Goal: Task Accomplishment & Management: Manage account settings

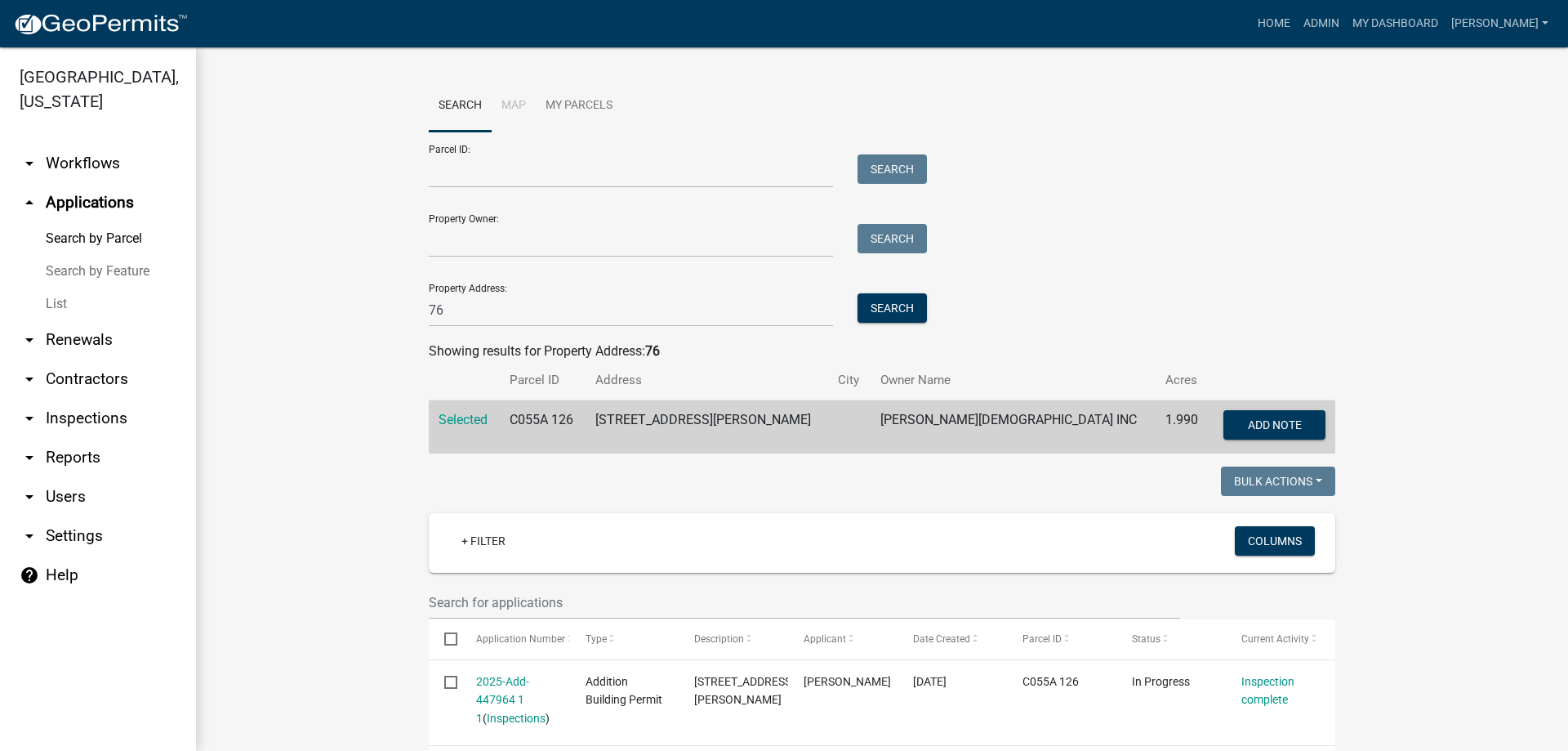
scroll to position [69, 0]
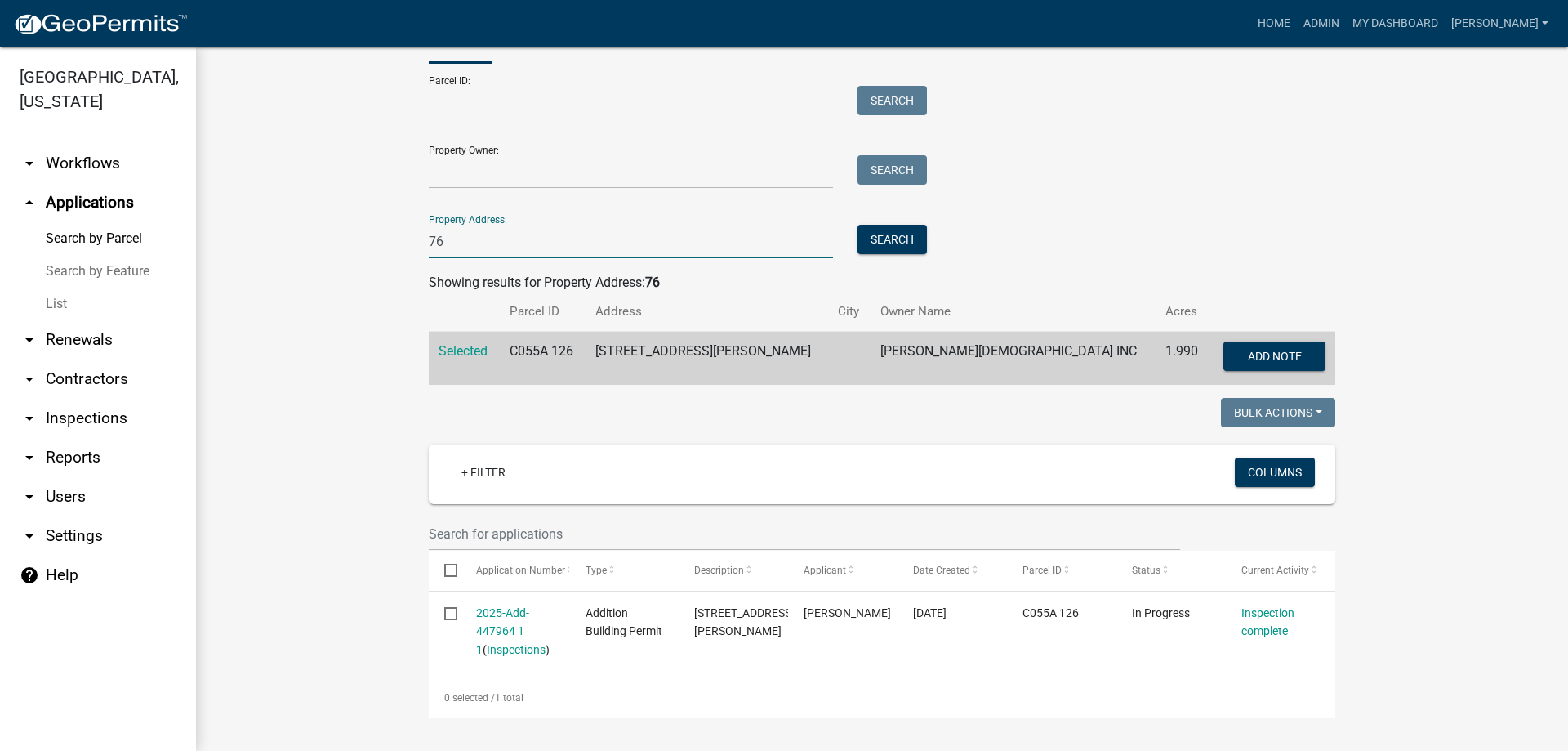
drag, startPoint x: 475, startPoint y: 236, endPoint x: 334, endPoint y: 241, distance: 141.1
click at [334, 241] on wm-workflow-application-search-view "Search Map My Parcels Parcel ID: Search Property Owner: Search Property Address…" at bounding box center [882, 365] width 1307 height 706
type input "1267"
click at [886, 230] on button "Search" at bounding box center [892, 239] width 69 height 29
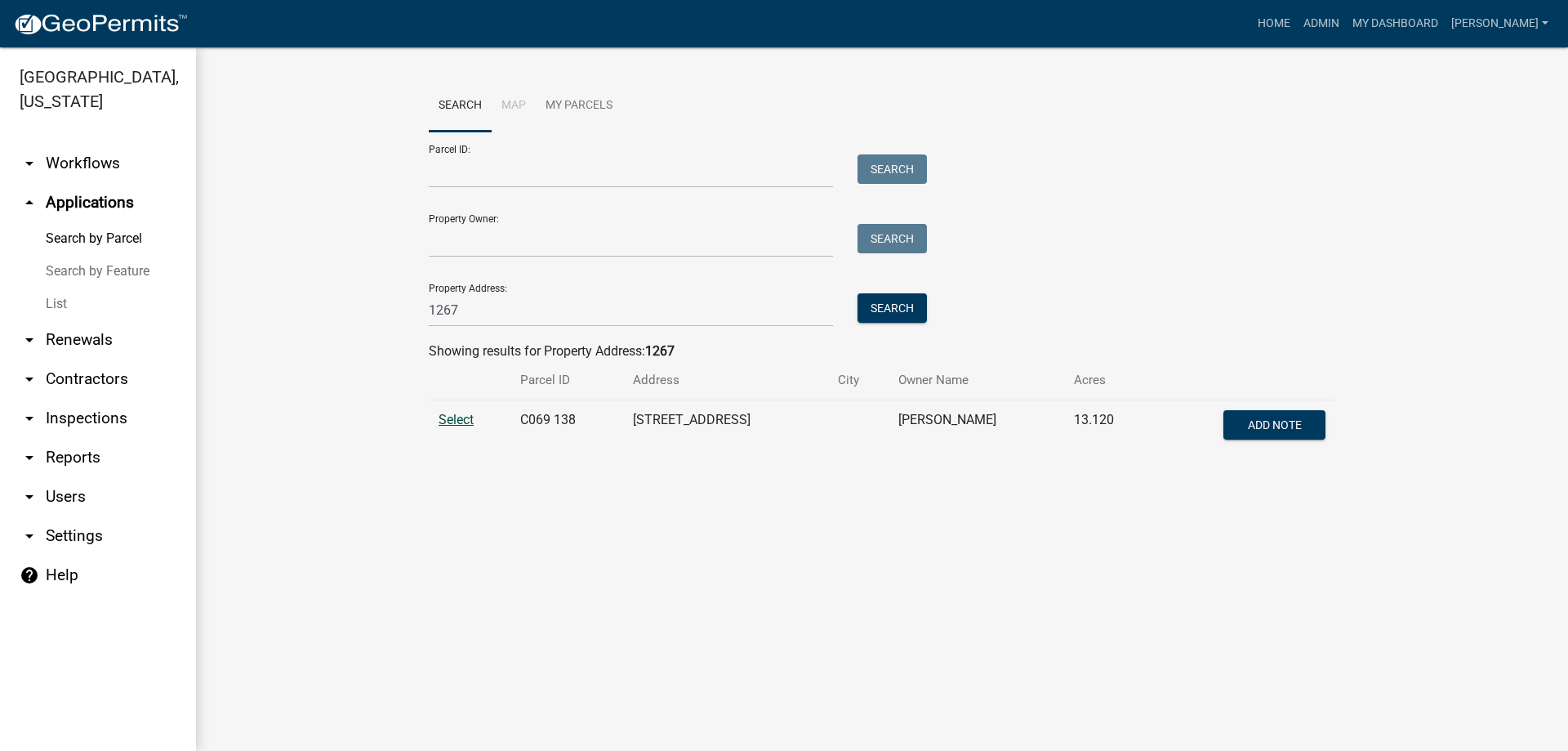
click at [456, 420] on span "Select" at bounding box center [456, 419] width 35 height 16
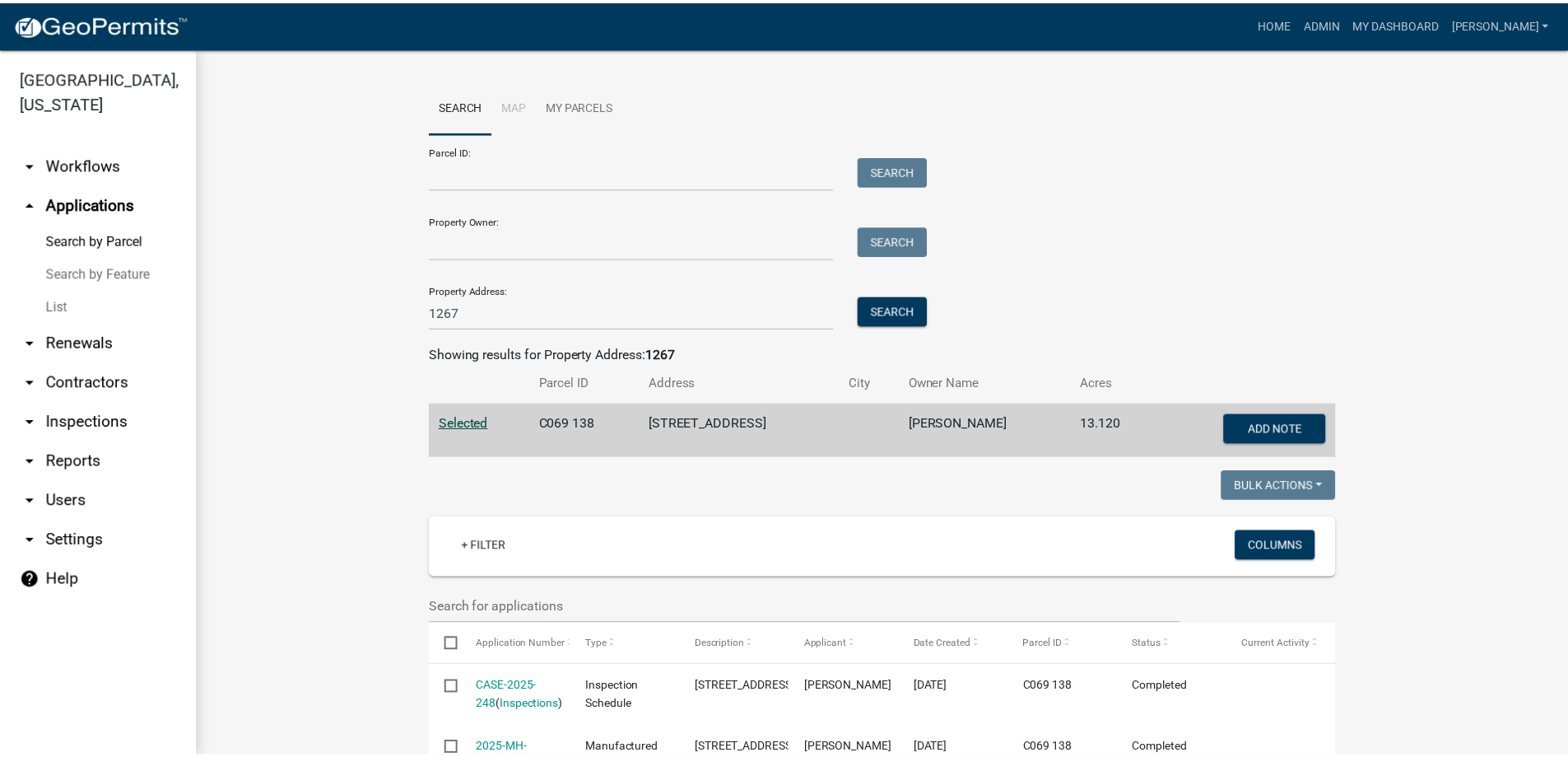
scroll to position [168, 0]
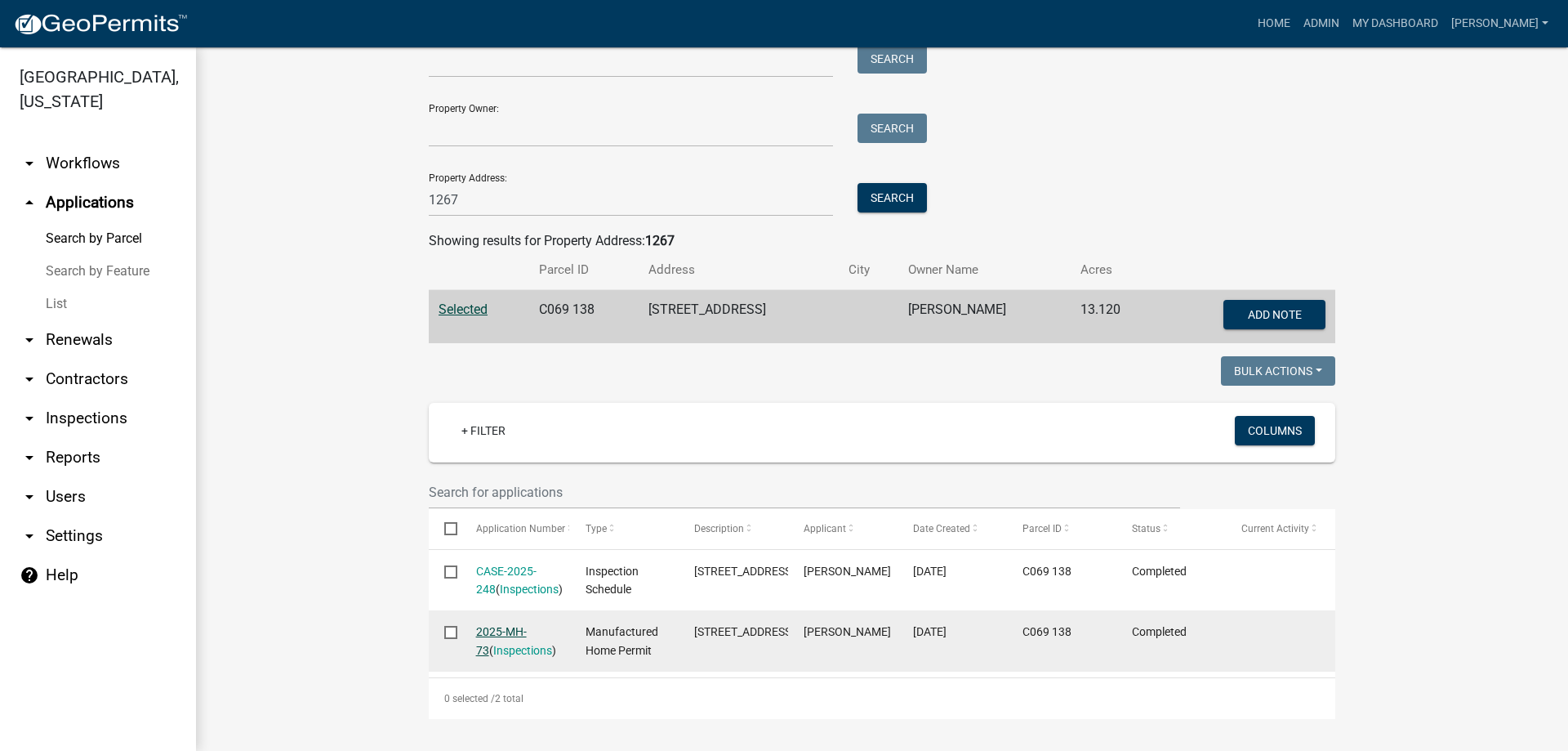
click at [504, 625] on link "2025-MH-73" at bounding box center [502, 640] width 51 height 32
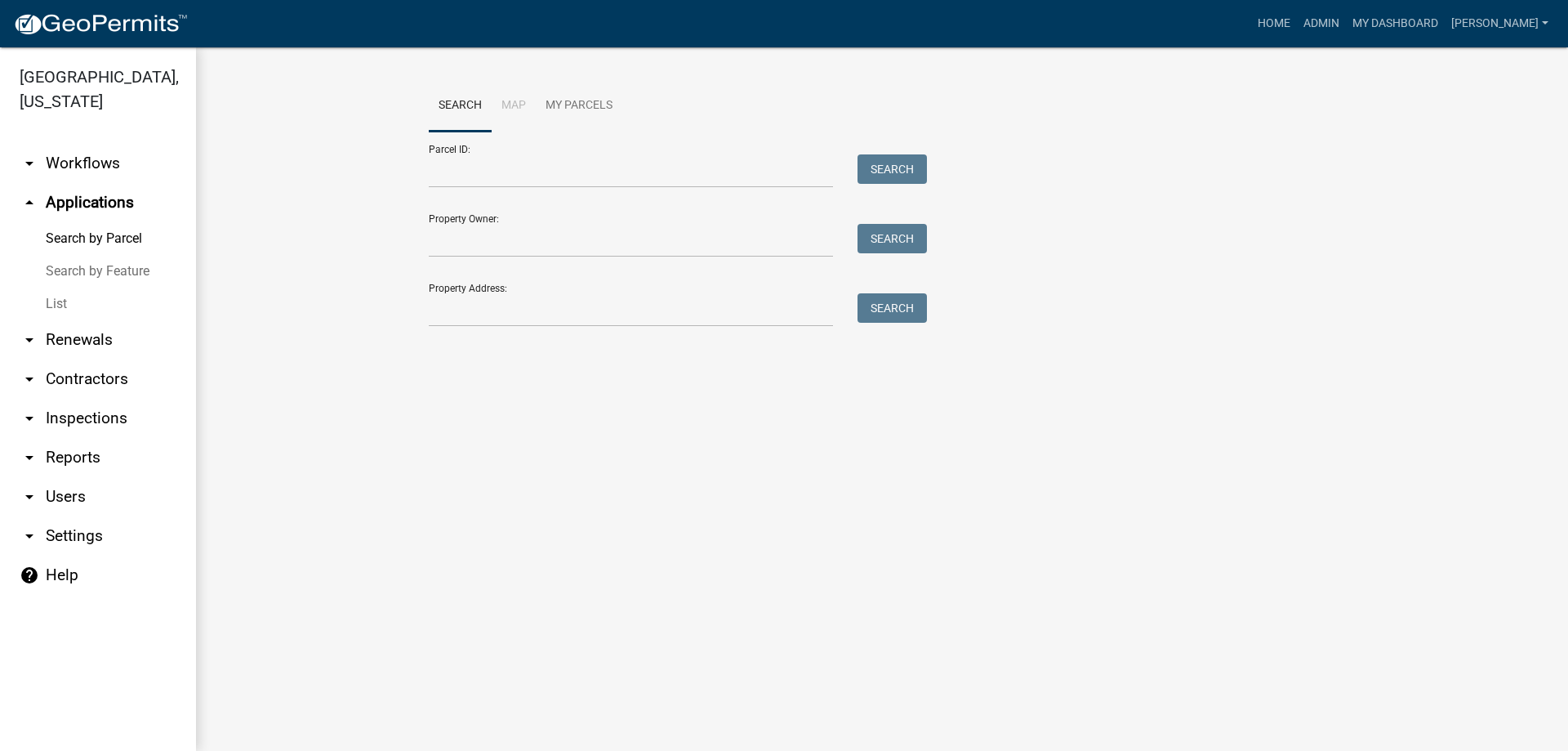
click at [53, 304] on link "List" at bounding box center [98, 304] width 196 height 33
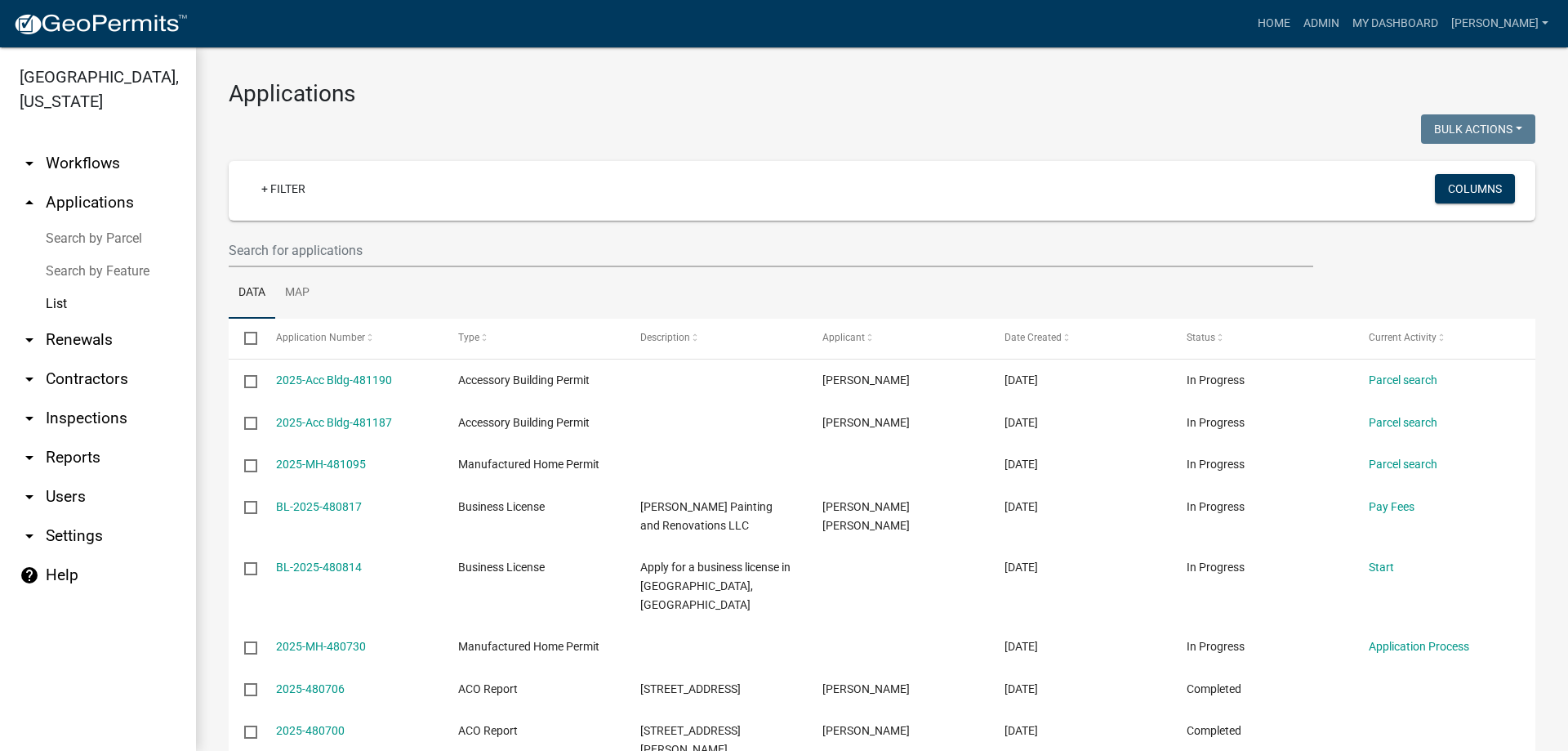
click at [58, 301] on link "List" at bounding box center [98, 304] width 196 height 33
click at [89, 201] on link "arrow_drop_up Applications" at bounding box center [98, 202] width 196 height 39
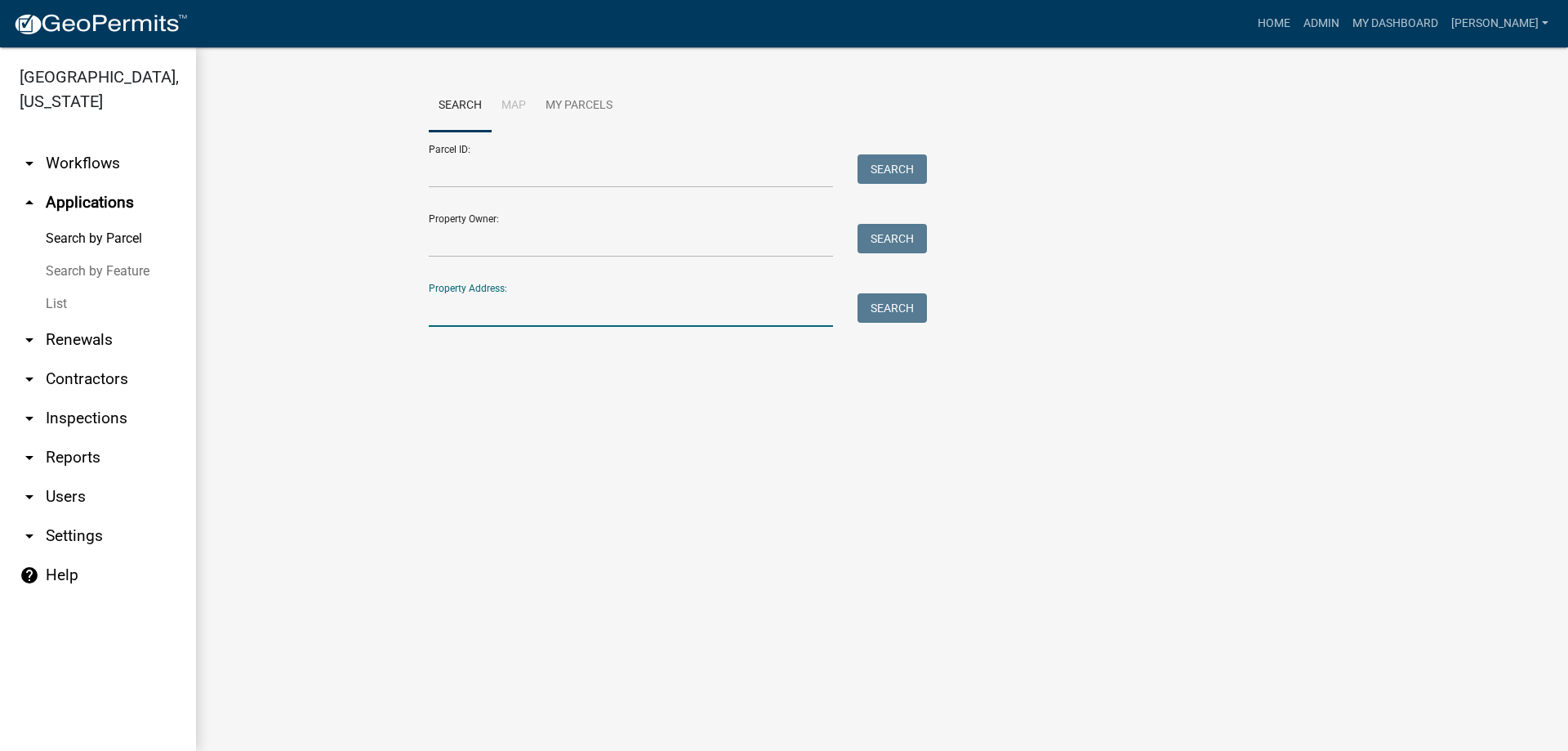
click at [609, 304] on input "Property Address:" at bounding box center [631, 309] width 405 height 33
type input "1267"
click at [874, 305] on button "Search" at bounding box center [892, 307] width 69 height 29
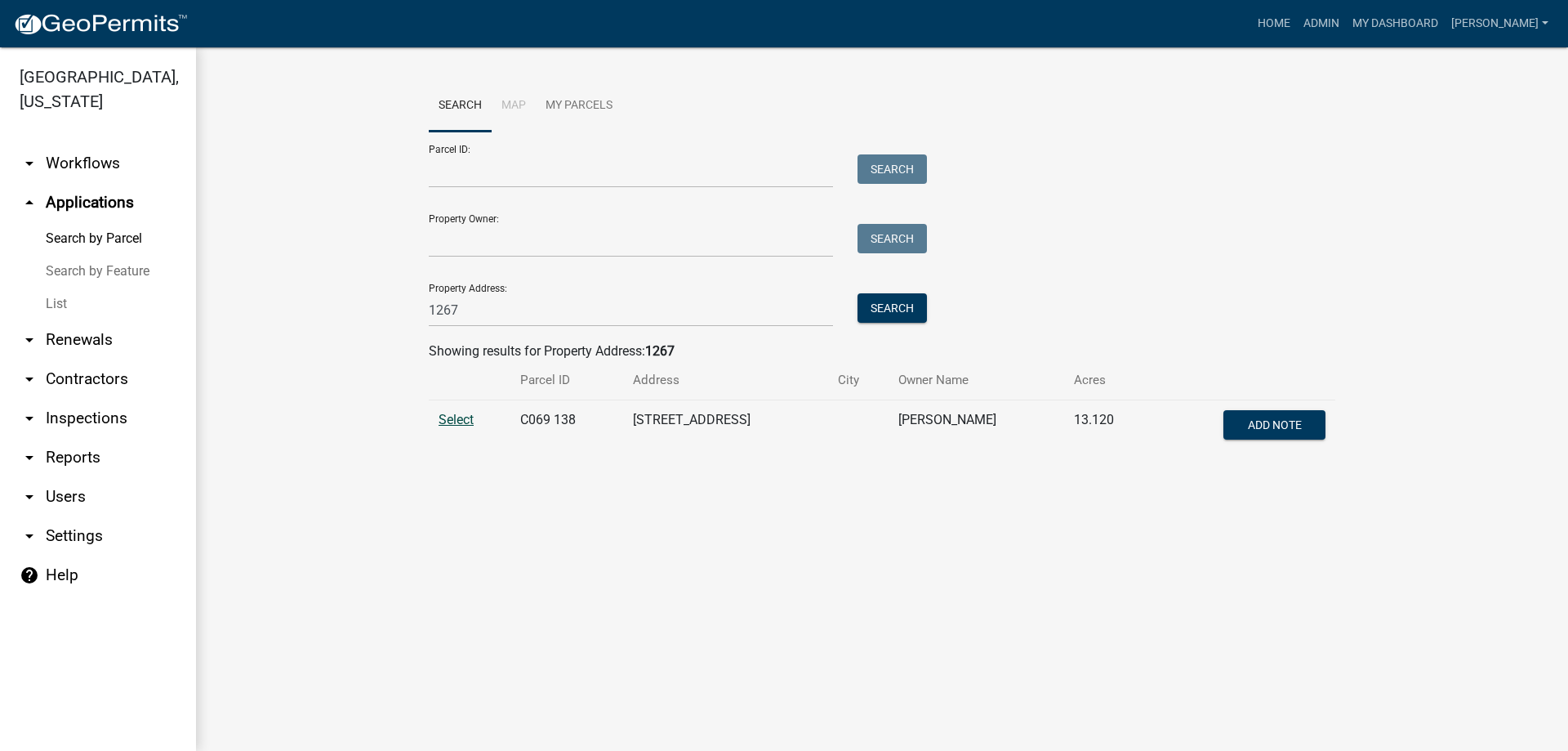
click at [462, 419] on span "Select" at bounding box center [456, 419] width 35 height 16
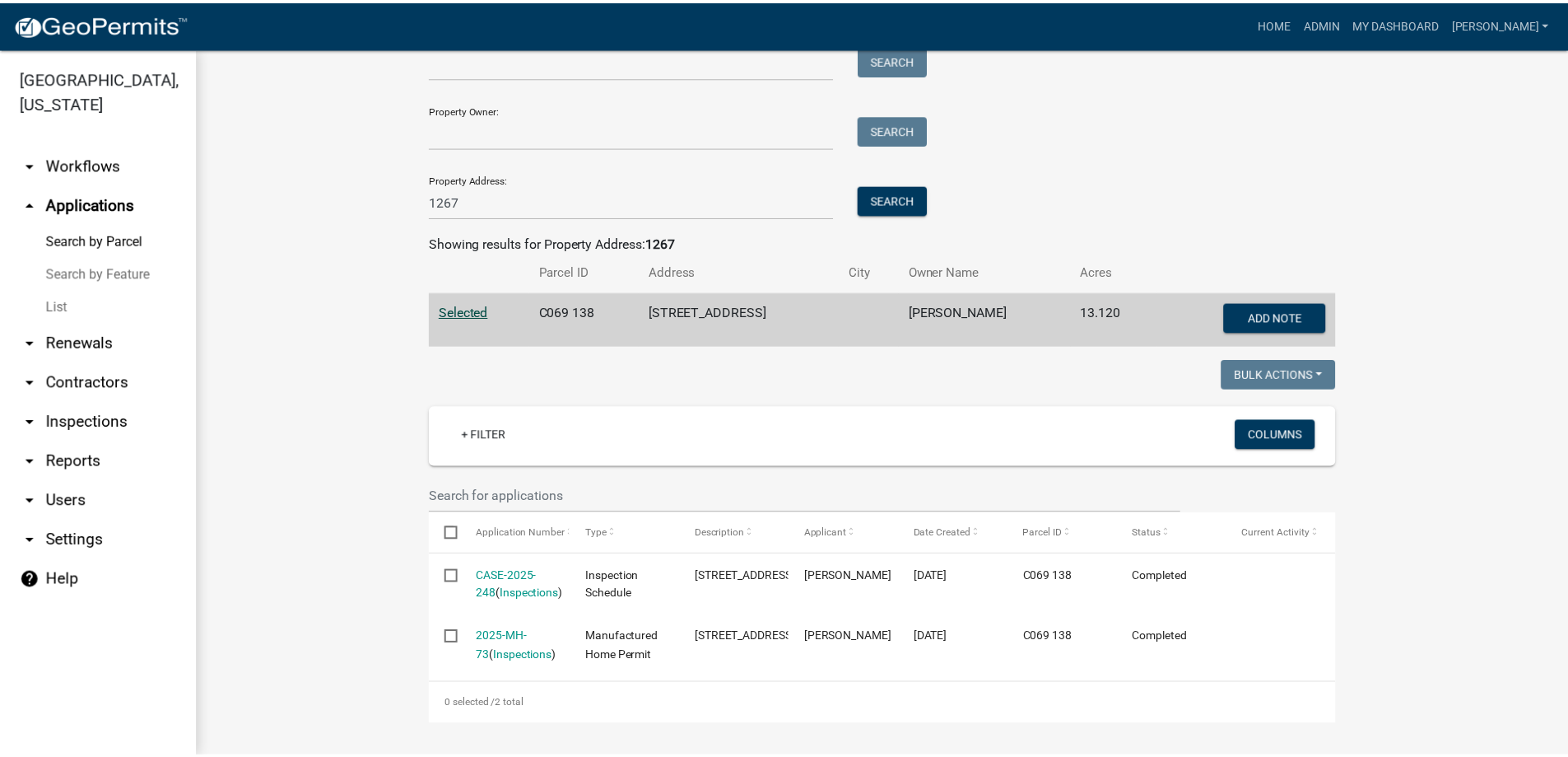
scroll to position [168, 0]
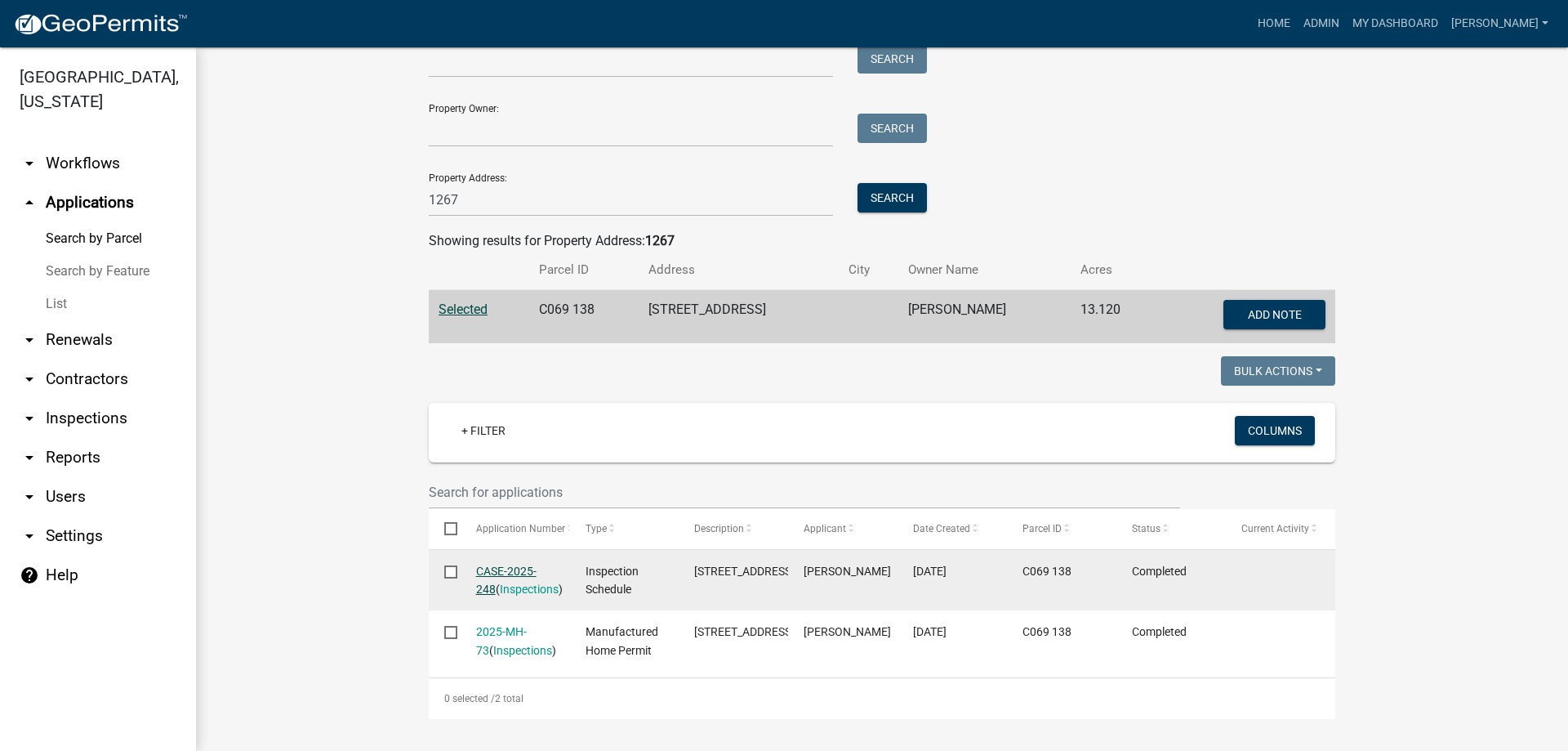
click at [511, 564] on link "CASE-2025-248" at bounding box center [507, 580] width 60 height 32
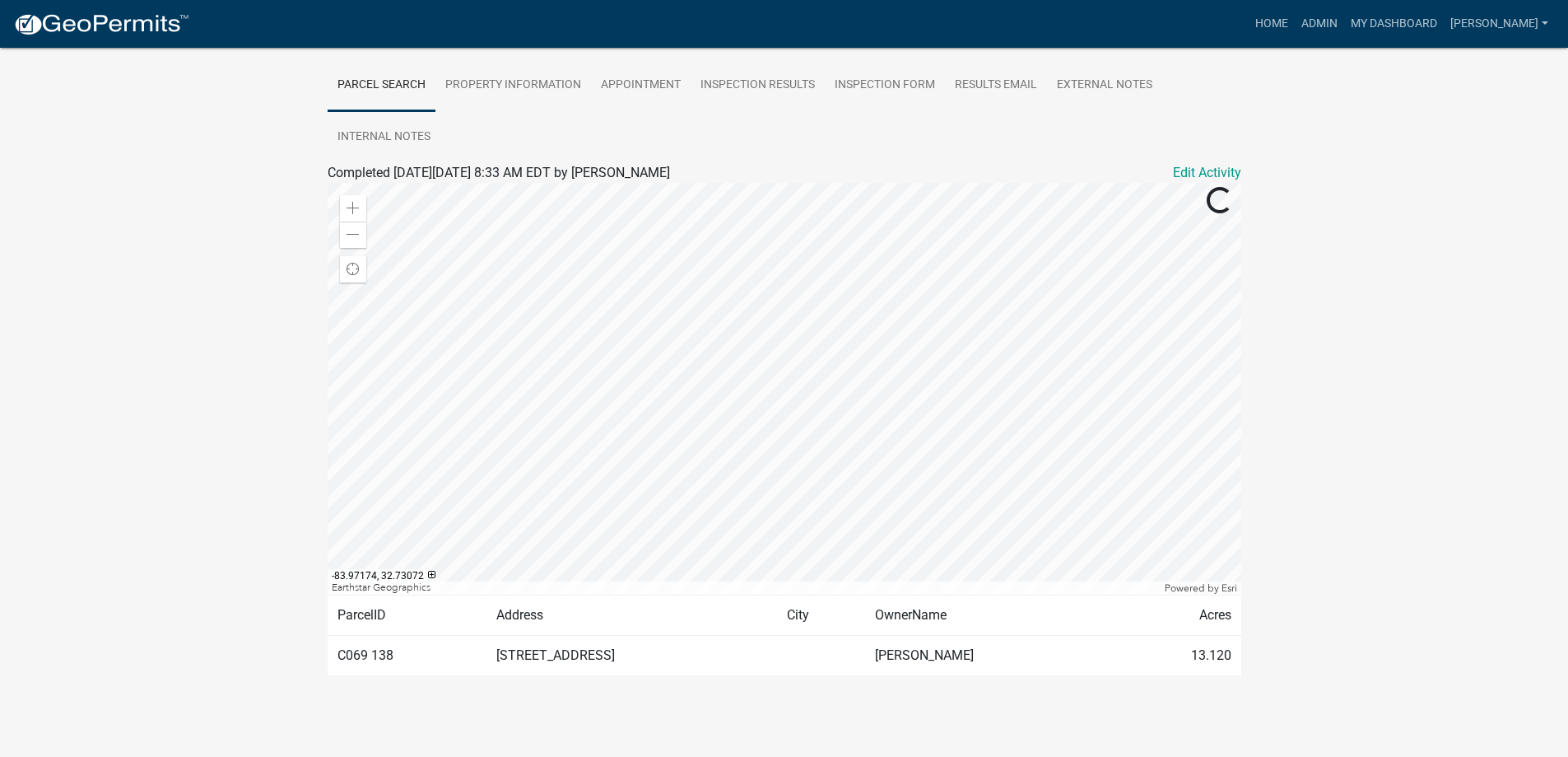
scroll to position [301, 0]
click at [492, 84] on link "Property Information" at bounding box center [513, 85] width 156 height 53
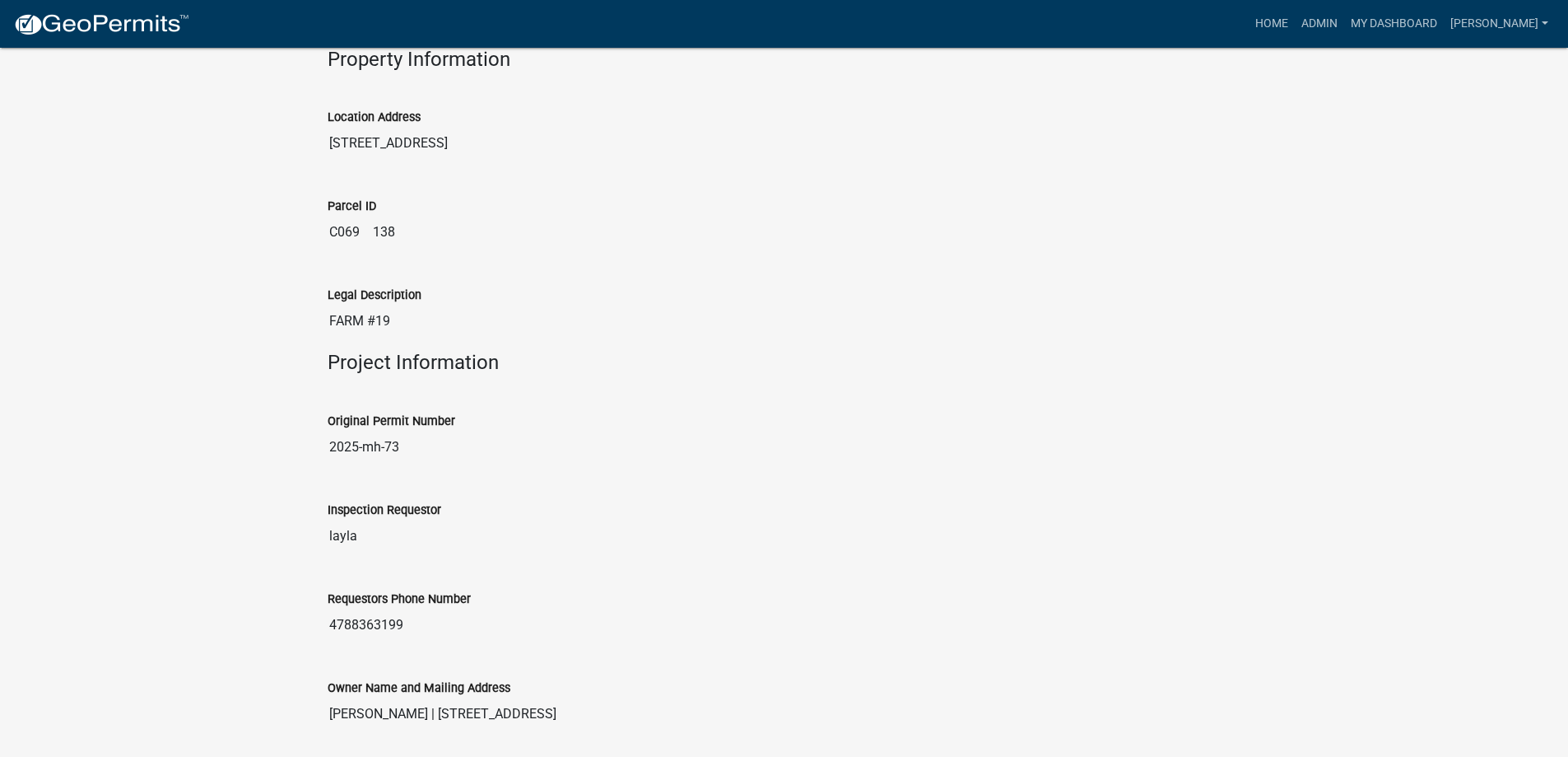
scroll to position [460, 0]
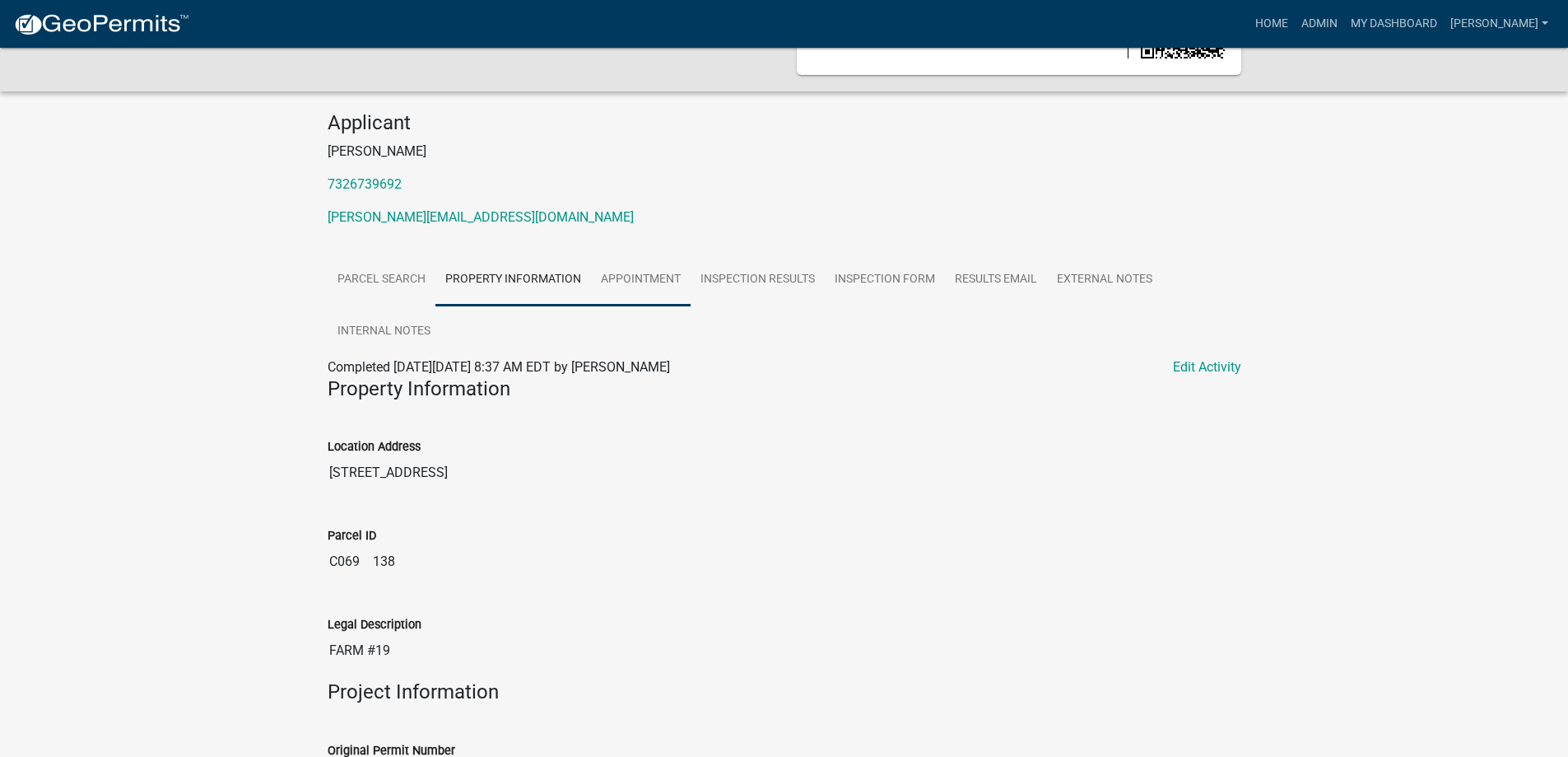
click at [649, 275] on link "Appointment" at bounding box center [641, 280] width 100 height 53
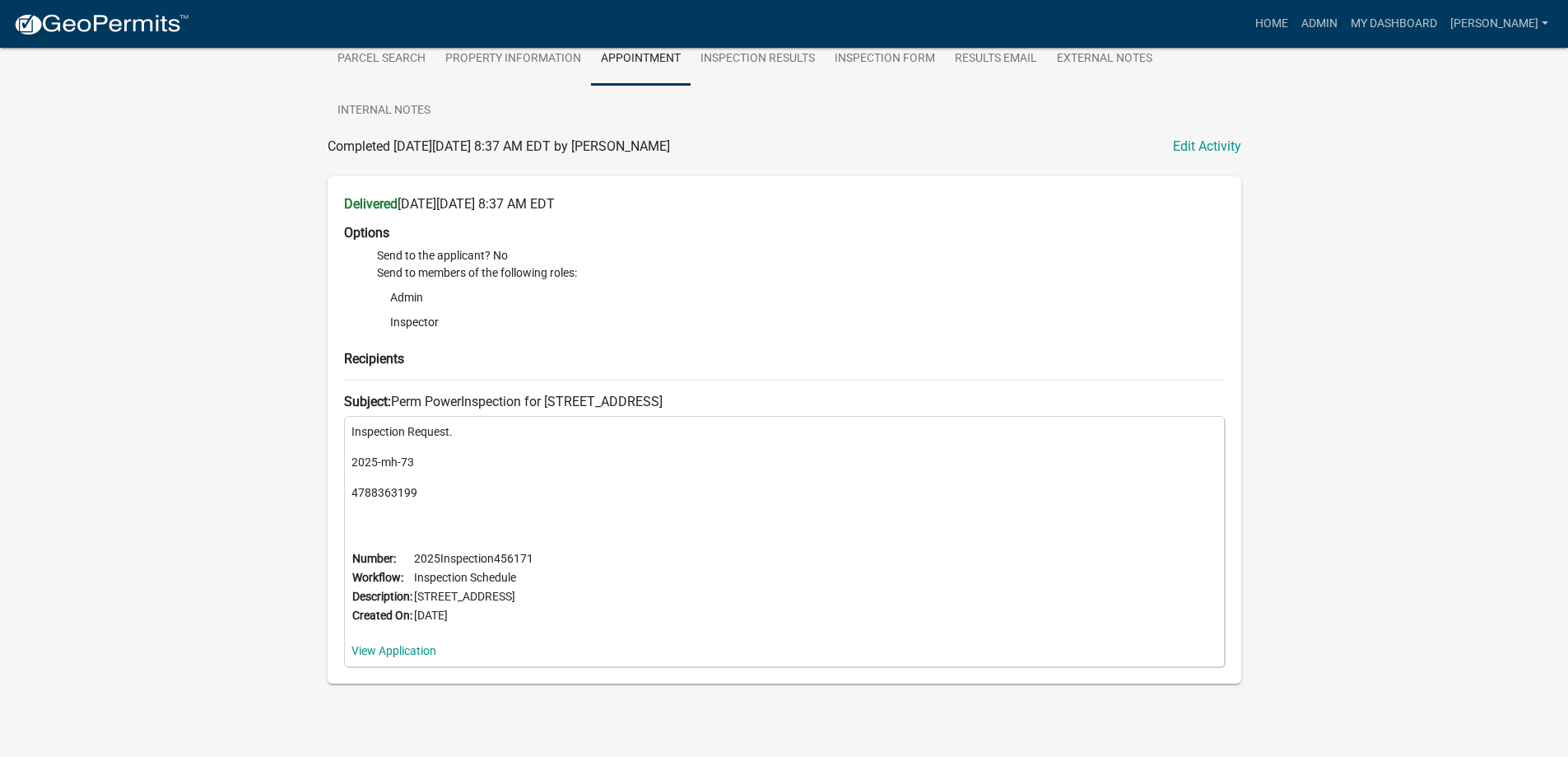
scroll to position [342, 0]
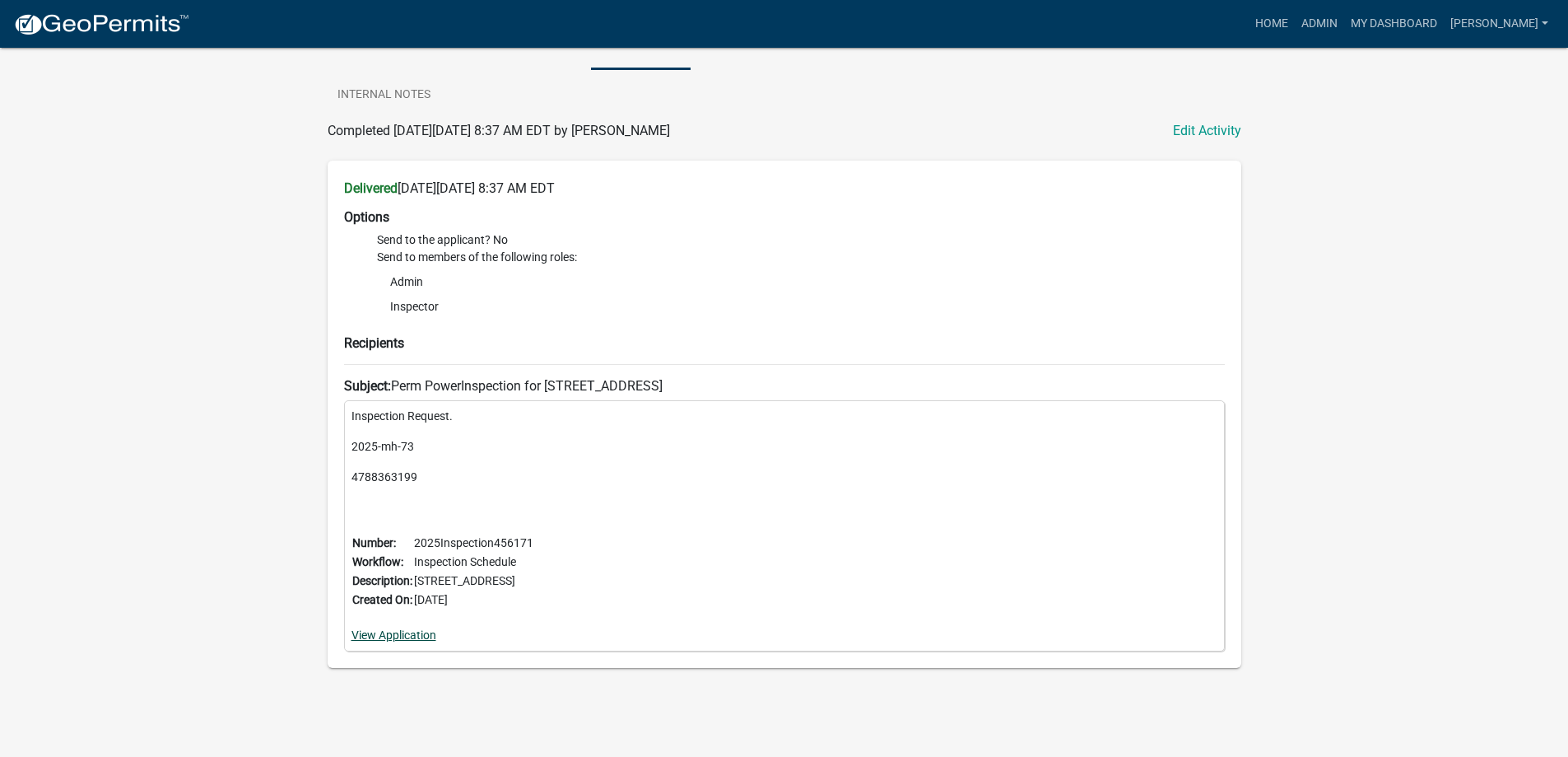
click at [413, 635] on link "View Application" at bounding box center [394, 634] width 84 height 13
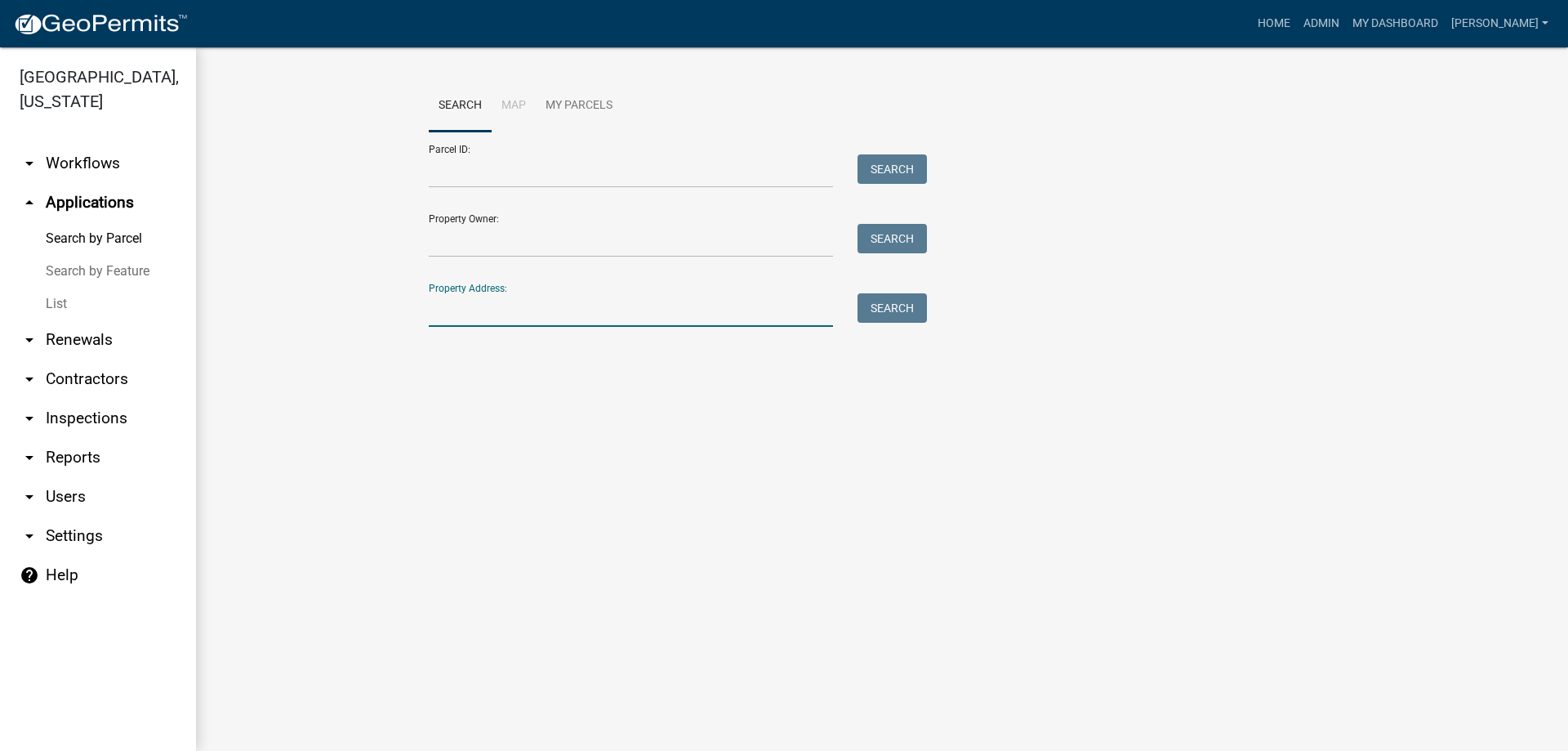
click at [553, 320] on input "Property Address:" at bounding box center [631, 309] width 405 height 33
type input "1267"
click at [886, 306] on button "Search" at bounding box center [892, 307] width 69 height 29
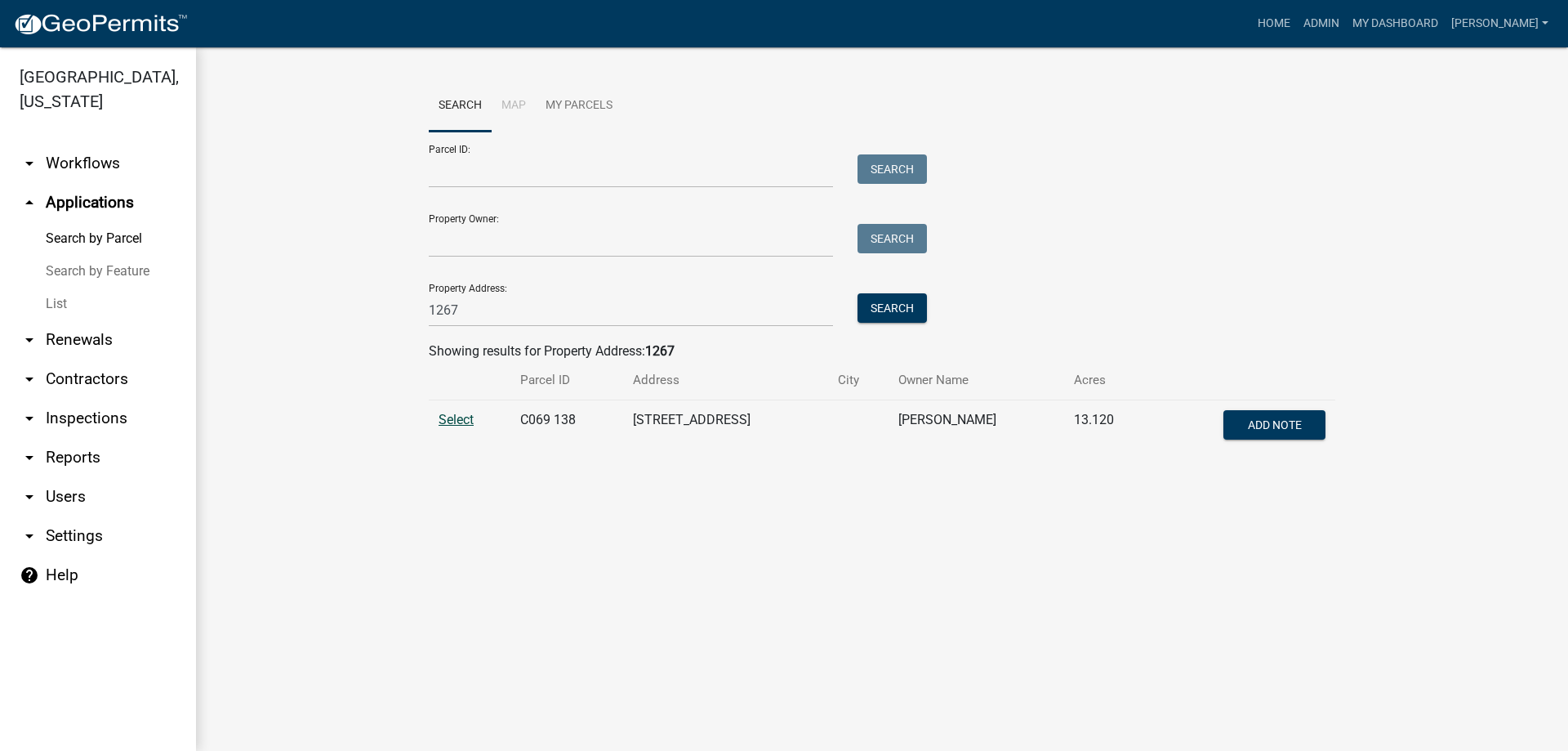
click at [460, 416] on span "Select" at bounding box center [456, 419] width 35 height 16
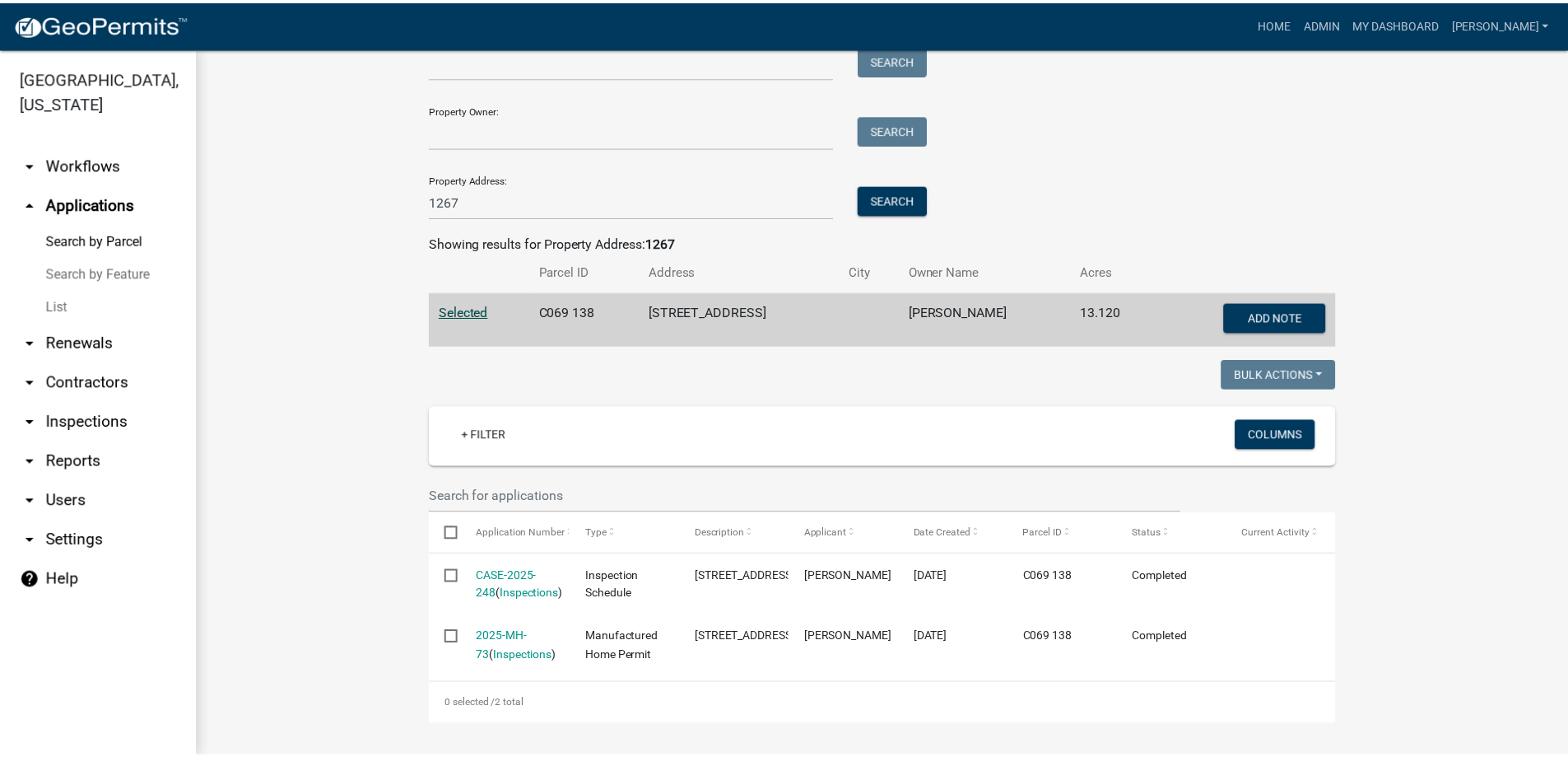
scroll to position [168, 0]
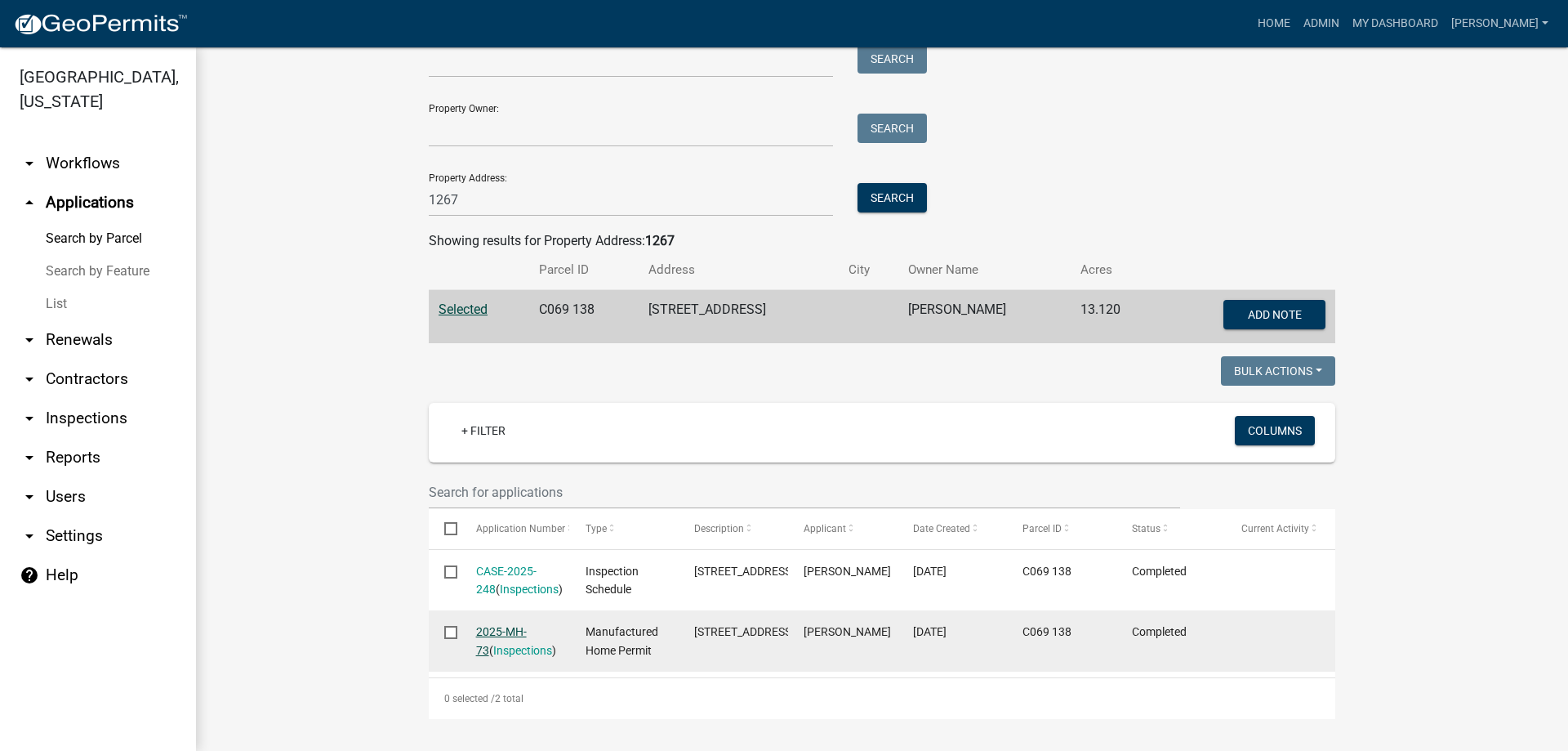
click at [513, 625] on link "2025-MH-73" at bounding box center [502, 640] width 51 height 32
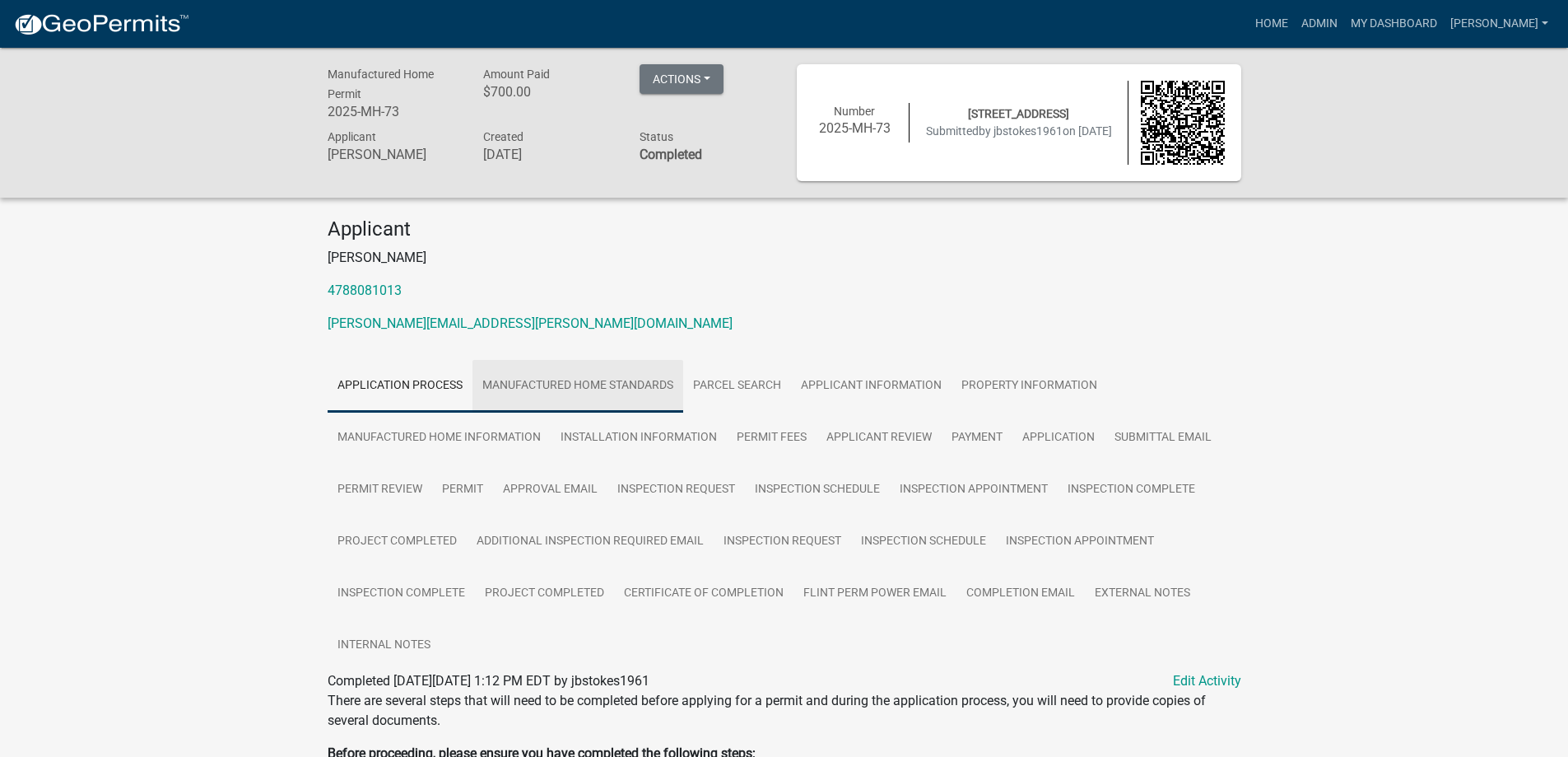
click at [613, 382] on link "Manufactured Home Standards" at bounding box center [577, 386] width 211 height 53
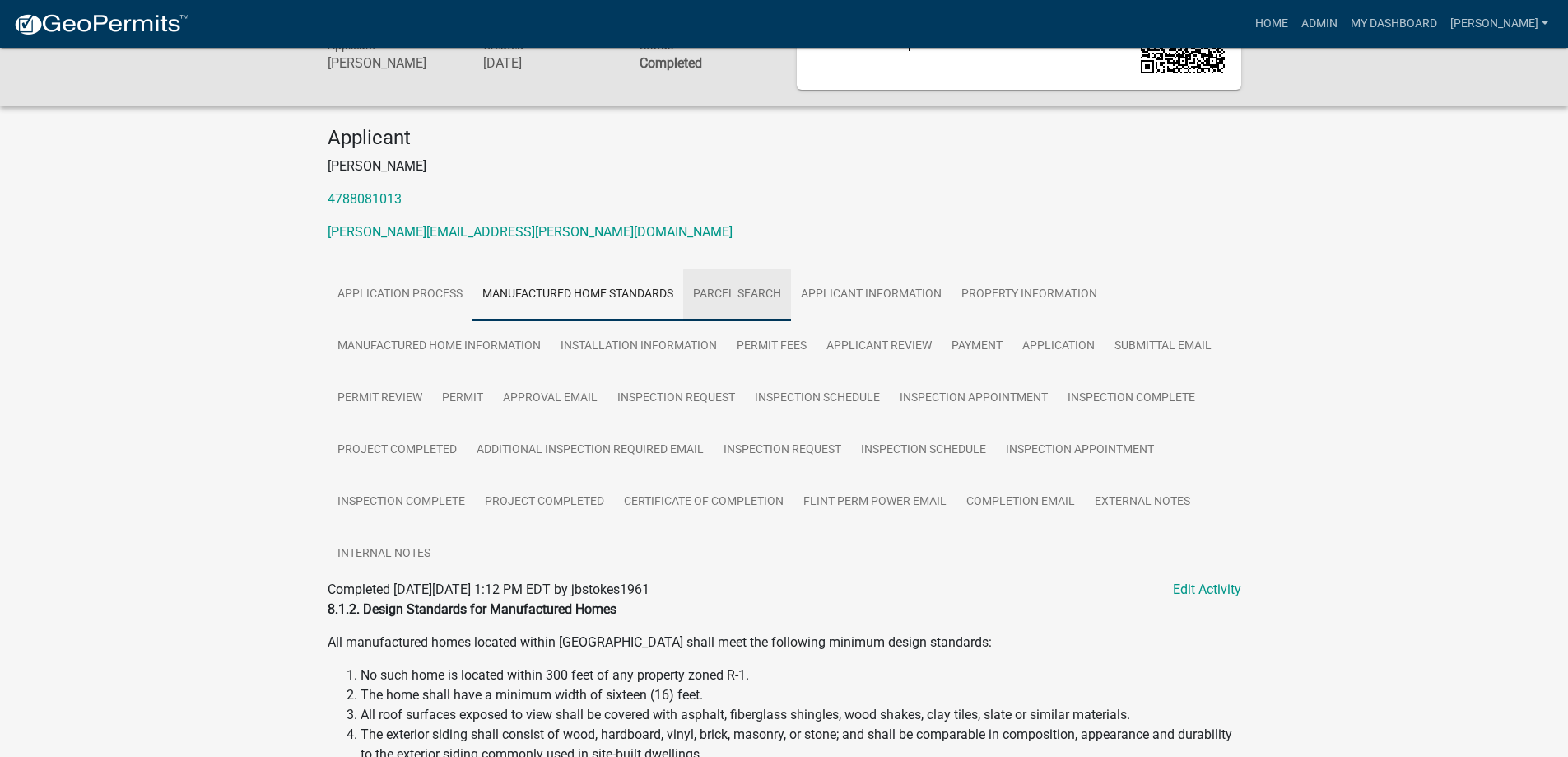
click at [711, 288] on link "Parcel search" at bounding box center [737, 295] width 108 height 53
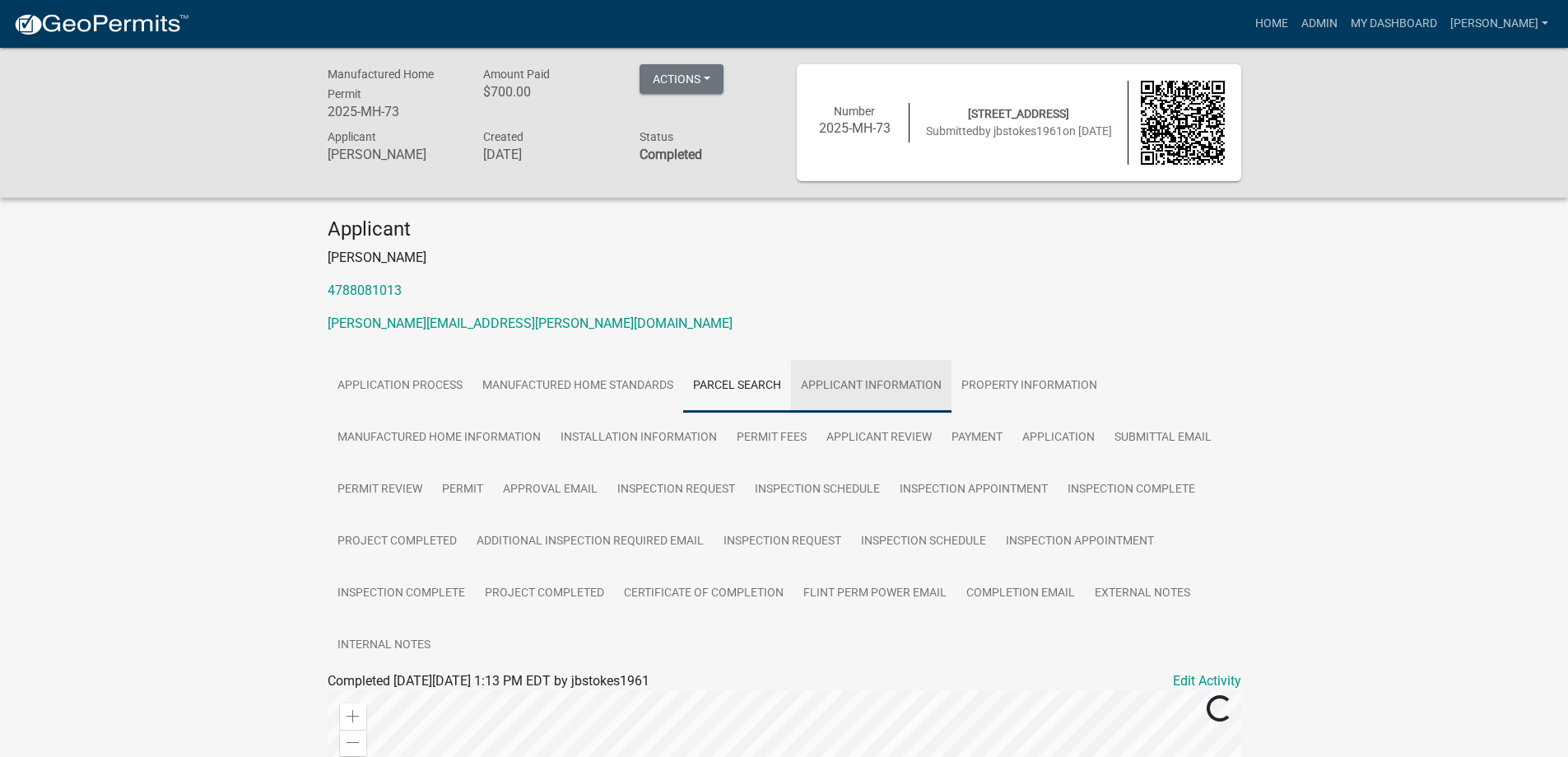
click at [894, 377] on link "Applicant Information" at bounding box center [871, 386] width 161 height 53
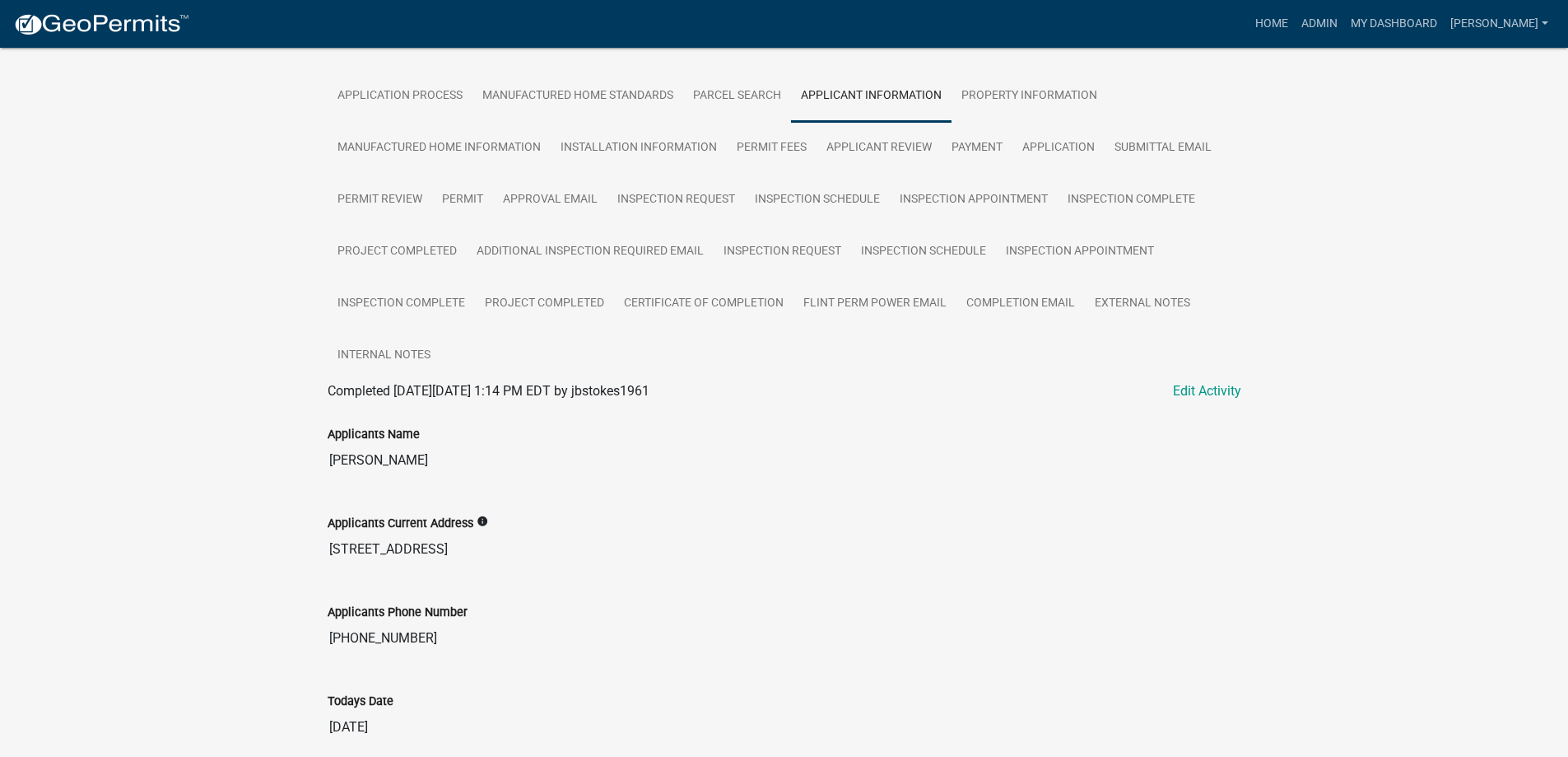
scroll to position [359, 0]
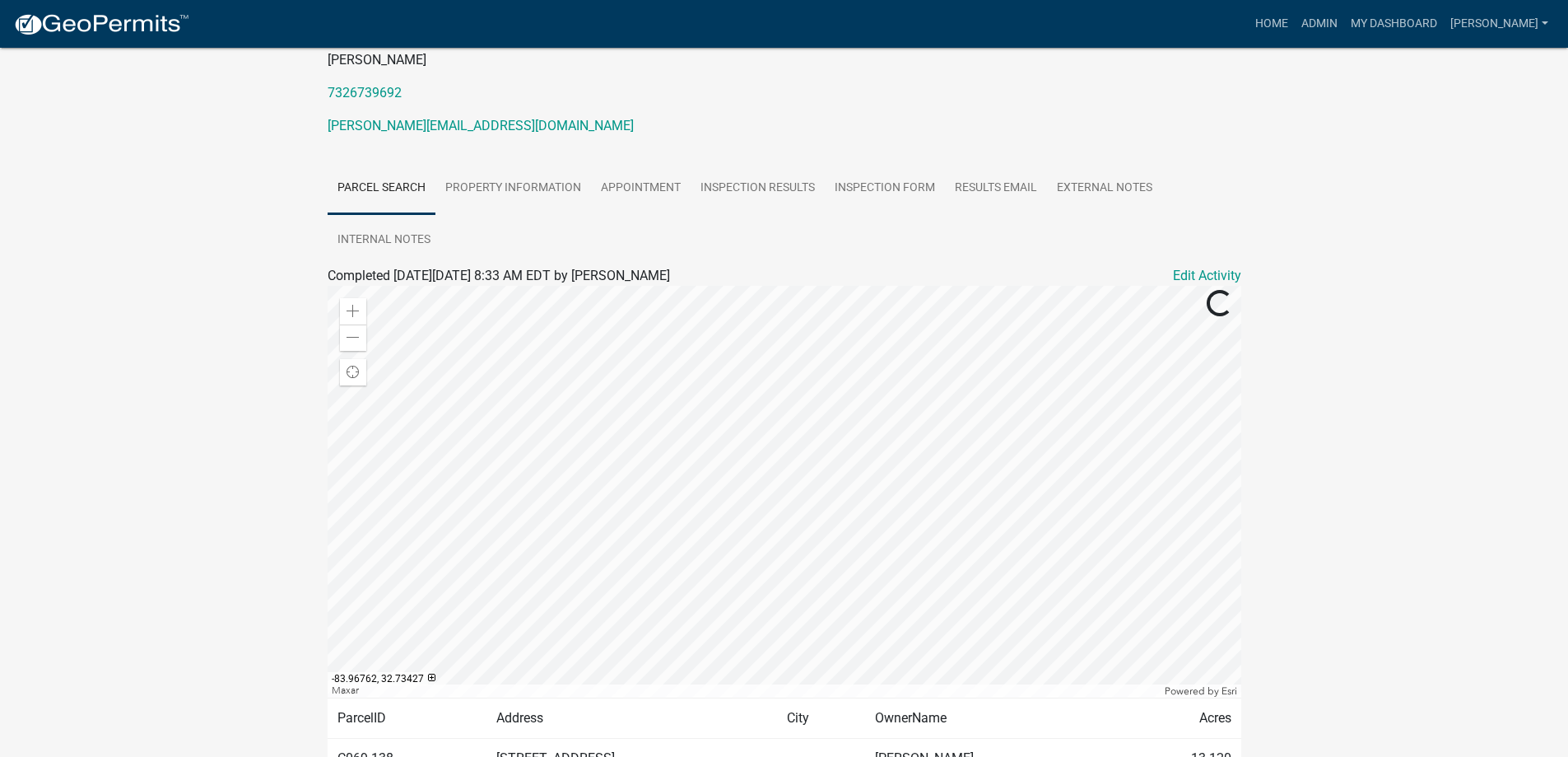
scroll to position [136, 0]
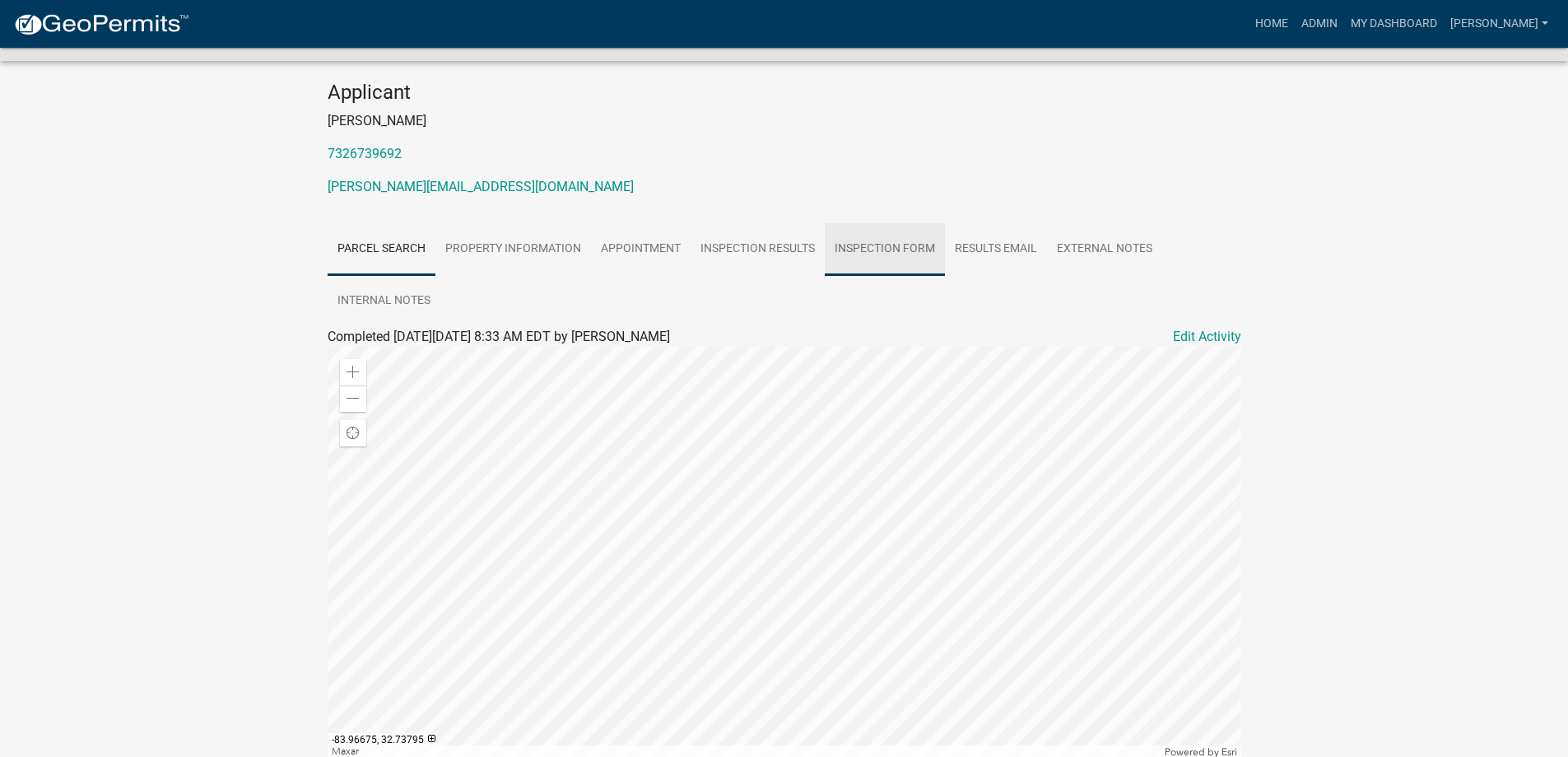
click at [898, 249] on link "Inspection Form" at bounding box center [884, 250] width 121 height 53
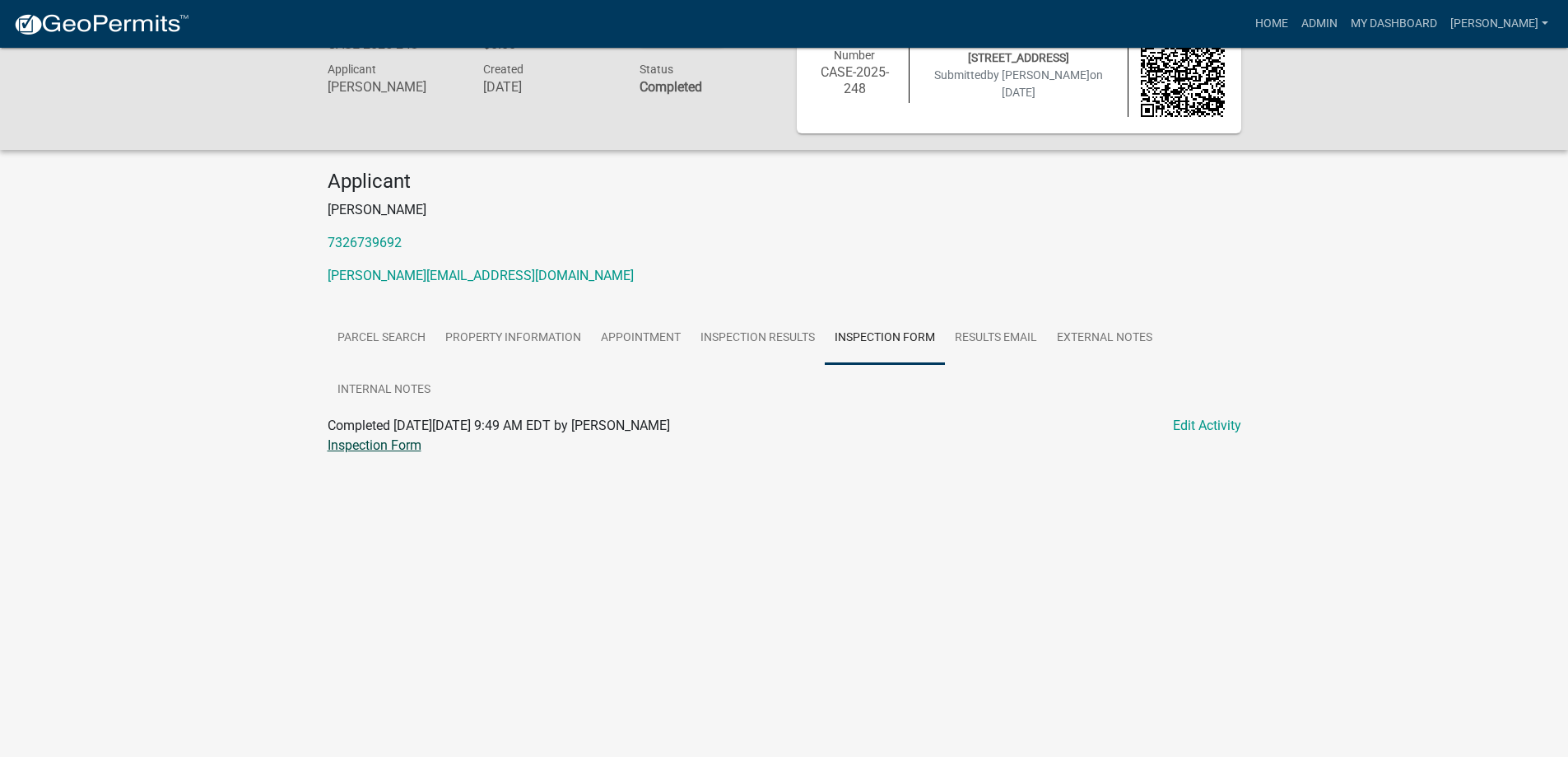
click at [356, 447] on link "Inspection Form" at bounding box center [374, 445] width 94 height 16
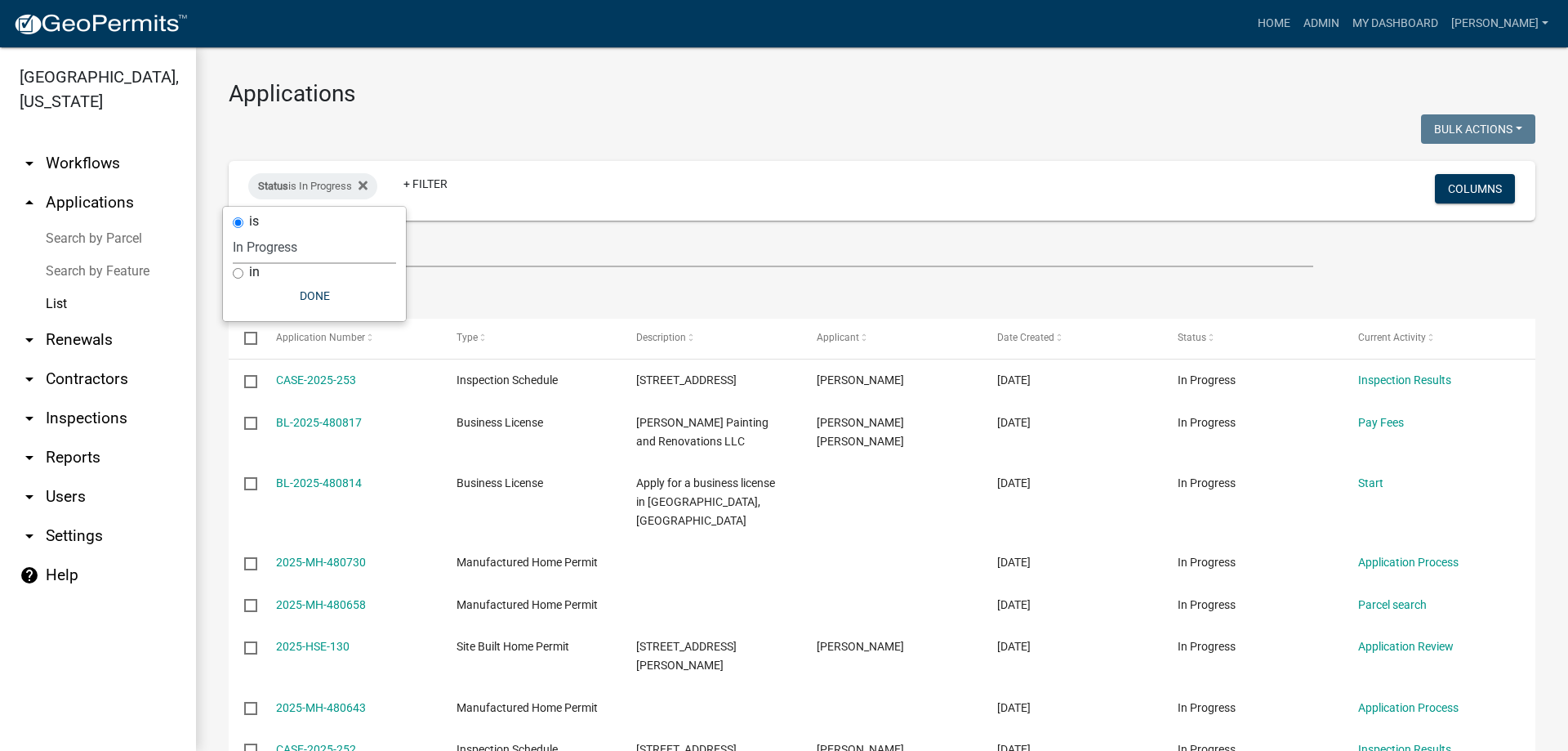
select select "1"
click at [367, 187] on icon at bounding box center [363, 185] width 9 height 13
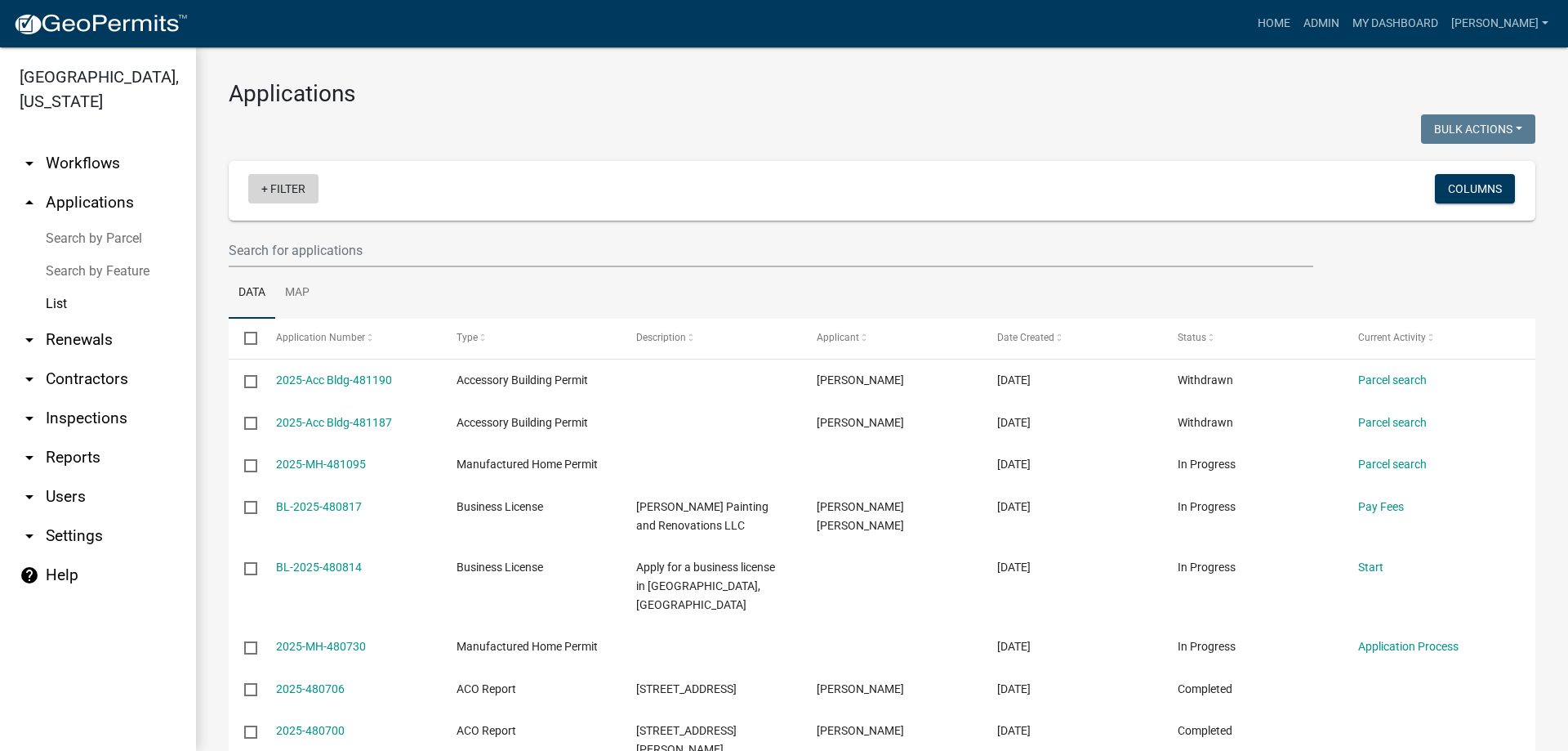
click at [278, 187] on link "+ Filter" at bounding box center [283, 189] width 70 height 29
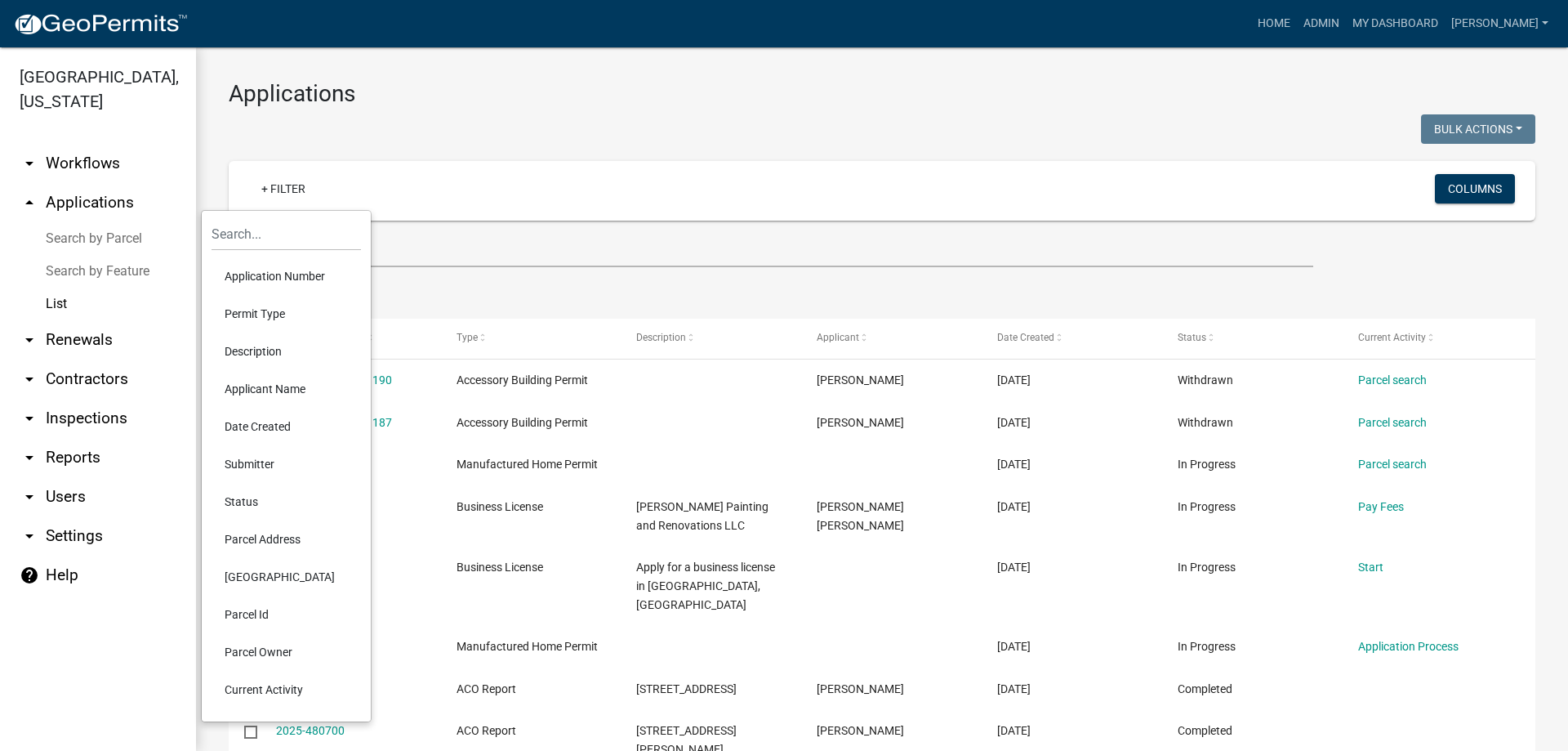
click at [278, 308] on li "Permit Type" at bounding box center [286, 313] width 150 height 38
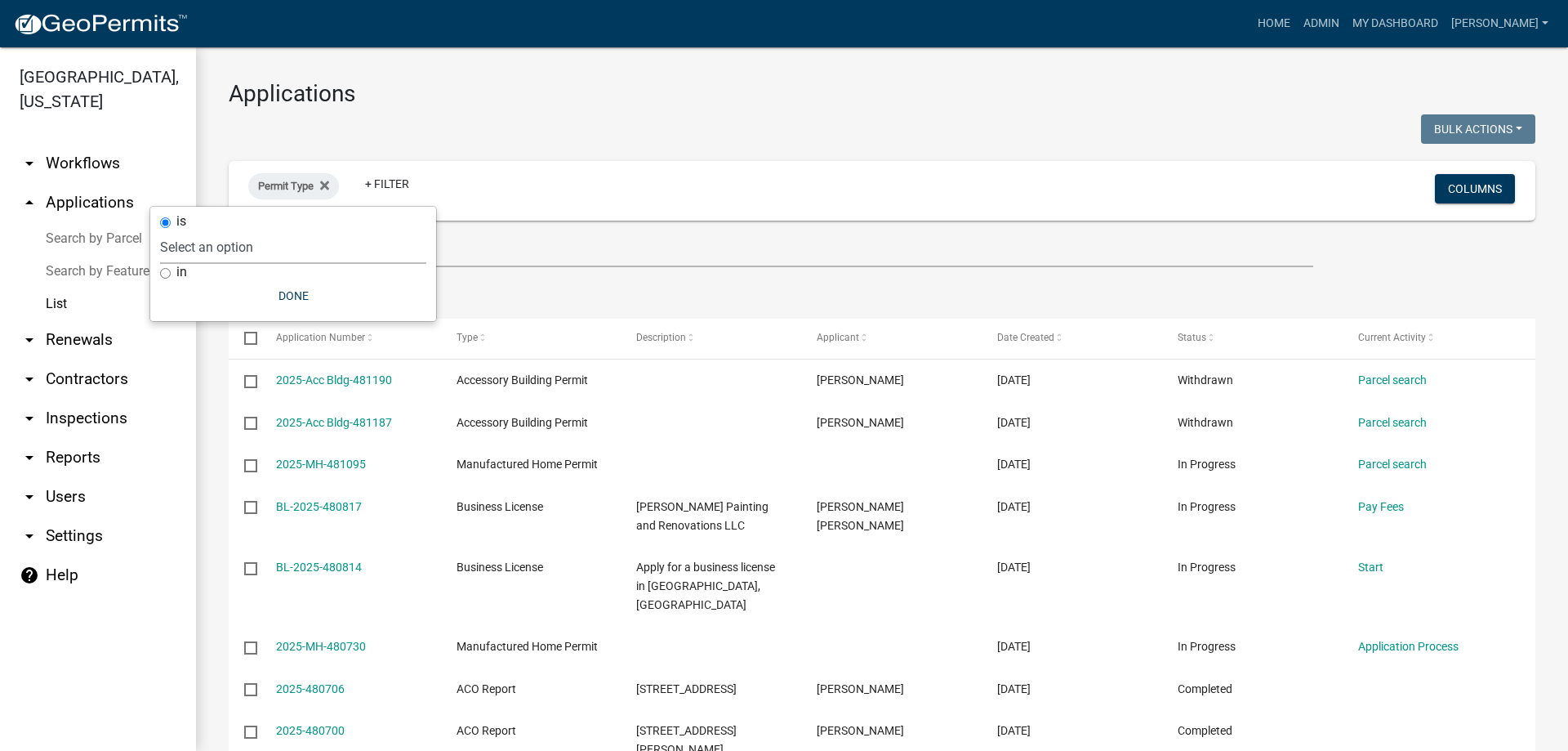
click at [267, 241] on select "Select an option Accessory Building Permit ACO Report Addition Building Permit …" at bounding box center [294, 247] width 267 height 33
select select "e25b8dc8-d253-4621-9bdb-30125c6200a7"
click at [221, 231] on select "Select an option Accessory Building Permit ACO Report Addition Building Permit …" at bounding box center [294, 247] width 267 height 33
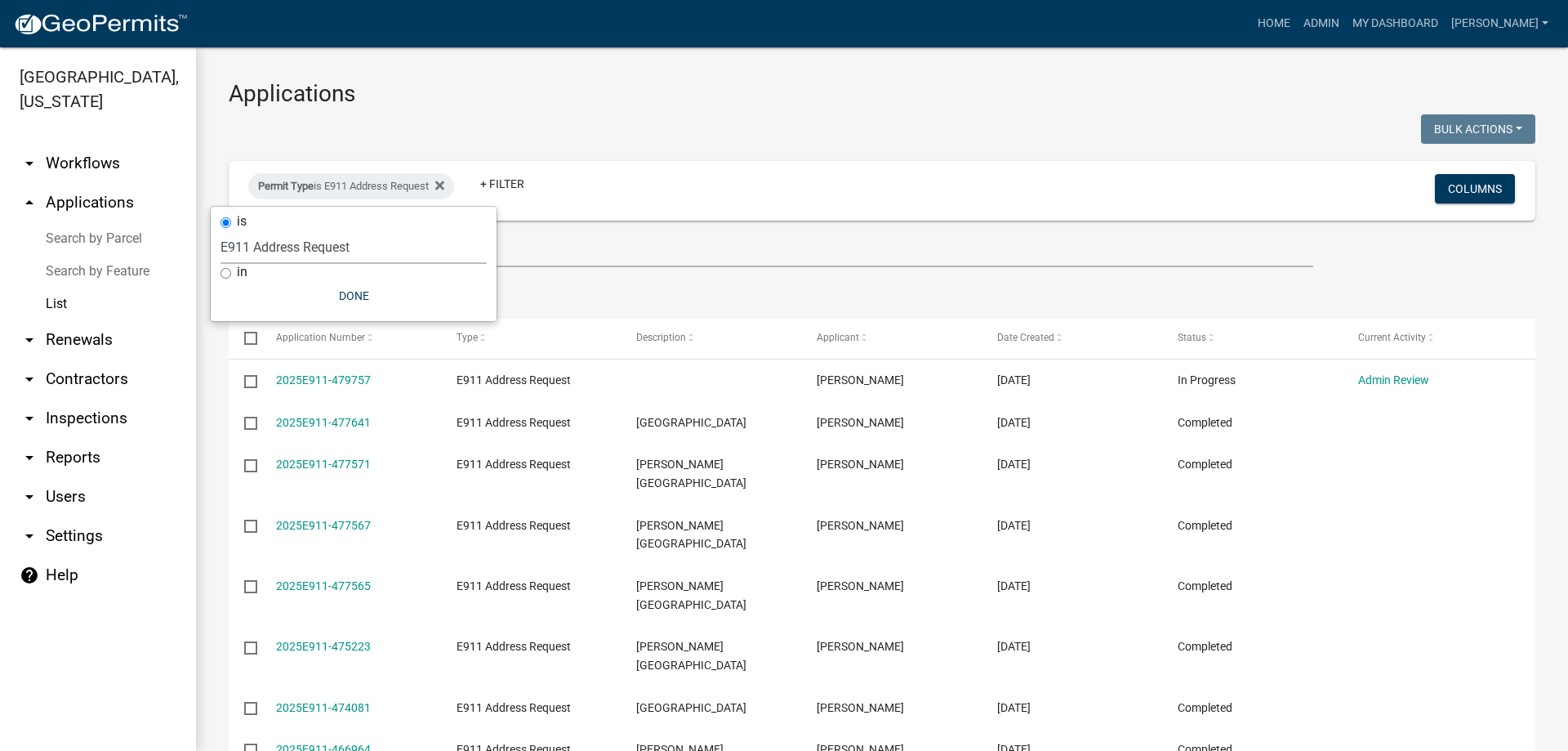
click at [673, 125] on div at bounding box center [550, 131] width 665 height 33
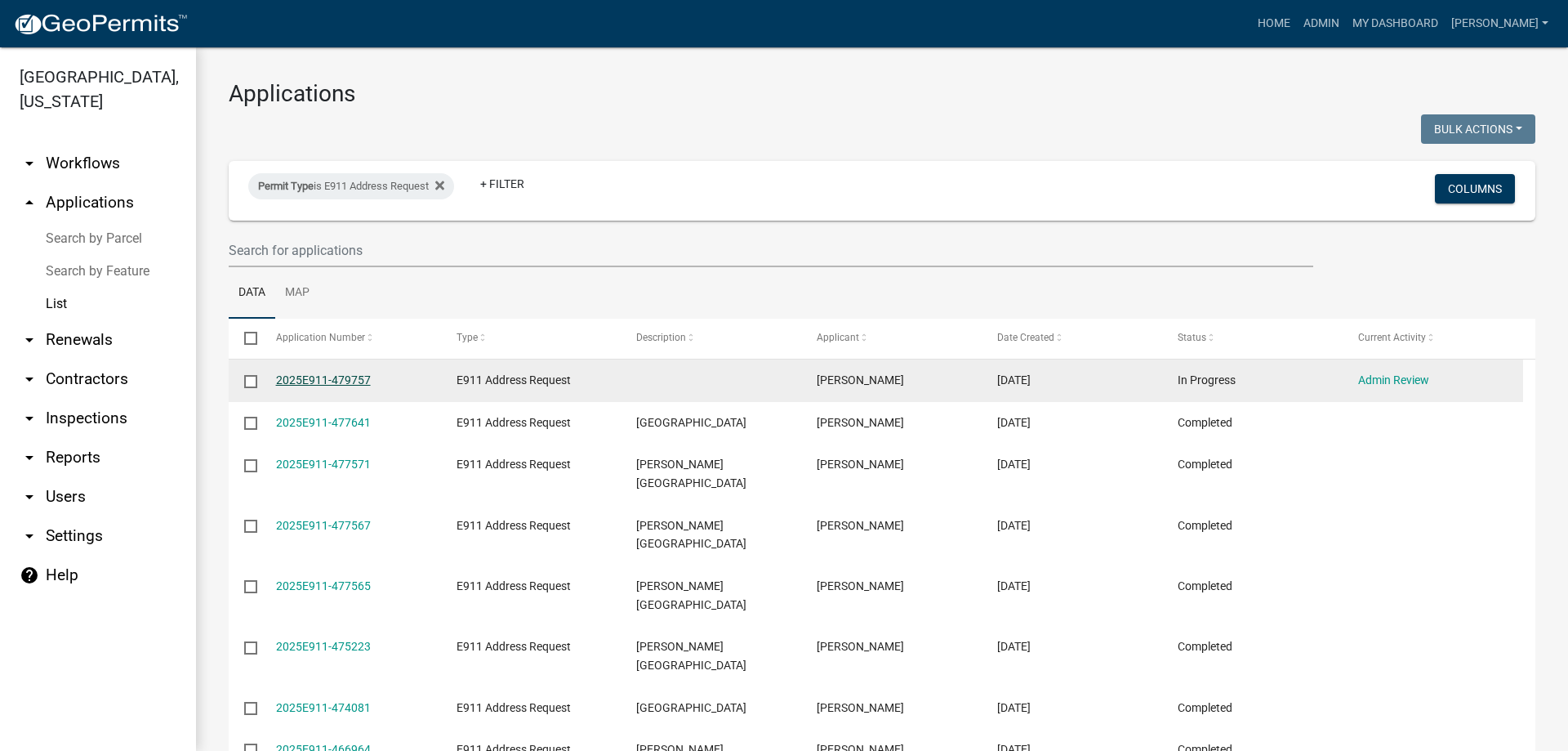
click at [328, 374] on link "2025E911-479757" at bounding box center [323, 379] width 94 height 13
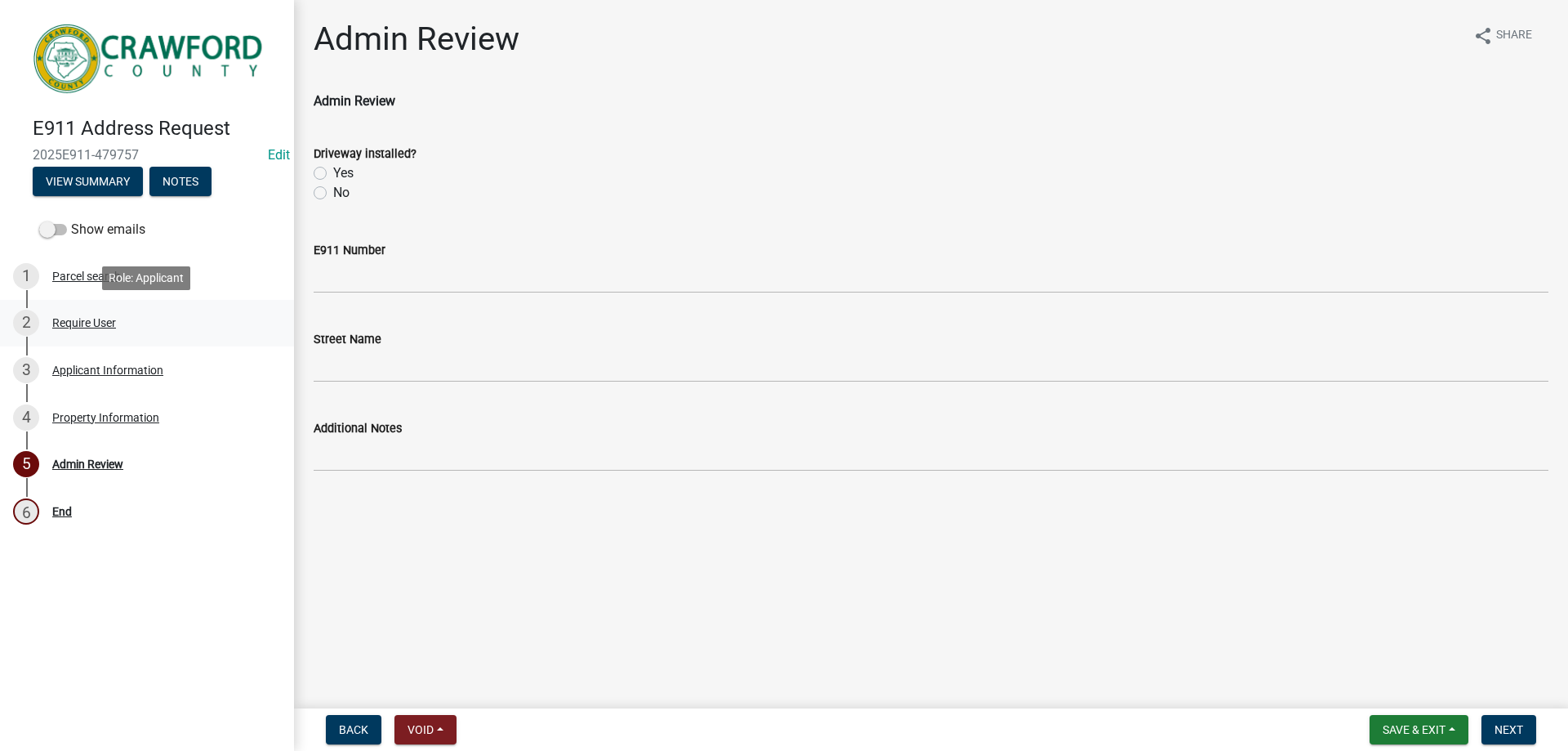
click at [94, 318] on div "Require User" at bounding box center [84, 323] width 63 height 12
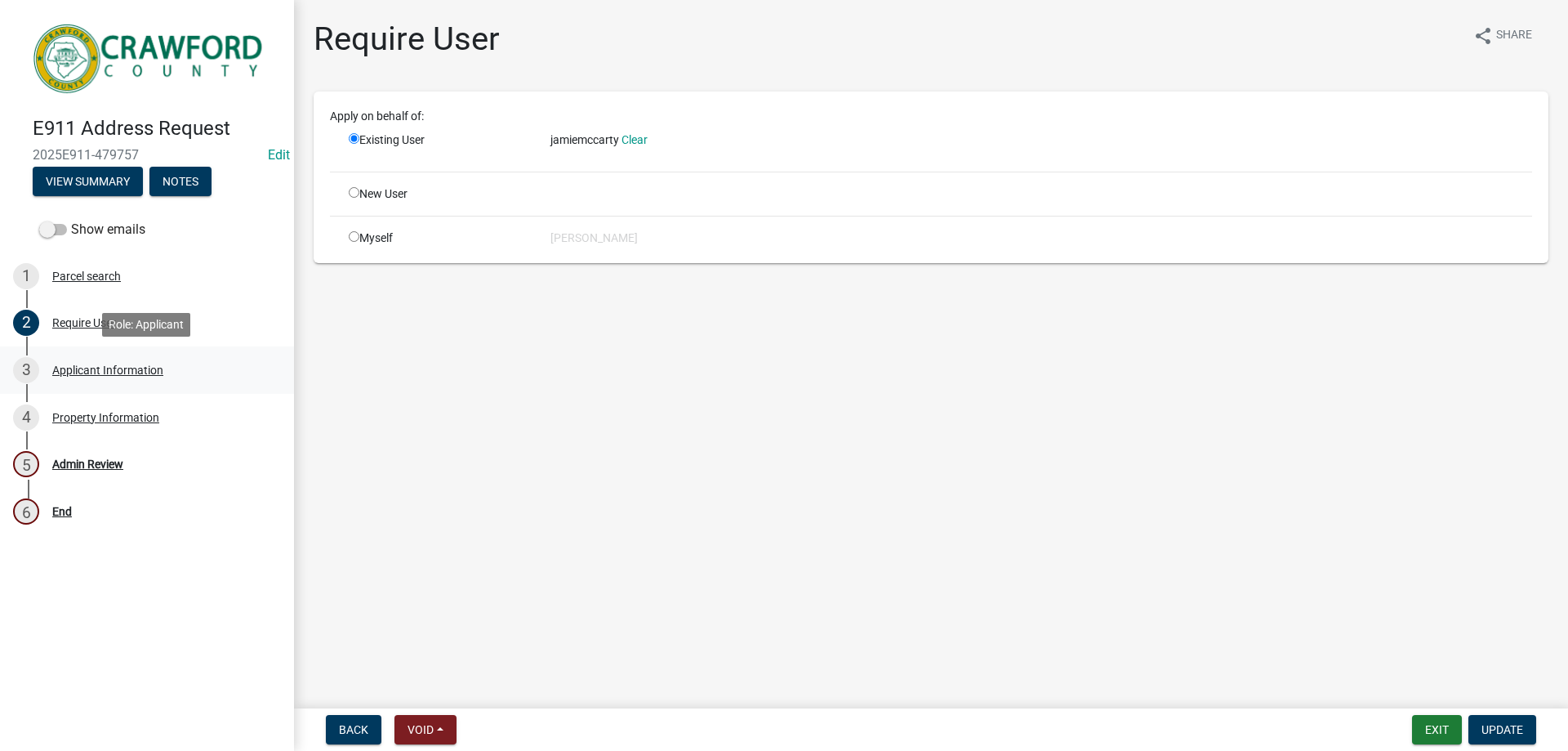
click at [94, 362] on div "3 Applicant Information" at bounding box center [140, 370] width 255 height 26
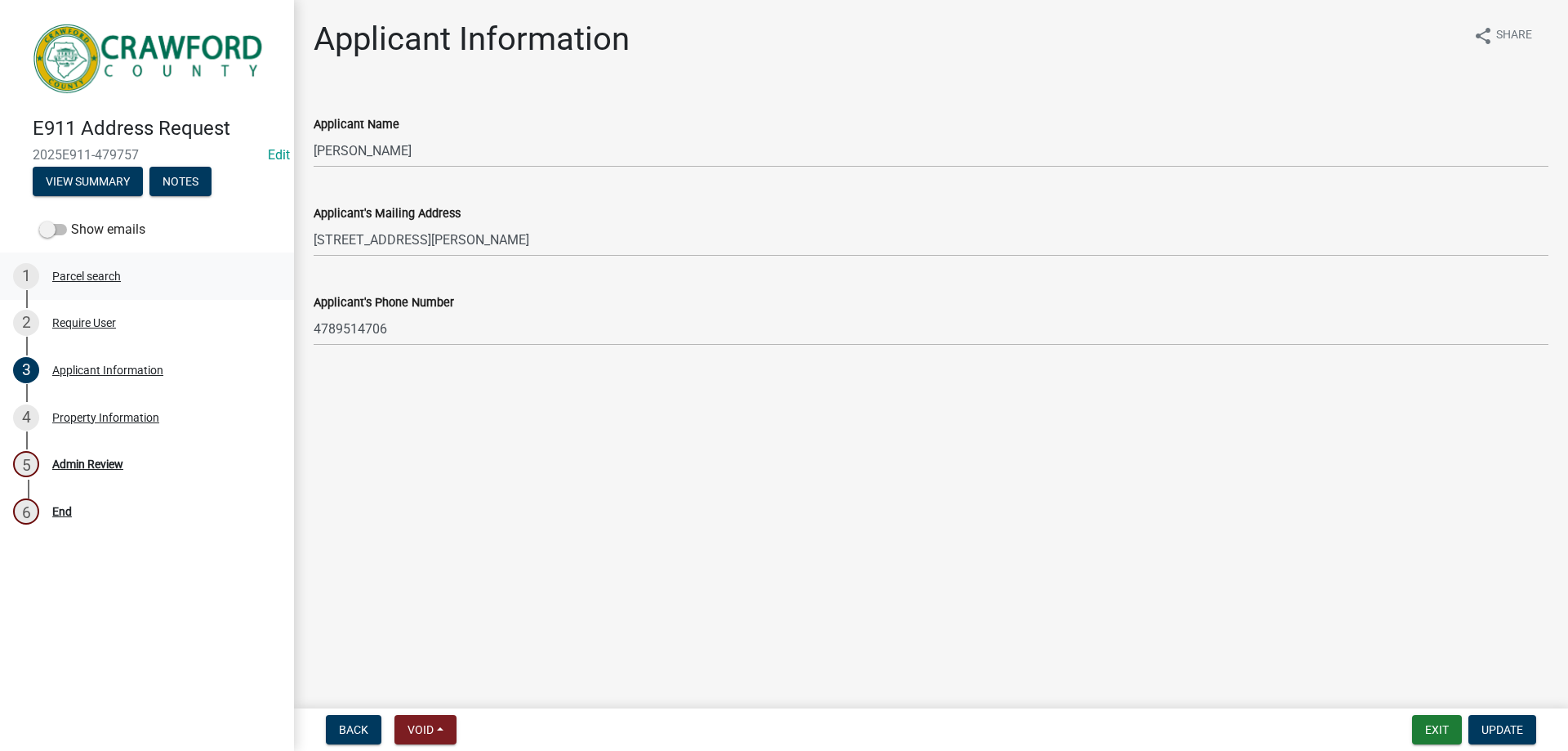
click at [104, 276] on div "Parcel search" at bounding box center [87, 276] width 69 height 12
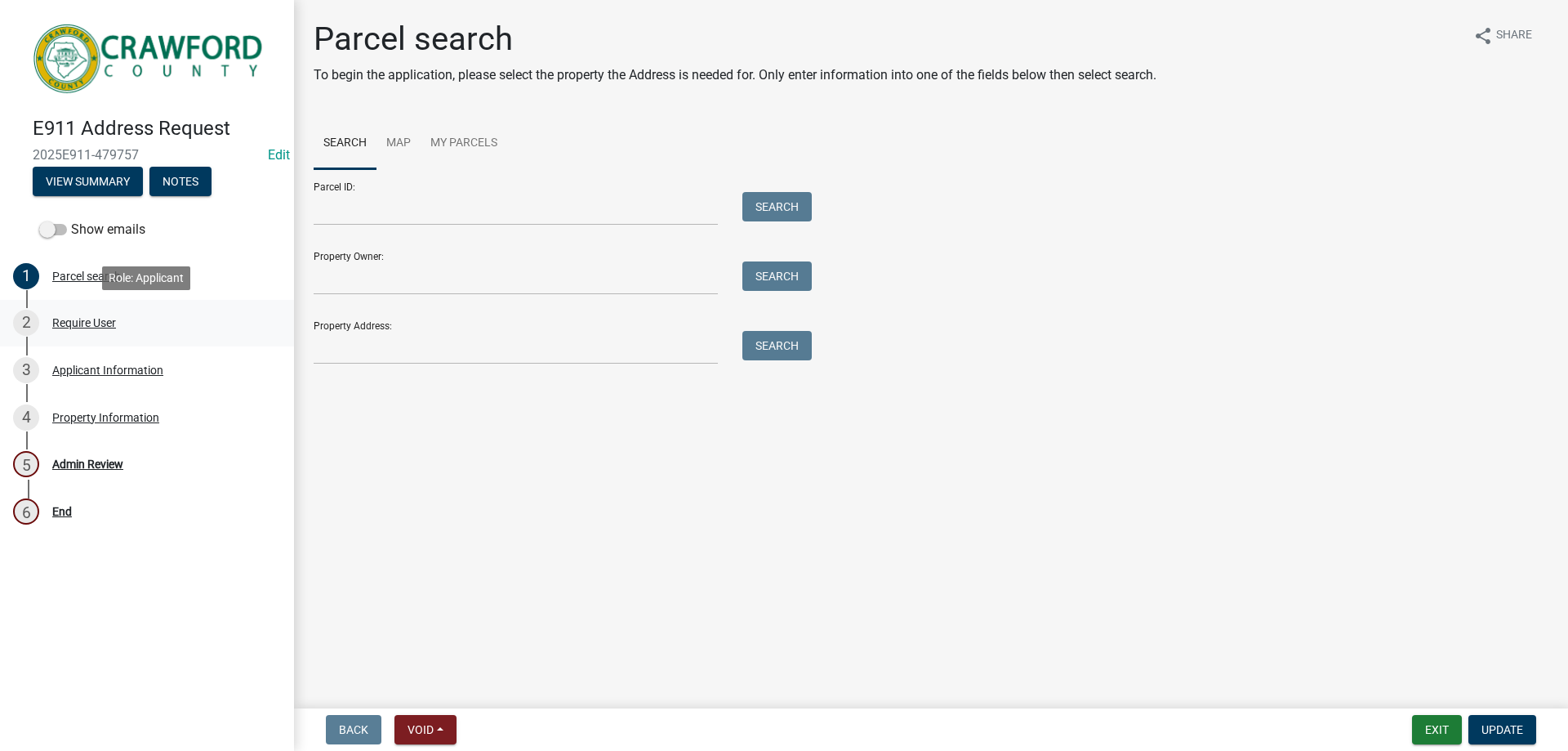
click at [97, 325] on div "Require User" at bounding box center [84, 323] width 63 height 12
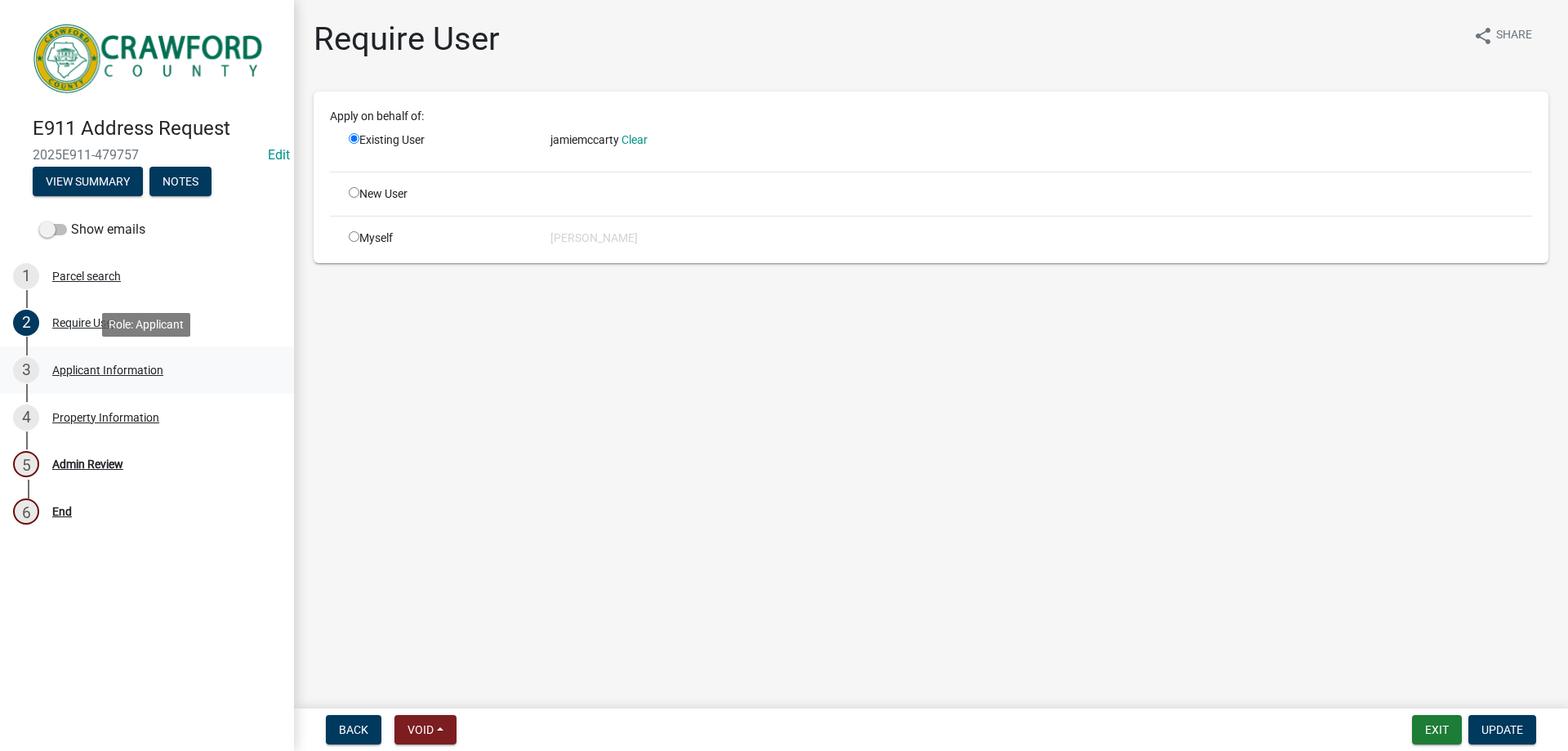
click at [94, 375] on div "Applicant Information" at bounding box center [108, 371] width 111 height 12
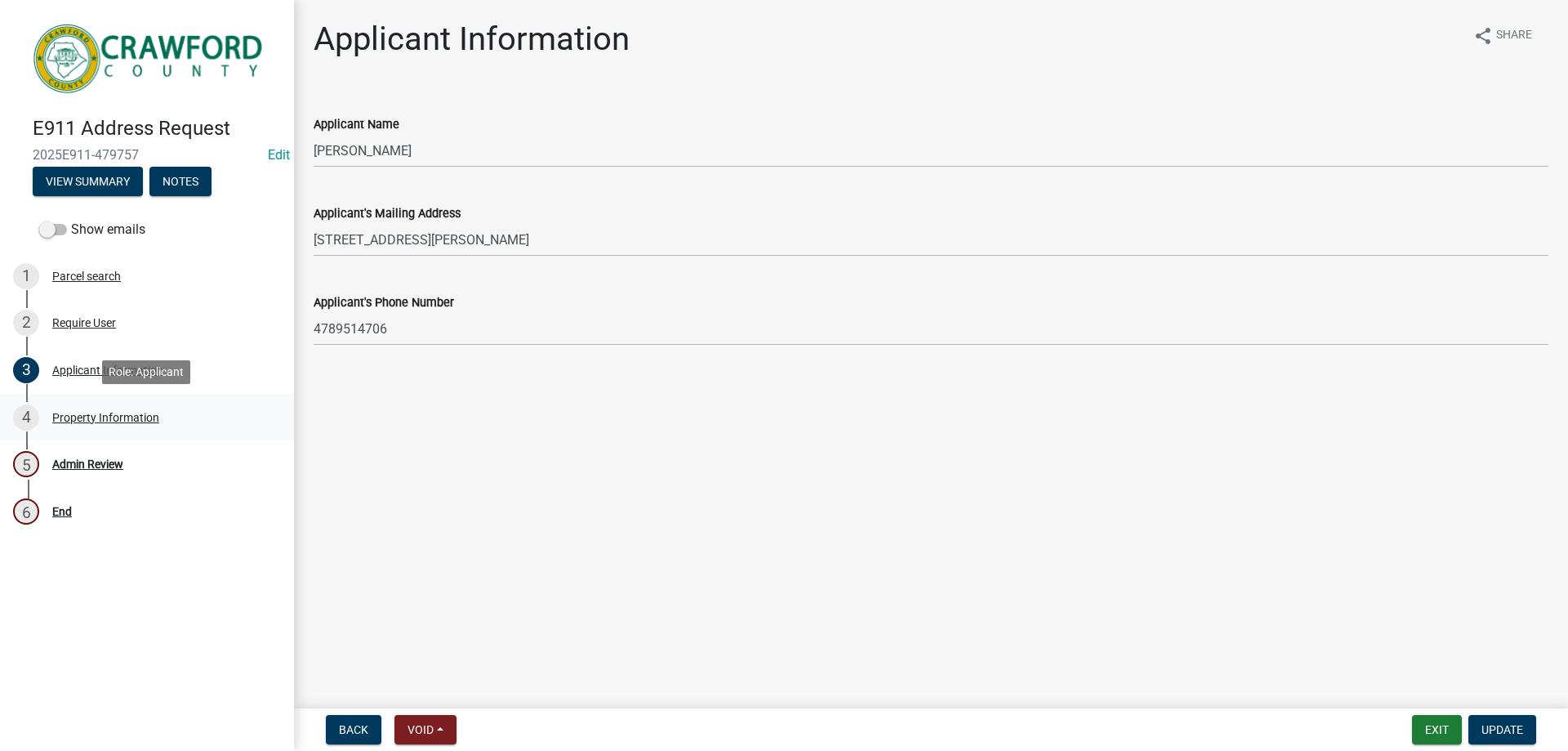
click at [91, 416] on div "Property Information" at bounding box center [106, 417] width 107 height 12
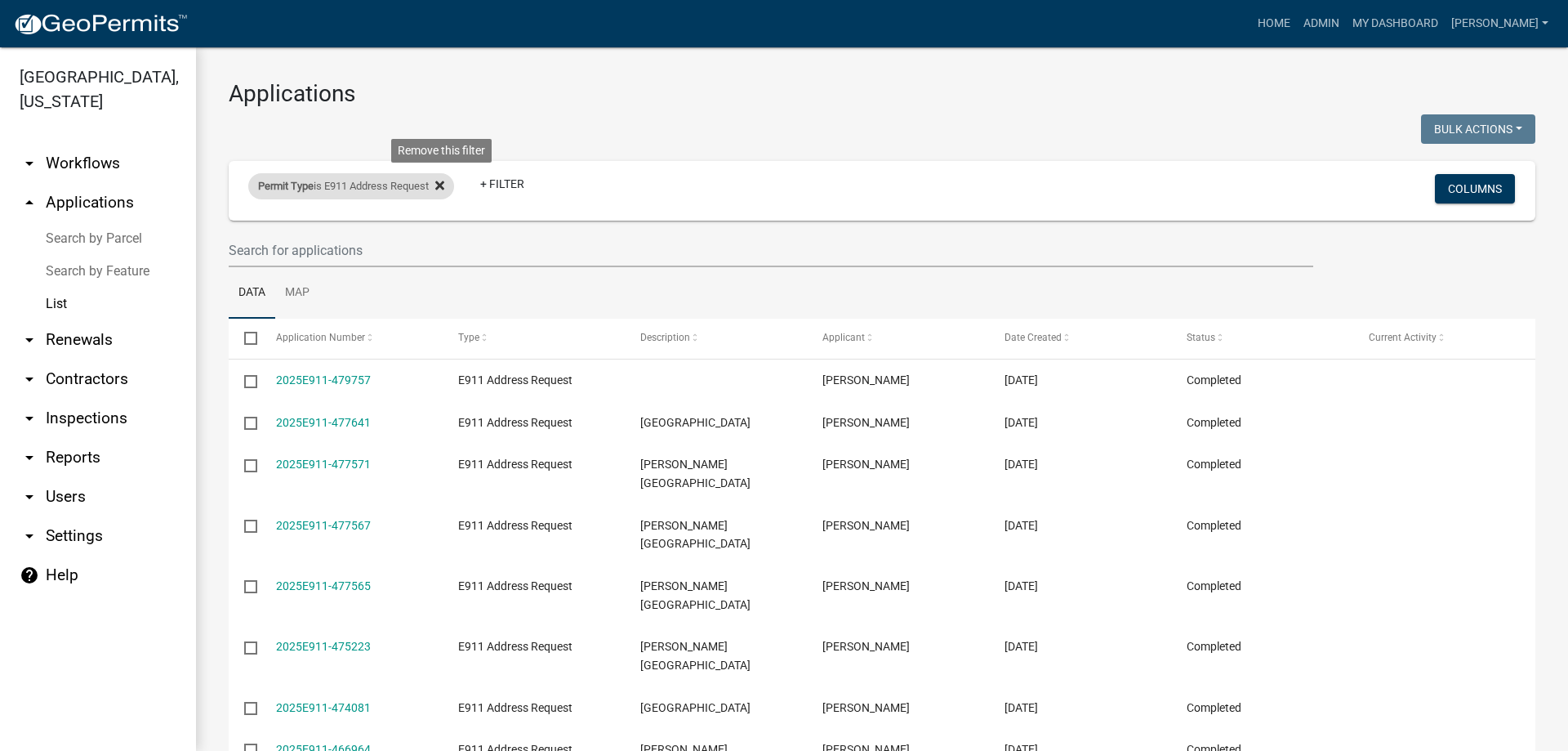
click at [445, 190] on icon at bounding box center [440, 185] width 9 height 13
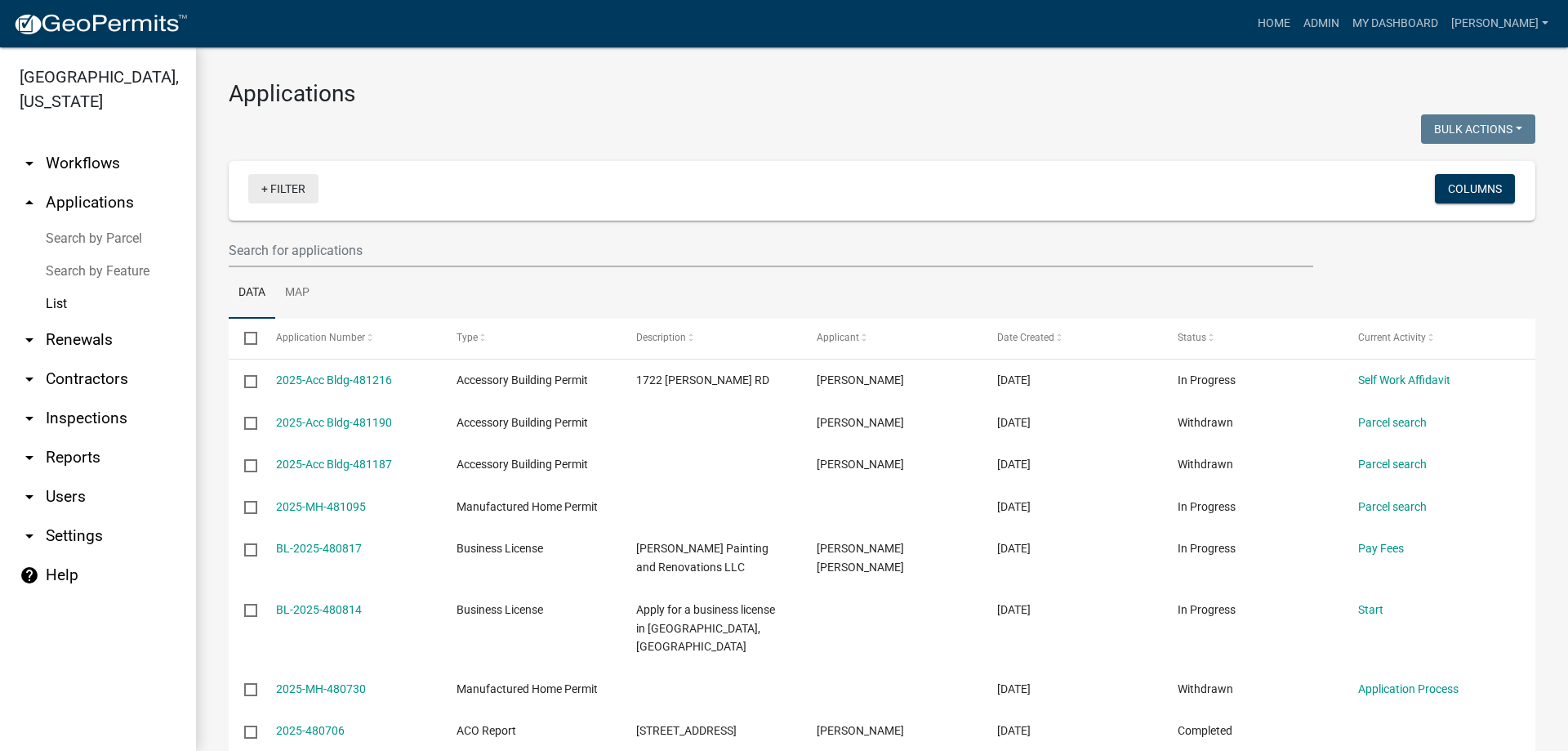
click at [277, 186] on link "+ Filter" at bounding box center [283, 189] width 70 height 29
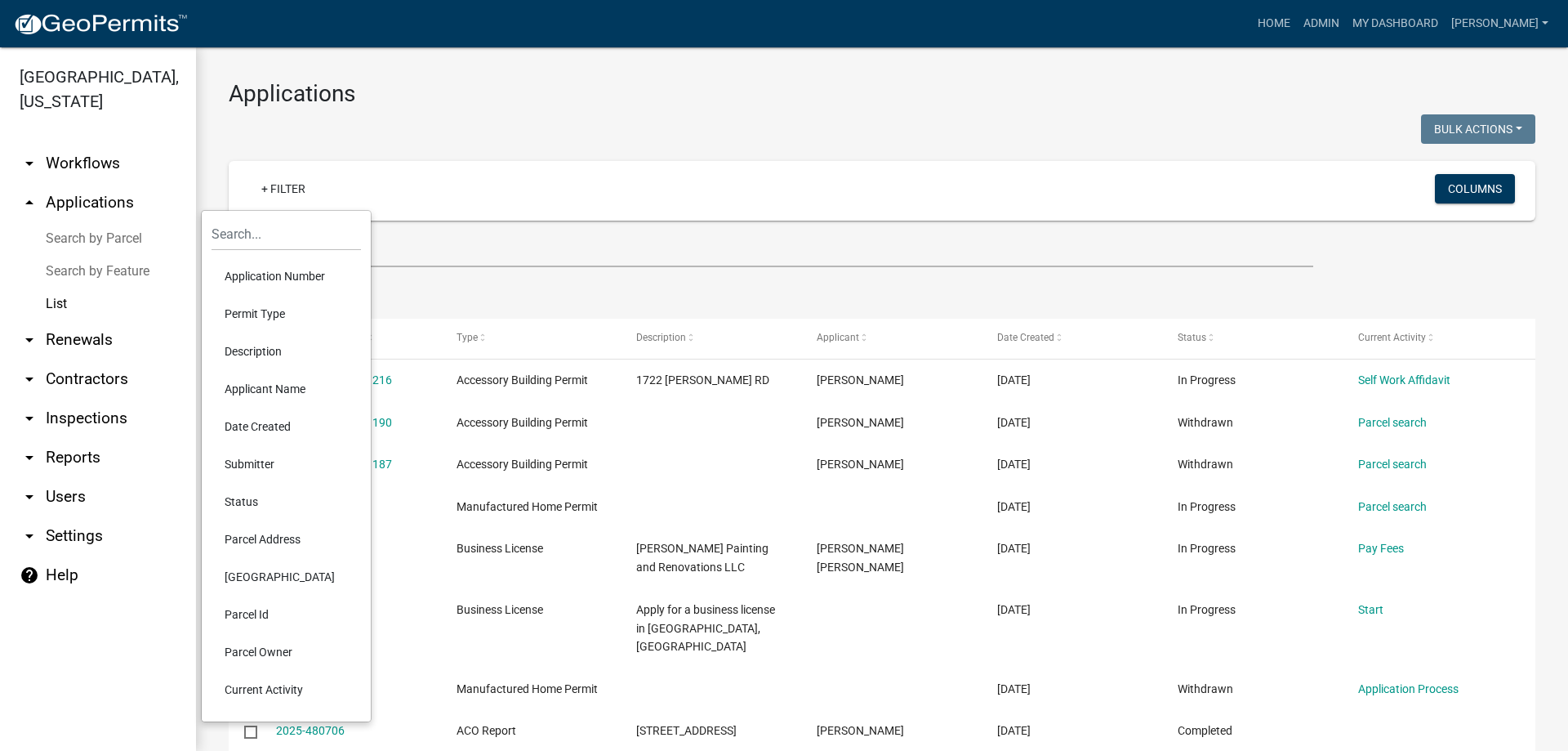
click at [241, 492] on li "Status" at bounding box center [286, 501] width 150 height 38
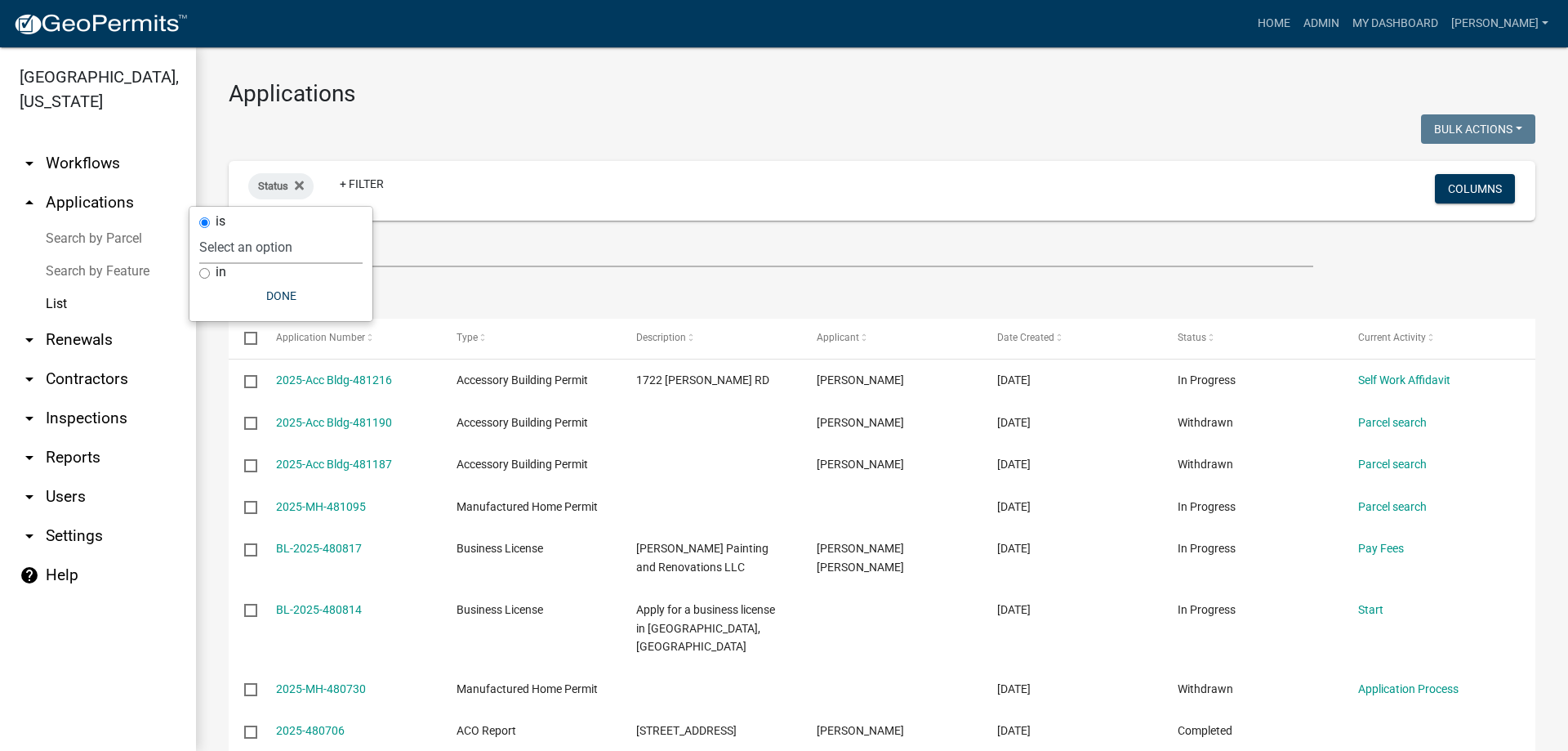
click at [272, 250] on select "Select an option Not Started In Progress Completed Expired Locked Withdrawn Voi…" at bounding box center [281, 247] width 163 height 33
select select "1"
click at [232, 231] on select "Select an option Not Started In Progress Completed Expired Locked Withdrawn Voi…" at bounding box center [281, 247] width 163 height 33
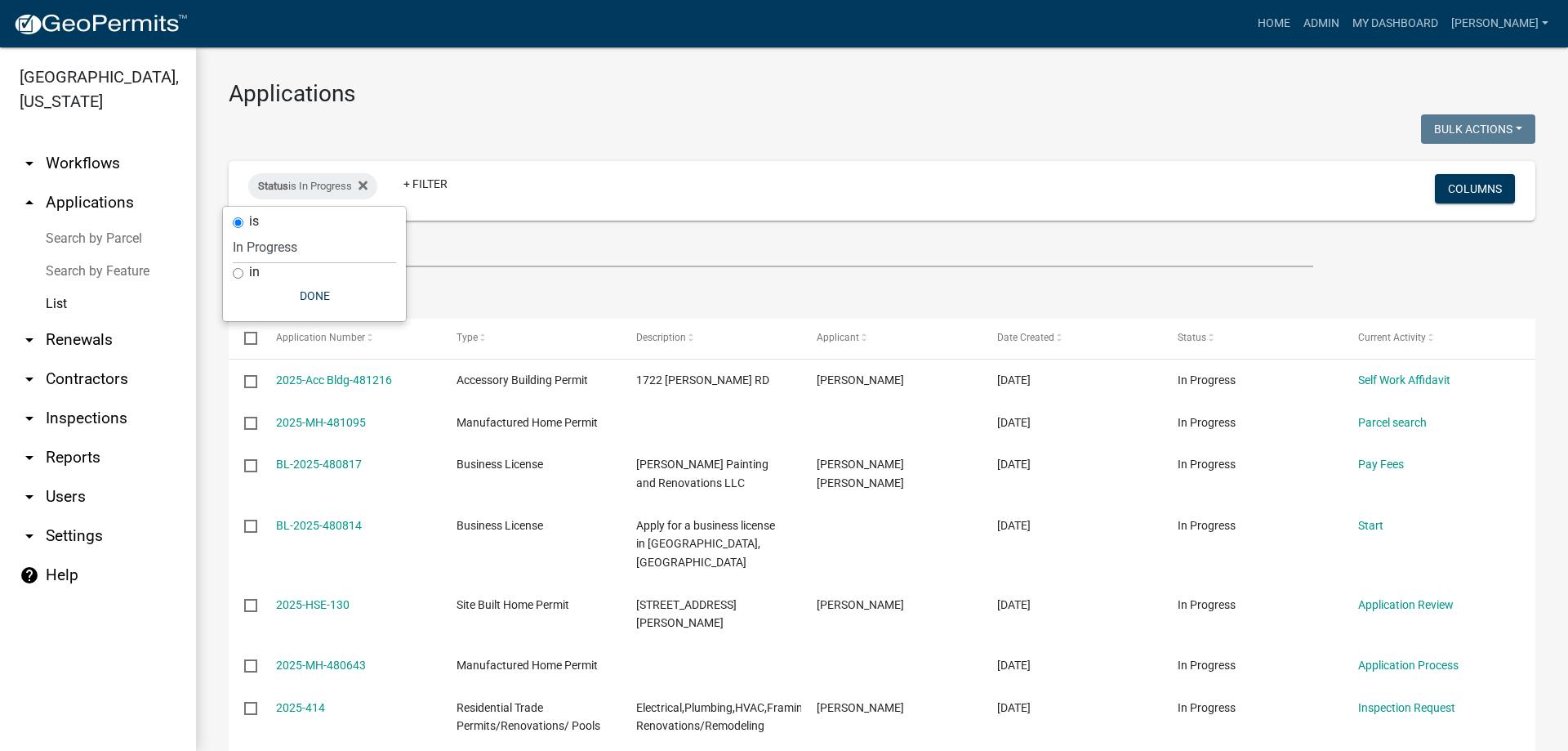
click at [629, 116] on div at bounding box center [550, 131] width 665 height 33
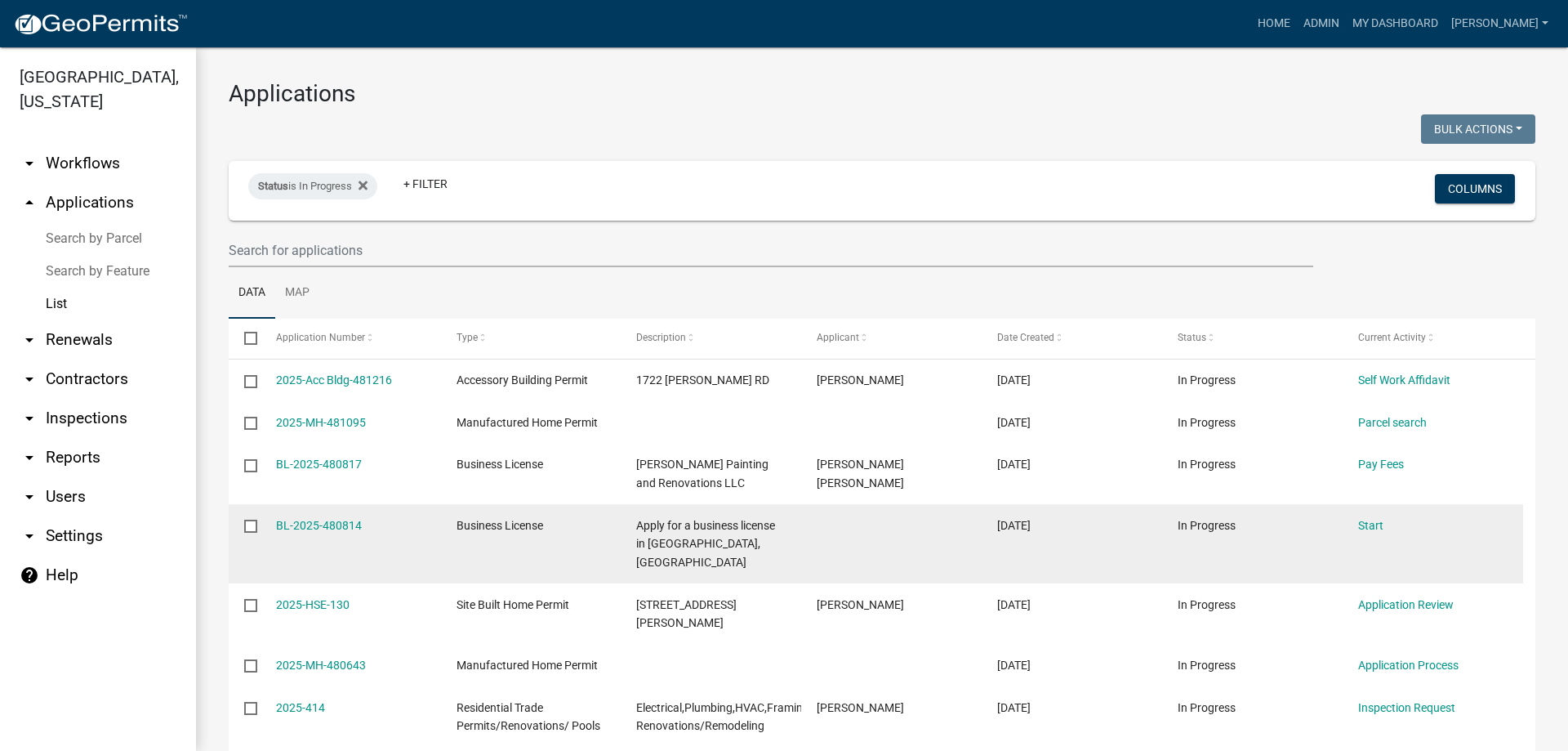
scroll to position [82, 0]
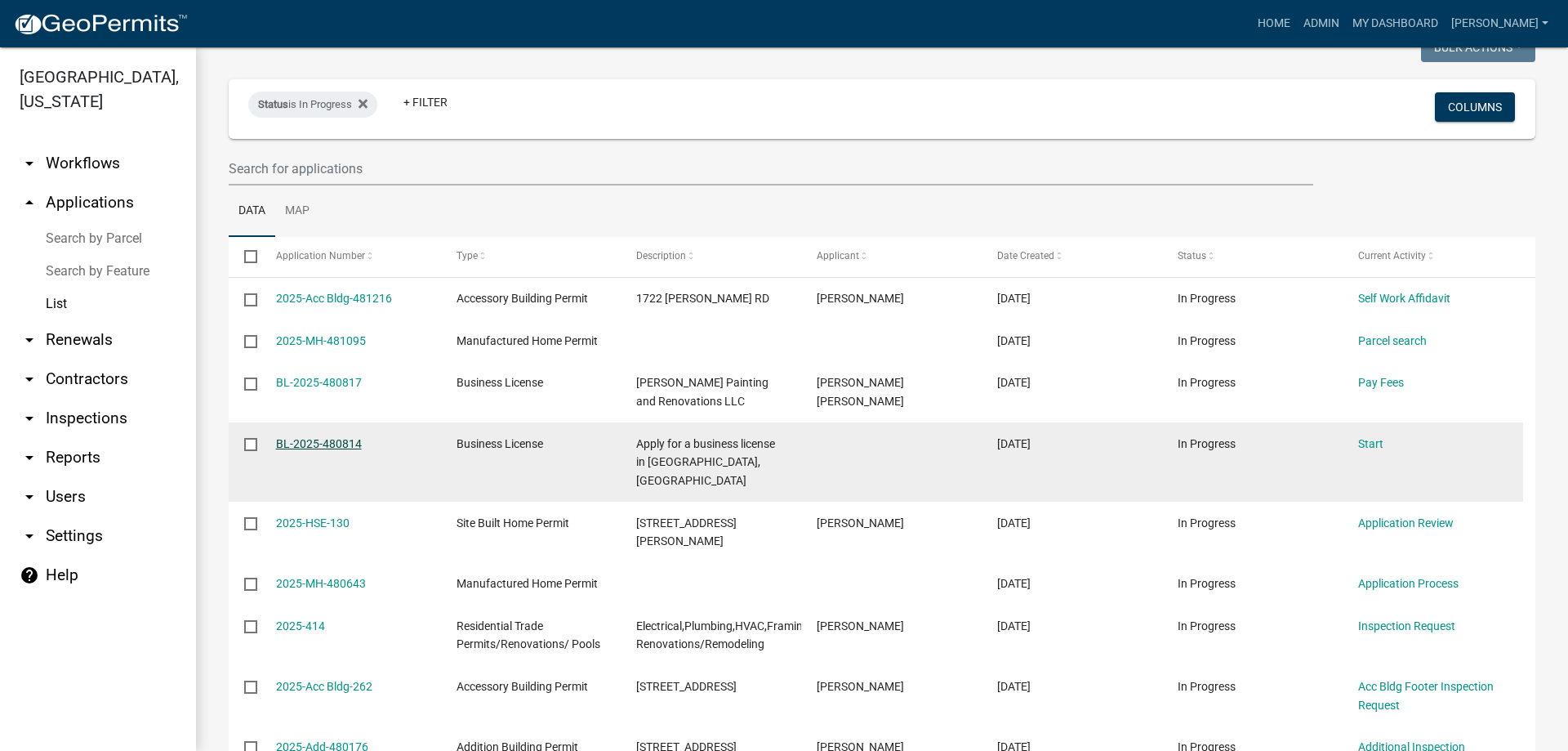
click at [344, 446] on link "BL-2025-480814" at bounding box center [319, 443] width 86 height 13
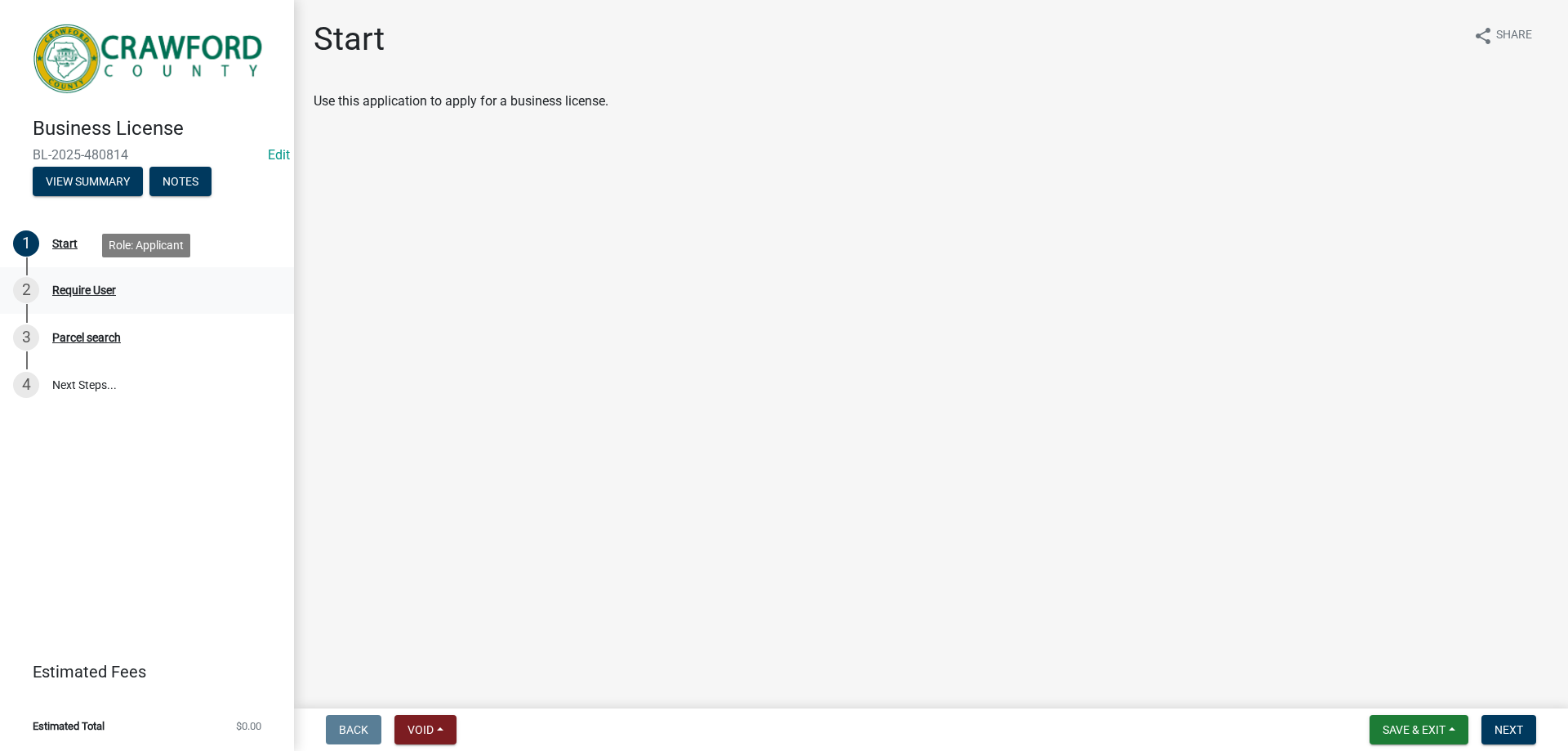
click at [98, 300] on div "2 Require User" at bounding box center [140, 290] width 255 height 26
click at [119, 187] on button "View Summary" at bounding box center [88, 181] width 110 height 29
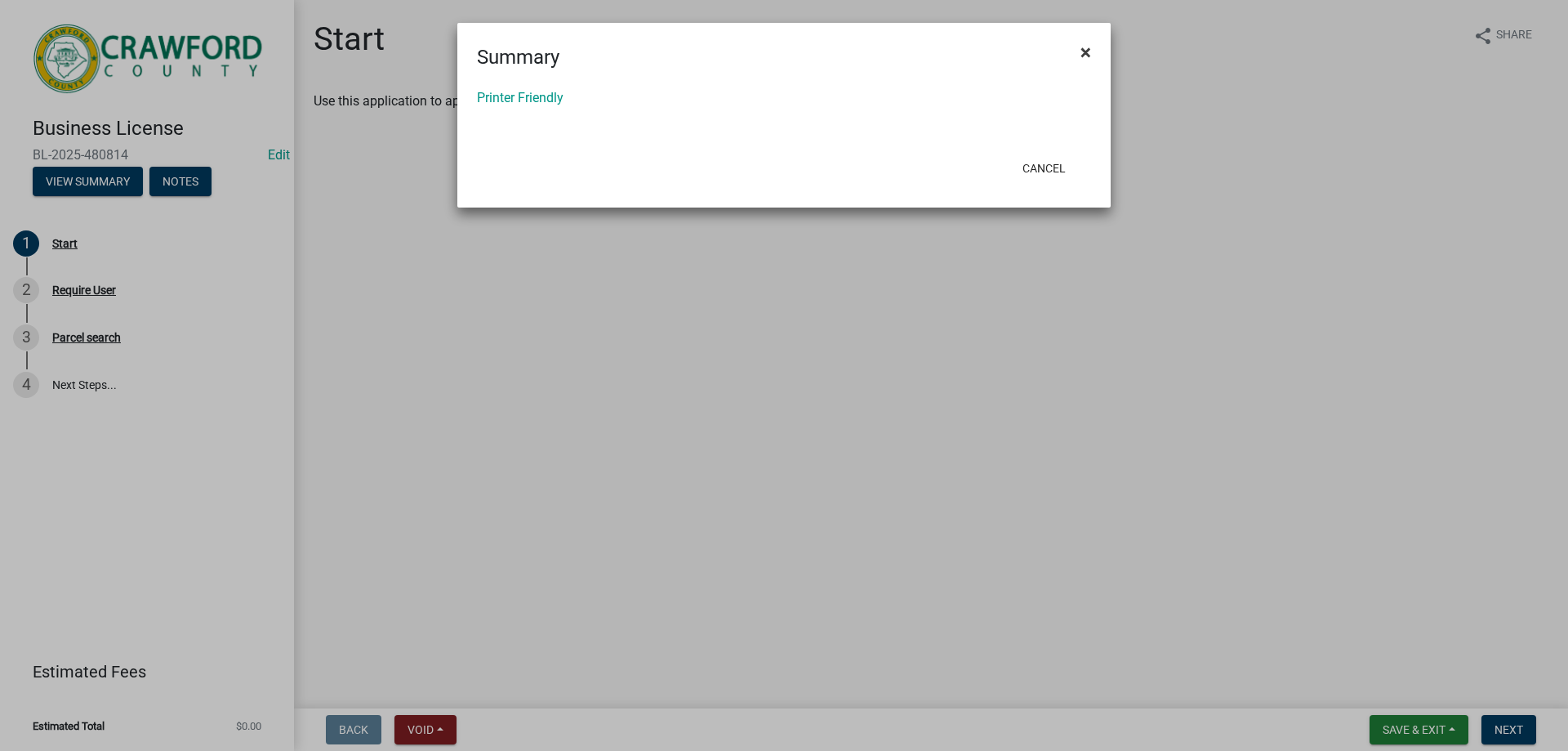
click at [1090, 53] on span "×" at bounding box center [1086, 53] width 11 height 23
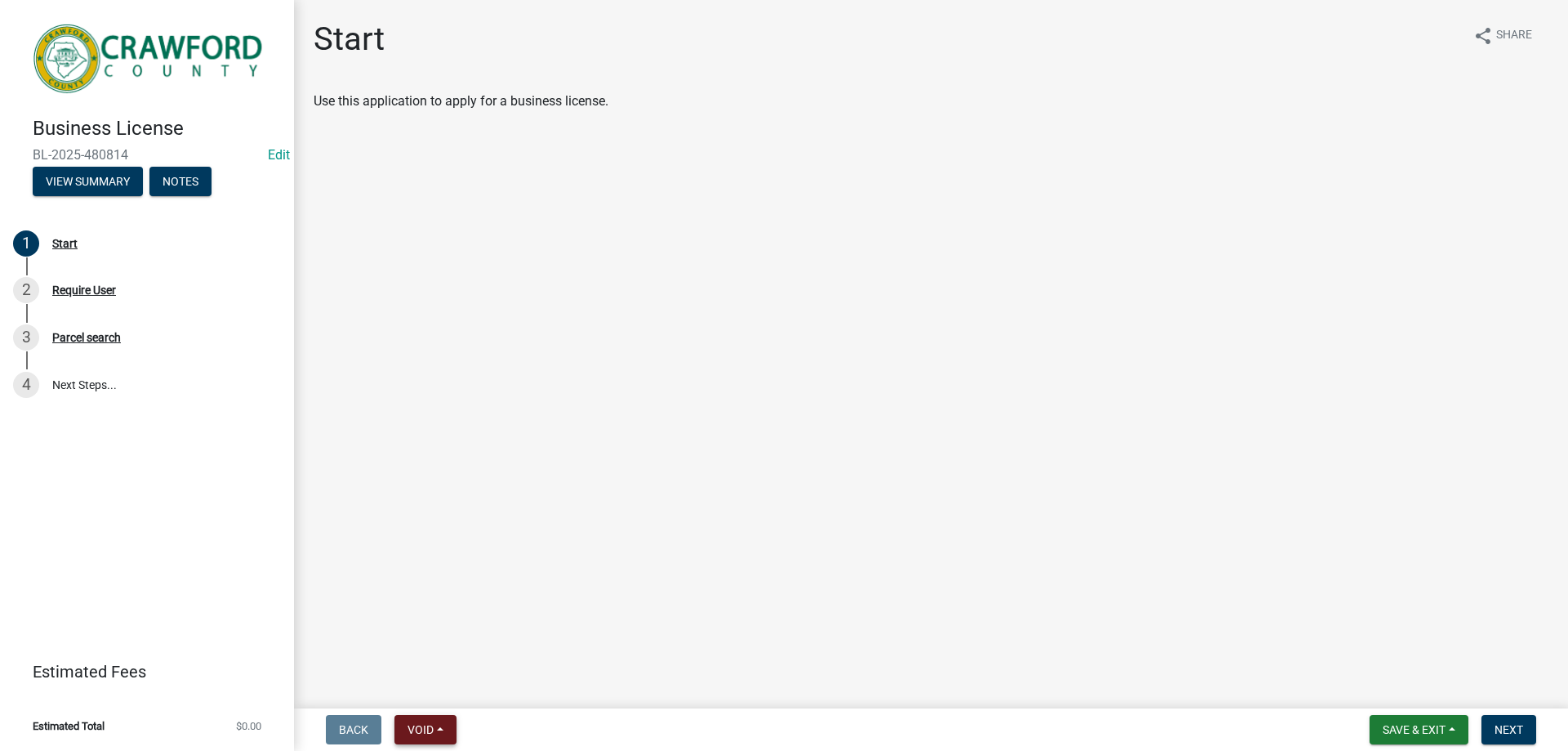
click at [421, 731] on span "Void" at bounding box center [420, 729] width 26 height 13
click at [436, 689] on button "Void" at bounding box center [460, 687] width 130 height 39
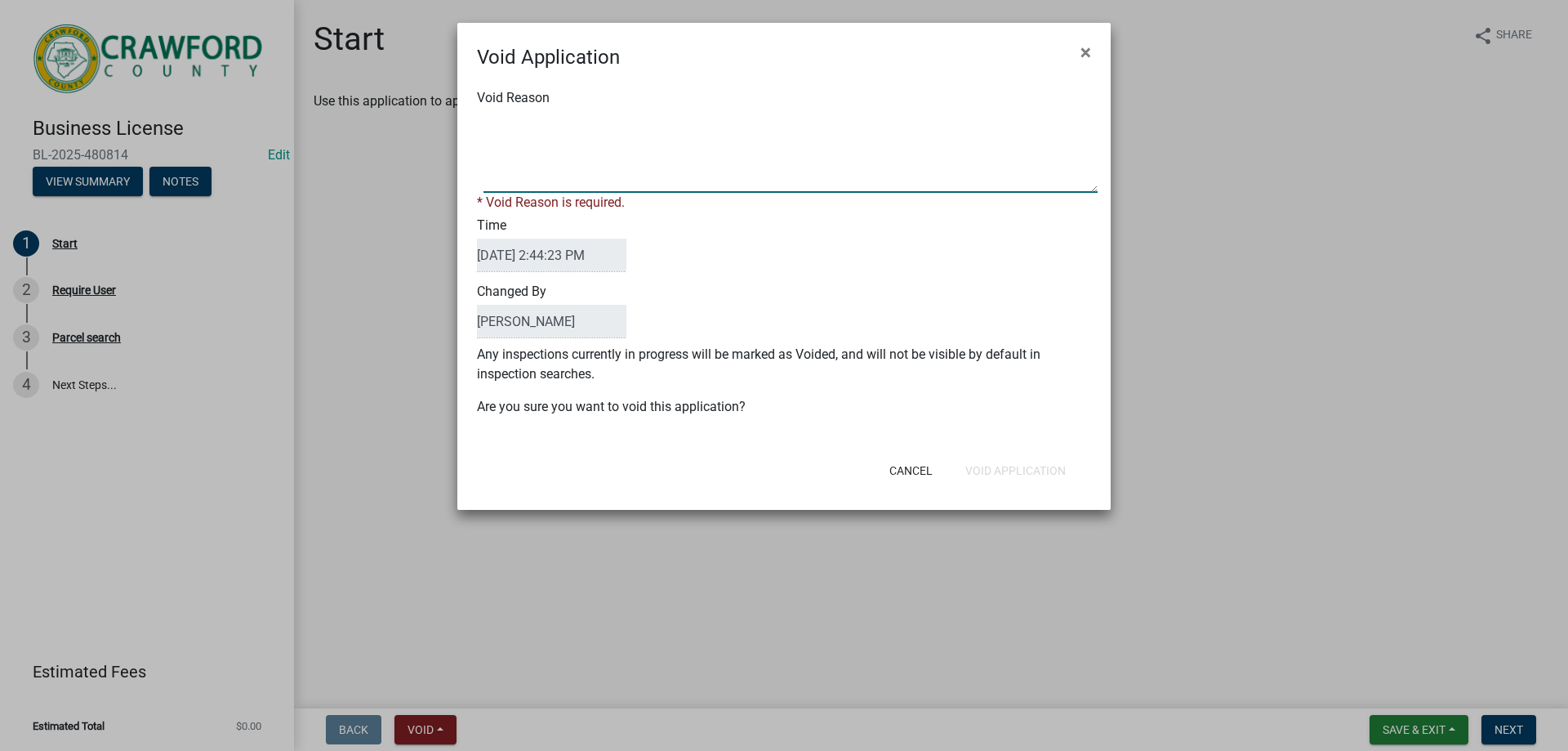
click at [638, 175] on textarea "Void Reason" at bounding box center [790, 152] width 614 height 82
type textarea "DNA"
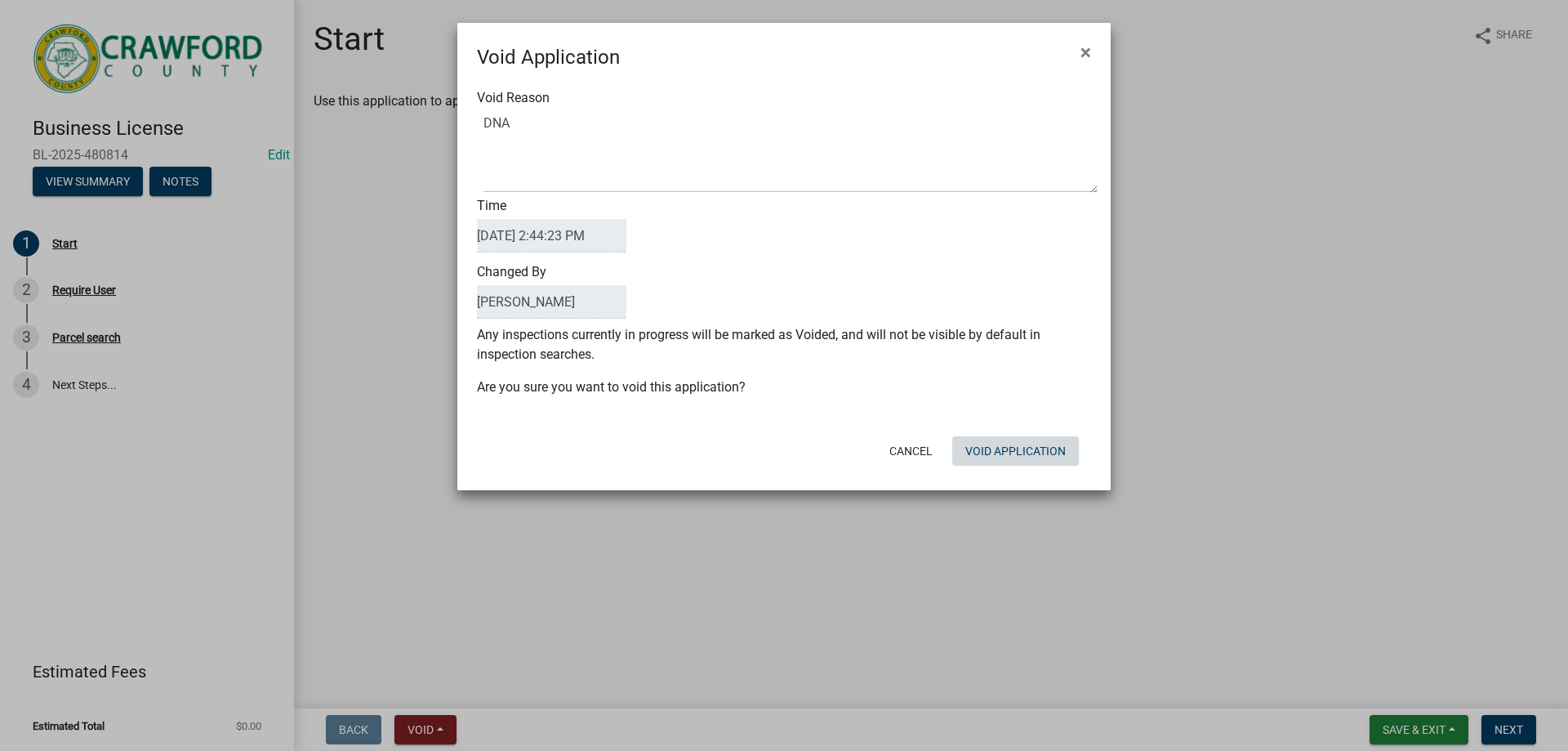
click at [997, 478] on div "Void Application × Void Reason Time 09/19/2025 2:44:23 PM Changed By t.graumann…" at bounding box center [784, 257] width 654 height 467
click at [998, 451] on button "Void Application" at bounding box center [1016, 450] width 126 height 29
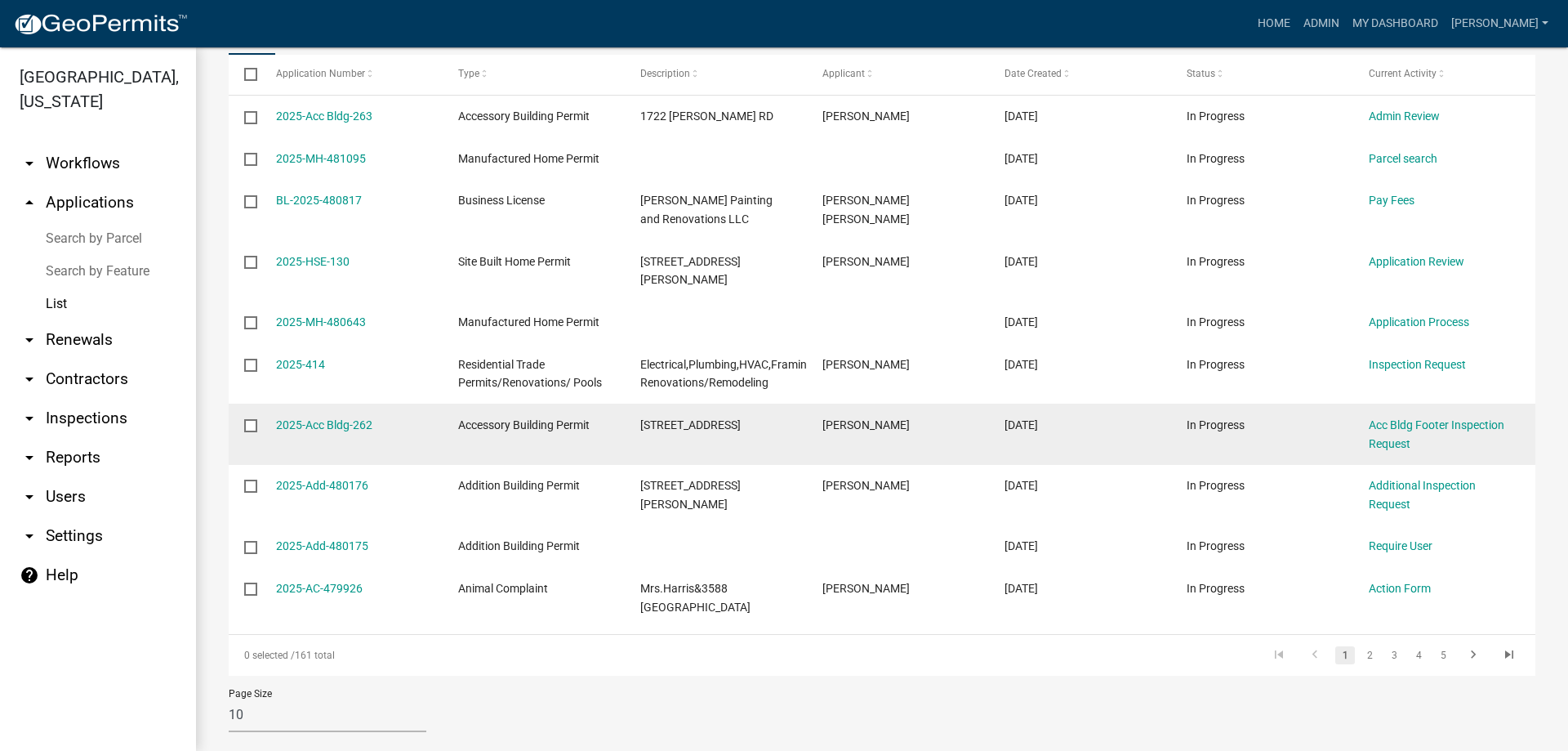
scroll to position [272, 0]
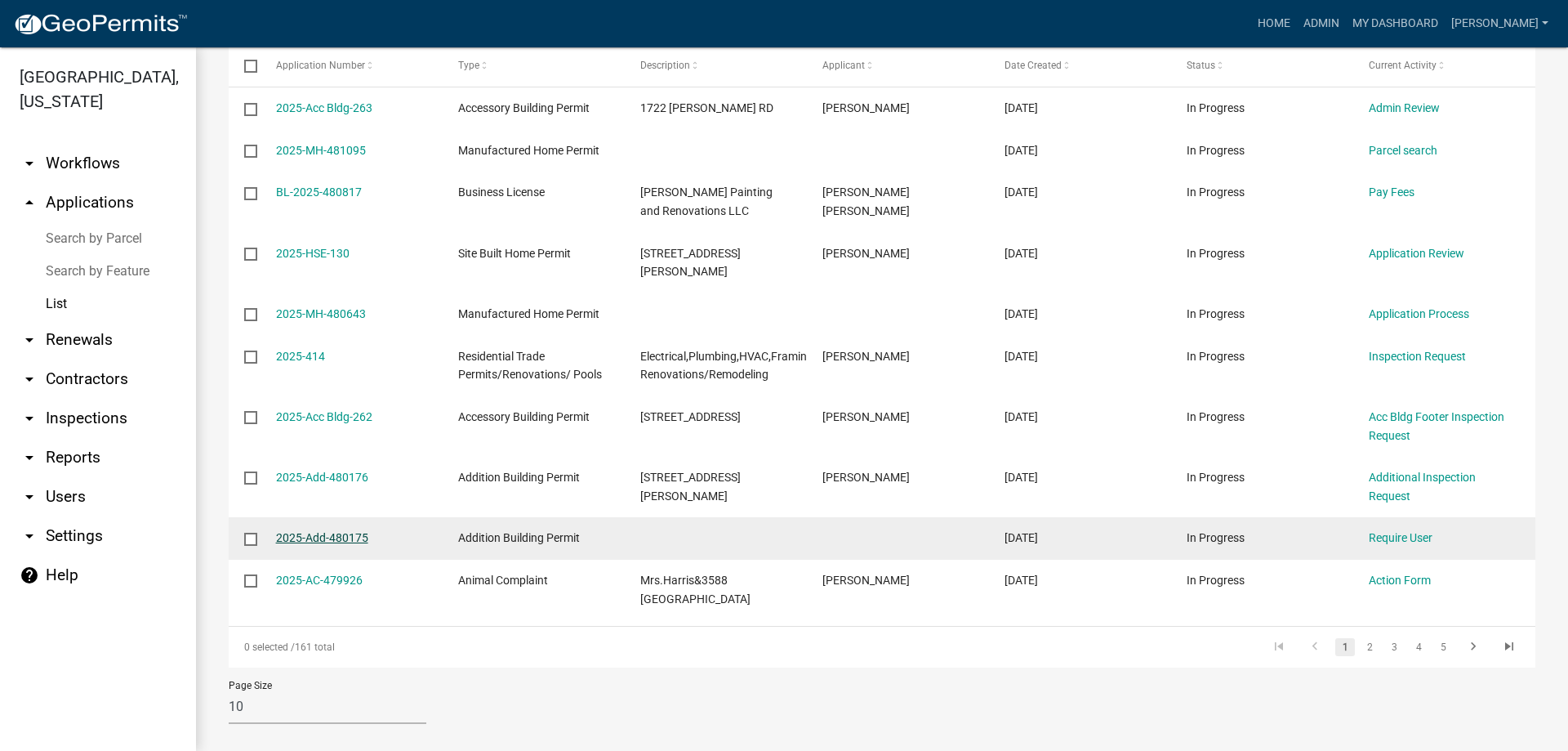
click at [339, 531] on link "2025-Add-480175" at bounding box center [322, 537] width 92 height 13
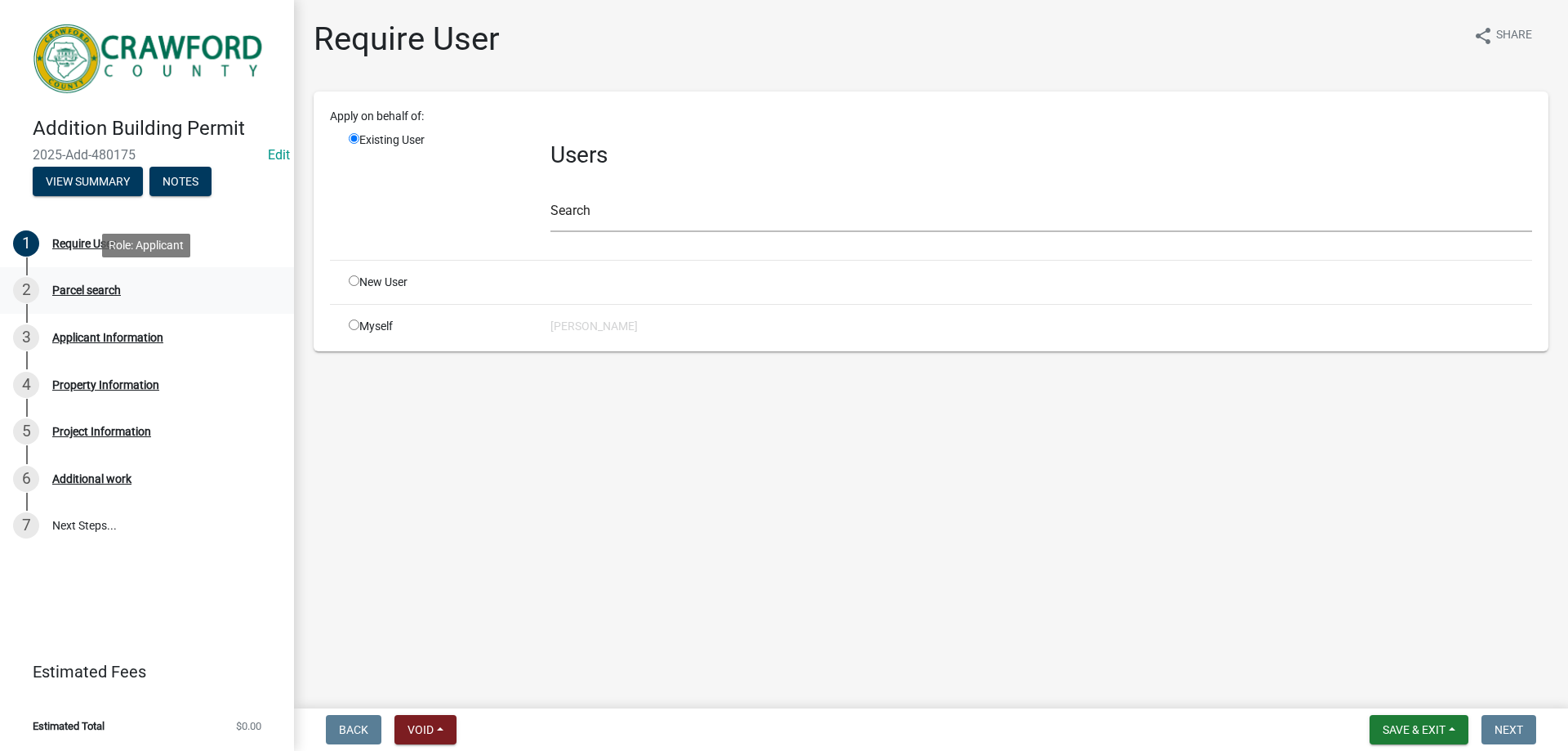
click at [67, 287] on div "Parcel search" at bounding box center [87, 290] width 69 height 12
click at [85, 341] on div "Applicant Information" at bounding box center [108, 338] width 111 height 12
click at [89, 385] on div "Property Information" at bounding box center [106, 385] width 107 height 12
click at [97, 194] on button "View Summary" at bounding box center [88, 181] width 110 height 29
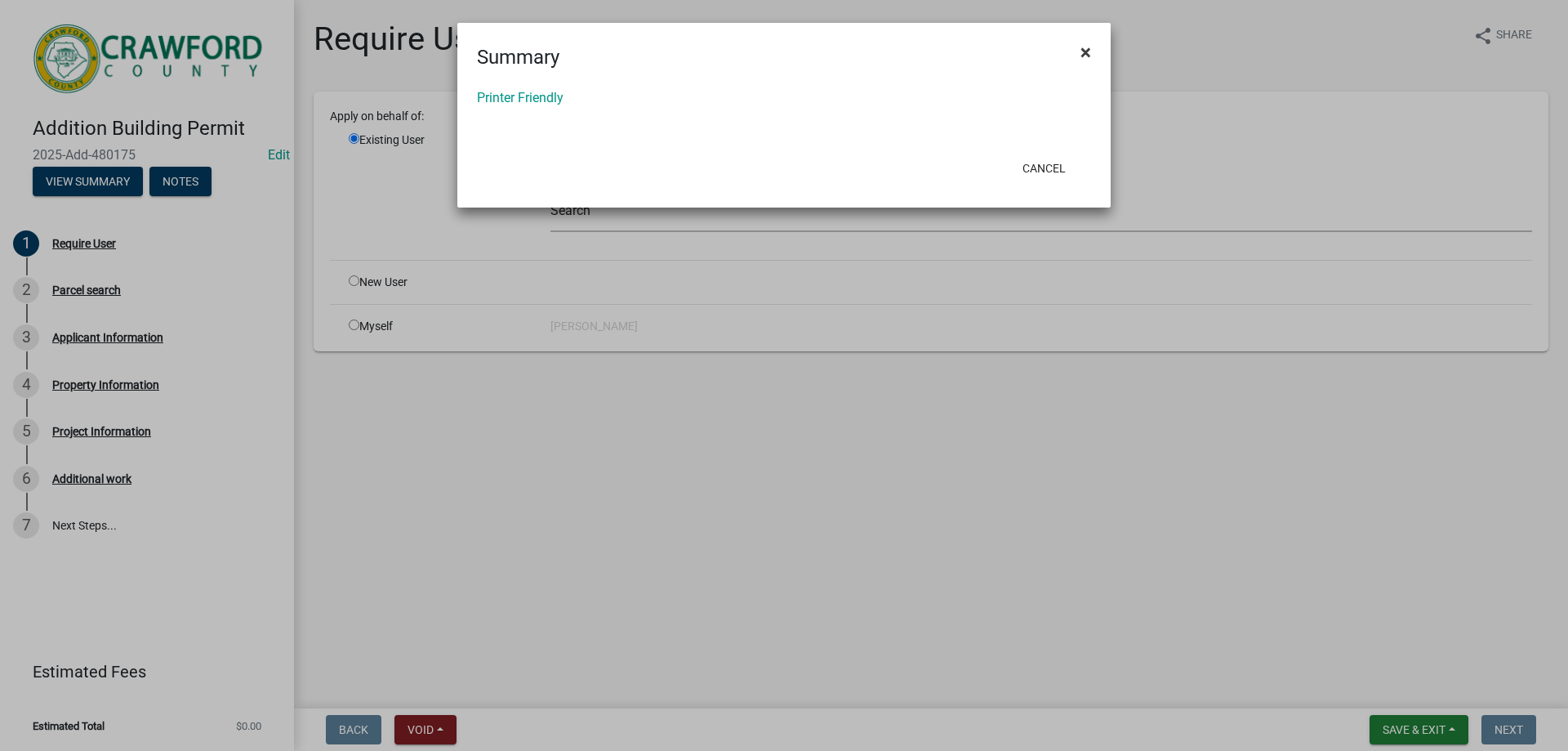
click at [1094, 49] on button "×" at bounding box center [1087, 52] width 37 height 46
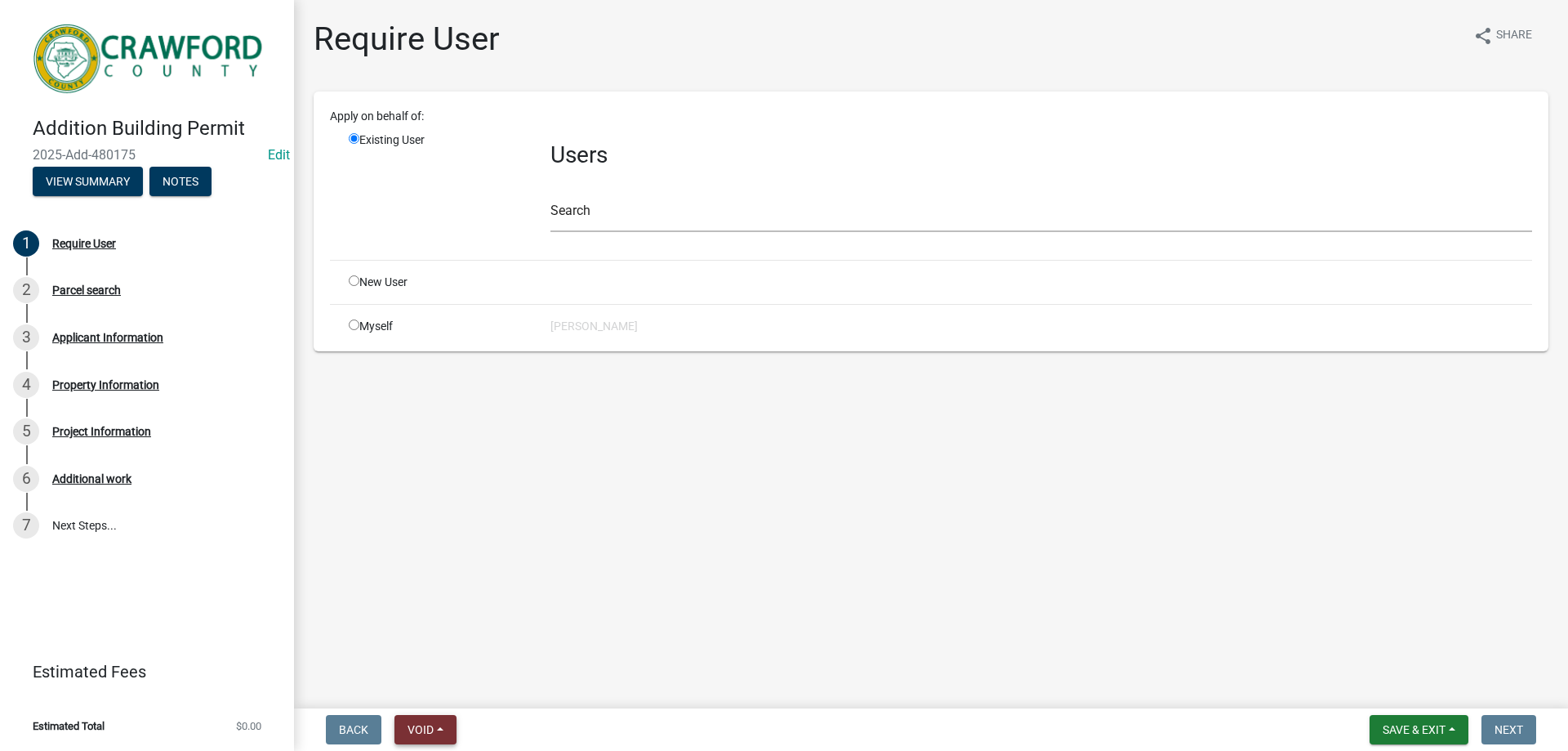
click at [430, 735] on span "Void" at bounding box center [420, 729] width 26 height 13
click at [446, 679] on button "Void" at bounding box center [460, 687] width 130 height 39
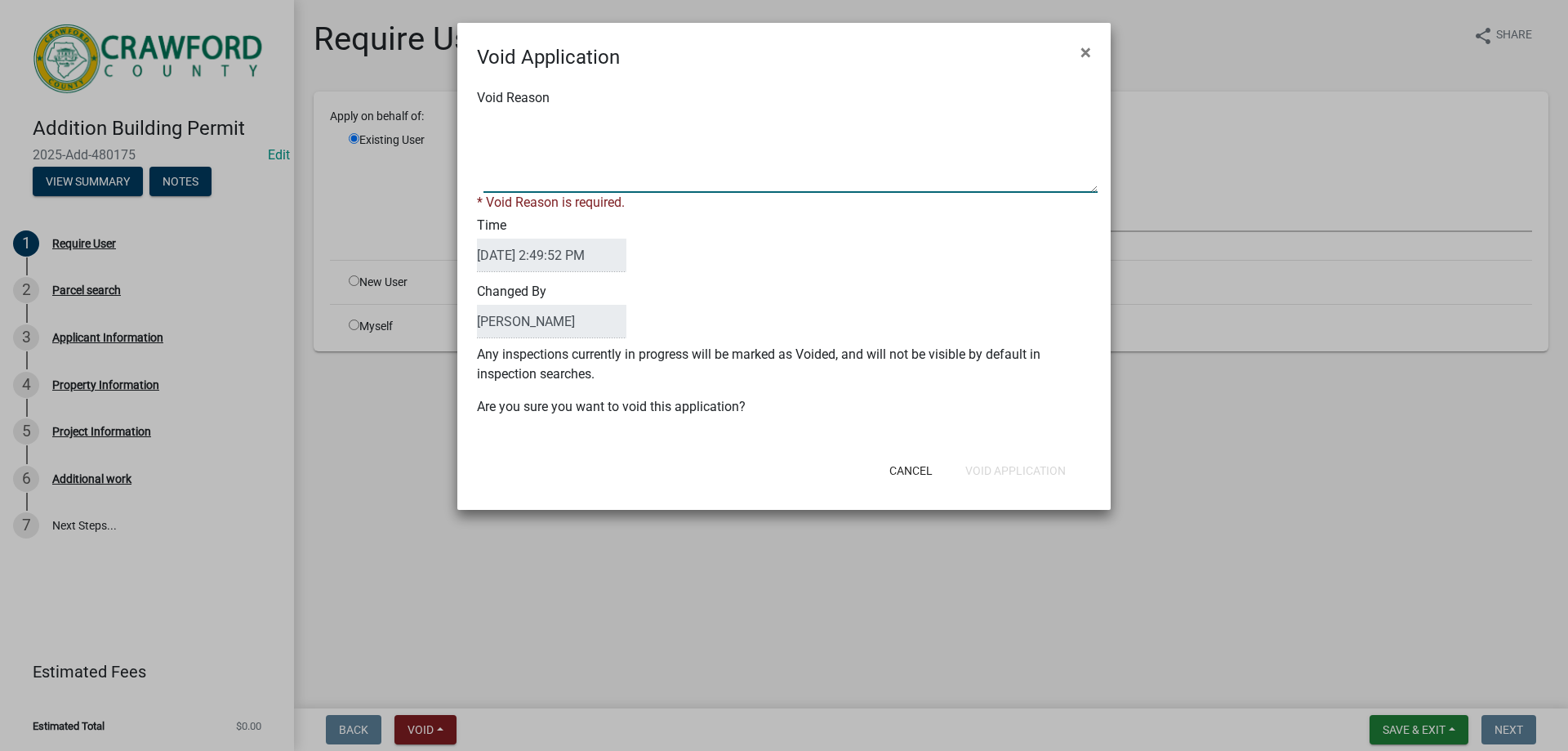
click at [554, 162] on textarea "Void Reason" at bounding box center [790, 152] width 614 height 82
type textarea "DNA"
click at [1020, 462] on button "Void Application" at bounding box center [1016, 471] width 126 height 29
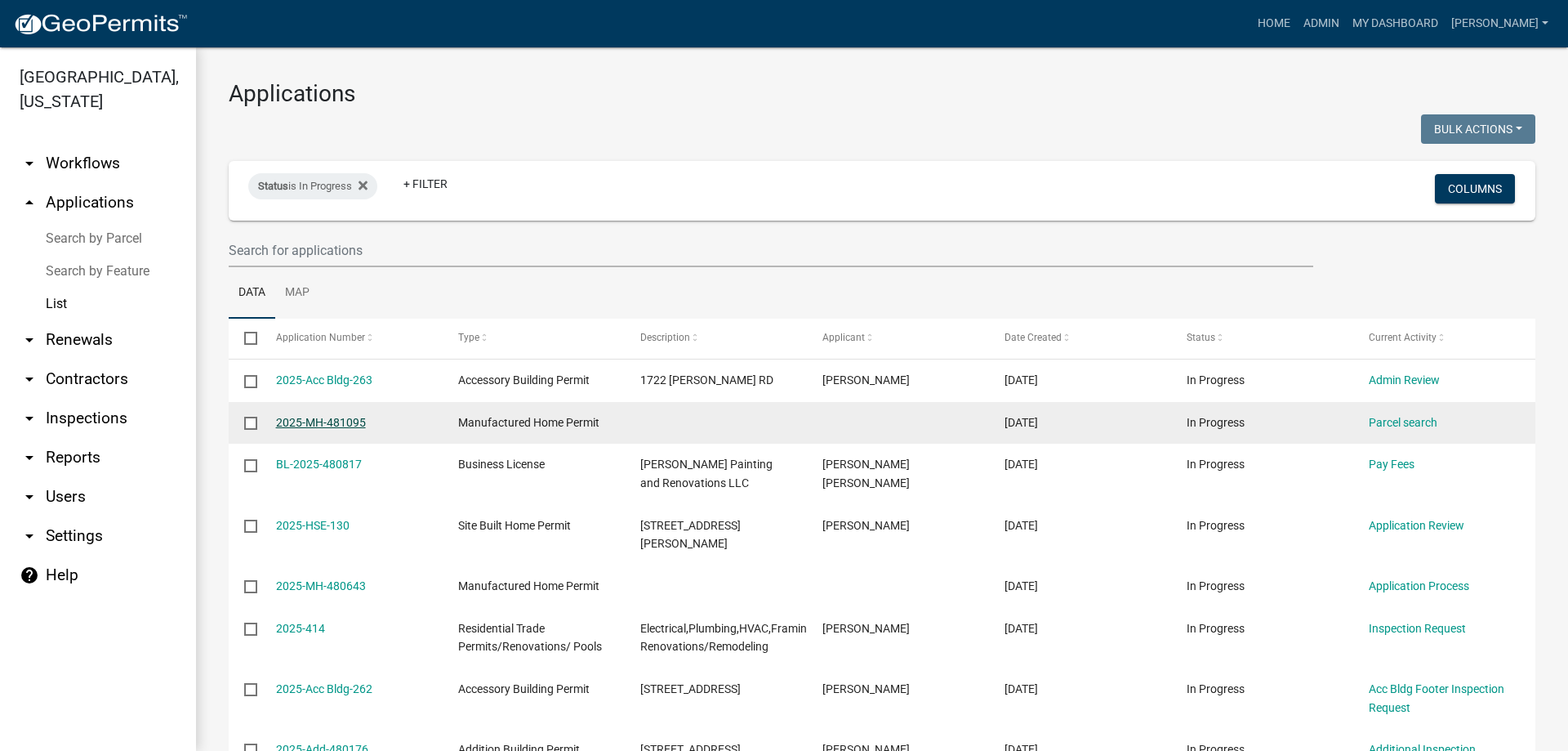
click at [321, 421] on link "2025-MH-481095" at bounding box center [321, 421] width 89 height 13
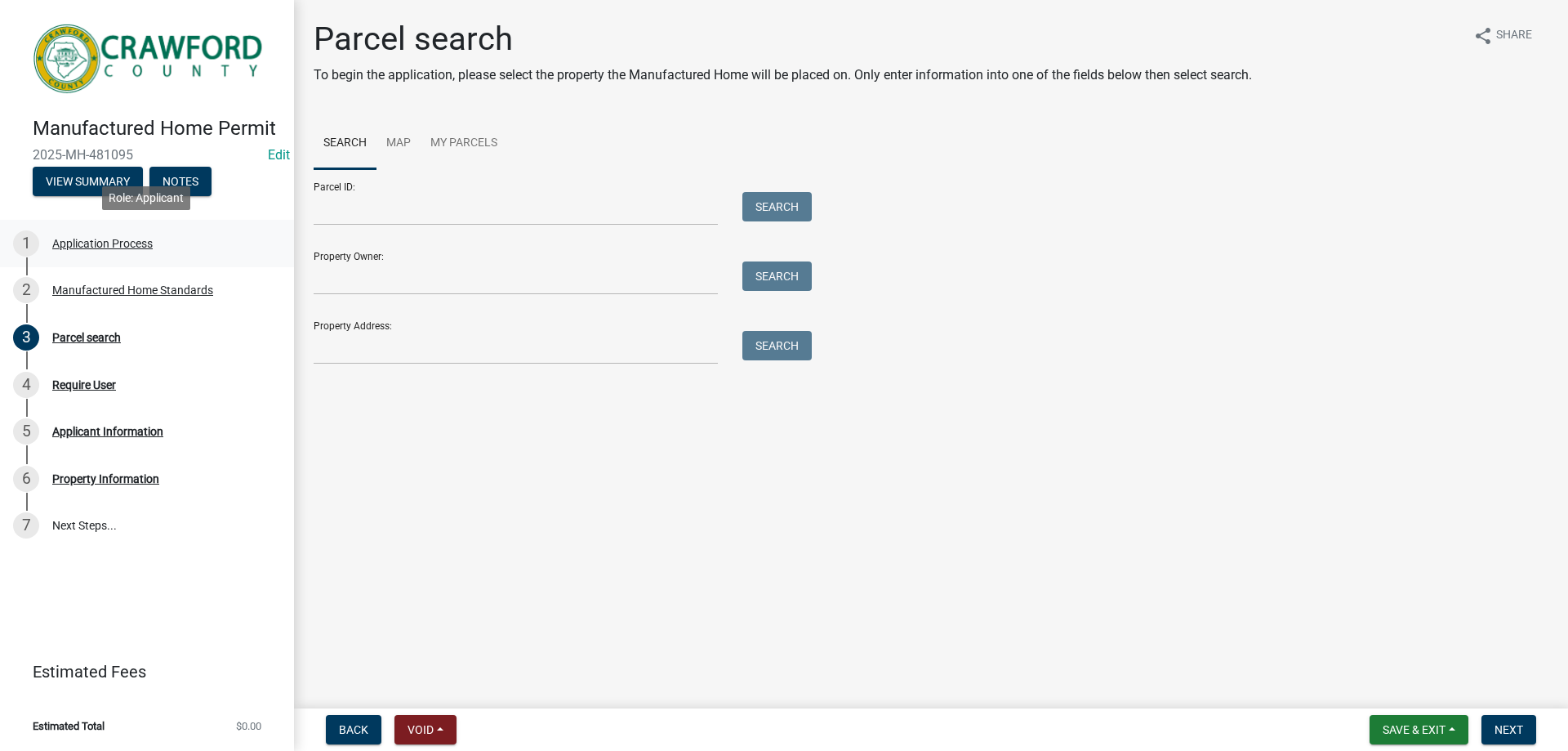
click at [126, 251] on div "1 Application Process" at bounding box center [140, 243] width 255 height 26
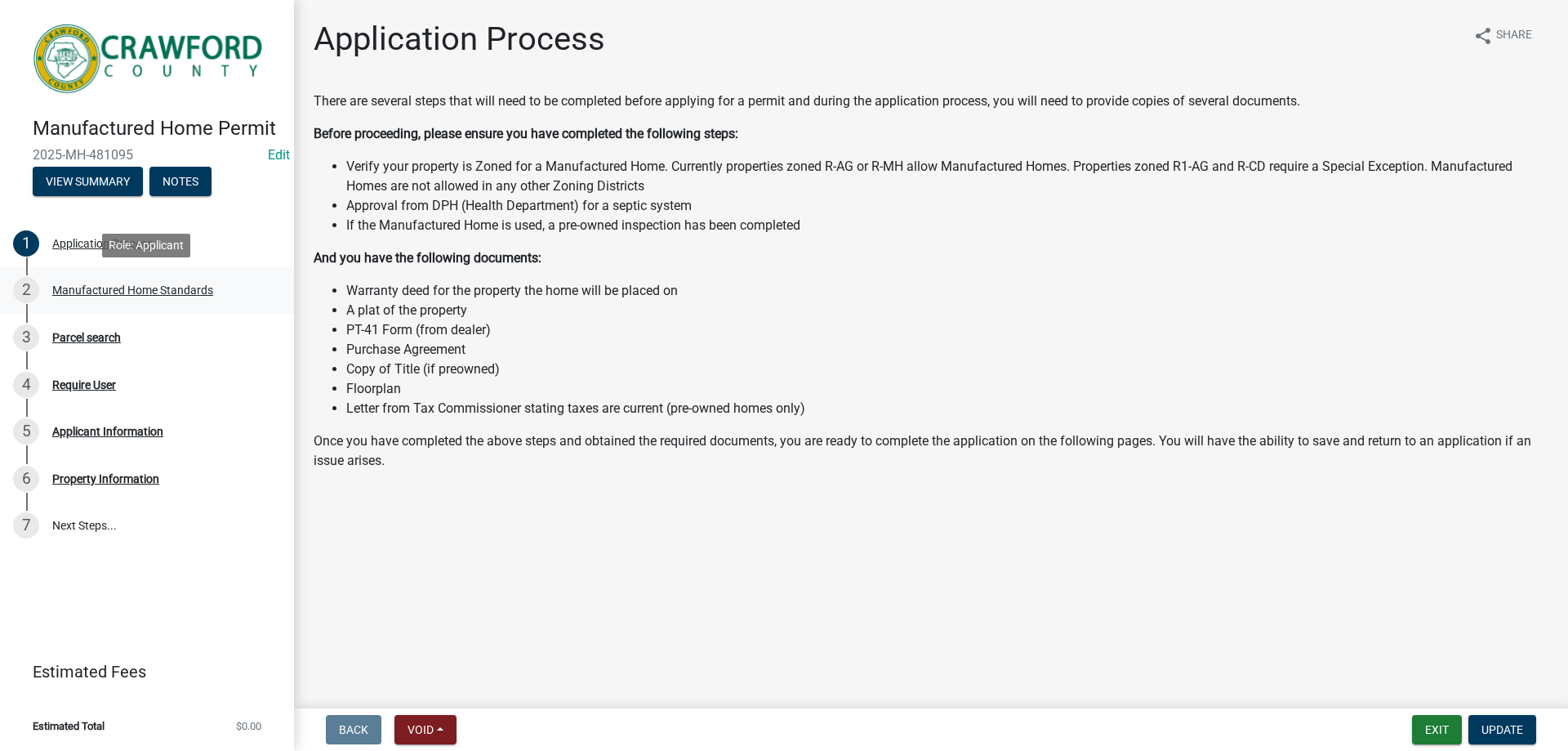
click at [125, 290] on div "Manufactured Home Standards" at bounding box center [132, 290] width 160 height 12
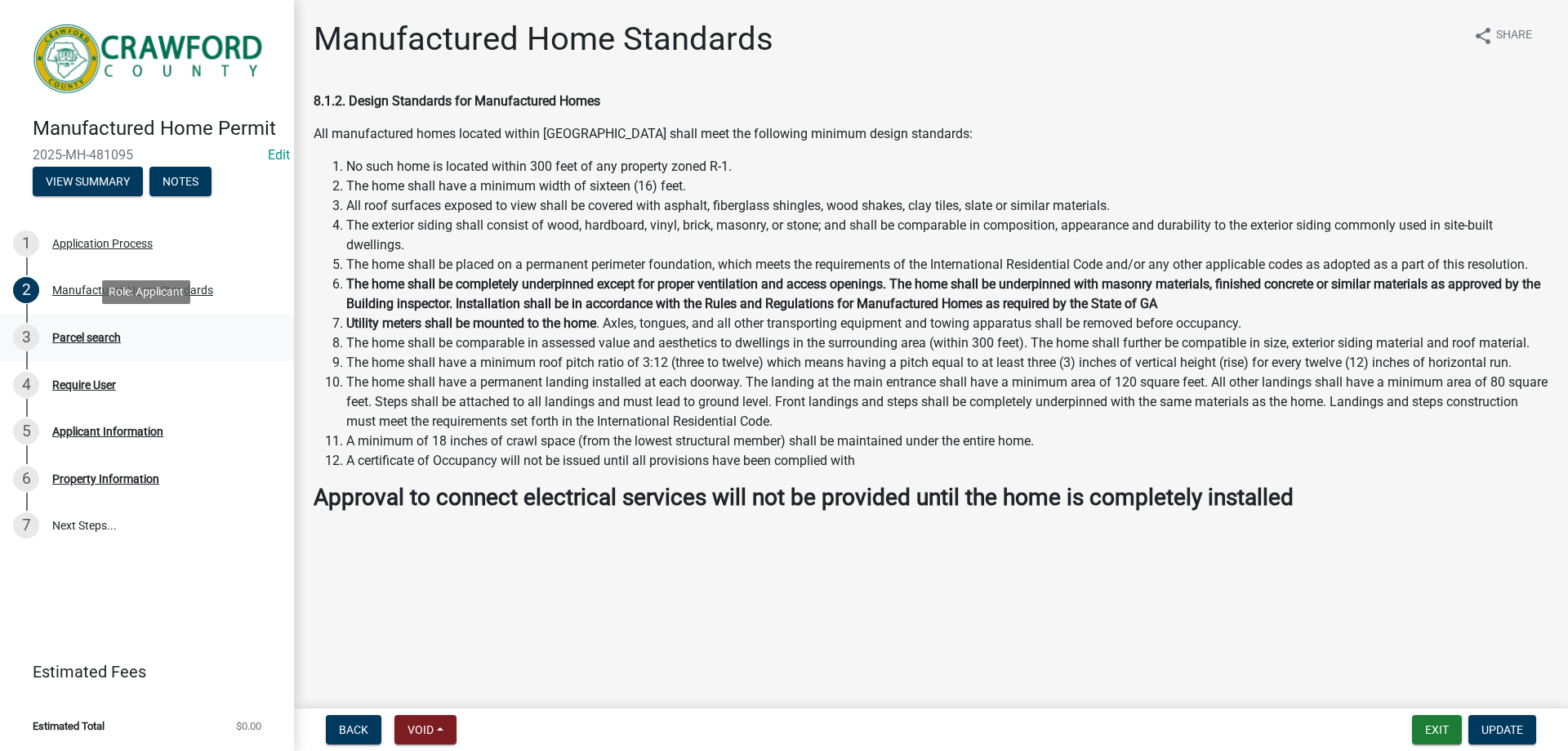
click at [106, 337] on div "Parcel search" at bounding box center [87, 338] width 69 height 12
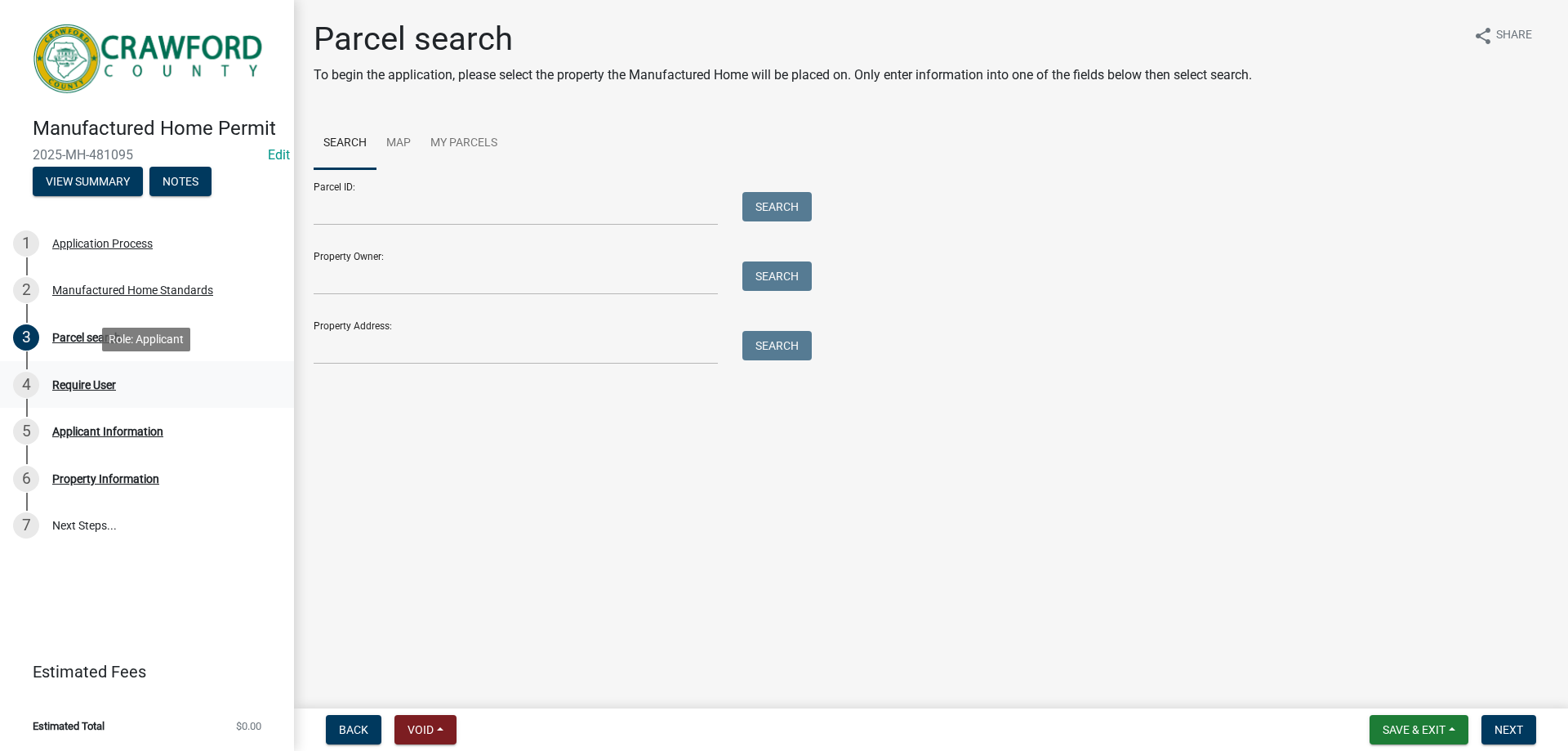
click at [84, 386] on div "Require User" at bounding box center [84, 385] width 63 height 12
click at [77, 182] on button "View Summary" at bounding box center [88, 181] width 110 height 29
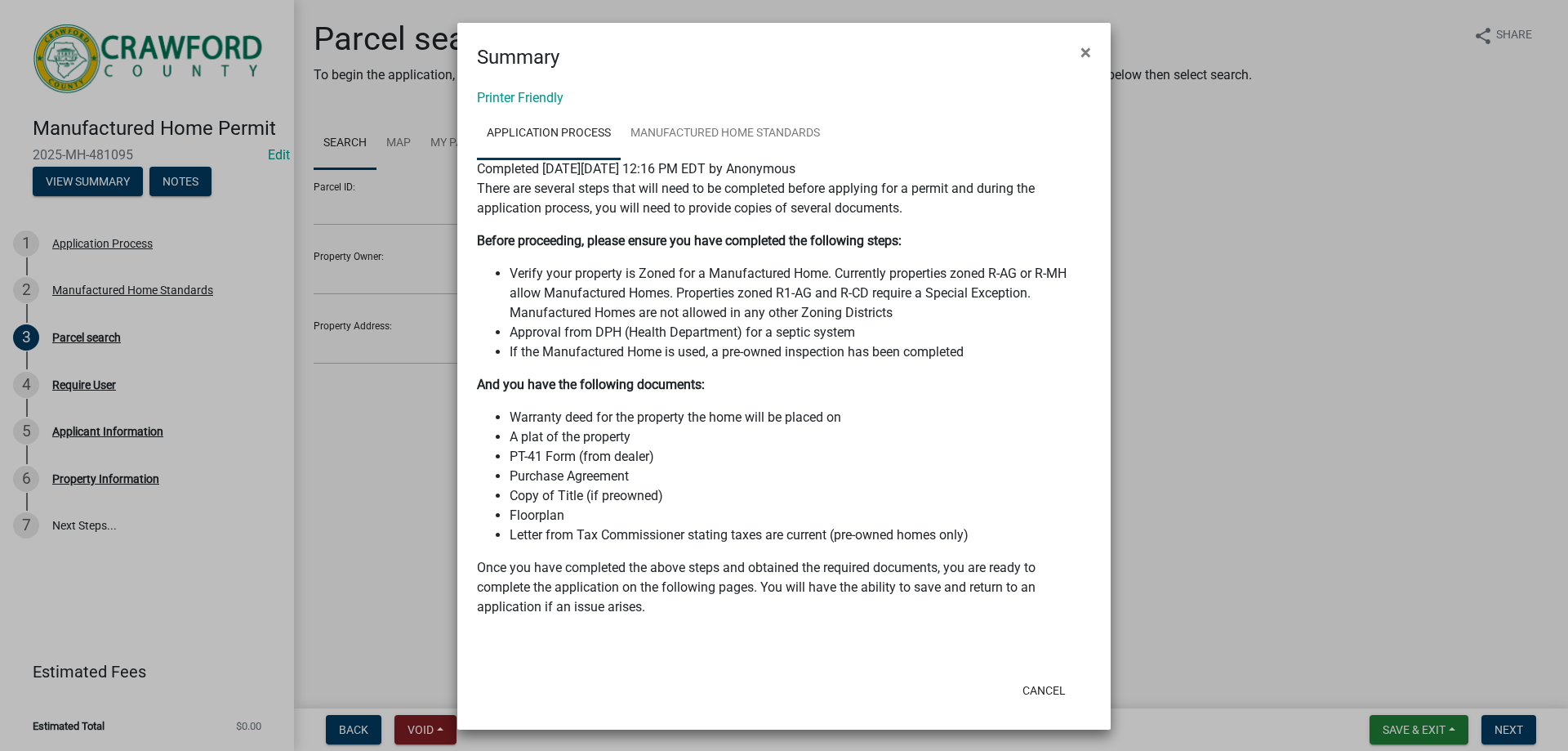
scroll to position [2, 0]
click at [1083, 54] on span "×" at bounding box center [1086, 51] width 11 height 23
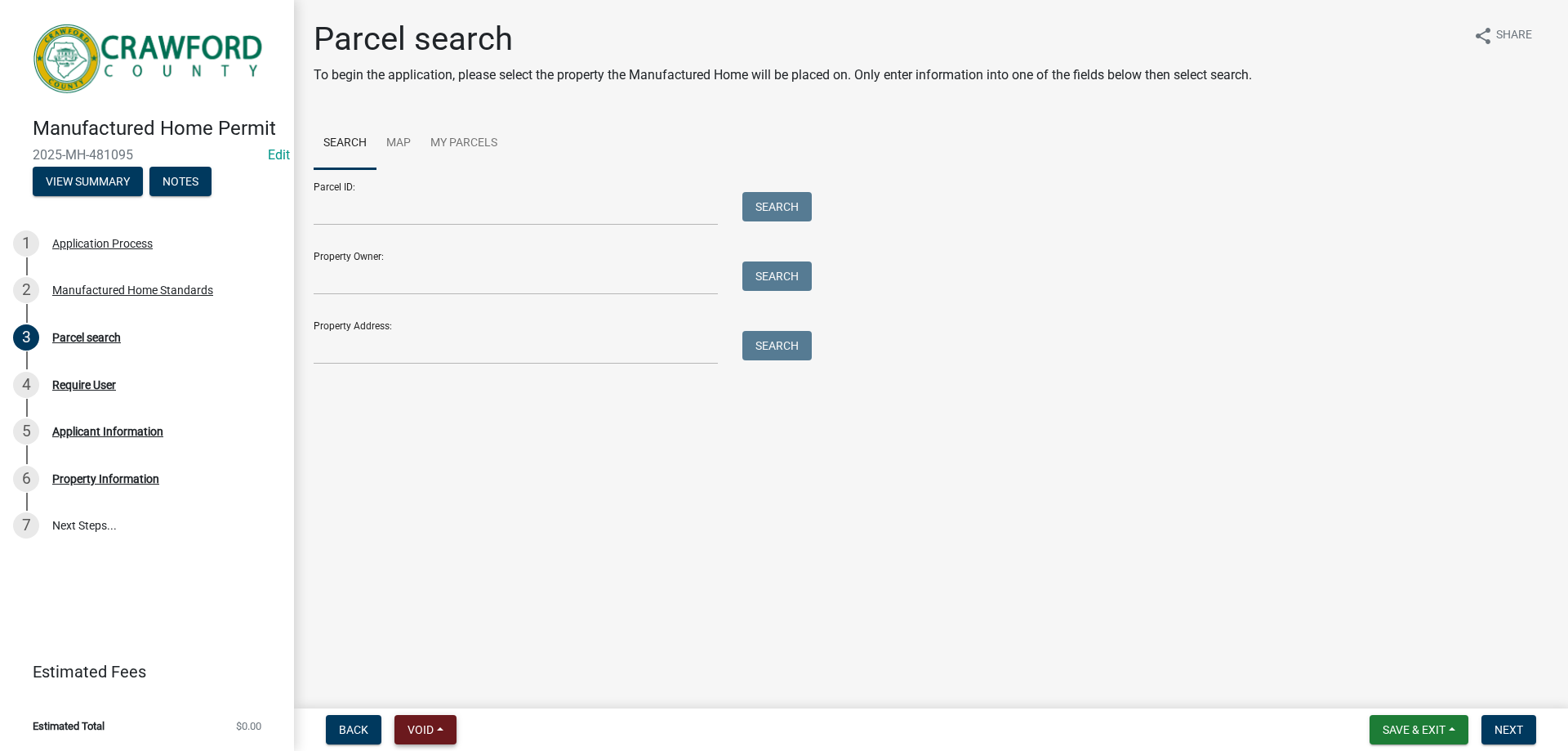
click at [427, 734] on span "Void" at bounding box center [420, 729] width 26 height 13
click at [444, 687] on button "Void" at bounding box center [460, 687] width 130 height 39
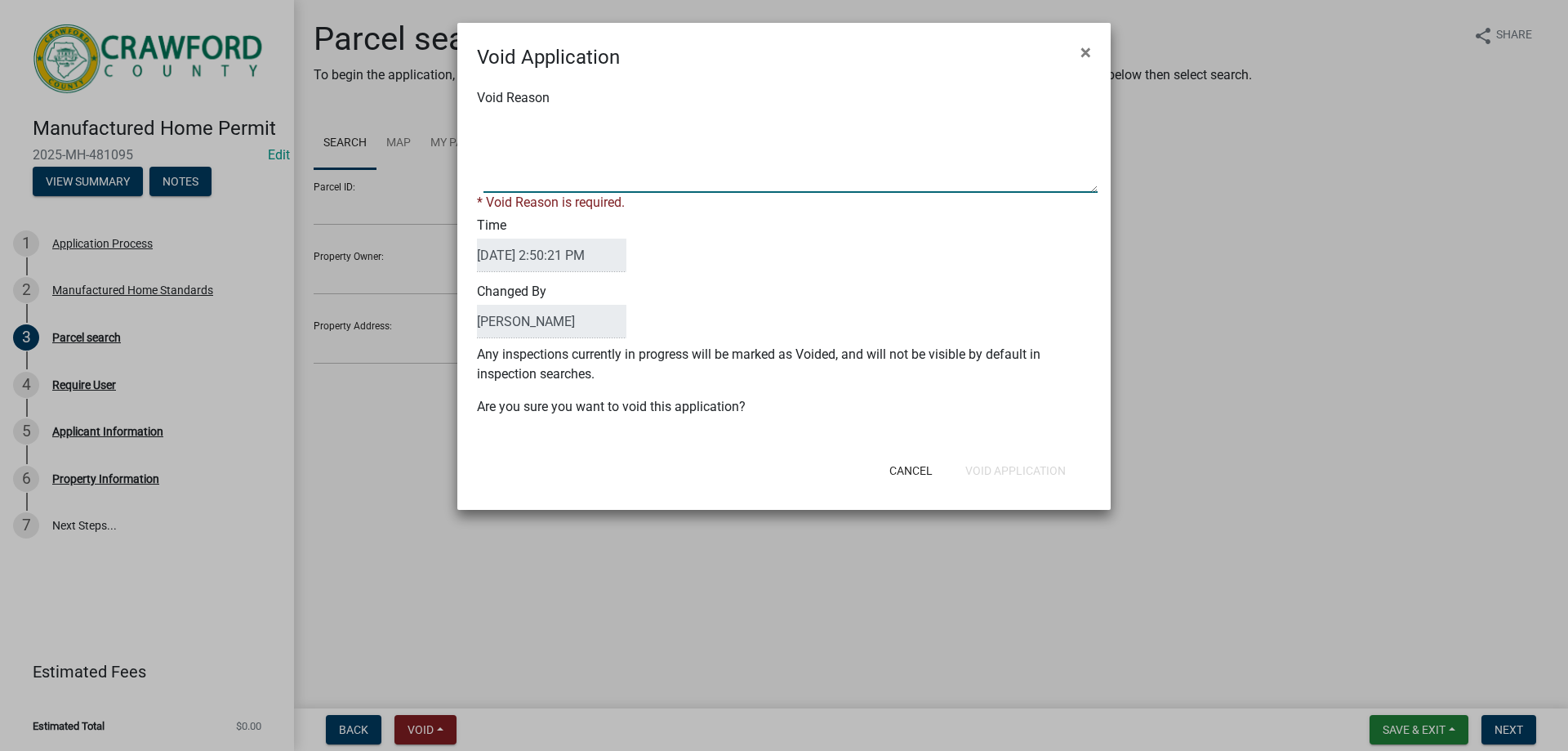
click at [587, 130] on textarea "Void Reason" at bounding box center [790, 152] width 614 height 82
type textarea "DNA"
click at [1037, 460] on button "Void Application" at bounding box center [1016, 471] width 126 height 29
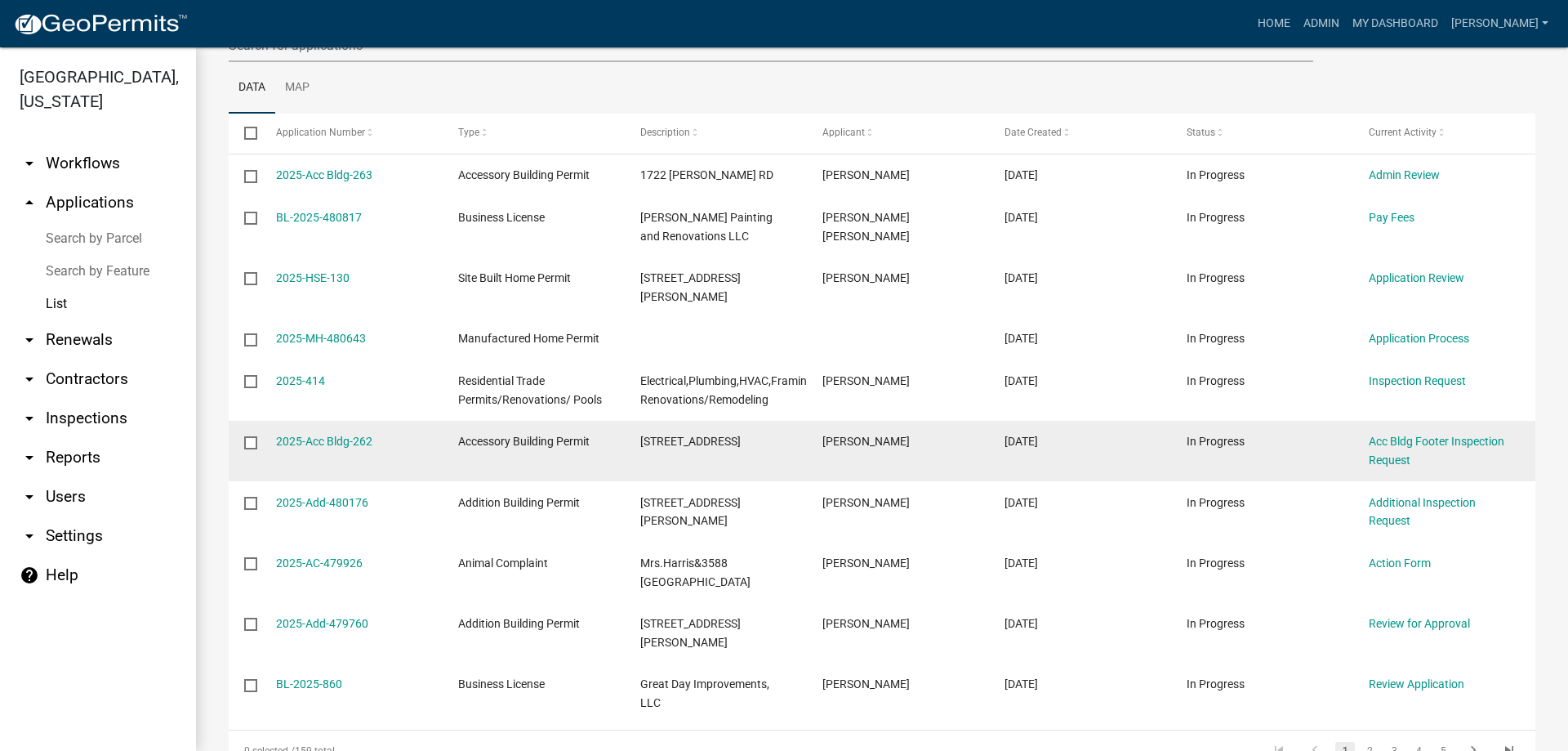
scroll to position [272, 0]
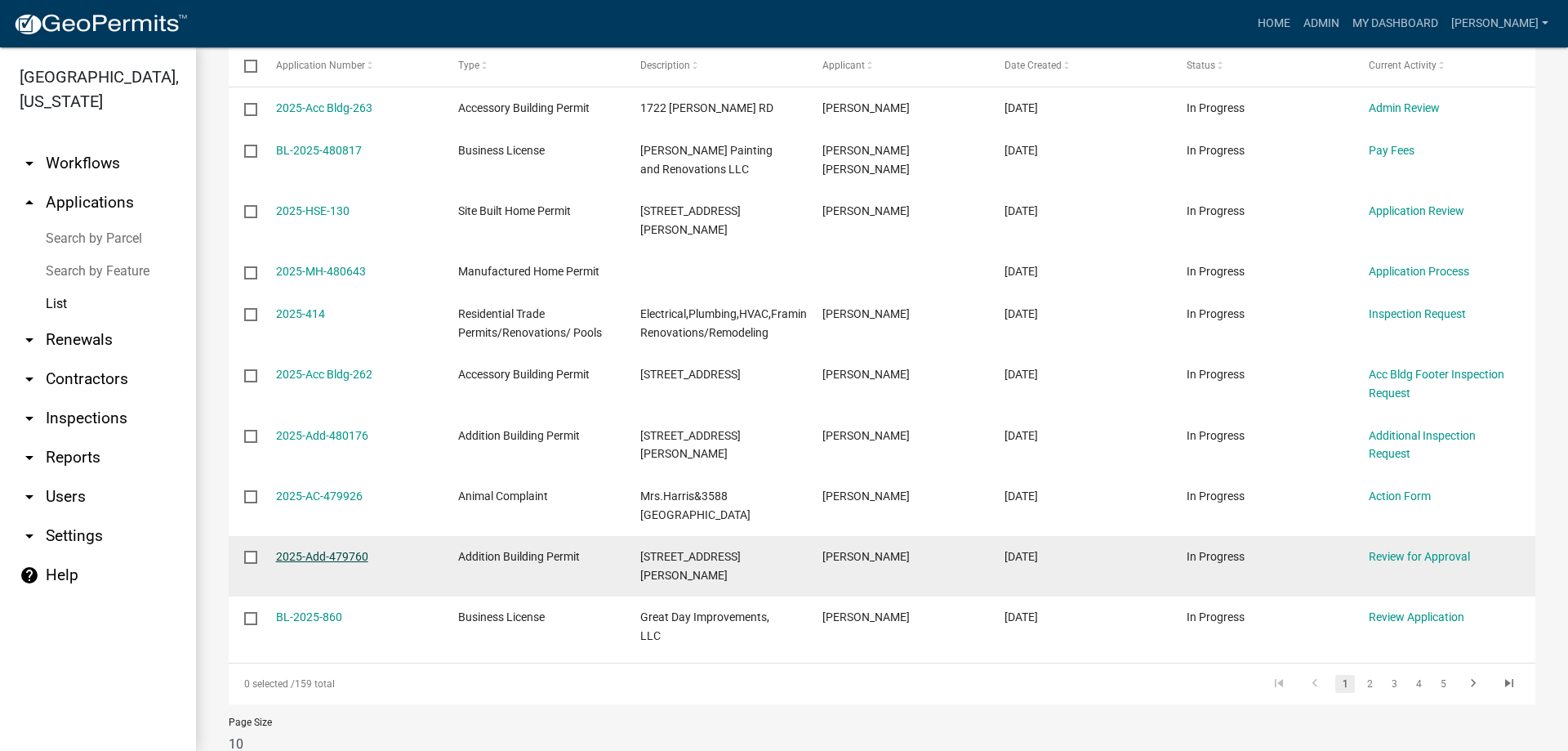
click at [336, 550] on link "2025-Add-479760" at bounding box center [322, 555] width 92 height 13
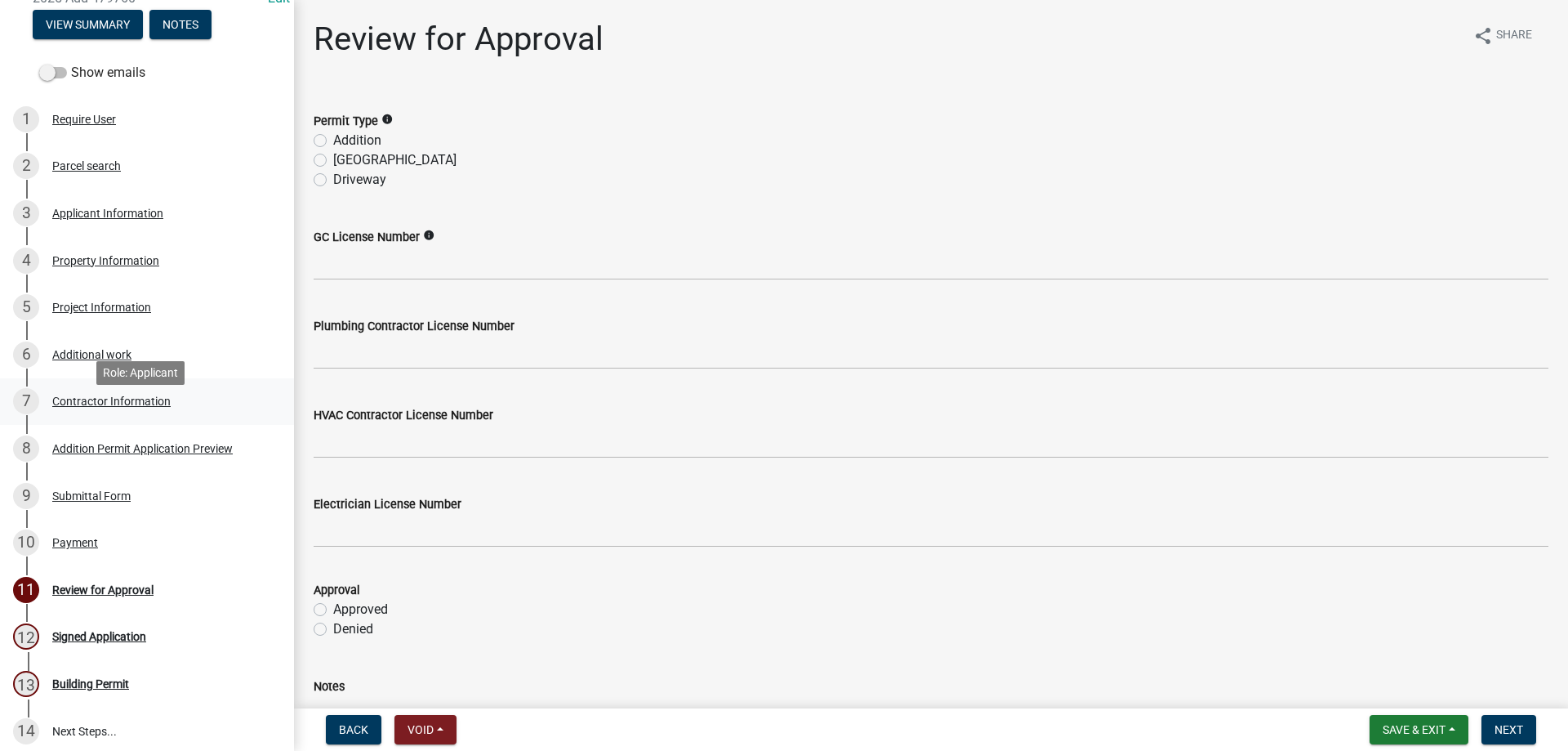
scroll to position [245, 0]
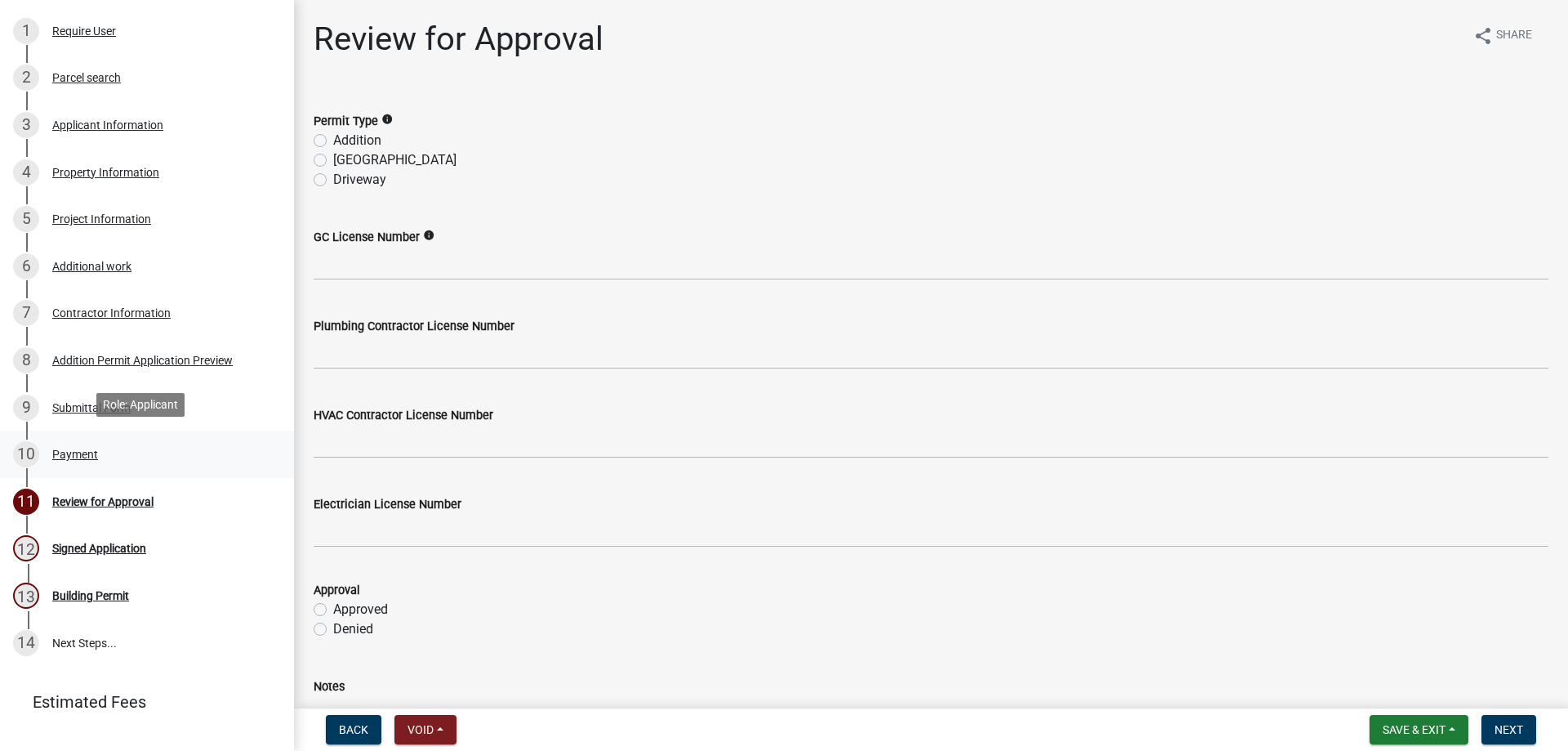
click at [82, 448] on div "Payment" at bounding box center [75, 454] width 46 height 12
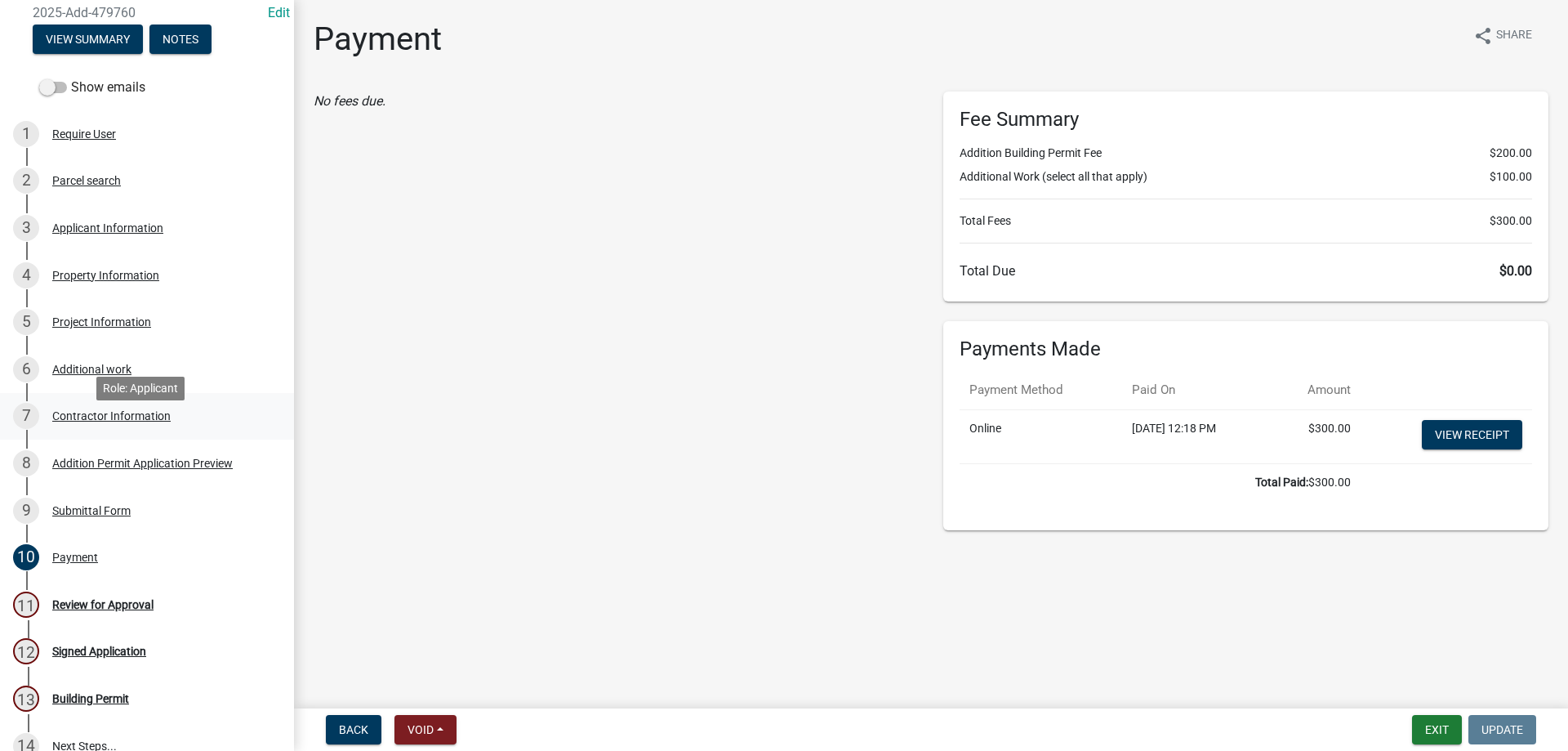
scroll to position [82, 0]
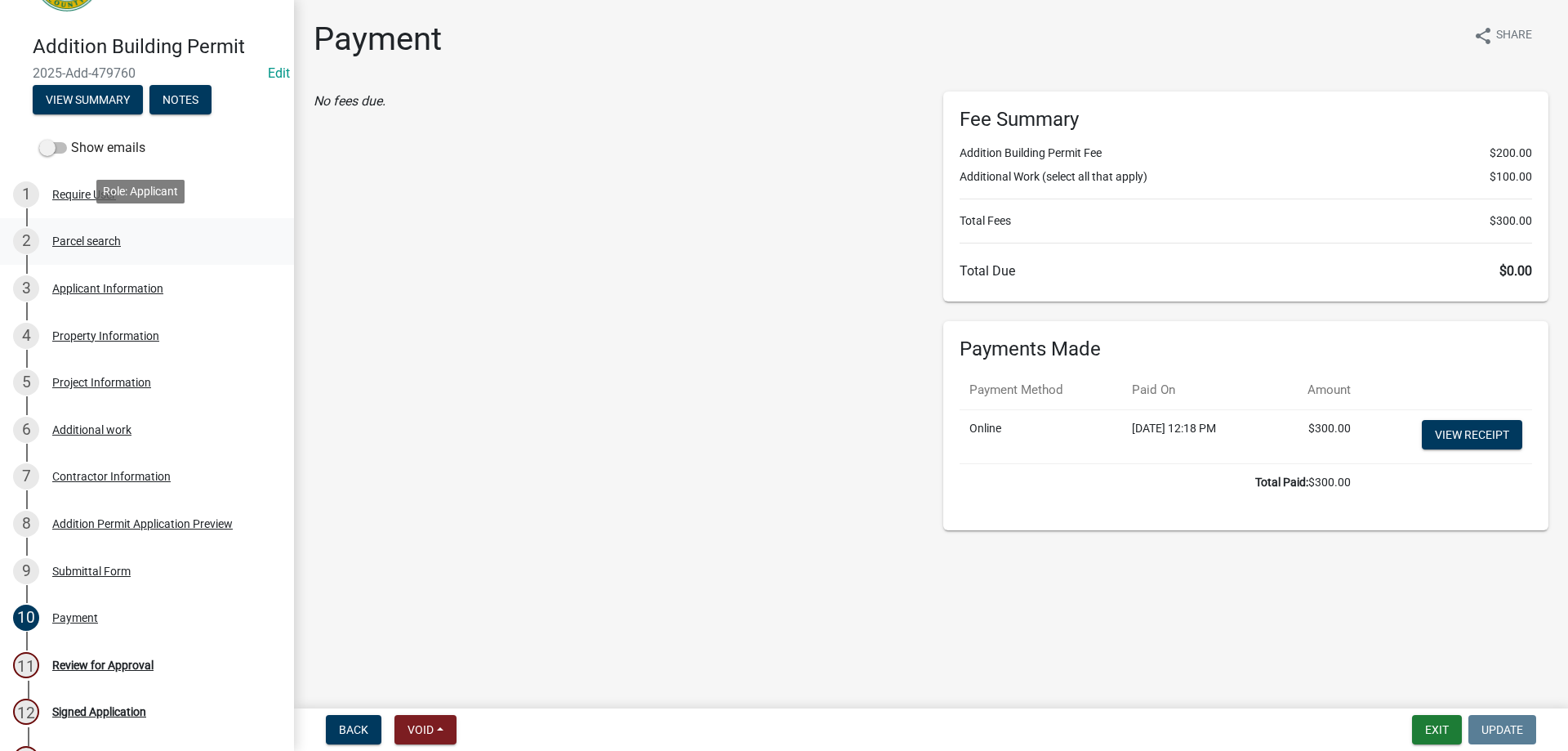
click at [93, 236] on div "Parcel search" at bounding box center [87, 241] width 69 height 12
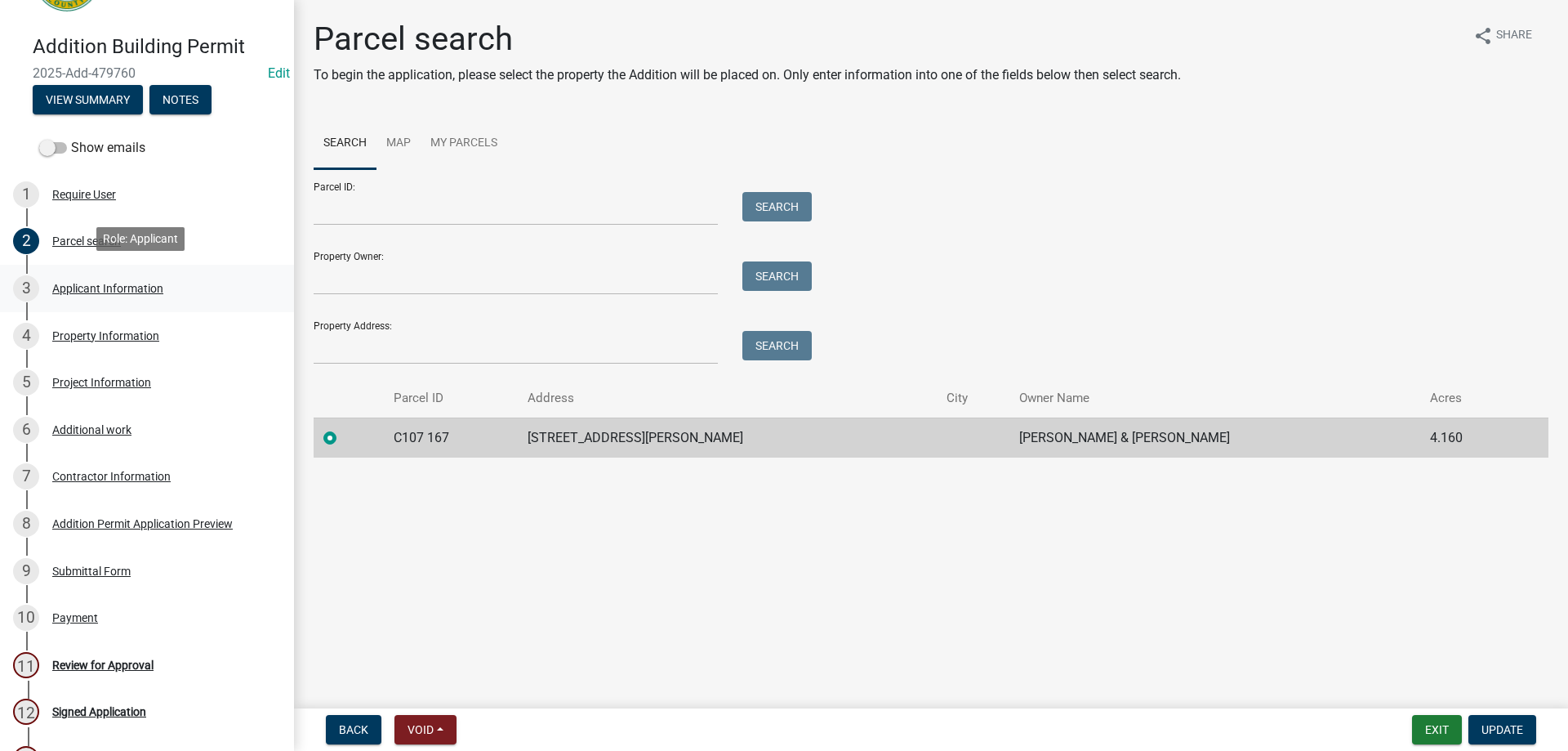
click at [99, 284] on div "Applicant Information" at bounding box center [108, 289] width 111 height 12
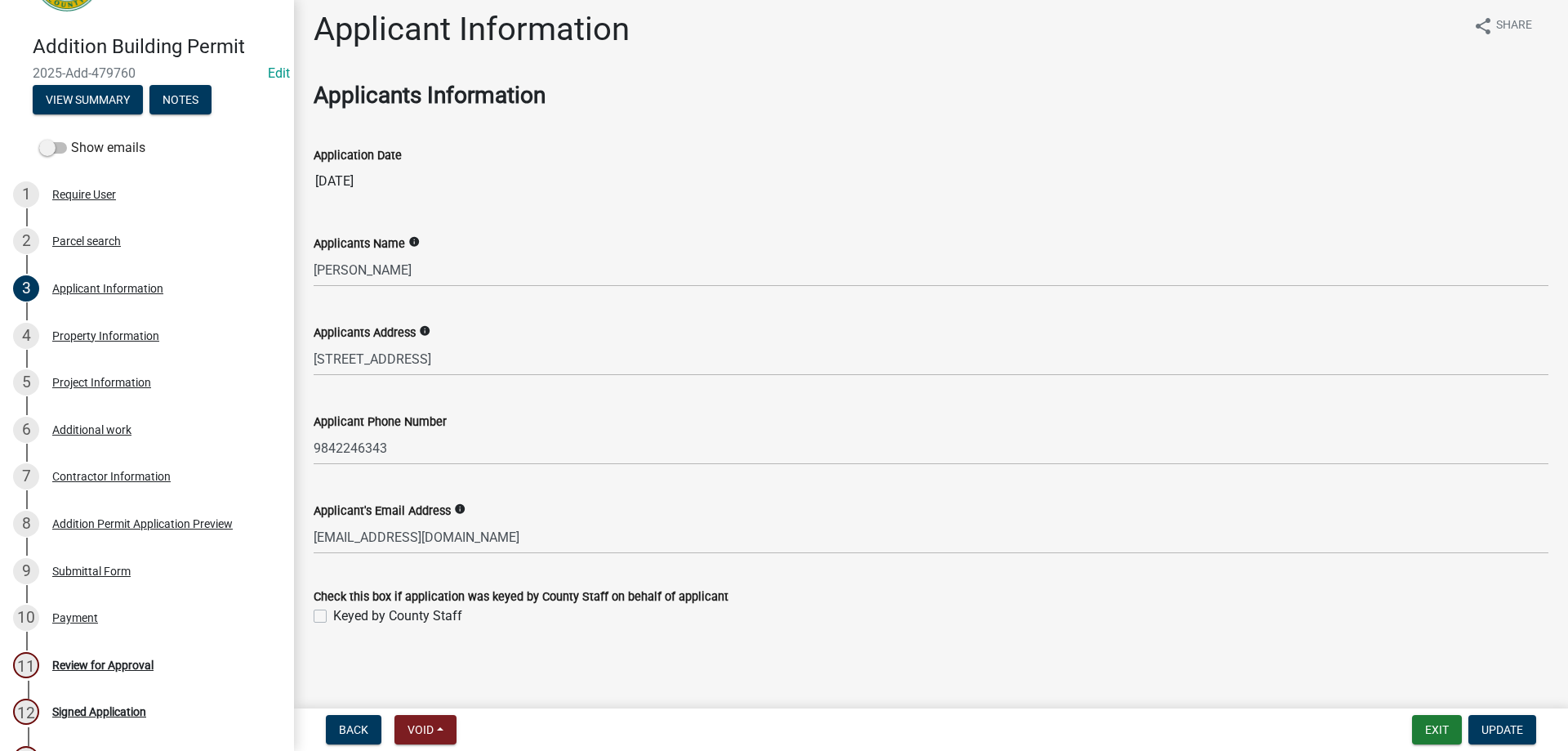
scroll to position [13, 0]
click at [113, 330] on div "Property Information" at bounding box center [106, 336] width 107 height 12
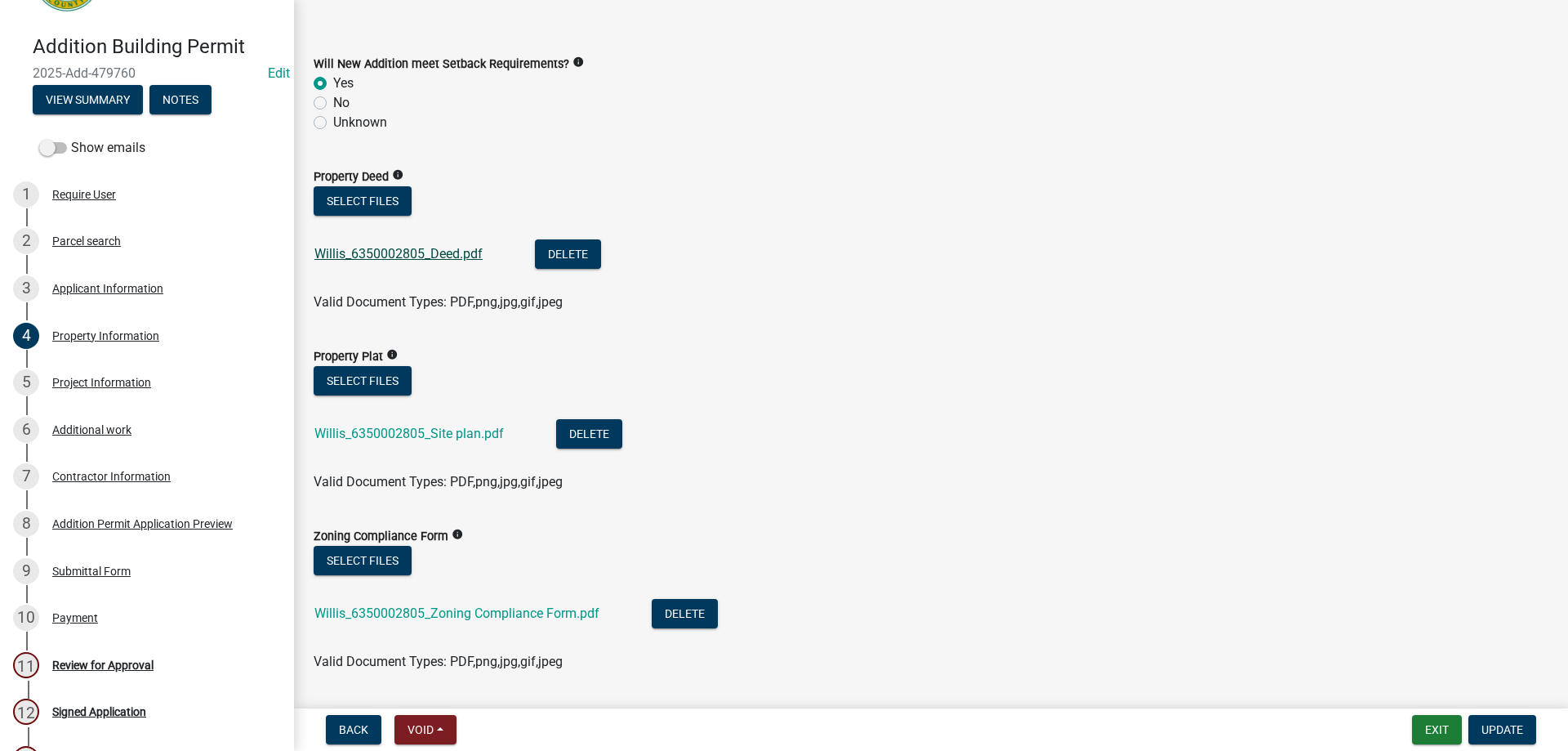
scroll to position [783, 0]
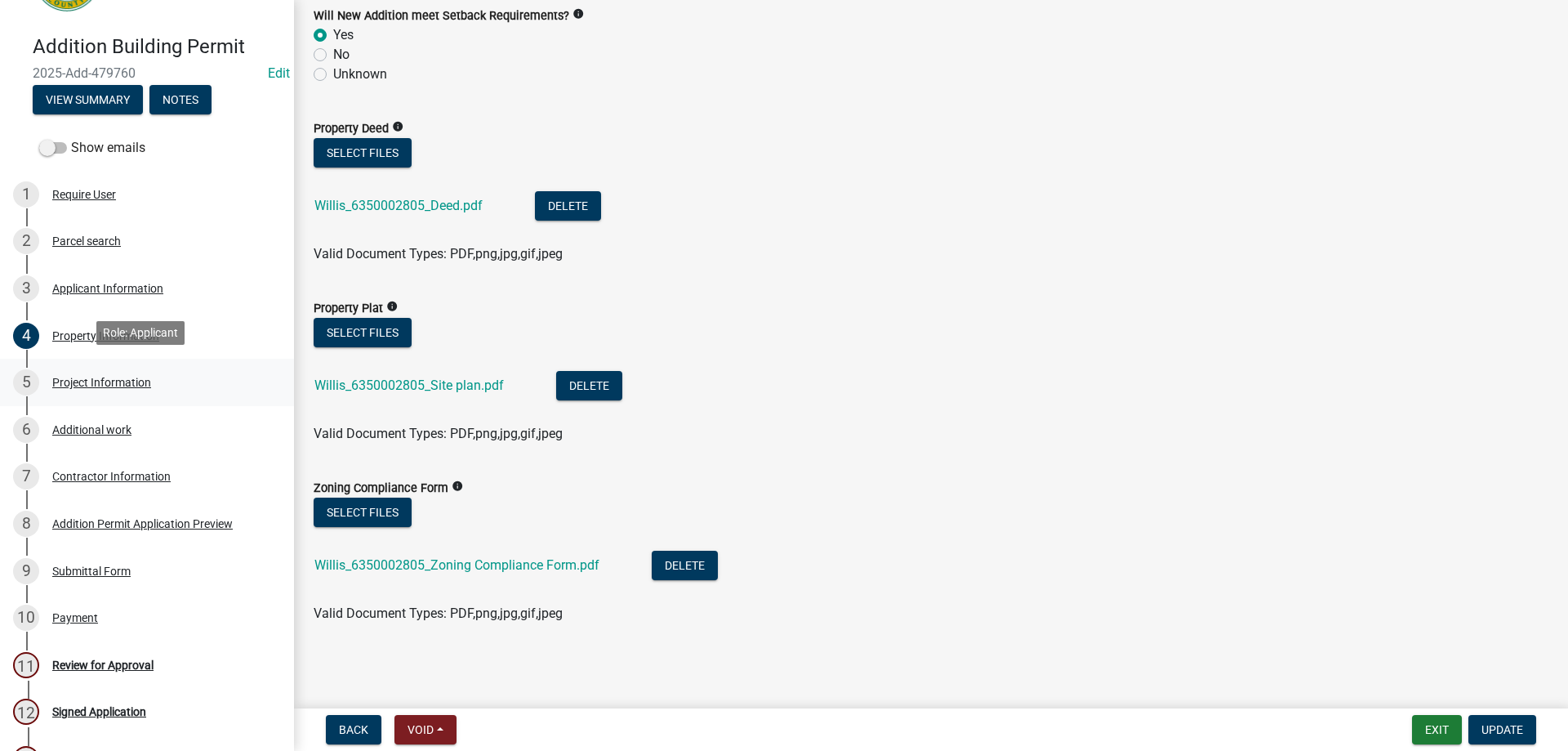
click at [98, 376] on div "Project Information" at bounding box center [102, 382] width 99 height 12
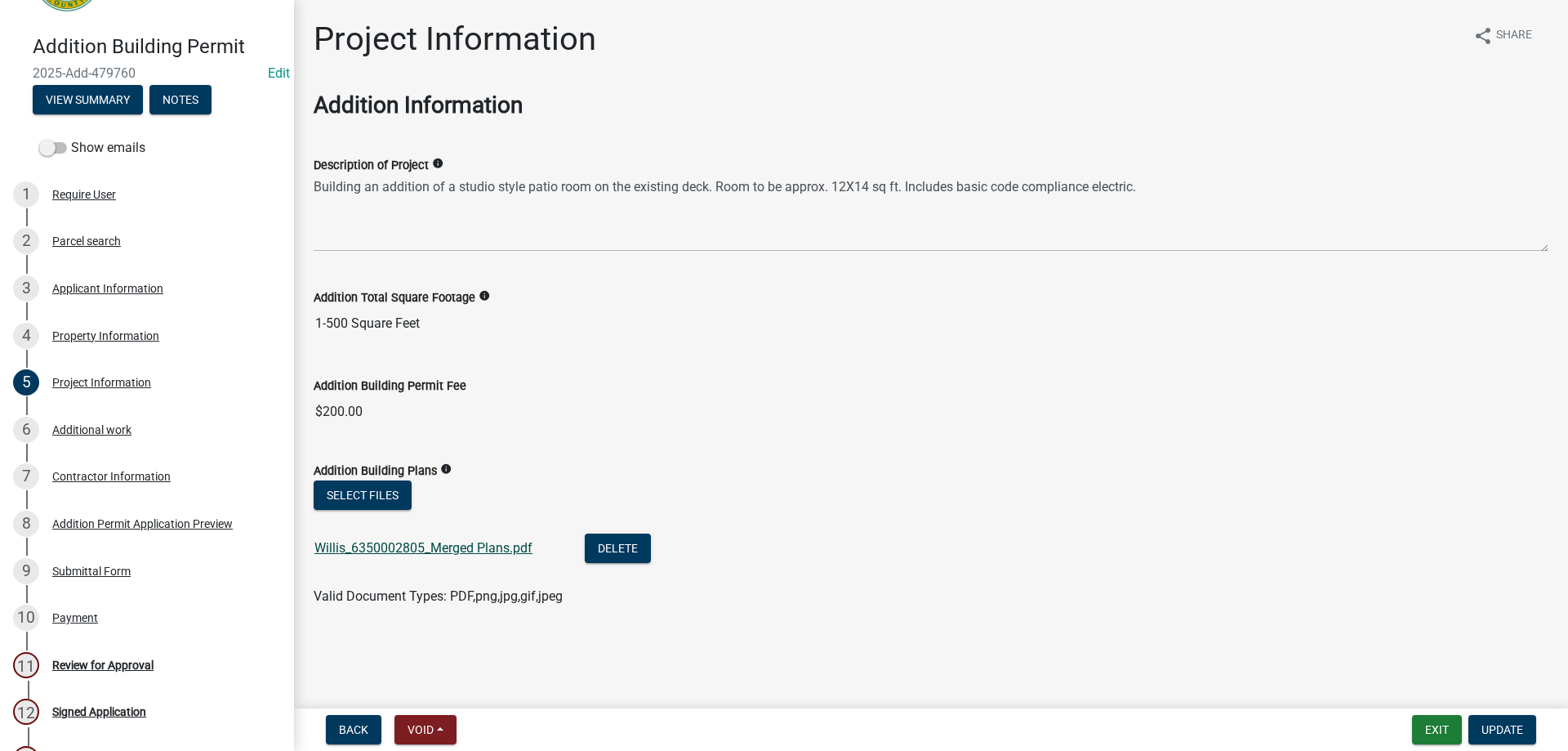
click at [468, 546] on link "Willis_6350002805_Merged Plans.pdf" at bounding box center [423, 548] width 218 height 16
click at [101, 332] on div "Property Information" at bounding box center [106, 336] width 107 height 12
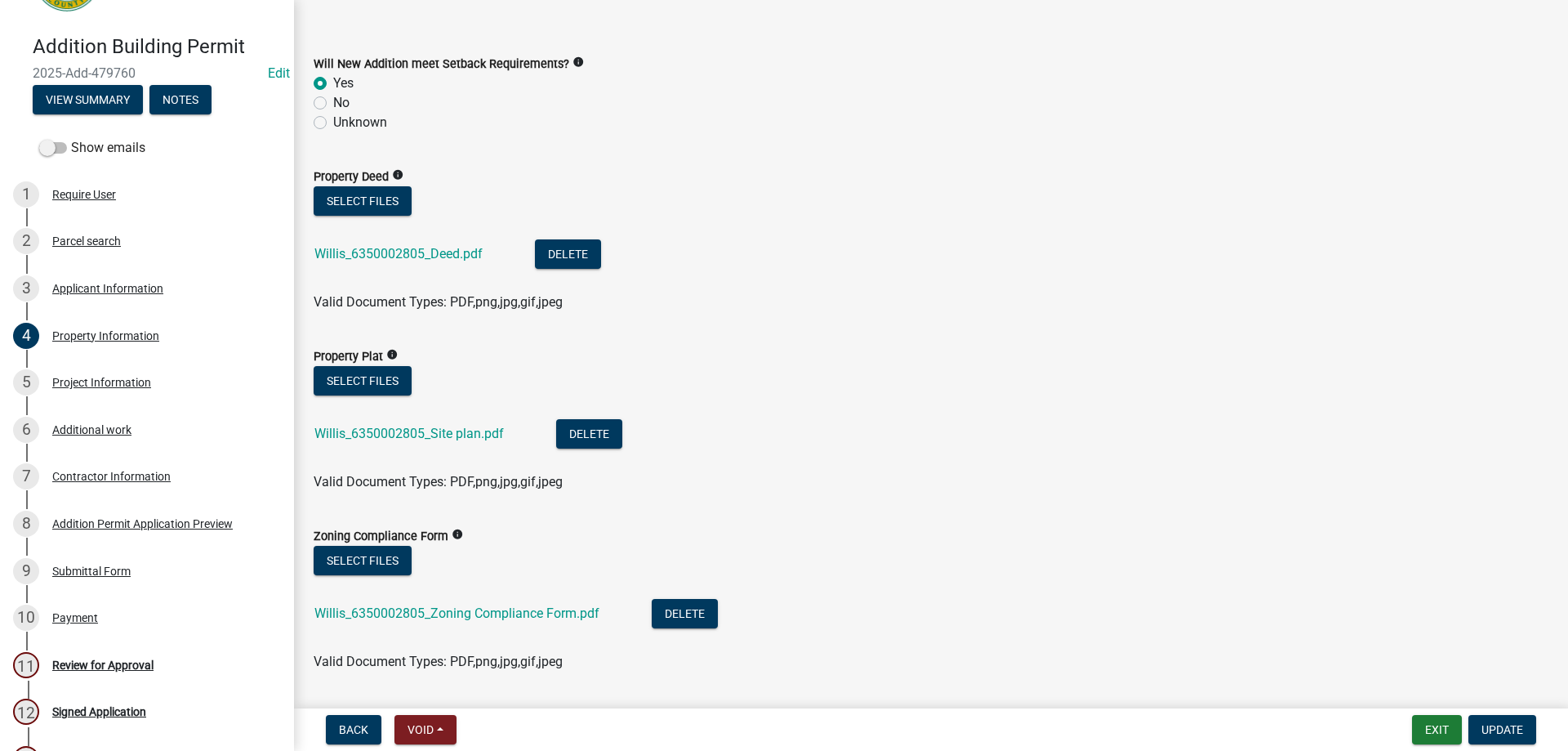
scroll to position [783, 0]
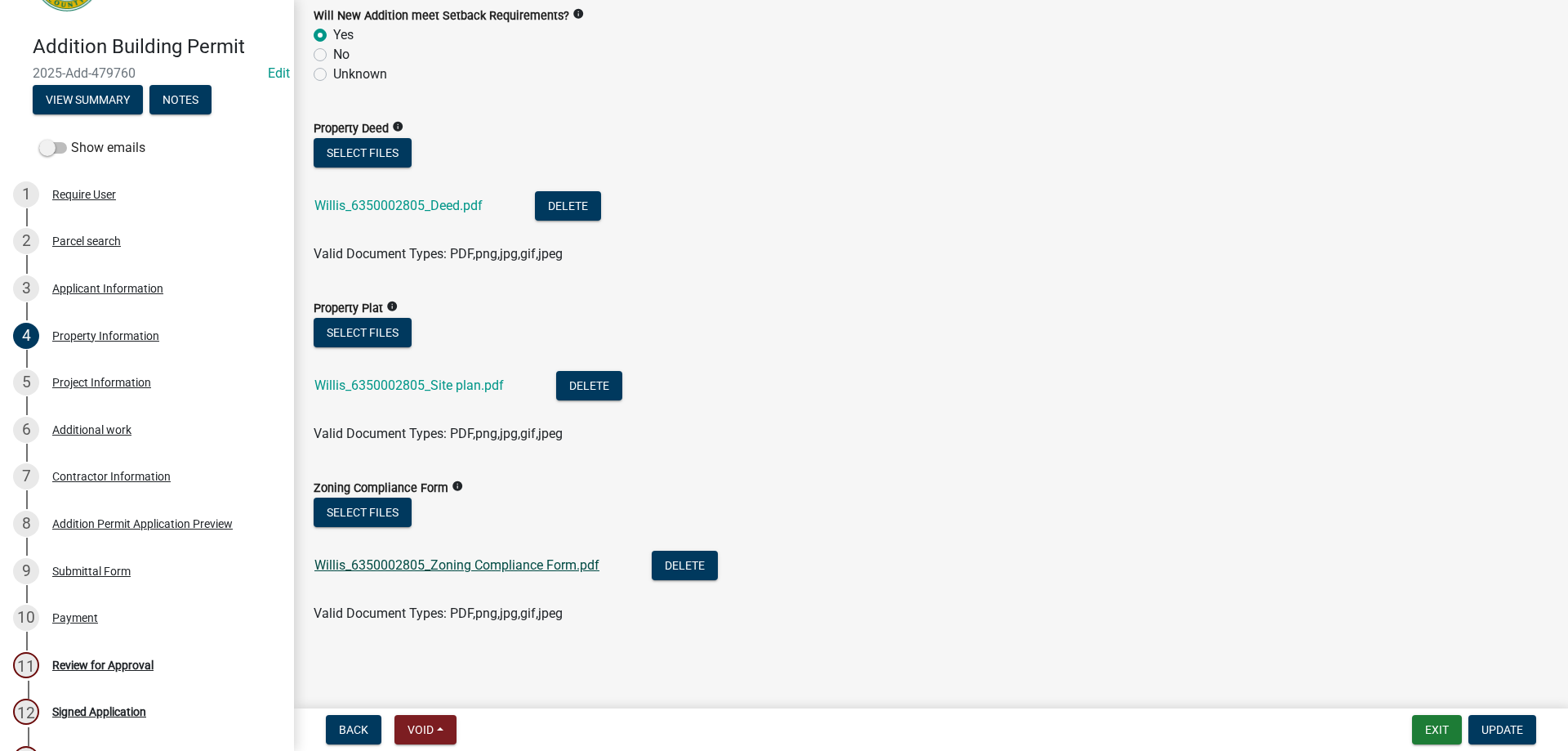
click at [426, 570] on link "Willis_6350002805_Zoning Compliance Form.pdf" at bounding box center [456, 565] width 285 height 16
click at [382, 380] on link "Willis_6350002805_Site plan.pdf" at bounding box center [409, 385] width 190 height 16
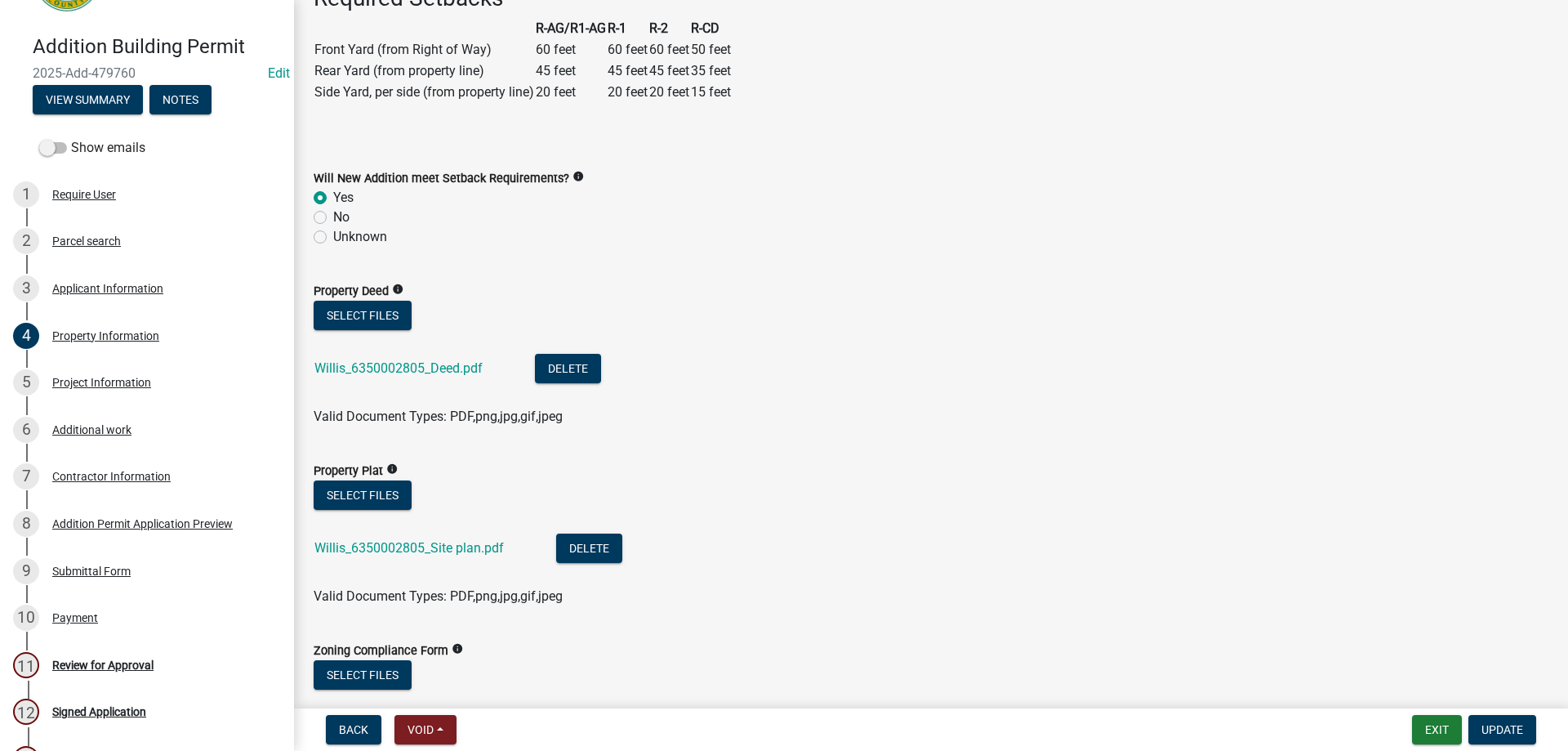
scroll to position [620, 0]
click at [448, 368] on link "Willis_6350002805_Deed.pdf" at bounding box center [398, 369] width 168 height 16
click at [353, 552] on link "Willis_6350002805_Site plan.pdf" at bounding box center [409, 549] width 190 height 16
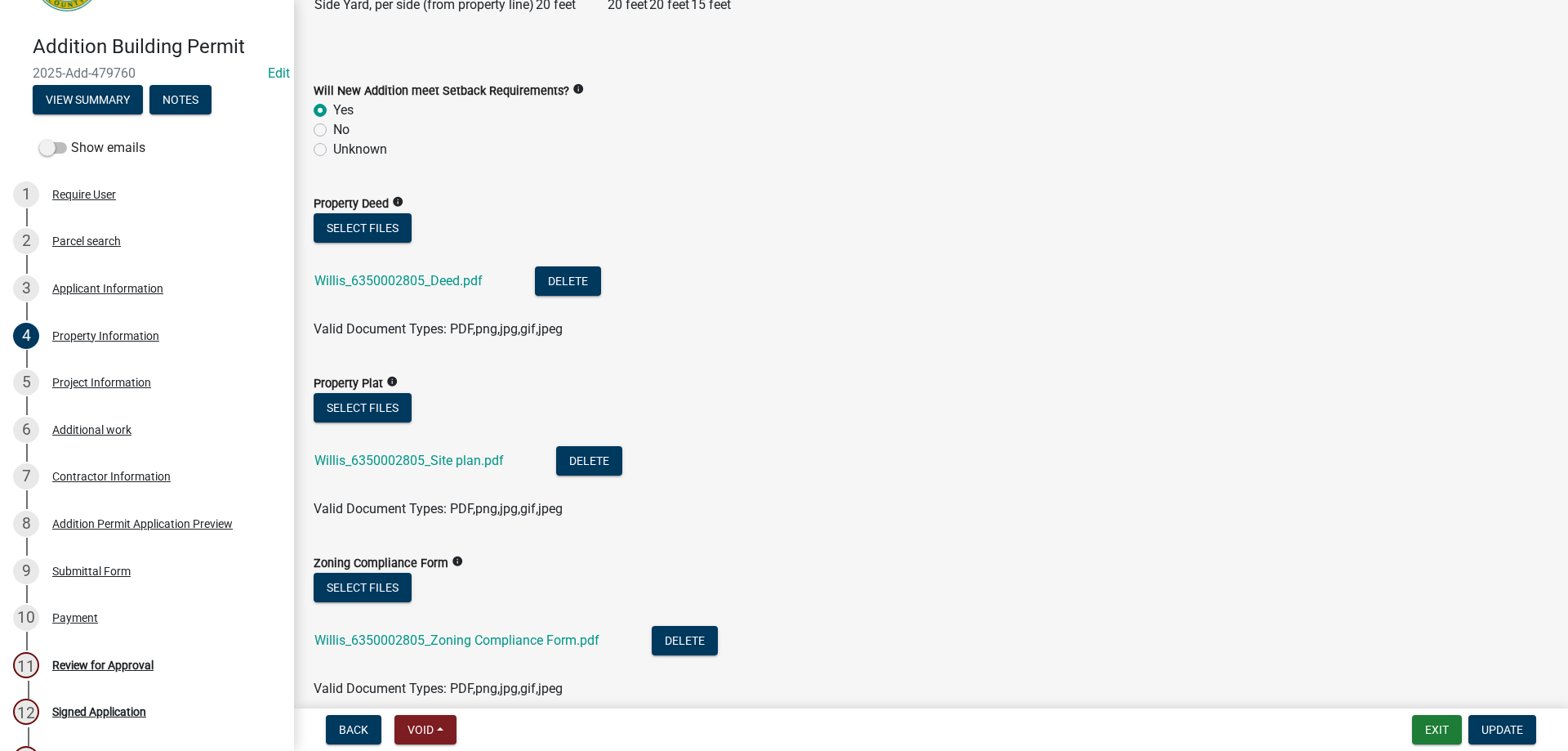
scroll to position [783, 0]
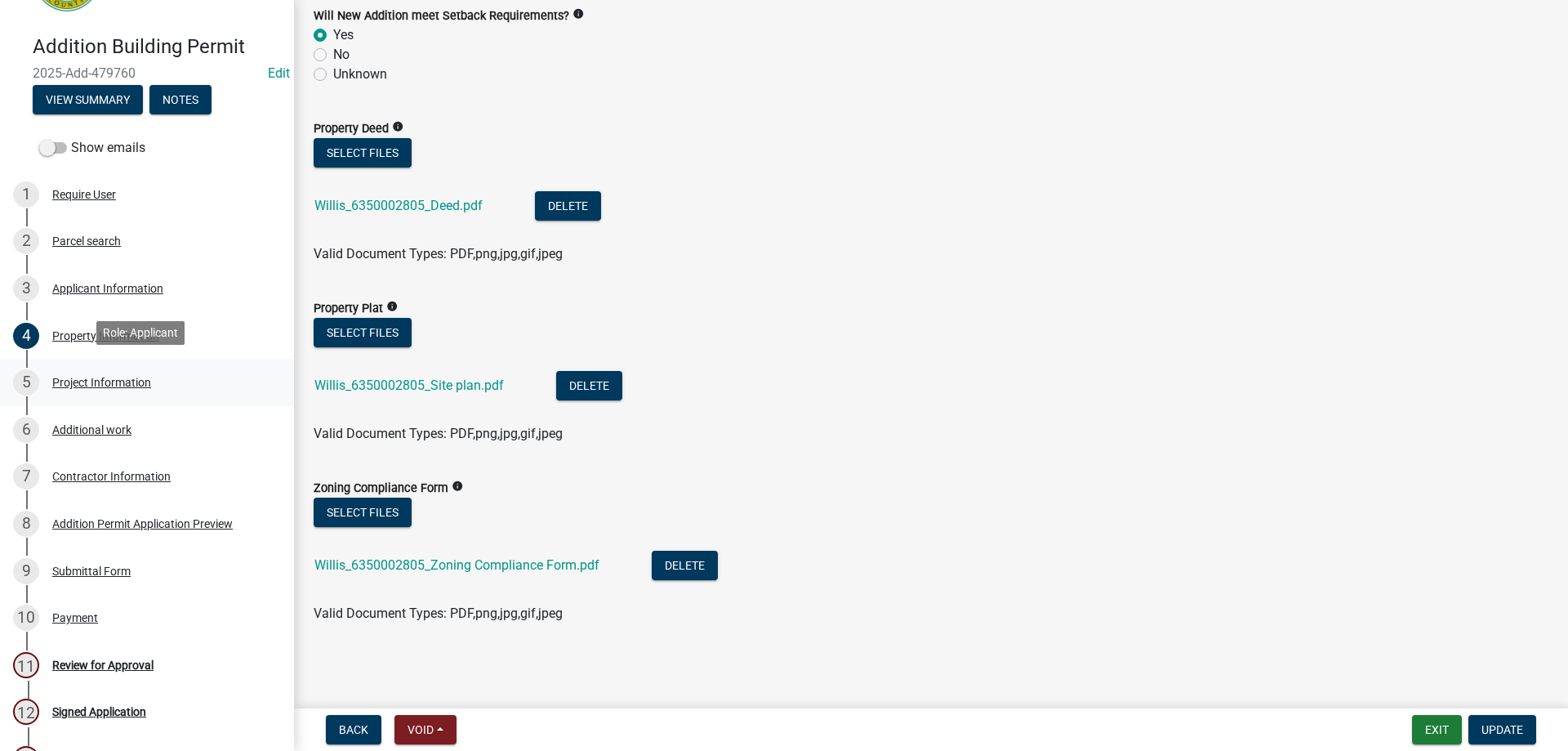
click at [99, 380] on div "Project Information" at bounding box center [102, 382] width 99 height 12
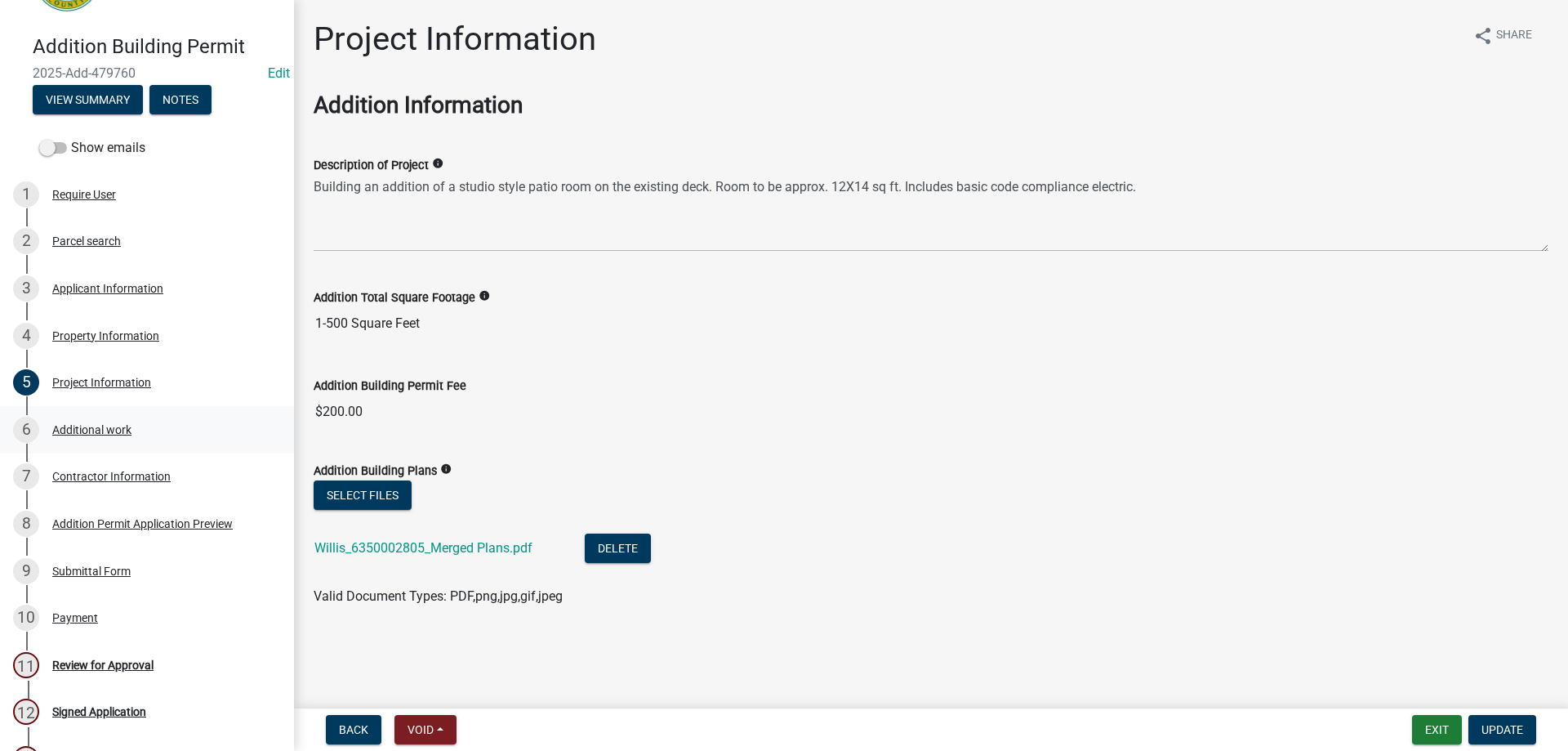
click at [89, 426] on div "Additional work" at bounding box center [91, 430] width 79 height 12
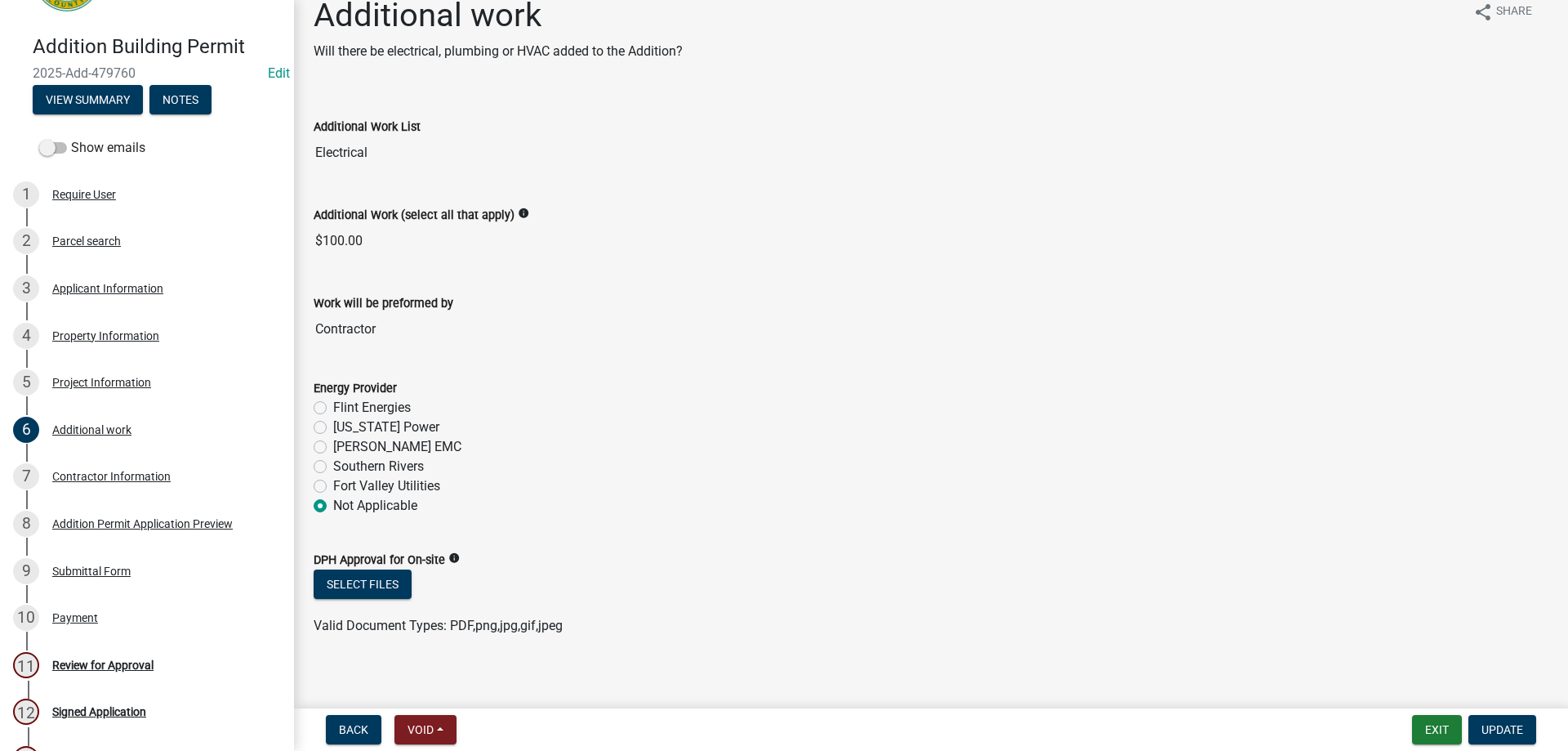
scroll to position [36, 0]
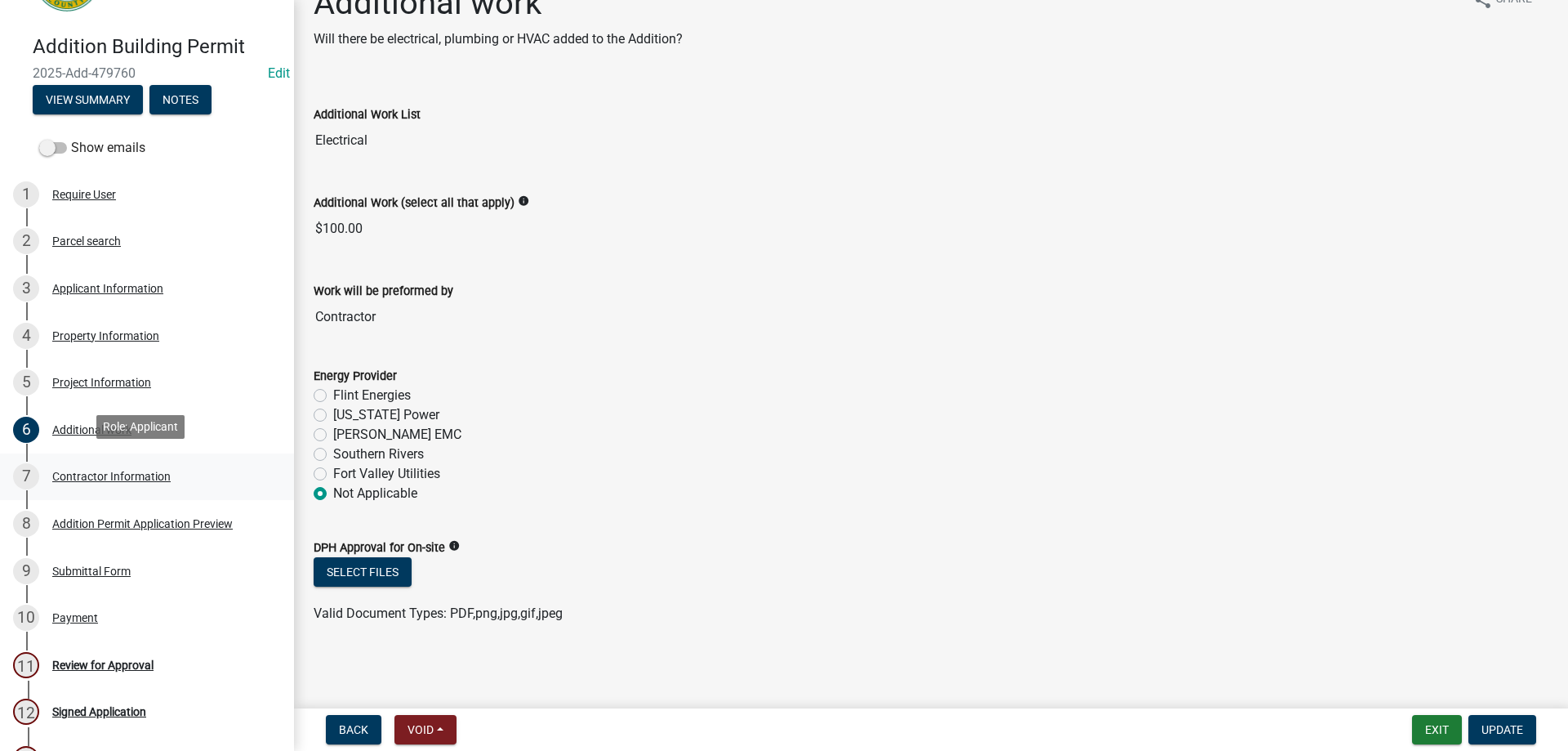
click at [139, 472] on div "Contractor Information" at bounding box center [112, 477] width 119 height 12
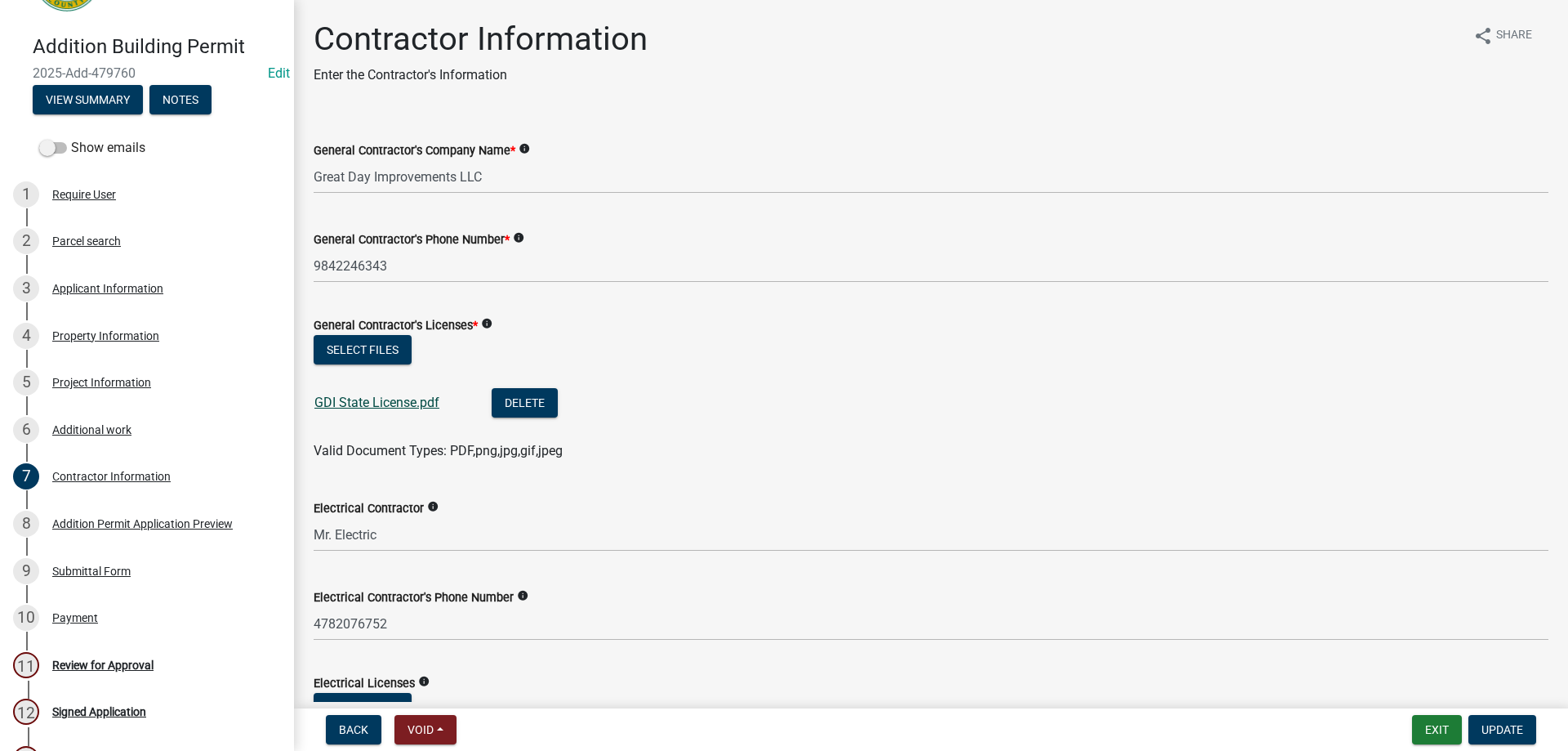
click at [393, 406] on link "GDI State License.pdf" at bounding box center [376, 403] width 125 height 16
click at [210, 529] on div "8 Addition Permit Application Preview" at bounding box center [140, 523] width 255 height 26
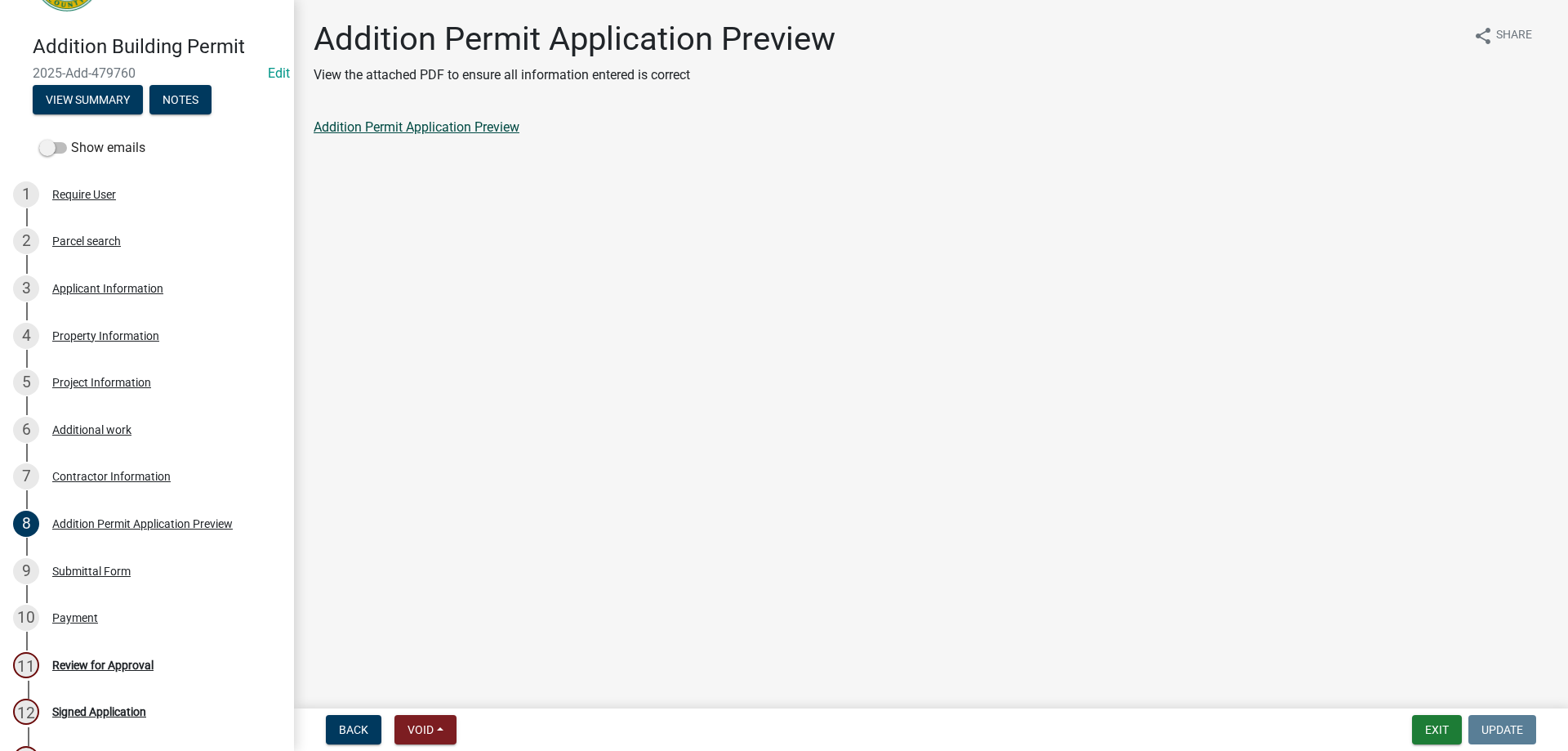
click at [405, 128] on link "Addition Permit Application Preview" at bounding box center [416, 127] width 206 height 16
click at [96, 471] on div "Contractor Information" at bounding box center [112, 477] width 119 height 12
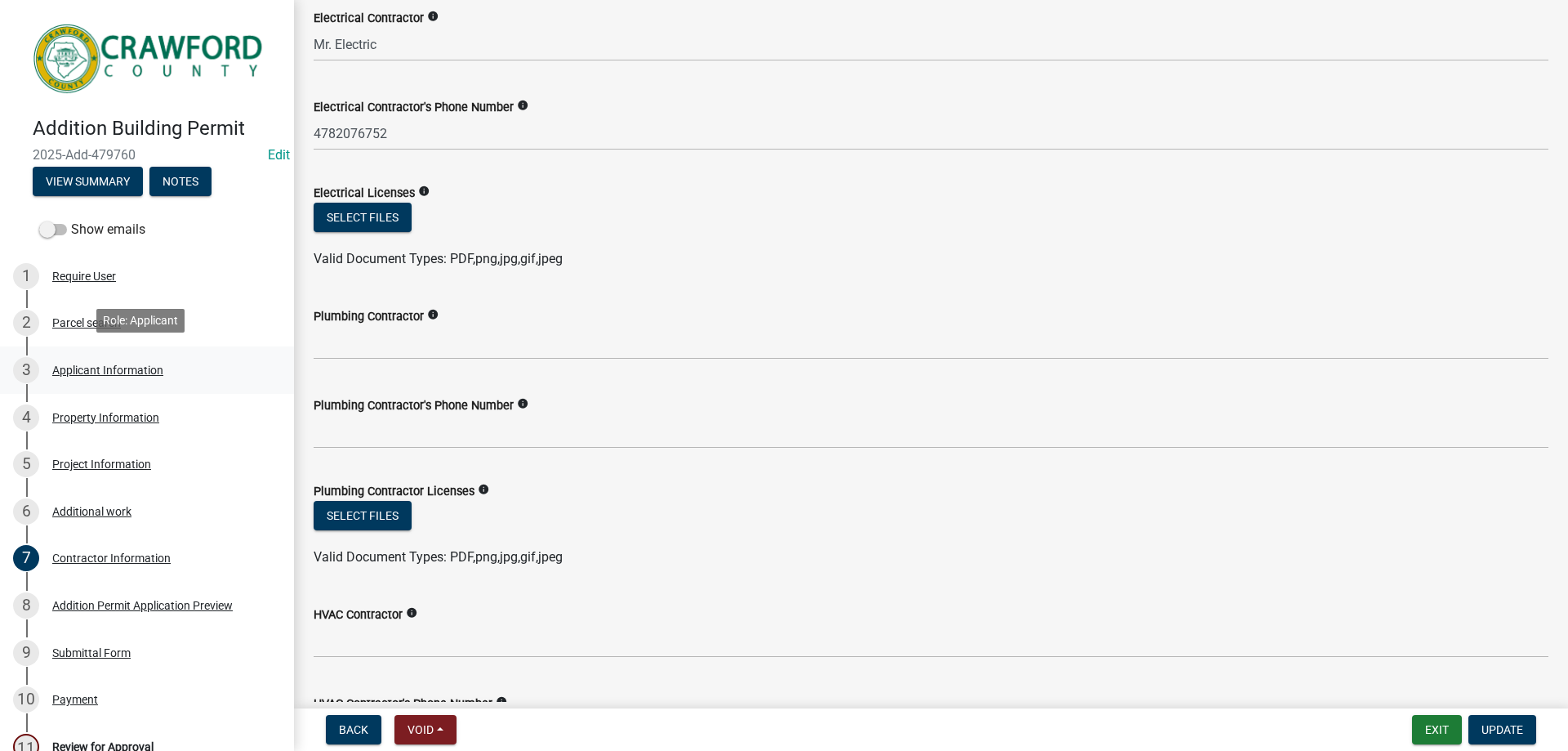
click at [102, 369] on div "Applicant Information" at bounding box center [108, 371] width 111 height 12
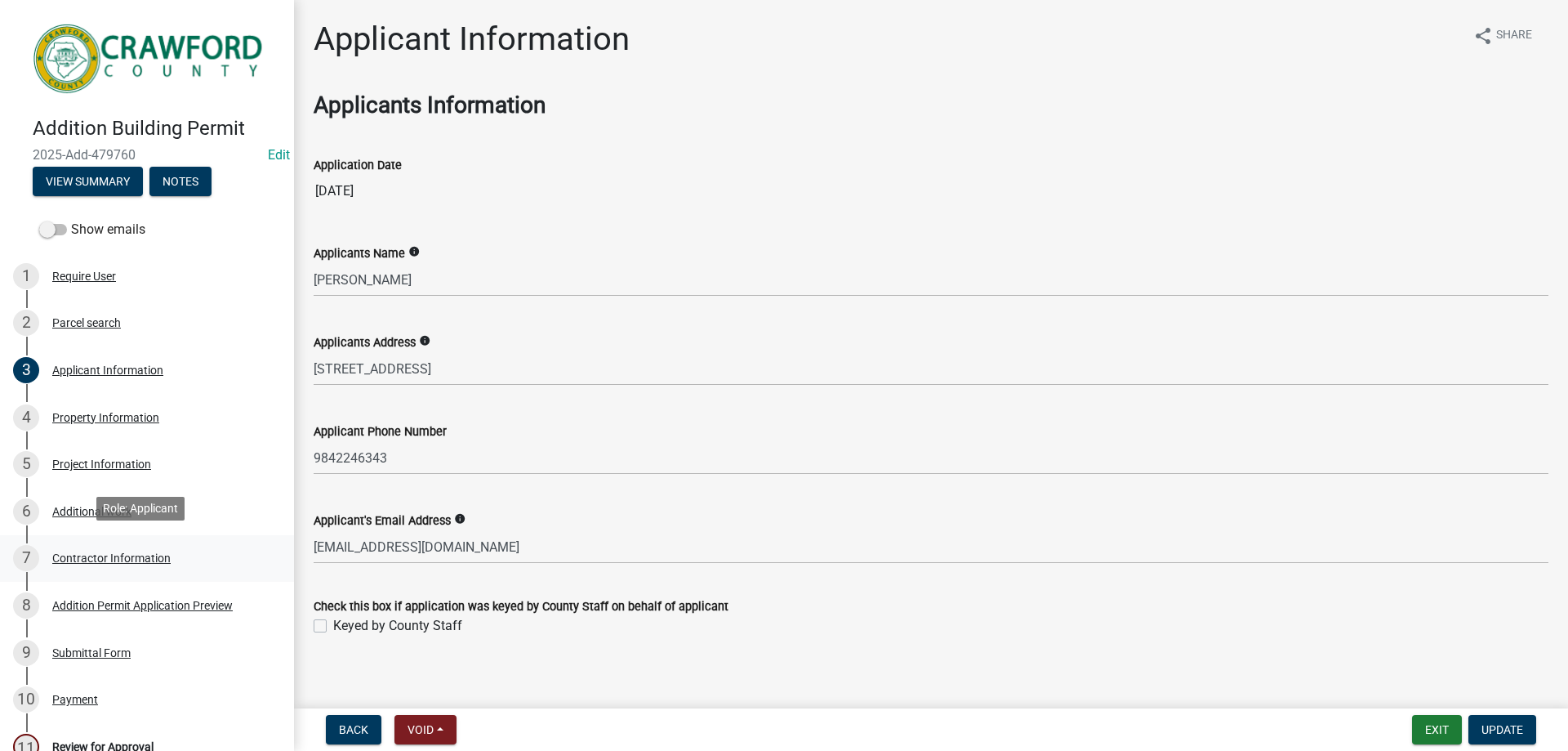
click at [115, 554] on div "Contractor Information" at bounding box center [112, 558] width 119 height 12
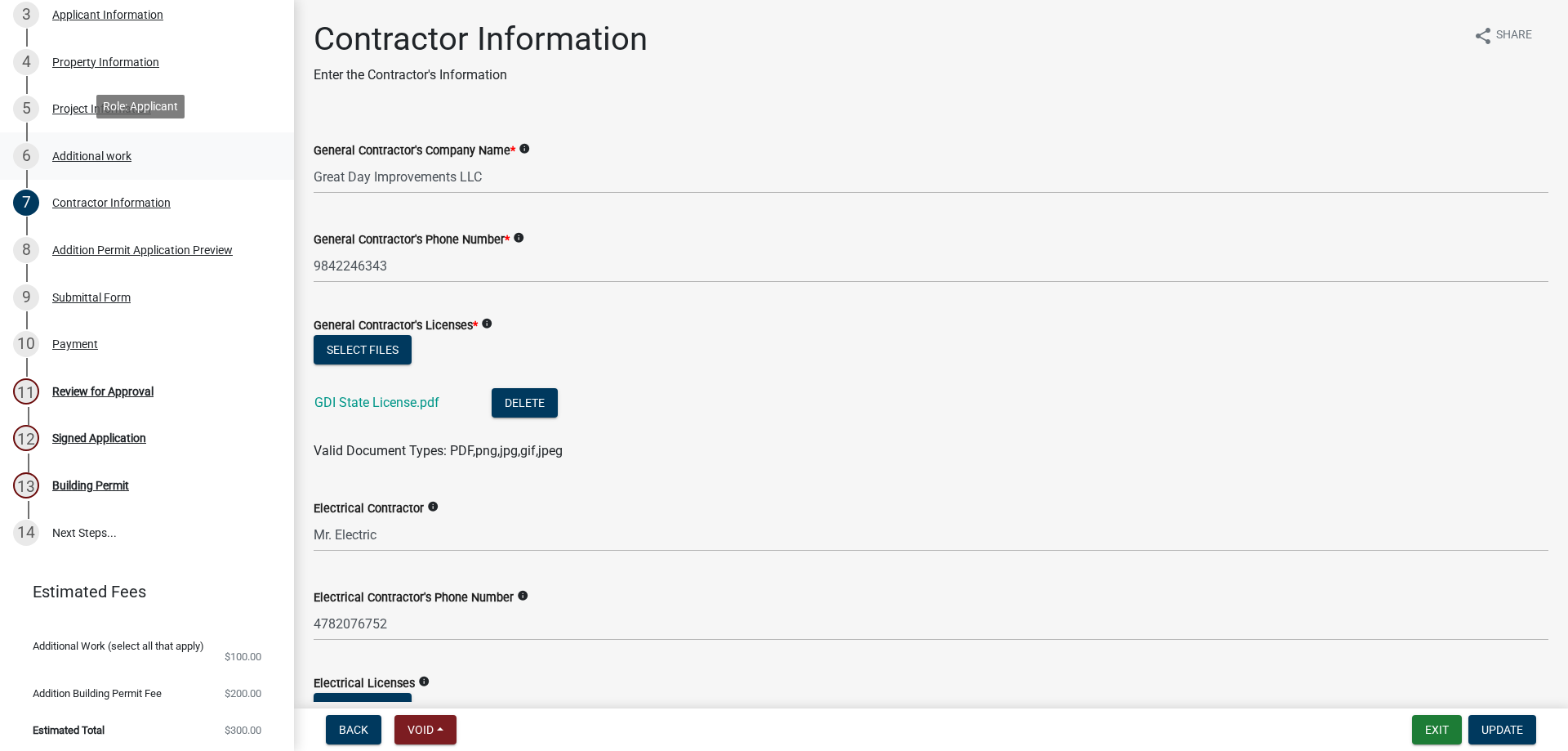
click at [84, 151] on div "Additional work" at bounding box center [91, 157] width 79 height 12
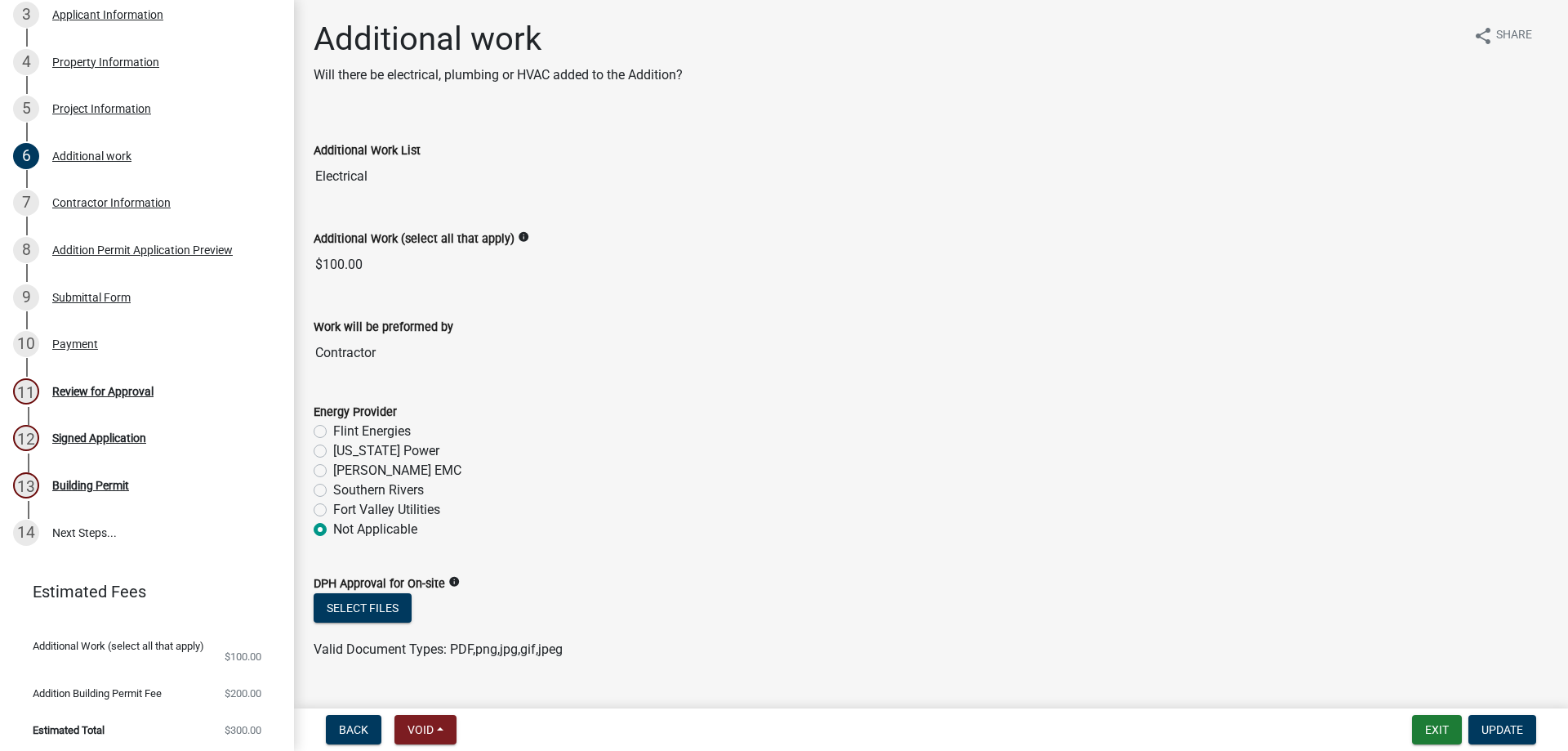
click at [334, 490] on label "Southern Rivers" at bounding box center [378, 490] width 90 height 19
click at [334, 490] on input "Southern Rivers" at bounding box center [339, 485] width 11 height 11
radio input "true"
click at [1516, 732] on span "Update" at bounding box center [1502, 729] width 42 height 13
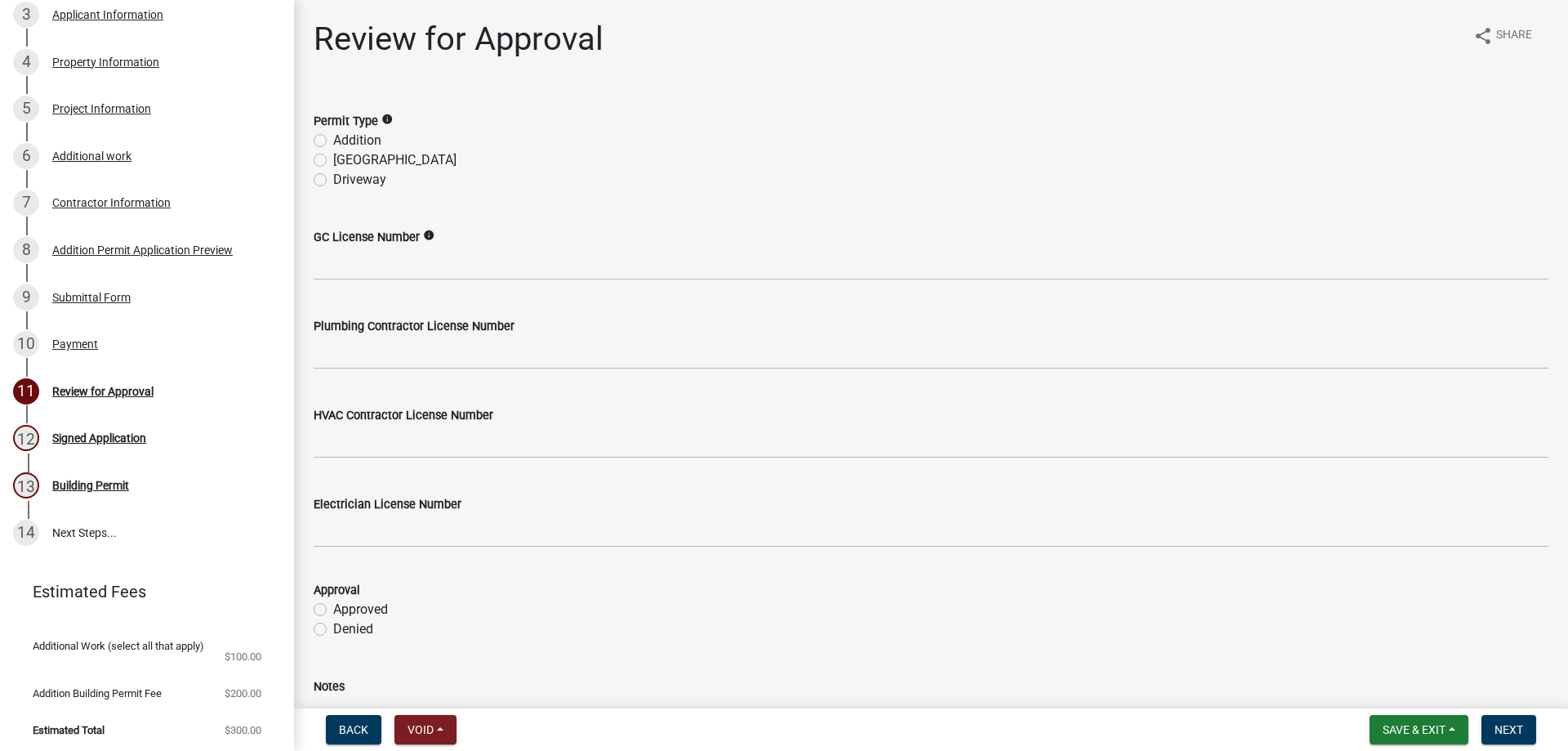
click at [334, 140] on label "Addition" at bounding box center [358, 140] width 49 height 19
click at [334, 140] on input "Addition" at bounding box center [339, 135] width 11 height 11
radio input "true"
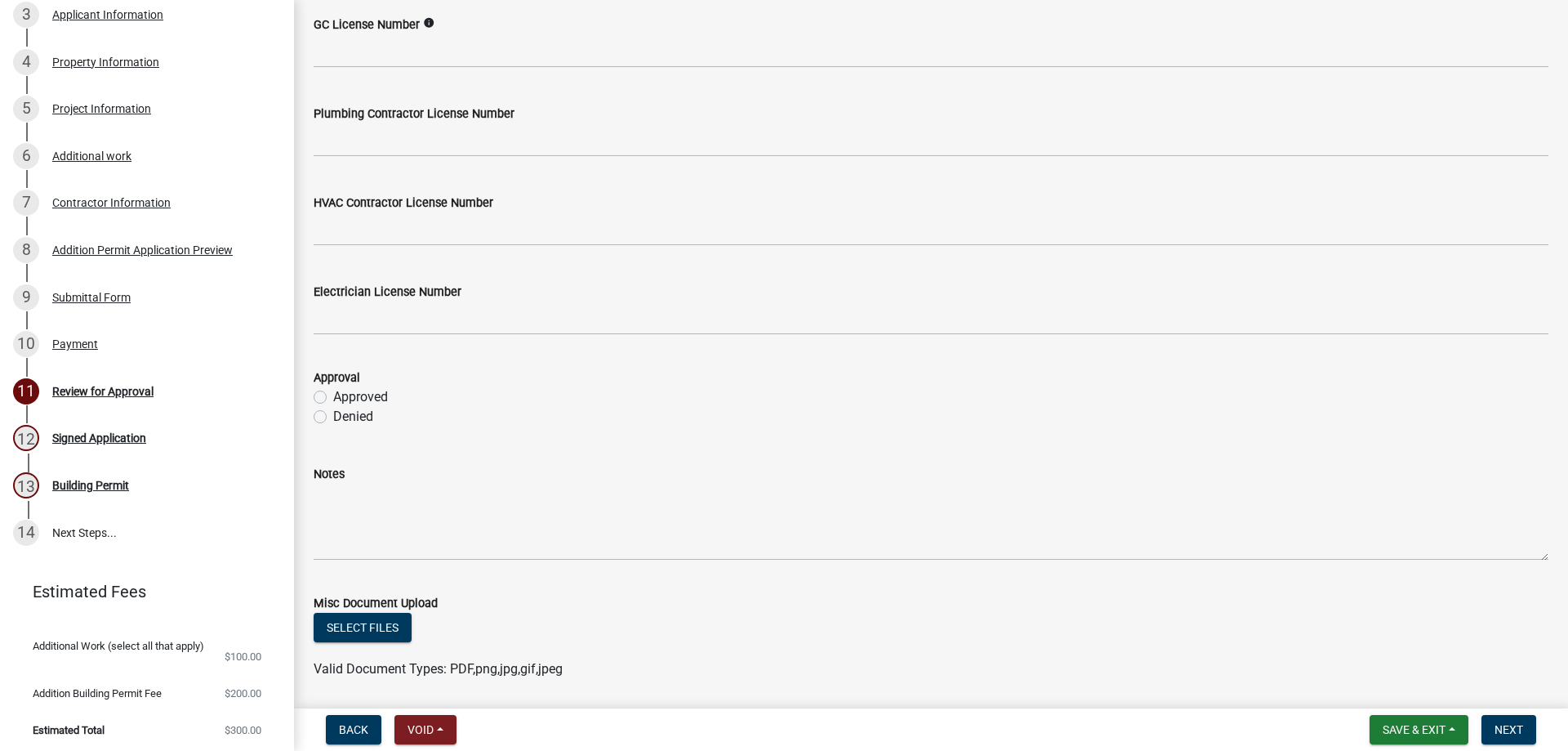
scroll to position [268, 0]
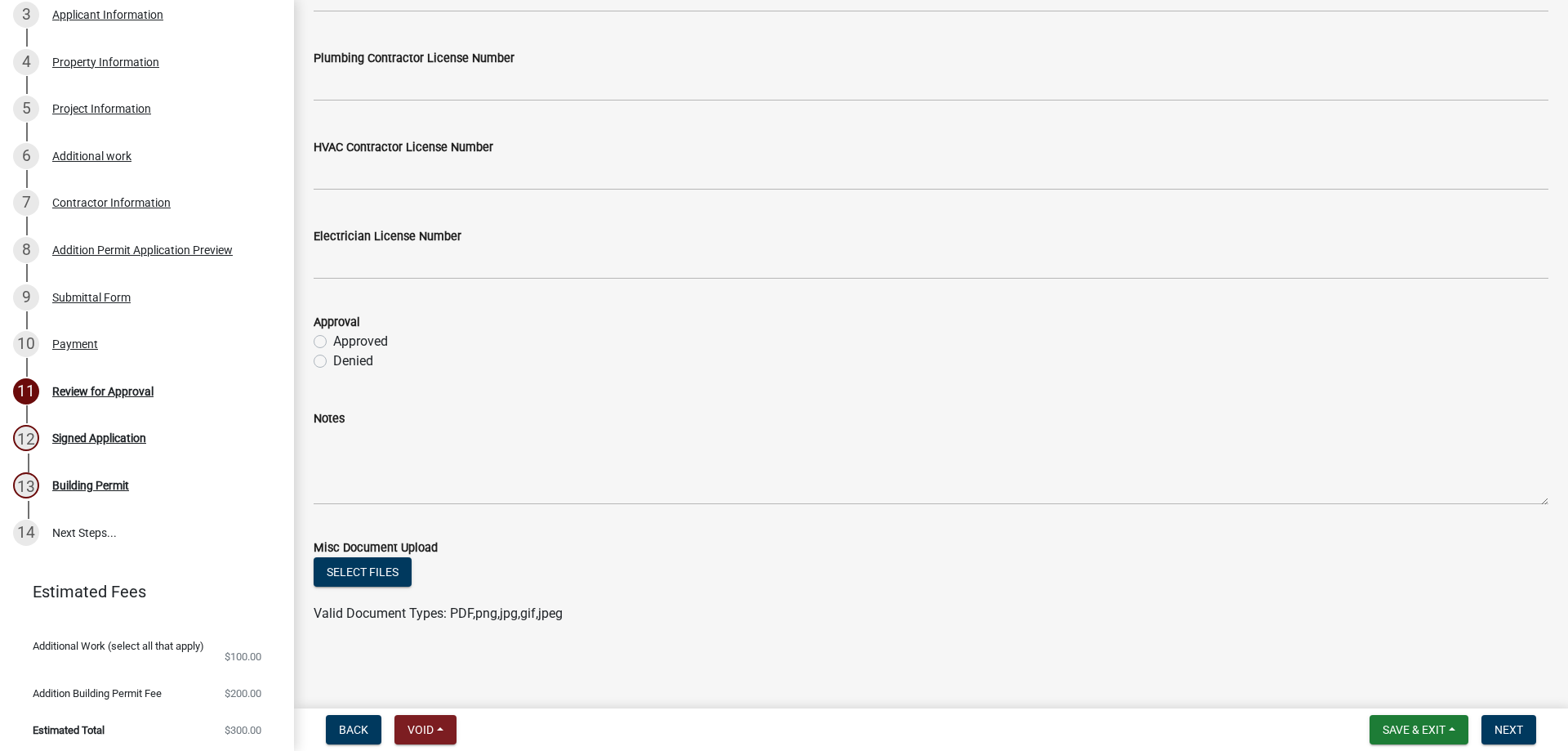
click at [334, 342] on label "Approved" at bounding box center [361, 341] width 54 height 19
click at [334, 342] on input "Approved" at bounding box center [339, 337] width 11 height 11
radio input "true"
click at [1507, 727] on span "Next" at bounding box center [1509, 729] width 28 height 13
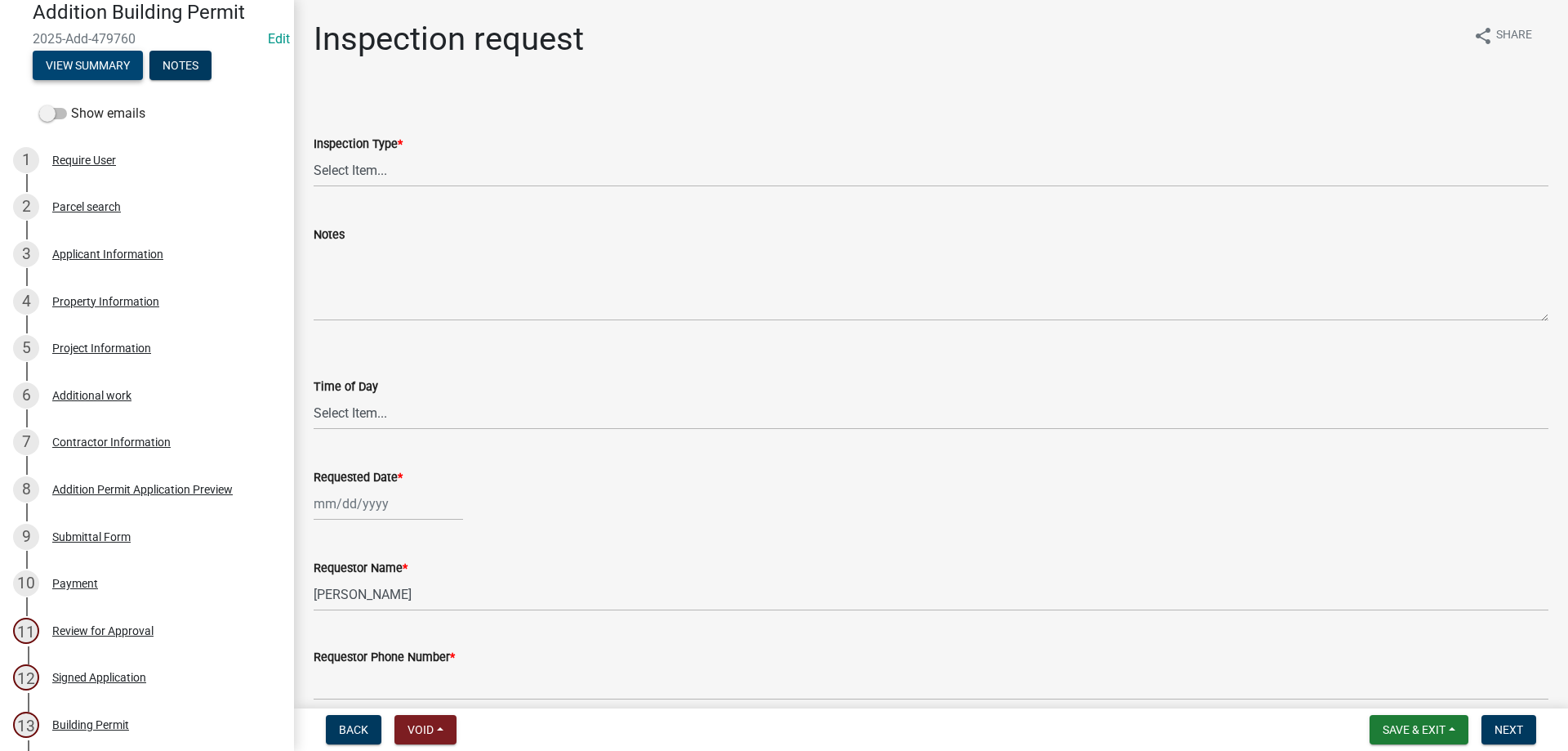
scroll to position [0, 0]
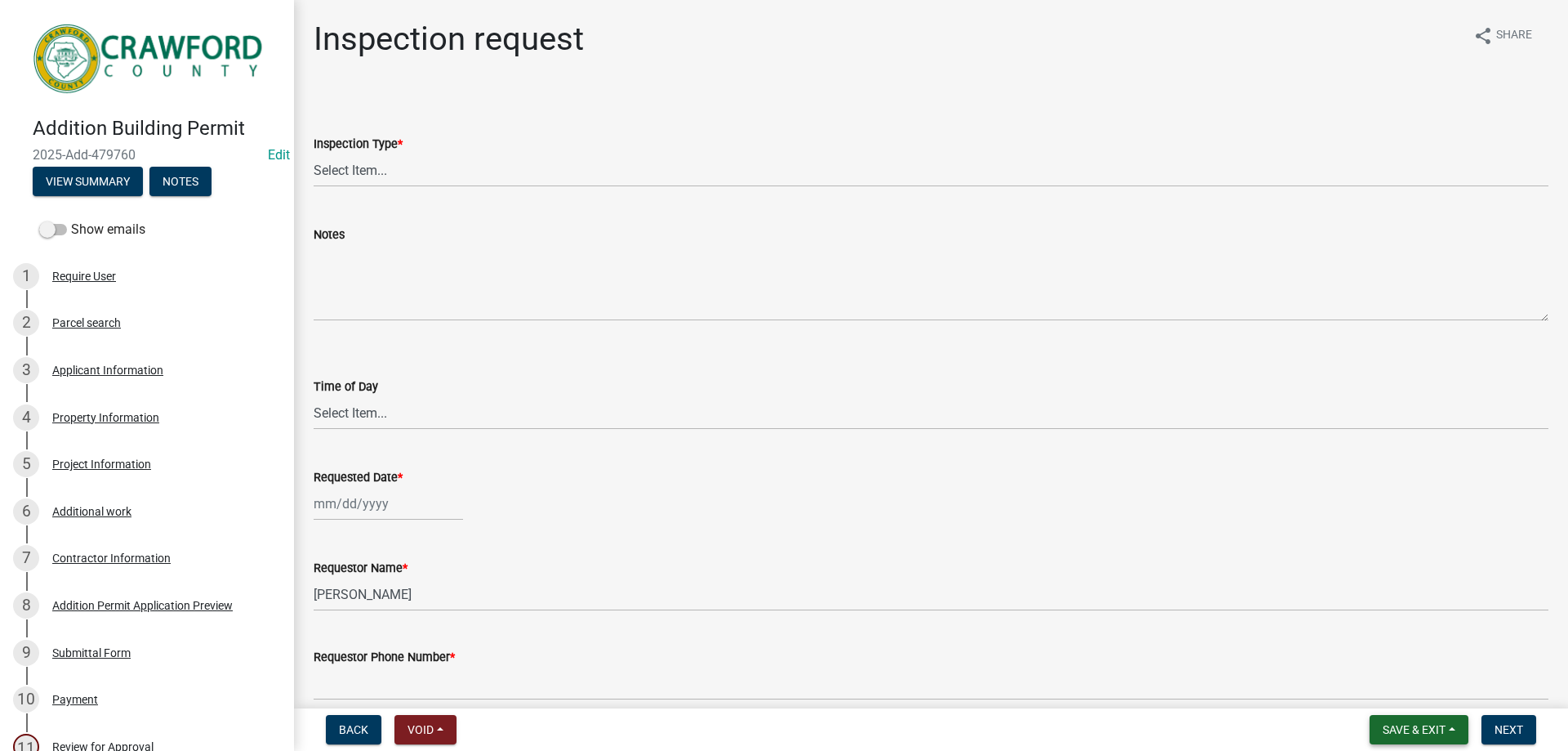
click at [1425, 733] on span "Save & Exit" at bounding box center [1414, 729] width 63 height 13
click at [1406, 696] on button "Save & Exit" at bounding box center [1403, 687] width 130 height 39
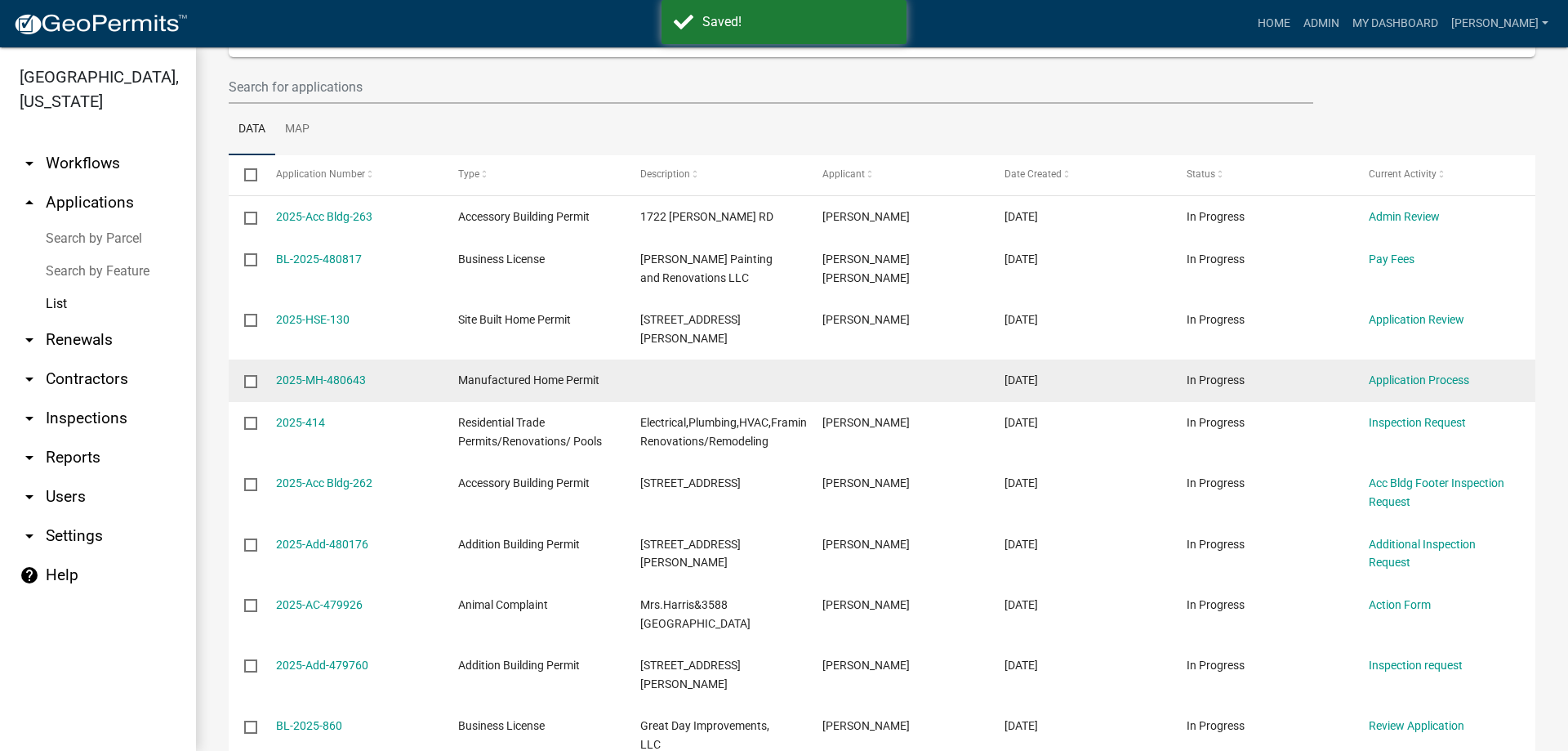
scroll to position [245, 0]
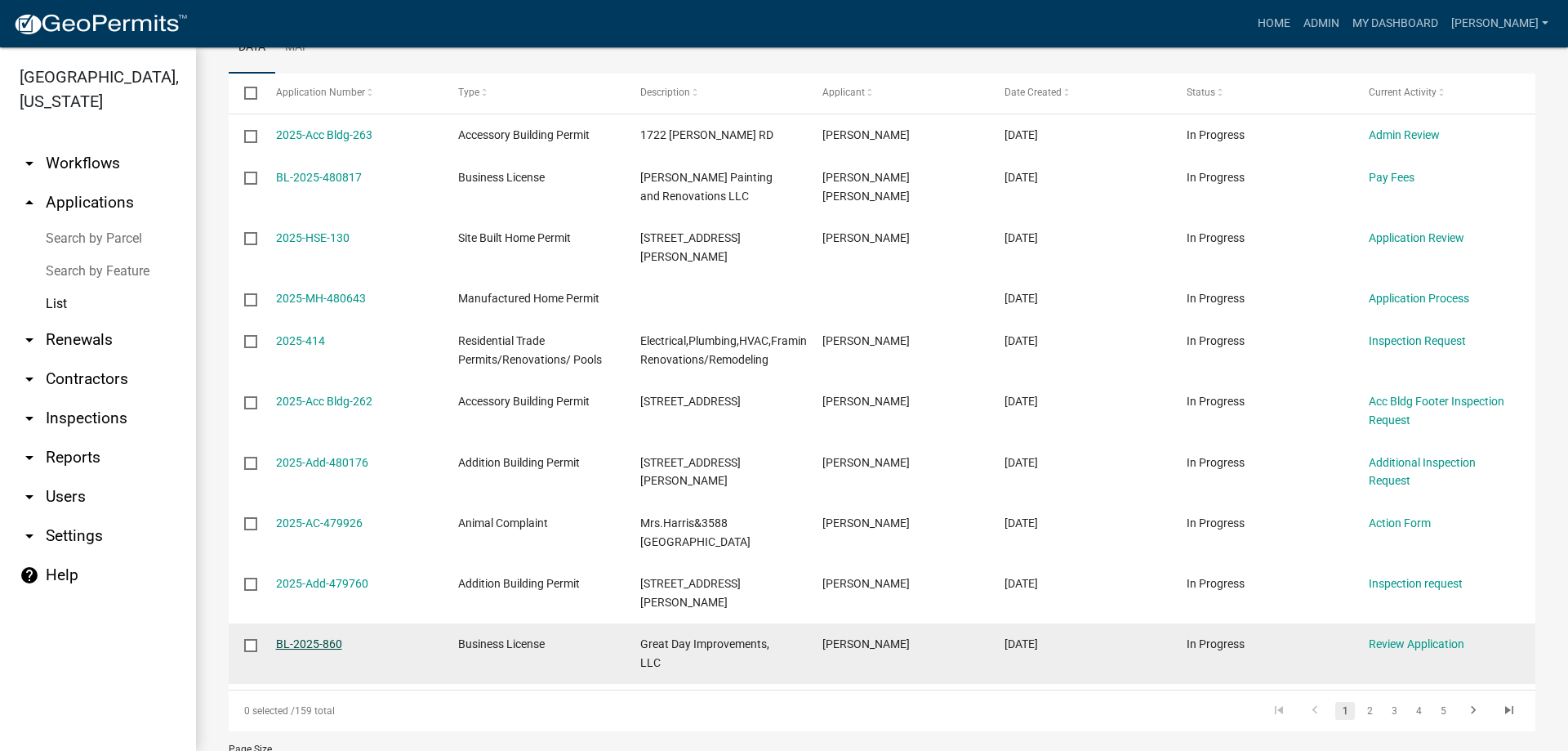
click at [320, 637] on link "BL-2025-860" at bounding box center [309, 643] width 66 height 13
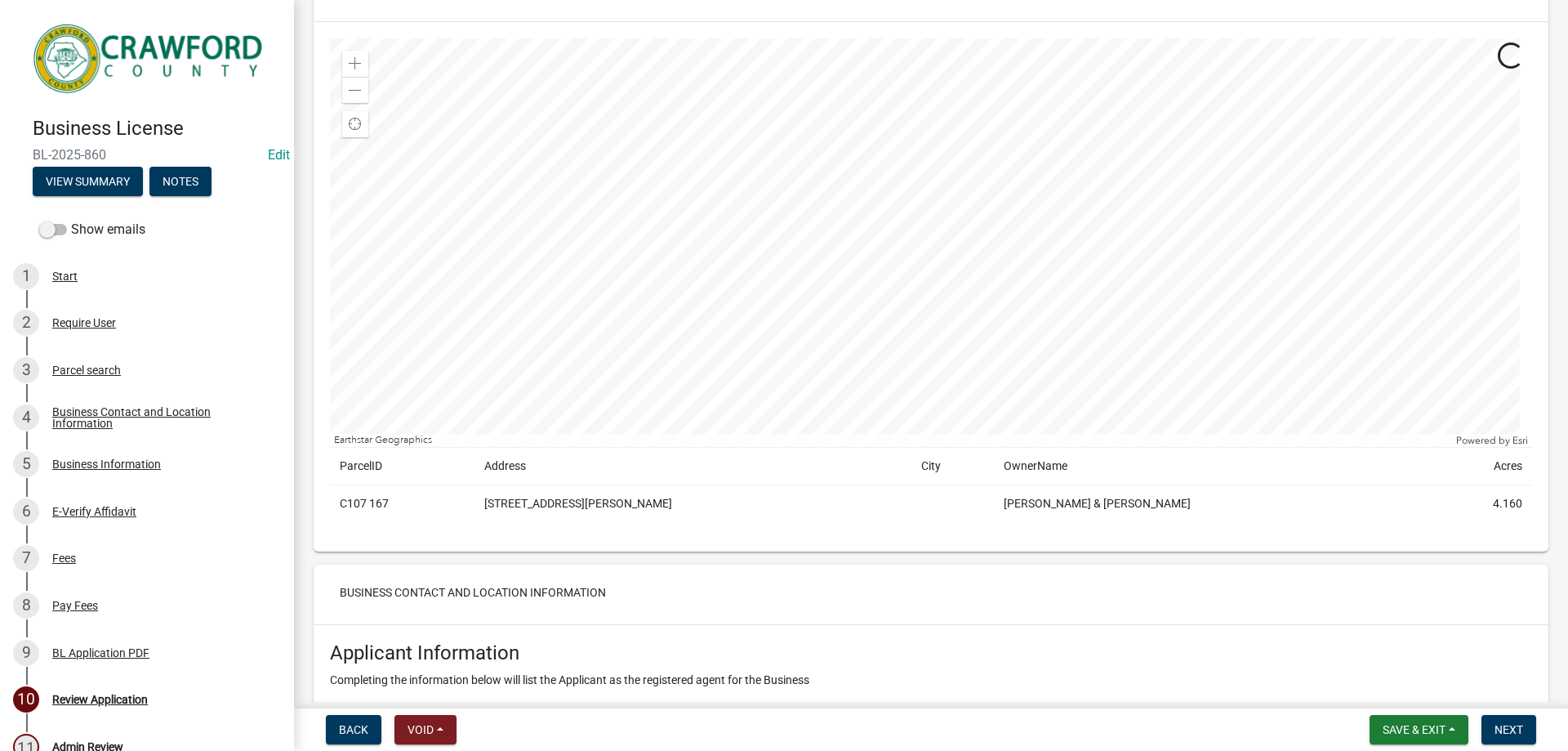
scroll to position [245, 0]
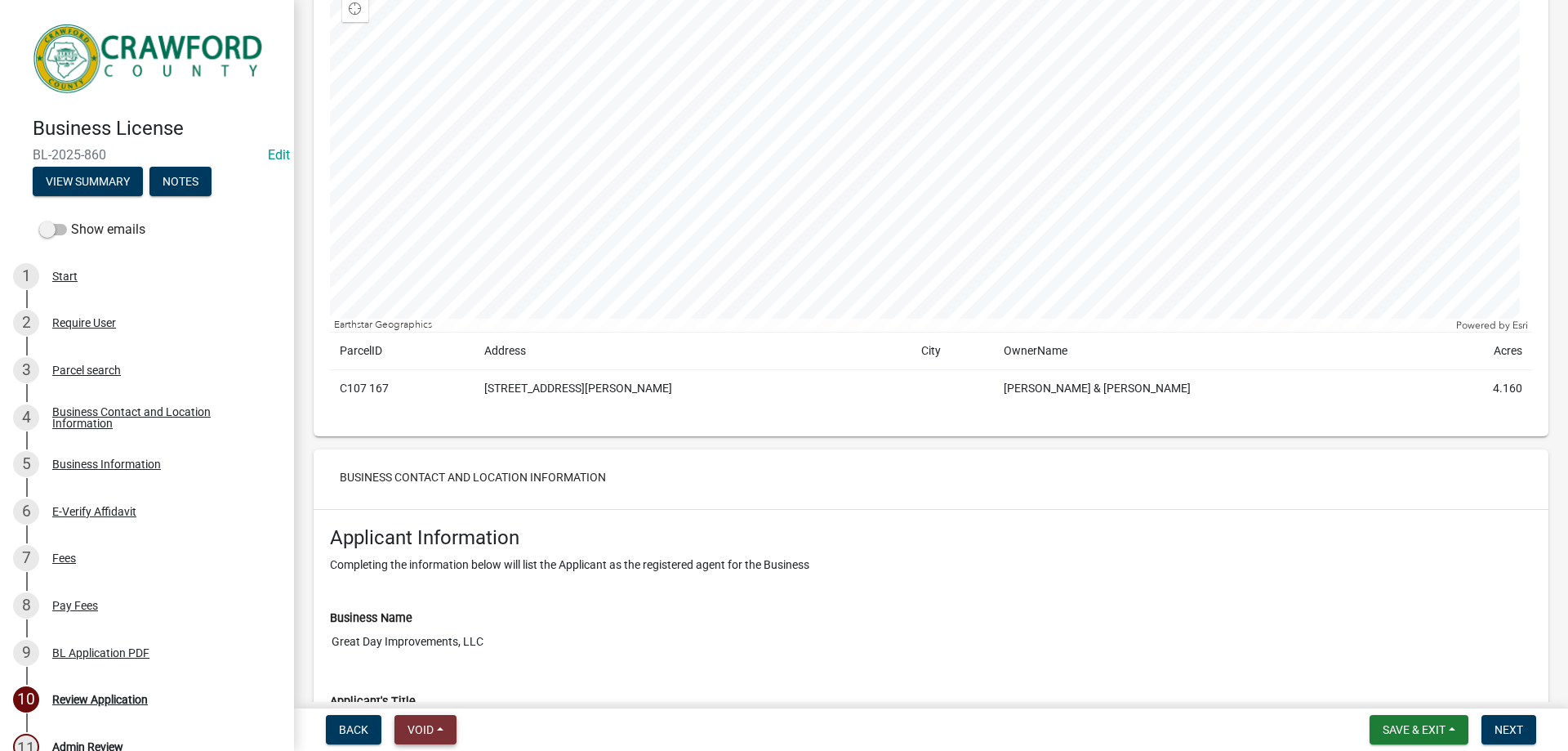
click at [446, 732] on button "Void" at bounding box center [426, 730] width 62 height 29
click at [102, 648] on div "BL Application PDF" at bounding box center [101, 653] width 97 height 12
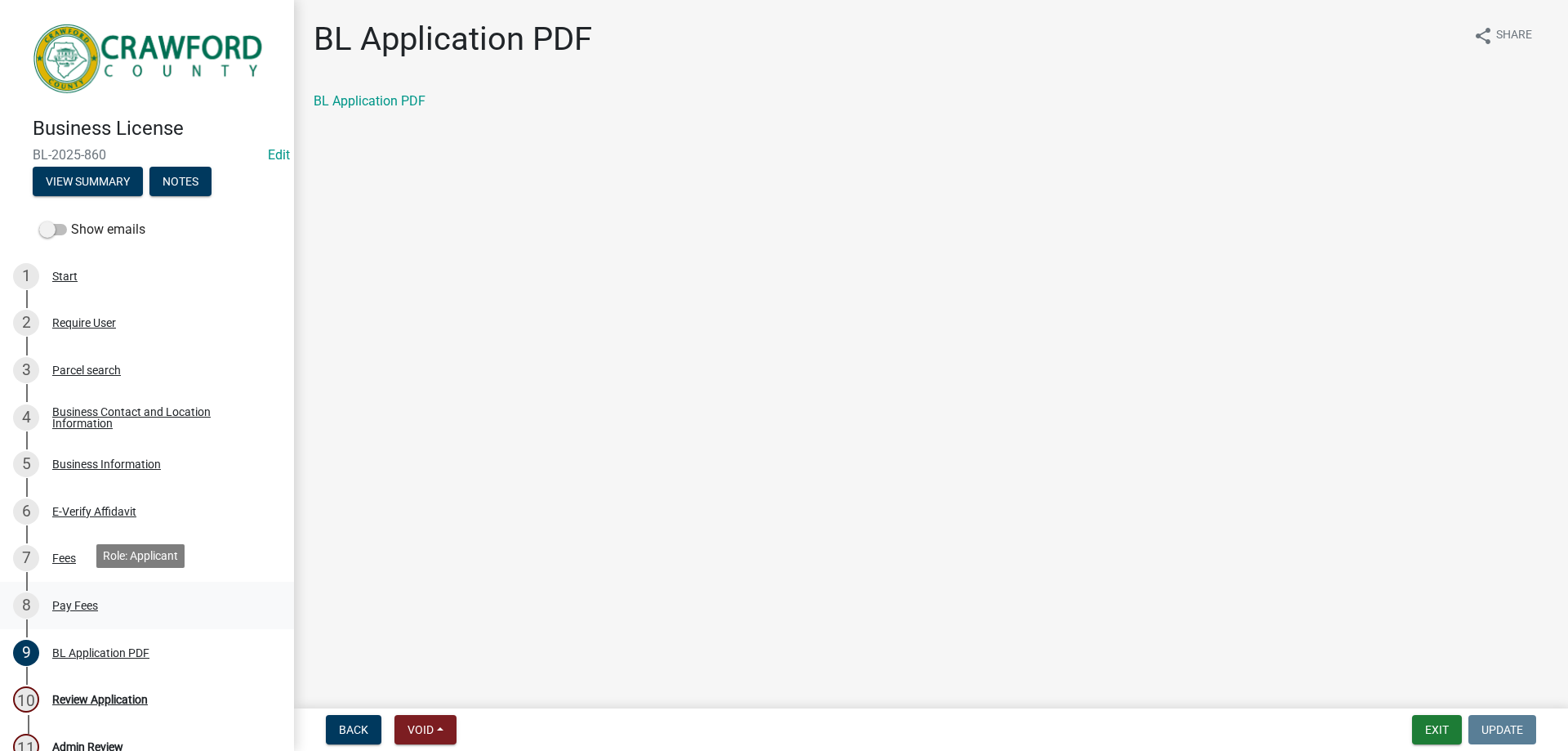
click at [63, 600] on div "Pay Fees" at bounding box center [75, 605] width 46 height 12
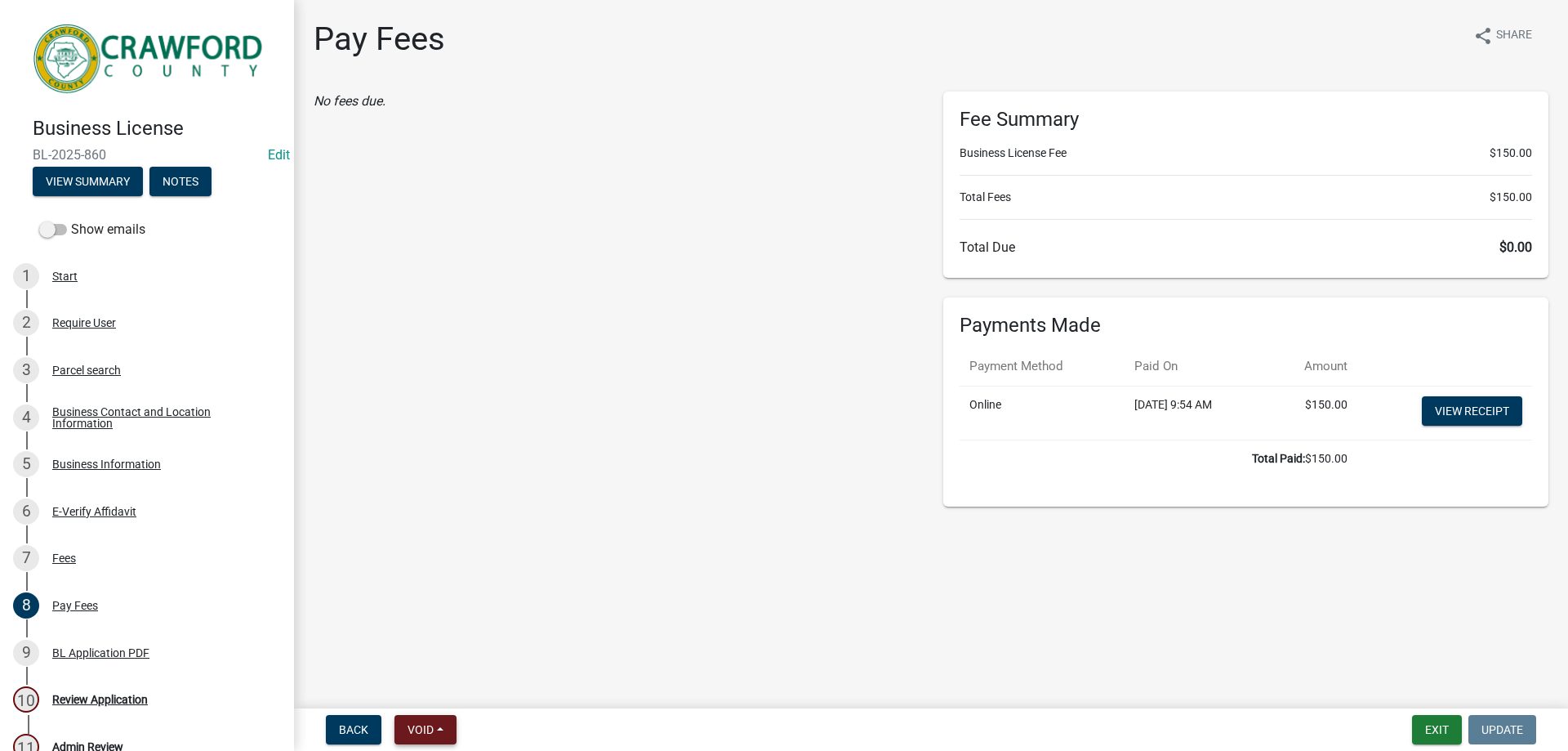
click at [430, 723] on span "Void" at bounding box center [420, 729] width 26 height 13
click at [463, 570] on button "Withdraw" at bounding box center [460, 569] width 130 height 39
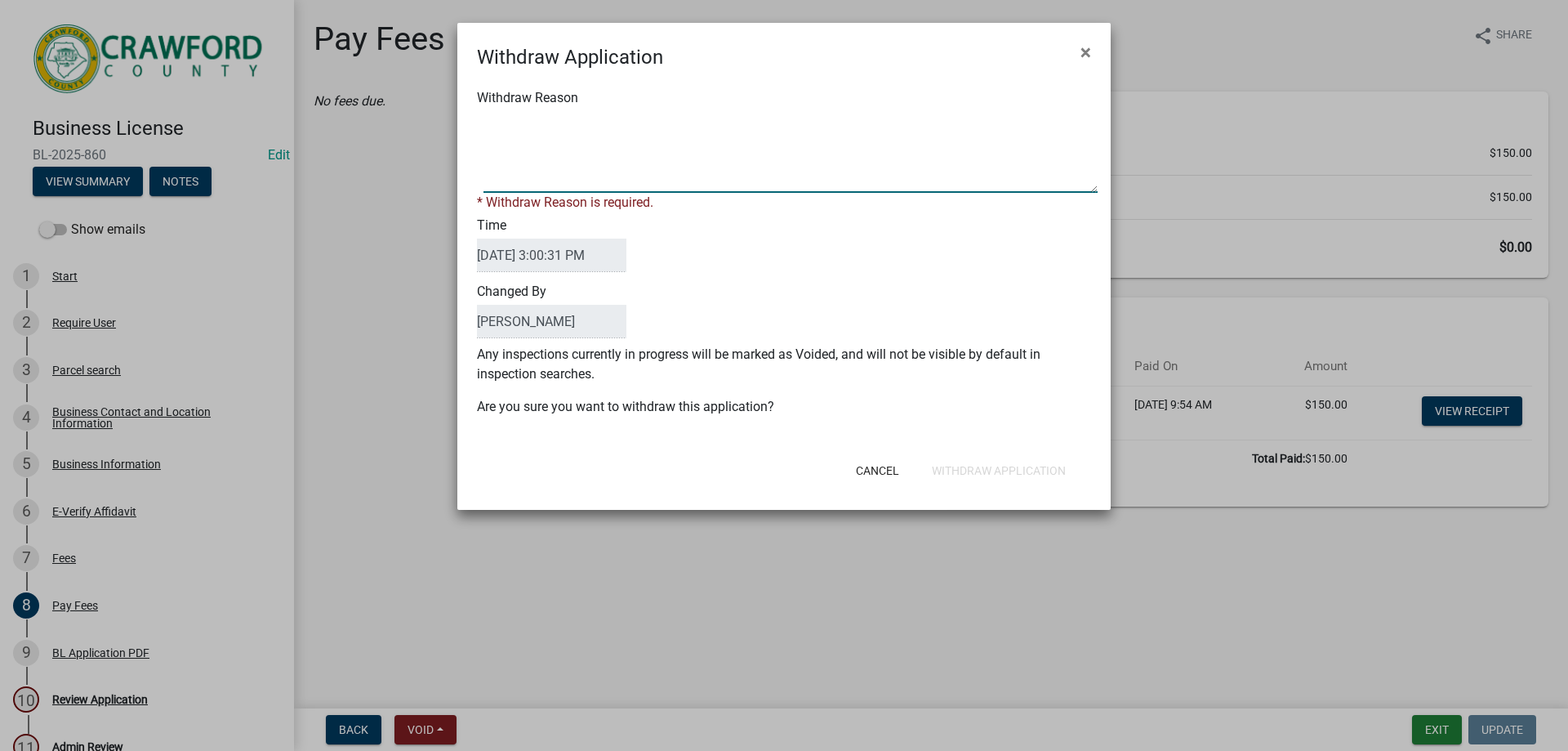
click at [598, 176] on textarea "Withdraw Reason" at bounding box center [790, 152] width 614 height 82
type textarea "Did not need BL. Refunded payment"
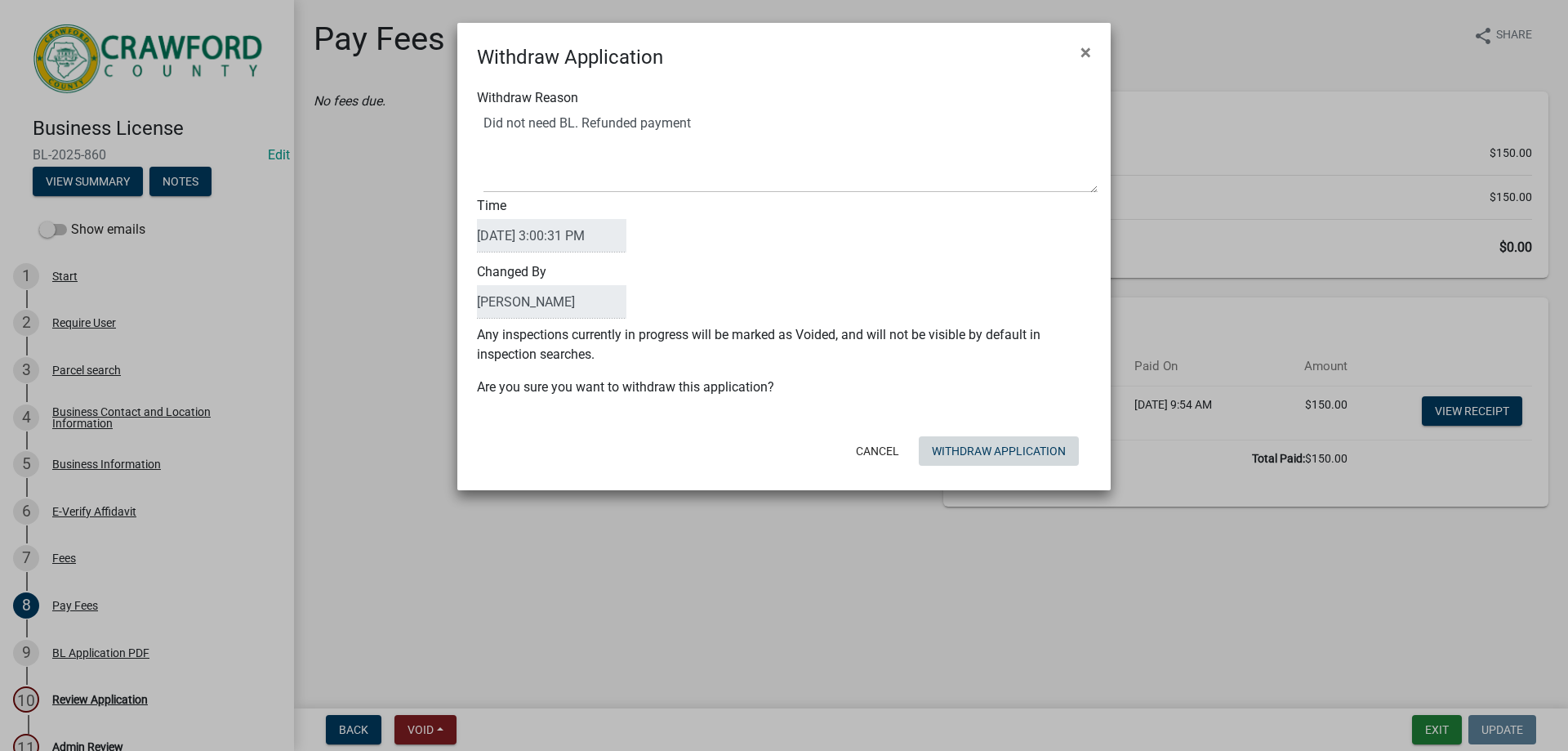
click at [986, 461] on button "Withdraw Application" at bounding box center [999, 450] width 160 height 29
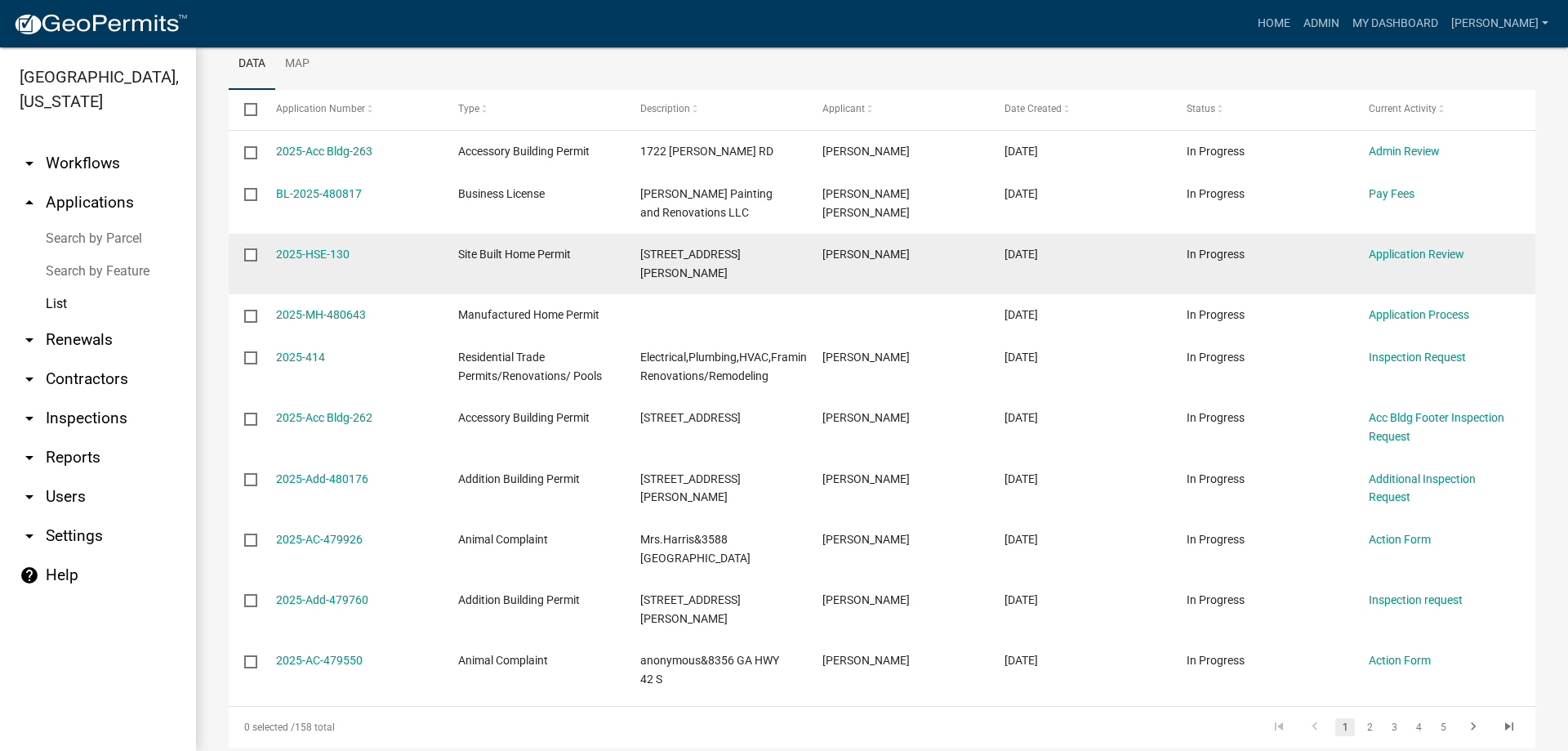
scroll to position [290, 0]
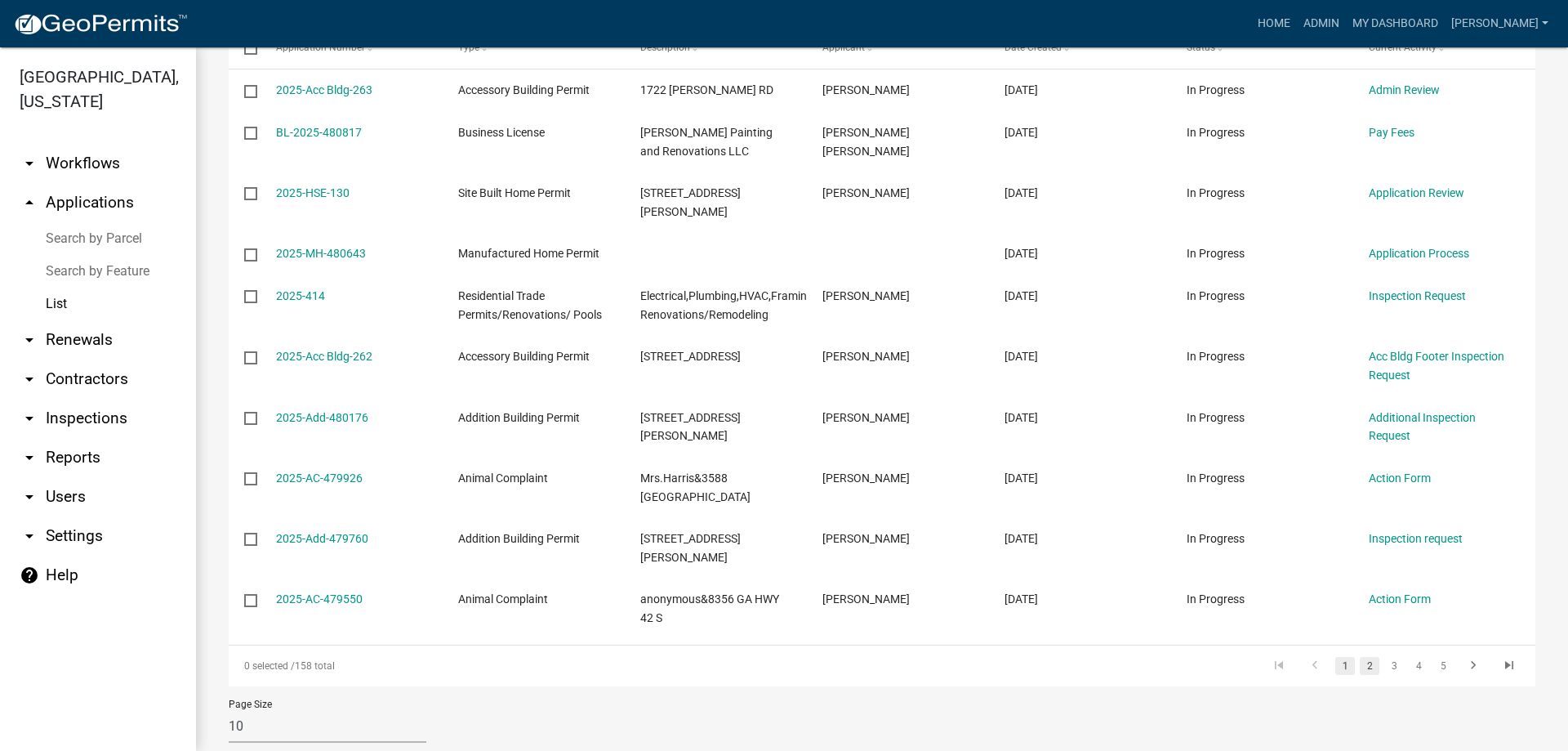
click at [1362, 657] on link "2" at bounding box center [1370, 665] width 19 height 18
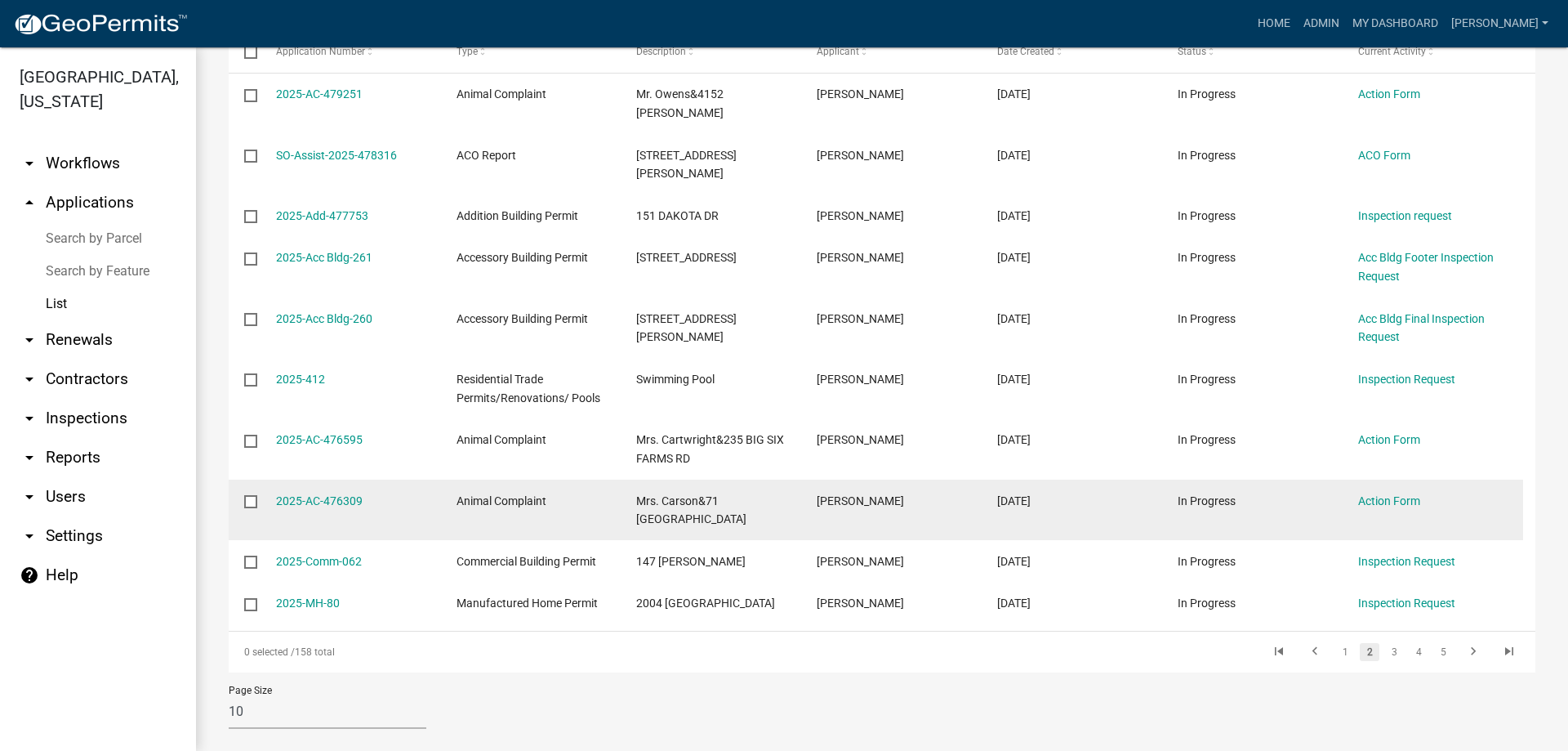
scroll to position [290, 0]
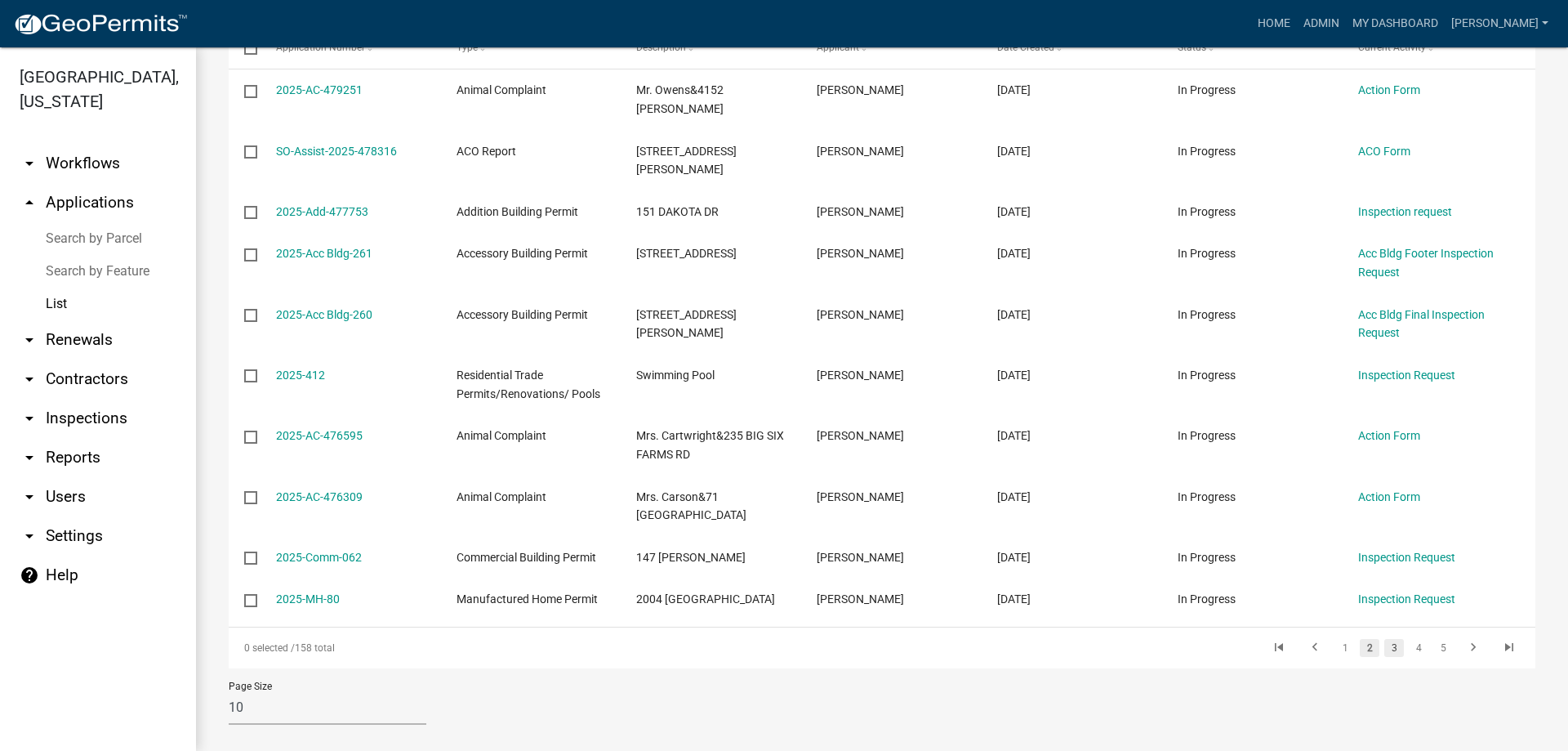
click at [1388, 639] on link "3" at bounding box center [1394, 648] width 19 height 18
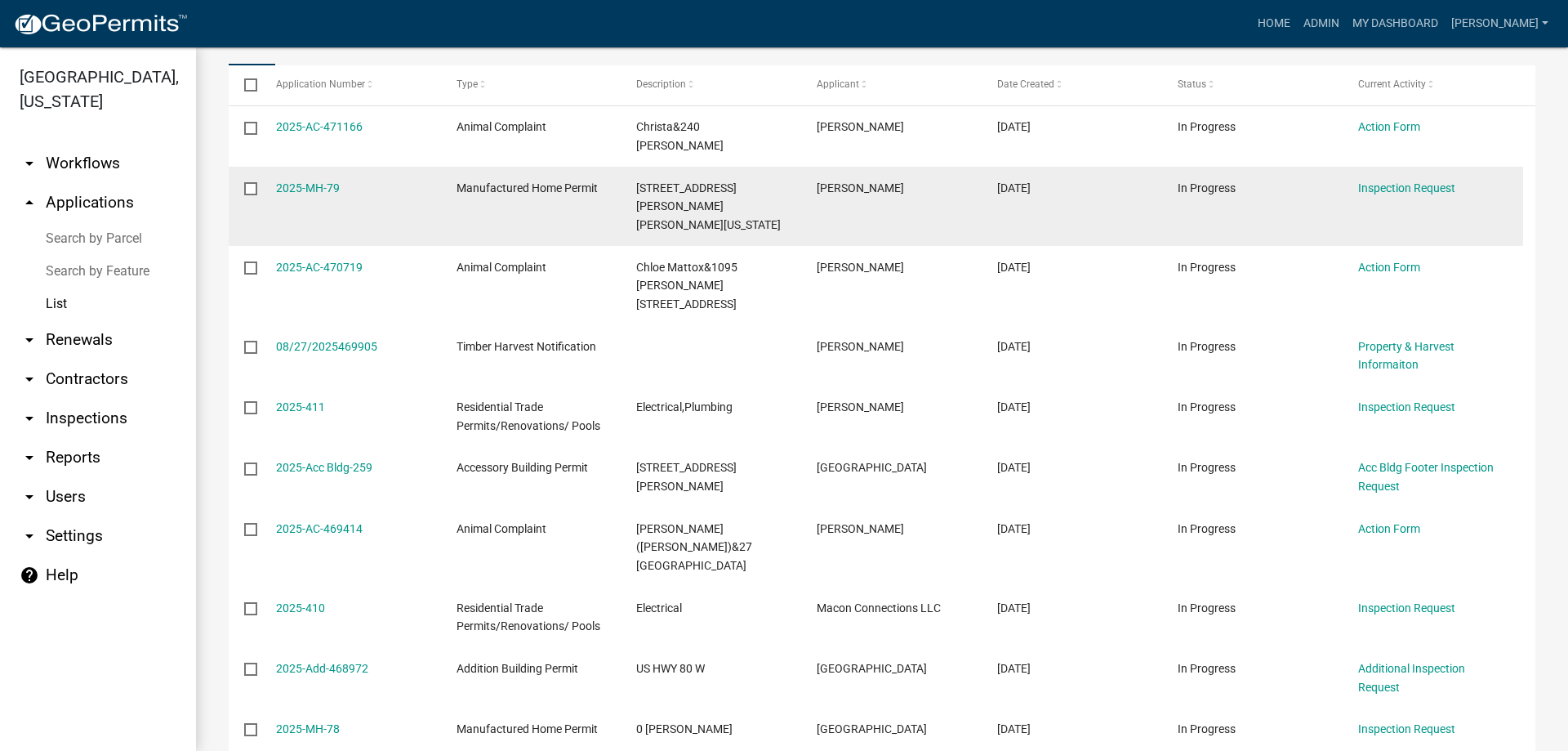
scroll to position [290, 0]
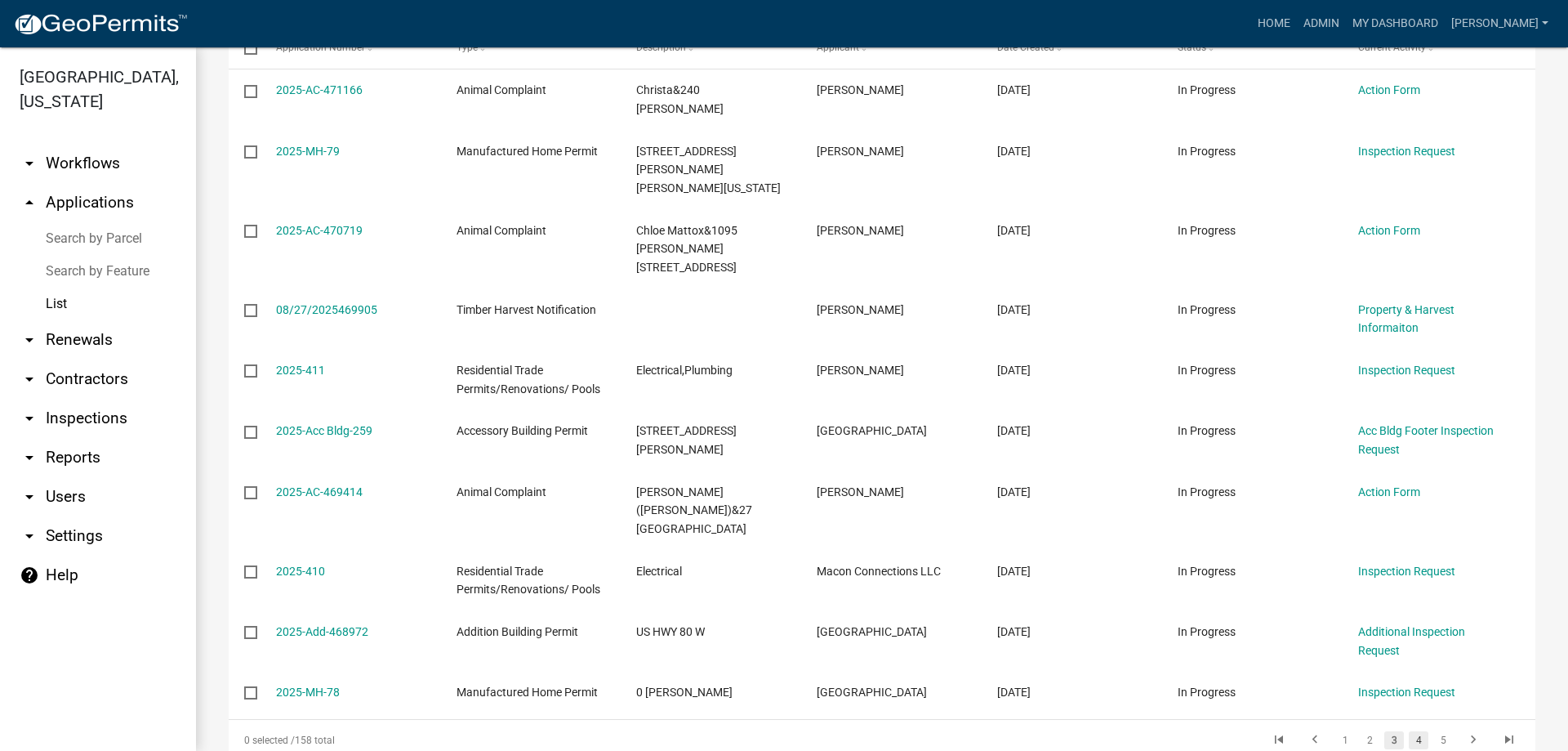
click at [1410, 732] on link "4" at bounding box center [1419, 740] width 19 height 18
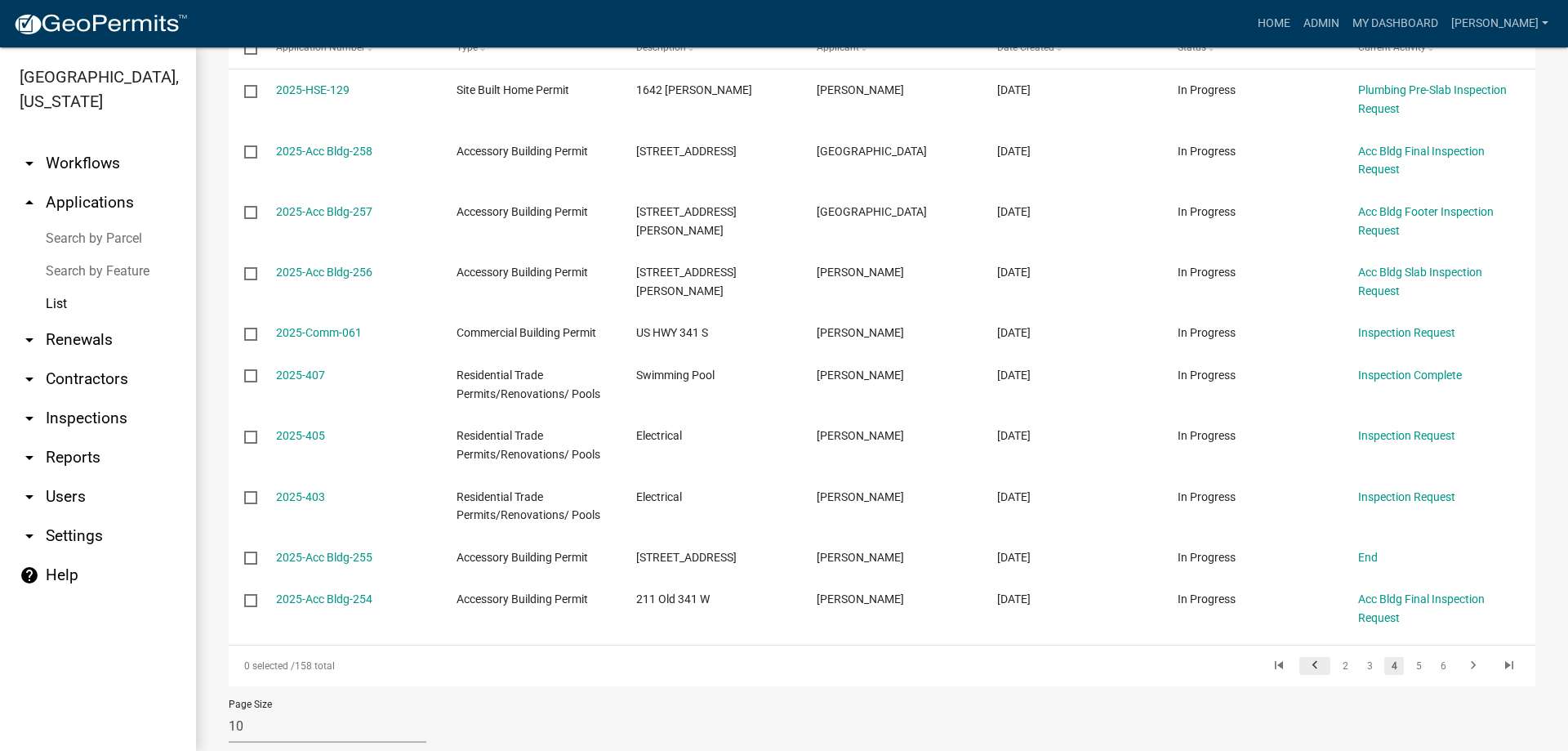
click at [1304, 665] on icon "go to previous page" at bounding box center [1315, 667] width 21 height 19
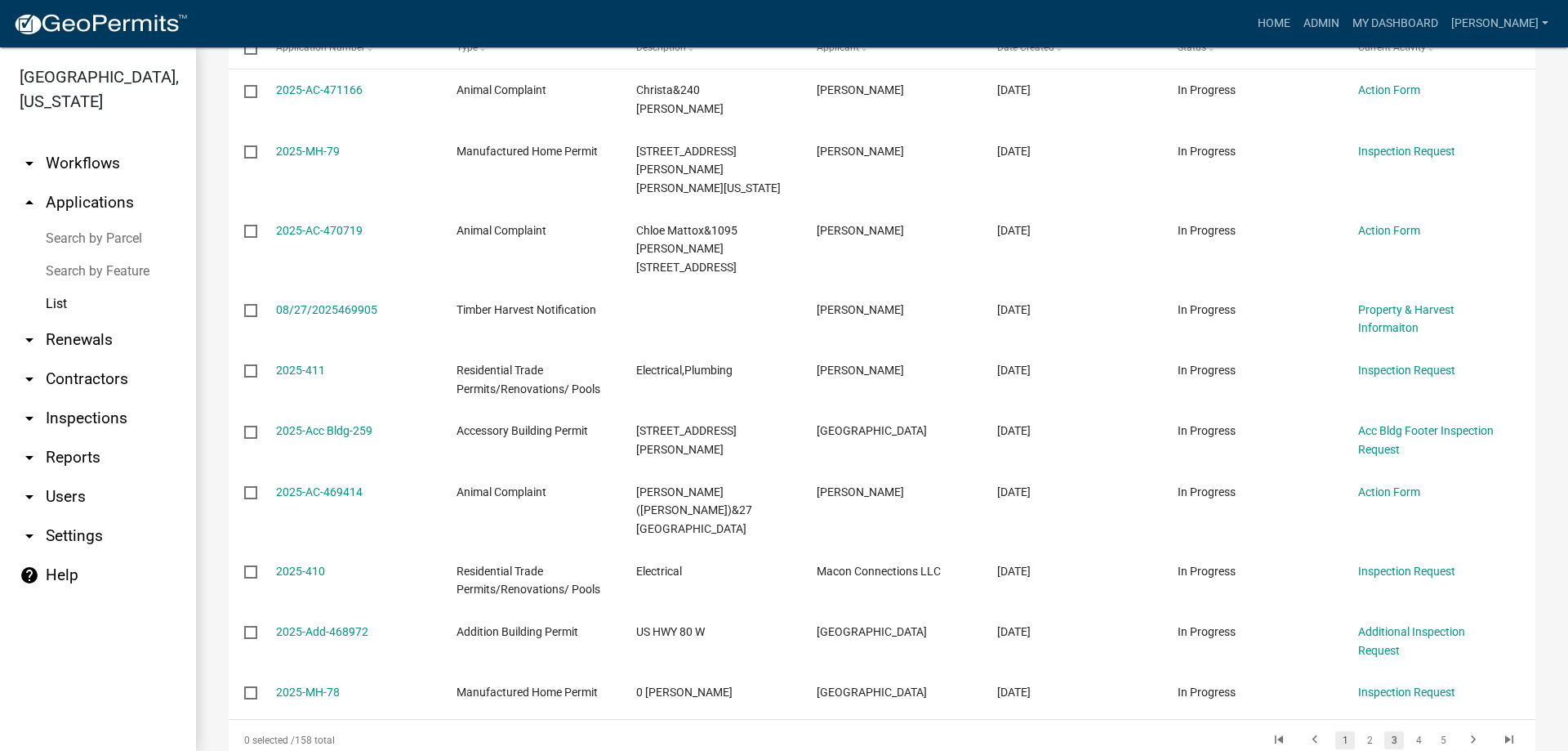
click at [1336, 732] on link "1" at bounding box center [1345, 740] width 19 height 18
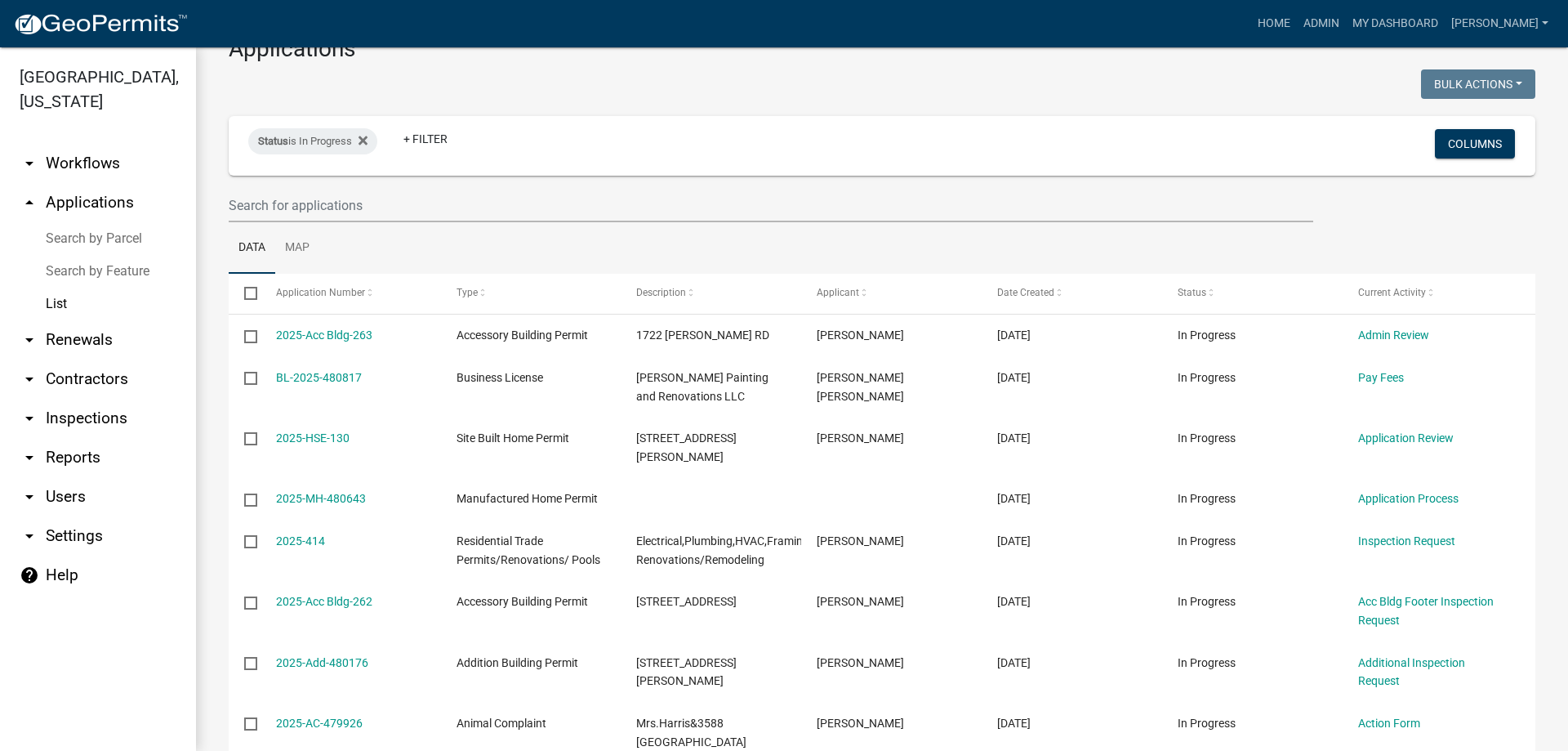
scroll to position [208, 0]
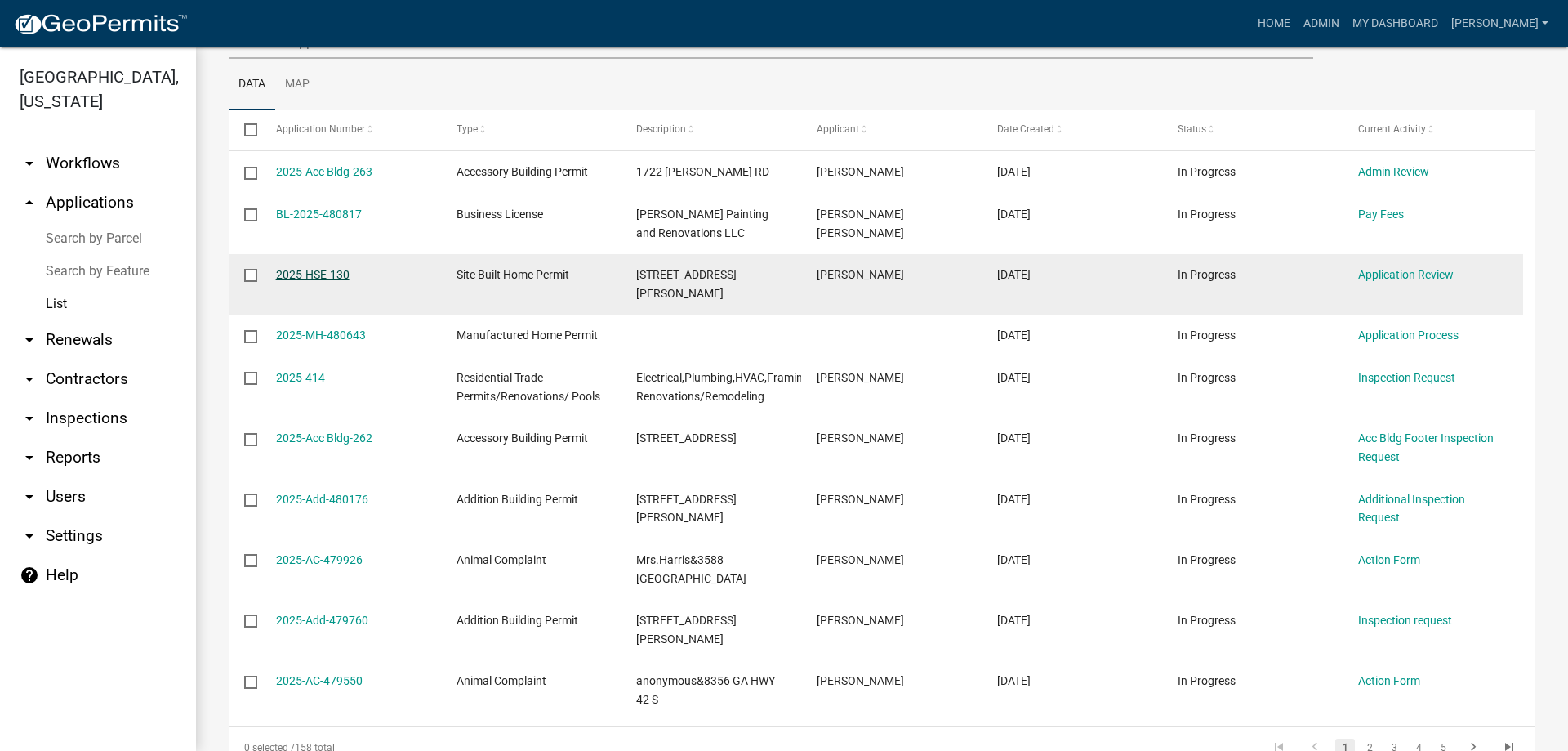
click at [303, 280] on link "2025-HSE-130" at bounding box center [313, 273] width 74 height 13
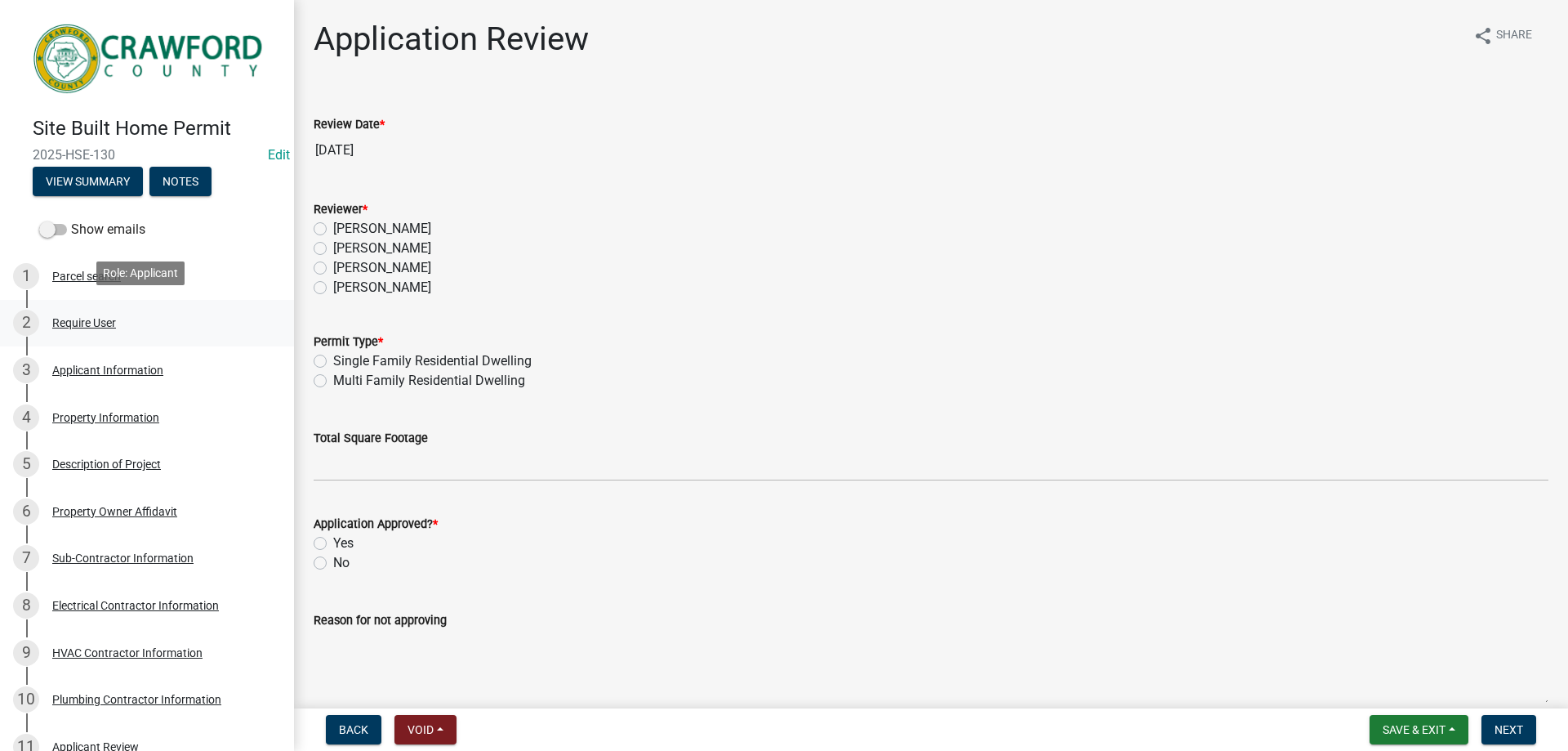
click at [82, 318] on div "Require User" at bounding box center [84, 323] width 63 height 12
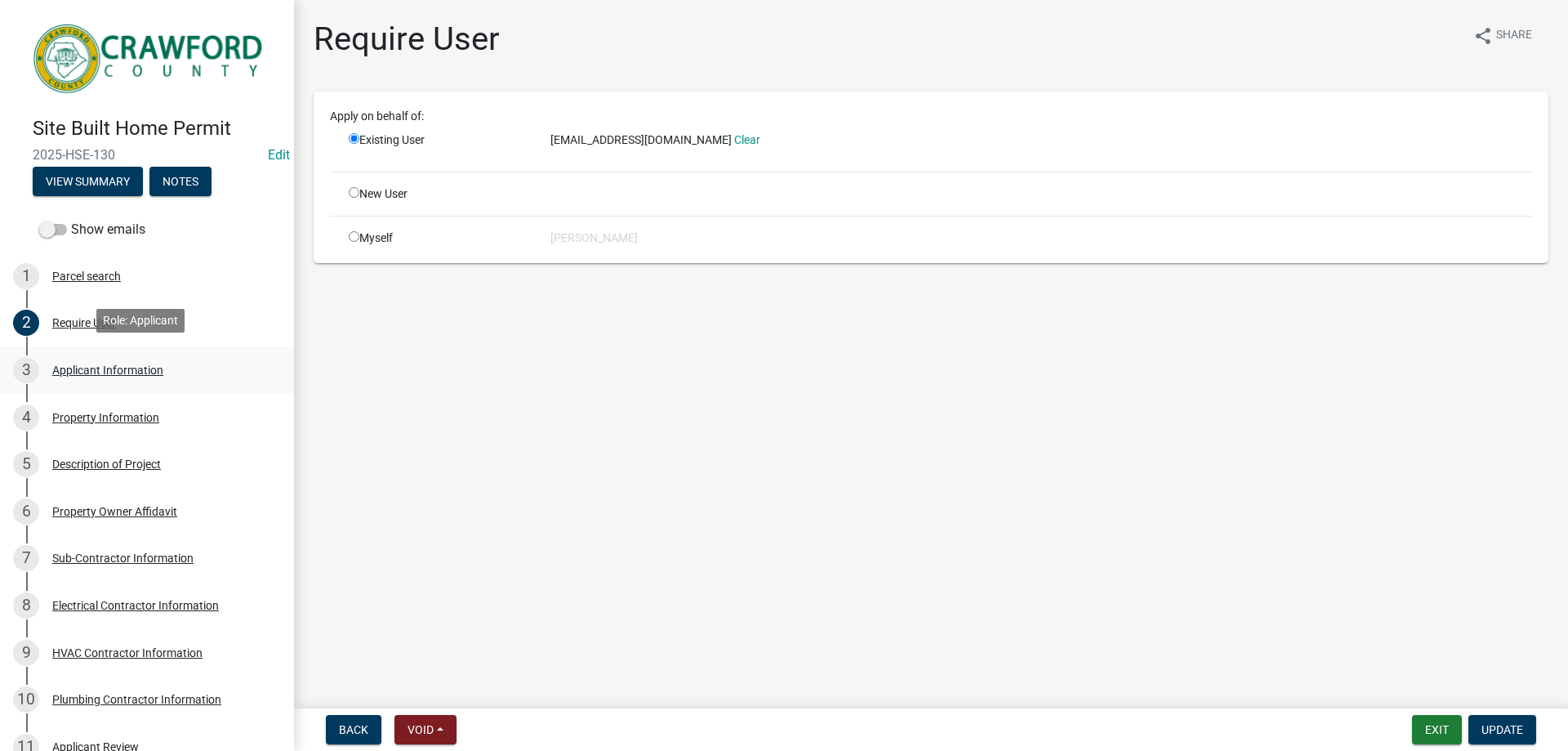
click at [117, 369] on div "Applicant Information" at bounding box center [108, 371] width 111 height 12
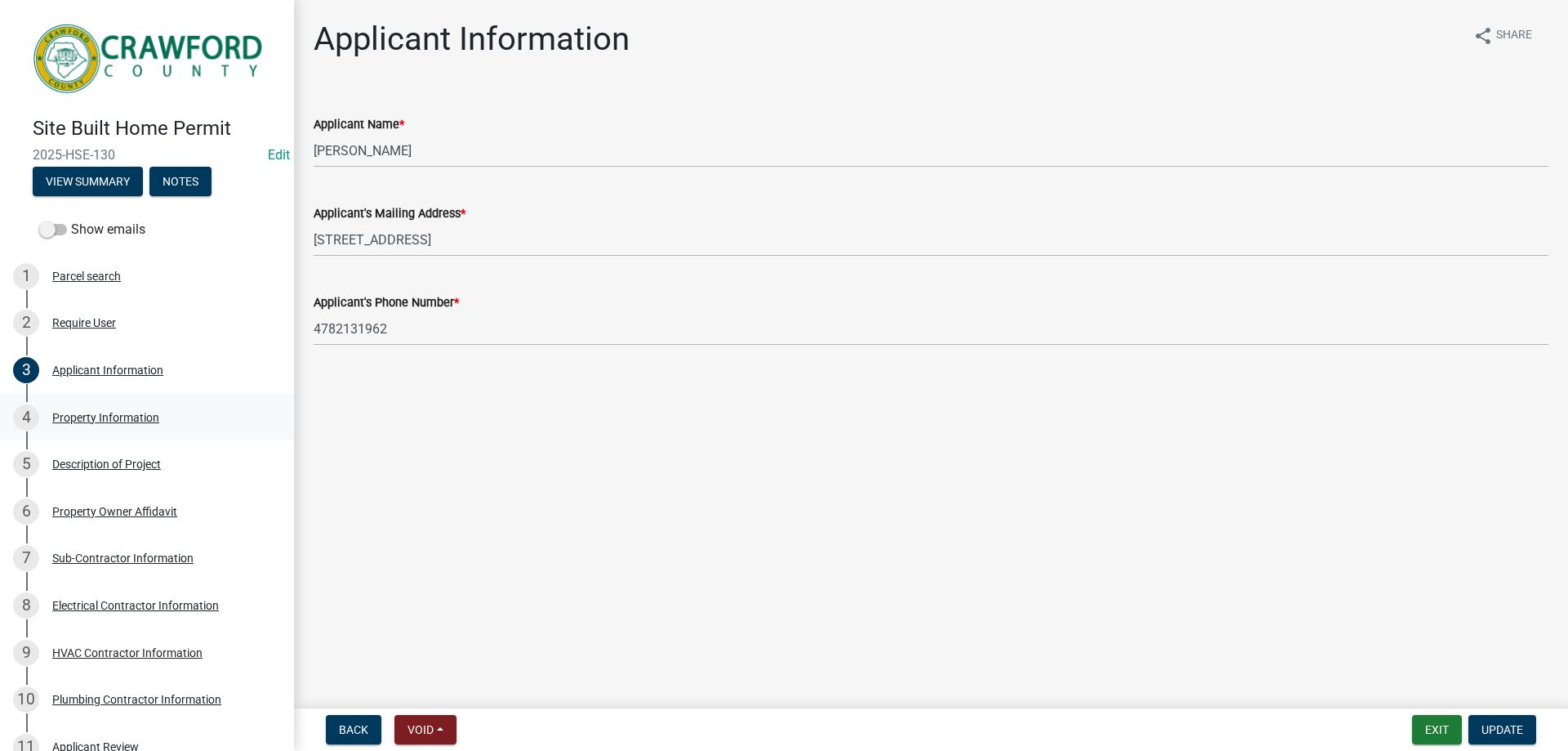
click at [119, 411] on div "Property Information" at bounding box center [106, 417] width 107 height 12
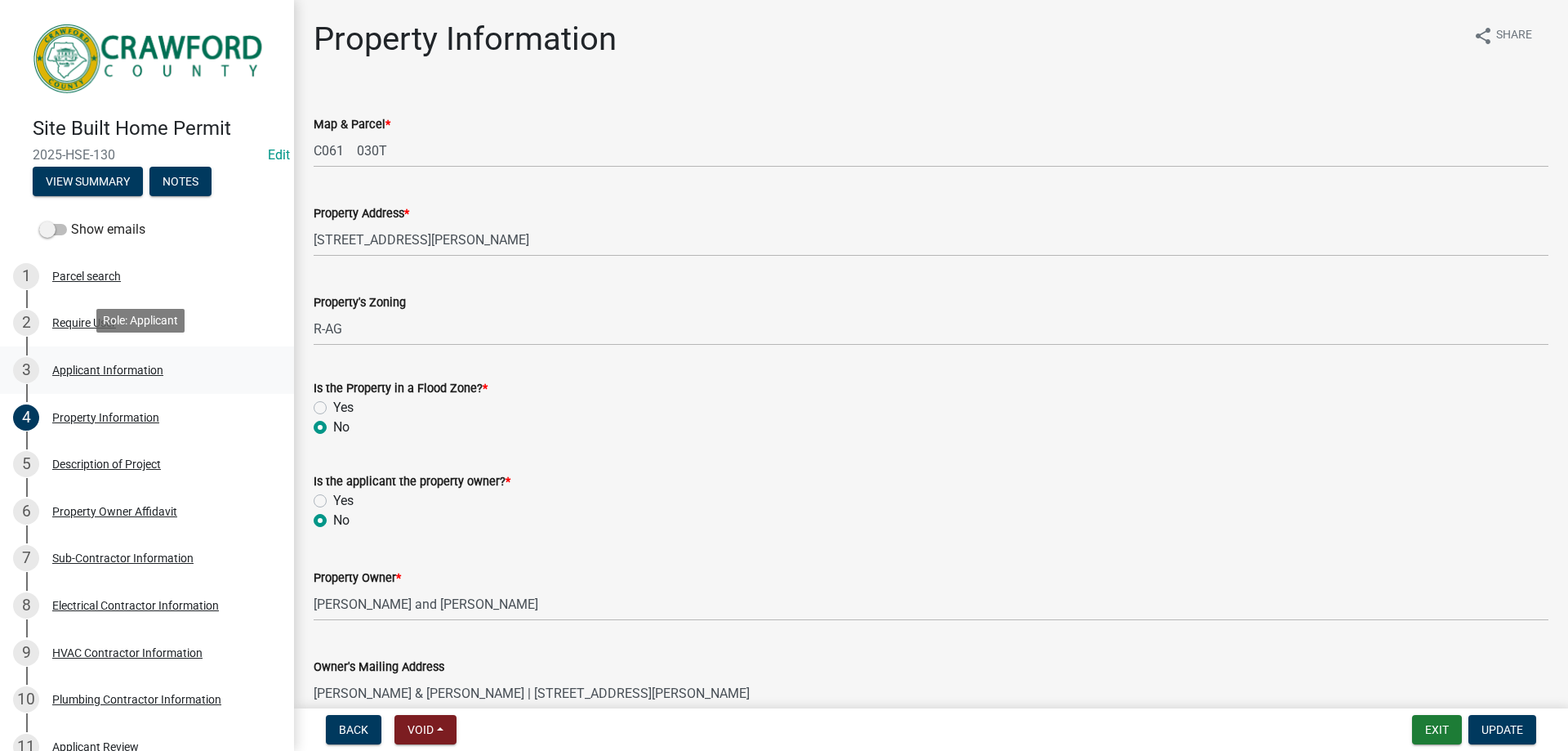
click at [130, 370] on div "Applicant Information" at bounding box center [108, 371] width 111 height 12
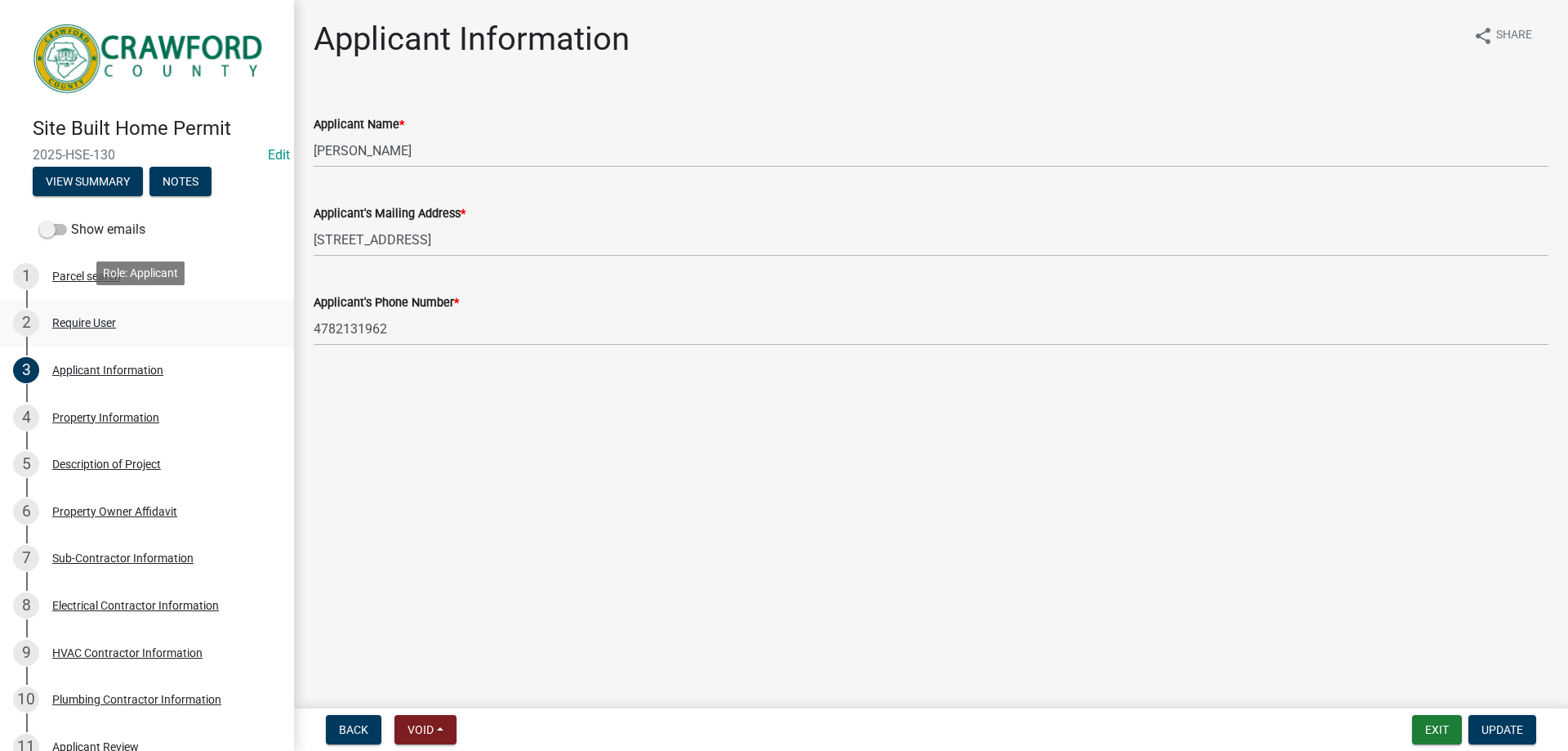
click at [69, 318] on div "Require User" at bounding box center [84, 323] width 63 height 12
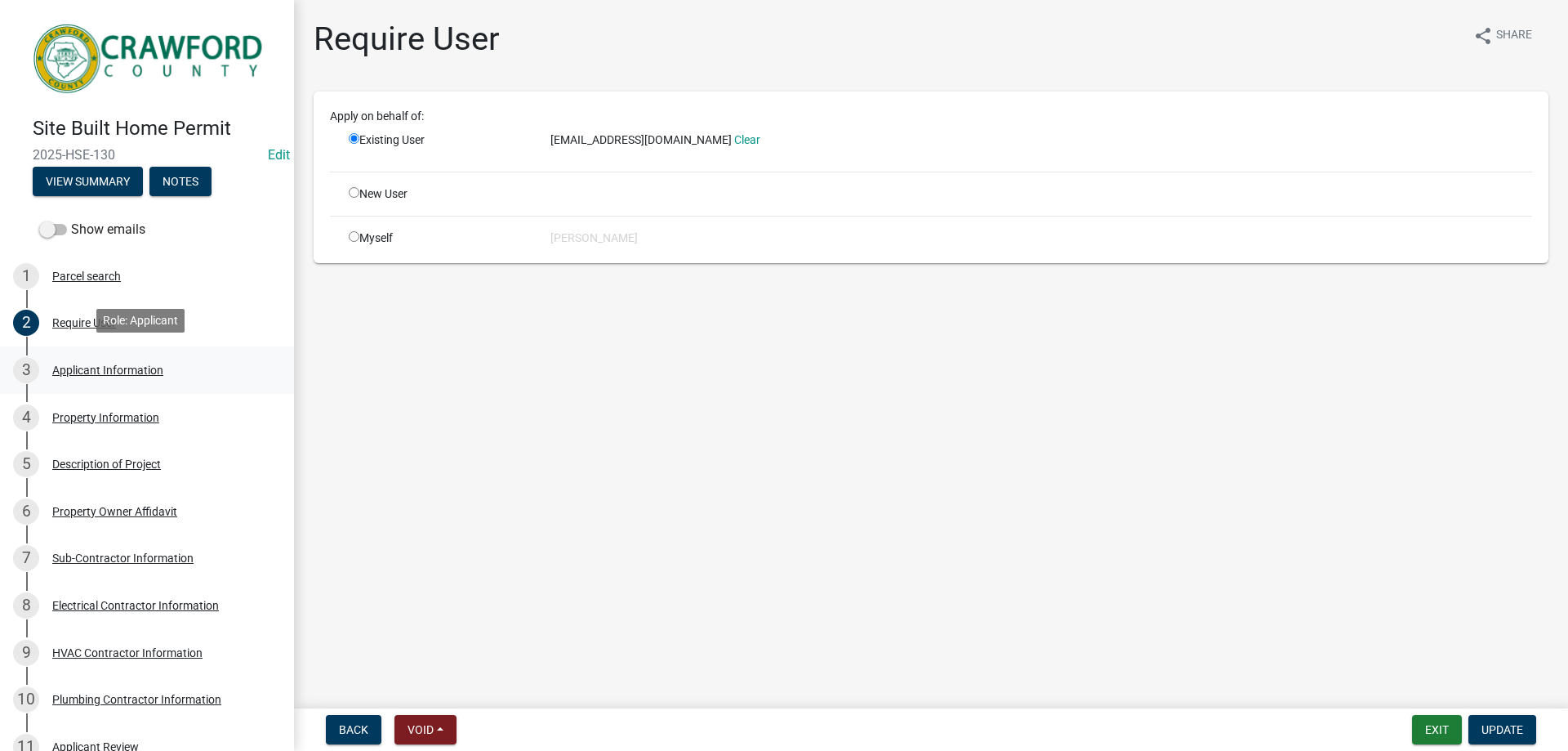
click at [89, 369] on div "Applicant Information" at bounding box center [108, 371] width 111 height 12
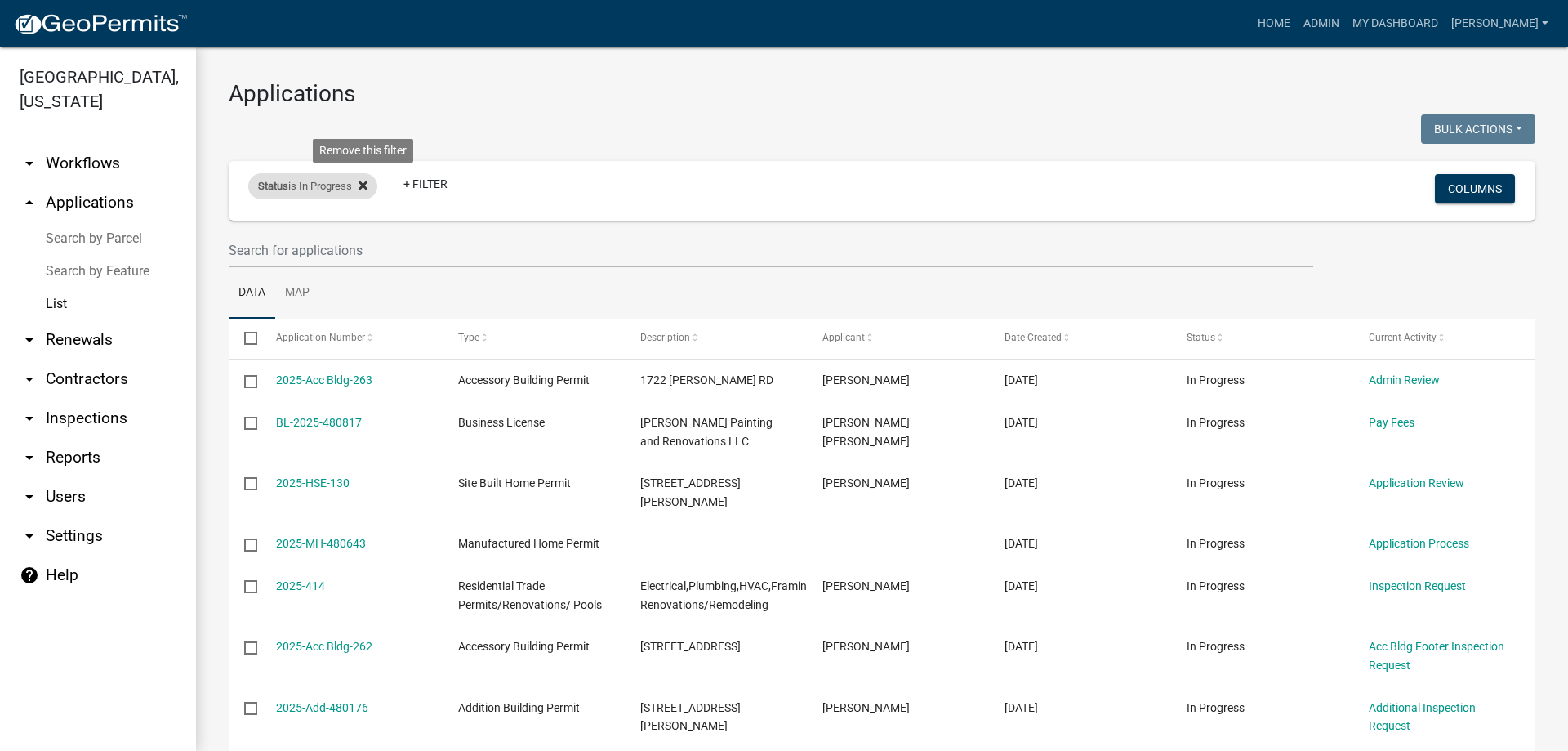
click at [368, 185] on icon at bounding box center [363, 185] width 9 height 9
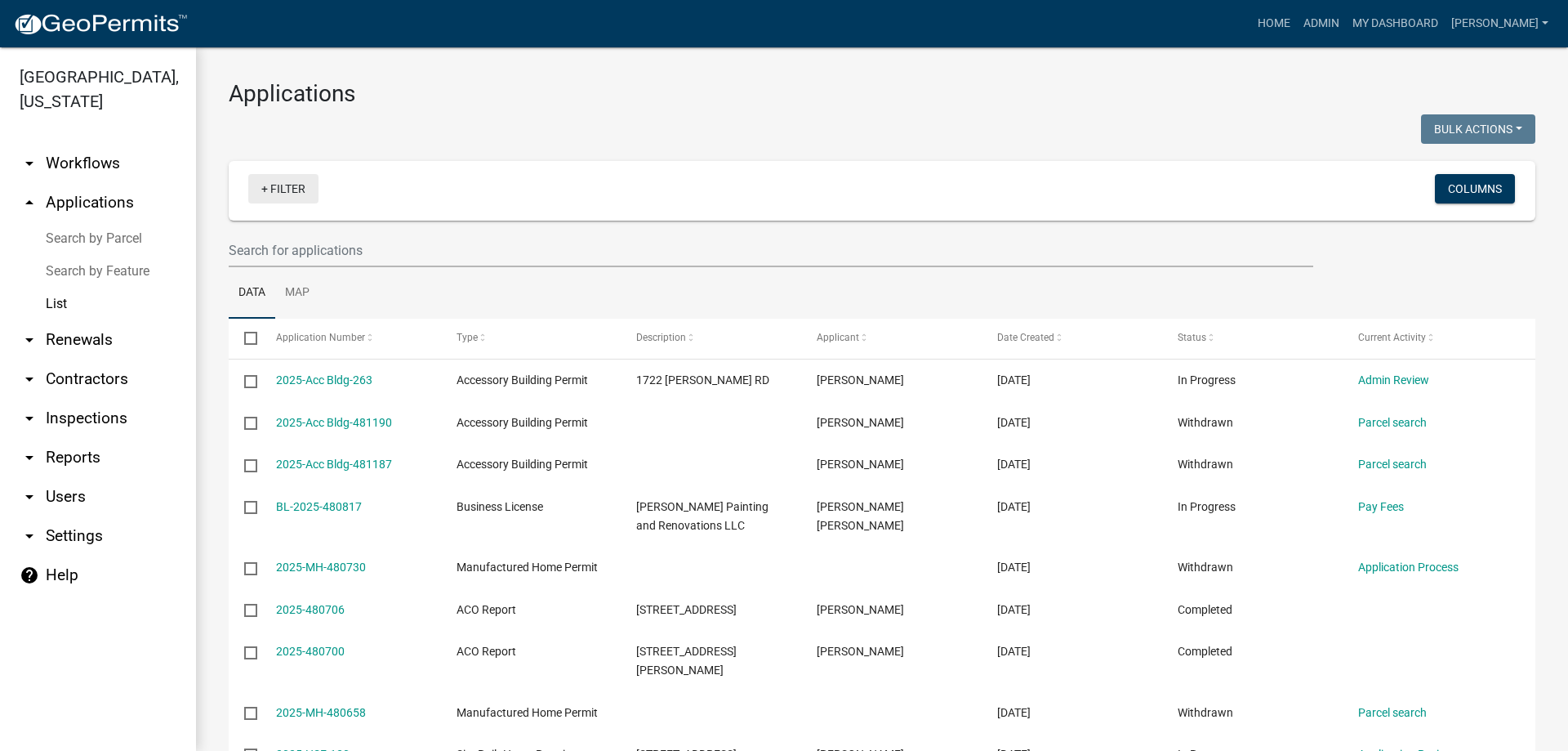
click at [280, 196] on link "+ Filter" at bounding box center [283, 189] width 70 height 29
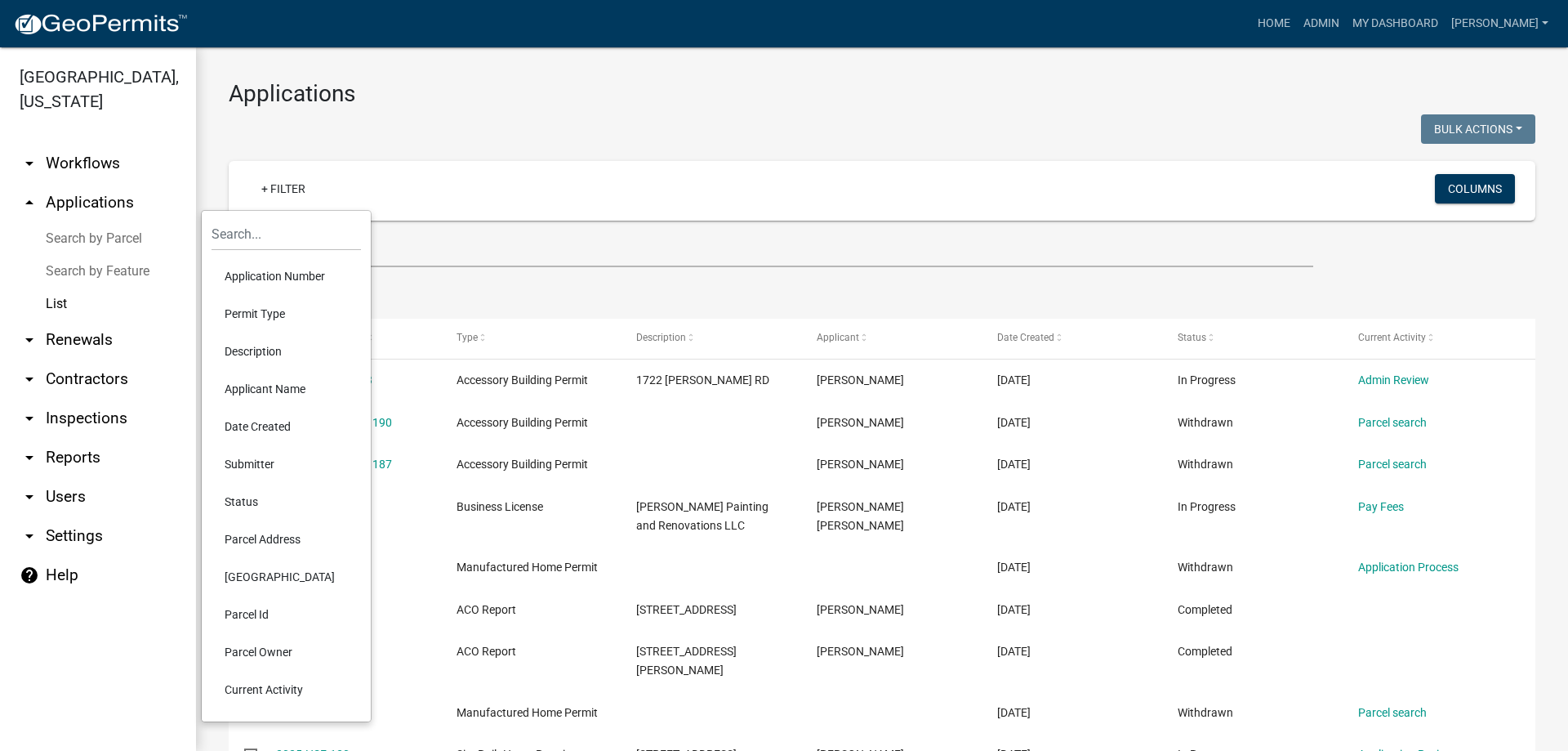
click at [247, 304] on li "Permit Type" at bounding box center [286, 313] width 150 height 38
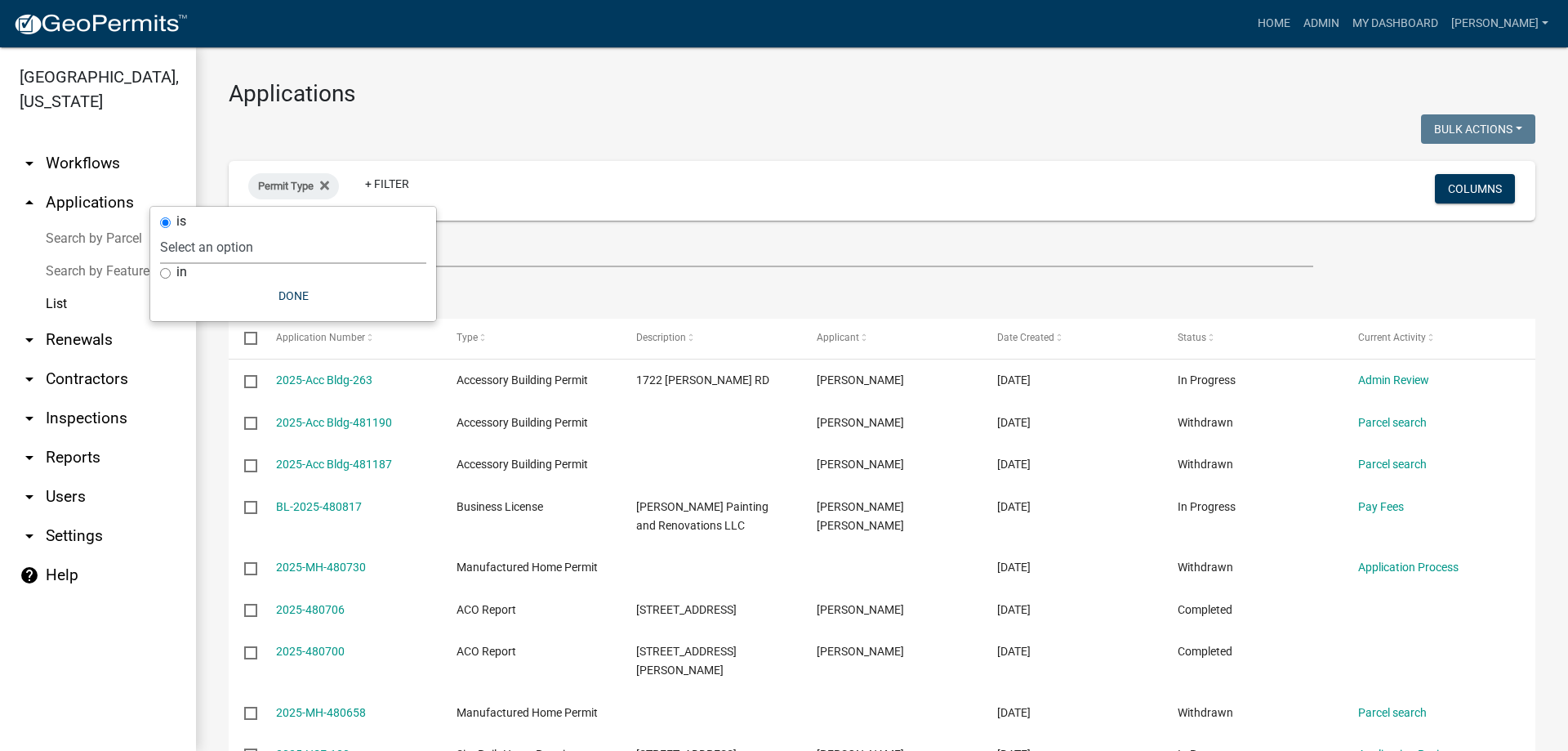
click at [265, 254] on select "Select an option Accessory Building Permit ACO Report Addition Building Permit …" at bounding box center [294, 247] width 267 height 33
select select "d8c2ffa0-2d4f-4e37-952a-290ad7b3f5ed"
click at [209, 231] on select "Select an option Accessory Building Permit ACO Report Addition Building Permit …" at bounding box center [294, 247] width 267 height 33
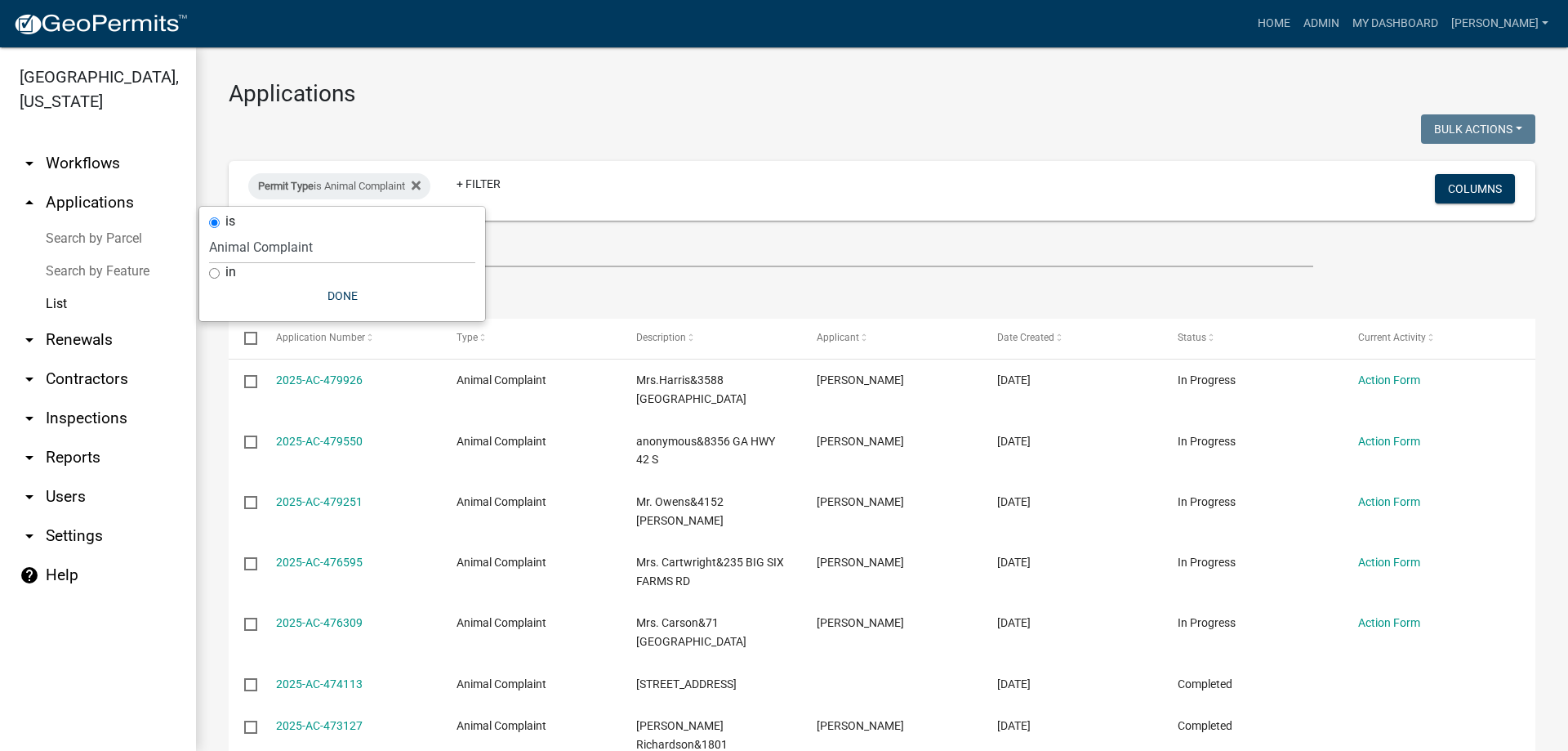
click at [634, 110] on div "Applications Bulk Actions Void Expire Lock Withdraw Permit Type is Animal Compl…" at bounding box center [882, 582] width 1372 height 1068
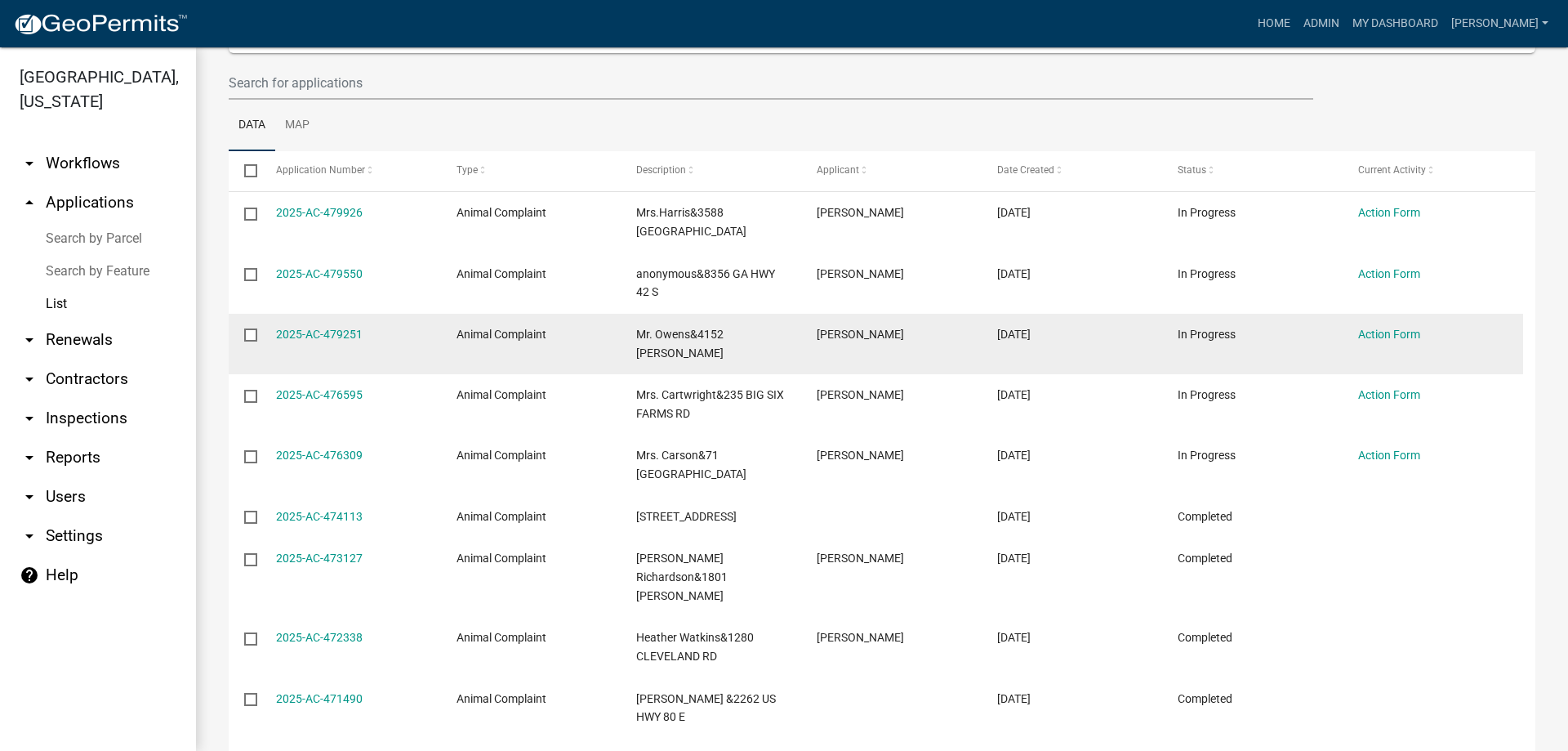
scroll to position [82, 0]
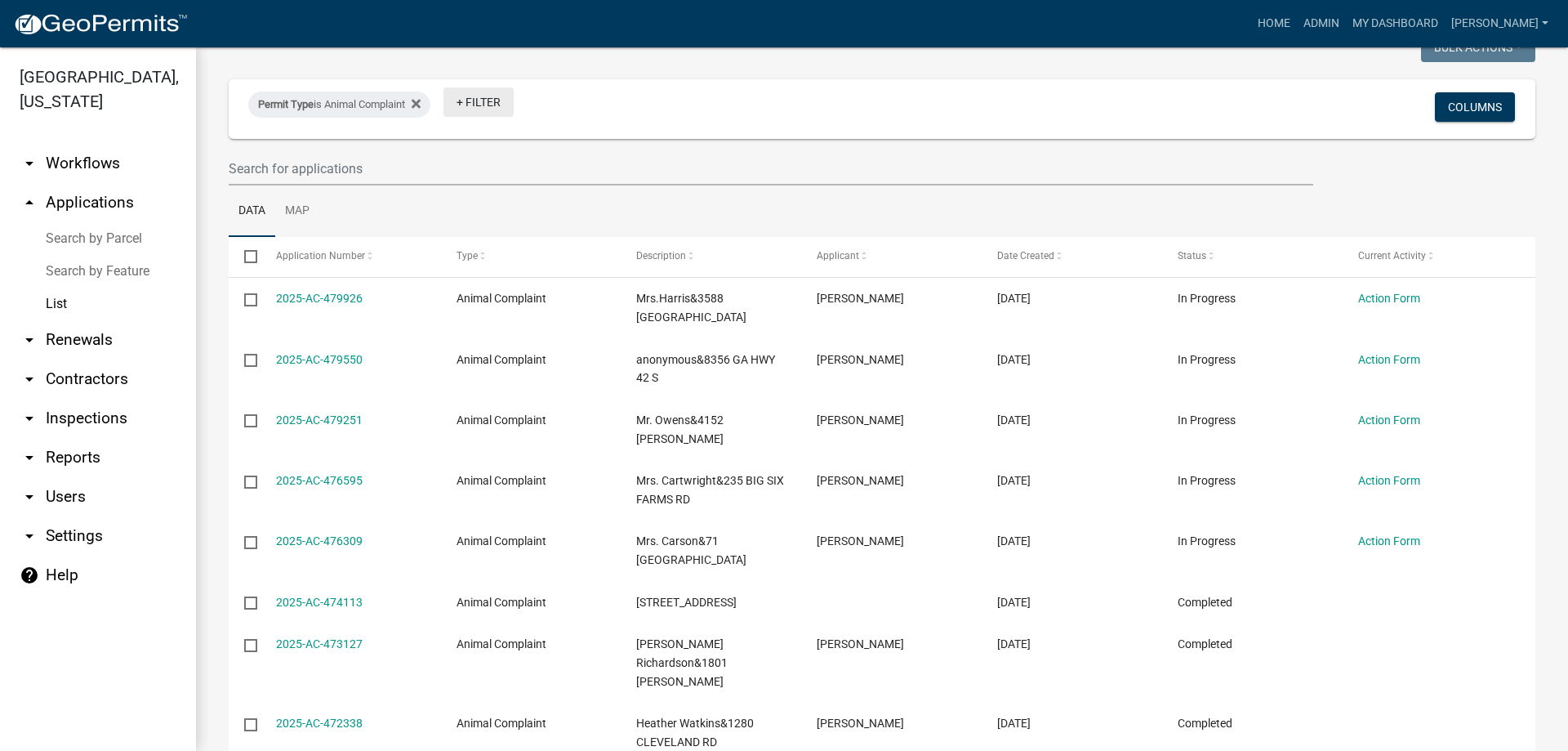
click at [498, 110] on link "+ Filter" at bounding box center [479, 102] width 70 height 29
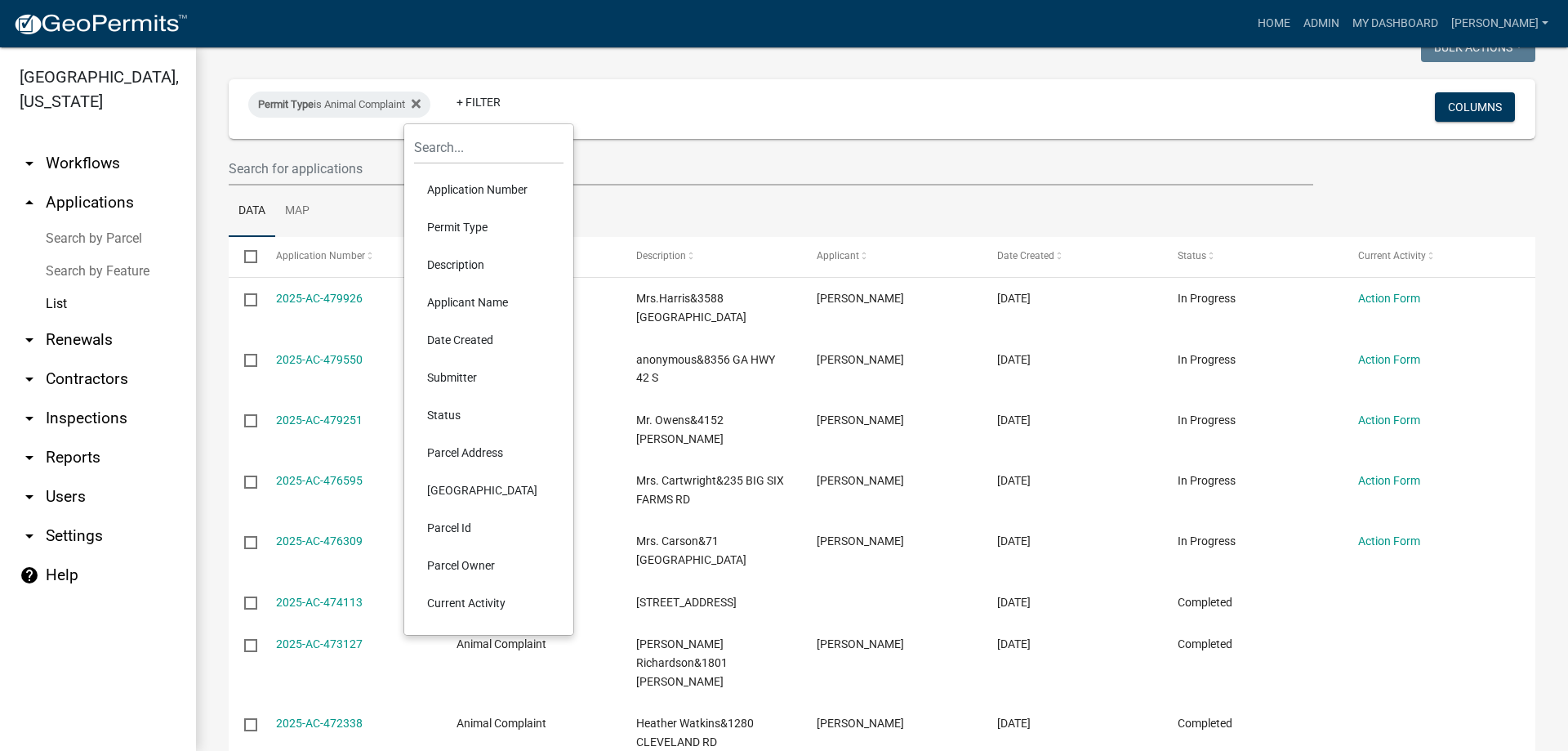
click at [477, 447] on li "Parcel Address" at bounding box center [489, 452] width 150 height 38
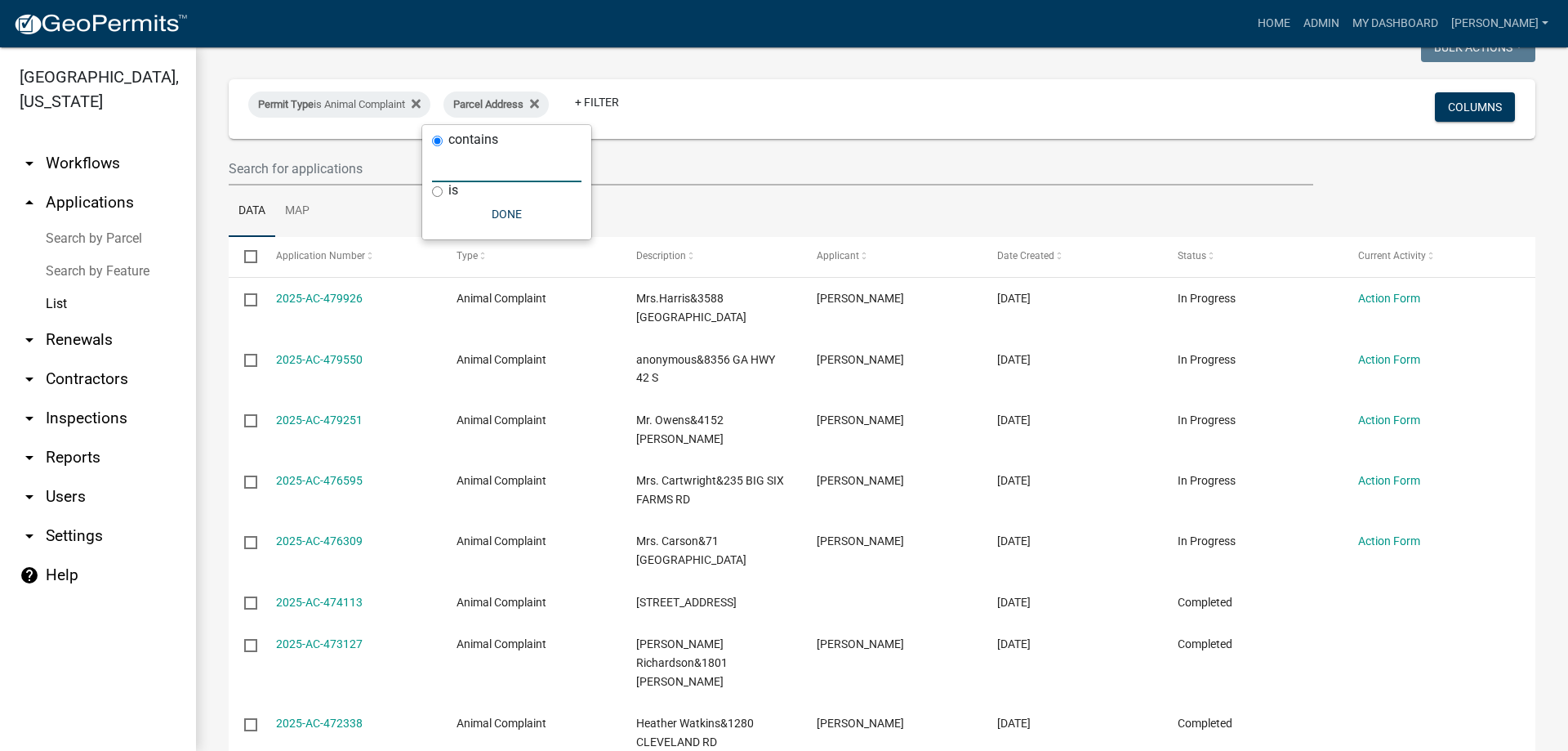
click at [476, 165] on input "text" at bounding box center [507, 165] width 150 height 33
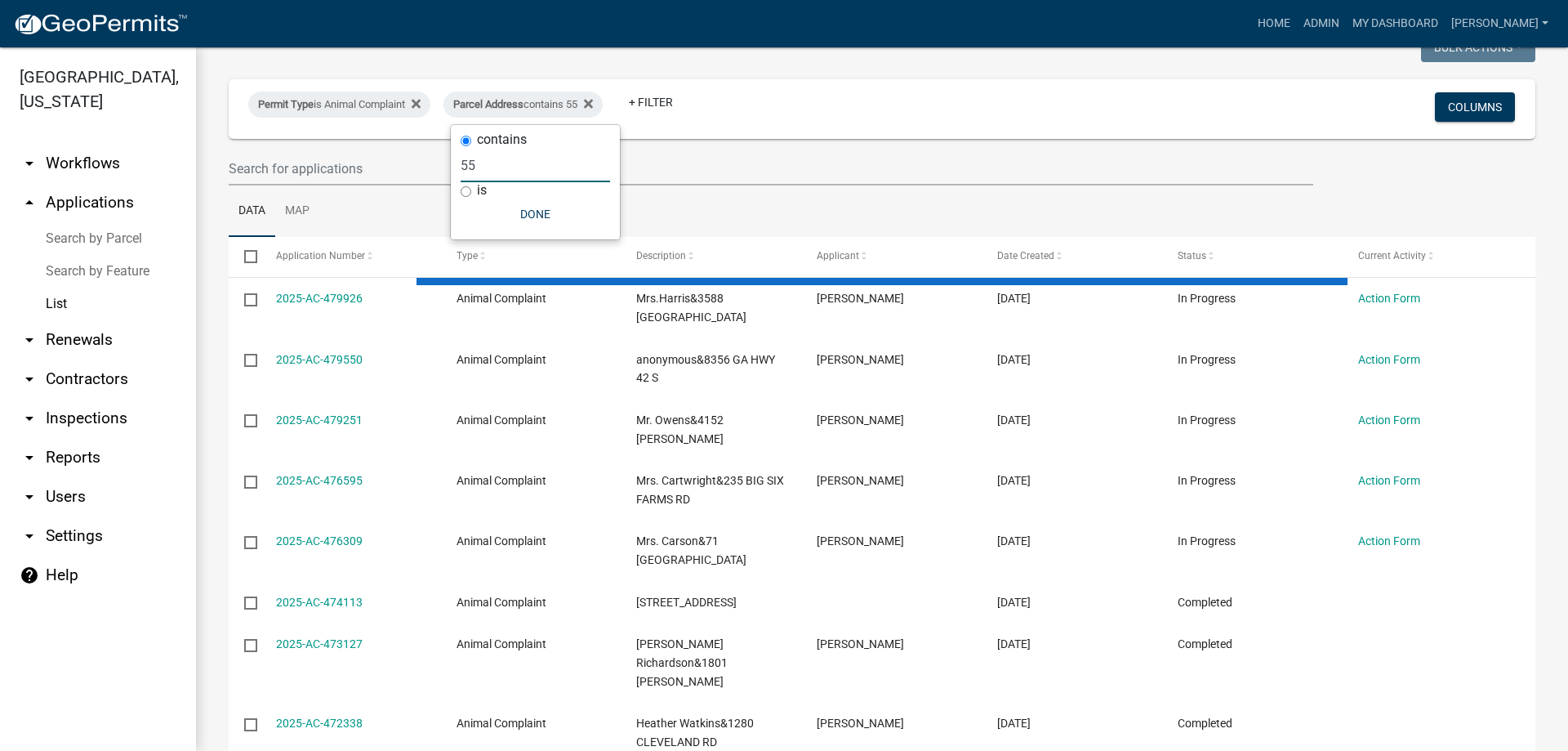
scroll to position [0, 0]
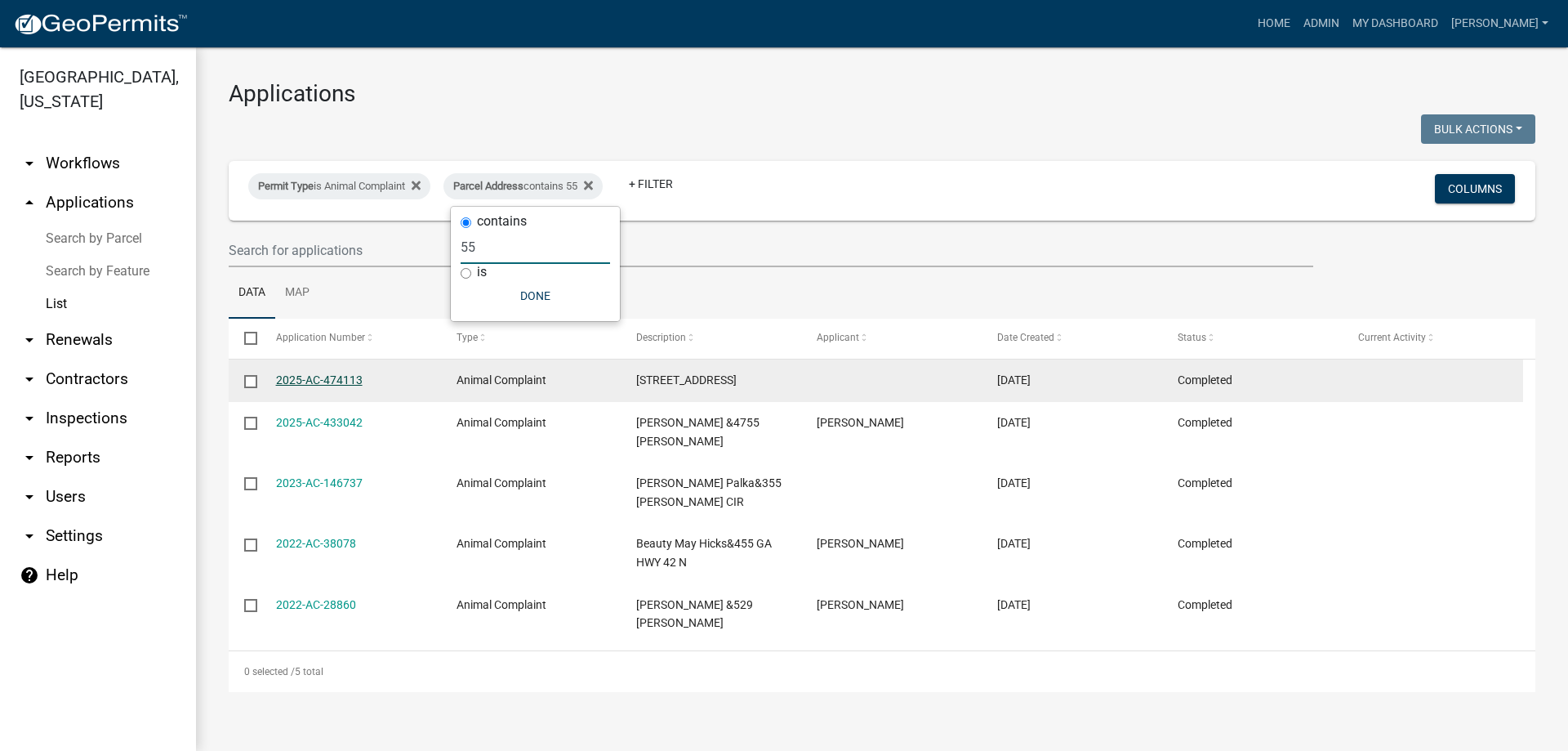
type input "55"
click at [313, 374] on link "2025-AC-474113" at bounding box center [319, 379] width 87 height 13
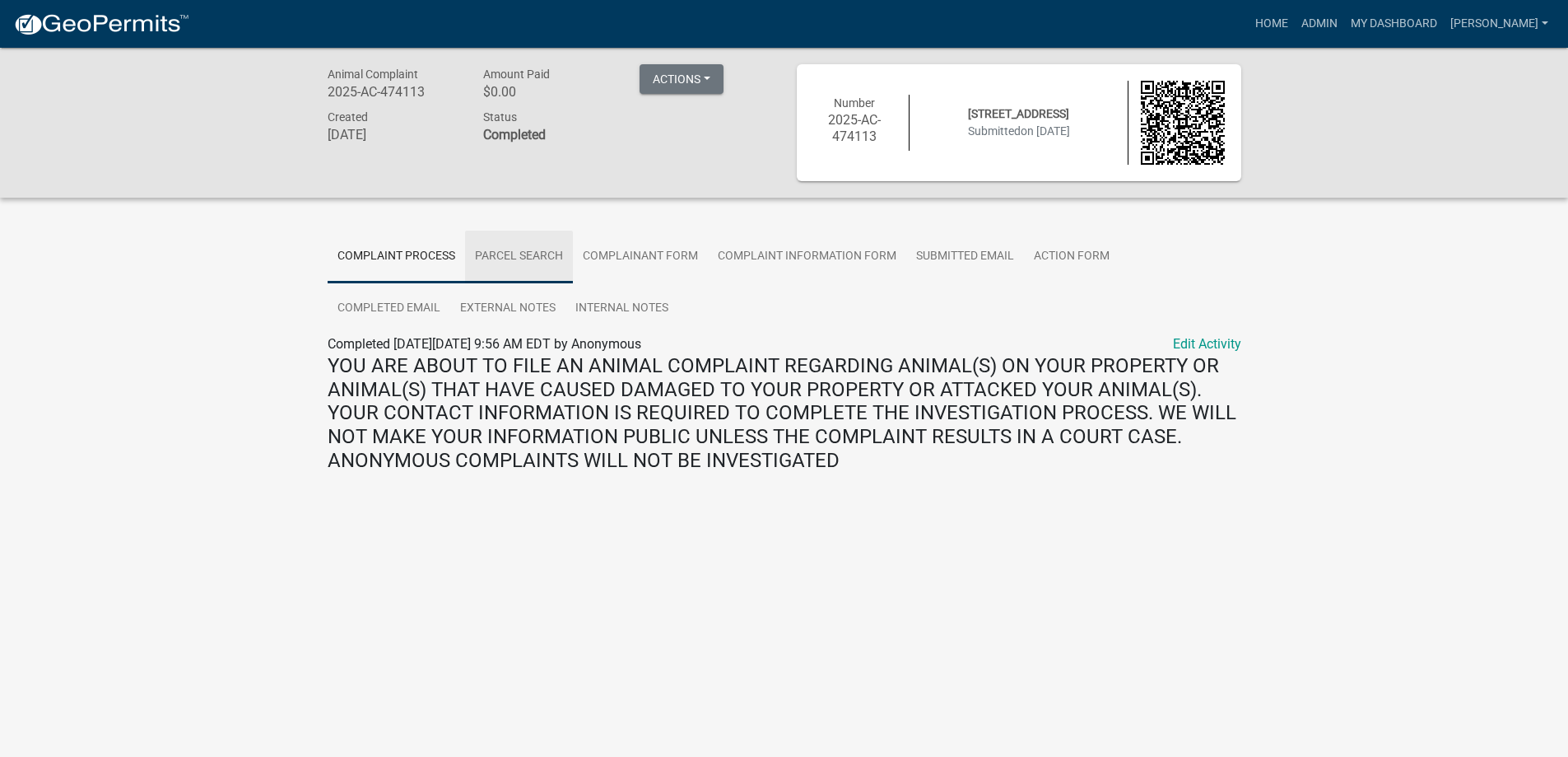
click at [533, 266] on link "Parcel search" at bounding box center [518, 257] width 108 height 53
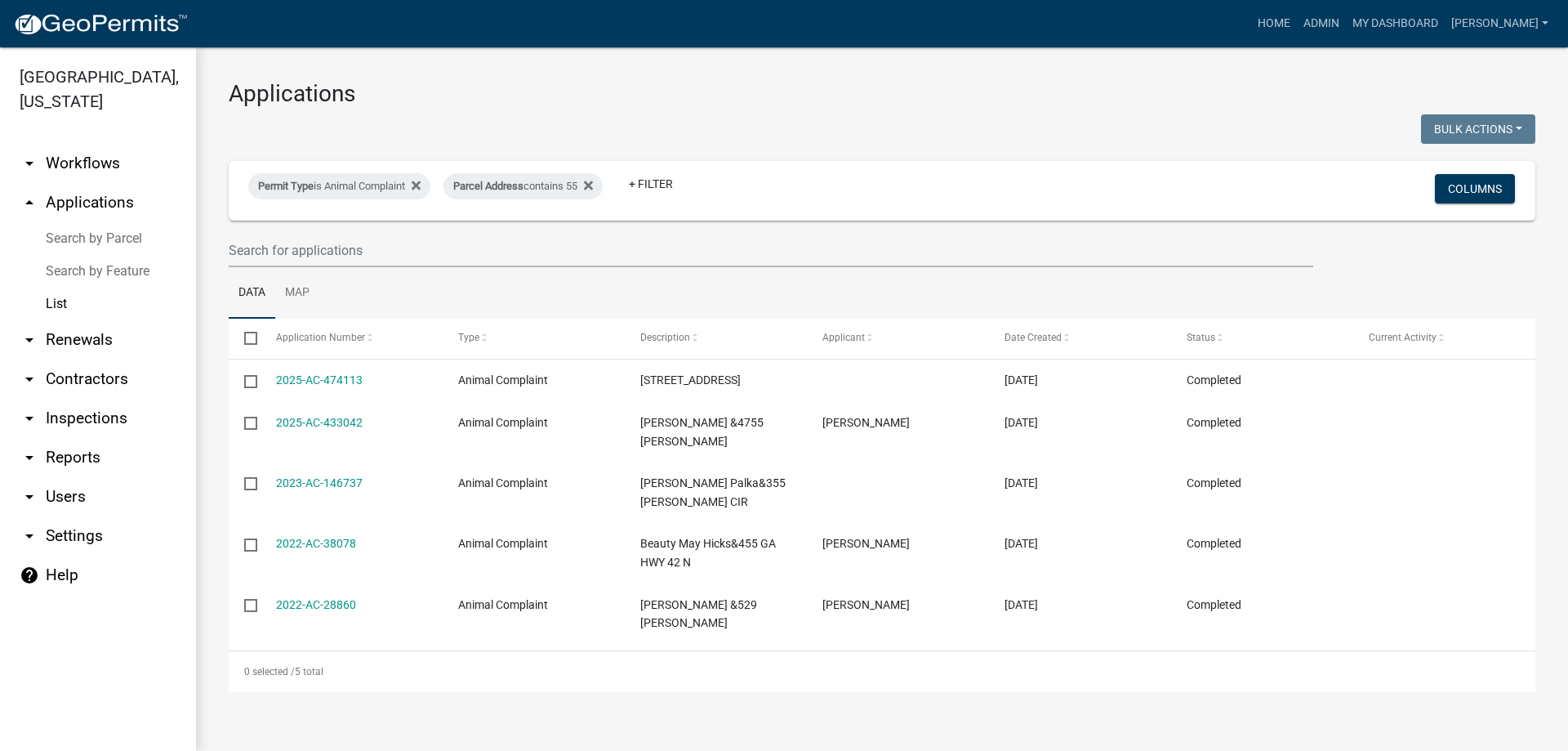
click at [112, 202] on link "arrow_drop_up Applications" at bounding box center [98, 202] width 196 height 39
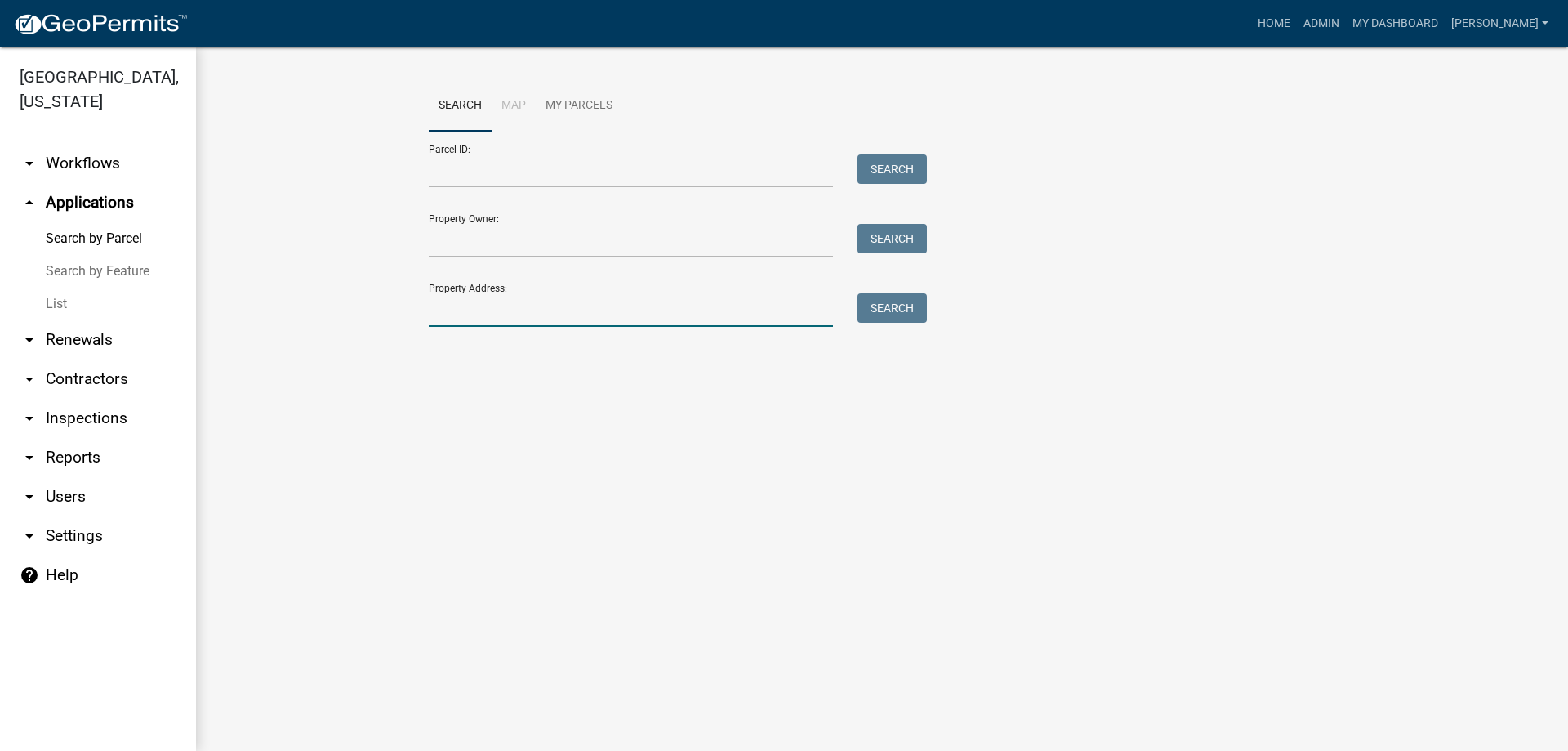
click at [537, 310] on input "Property Address:" at bounding box center [631, 309] width 405 height 33
click at [915, 314] on button "Search" at bounding box center [892, 307] width 69 height 29
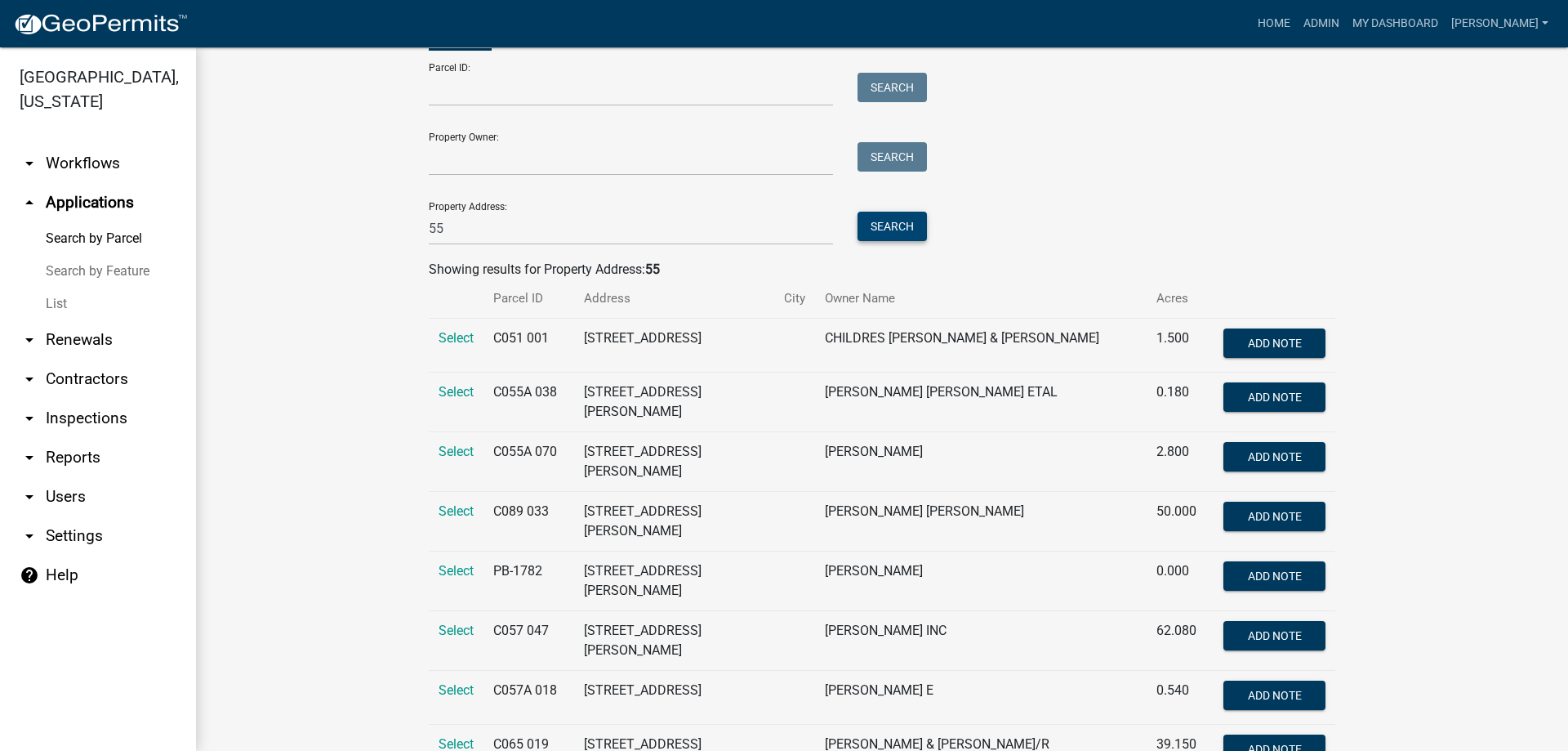
scroll to position [245, 0]
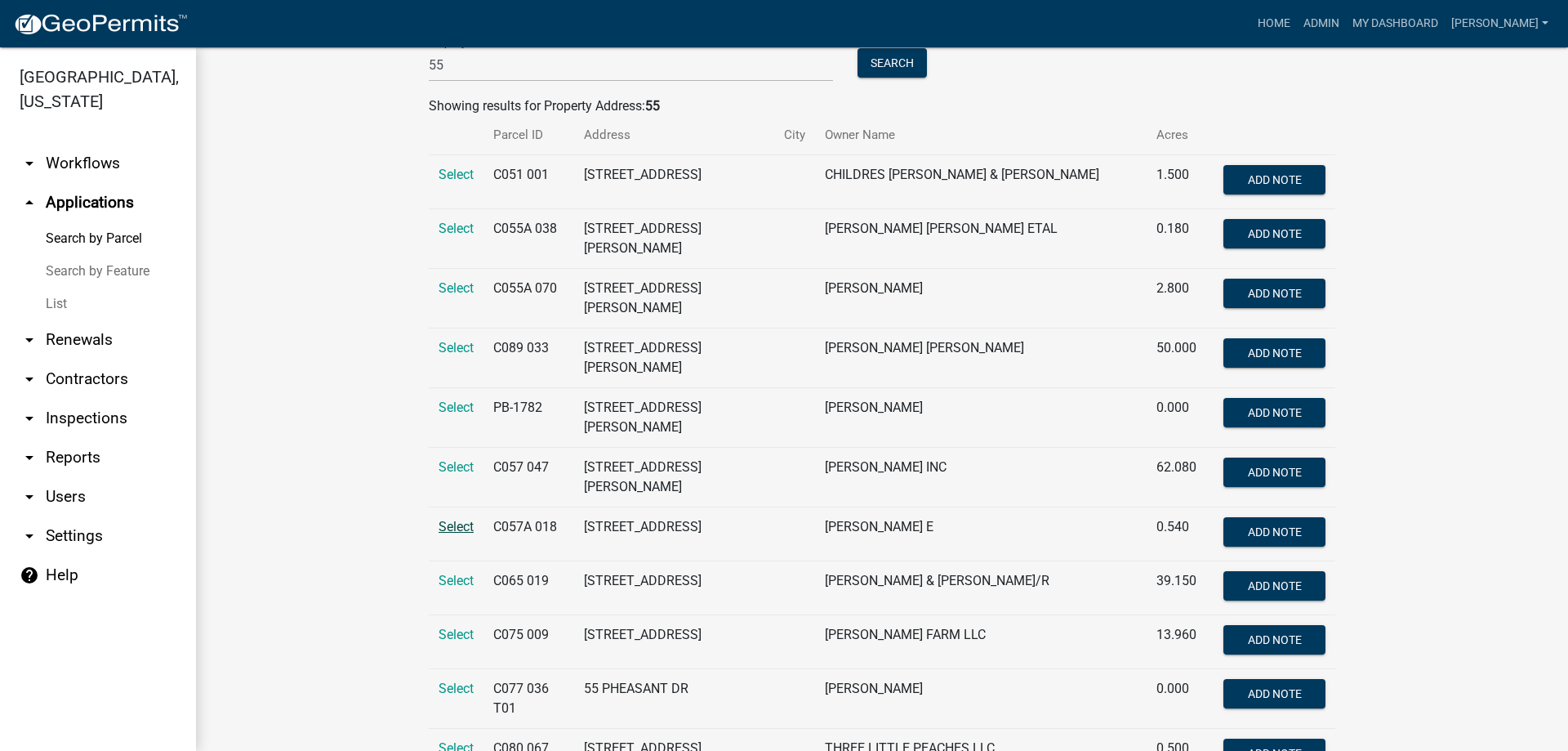
click at [444, 519] on span "Select" at bounding box center [456, 526] width 35 height 16
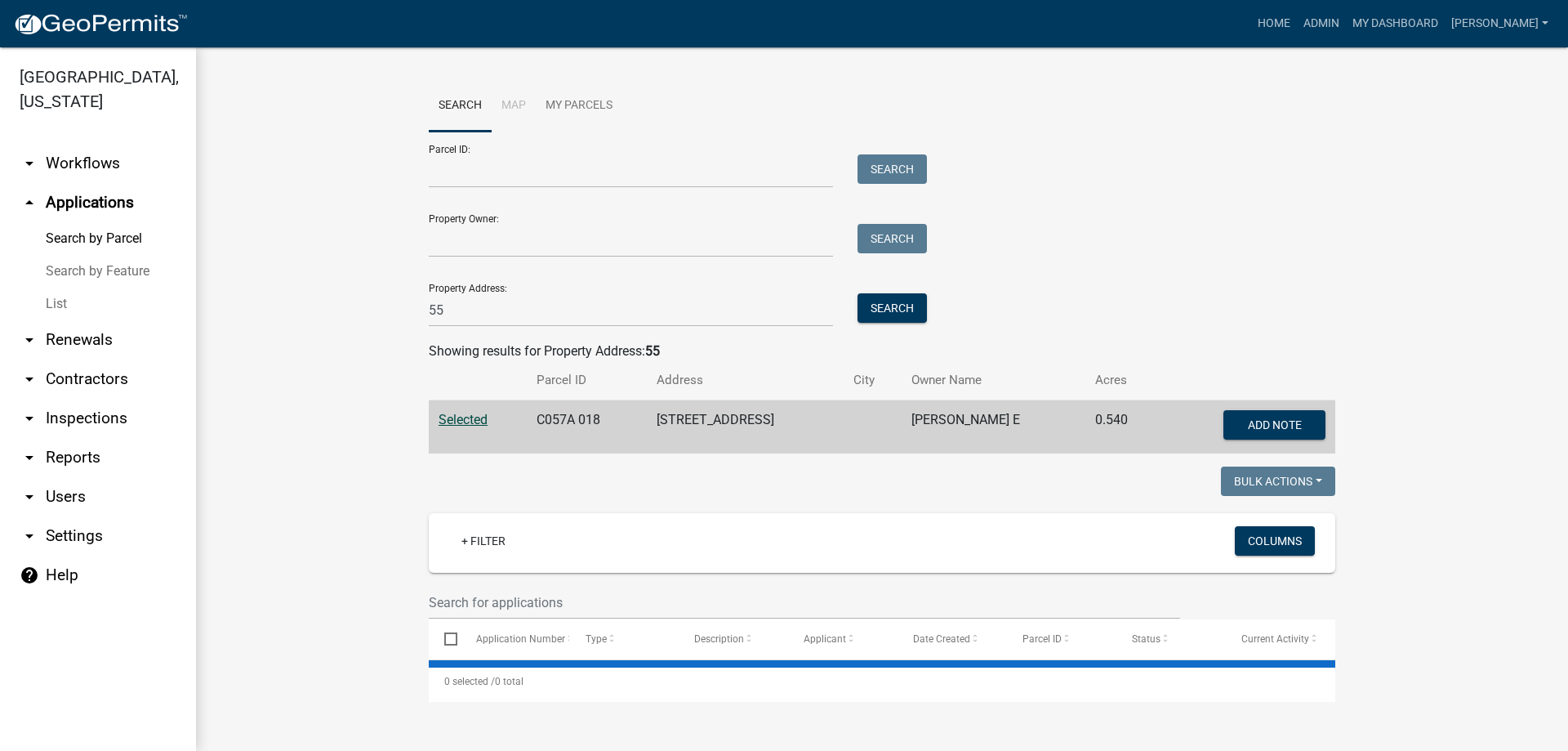
scroll to position [0, 0]
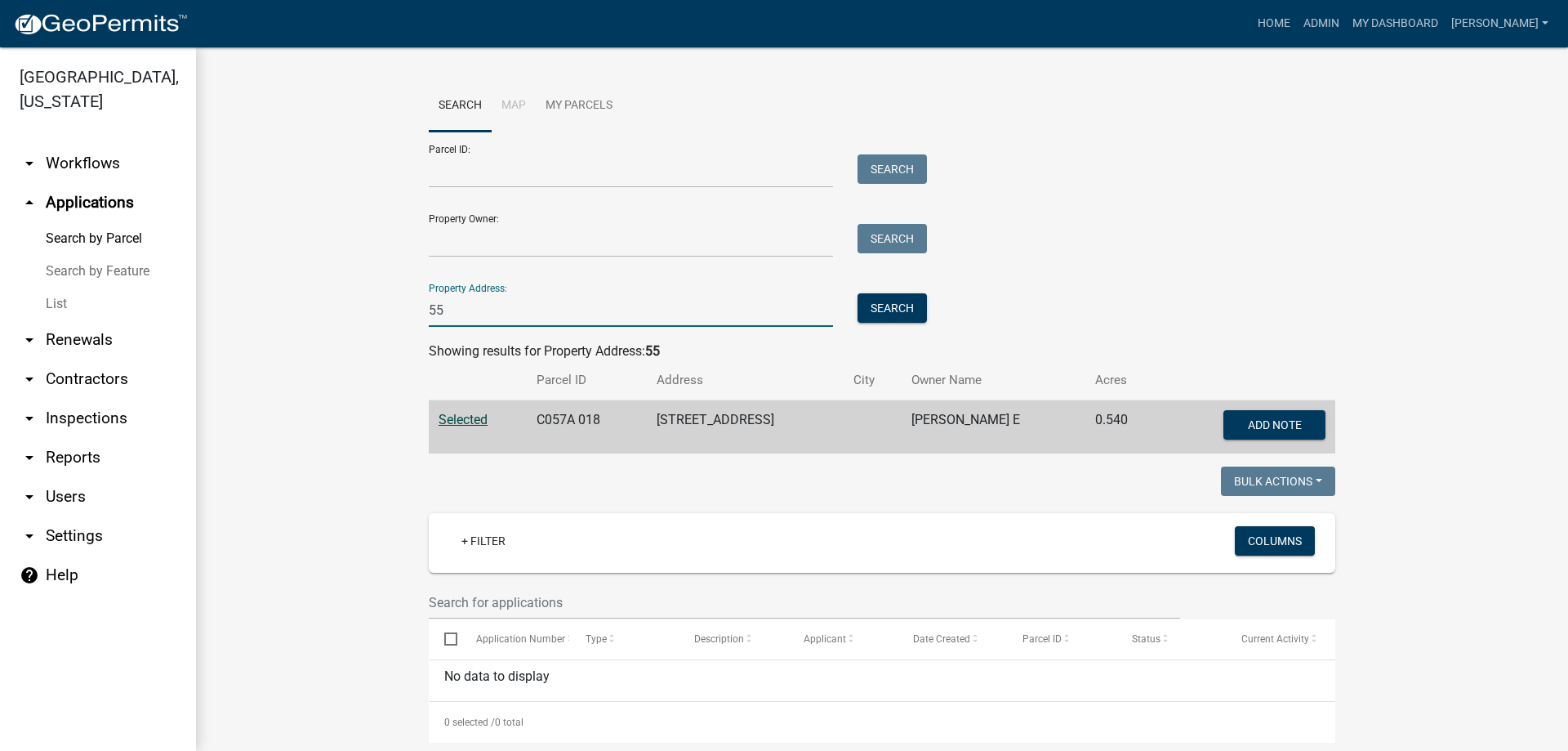
drag, startPoint x: 449, startPoint y: 315, endPoint x: 380, endPoint y: 311, distance: 69.1
click at [380, 311] on wm-workflow-application-search-view "Search Map My Parcels Parcel ID: Search Property Owner: Search Property Address…" at bounding box center [882, 411] width 1307 height 662
type input "97"
click at [909, 300] on button "Search" at bounding box center [892, 307] width 69 height 29
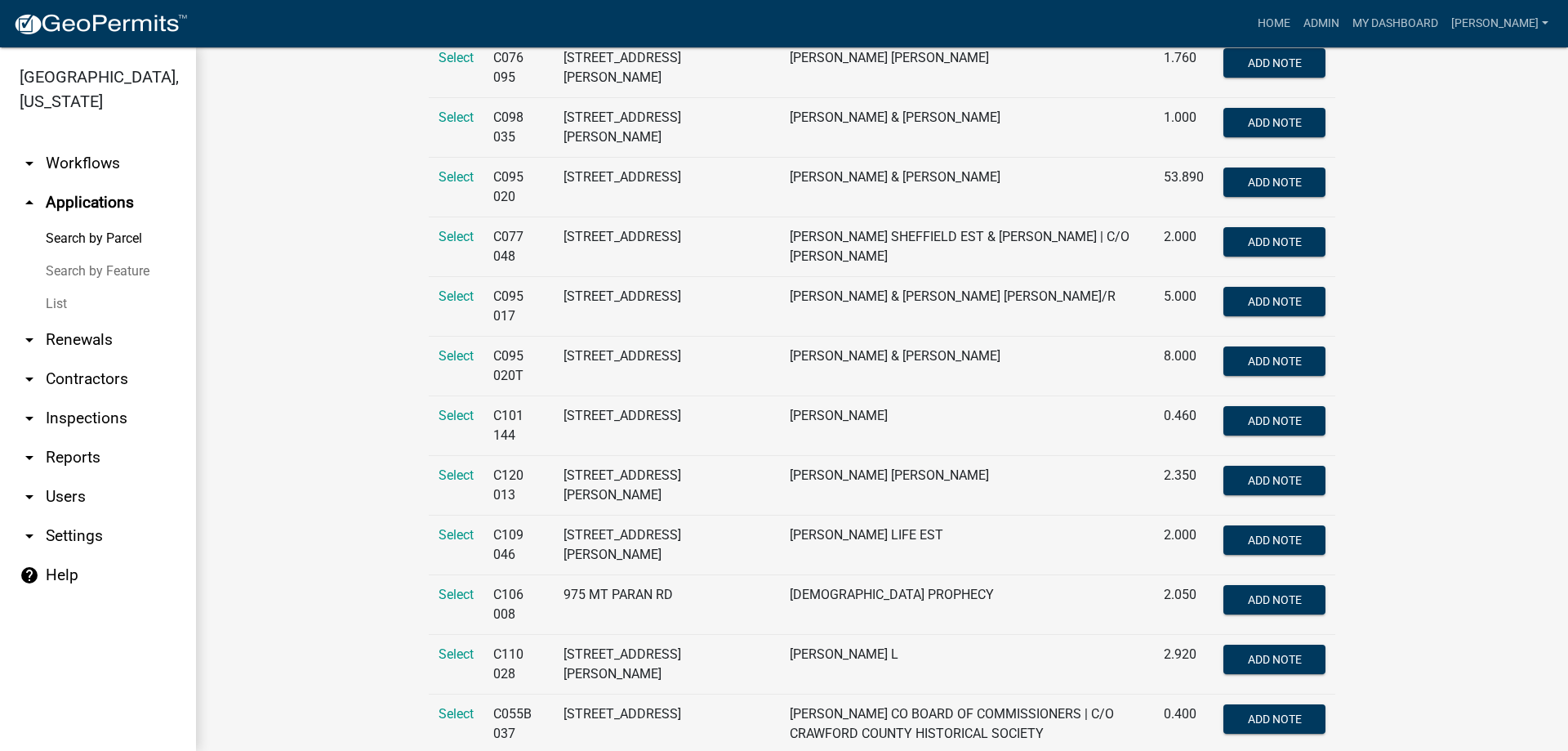
scroll to position [1062, 0]
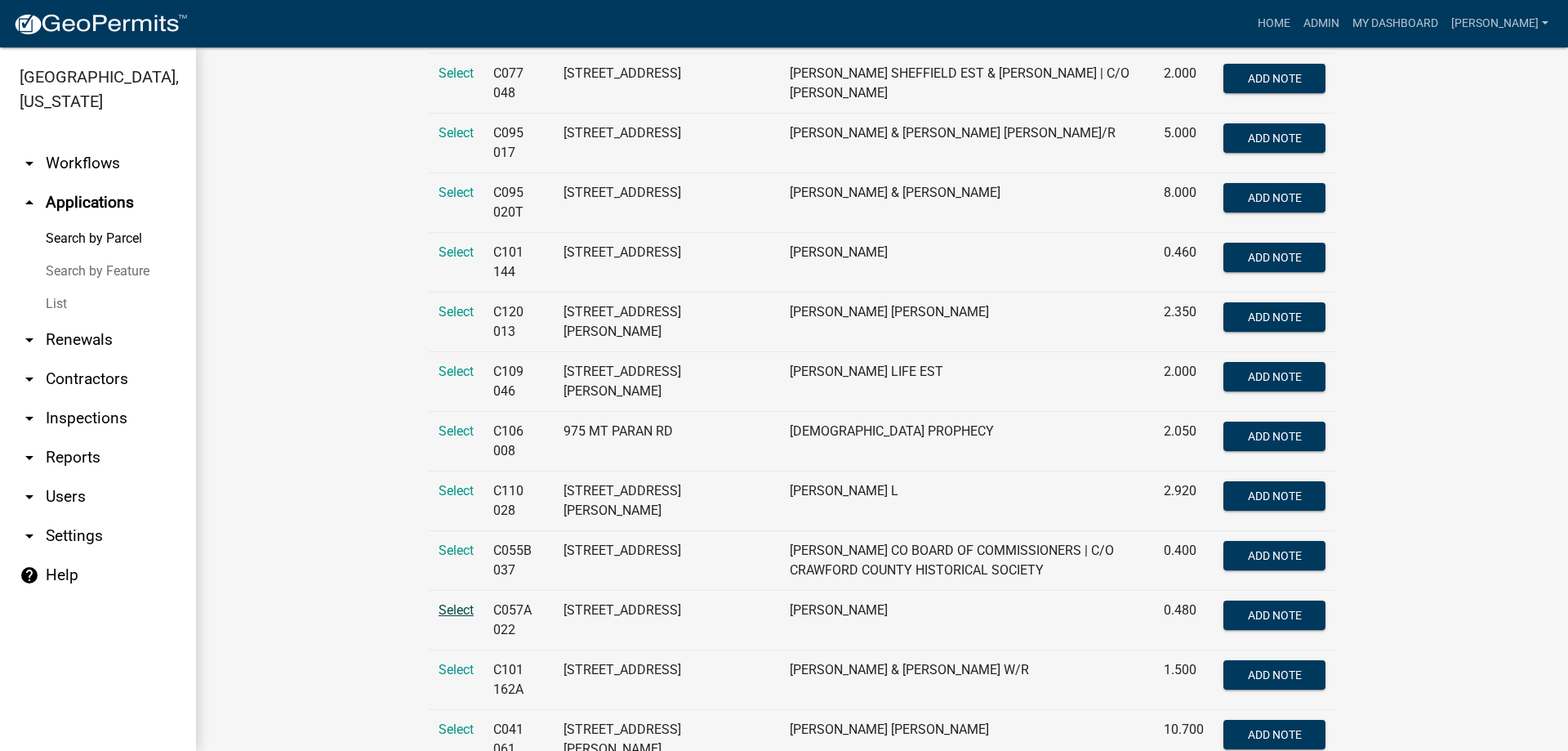
click at [453, 602] on span "Select" at bounding box center [456, 610] width 35 height 16
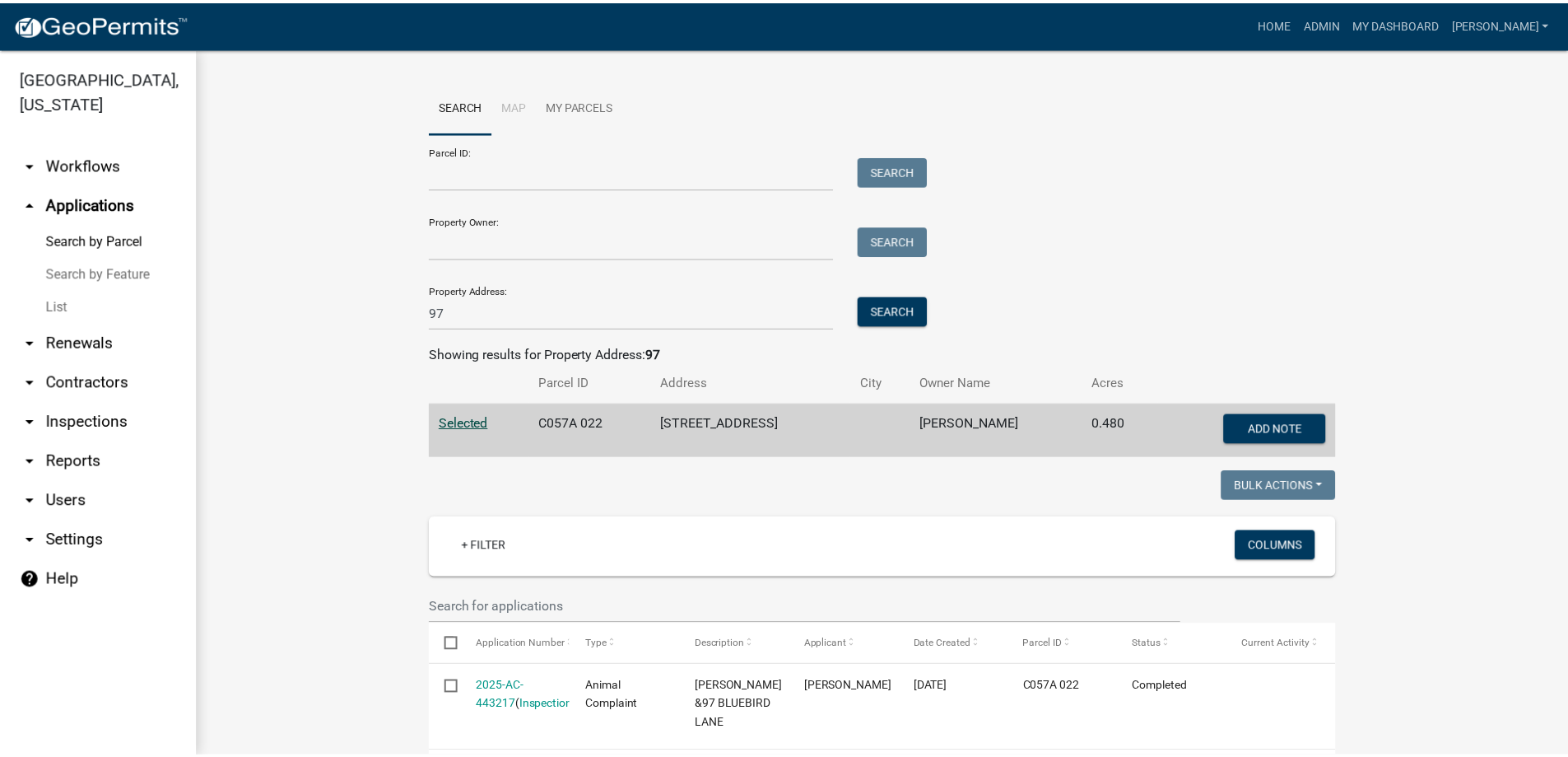
scroll to position [70, 0]
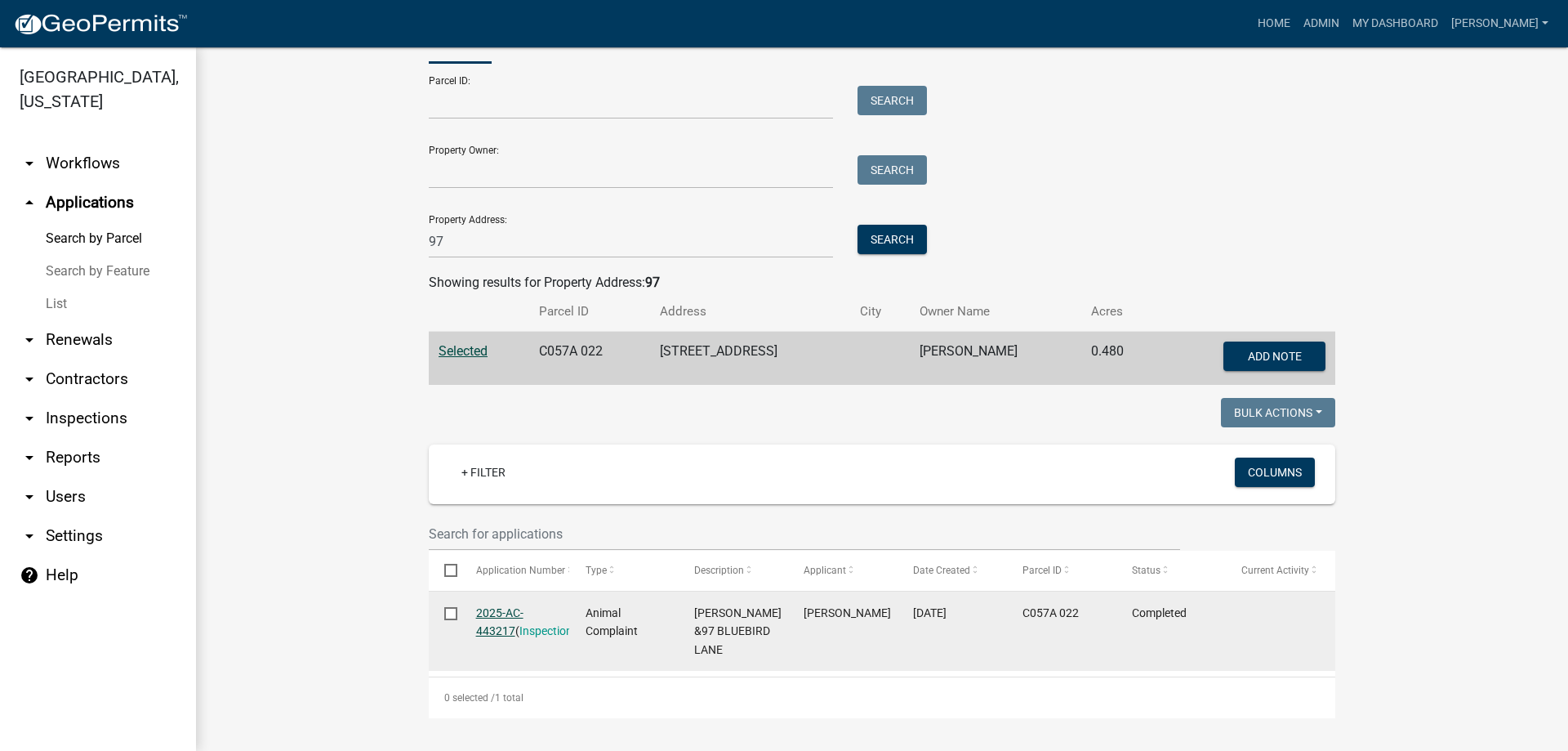
click at [483, 611] on link "2025-AC-443217" at bounding box center [500, 622] width 48 height 32
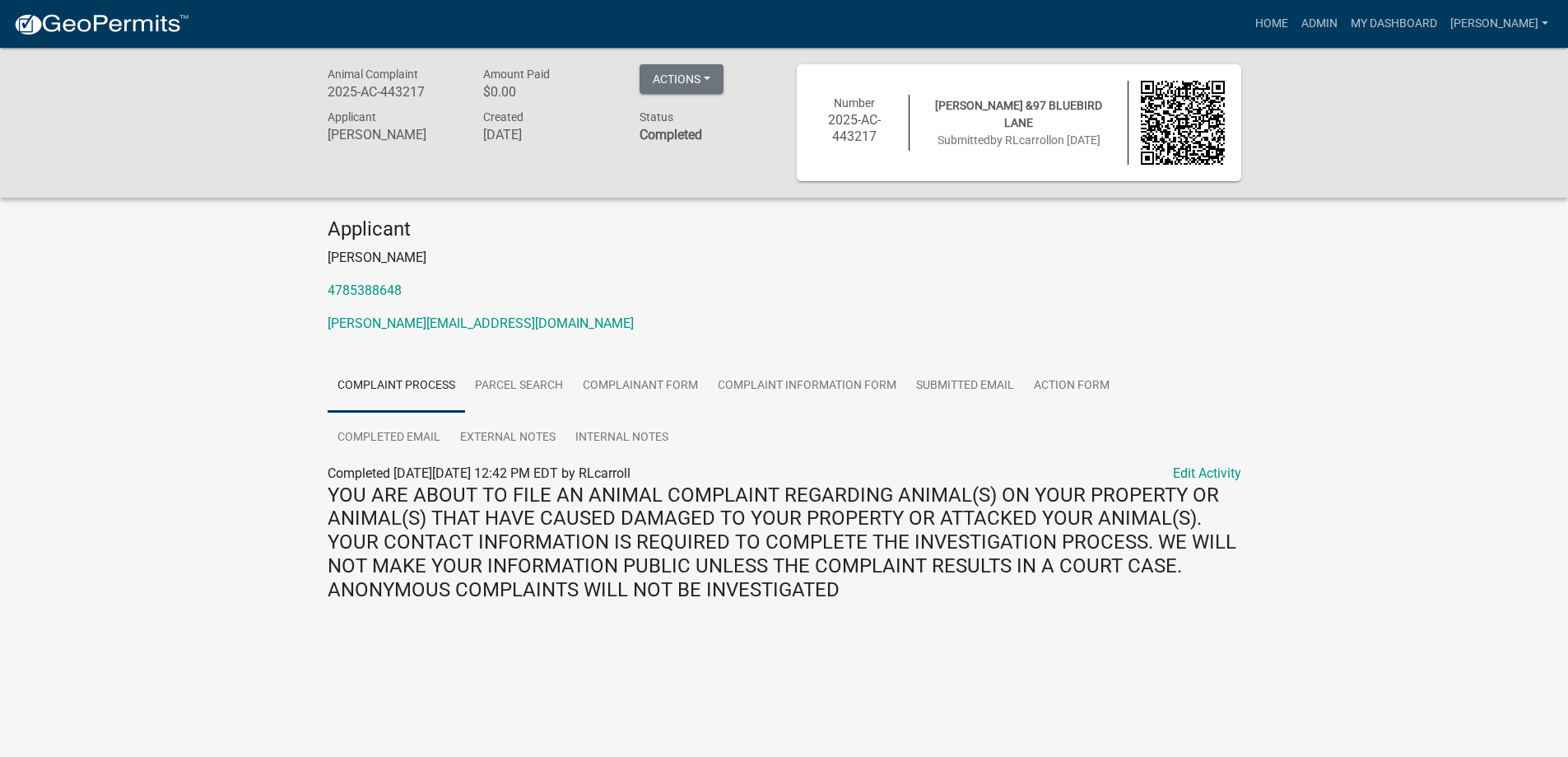
scroll to position [48, 0]
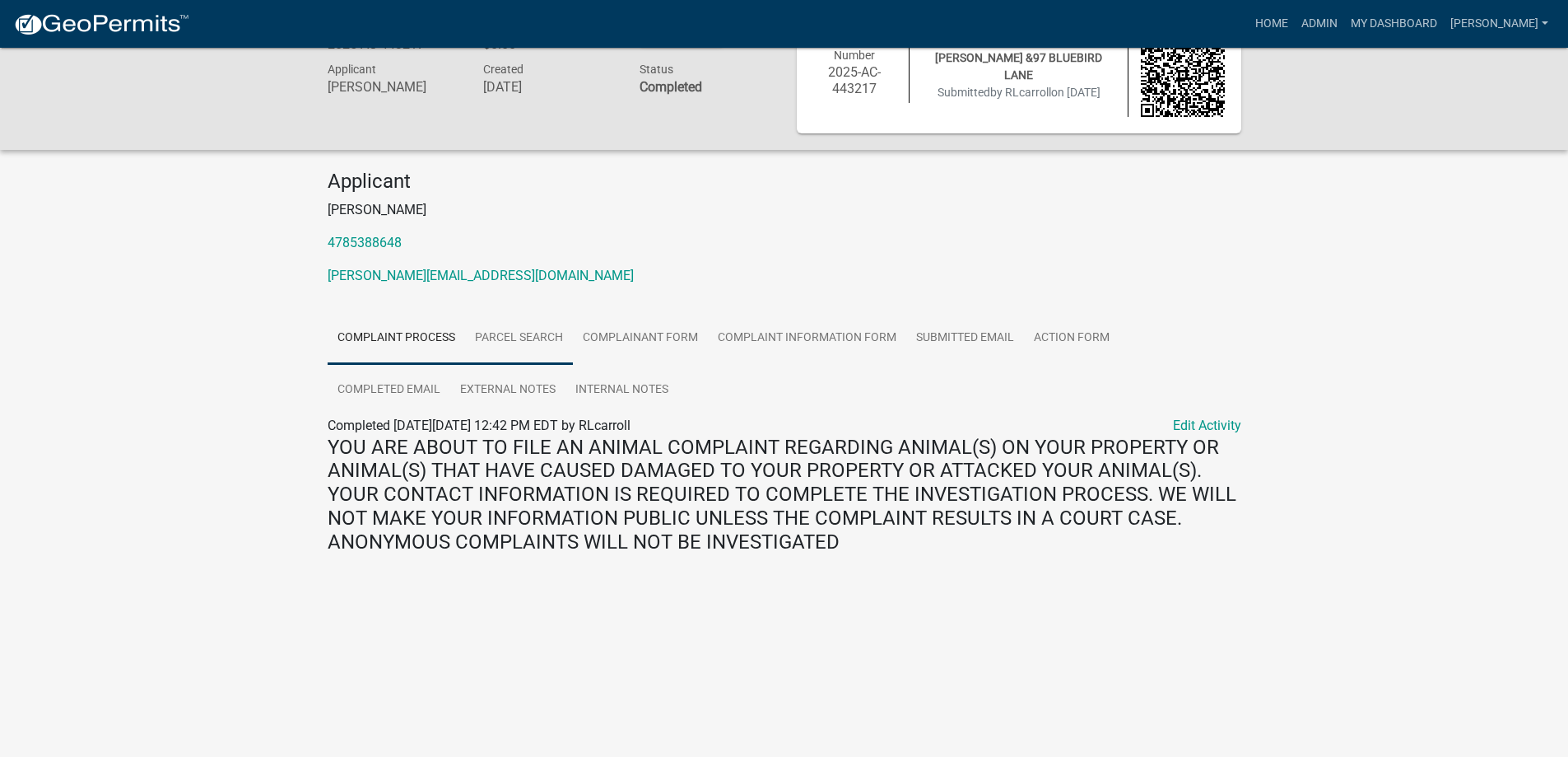
click at [511, 340] on link "Parcel search" at bounding box center [518, 338] width 108 height 53
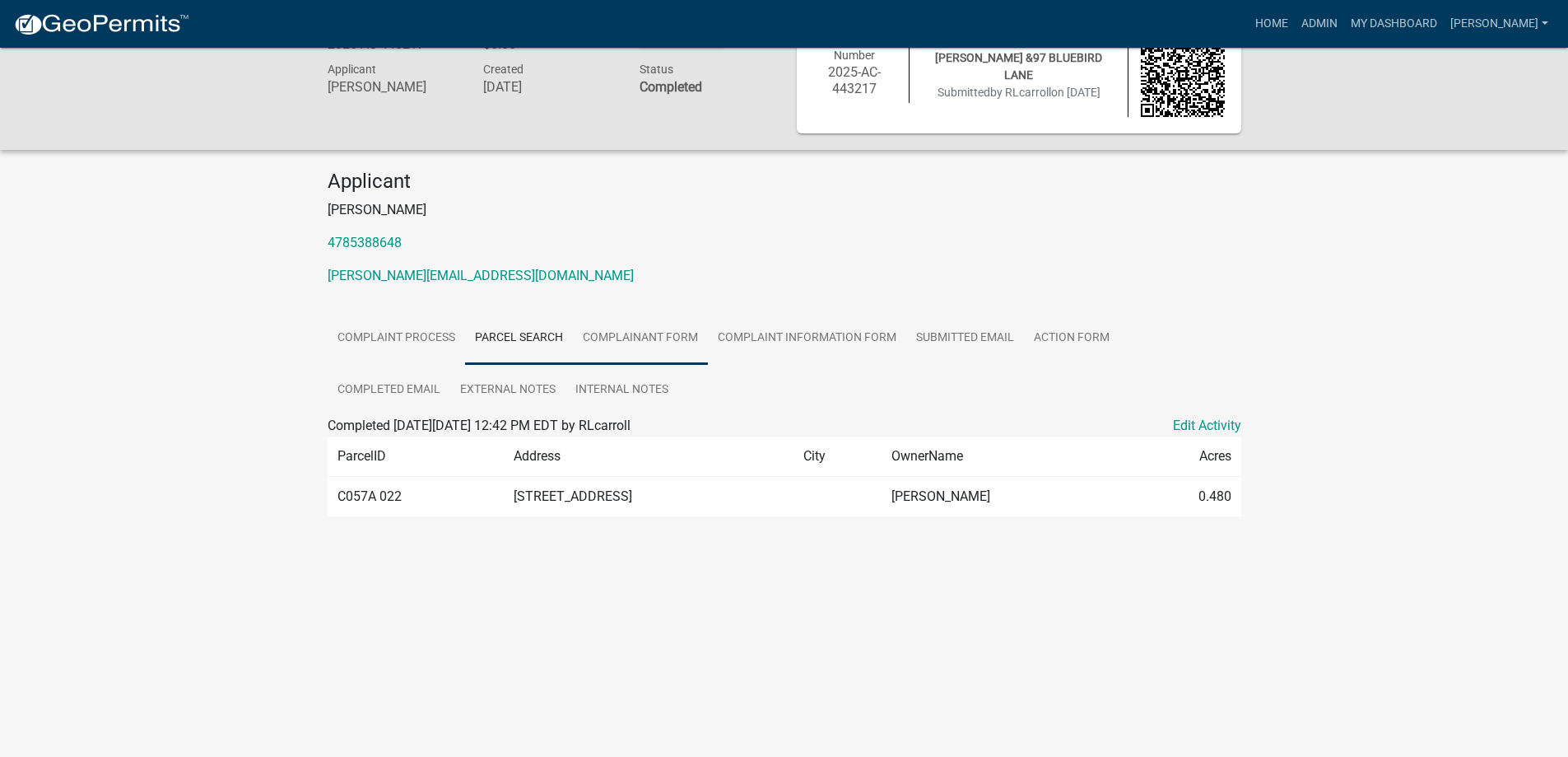
click at [646, 338] on link "Complainant Form" at bounding box center [640, 338] width 135 height 53
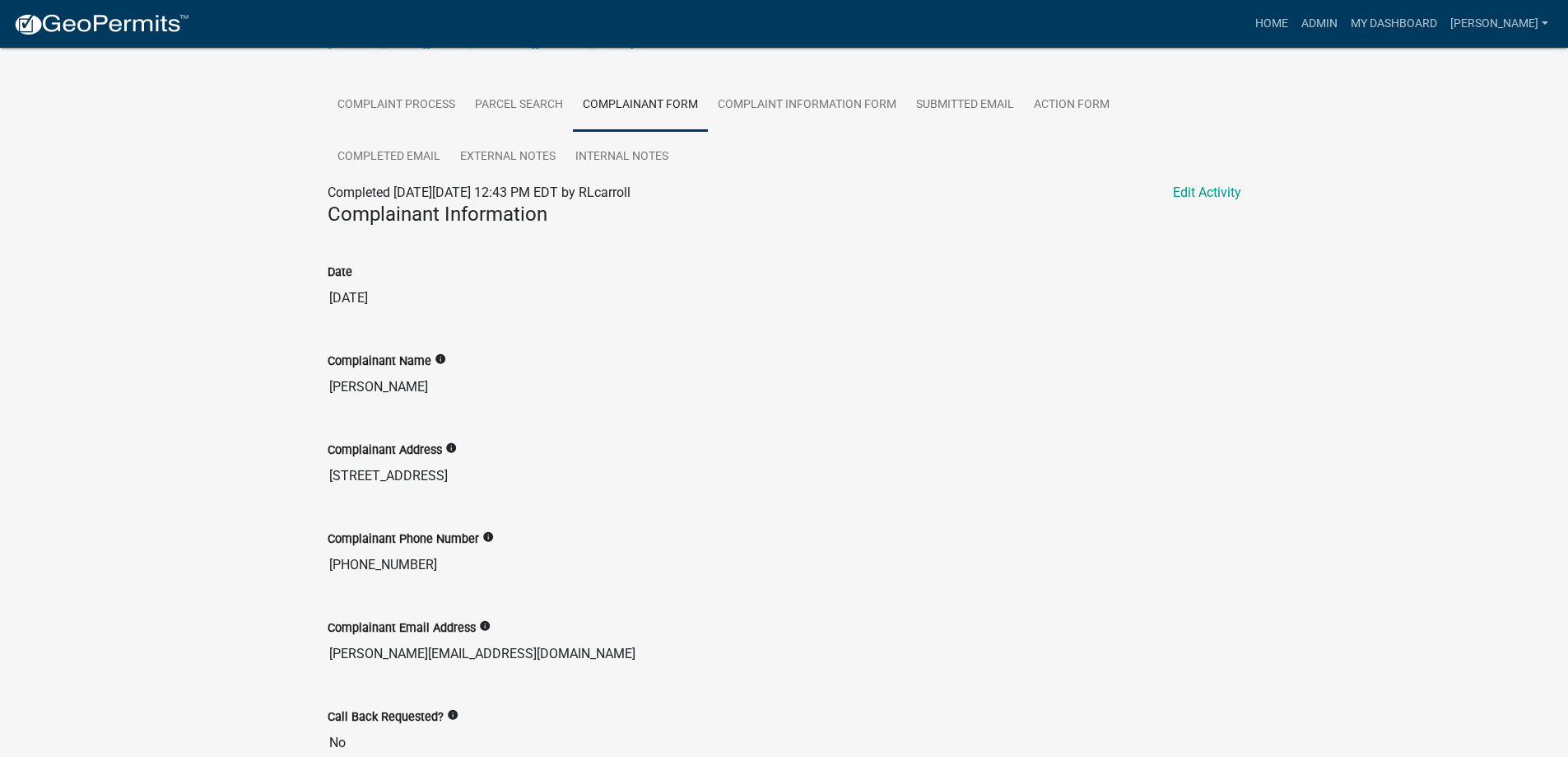
scroll to position [201, 0]
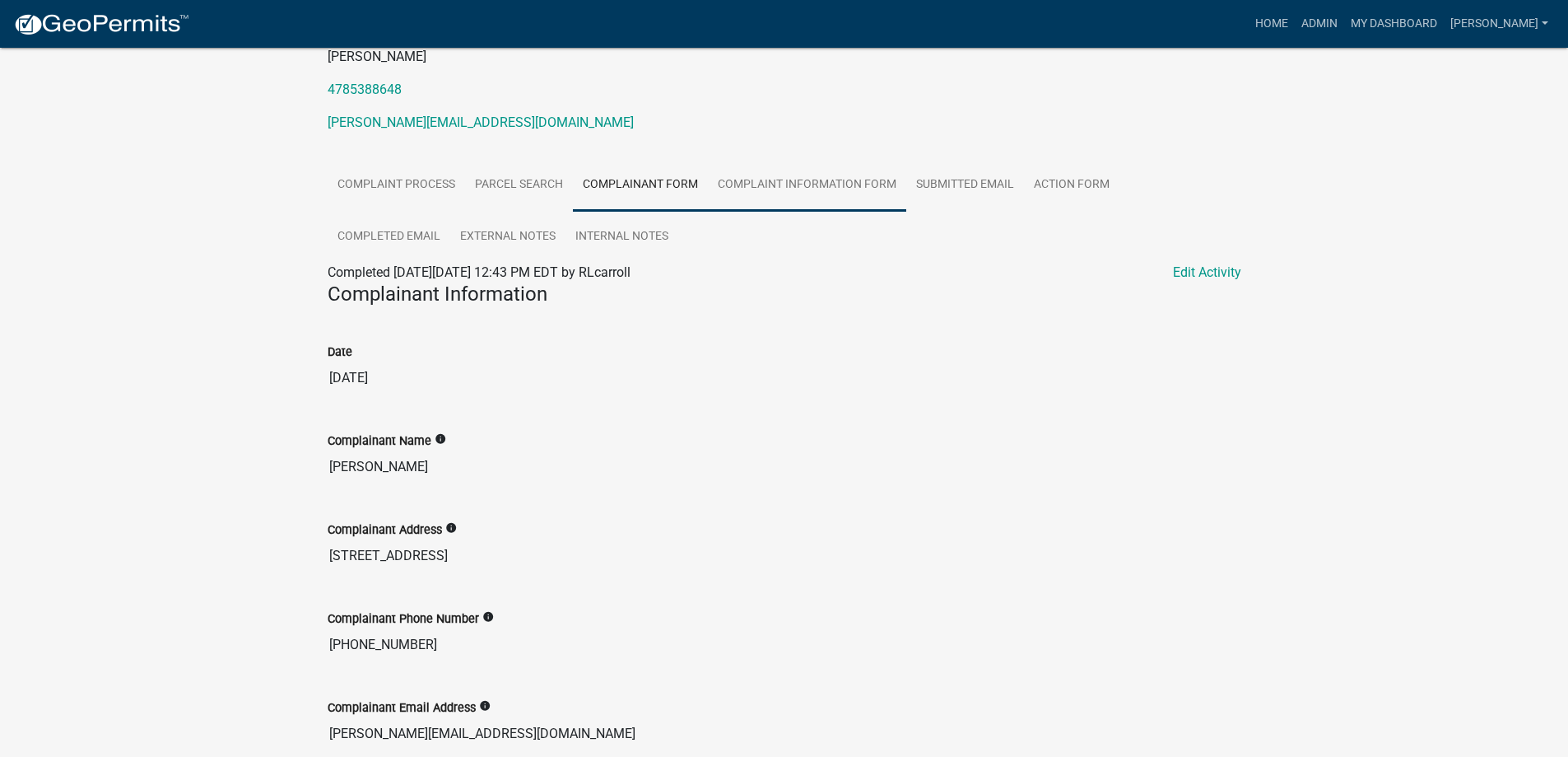
click at [777, 173] on link "Complaint Information Form" at bounding box center [807, 185] width 198 height 53
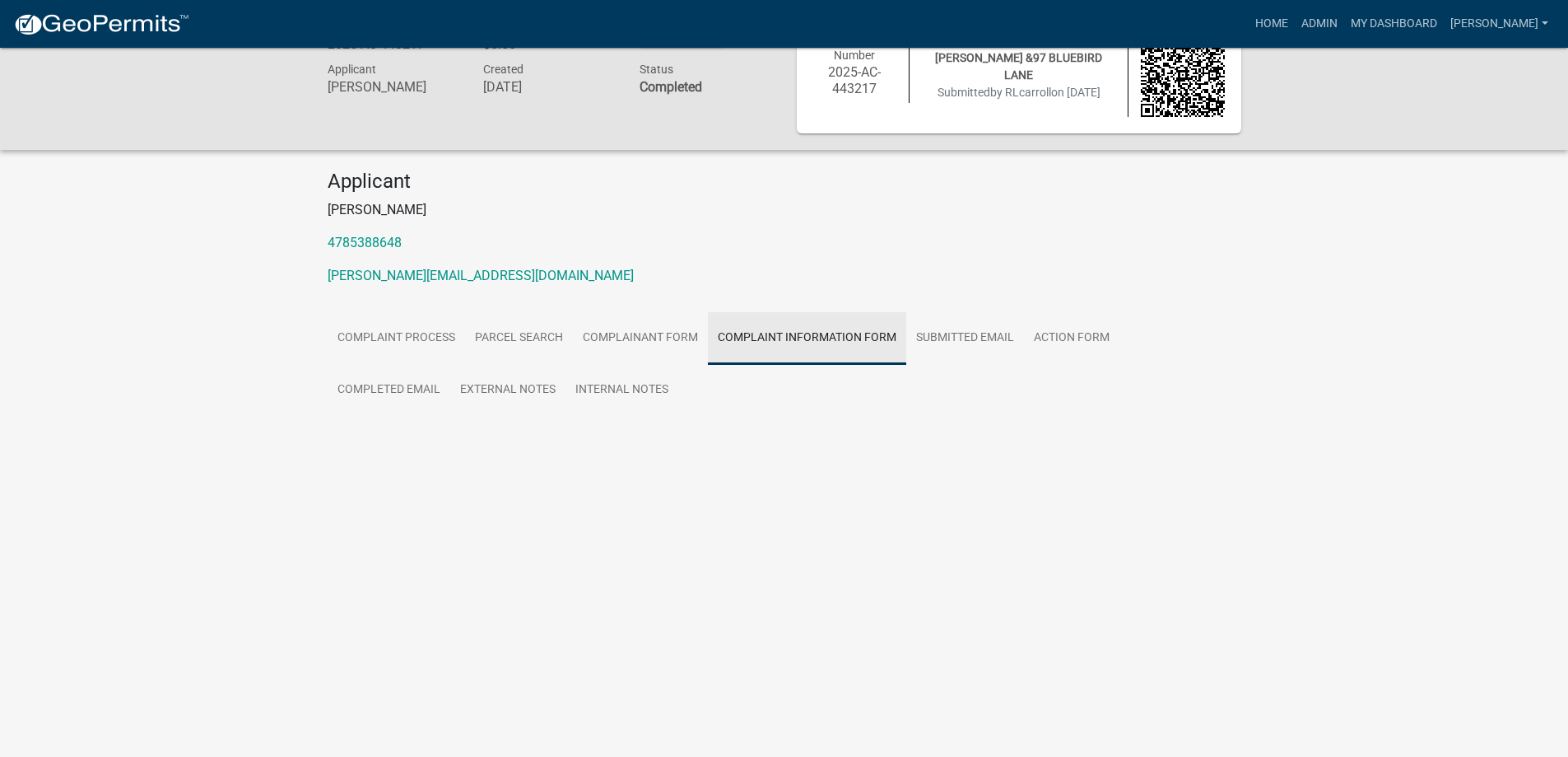
scroll to position [48, 0]
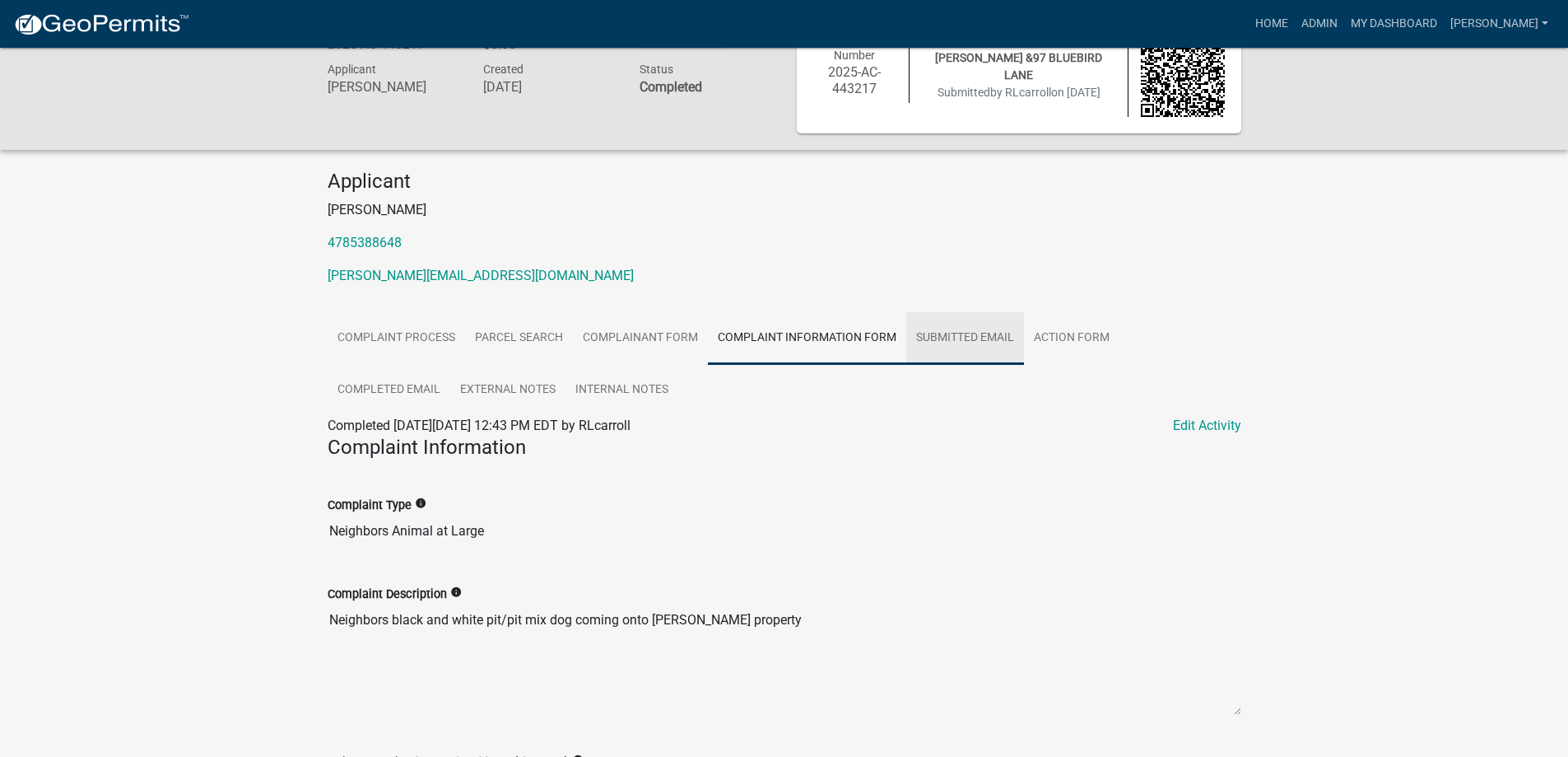
click at [949, 344] on link "Submitted Email" at bounding box center [965, 338] width 118 height 53
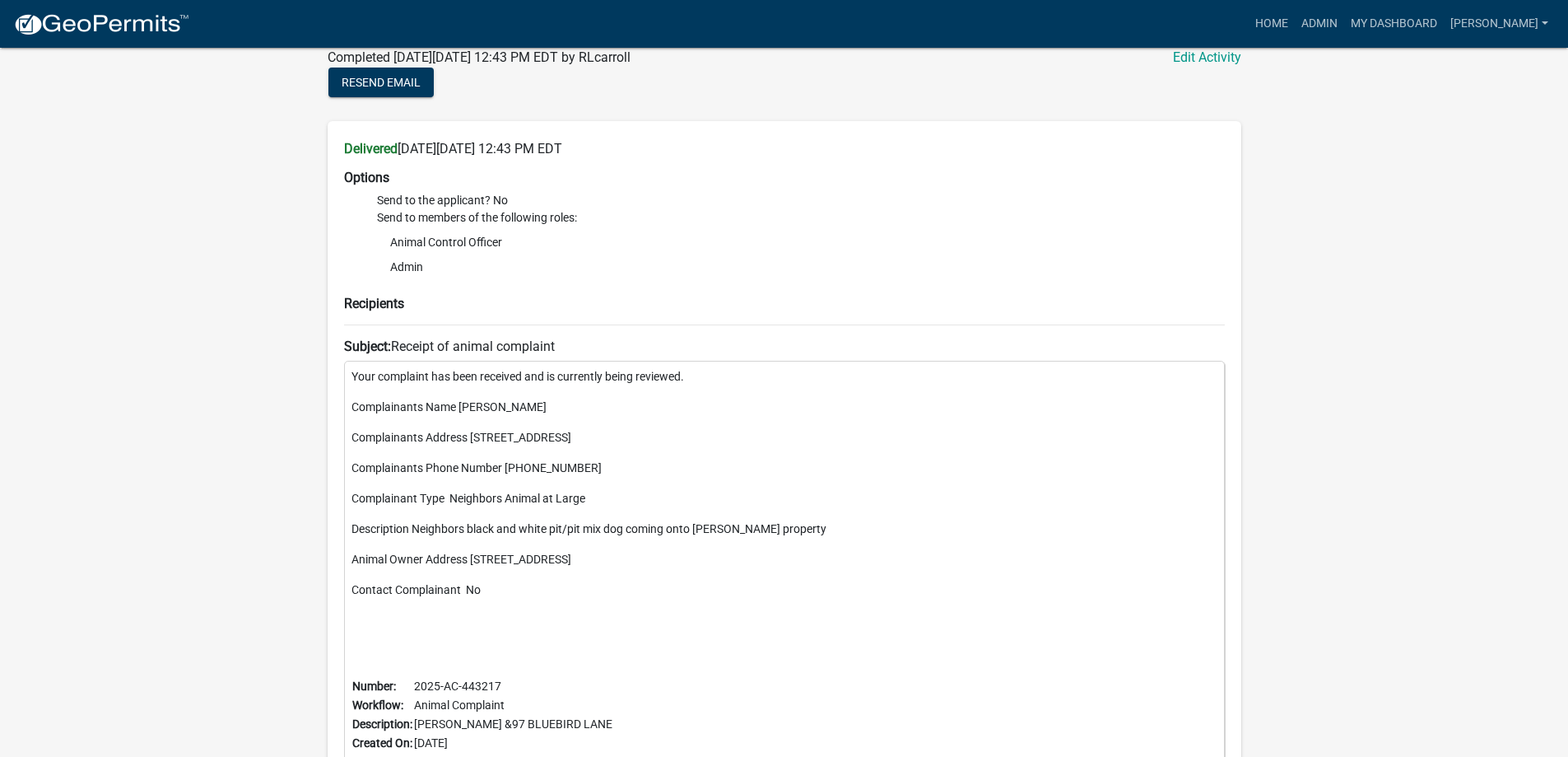
scroll to position [295, 0]
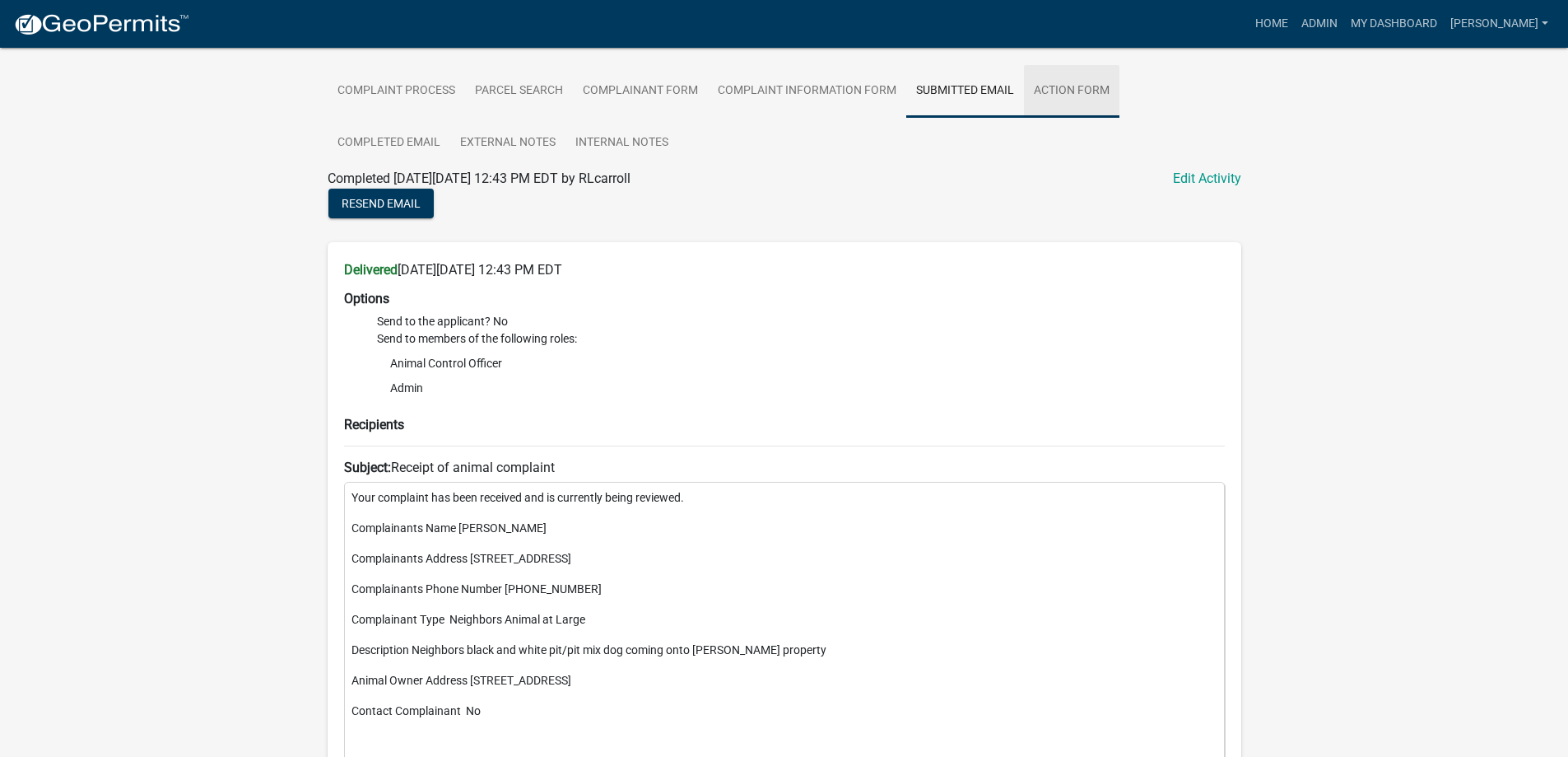
click at [1071, 104] on link "Action Form" at bounding box center [1071, 91] width 95 height 53
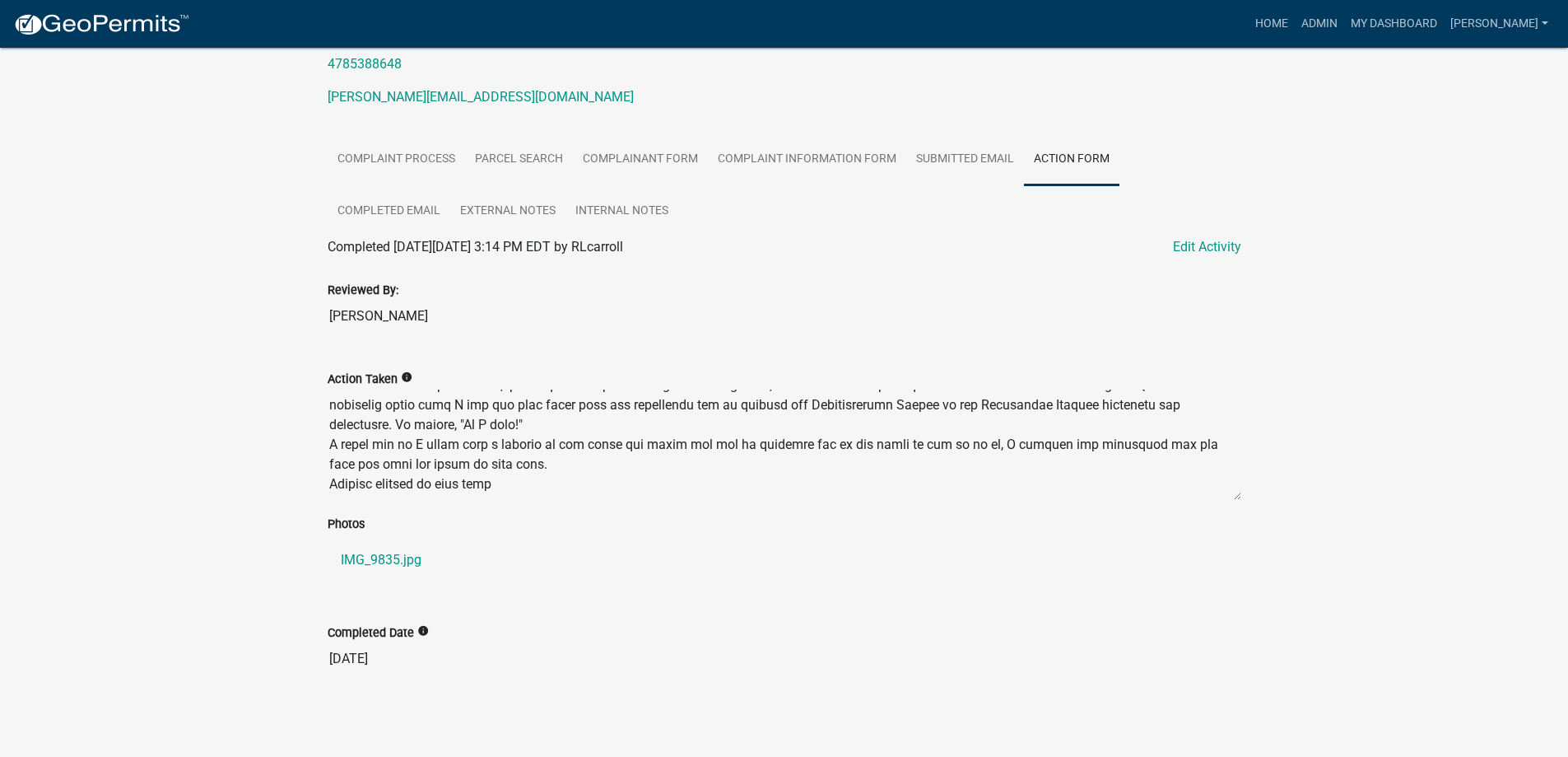
scroll to position [227, 0]
click at [450, 184] on link "Completed Email" at bounding box center [388, 211] width 122 height 53
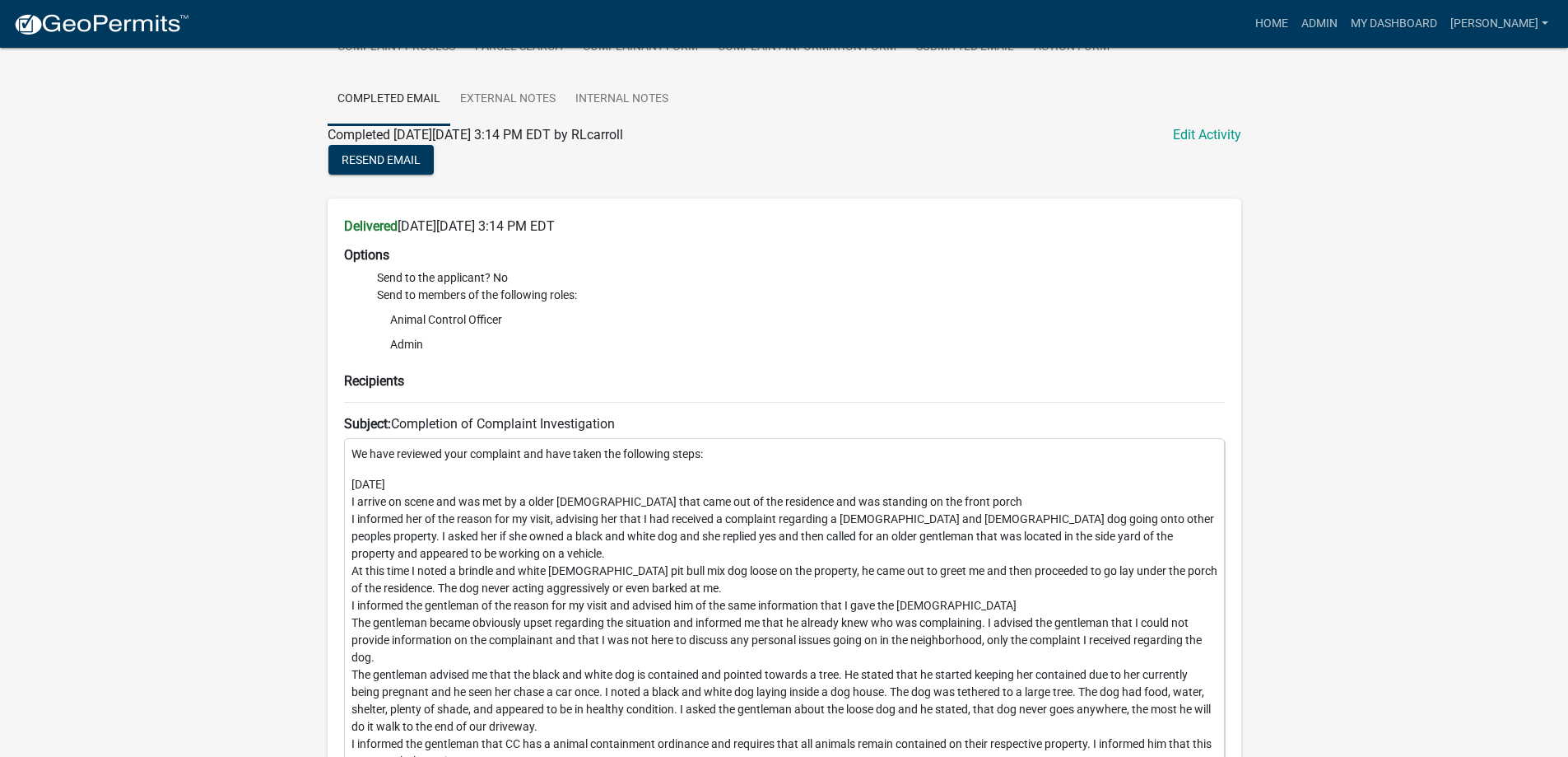
scroll to position [213, 0]
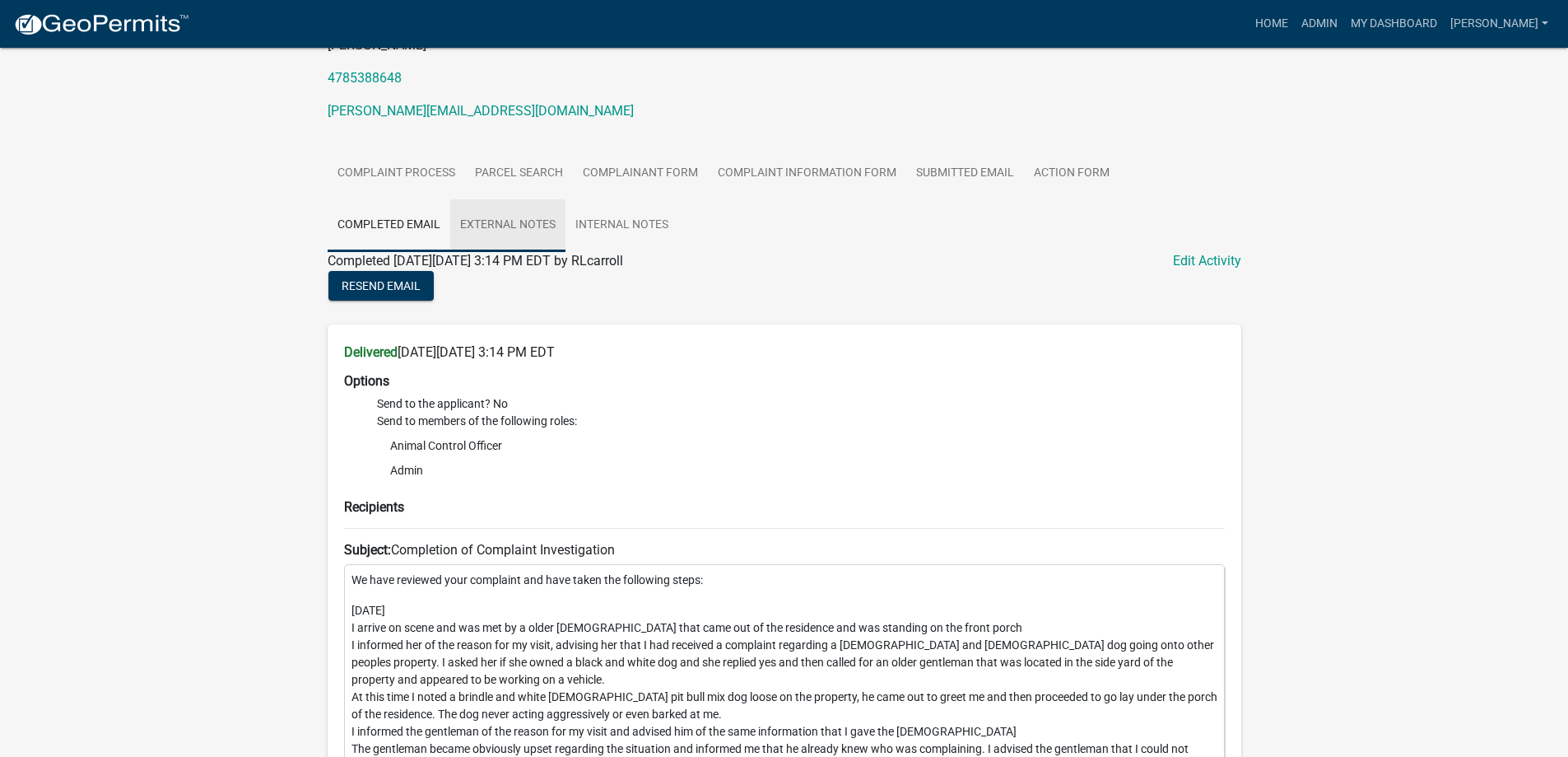
click at [450, 227] on link "External Notes" at bounding box center [508, 226] width 116 height 53
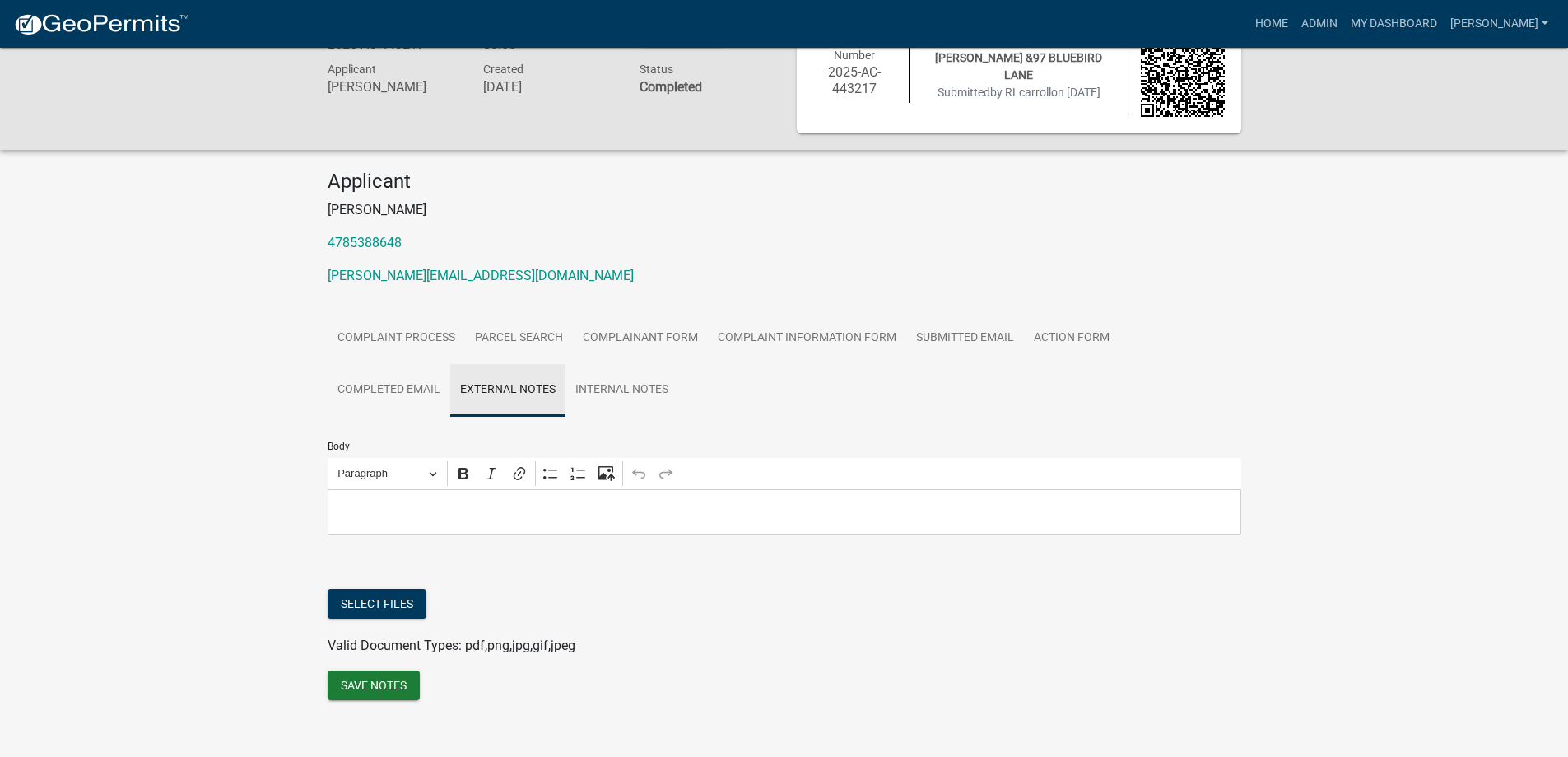
scroll to position [65, 0]
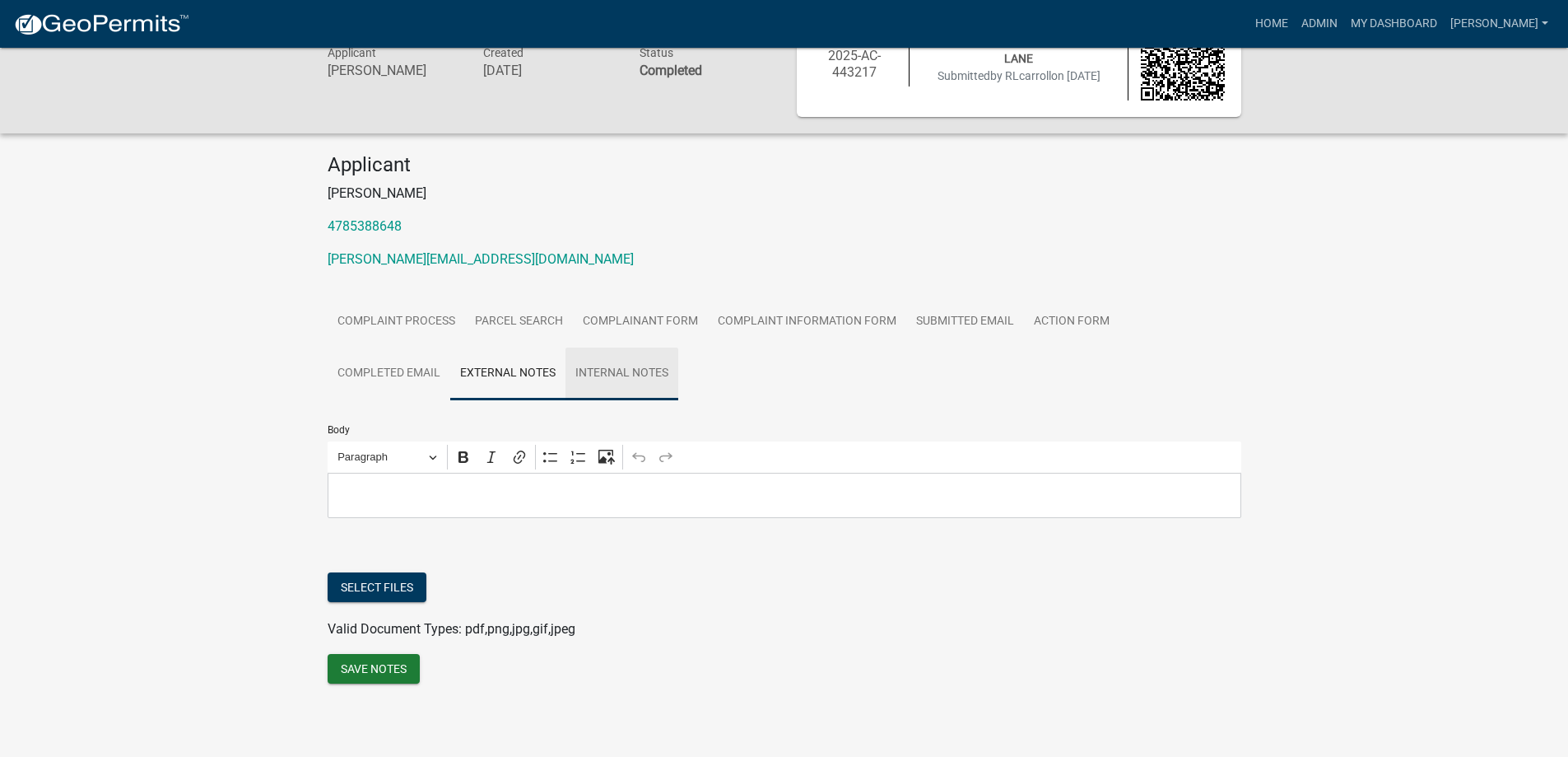
click at [565, 369] on link "Internal Notes" at bounding box center [621, 374] width 113 height 53
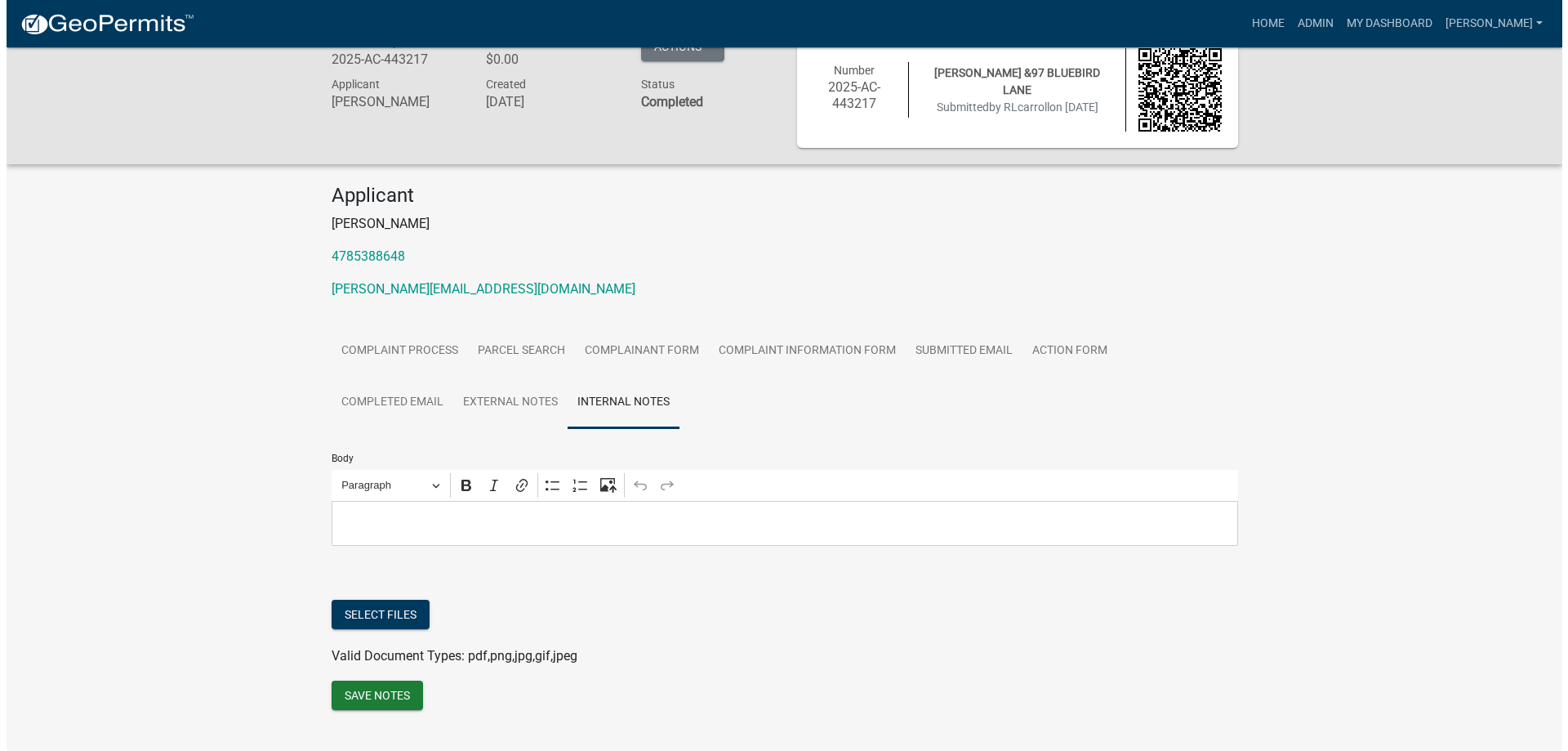
scroll to position [0, 0]
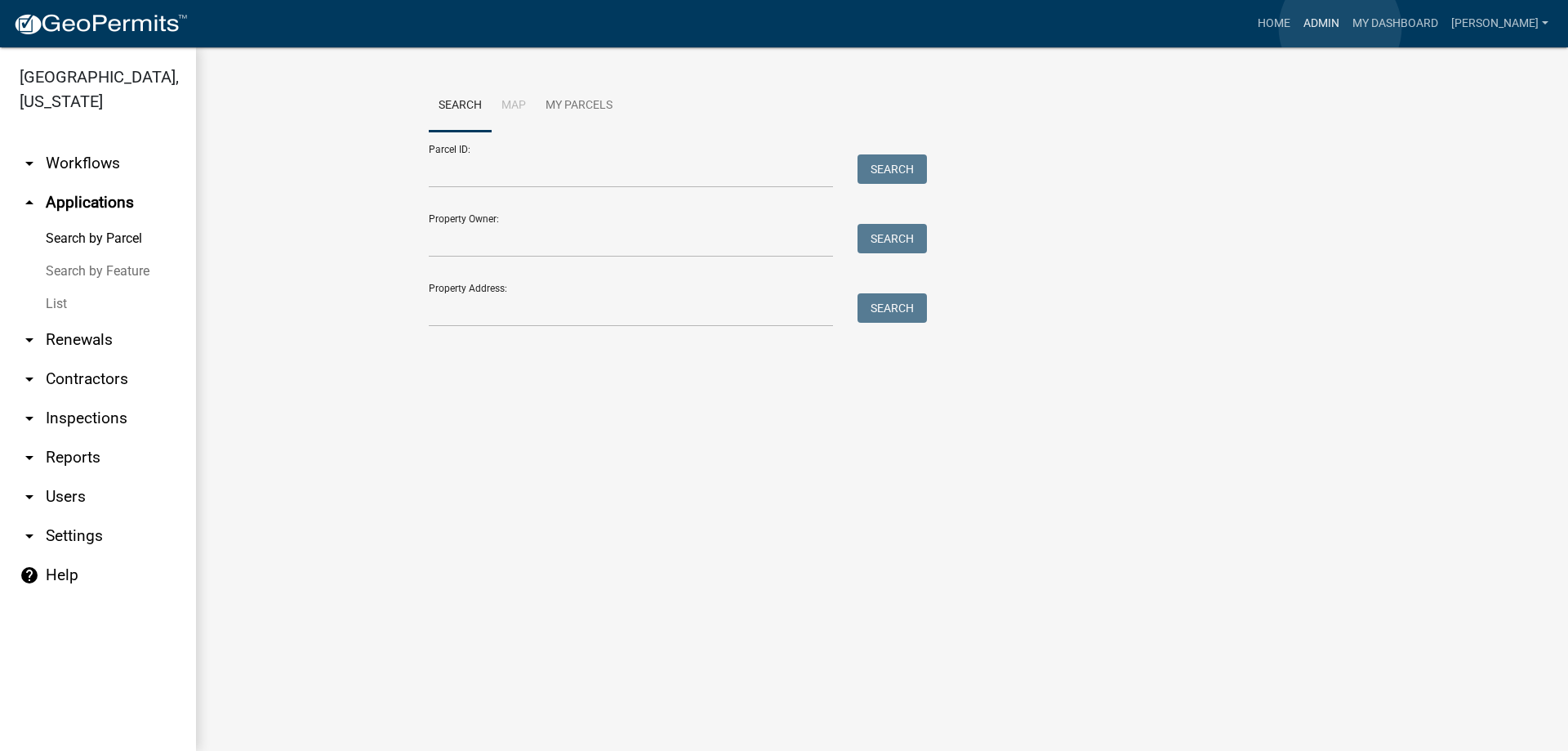
click at [1340, 28] on link "Admin" at bounding box center [1322, 23] width 49 height 31
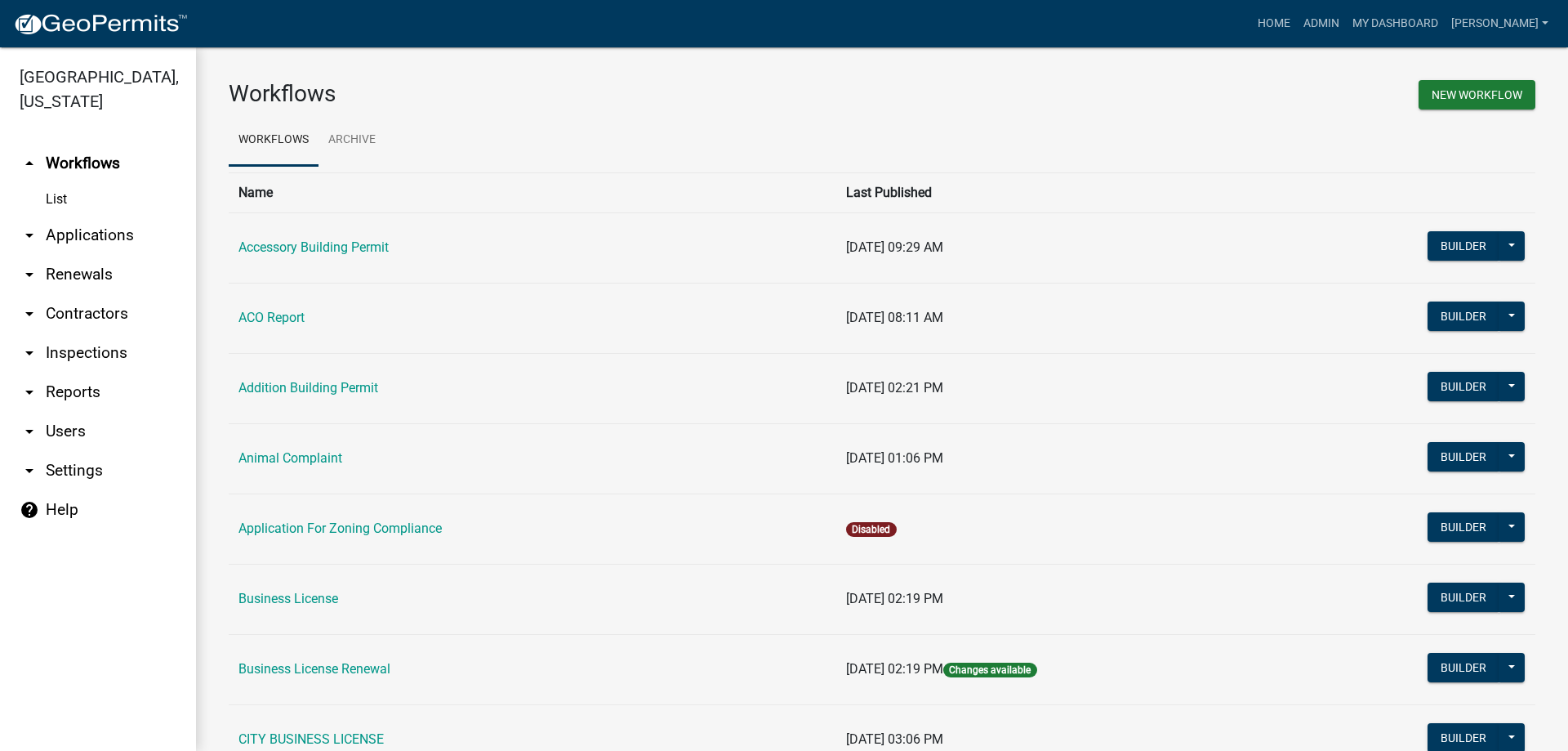
click at [95, 234] on link "arrow_drop_down Applications" at bounding box center [98, 235] width 196 height 39
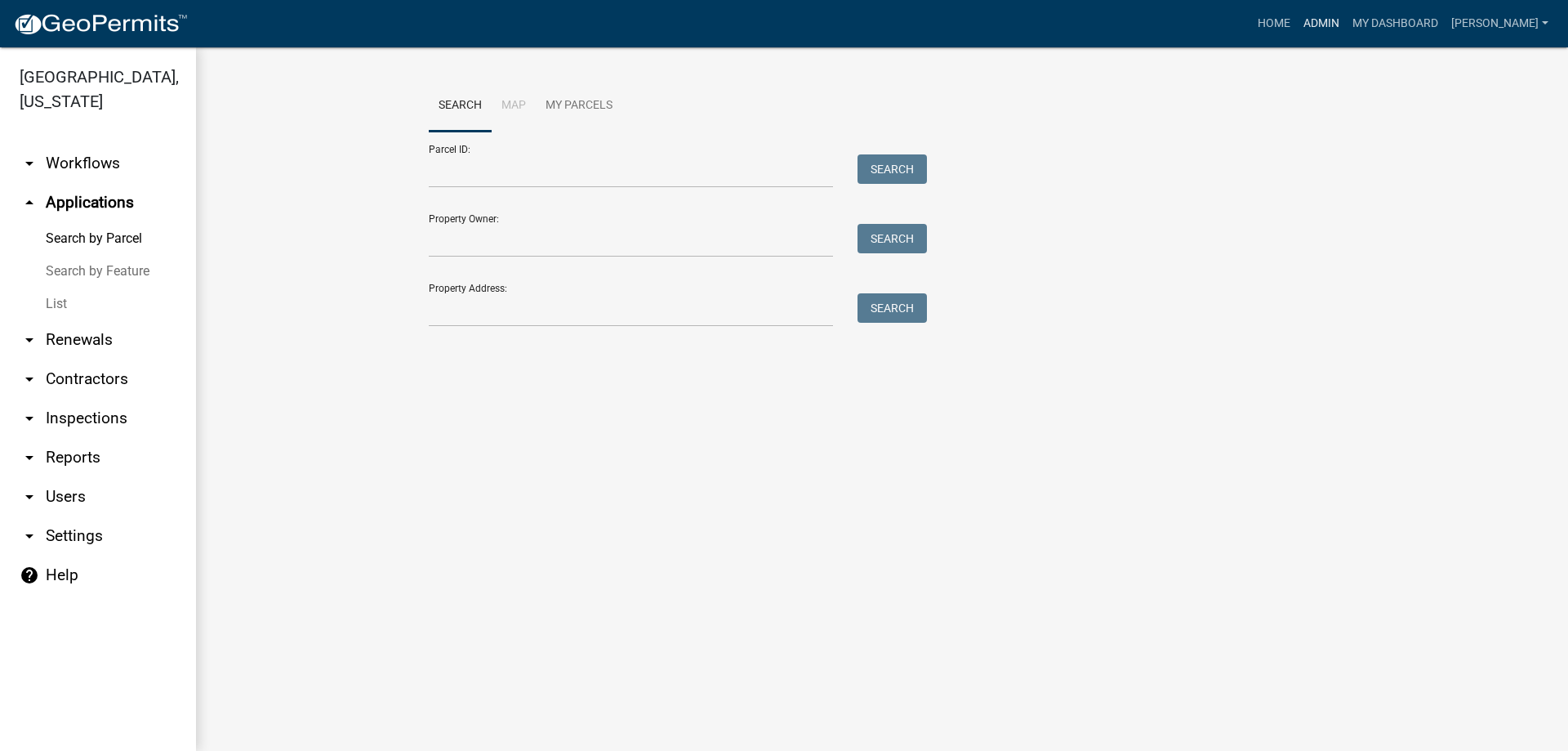
click at [1340, 31] on link "Admin" at bounding box center [1322, 23] width 49 height 31
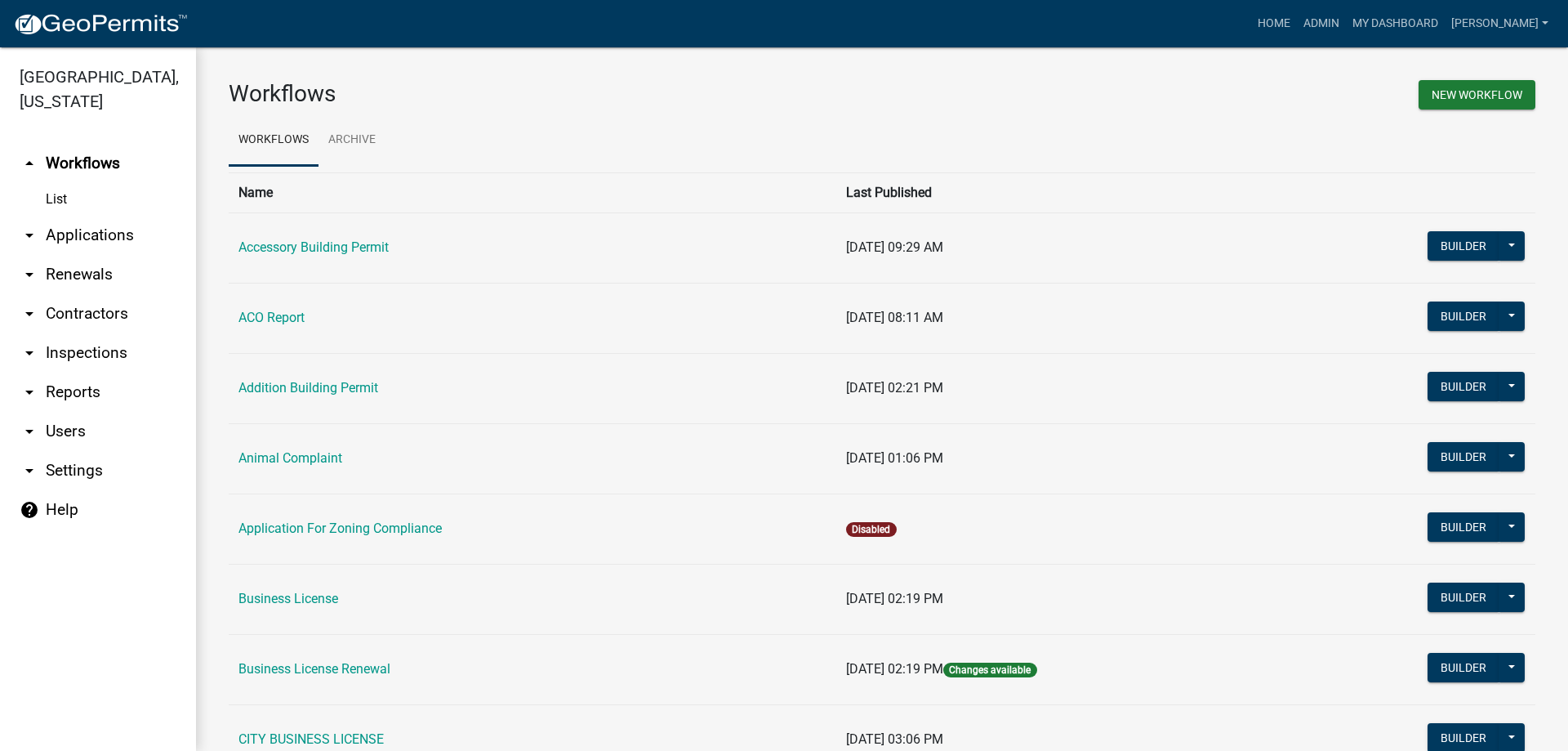
click at [96, 237] on link "arrow_drop_down Applications" at bounding box center [98, 235] width 196 height 39
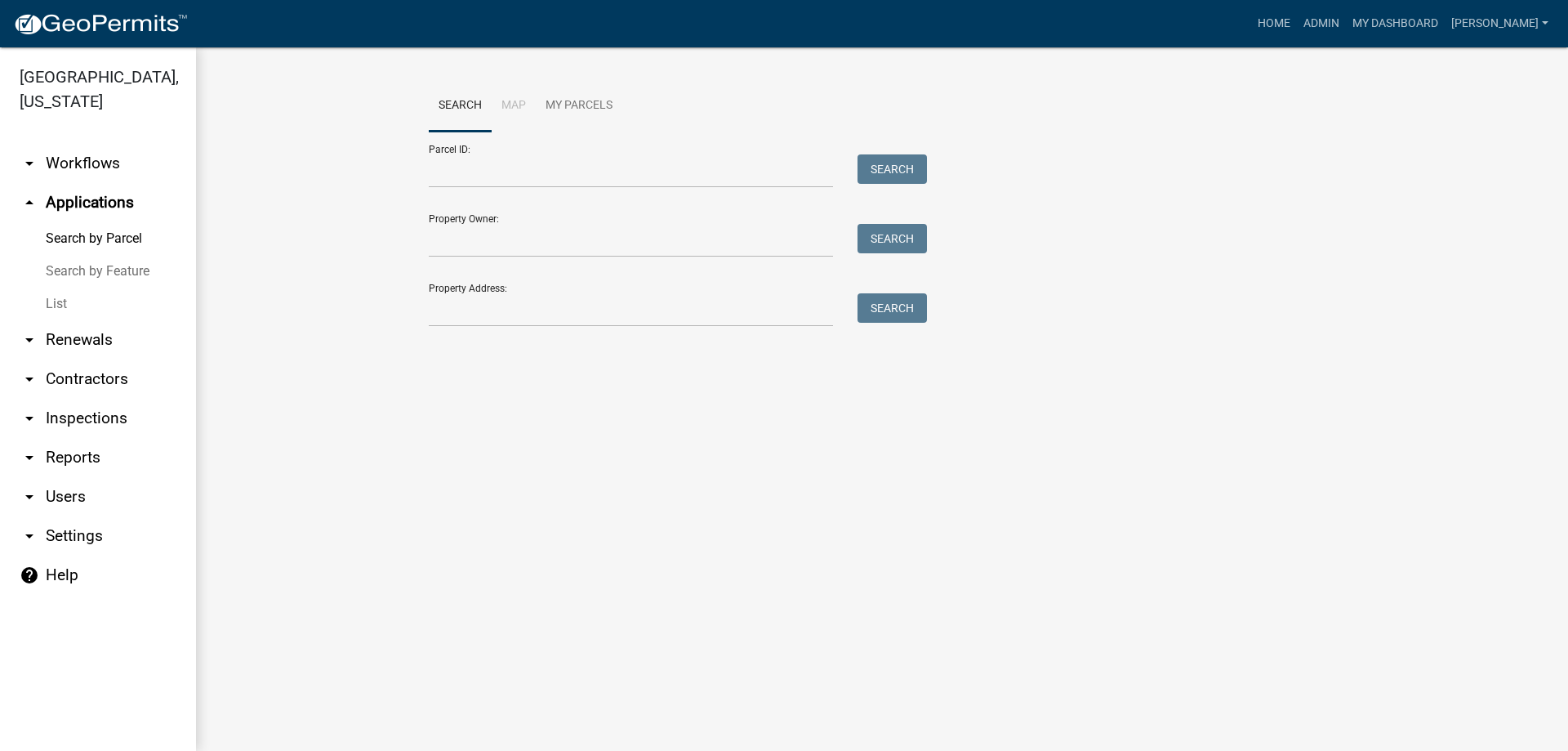
click at [63, 302] on link "List" at bounding box center [98, 304] width 196 height 33
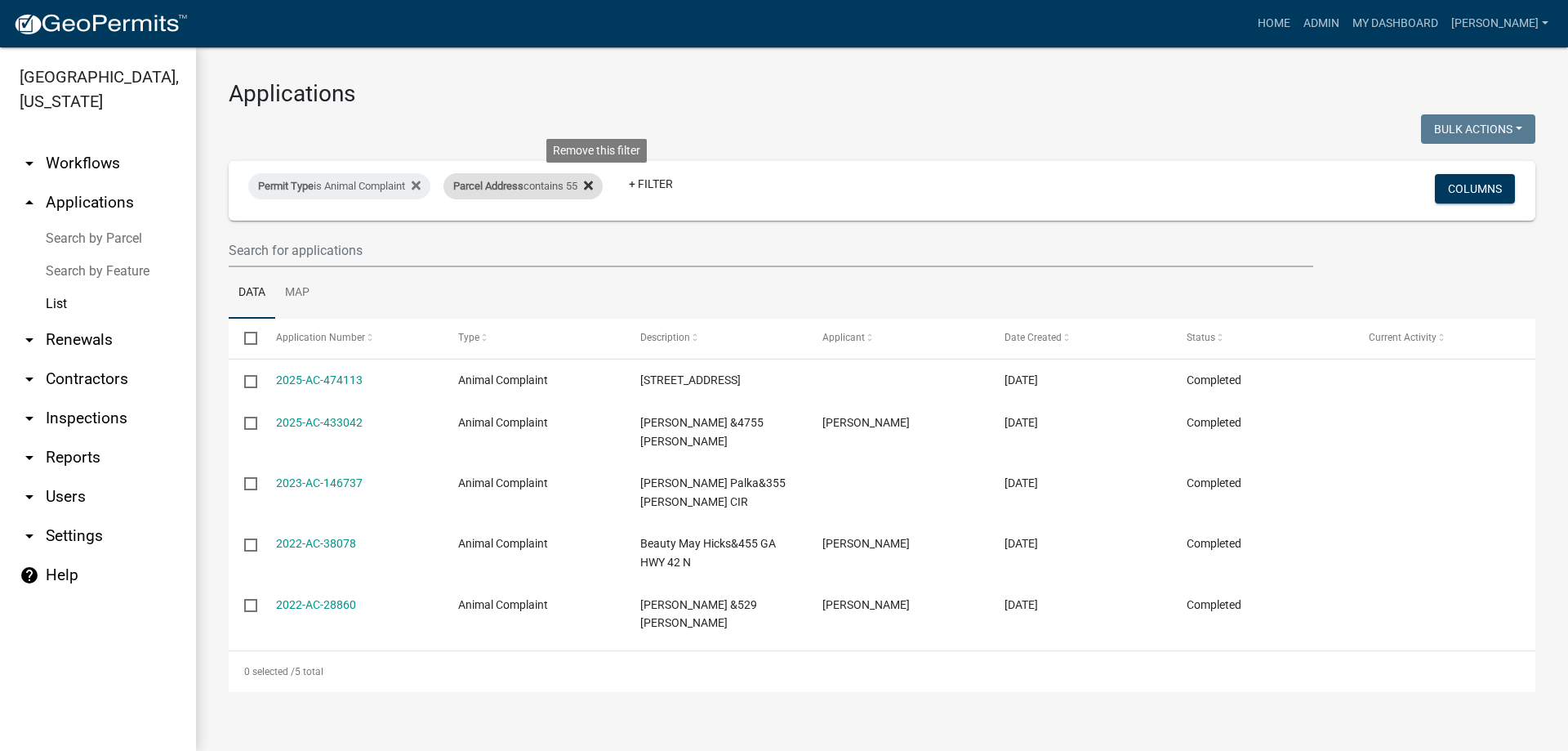
click at [593, 186] on icon at bounding box center [588, 185] width 9 height 13
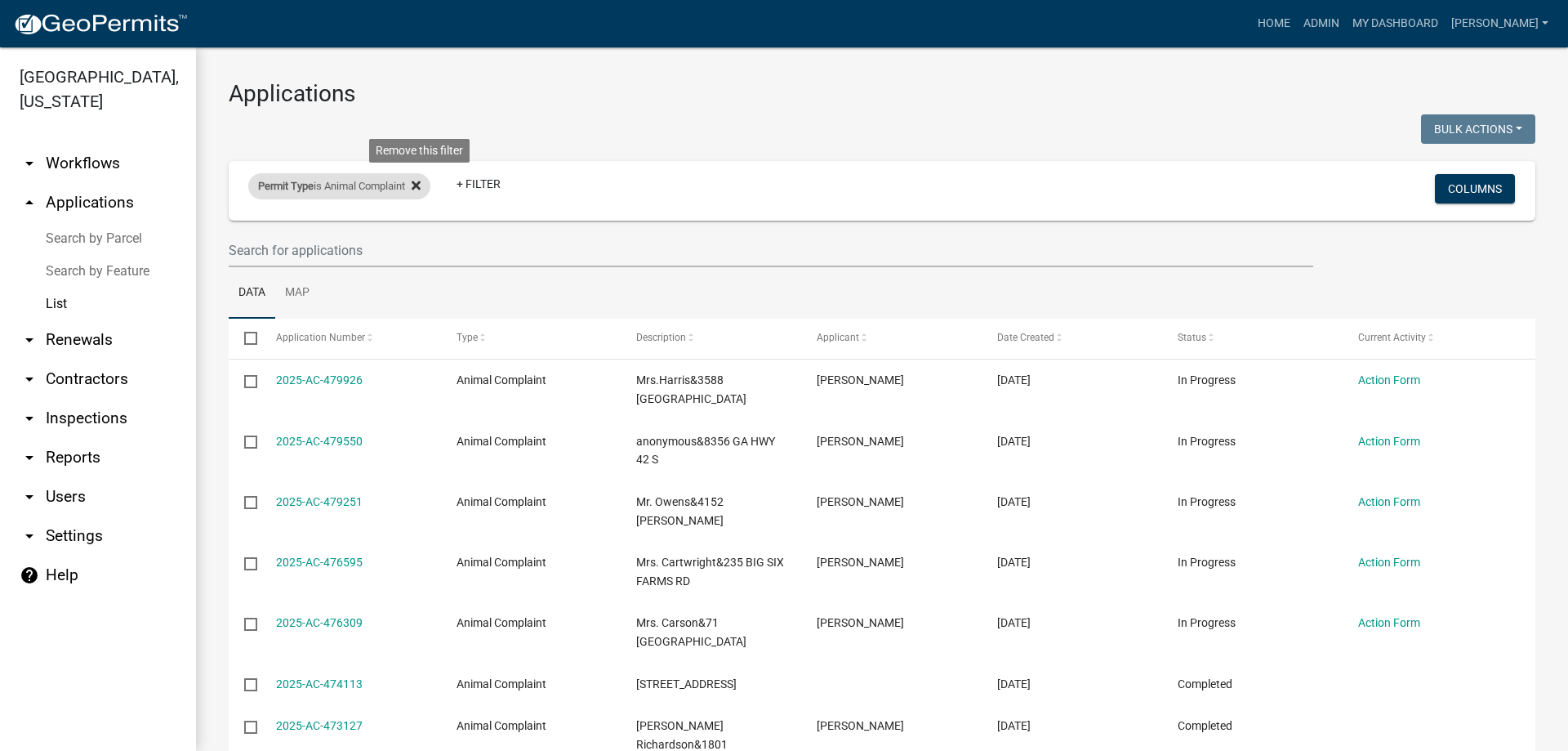
click at [420, 179] on icon at bounding box center [415, 185] width 9 height 13
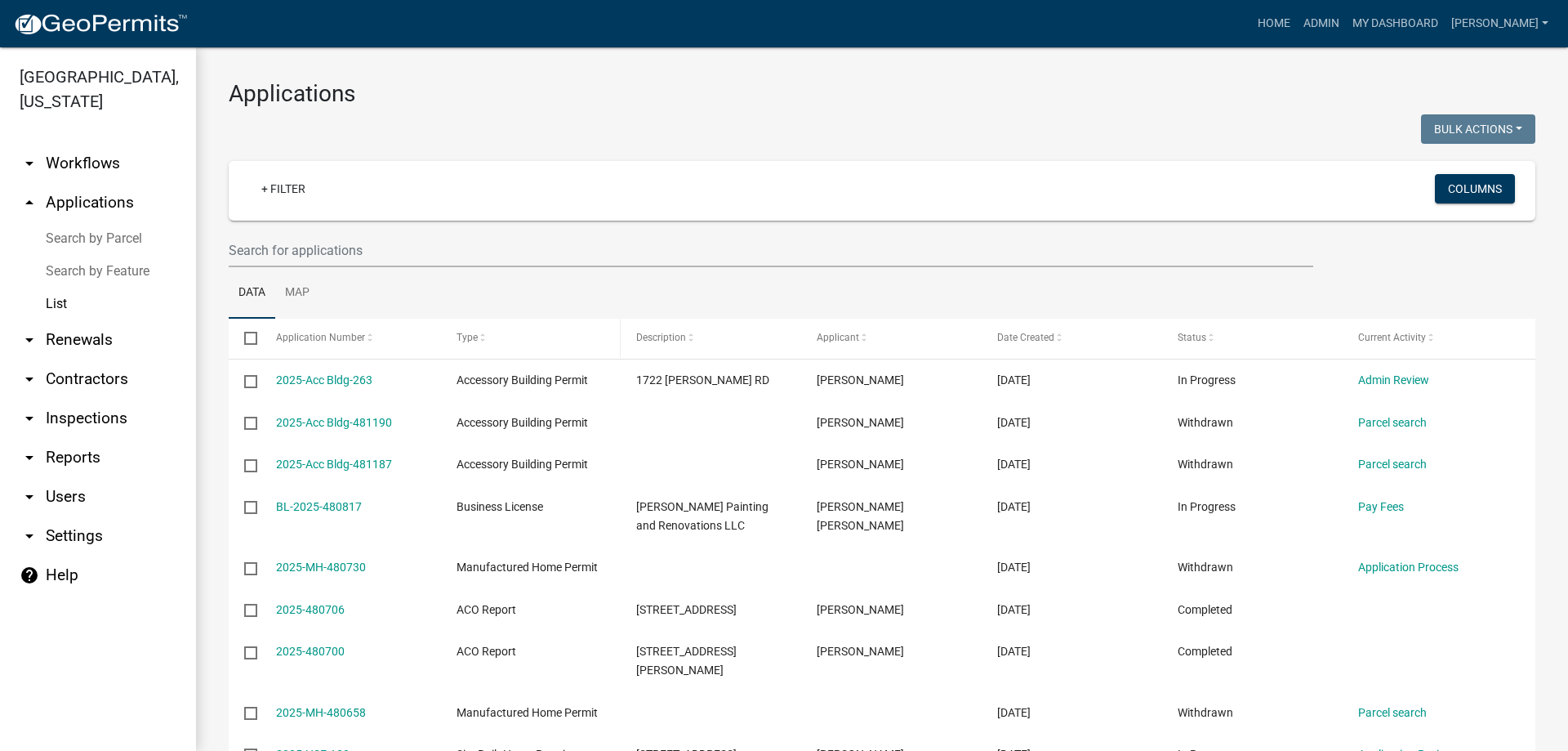
scroll to position [163, 0]
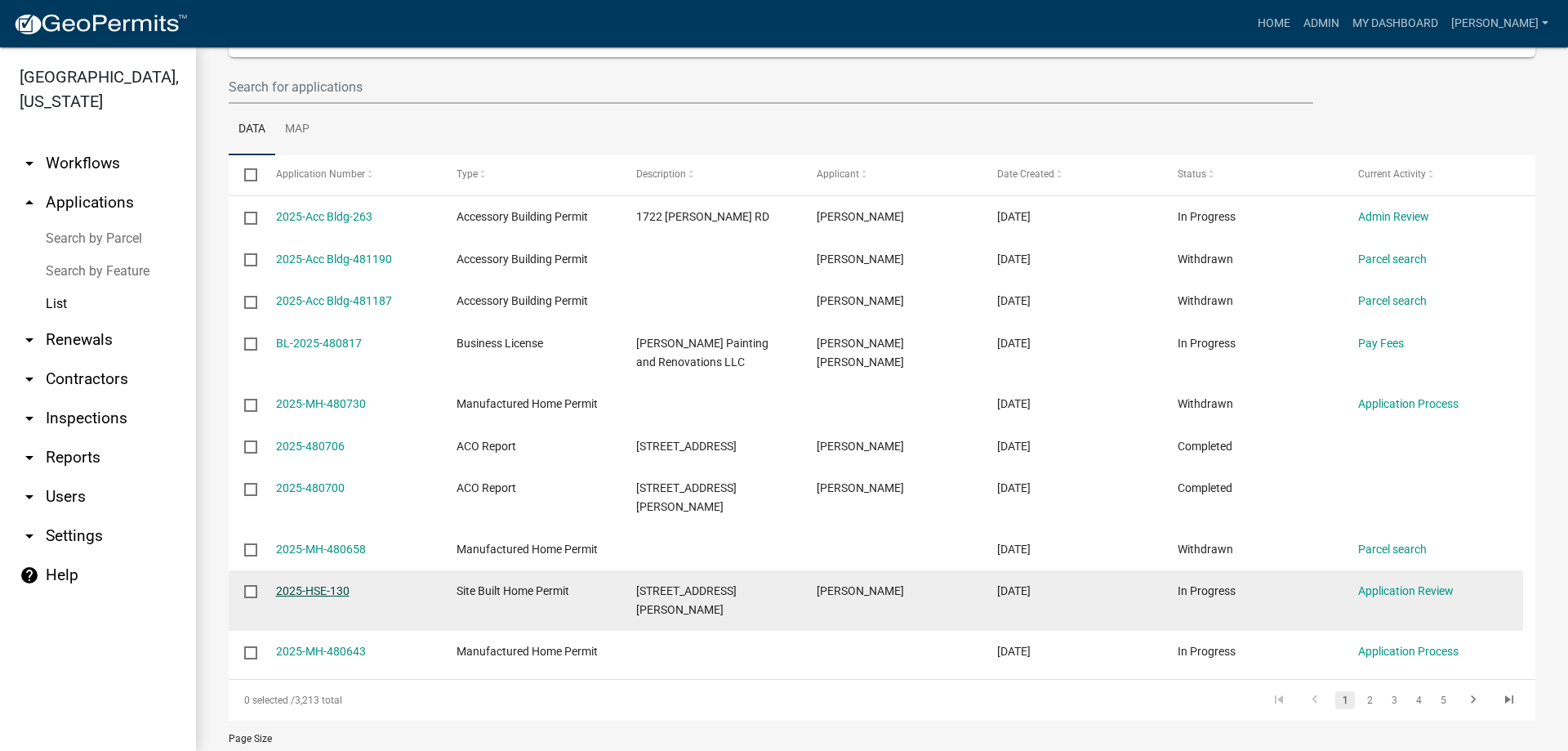
click at [324, 584] on link "2025-HSE-130" at bounding box center [313, 590] width 74 height 13
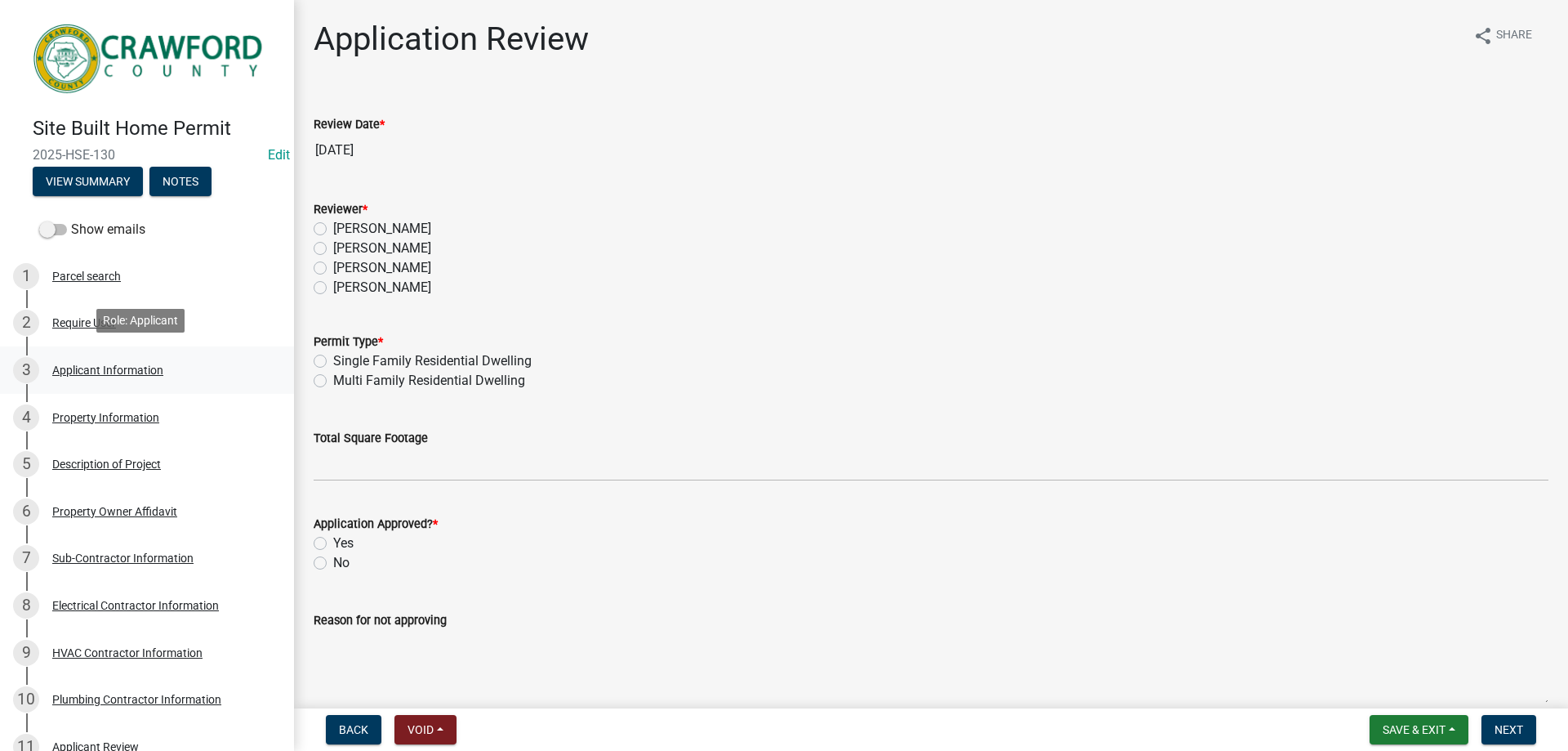
click at [120, 365] on div "Applicant Information" at bounding box center [108, 371] width 111 height 12
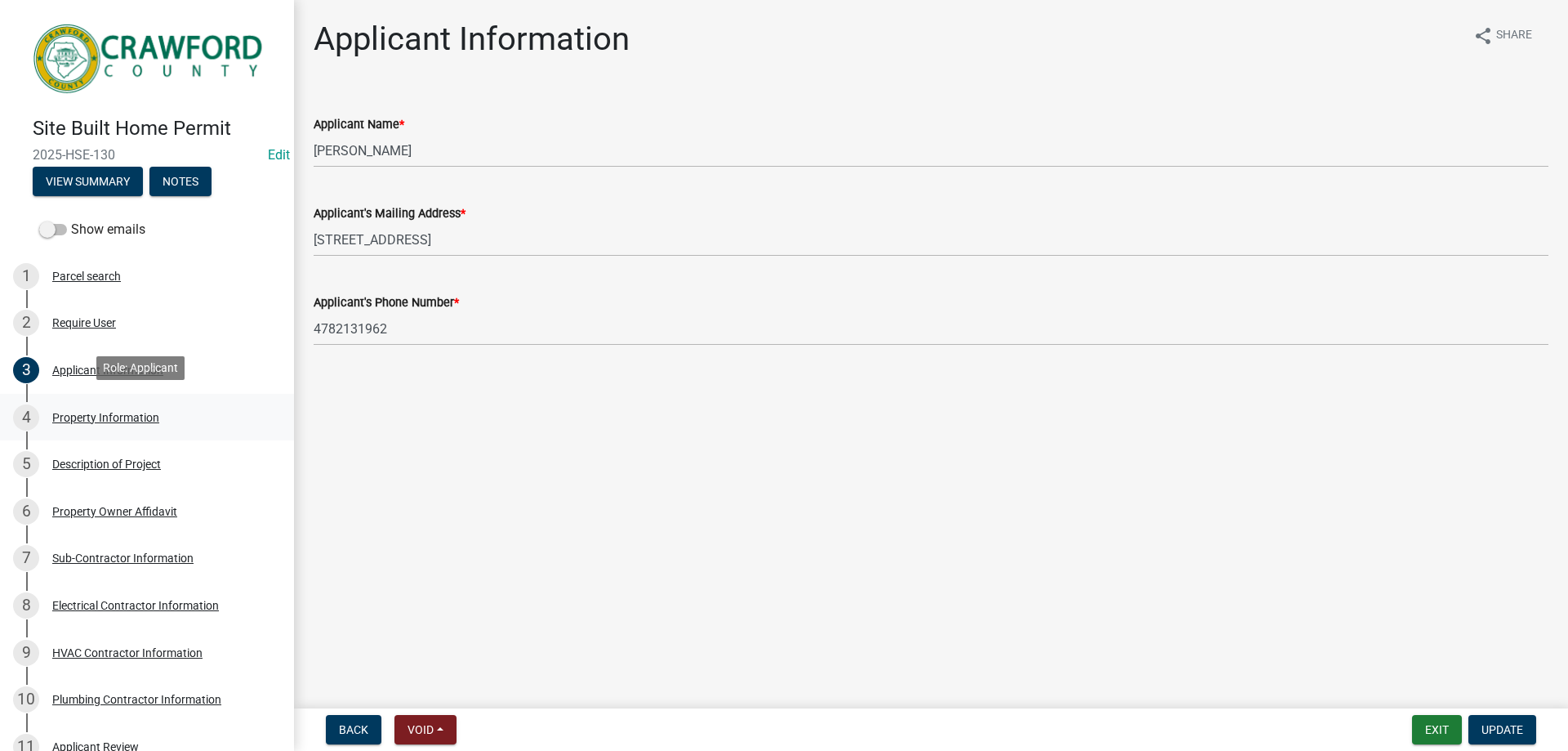
click at [118, 405] on div "4 Property Information" at bounding box center [140, 417] width 255 height 26
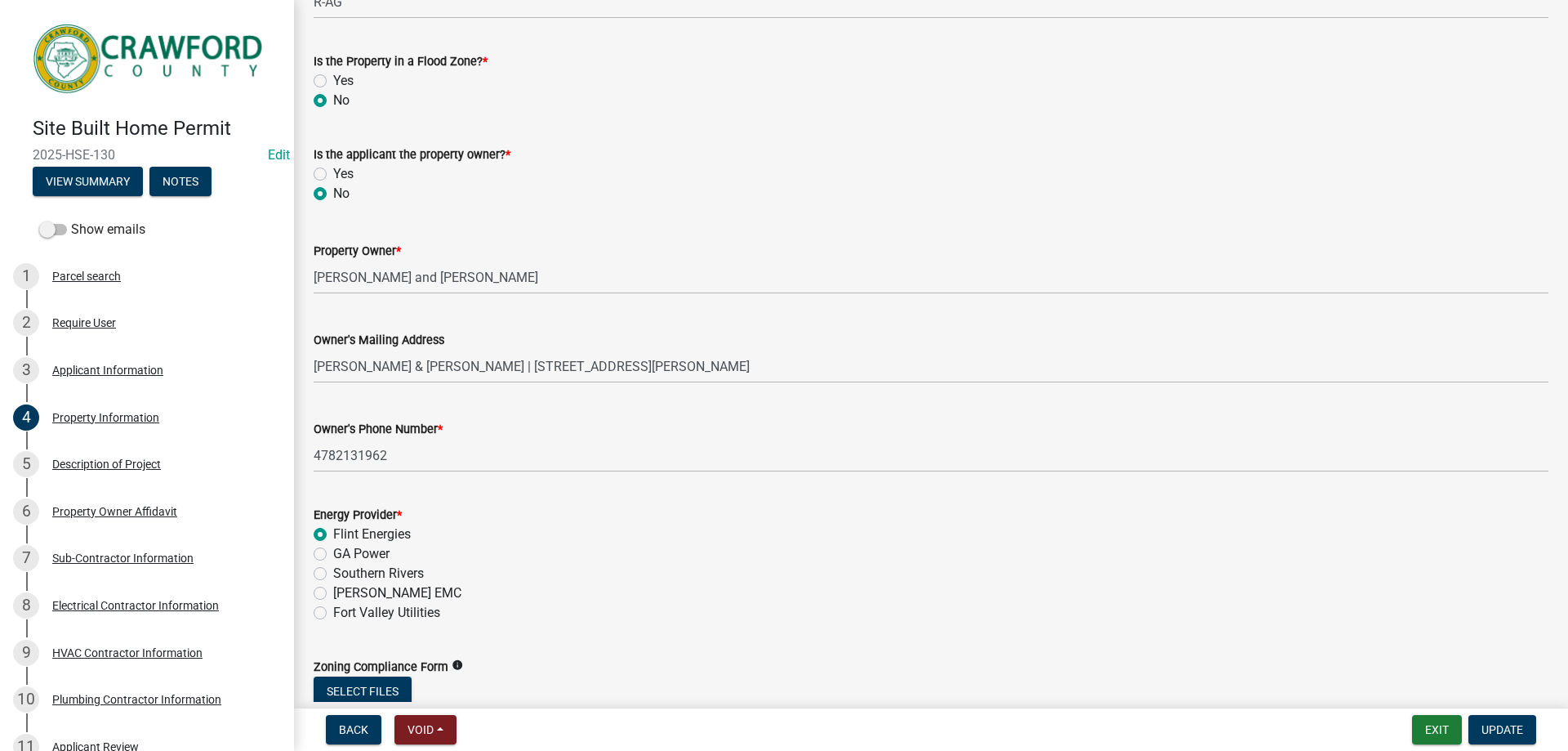
scroll to position [446, 0]
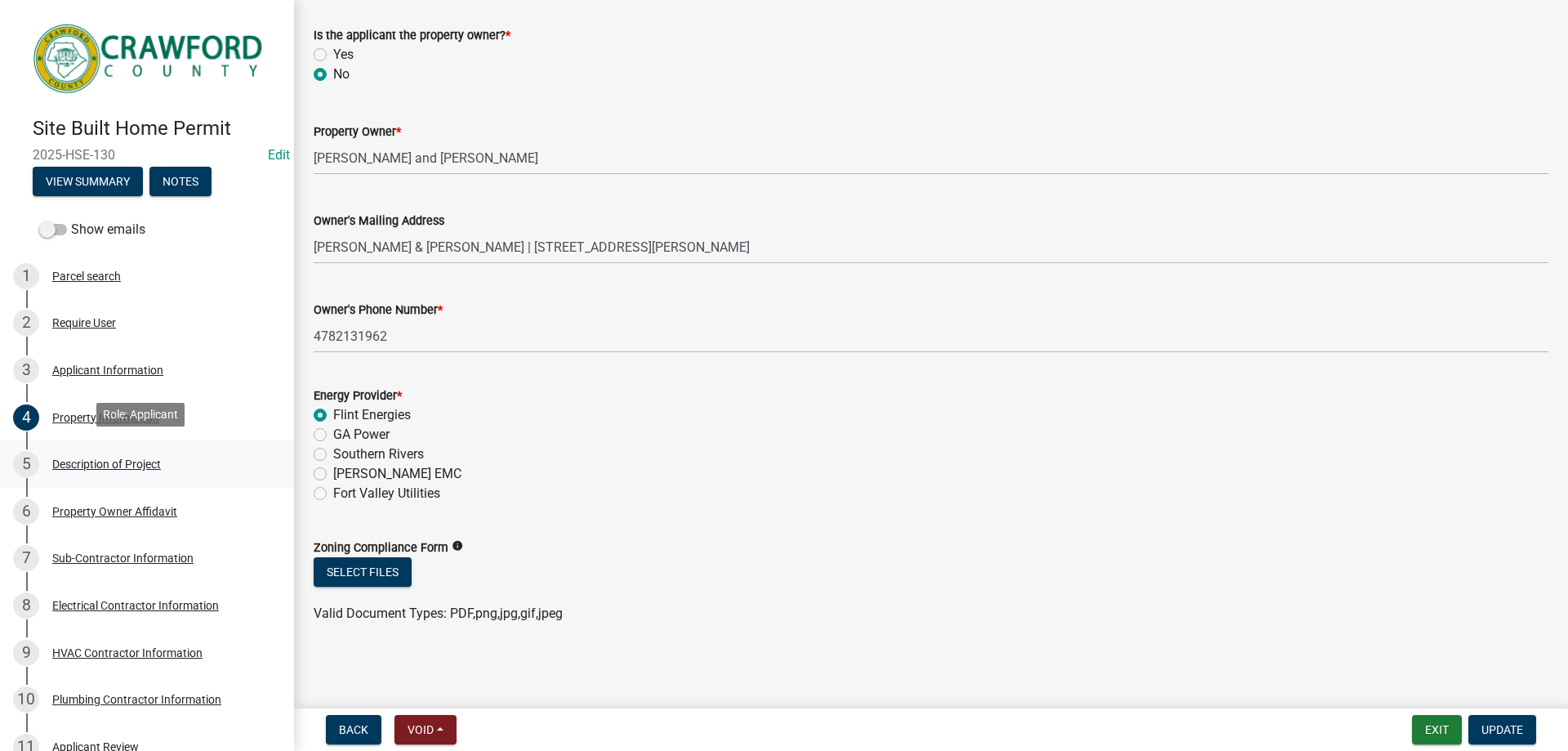
click at [130, 458] on div "Description of Project" at bounding box center [107, 464] width 109 height 12
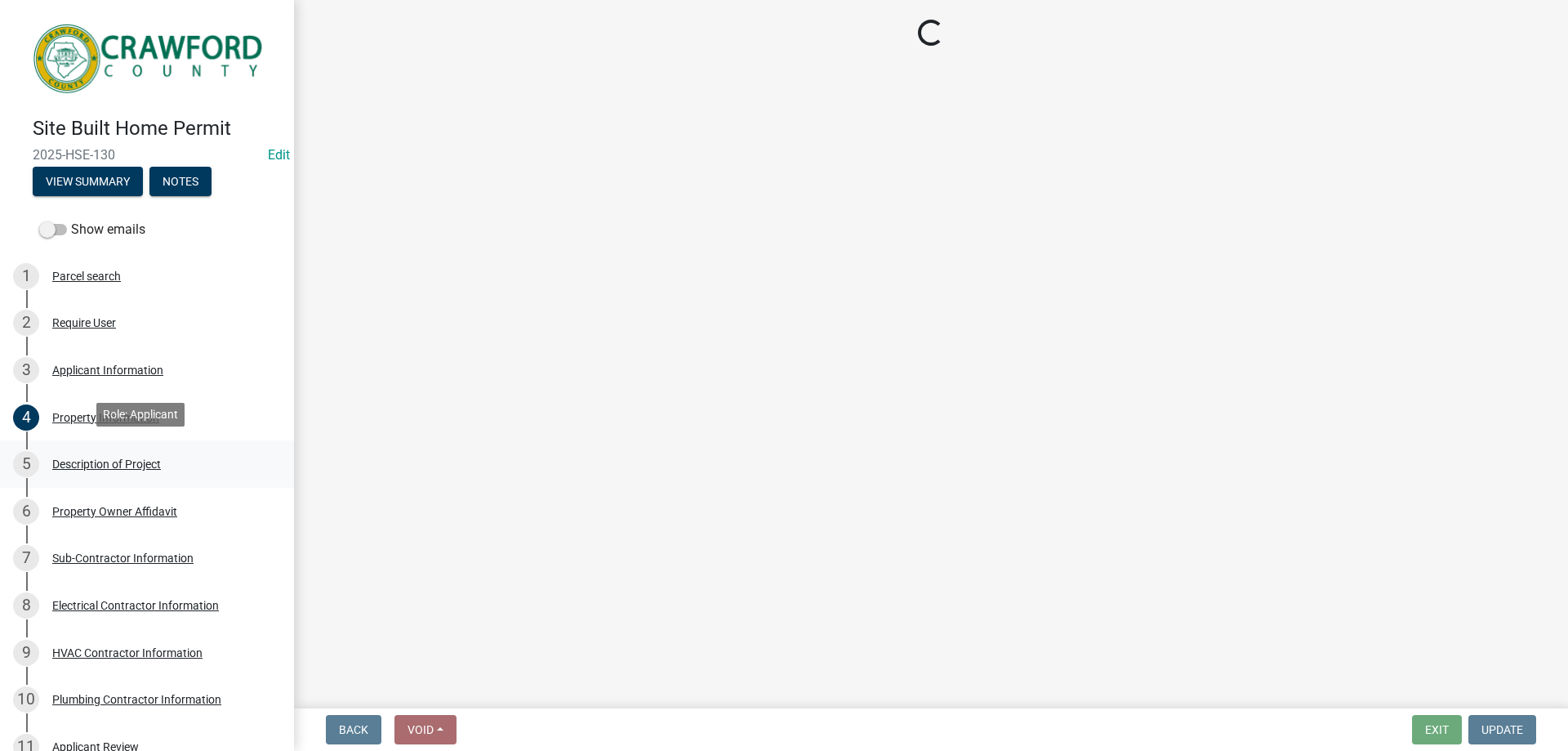
scroll to position [0, 0]
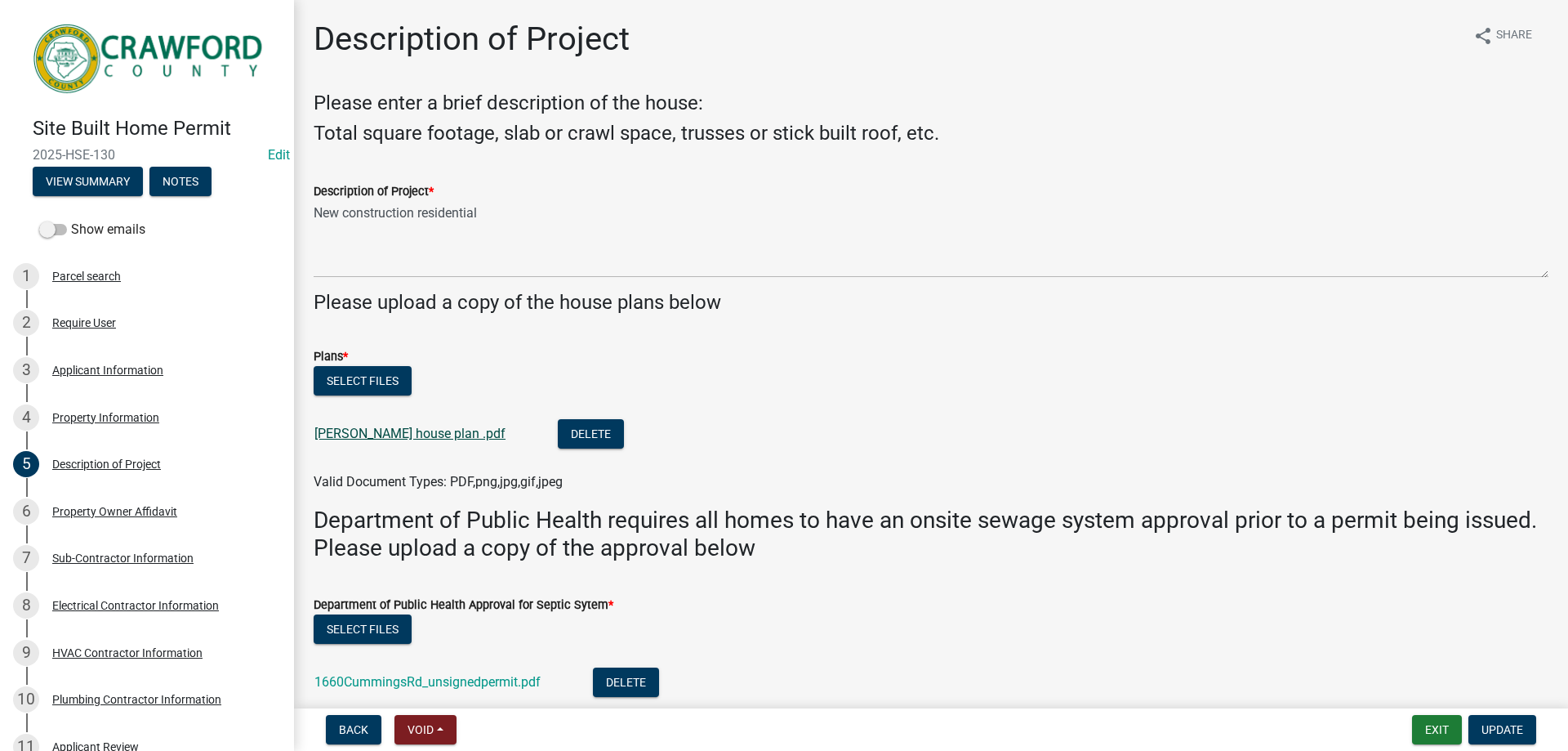
click at [374, 431] on link "Martin house plan .pdf" at bounding box center [410, 434] width 191 height 16
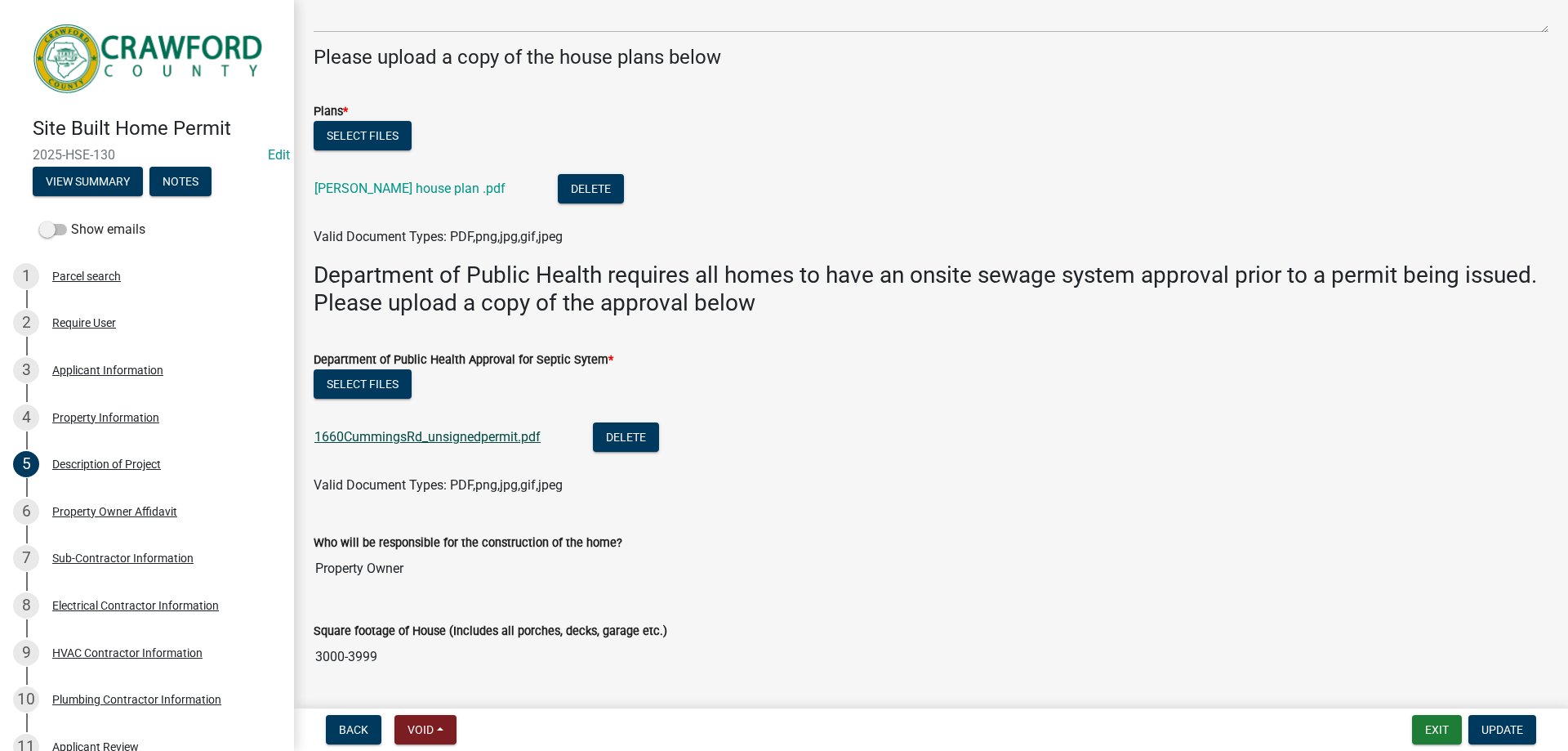
click at [451, 444] on link "1660CummingsRd_unsignedpermit.pdf" at bounding box center [427, 437] width 227 height 16
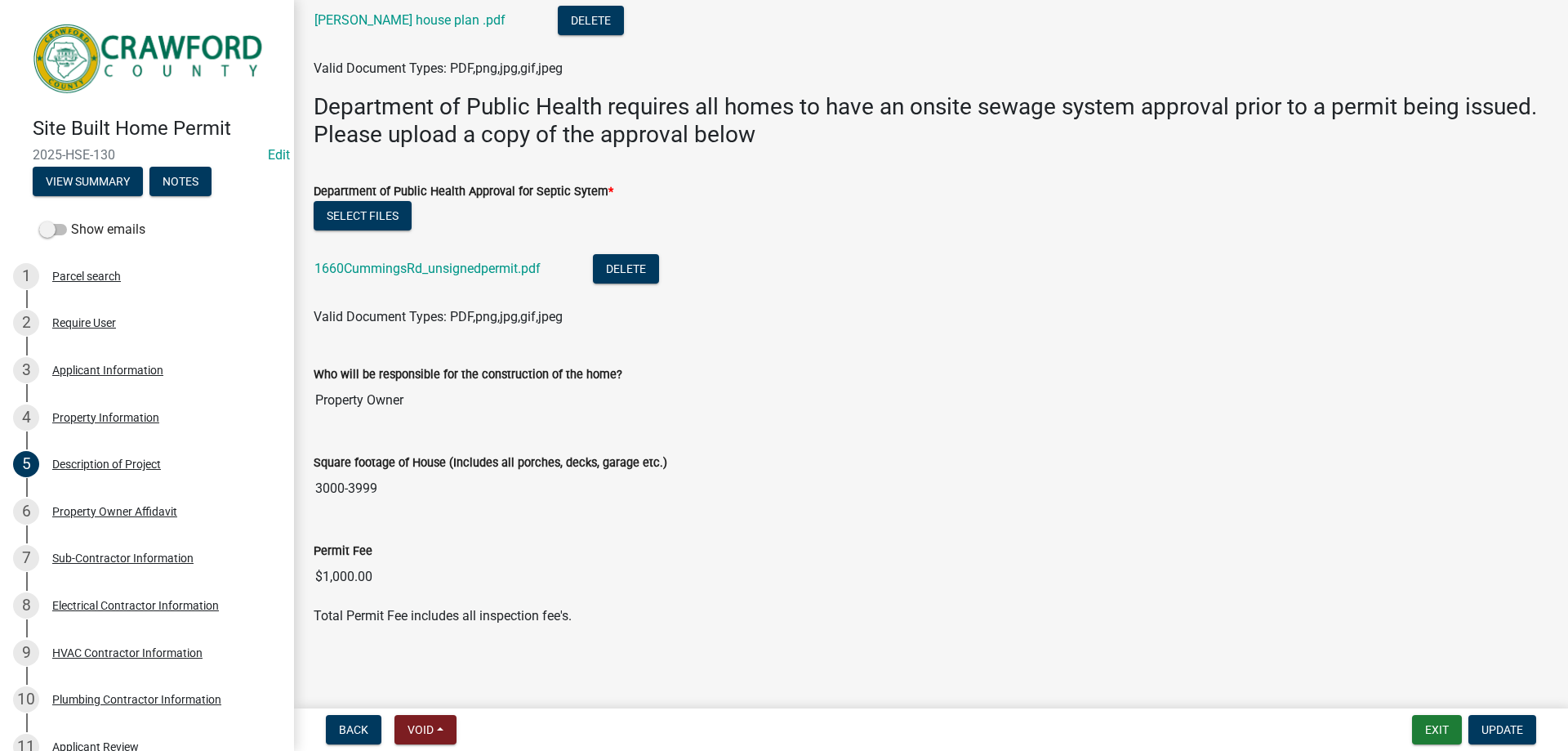
scroll to position [414, 0]
click at [103, 512] on div "Property Owner Affidavit" at bounding box center [115, 512] width 125 height 12
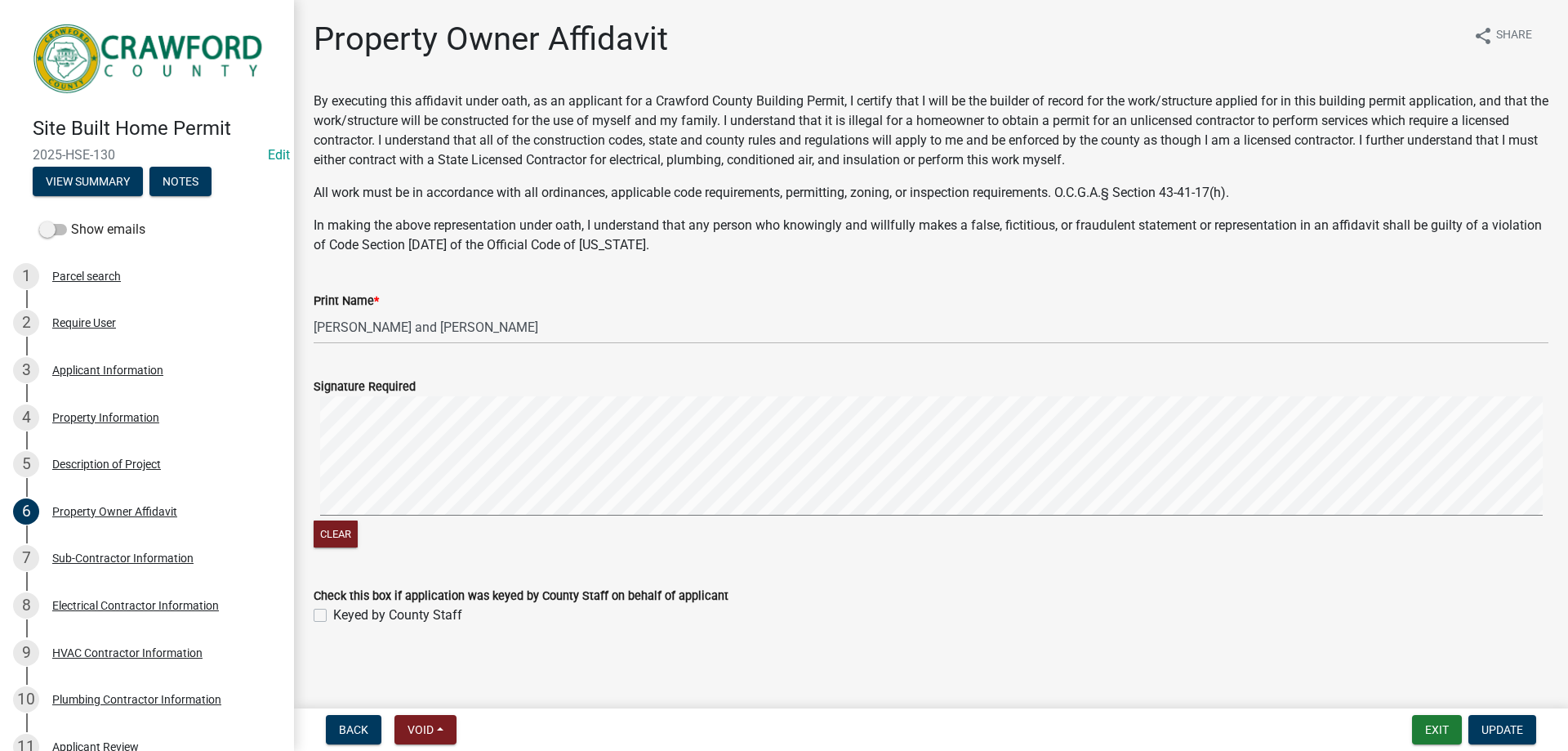
scroll to position [2, 0]
click at [130, 545] on div "7 Sub-Contractor Information" at bounding box center [140, 557] width 255 height 26
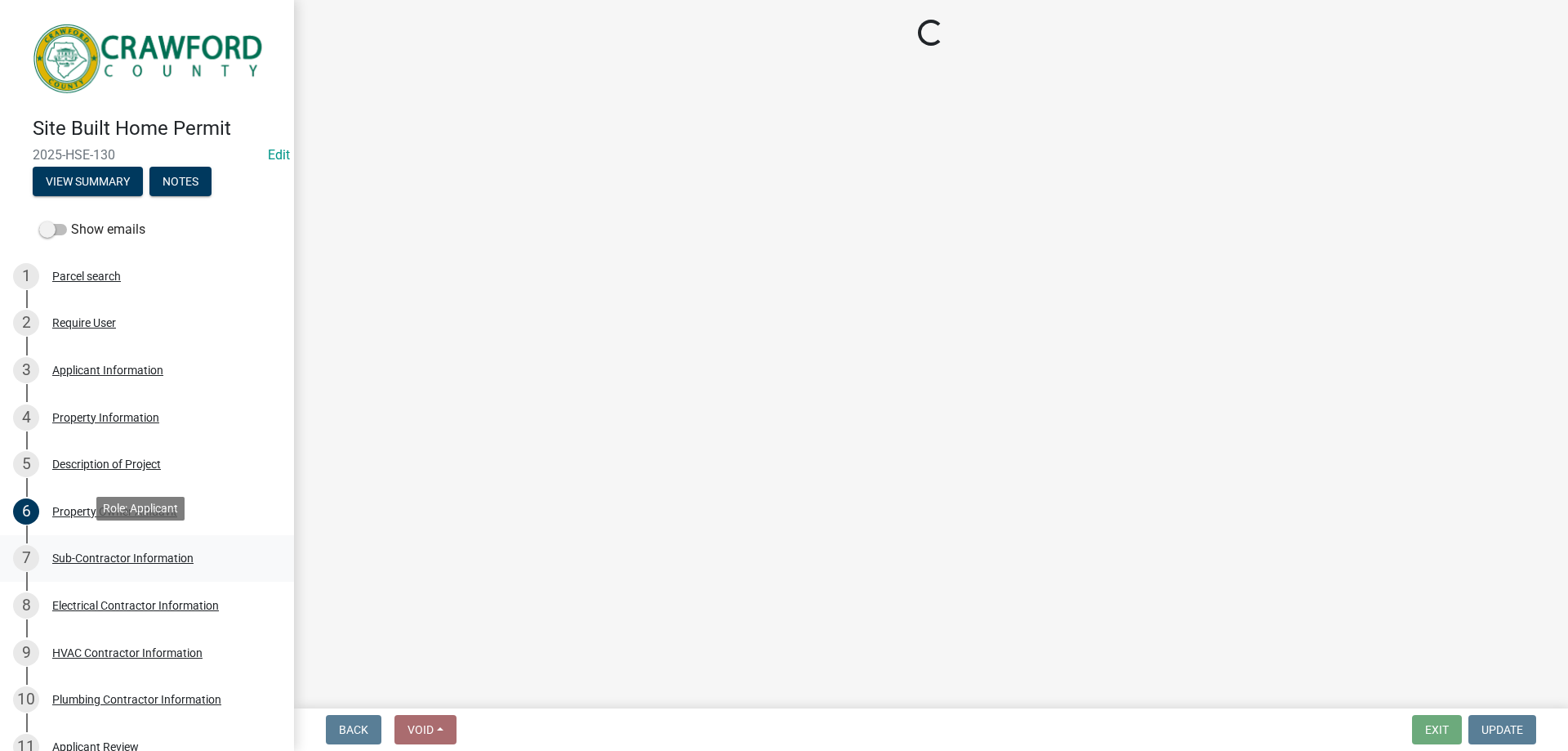
scroll to position [0, 0]
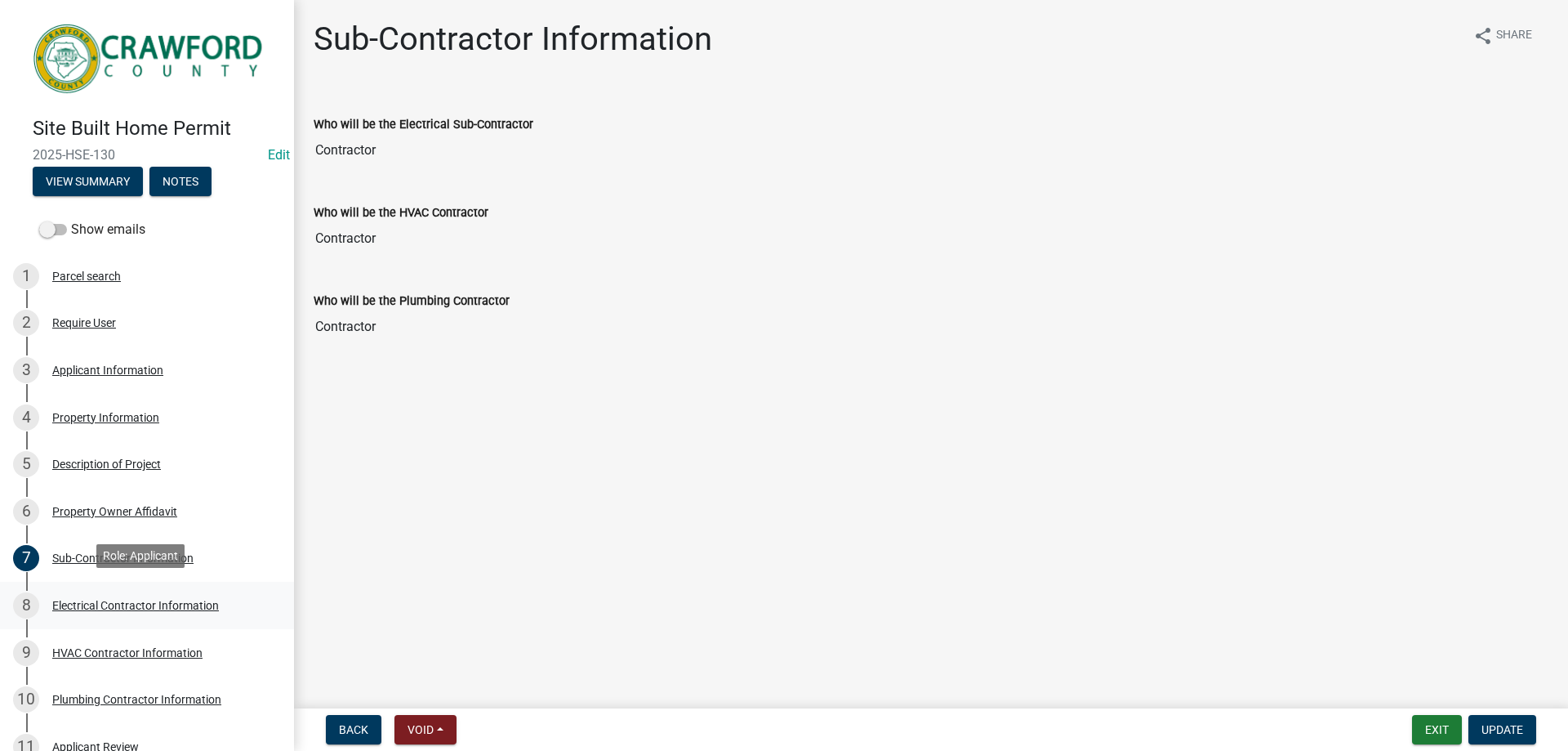
click at [139, 599] on div "Electrical Contractor Information" at bounding box center [135, 605] width 166 height 12
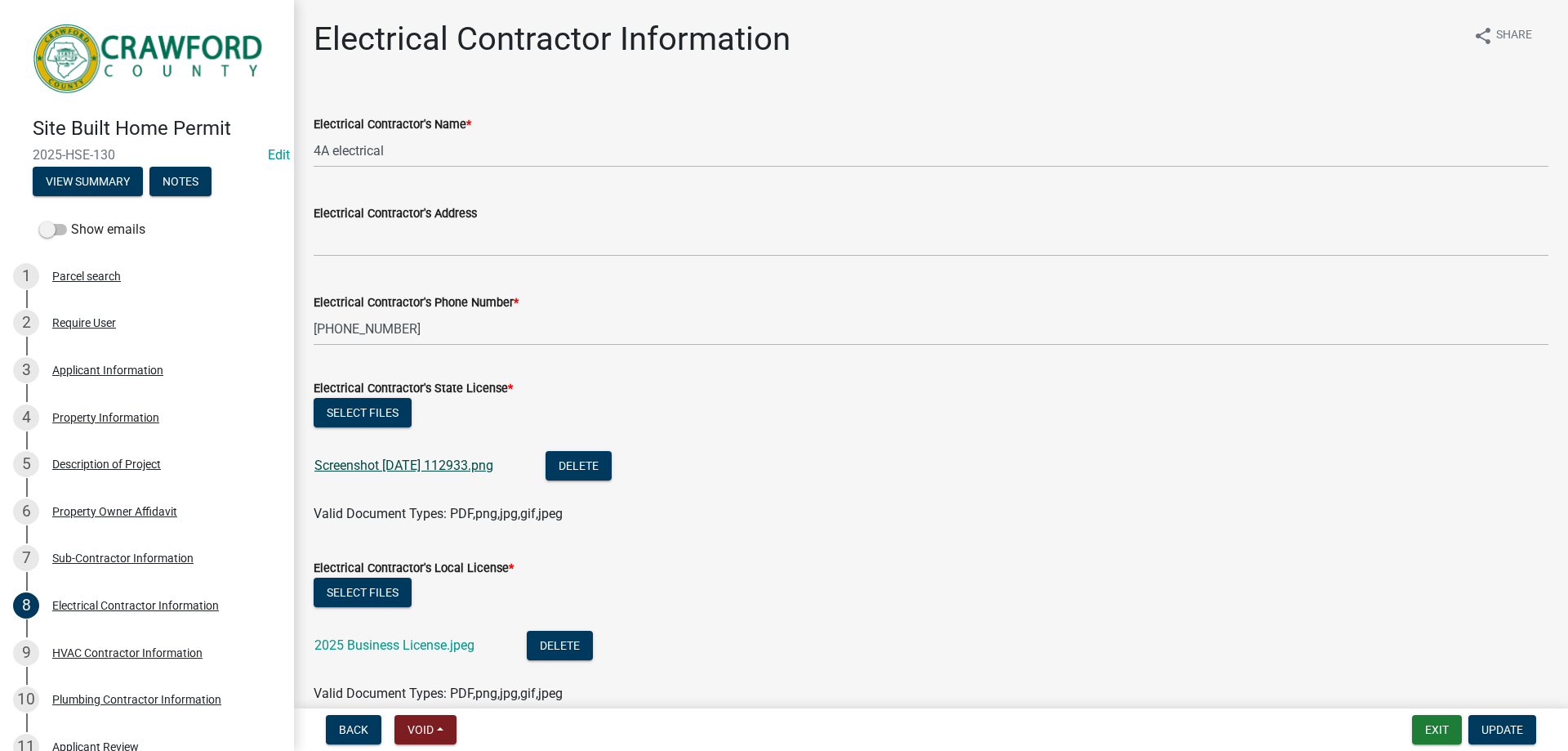
click at [387, 464] on link "Screenshot 2025-09-11 112933.png" at bounding box center [404, 465] width 179 height 16
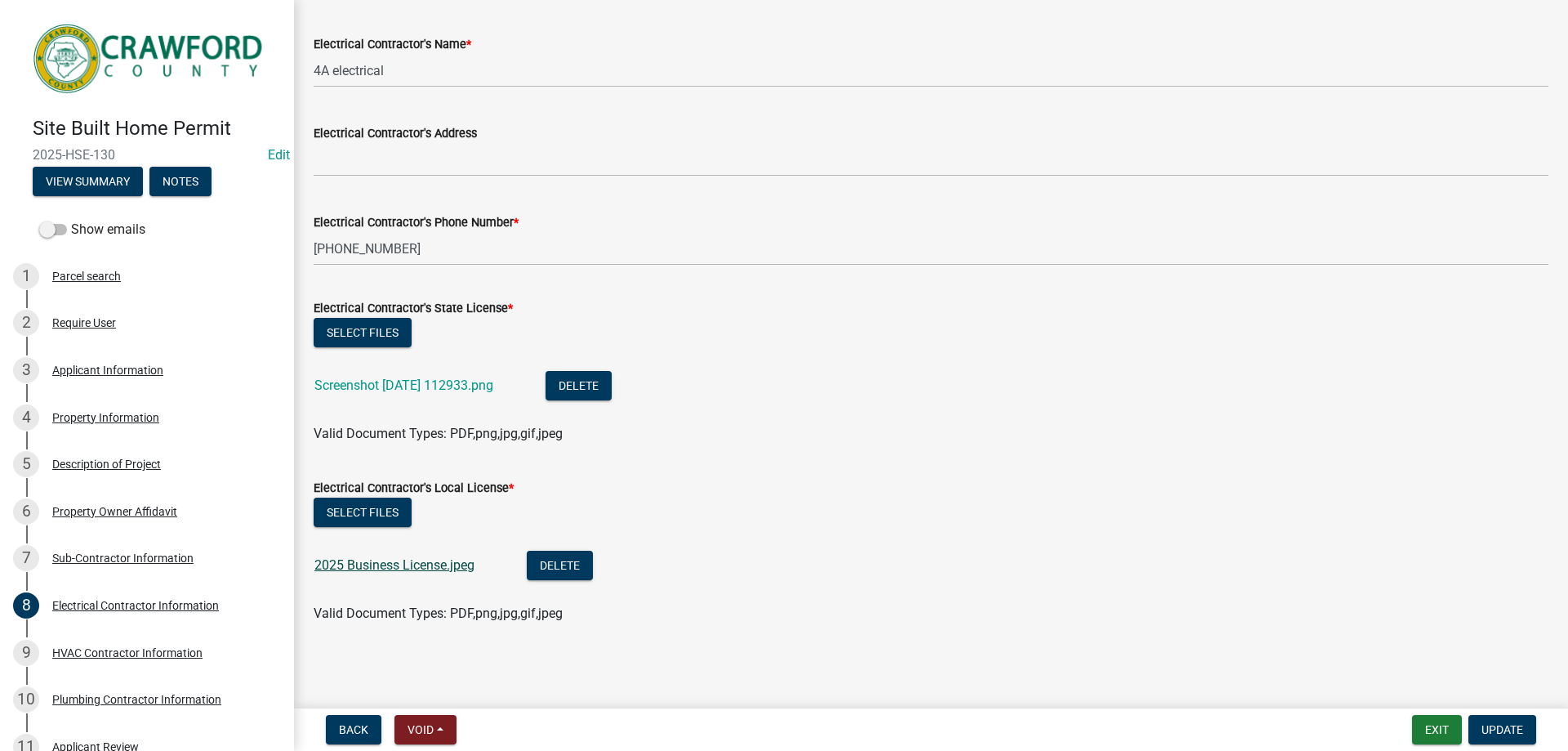
click at [354, 568] on link "2025 Business License.jpeg" at bounding box center [394, 565] width 160 height 16
click at [137, 648] on div "HVAC Contractor Information" at bounding box center [127, 653] width 151 height 12
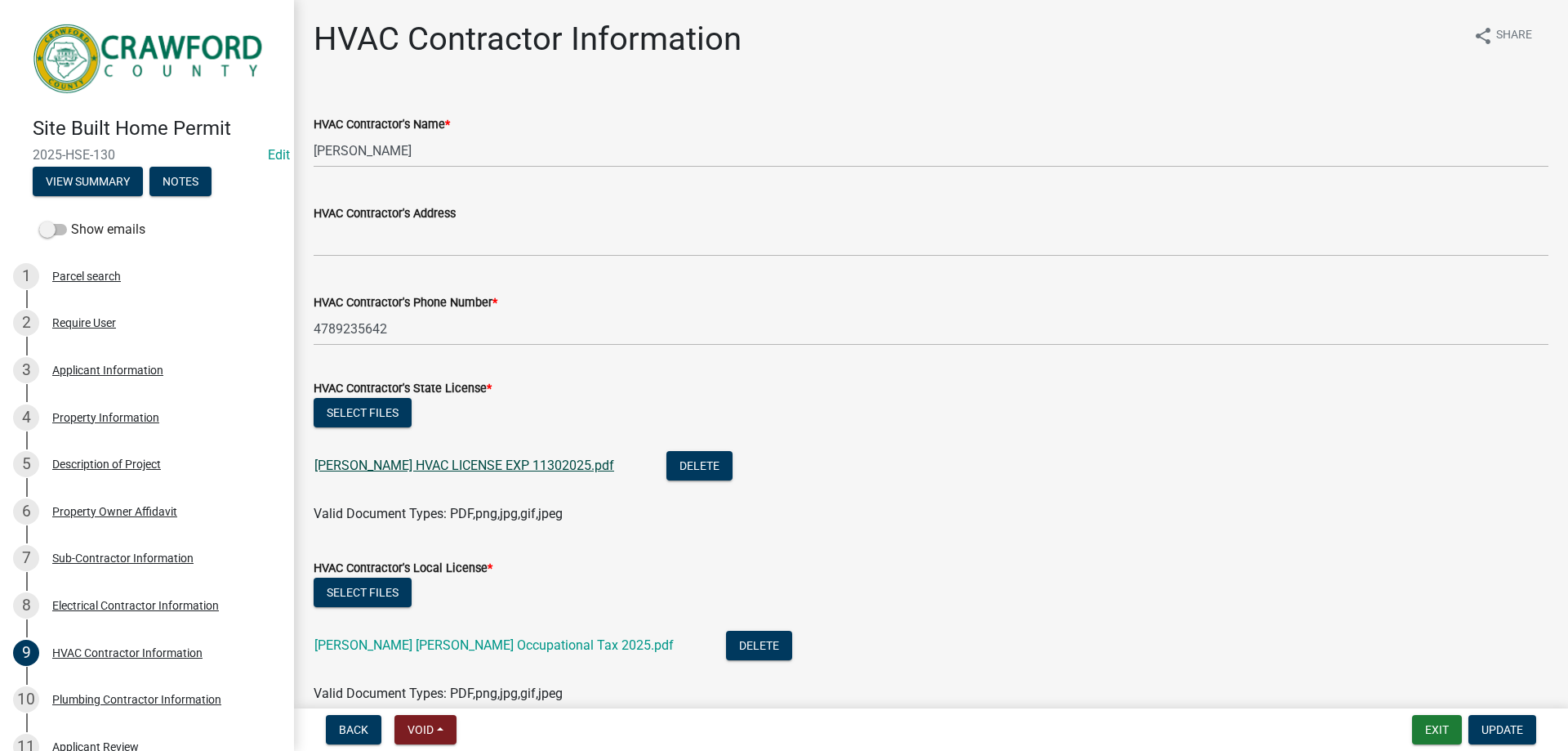
click at [479, 466] on link "BUZZELL HVAC LICENSE EXP 11302025.pdf" at bounding box center [464, 465] width 300 height 16
click at [408, 649] on link "Warner Robins Occupational Tax 2025.pdf" at bounding box center [493, 645] width 359 height 16
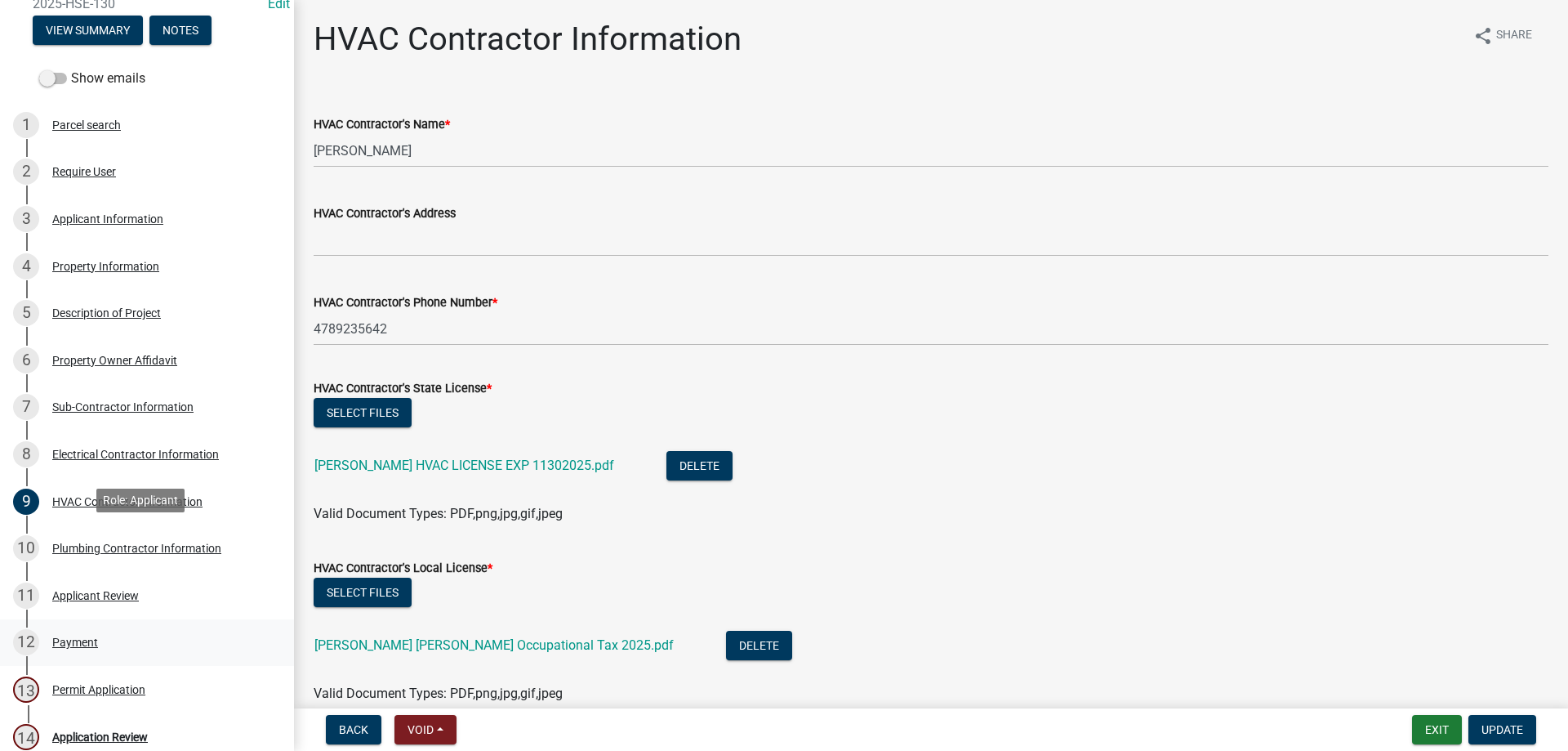
scroll to position [245, 0]
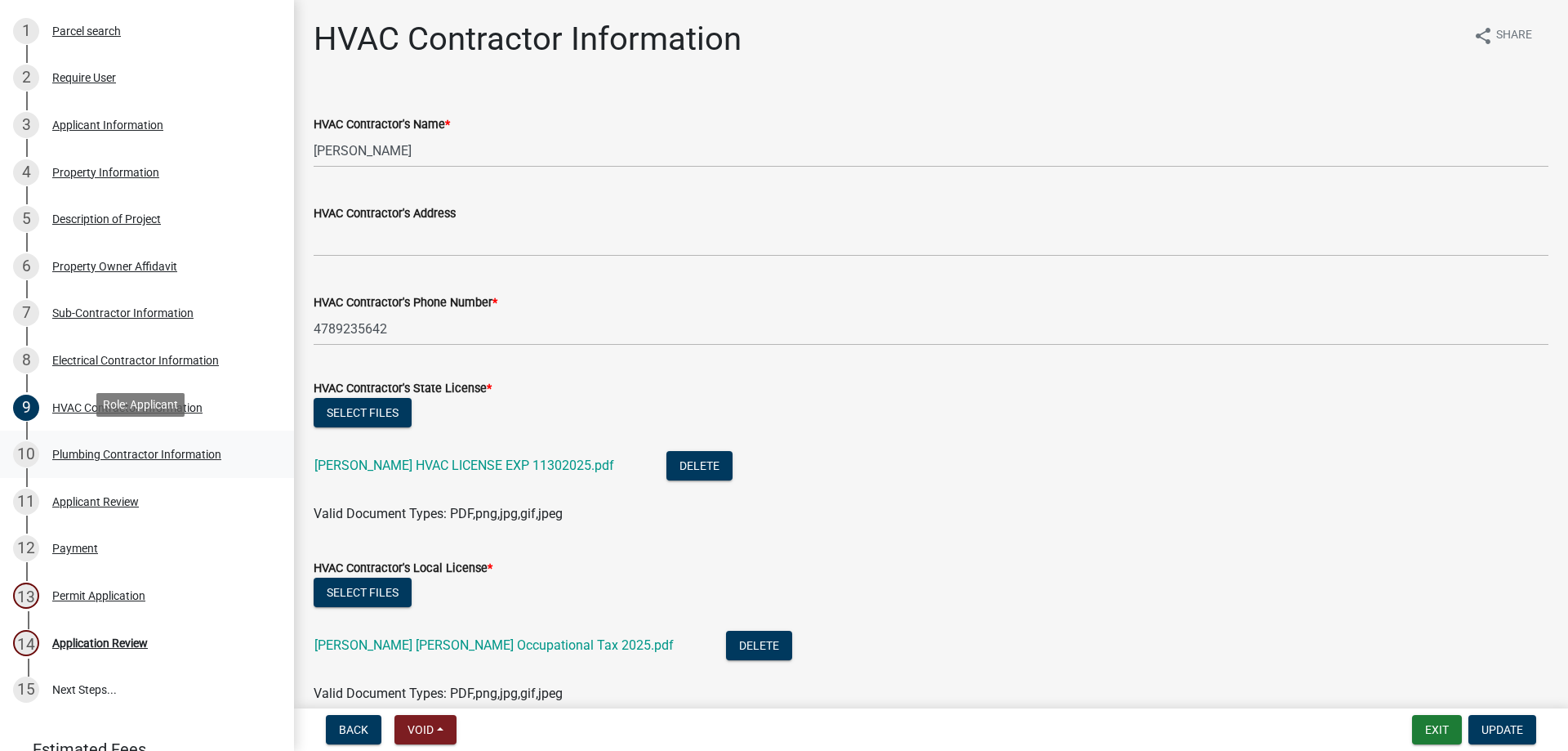
click at [144, 448] on div "Plumbing Contractor Information" at bounding box center [137, 454] width 169 height 12
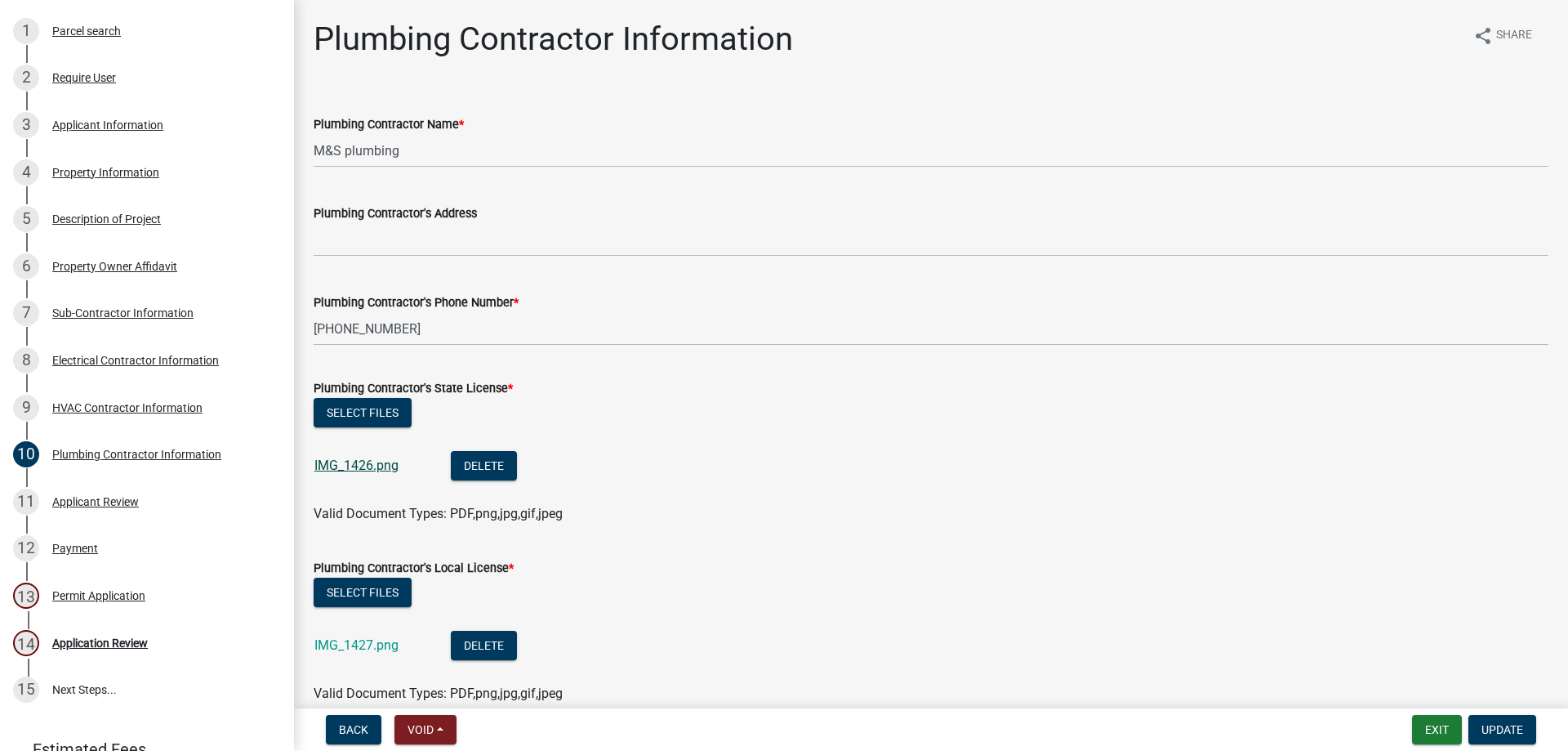
click at [365, 472] on link "IMG_1426.png" at bounding box center [356, 465] width 84 height 16
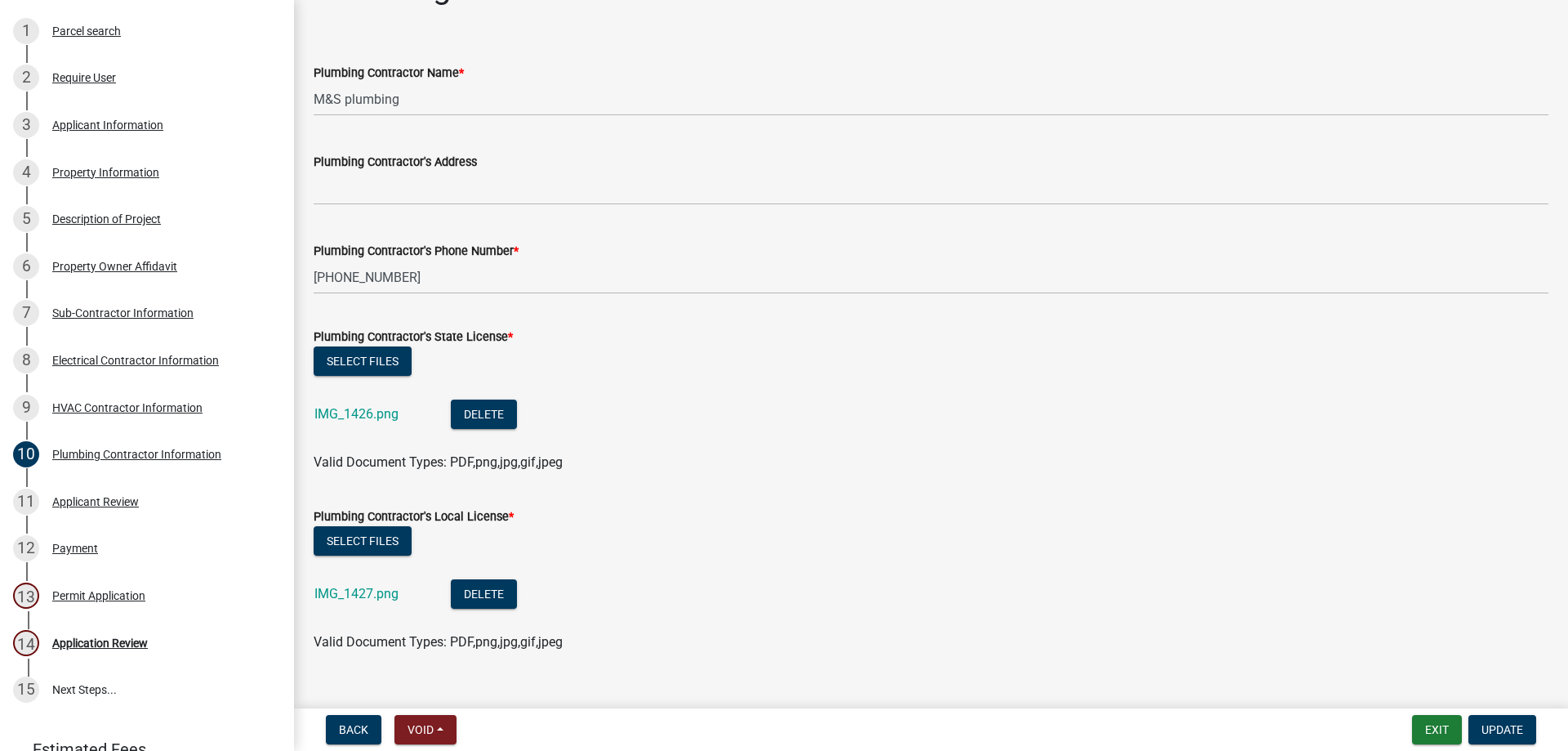
scroll to position [80, 0]
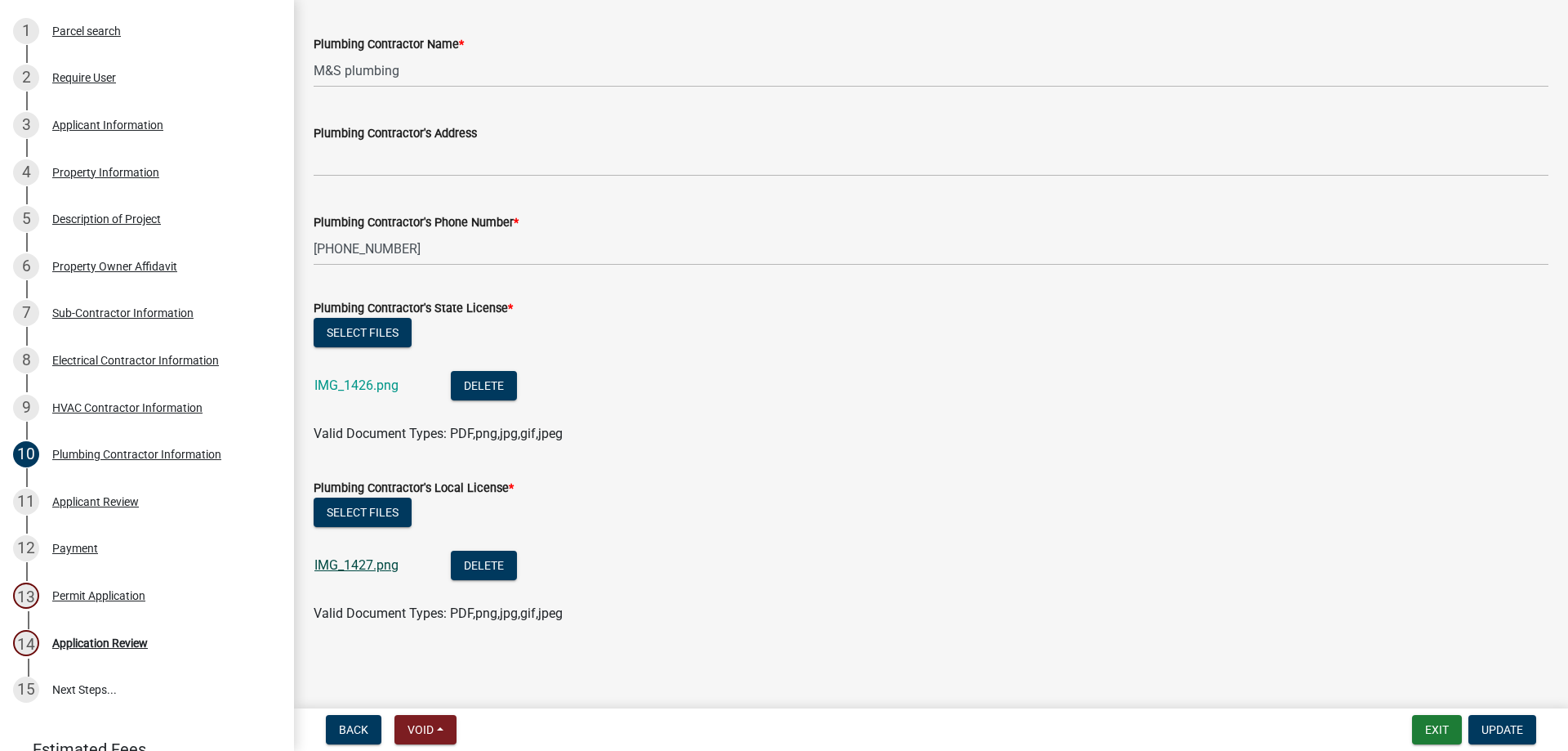
click at [359, 568] on link "IMG_1427.png" at bounding box center [356, 565] width 84 height 16
click at [89, 501] on div "Applicant Review" at bounding box center [95, 502] width 87 height 12
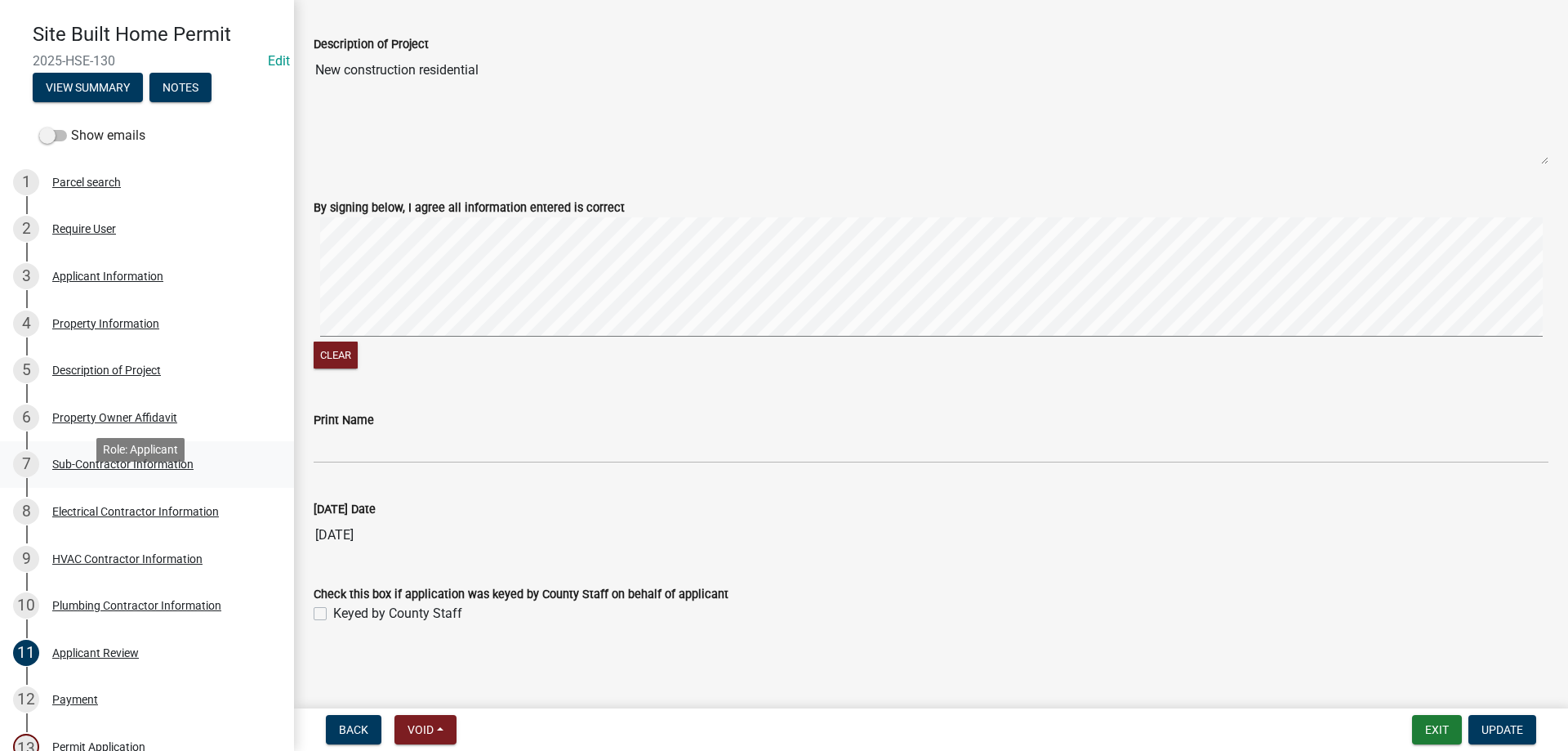
scroll to position [0, 0]
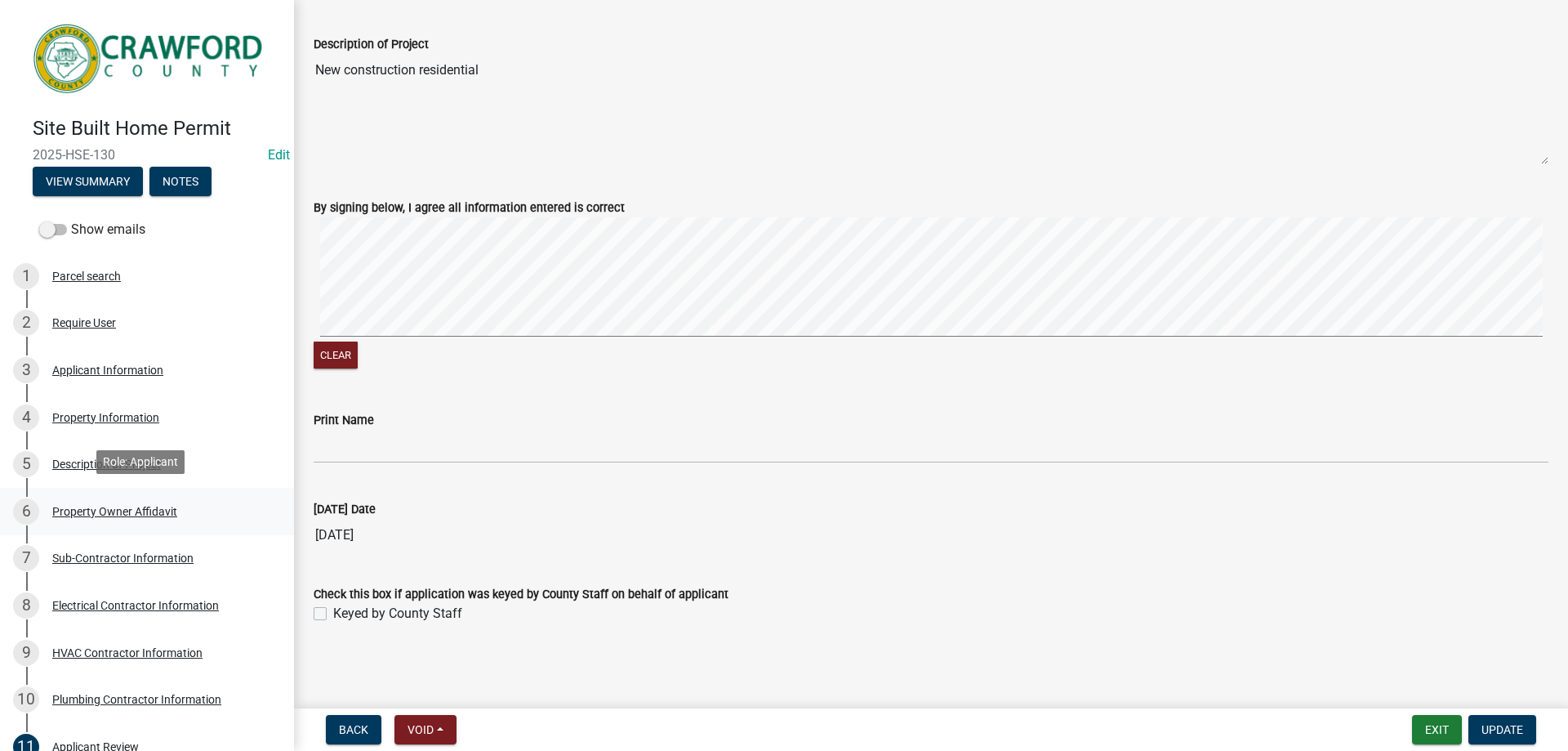
click at [125, 506] on div "Property Owner Affidavit" at bounding box center [115, 512] width 125 height 12
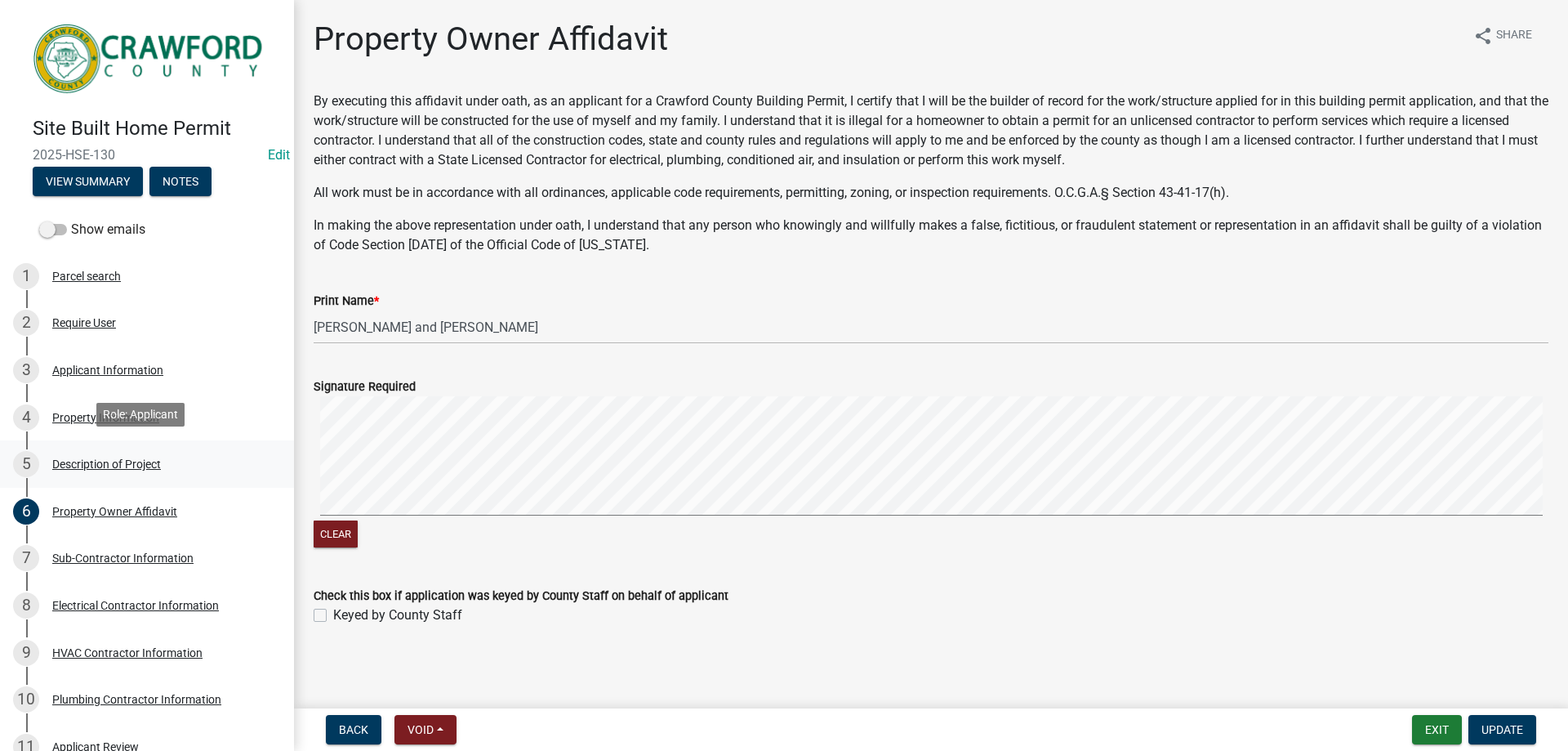
click at [67, 458] on div "Description of Project" at bounding box center [107, 464] width 109 height 12
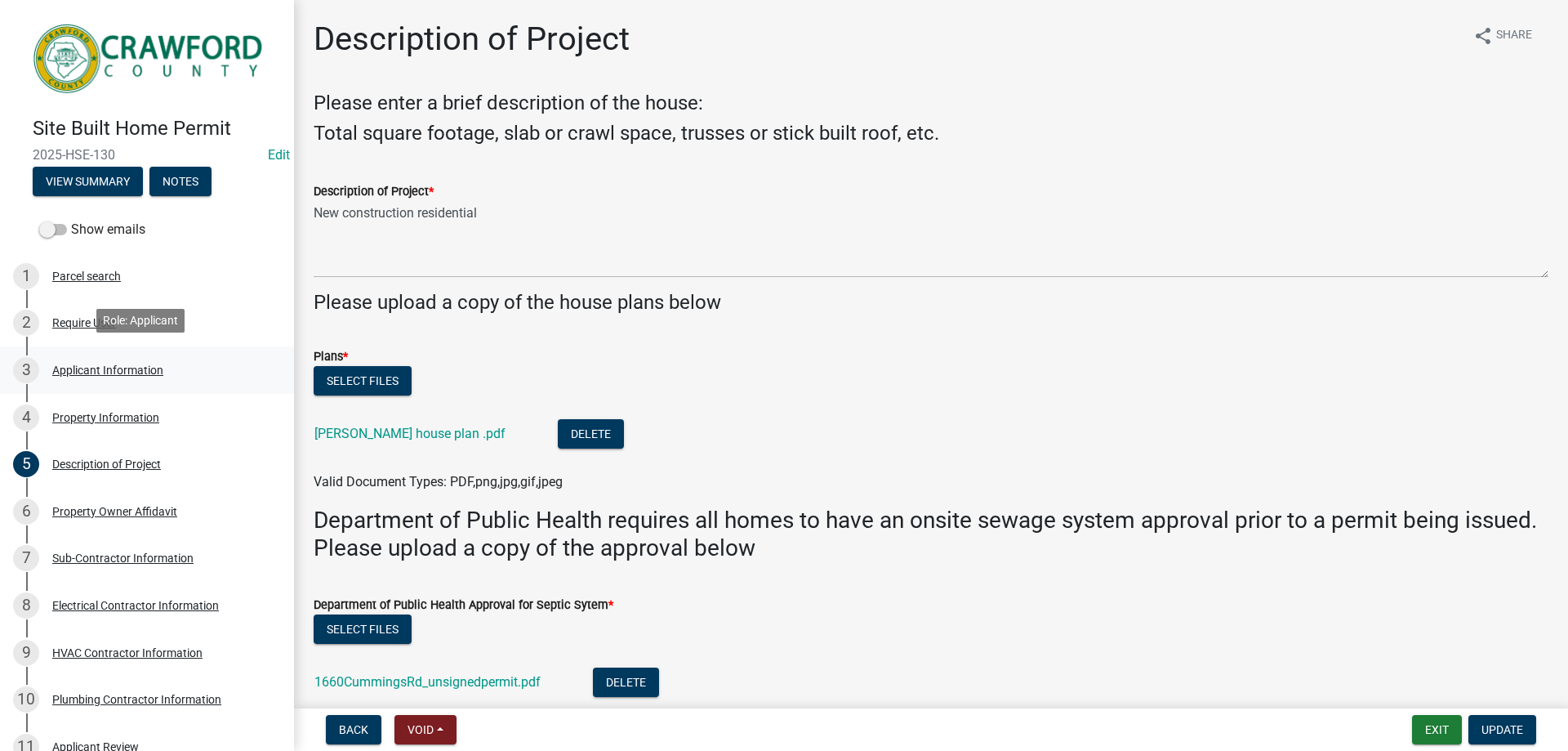
click at [71, 373] on div "3 Applicant Information" at bounding box center [140, 370] width 255 height 26
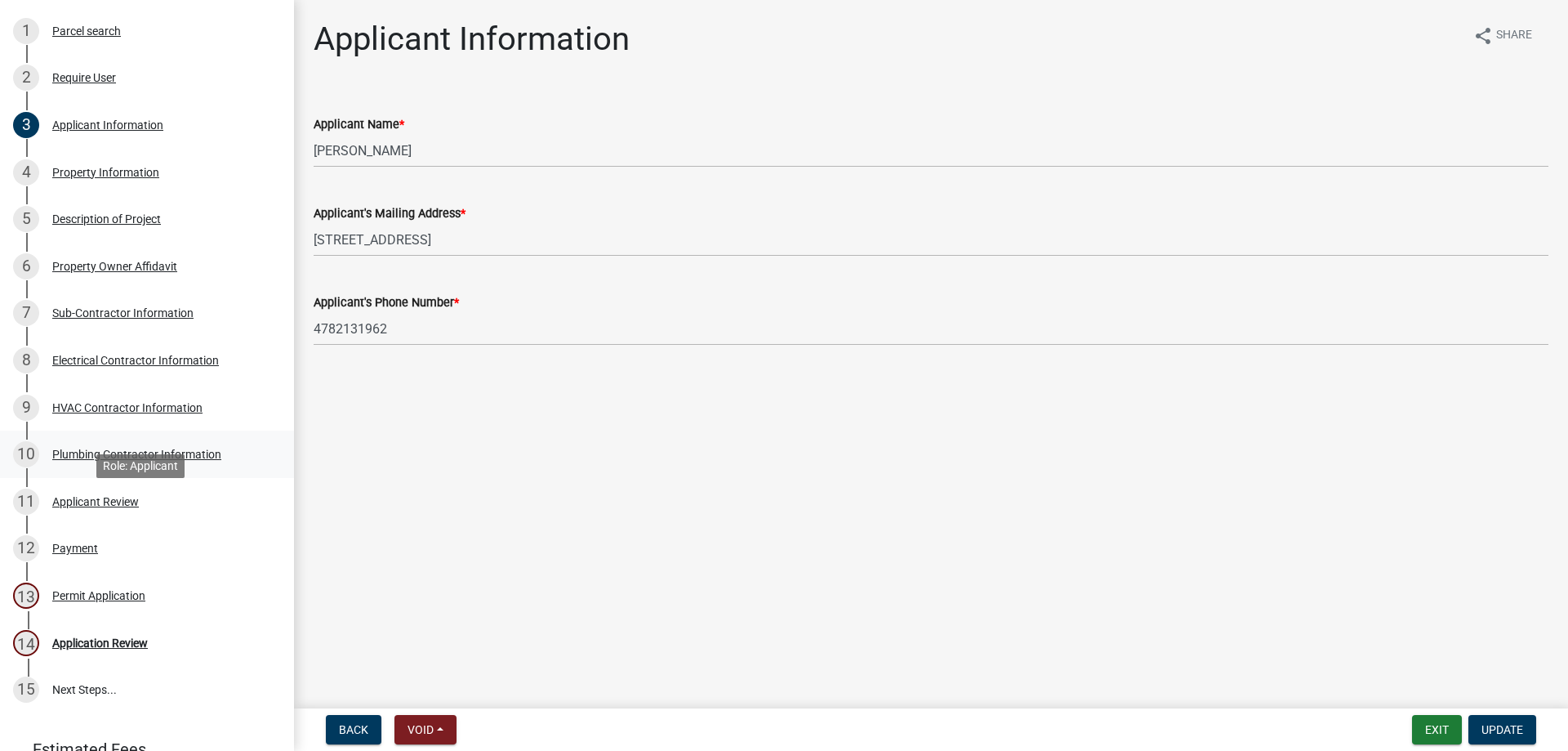
scroll to position [355, 0]
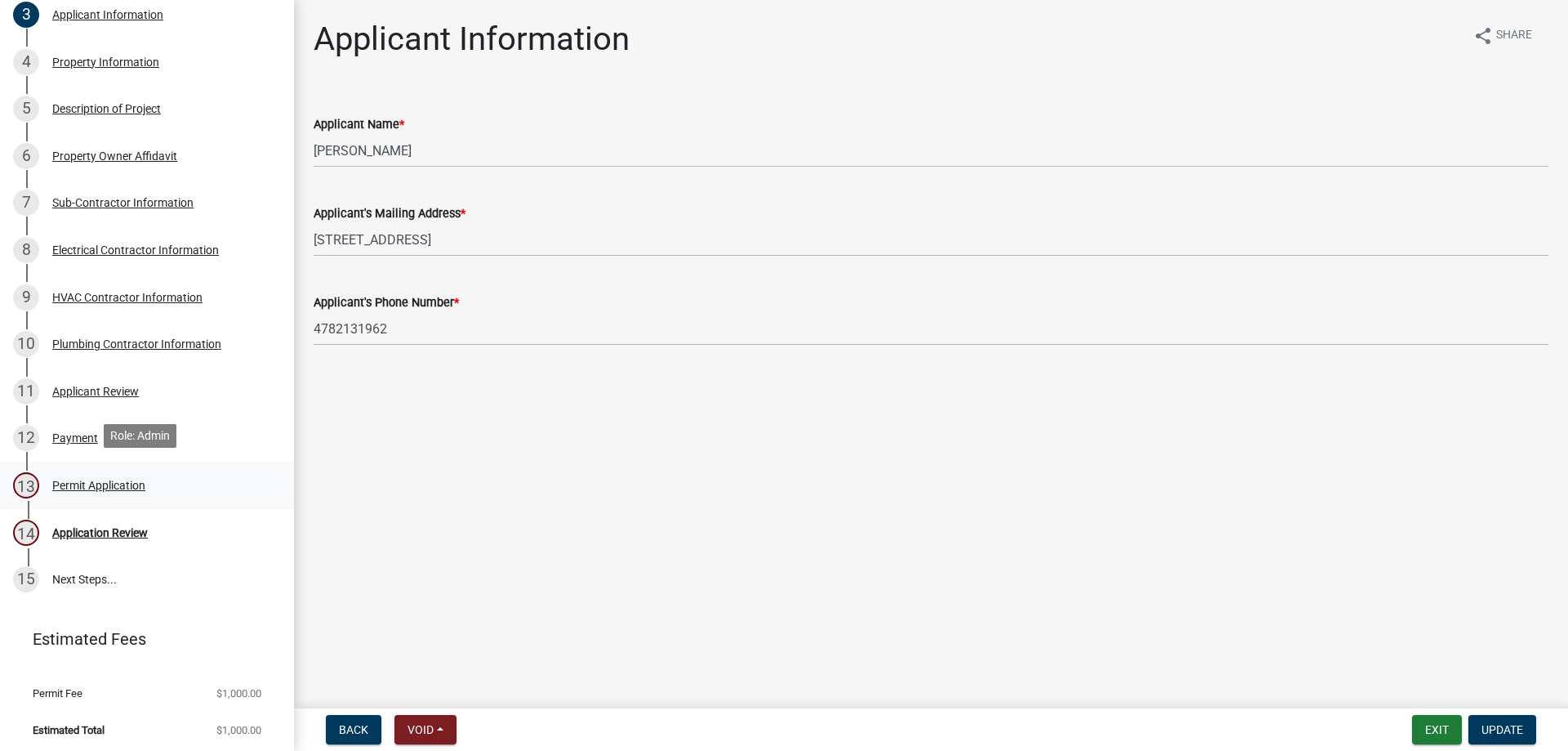
click at [94, 480] on div "Permit Application" at bounding box center [99, 485] width 93 height 12
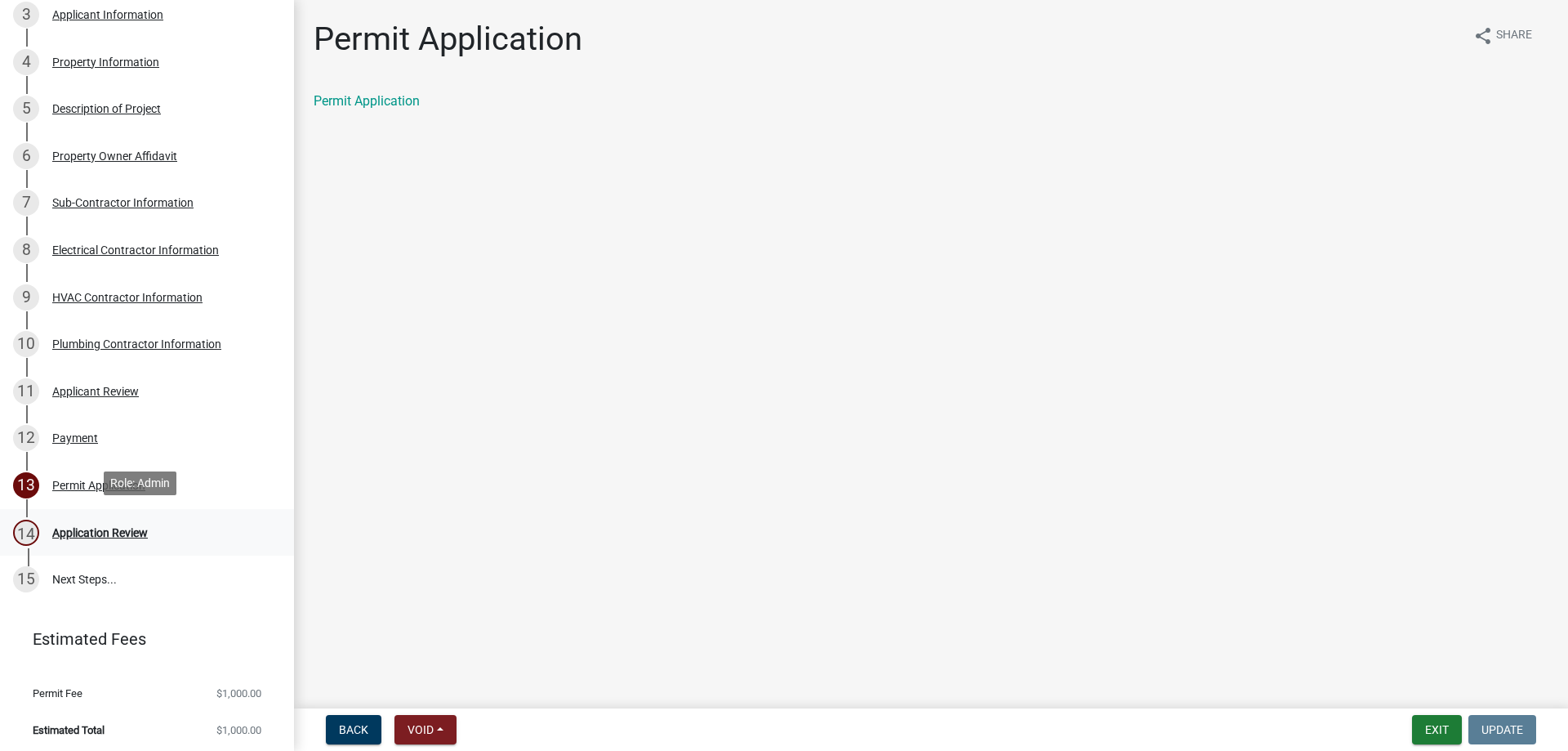
click at [84, 533] on div "Application Review" at bounding box center [100, 533] width 95 height 12
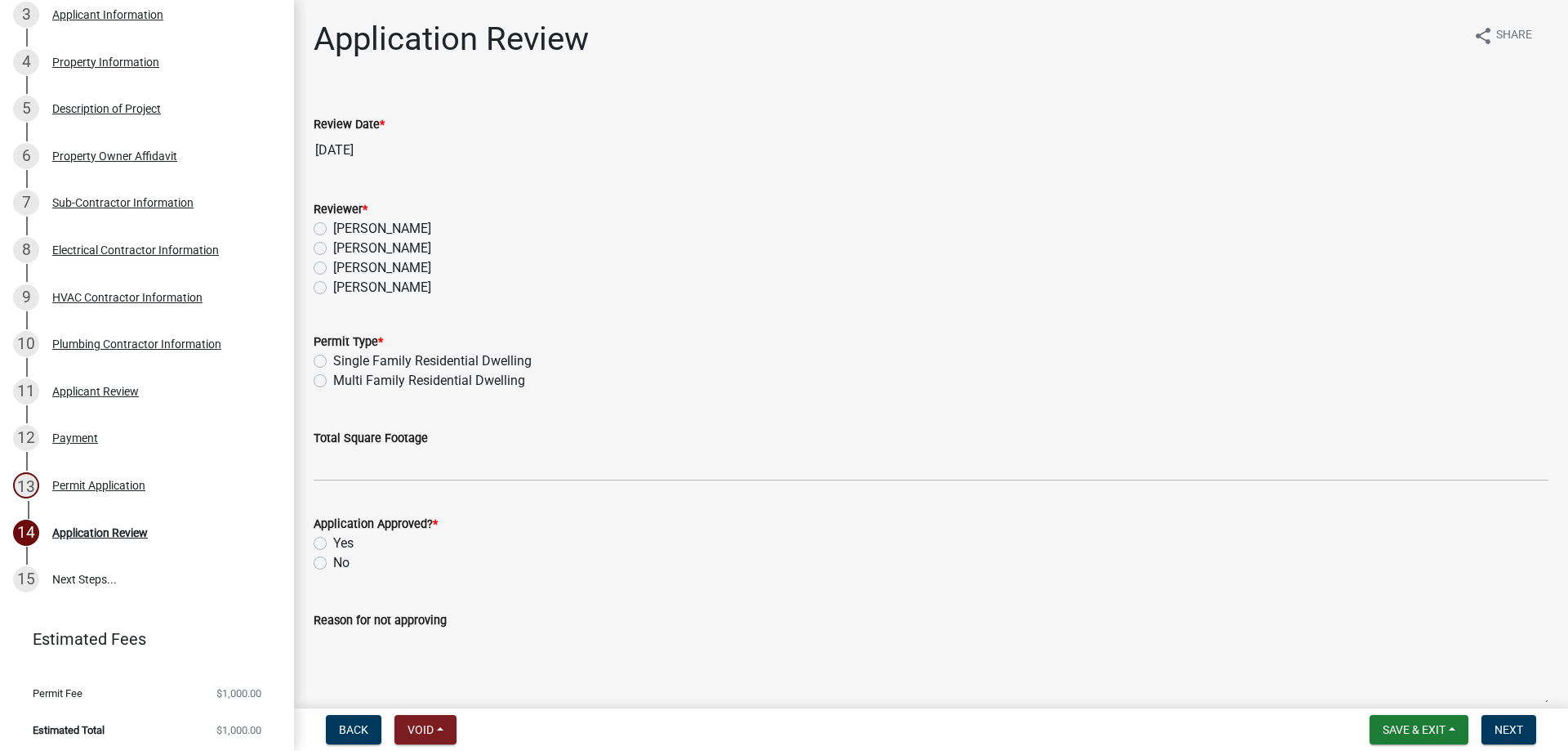
click at [334, 228] on label "[PERSON_NAME]" at bounding box center [382, 229] width 98 height 19
click at [334, 228] on input "[PERSON_NAME]" at bounding box center [339, 224] width 11 height 11
radio input "true"
click at [334, 358] on label "Single Family Residential Dwelling" at bounding box center [433, 361] width 198 height 19
click at [334, 358] on input "Single Family Residential Dwelling" at bounding box center [339, 356] width 11 height 11
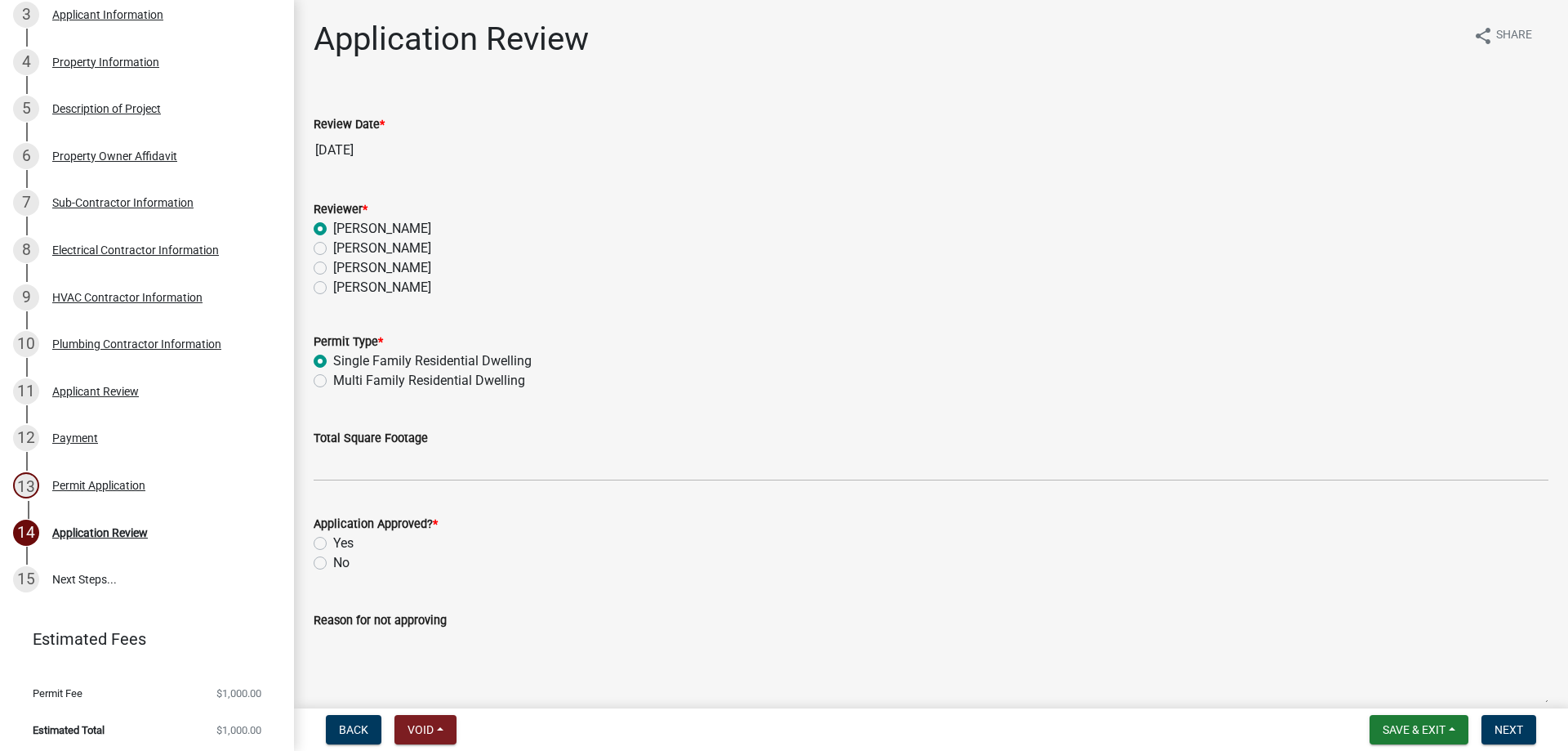
radio input "true"
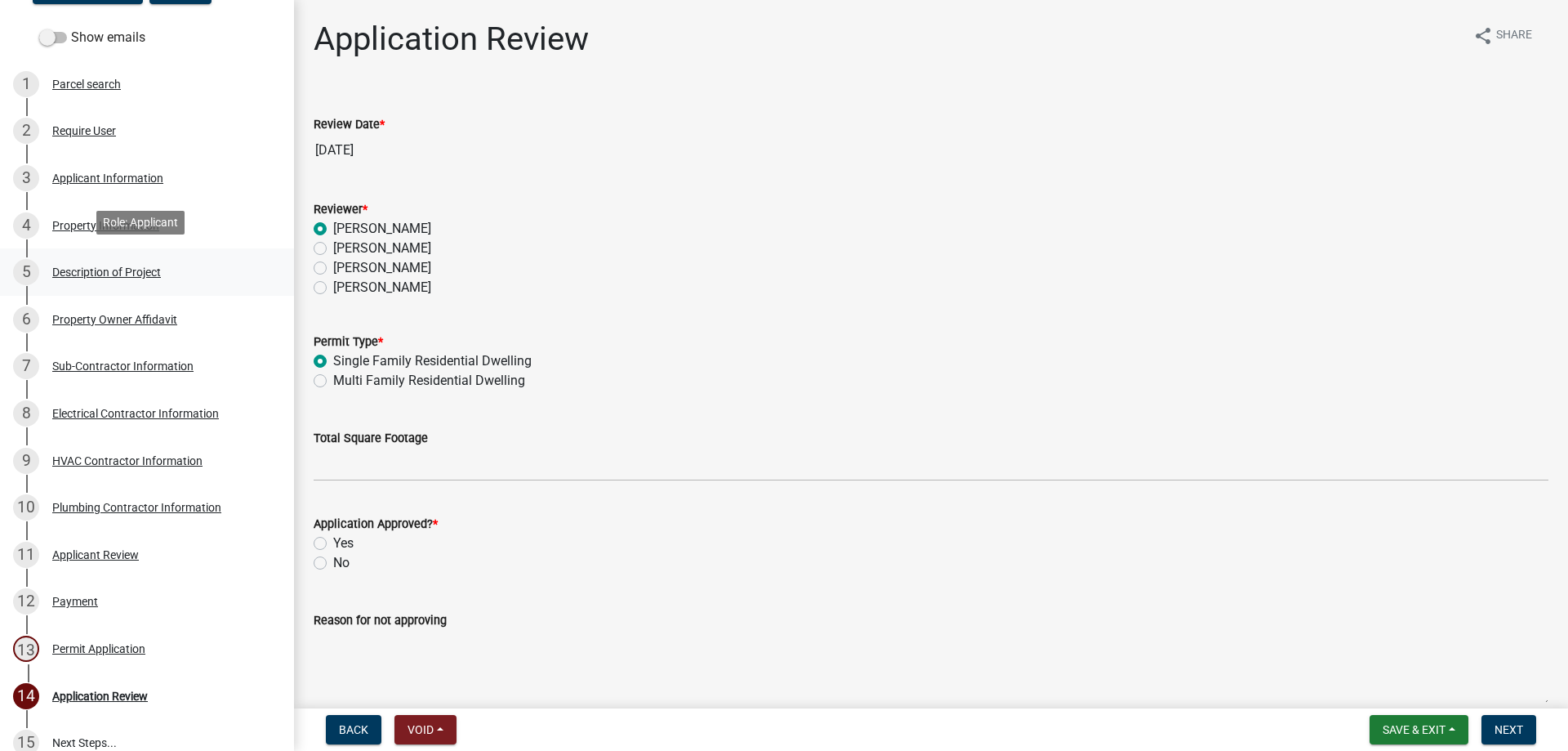
click at [108, 272] on div "Description of Project" at bounding box center [107, 272] width 109 height 12
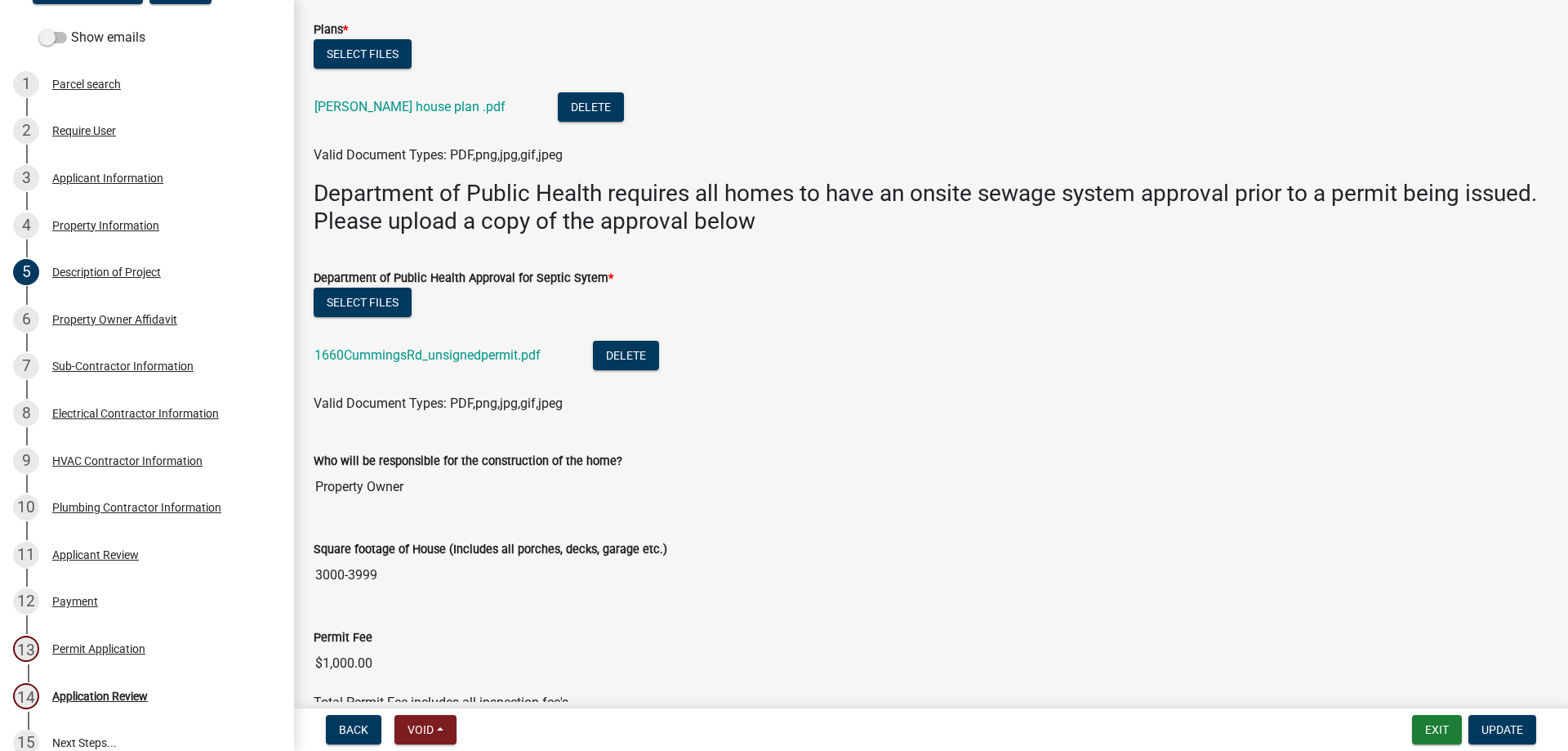
scroll to position [414, 0]
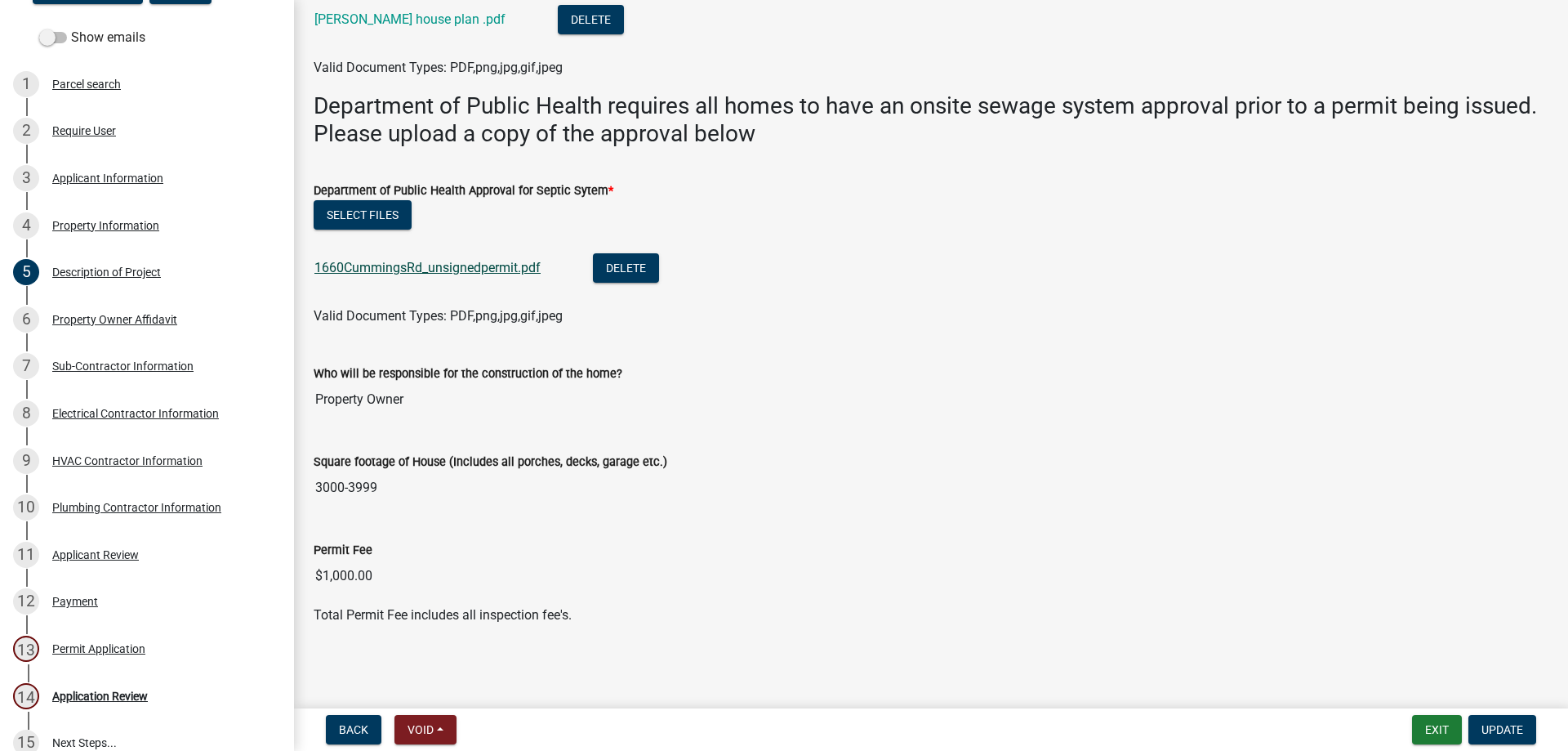
click at [449, 268] on link "1660CummingsRd_unsignedpermit.pdf" at bounding box center [427, 268] width 227 height 16
click at [108, 220] on div "Property Information" at bounding box center [106, 226] width 107 height 12
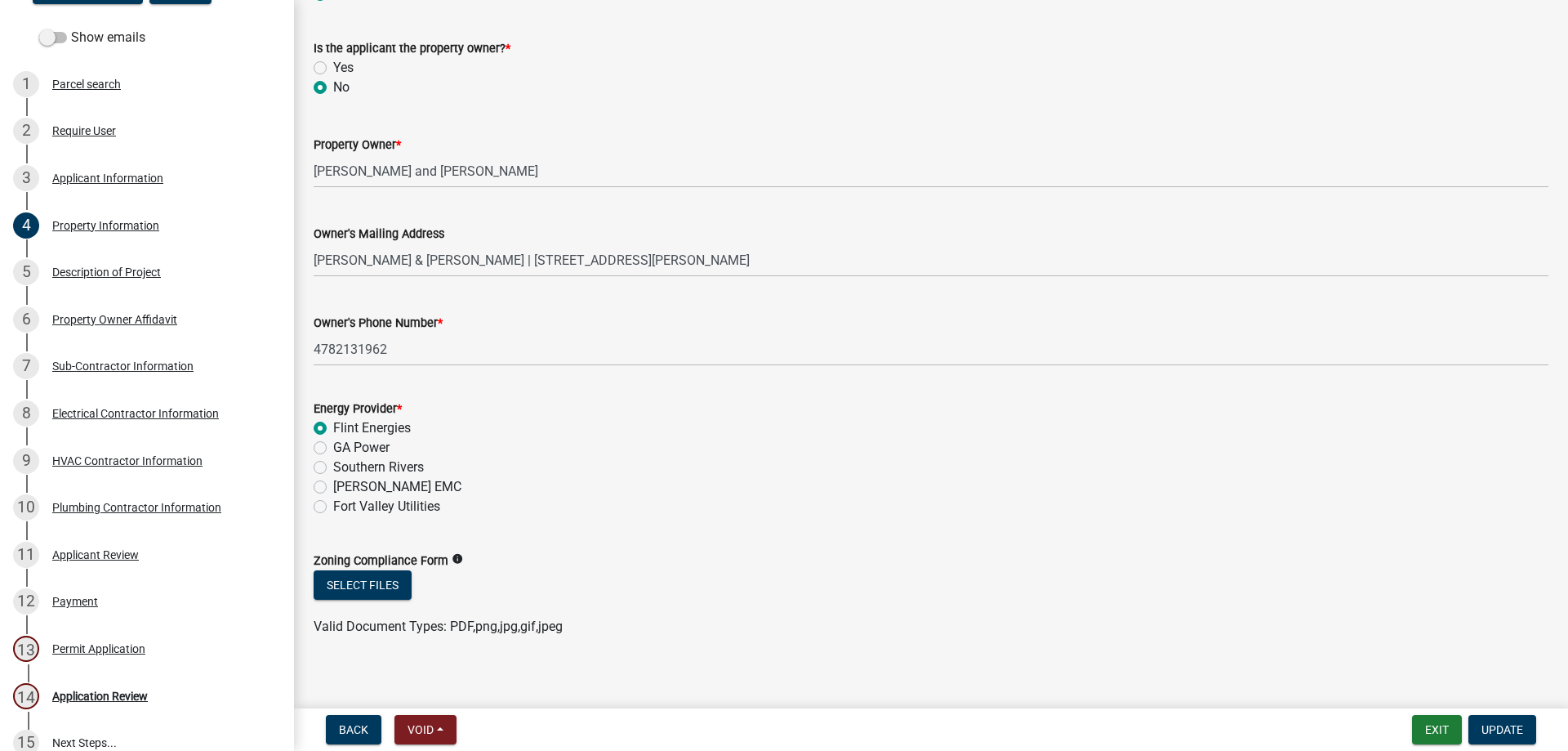
scroll to position [446, 0]
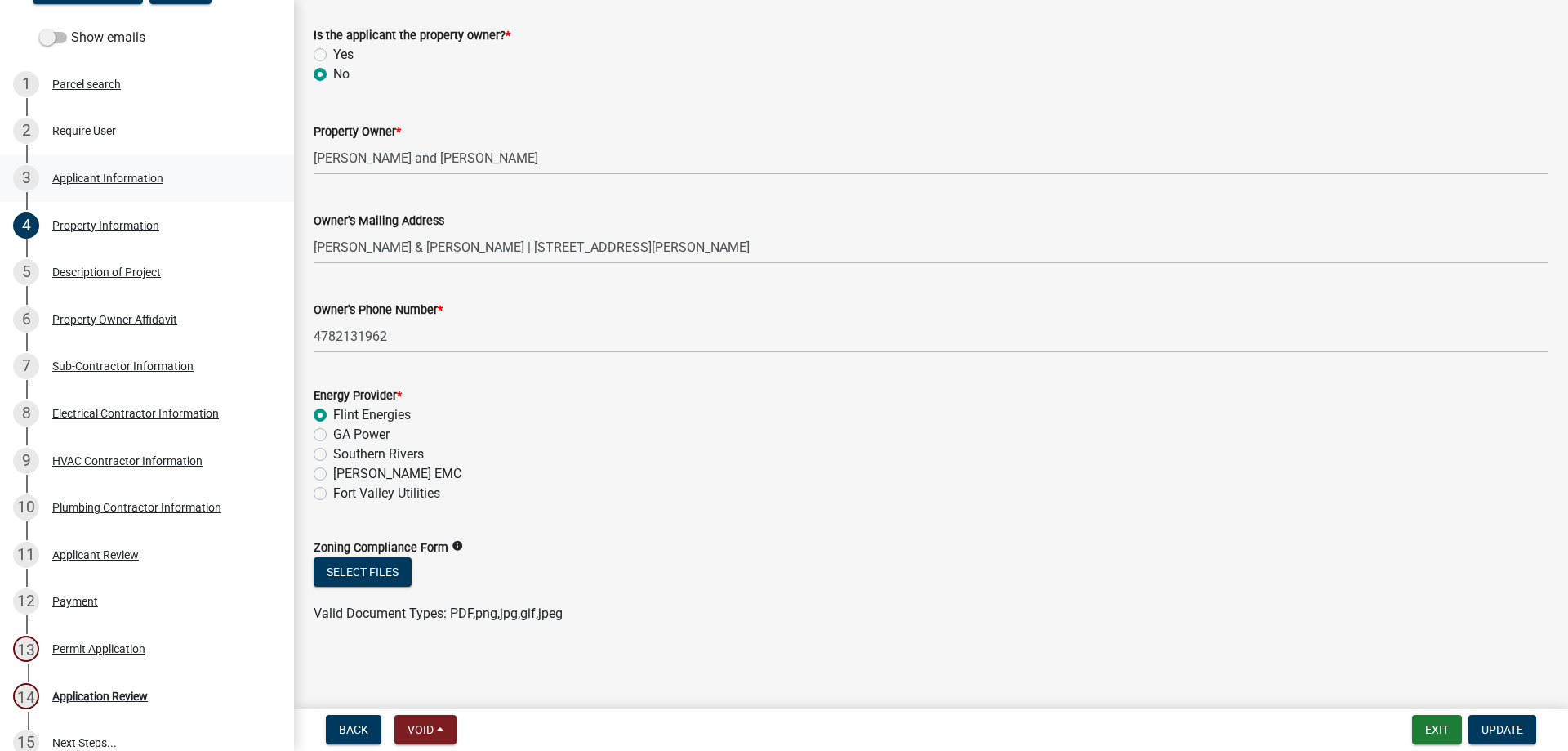
click at [129, 176] on div "Applicant Information" at bounding box center [108, 178] width 111 height 12
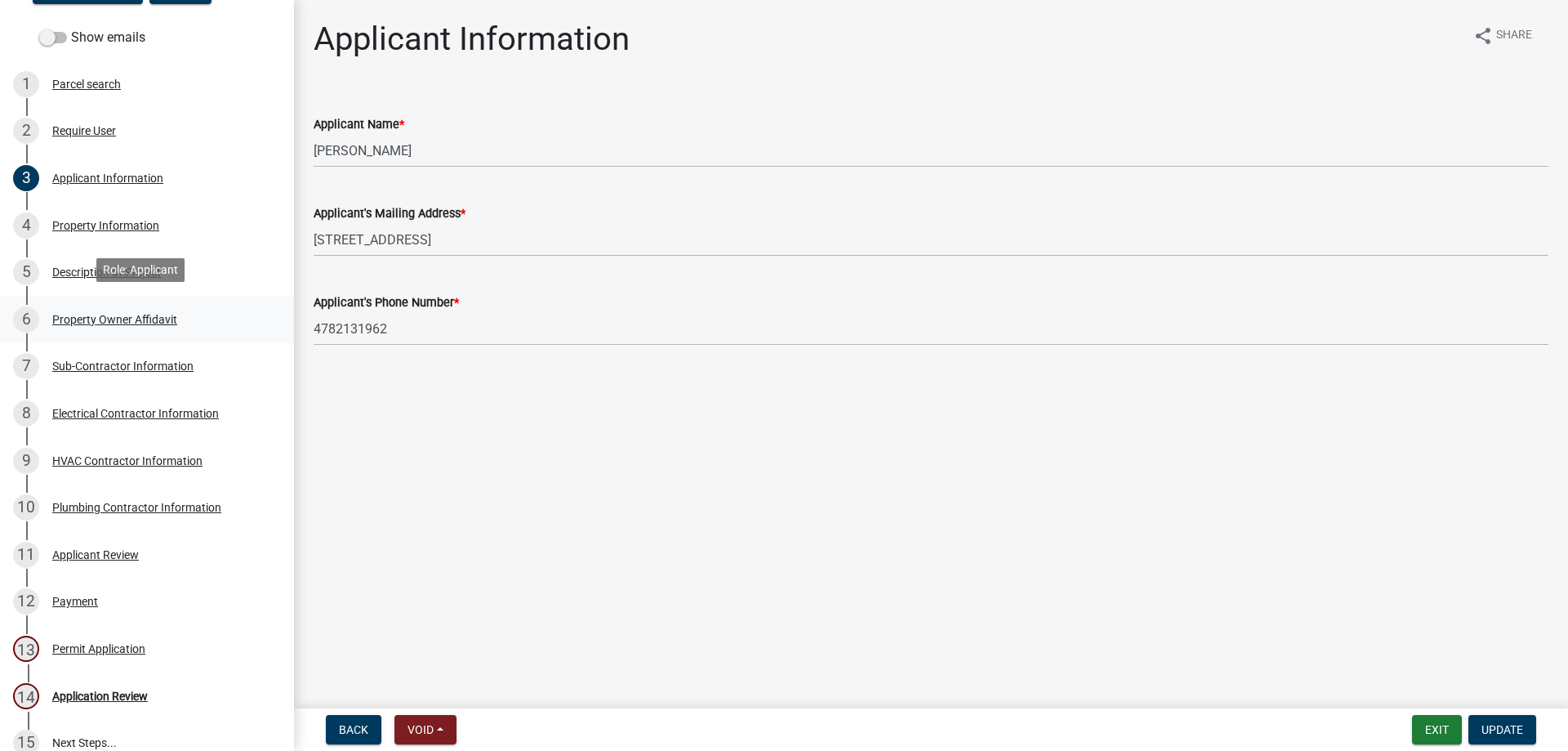
click at [94, 319] on div "Property Owner Affidavit" at bounding box center [115, 319] width 125 height 12
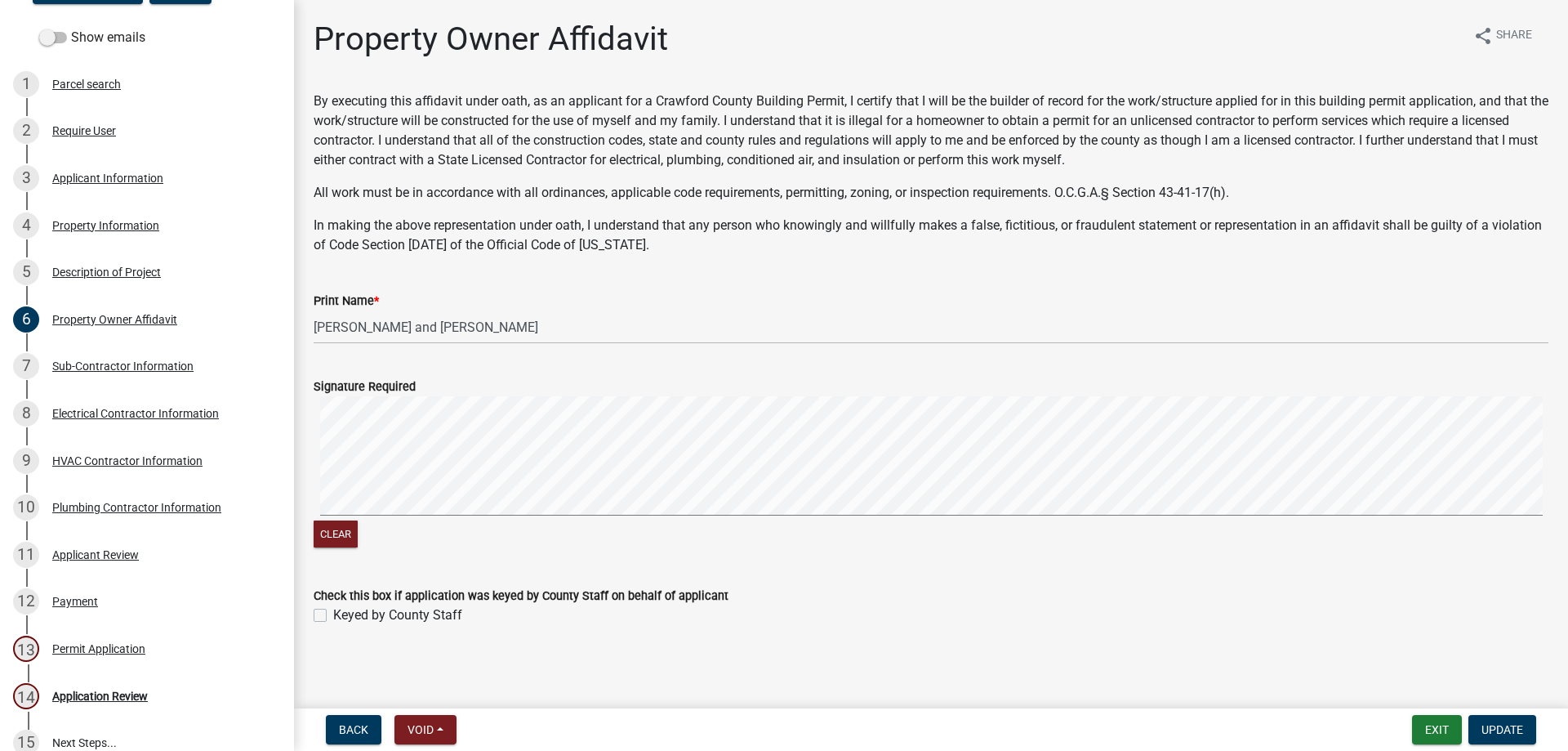
scroll to position [2, 0]
click at [132, 267] on div "Description of Project" at bounding box center [107, 272] width 109 height 12
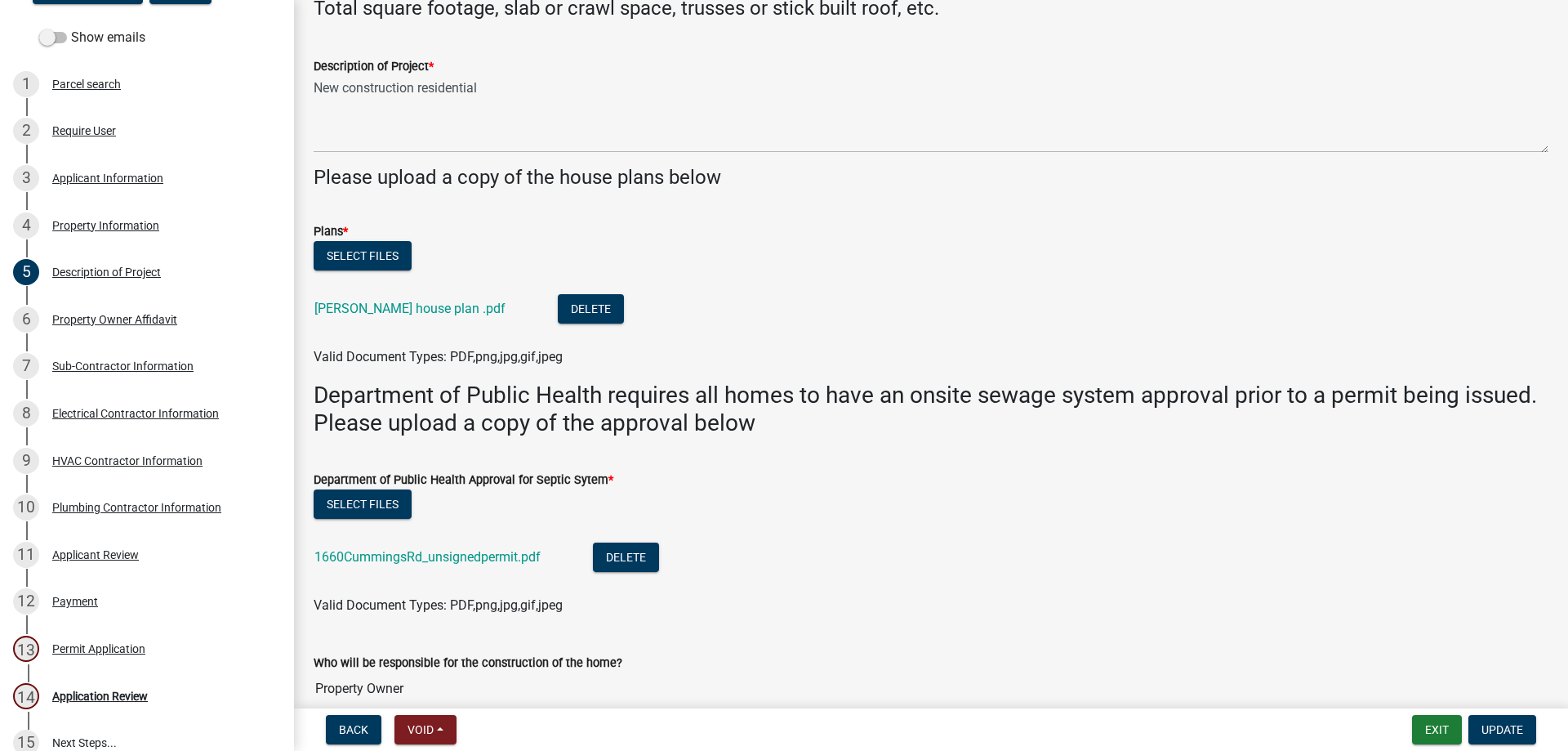
scroll to position [245, 0]
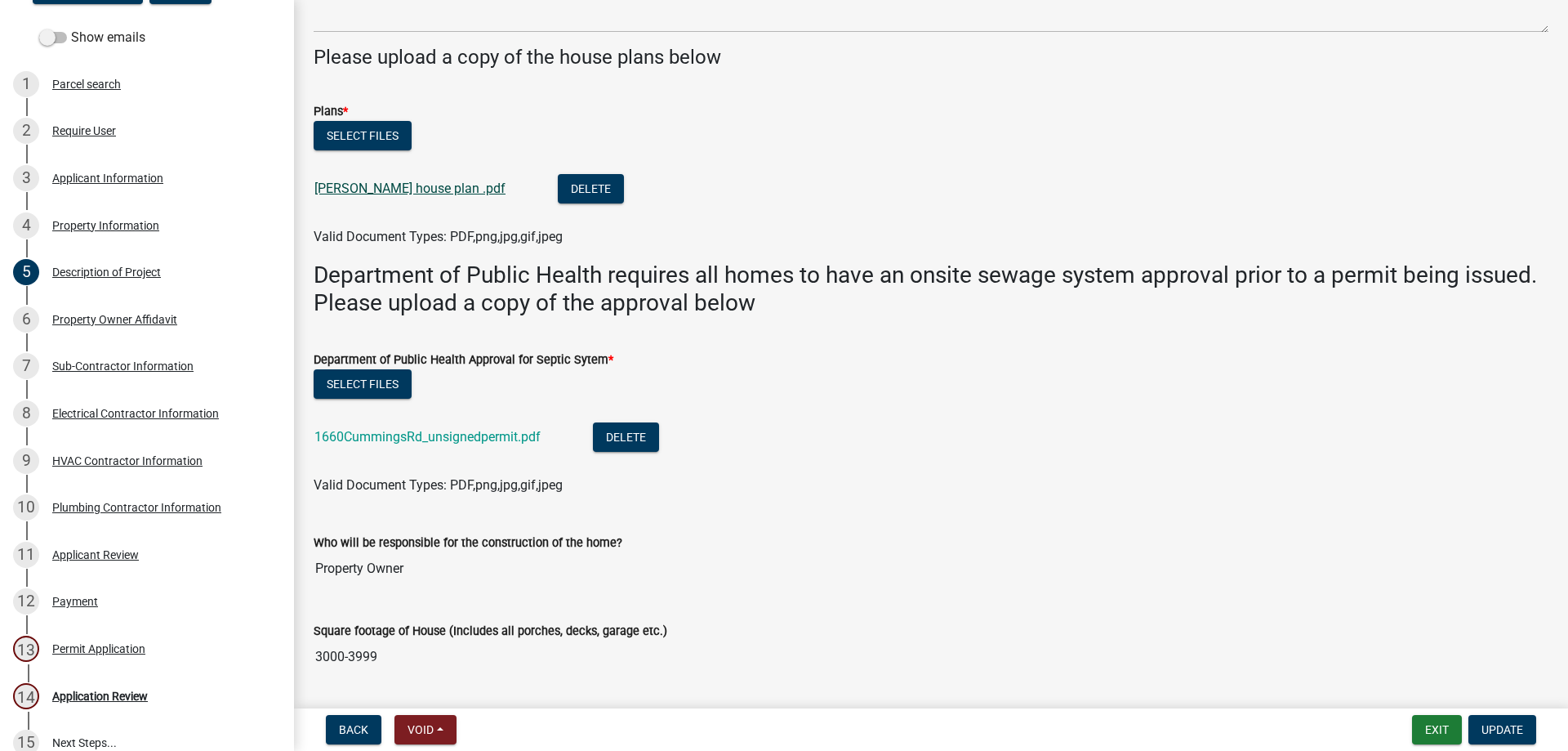
click at [392, 188] on link "Martin house plan .pdf" at bounding box center [410, 189] width 191 height 16
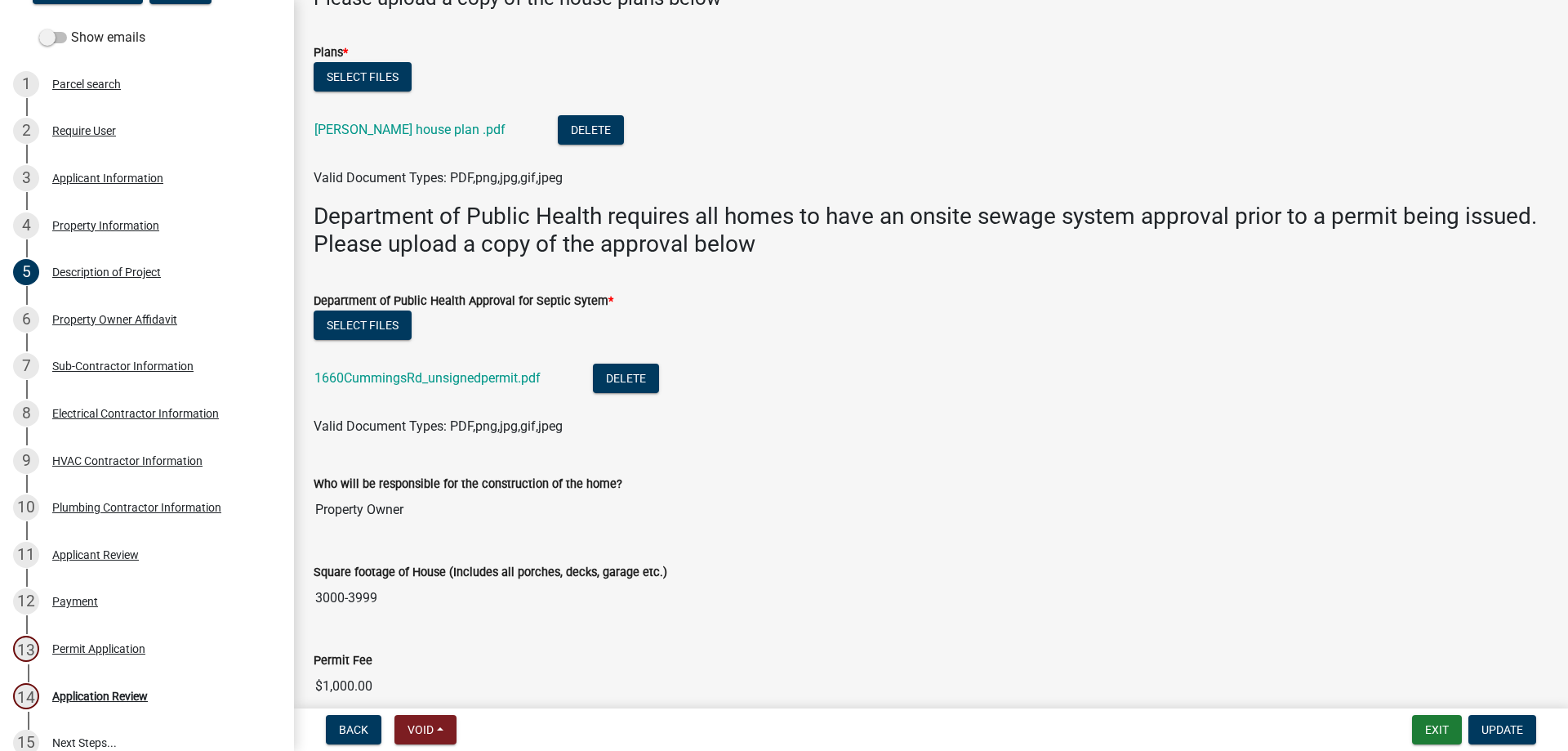
scroll to position [414, 0]
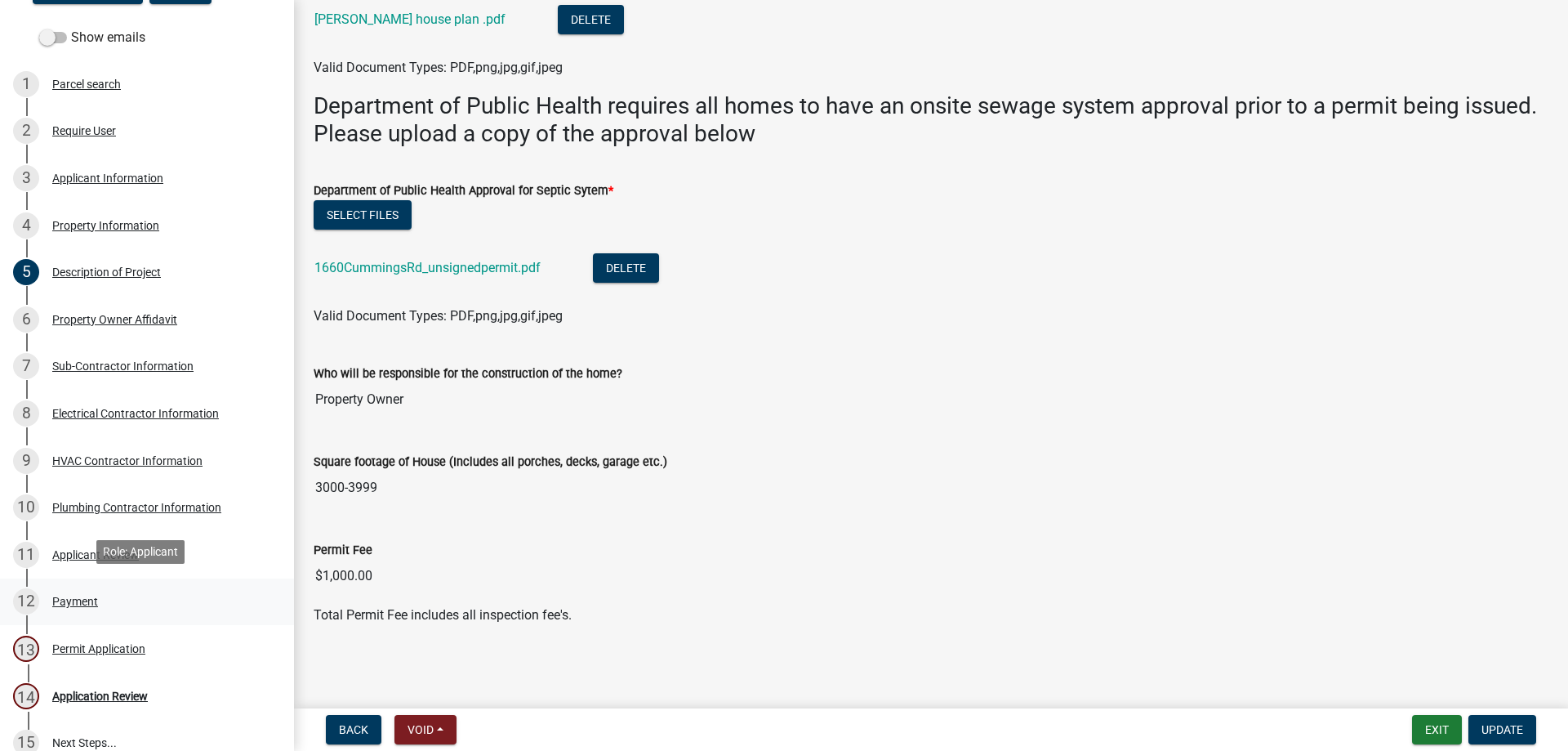
click at [80, 595] on div "Payment" at bounding box center [75, 601] width 46 height 12
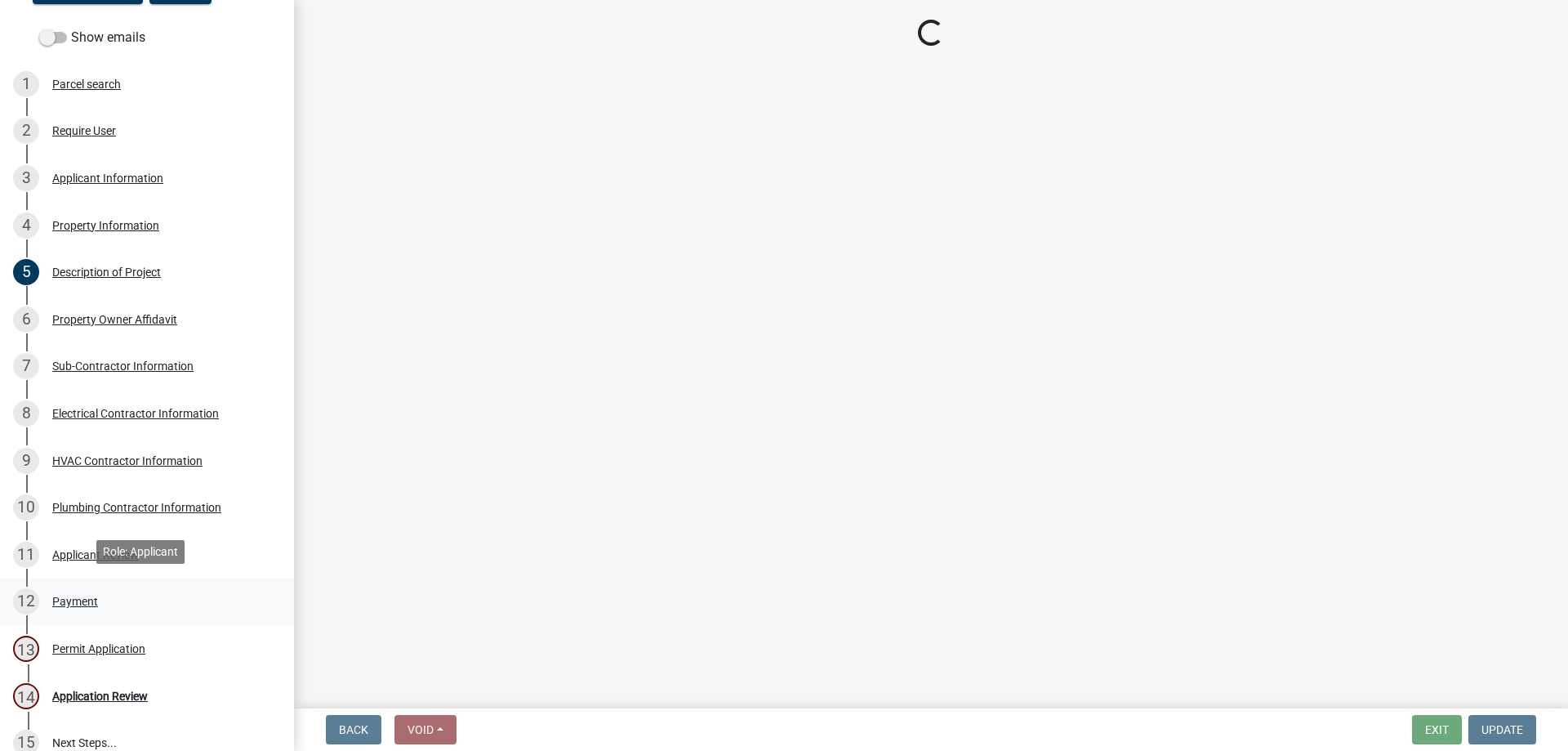
scroll to position [0, 0]
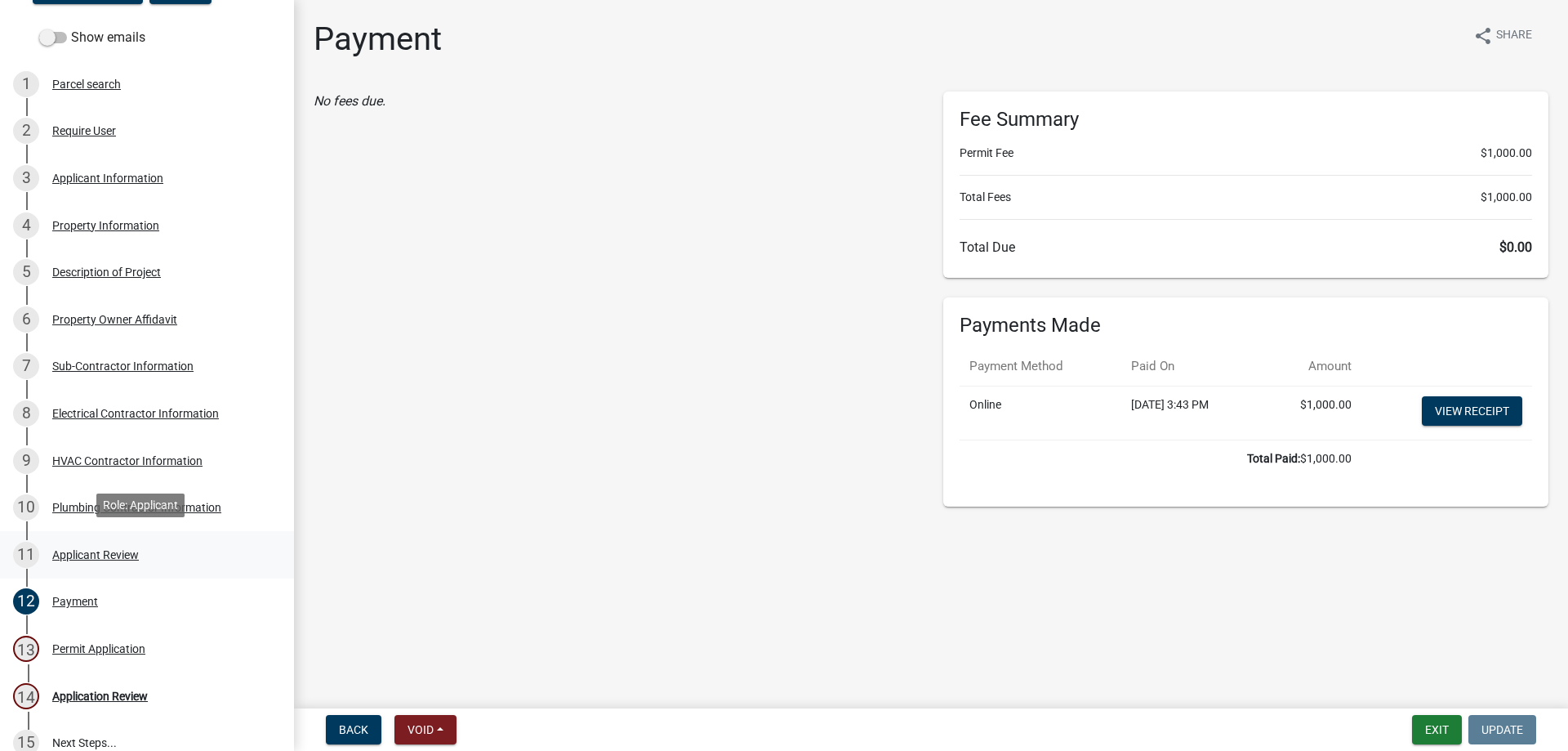
click at [64, 550] on div "Applicant Review" at bounding box center [95, 554] width 87 height 12
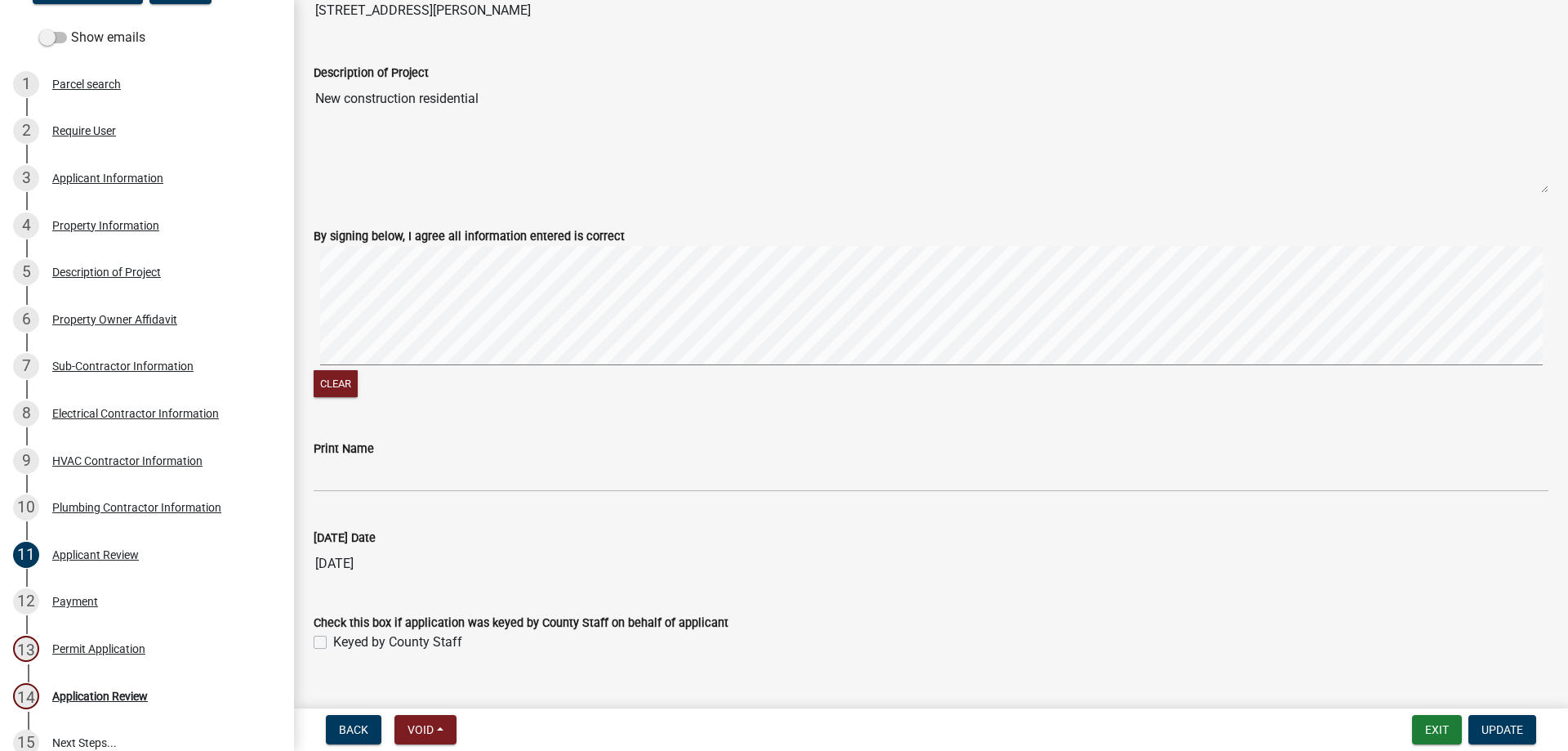
scroll to position [466, 0]
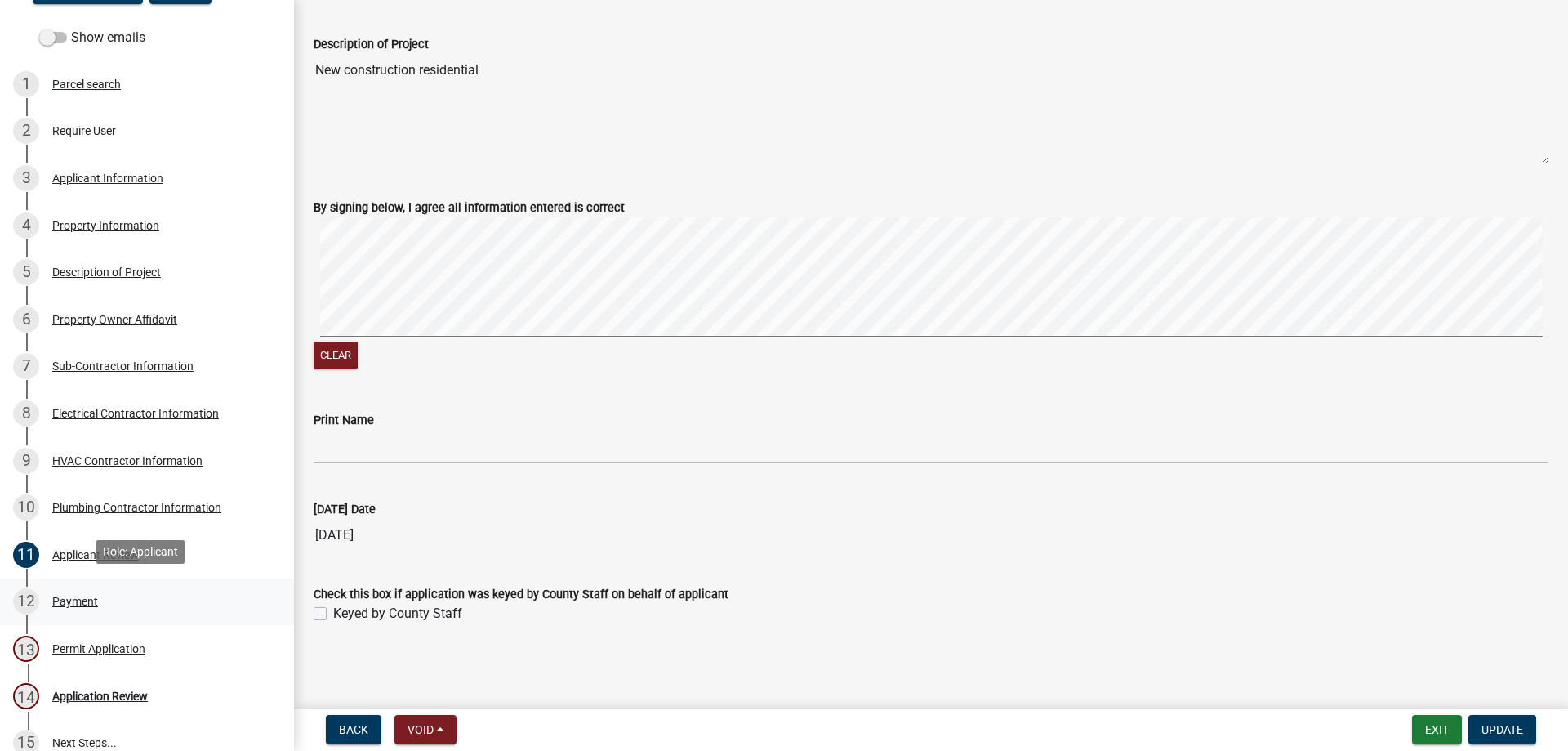
click at [63, 599] on div "Payment" at bounding box center [75, 601] width 46 height 12
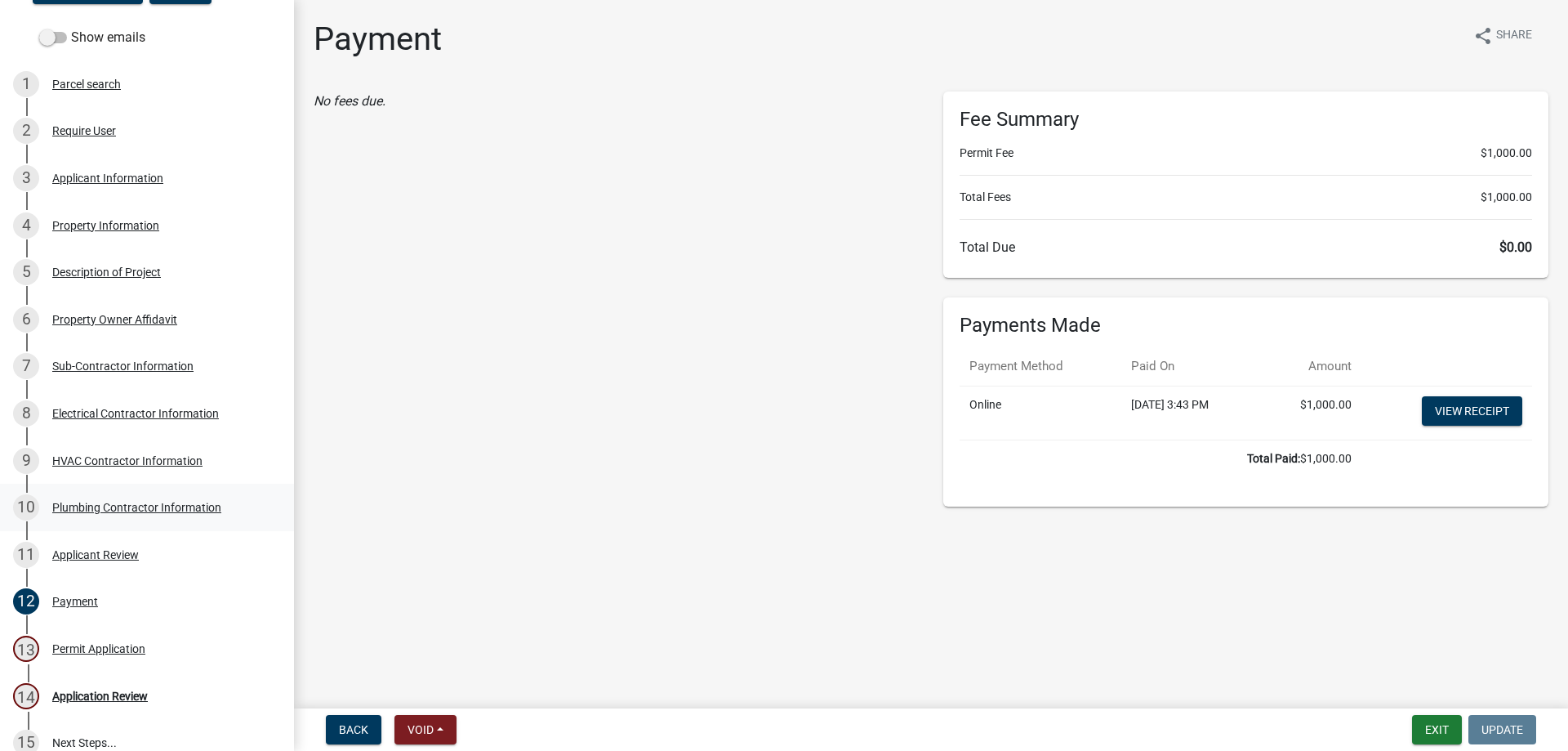
click at [85, 502] on div "Plumbing Contractor Information" at bounding box center [137, 508] width 169 height 12
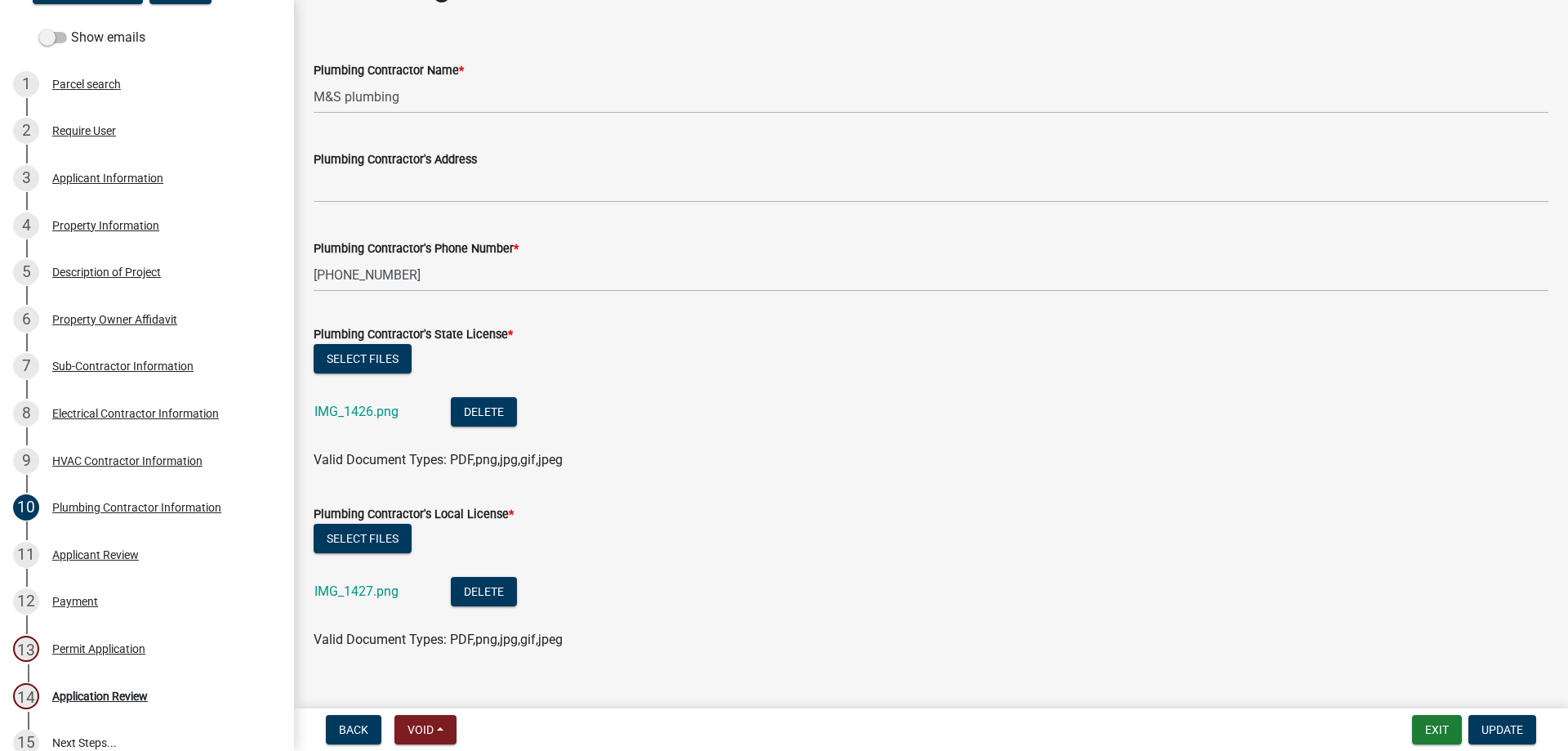
scroll to position [80, 0]
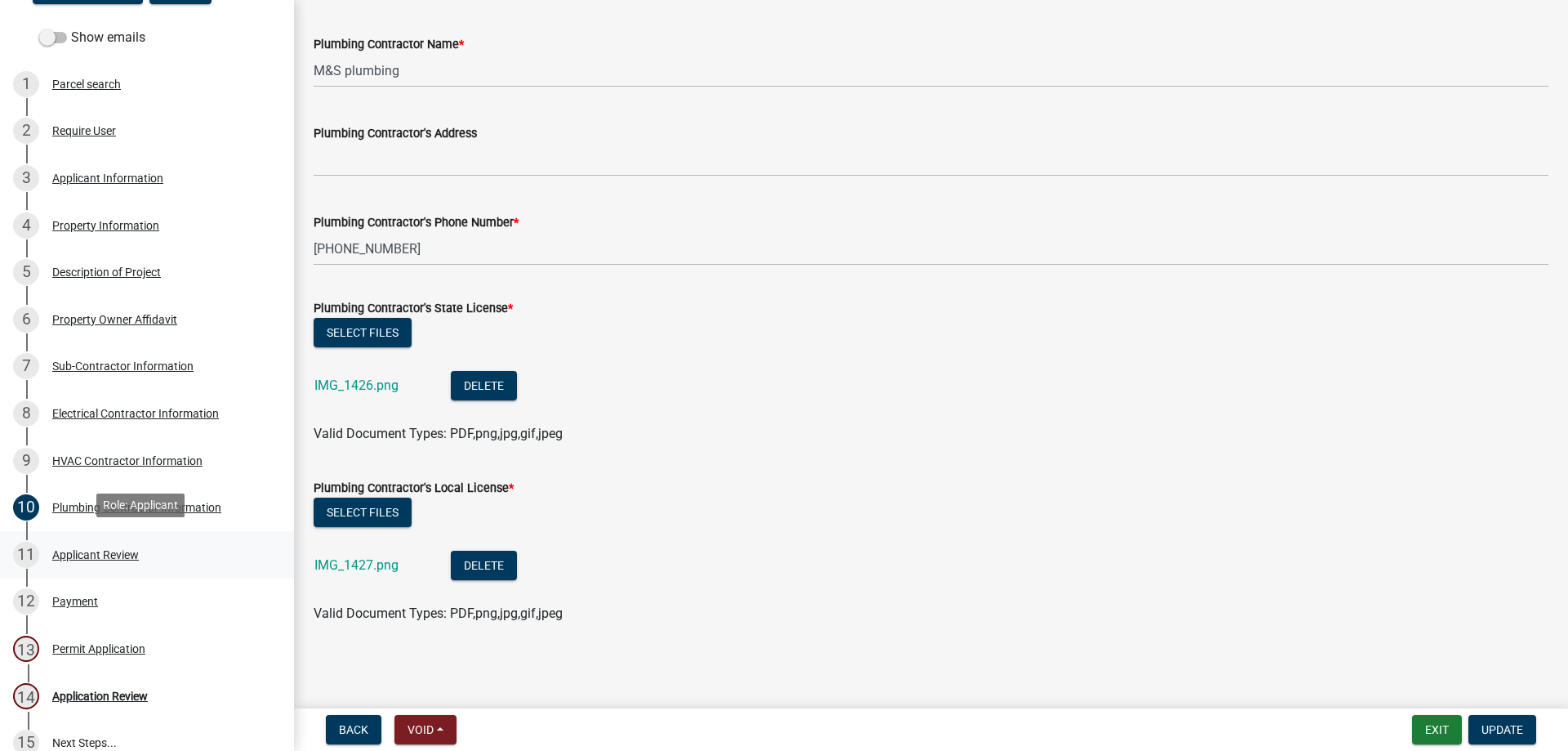
click at [117, 551] on div "Applicant Review" at bounding box center [95, 554] width 87 height 12
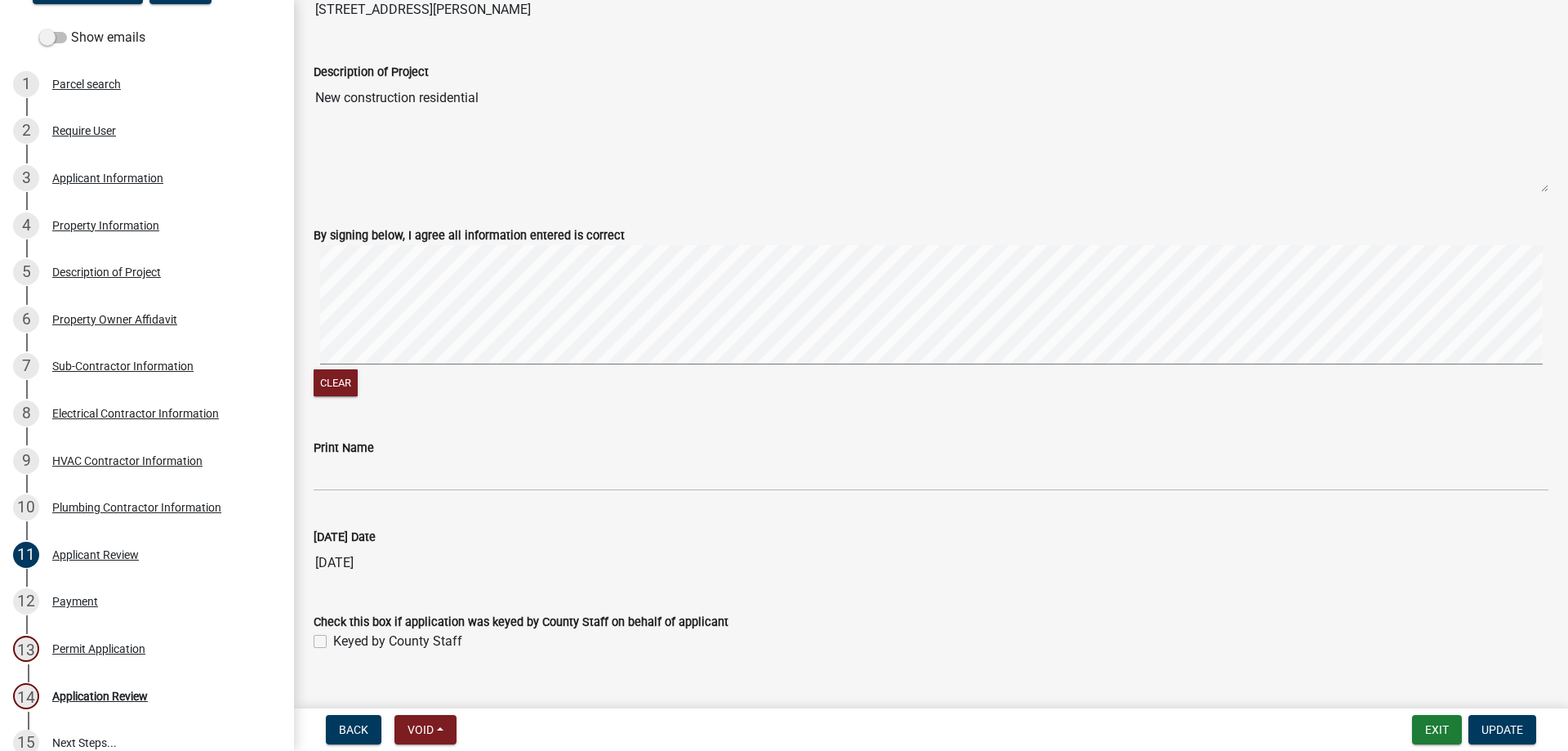
scroll to position [466, 0]
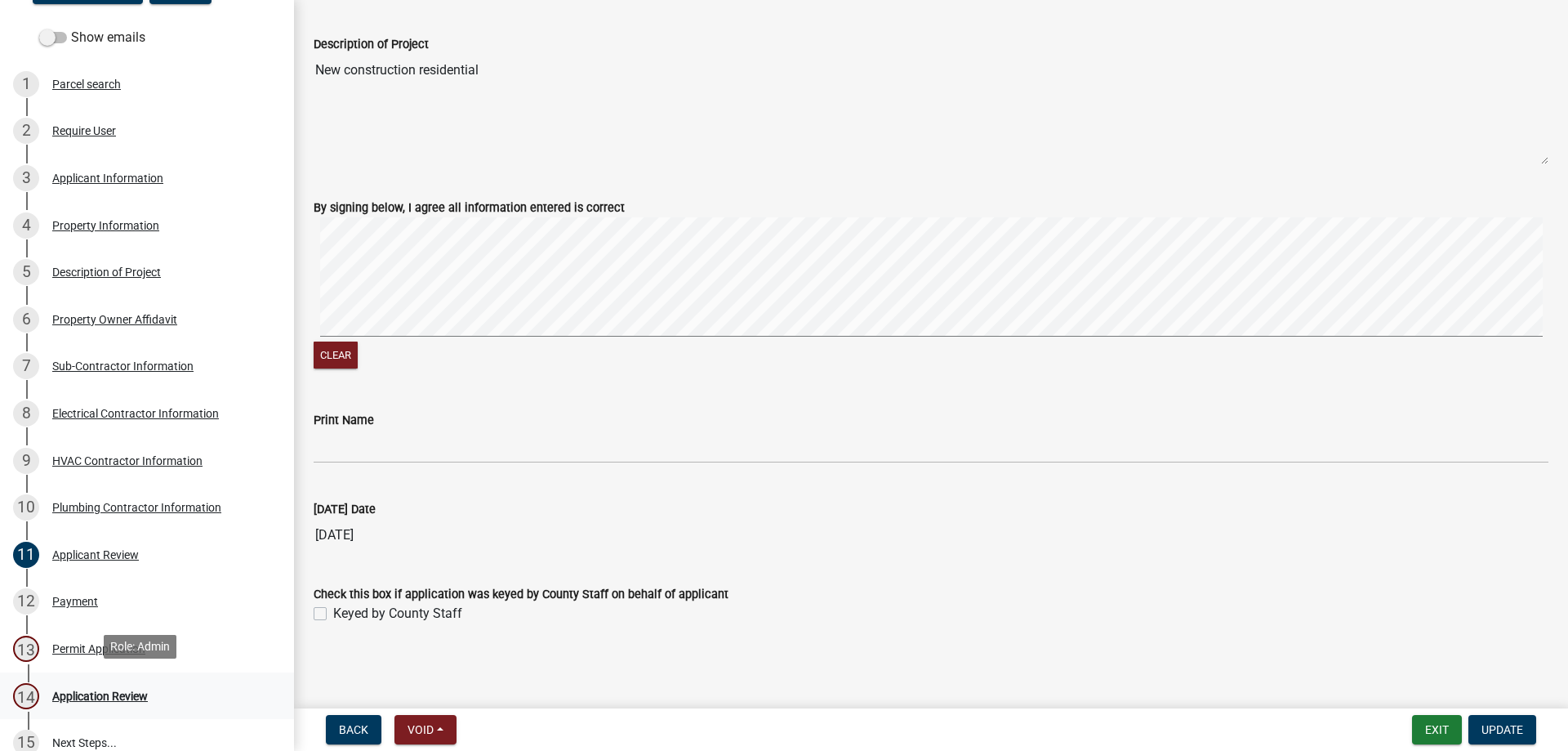
click at [69, 691] on div "Application Review" at bounding box center [100, 697] width 95 height 12
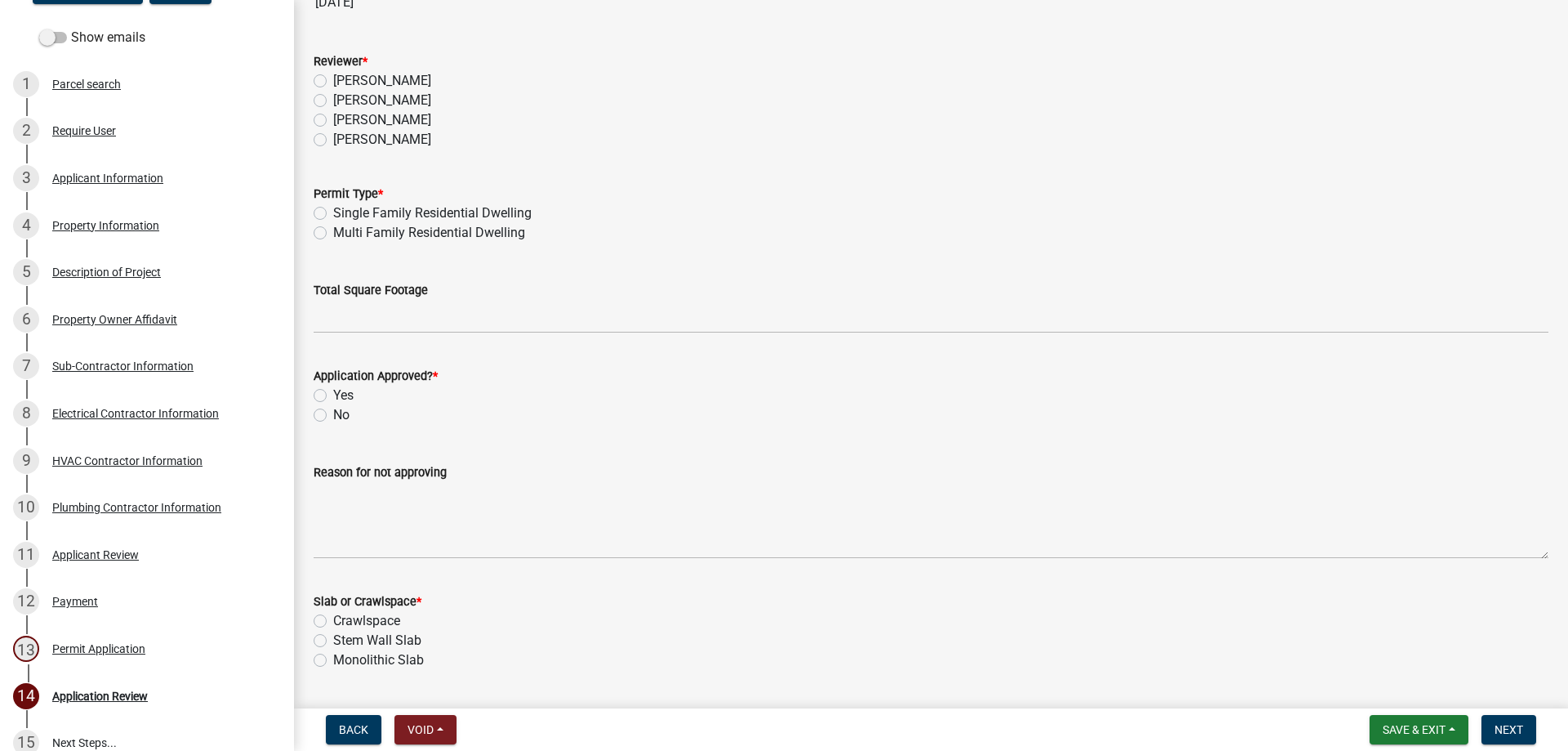
scroll to position [0, 0]
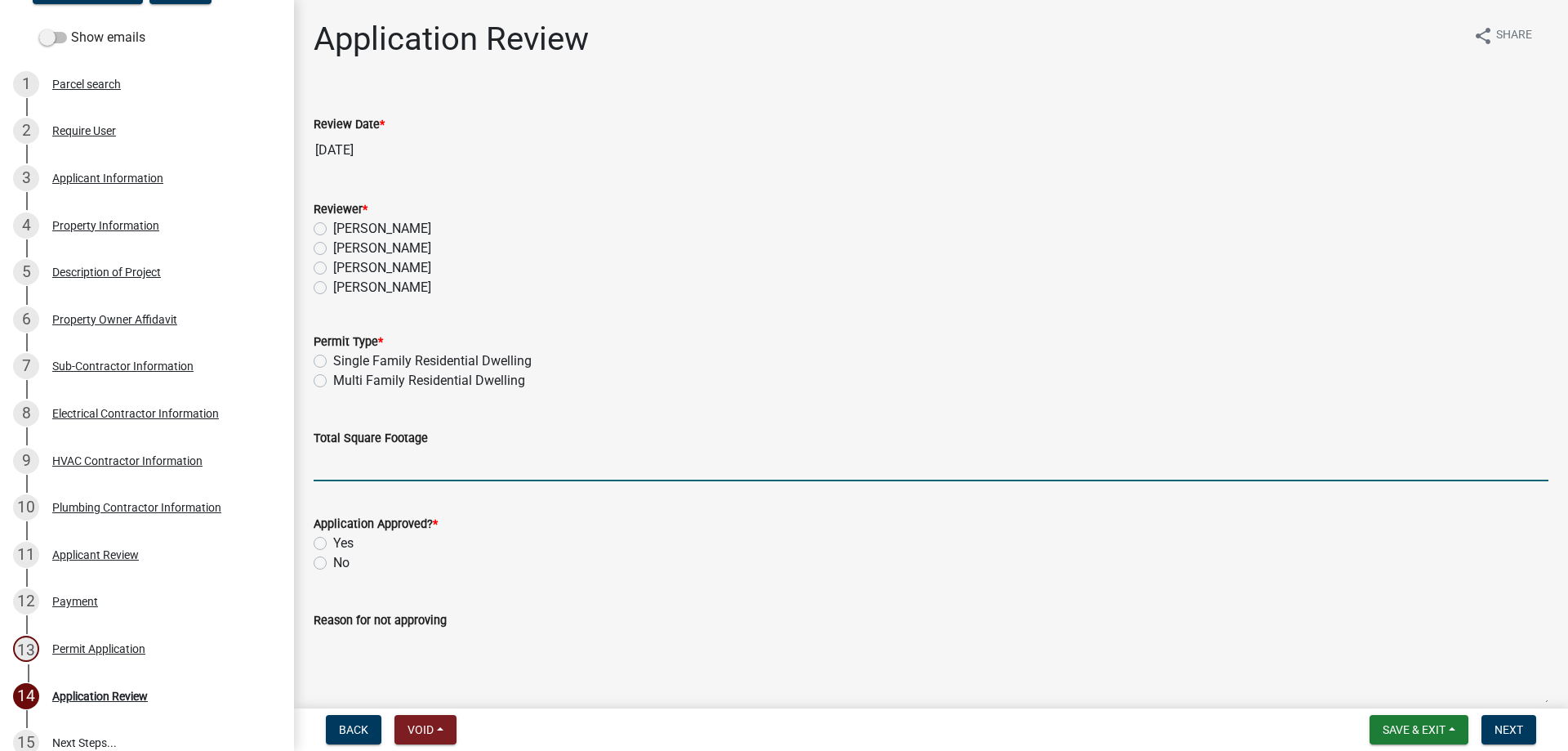
click at [401, 458] on input "Total Square Footage" at bounding box center [931, 464] width 1235 height 33
type input "4309"
click at [334, 543] on label "Yes" at bounding box center [343, 543] width 20 height 19
click at [334, 543] on input "Yes" at bounding box center [339, 538] width 11 height 11
radio input "true"
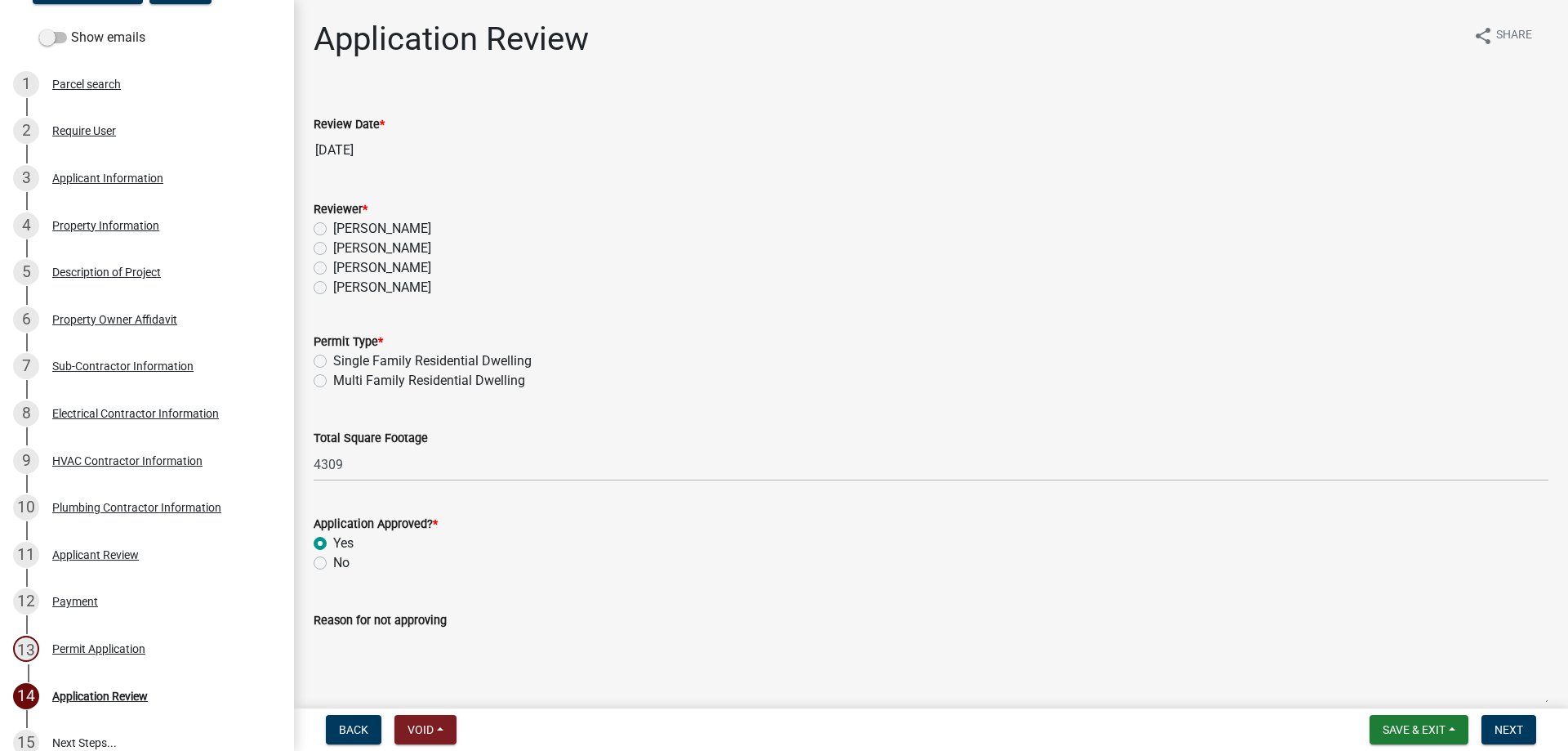
click at [334, 356] on label "Single Family Residential Dwelling" at bounding box center [433, 361] width 198 height 19
click at [334, 356] on input "Single Family Residential Dwelling" at bounding box center [339, 356] width 11 height 11
radio input "true"
click at [334, 228] on label "[PERSON_NAME]" at bounding box center [382, 229] width 98 height 19
click at [334, 228] on input "[PERSON_NAME]" at bounding box center [339, 224] width 11 height 11
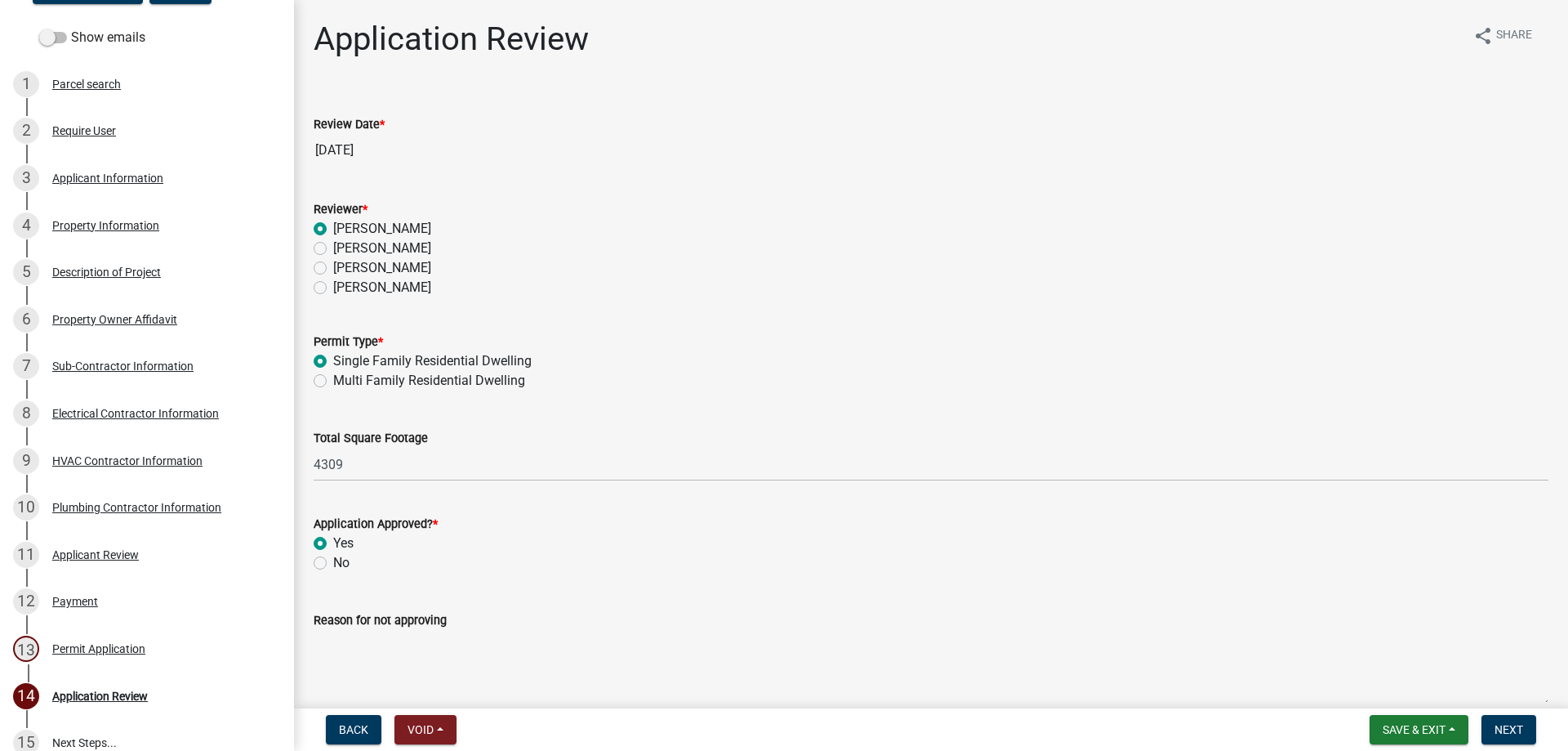
radio input "true"
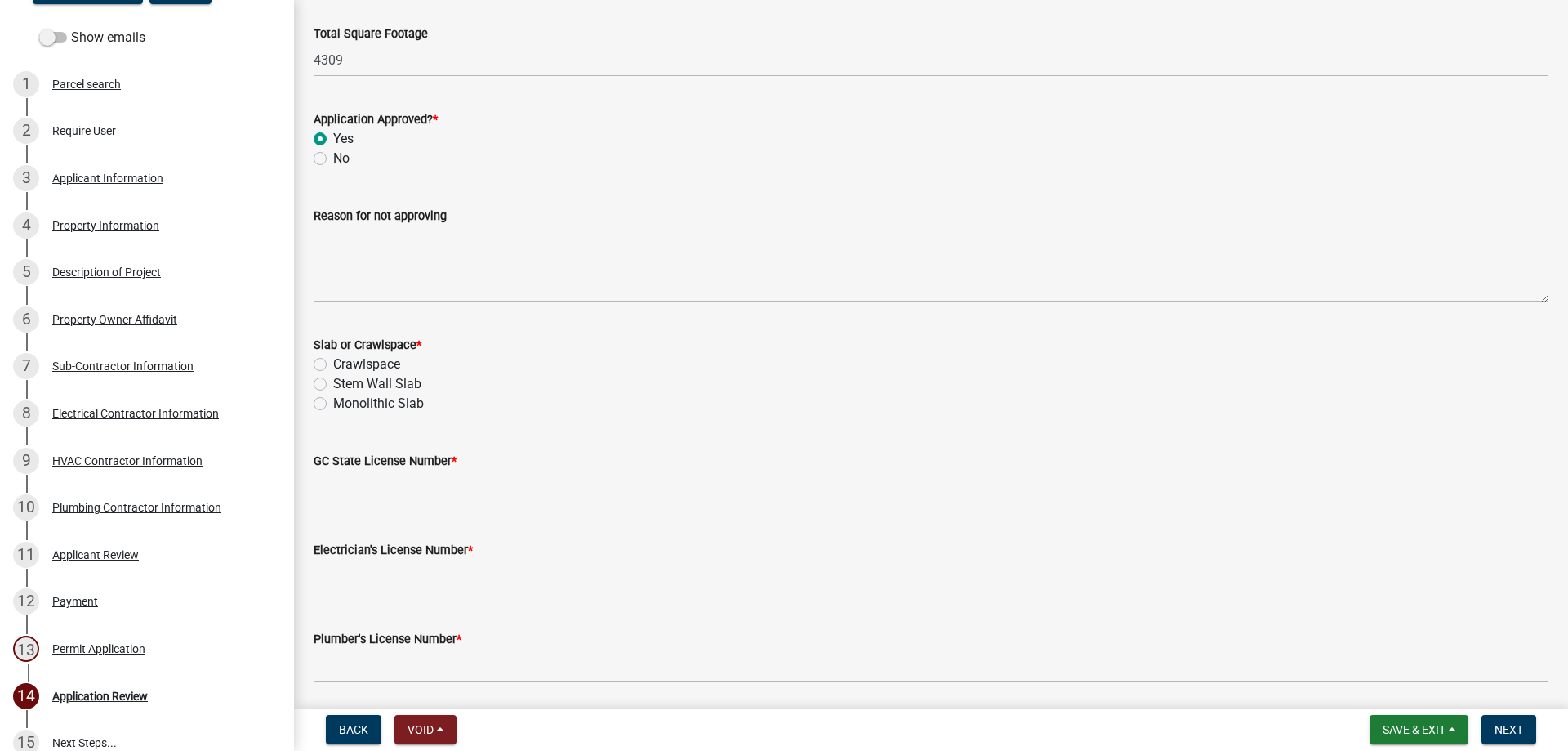
scroll to position [409, 0]
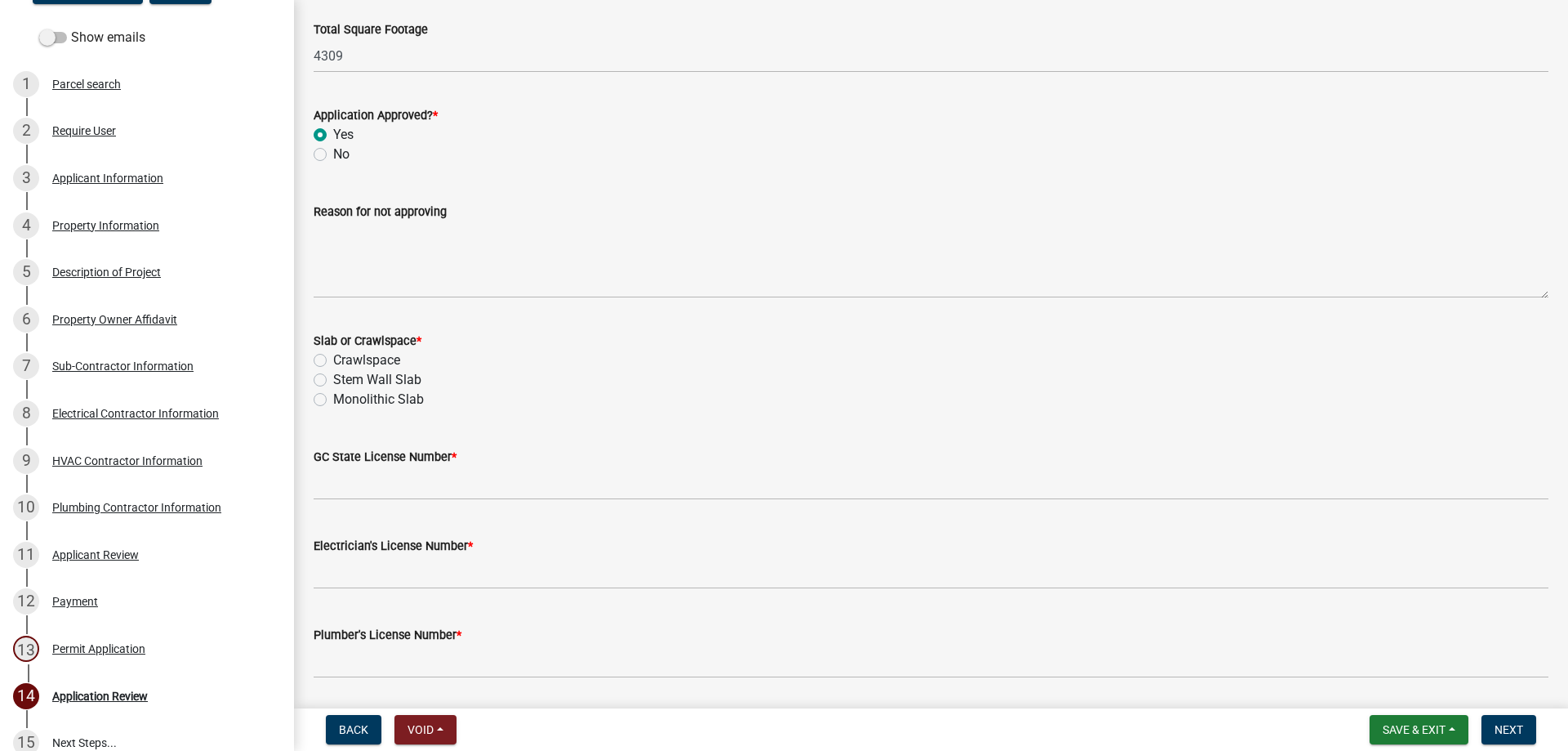
click at [334, 396] on label "Monolithic Slab" at bounding box center [378, 400] width 90 height 19
click at [334, 396] on input "Monolithic Slab" at bounding box center [339, 395] width 11 height 11
radio input "true"
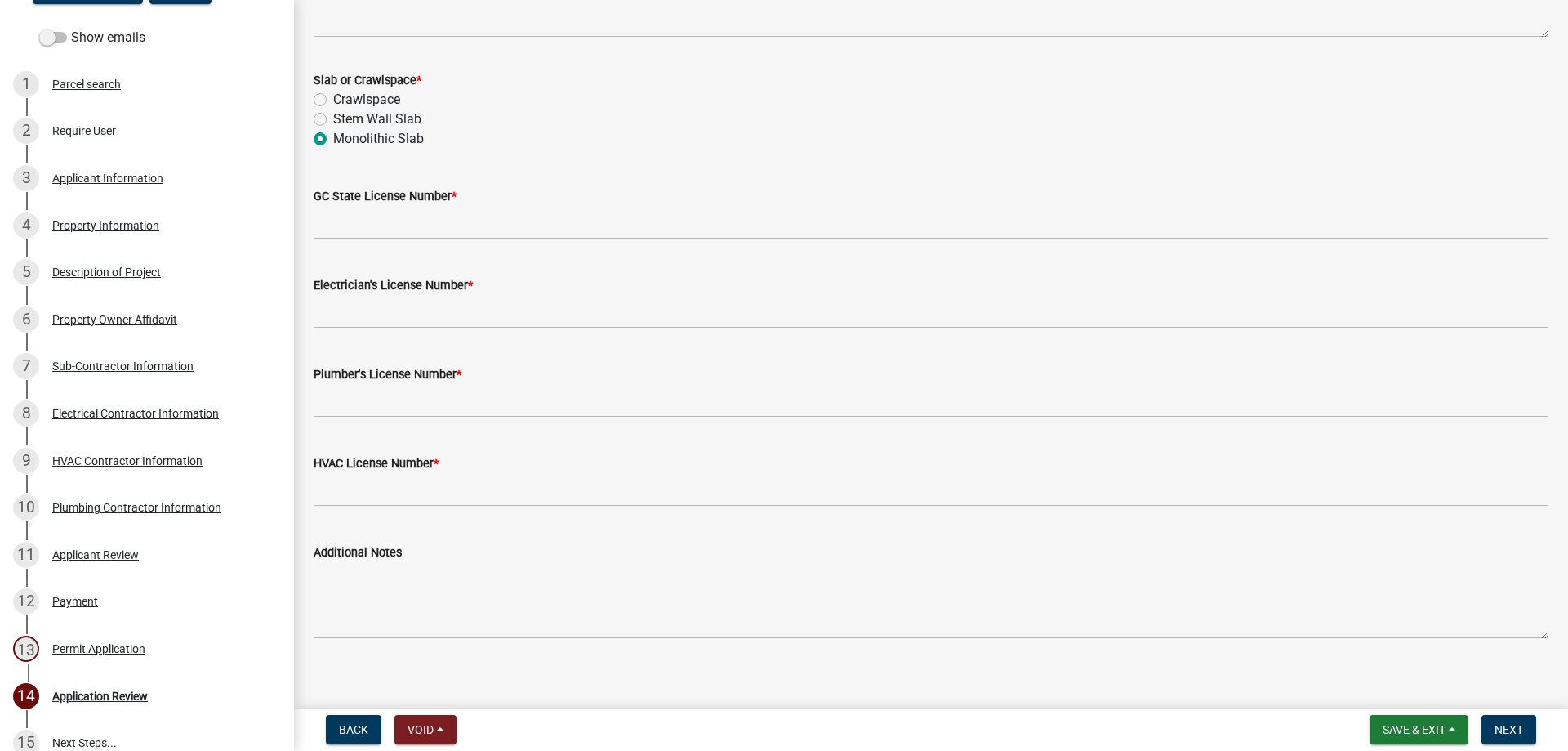
scroll to position [683, 0]
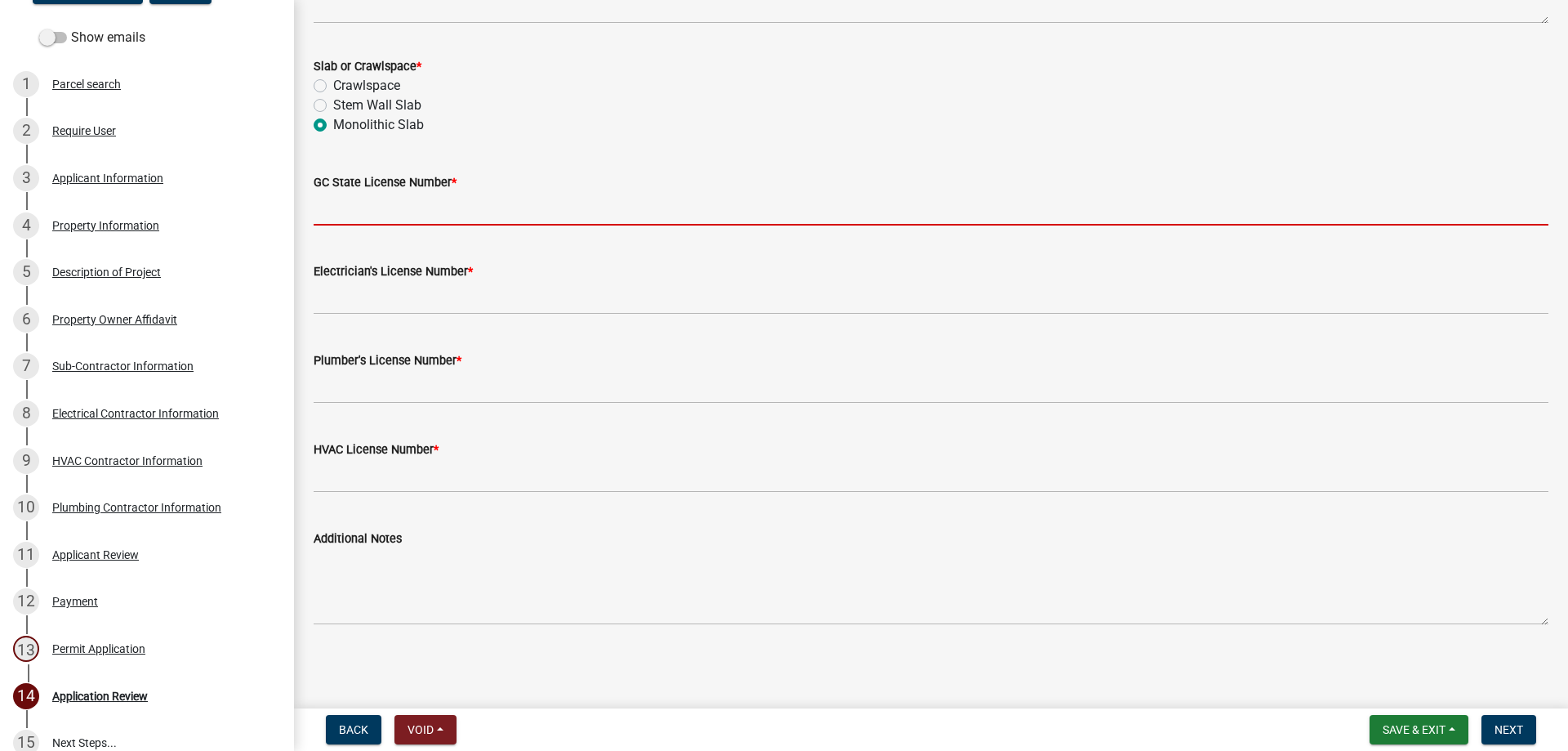
click at [366, 208] on input "GC State License Number *" at bounding box center [931, 208] width 1235 height 33
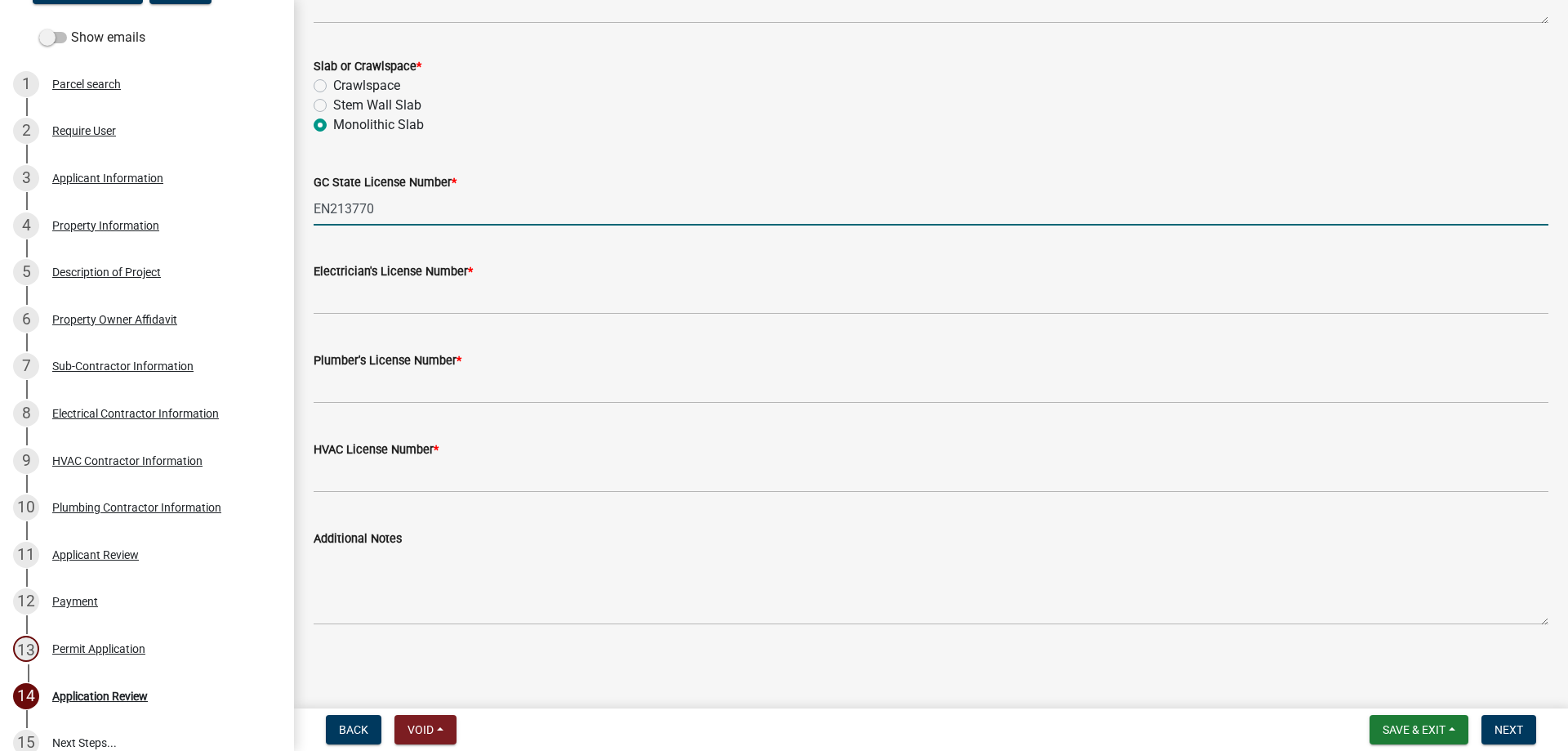
type input "EN213770"
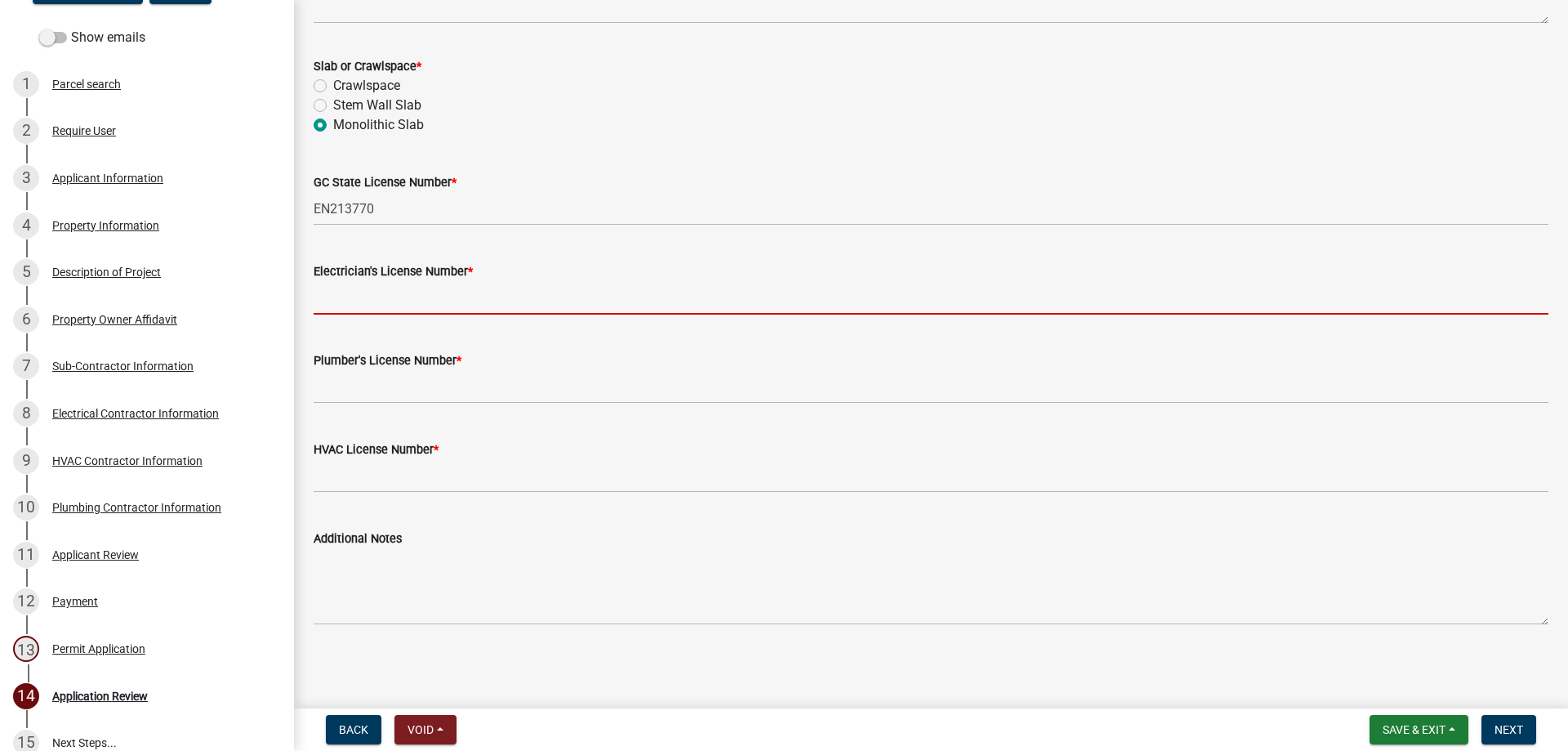
click at [342, 304] on input "Electrician's License Number *" at bounding box center [931, 298] width 1235 height 33
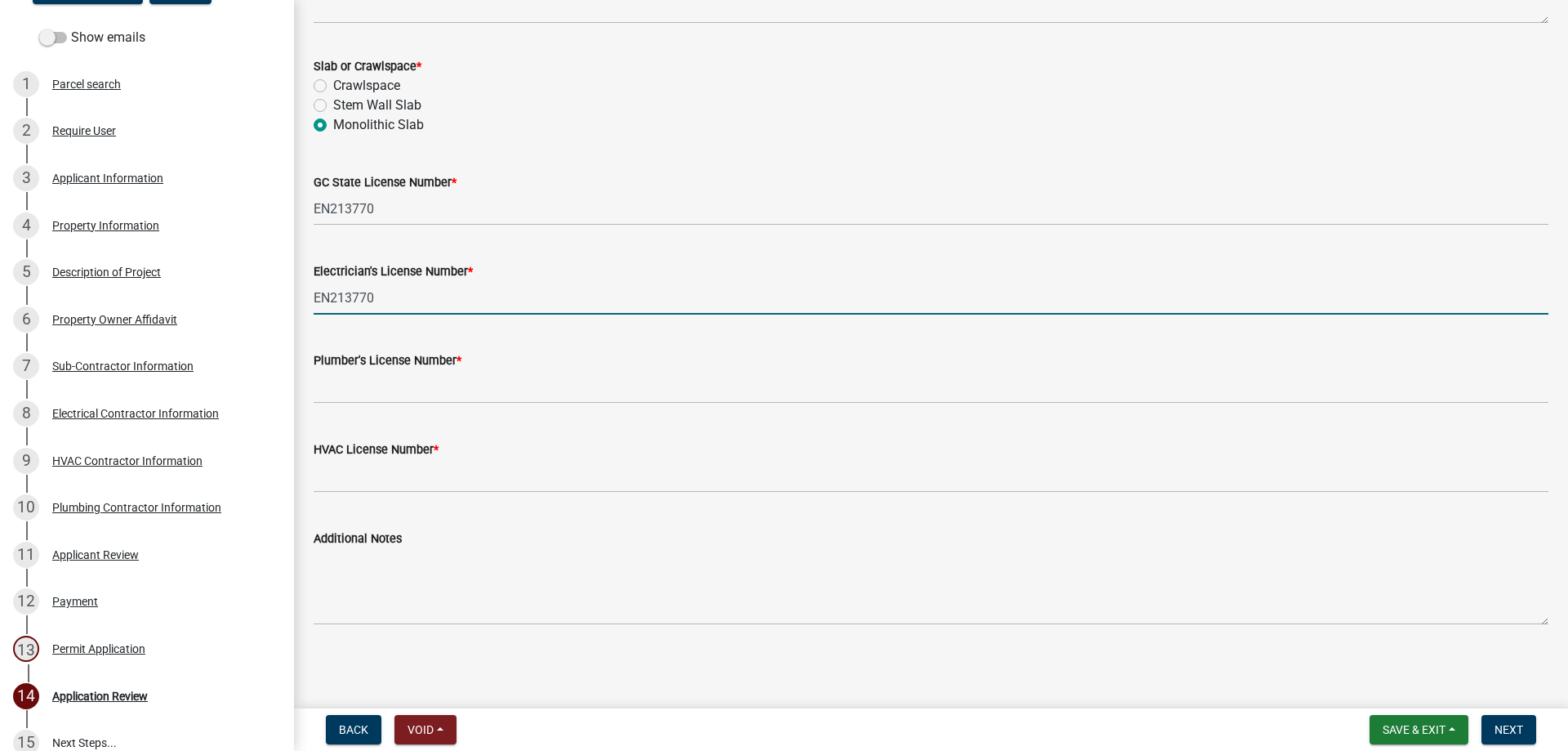
type input "EN213770"
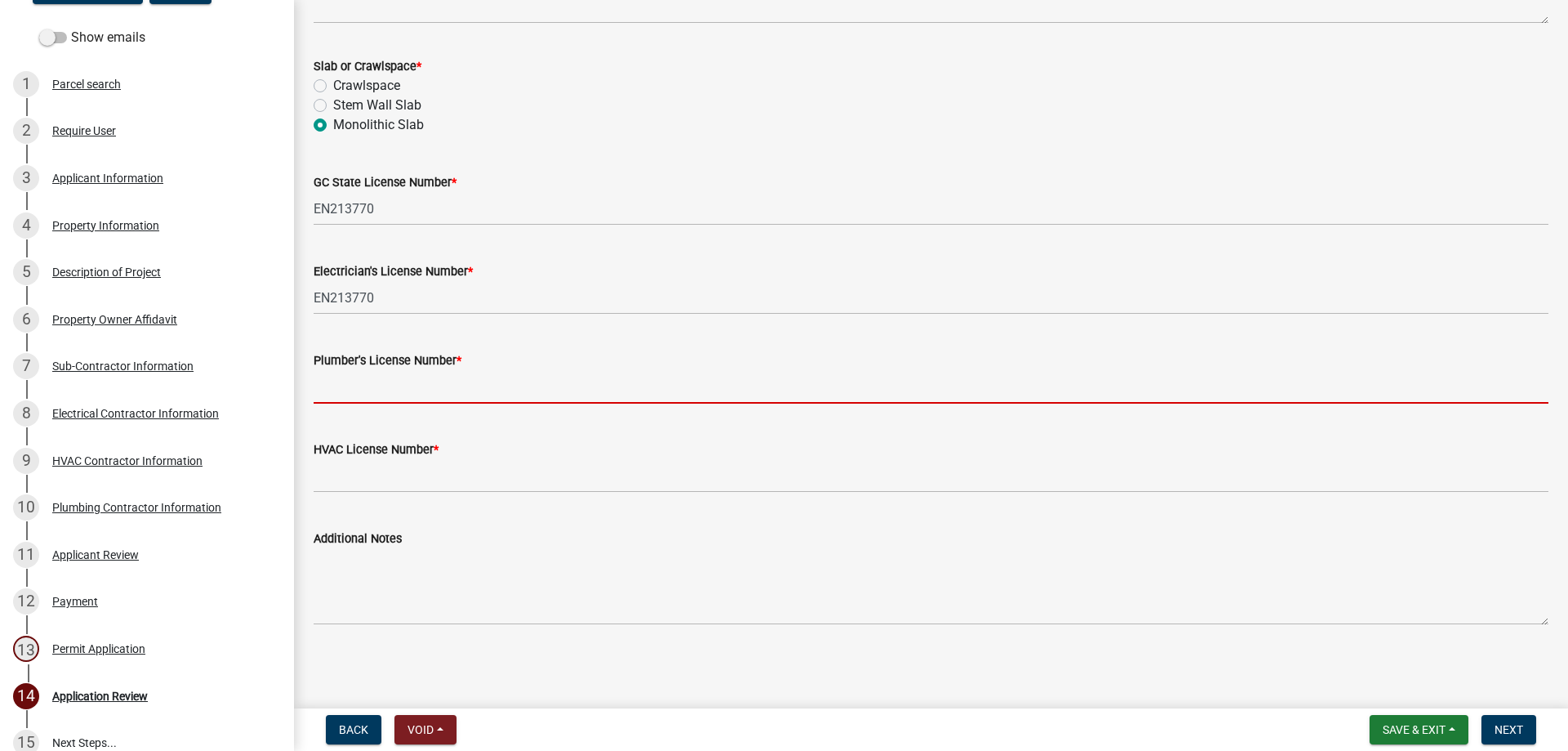
click at [415, 398] on input "Plumber's License Number *" at bounding box center [931, 386] width 1235 height 33
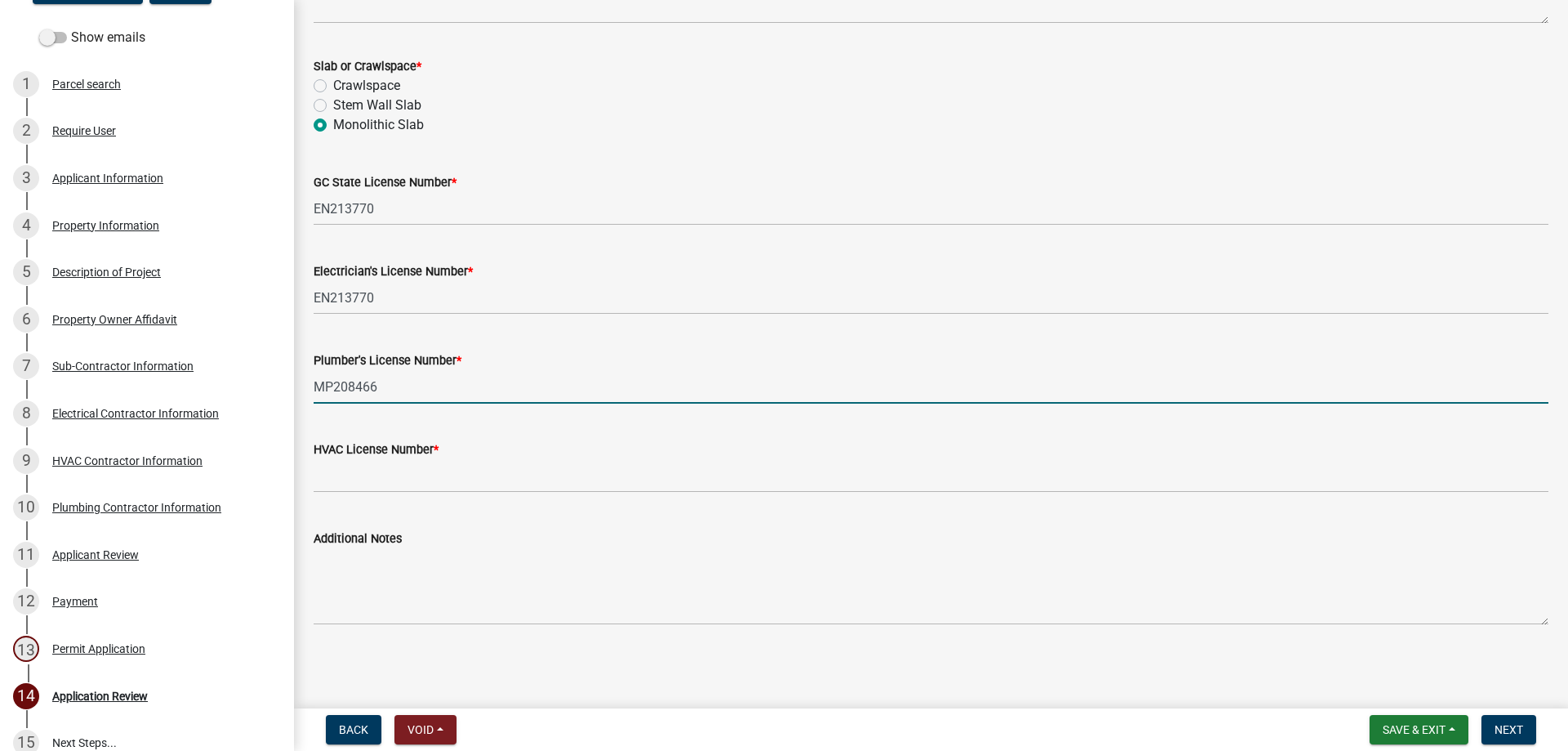
type input "MP208466"
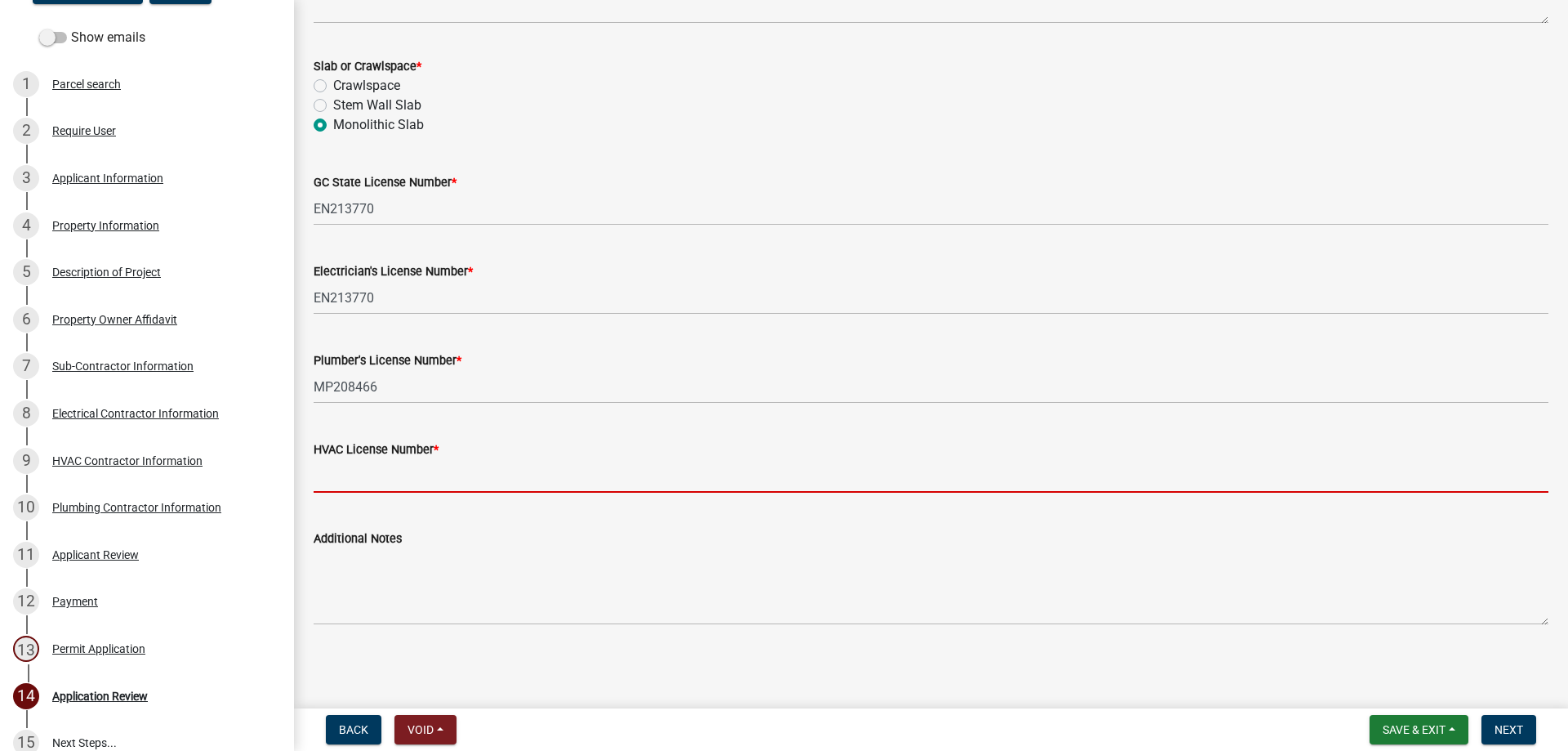
click at [348, 482] on input "HVAC License Number *" at bounding box center [931, 476] width 1235 height 33
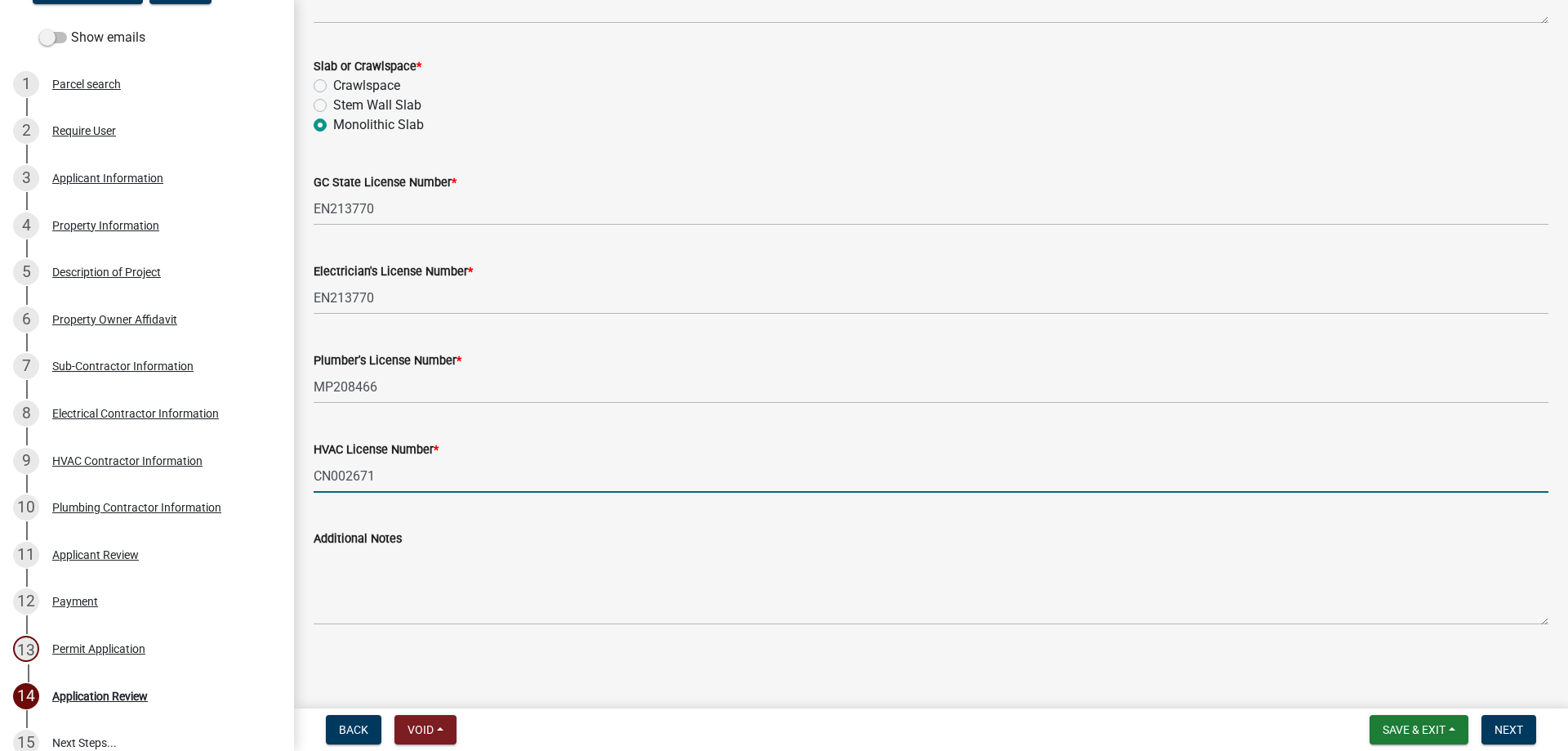
type input "CN002671"
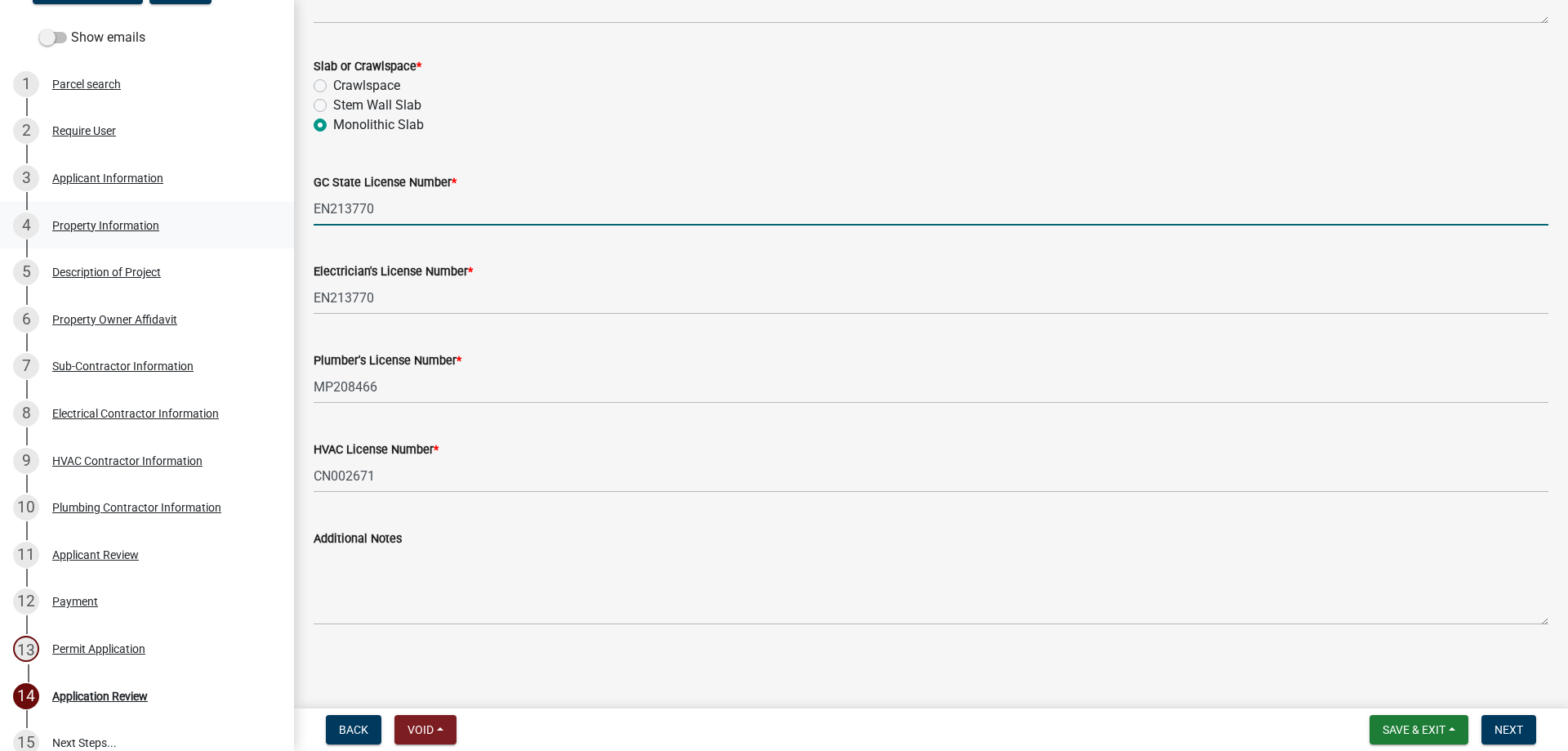
drag, startPoint x: 415, startPoint y: 217, endPoint x: 247, endPoint y: 226, distance: 168.2
click at [247, 226] on div "Site Built Home Permit 2025-HSE-130 Edit View Summary Notes Show emails 1 Parce…" at bounding box center [784, 376] width 1568 height 751
type input "NA"
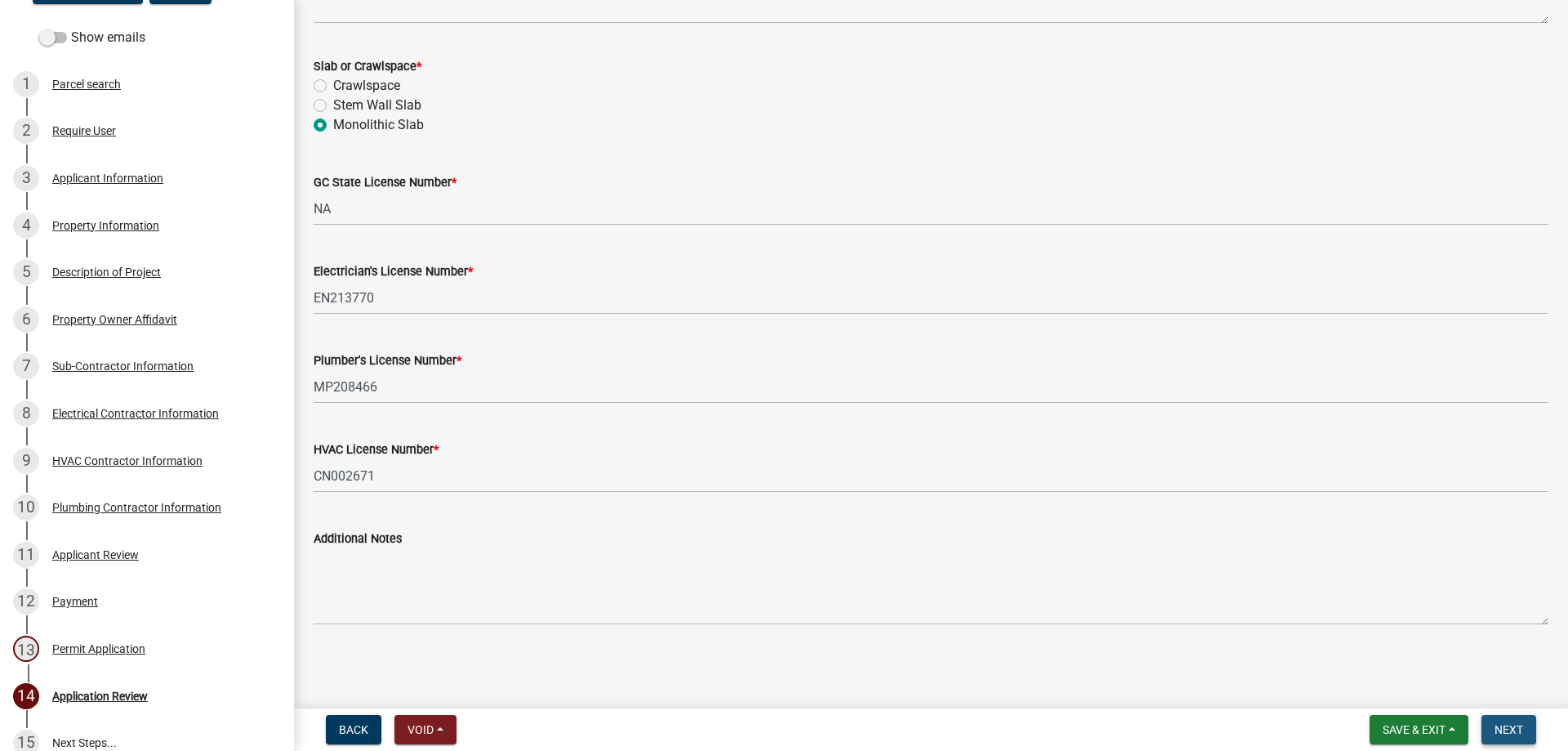
click at [1528, 729] on button "Next" at bounding box center [1509, 730] width 54 height 29
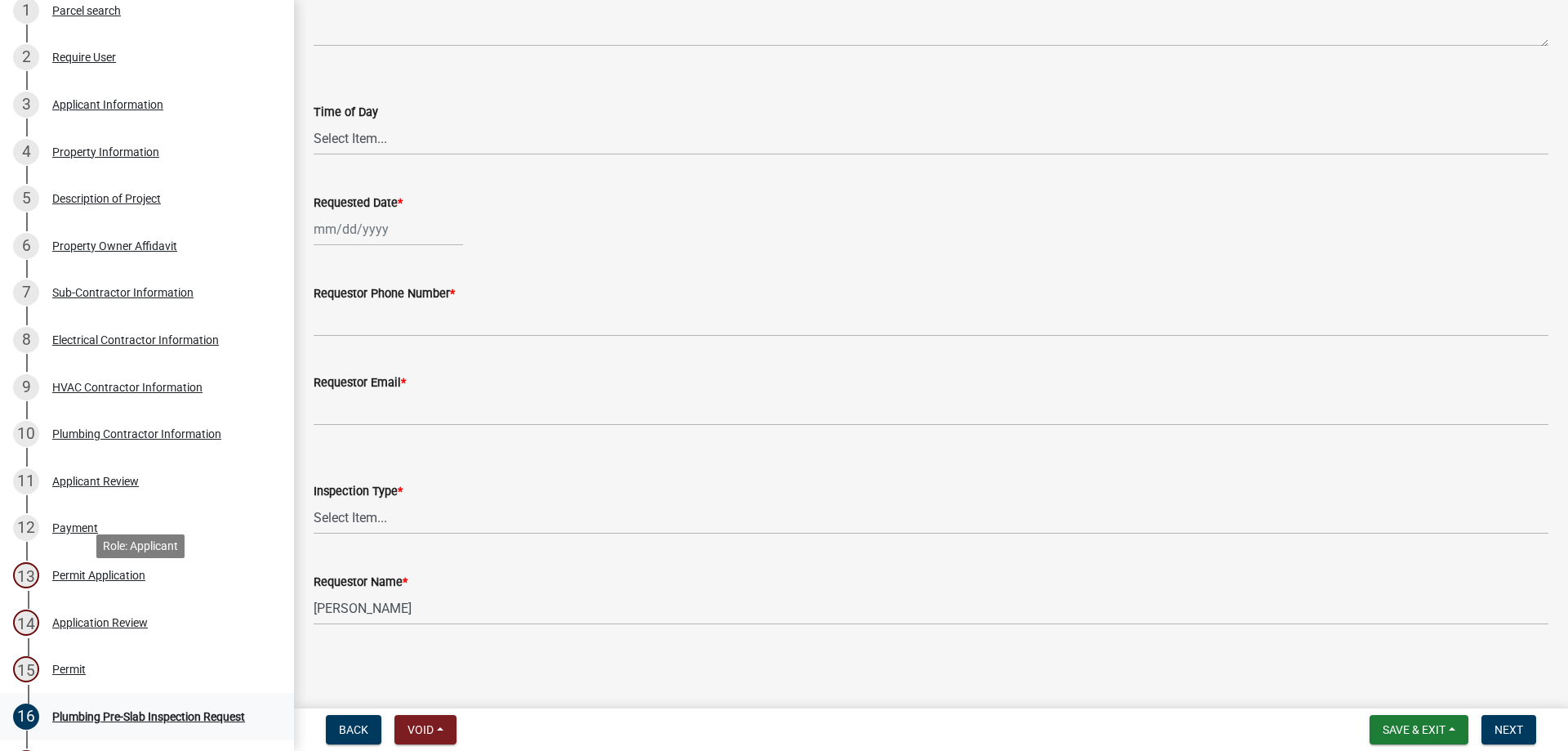
scroll to position [437, 0]
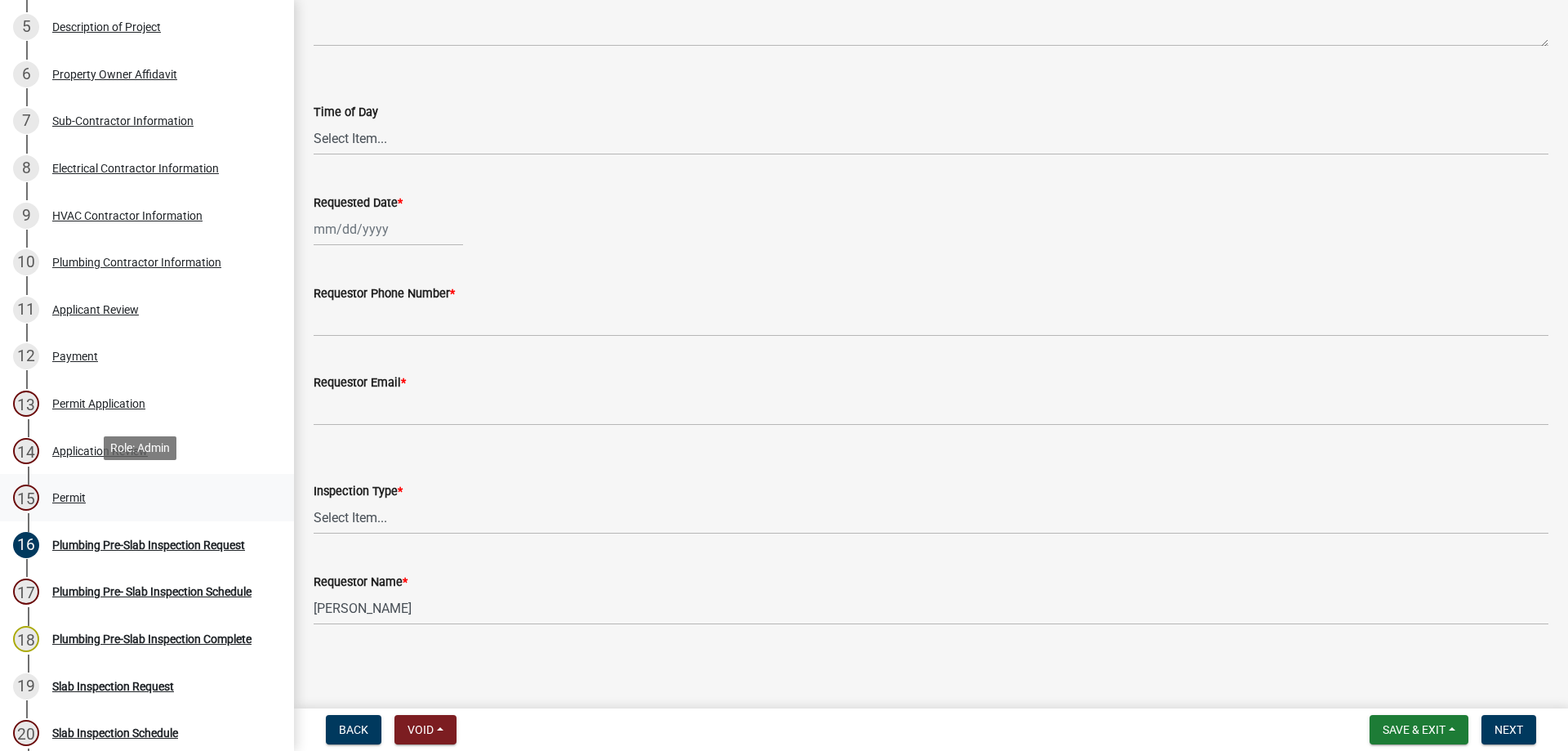
click at [59, 492] on div "Permit" at bounding box center [69, 498] width 33 height 12
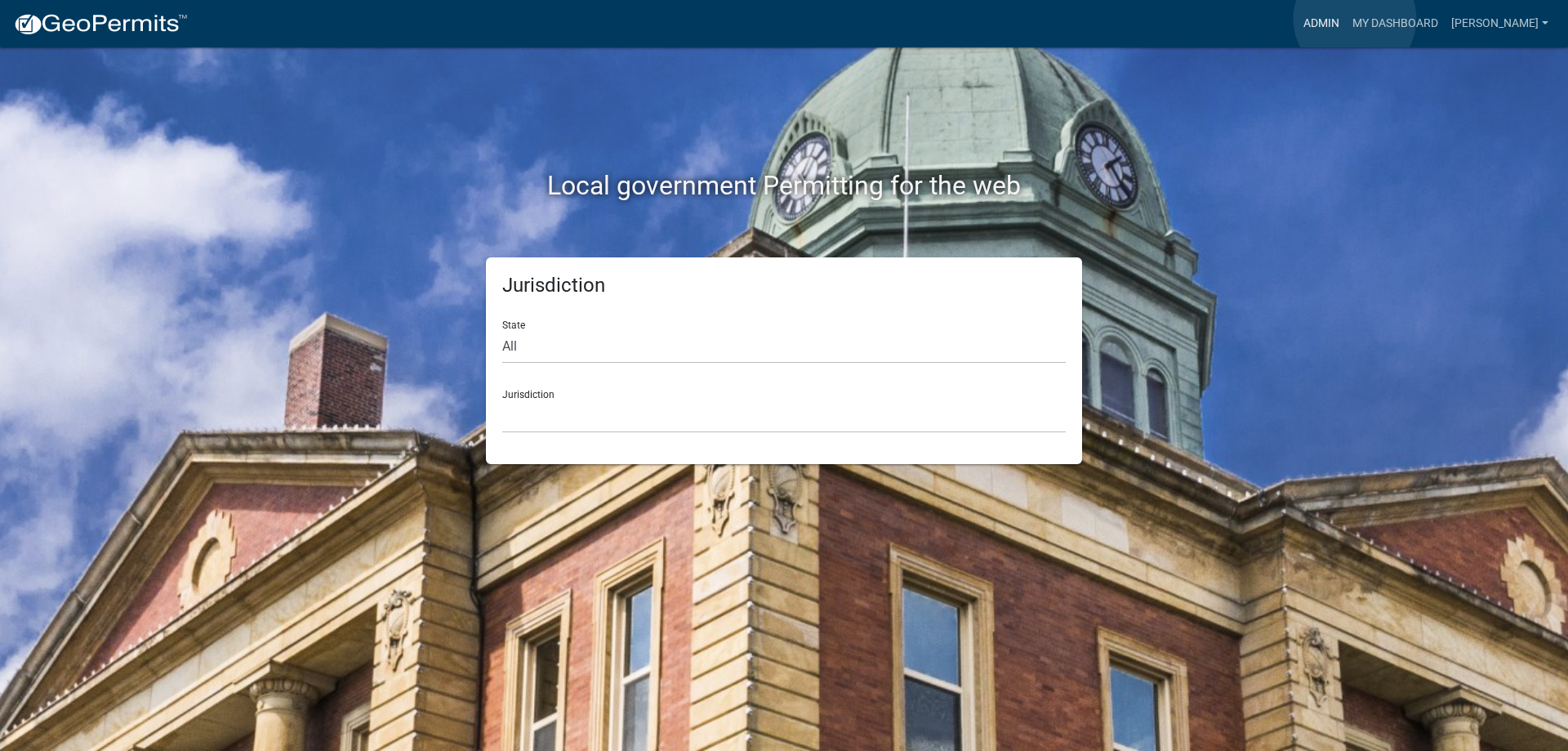
click at [1346, 18] on link "Admin" at bounding box center [1322, 23] width 49 height 31
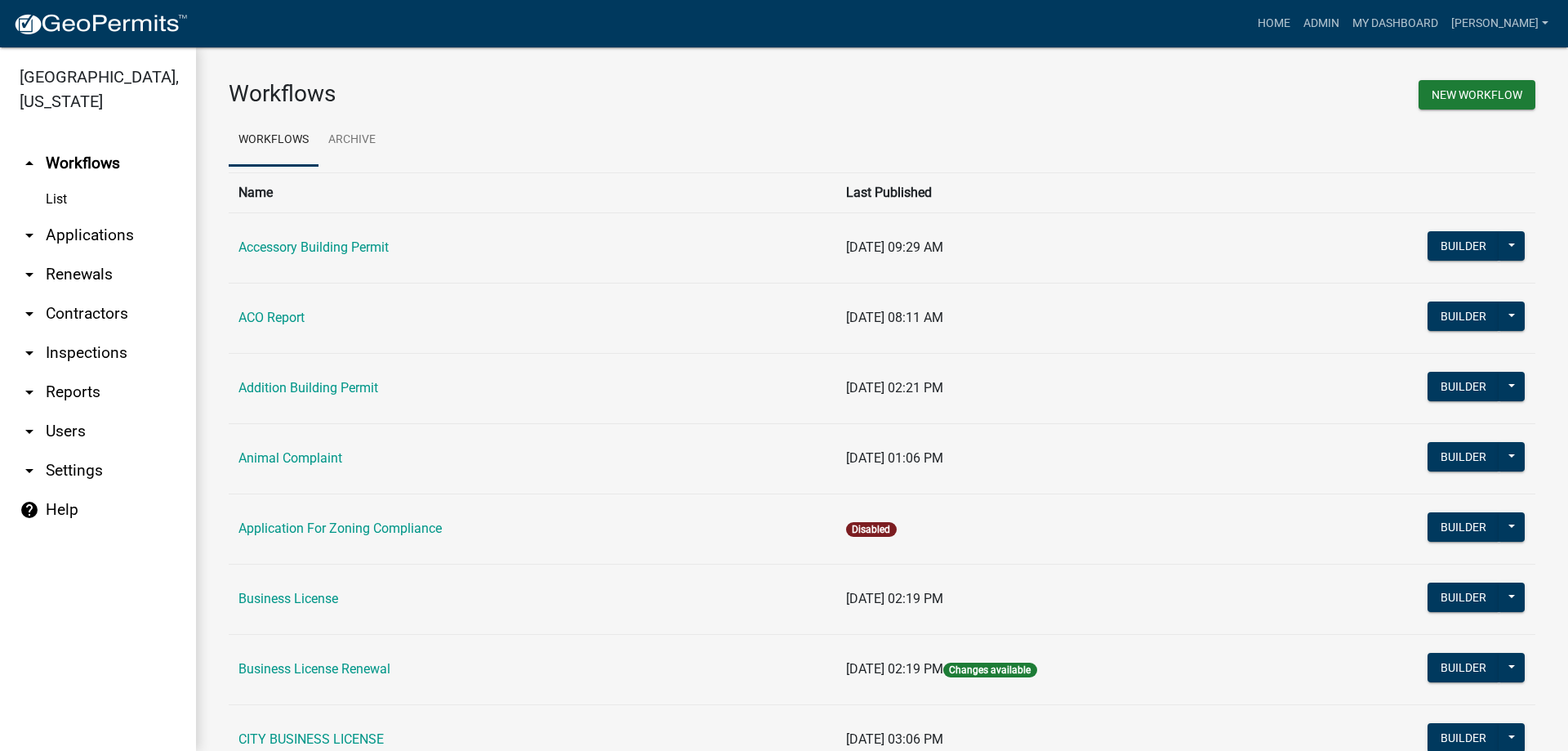
click at [81, 227] on link "arrow_drop_down Applications" at bounding box center [98, 235] width 196 height 39
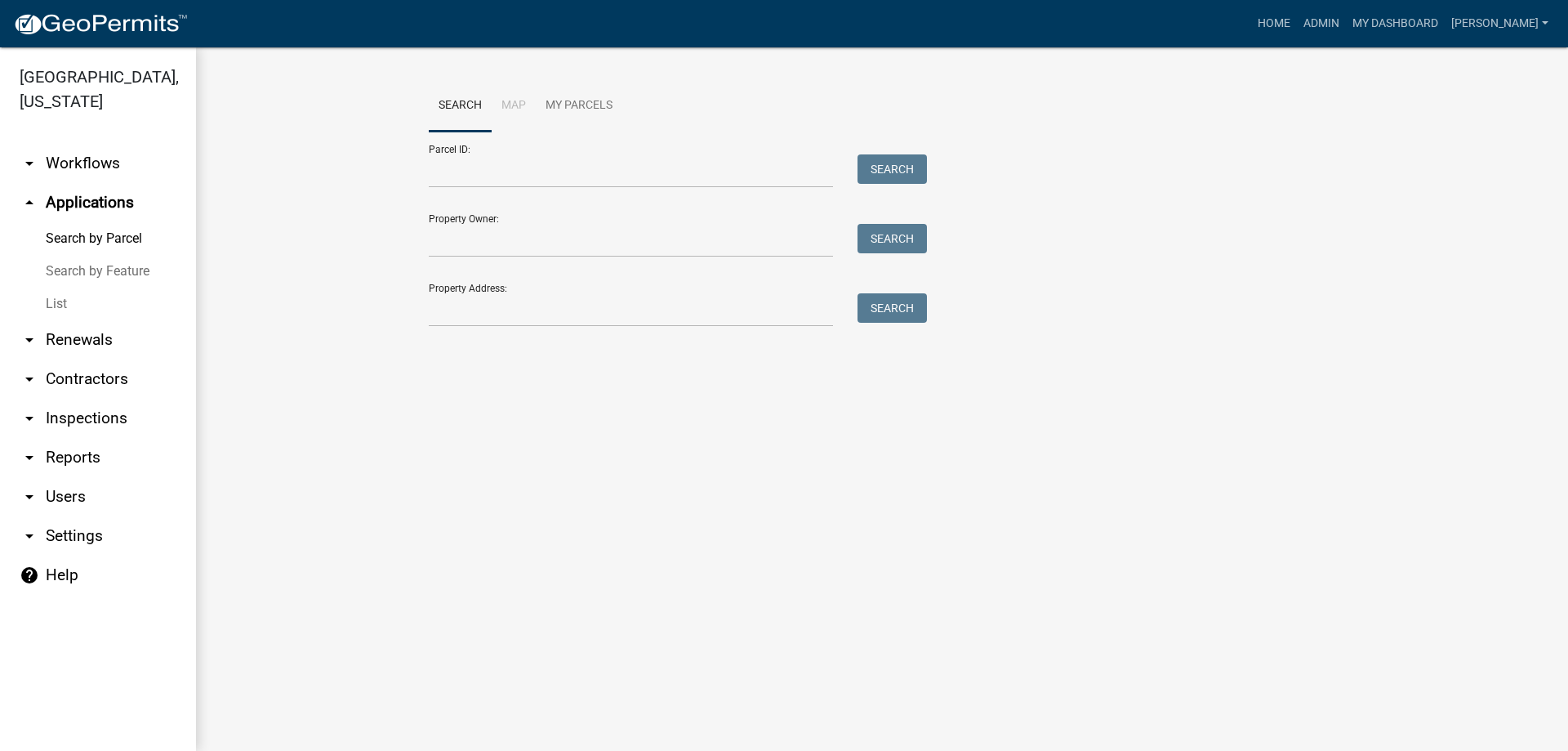
click at [69, 300] on link "List" at bounding box center [98, 304] width 196 height 33
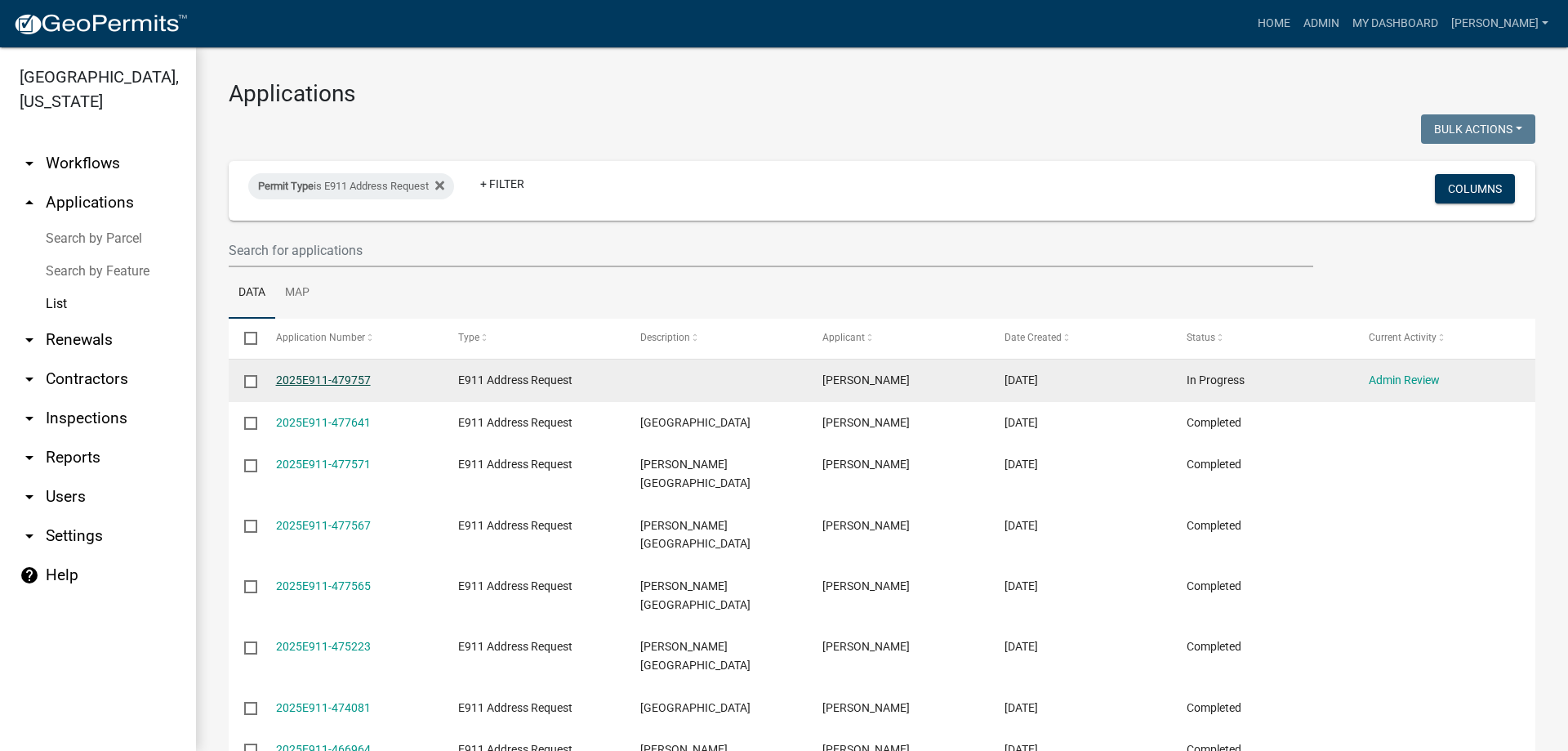
click at [315, 375] on link "2025E911-479757" at bounding box center [323, 379] width 94 height 13
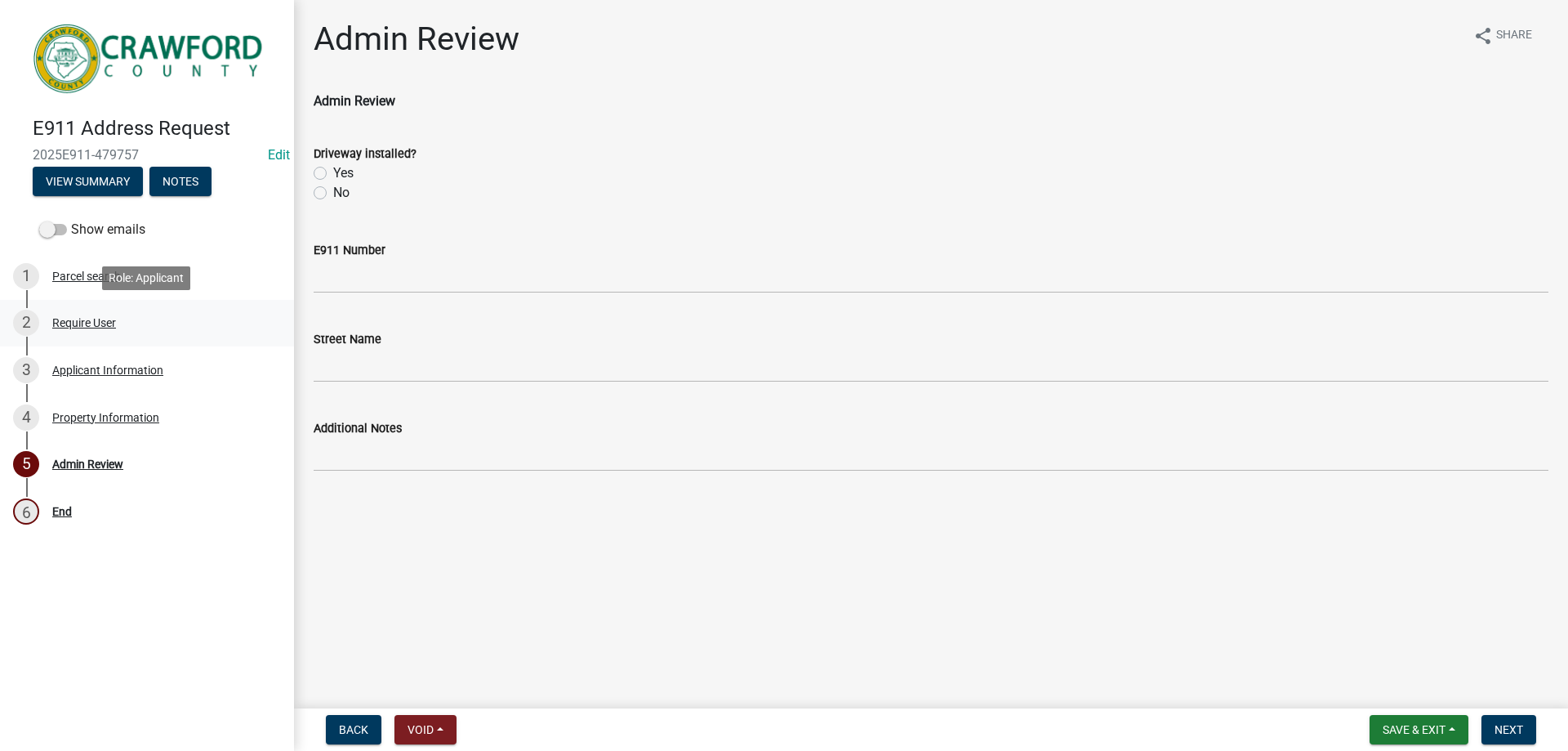
click at [91, 323] on div "Require User" at bounding box center [84, 323] width 63 height 12
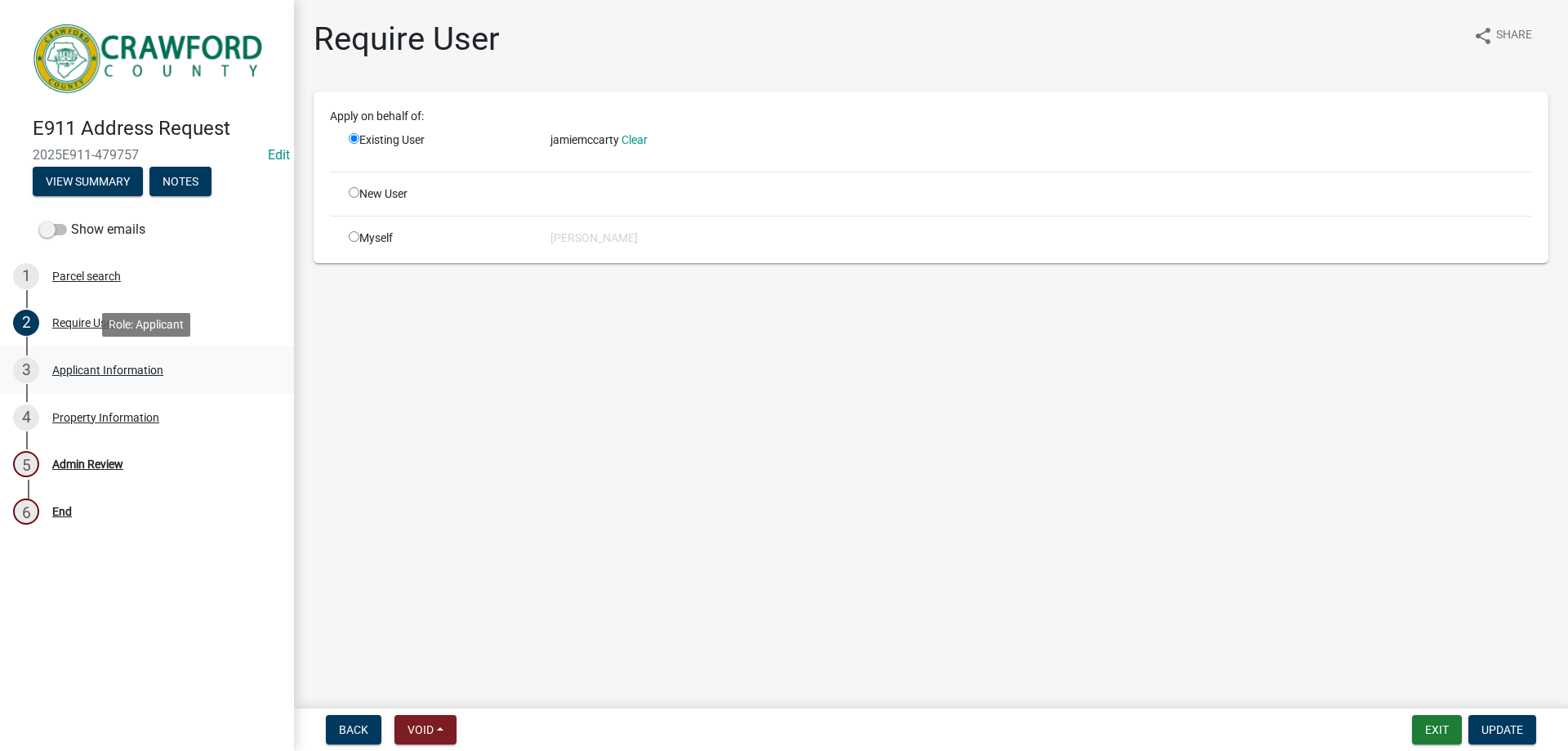
click at [93, 375] on div "Applicant Information" at bounding box center [108, 371] width 111 height 12
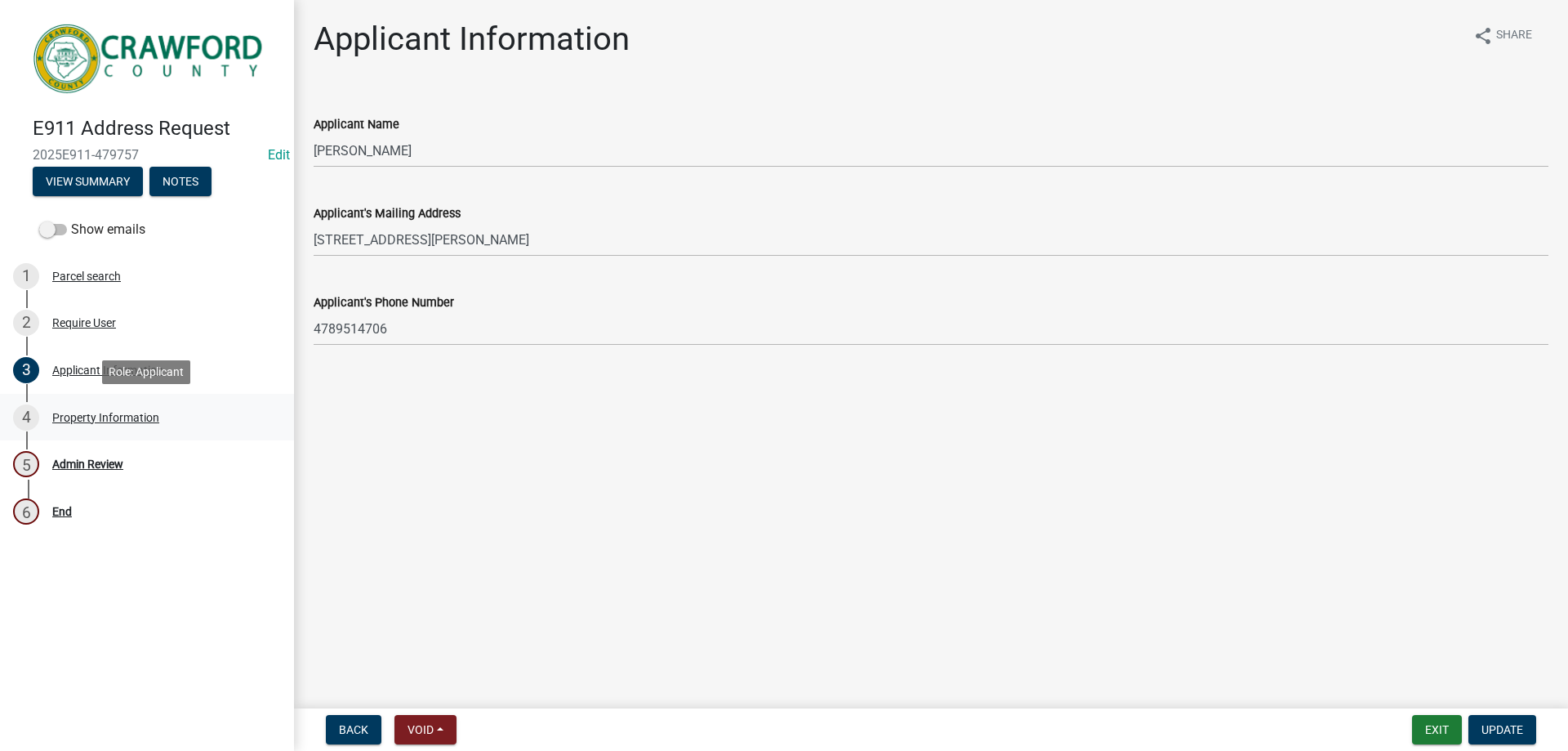
click at [114, 420] on div "Property Information" at bounding box center [106, 417] width 107 height 12
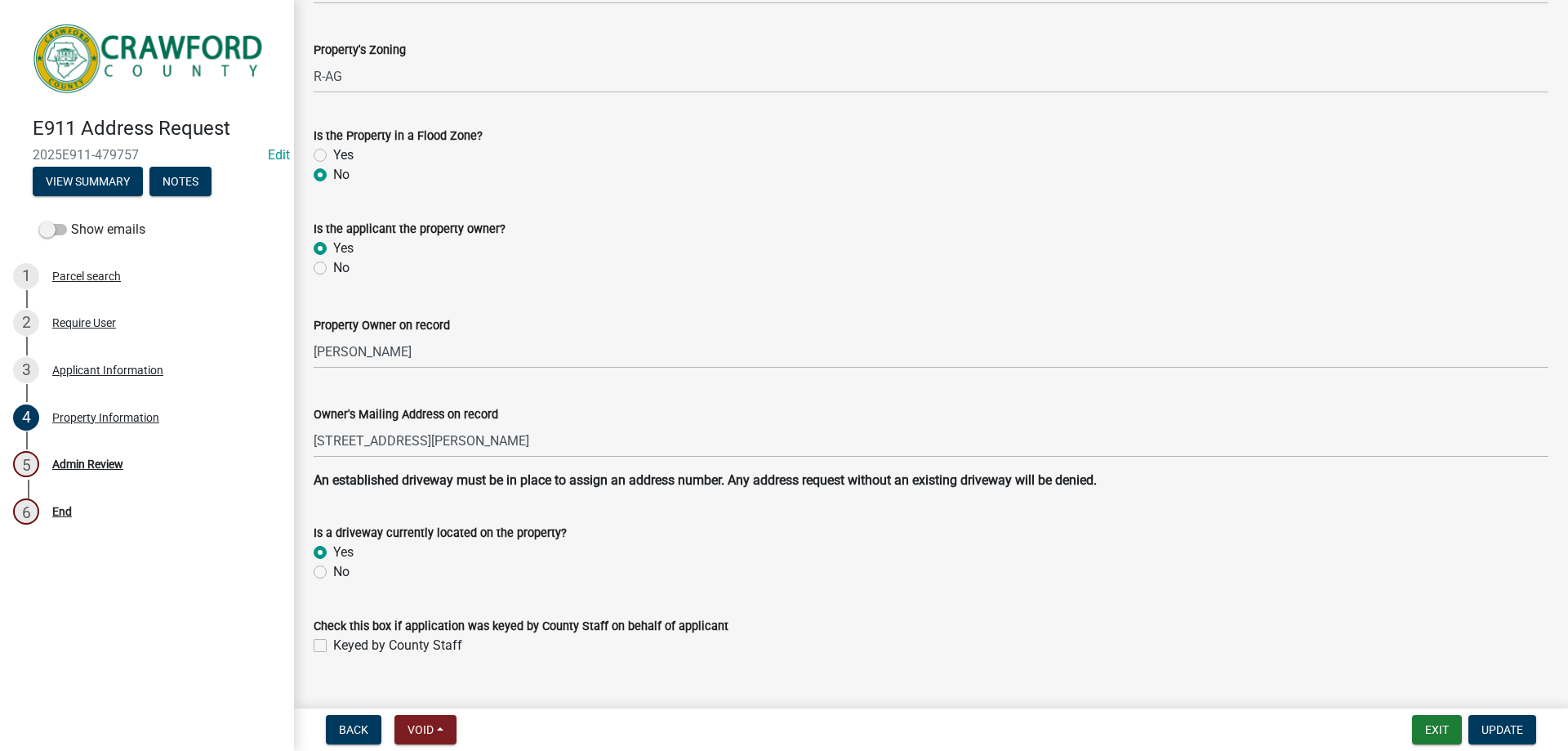
scroll to position [196, 0]
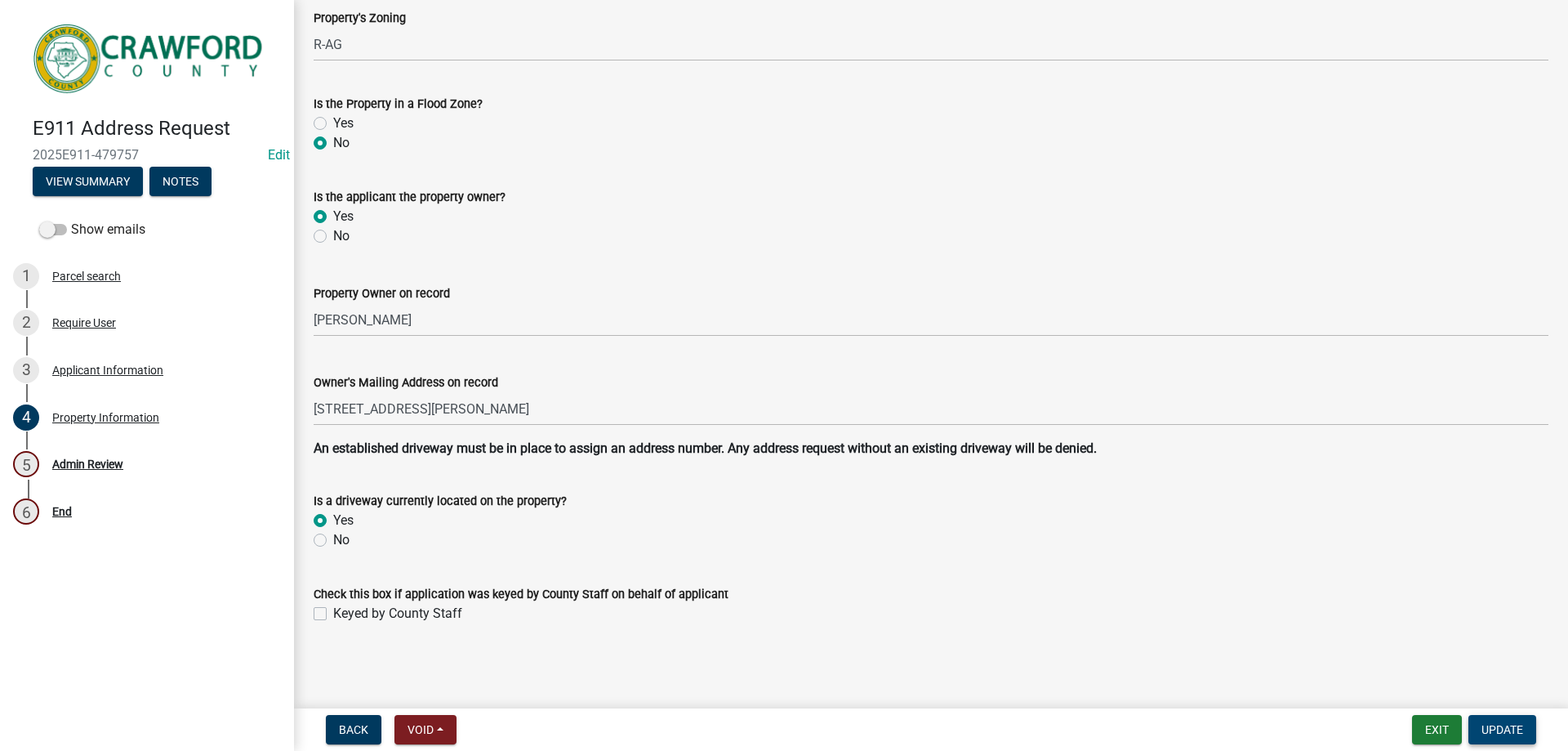
click at [1503, 733] on span "Update" at bounding box center [1502, 729] width 42 height 13
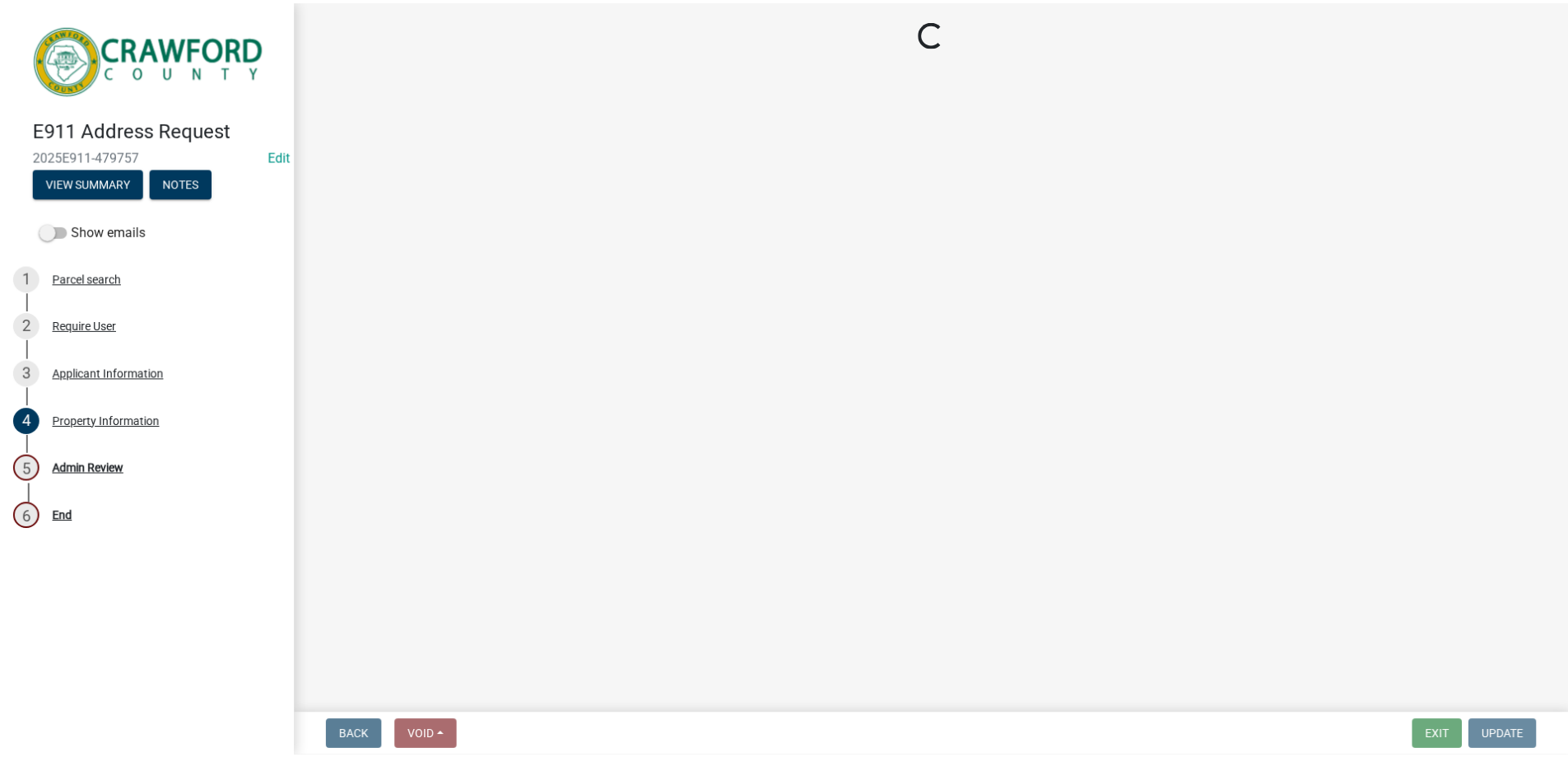
scroll to position [0, 0]
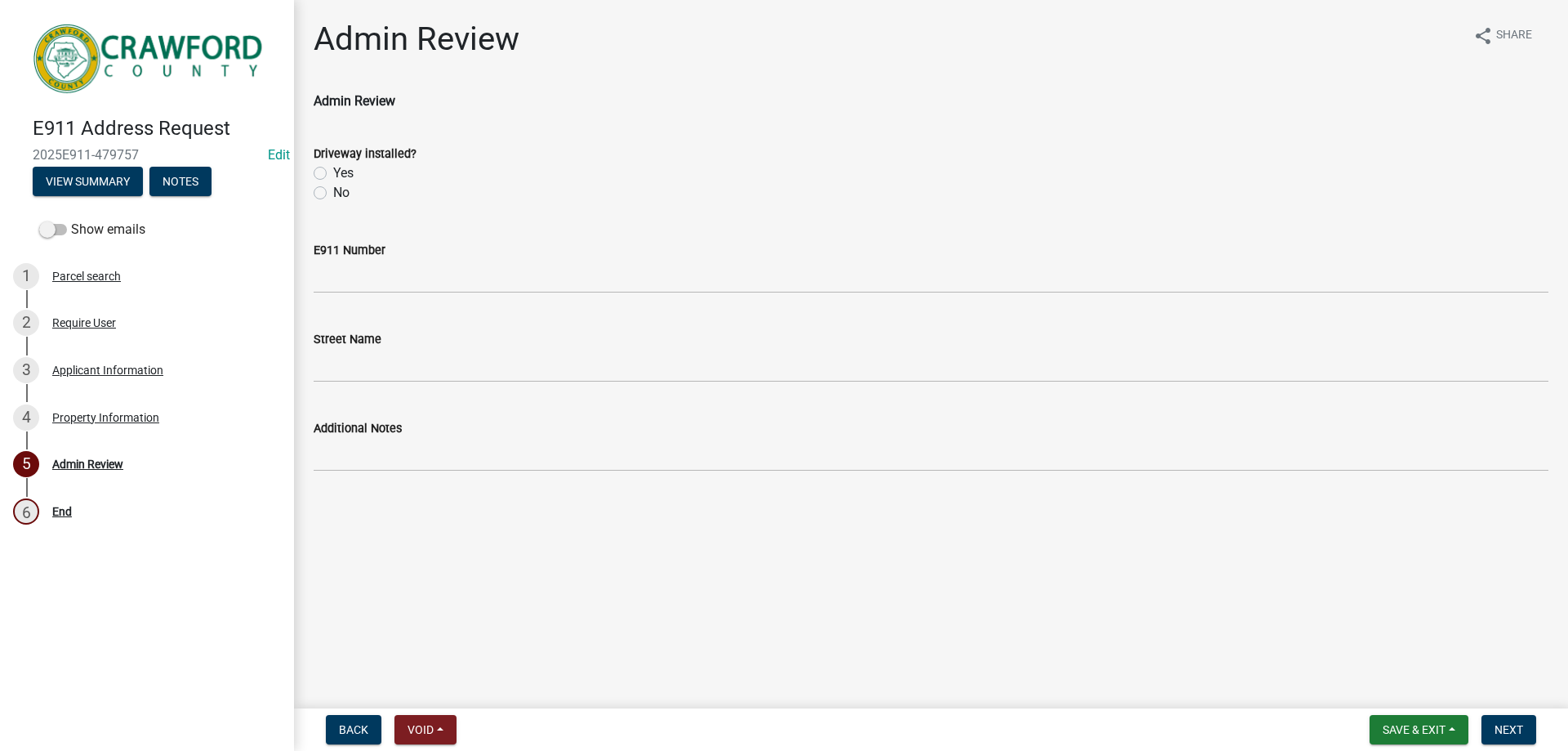
click at [334, 175] on label "Yes" at bounding box center [343, 173] width 20 height 19
click at [334, 174] on input "Yes" at bounding box center [339, 168] width 11 height 11
radio input "true"
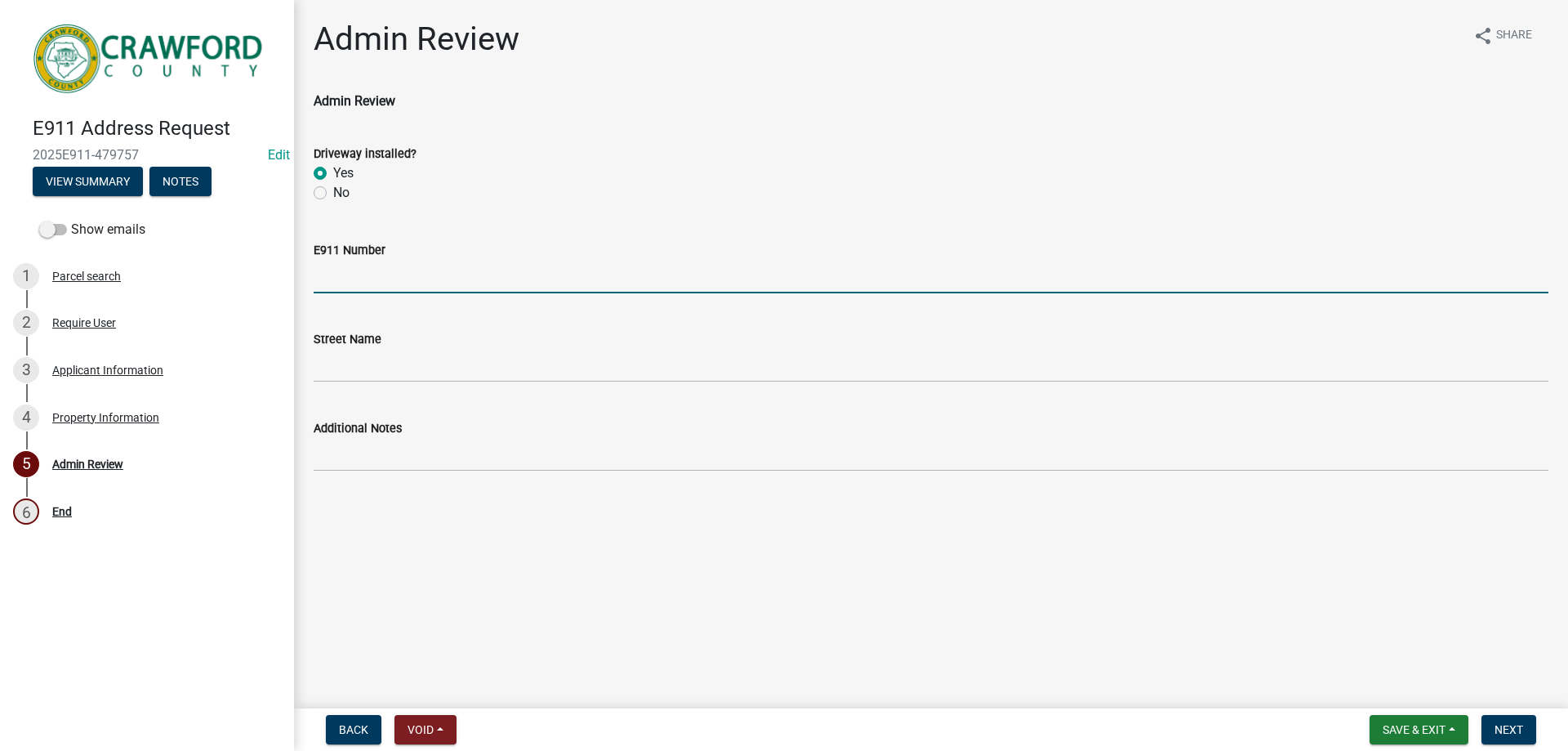
click at [383, 273] on input "E911 Number" at bounding box center [931, 276] width 1235 height 33
type input "732"
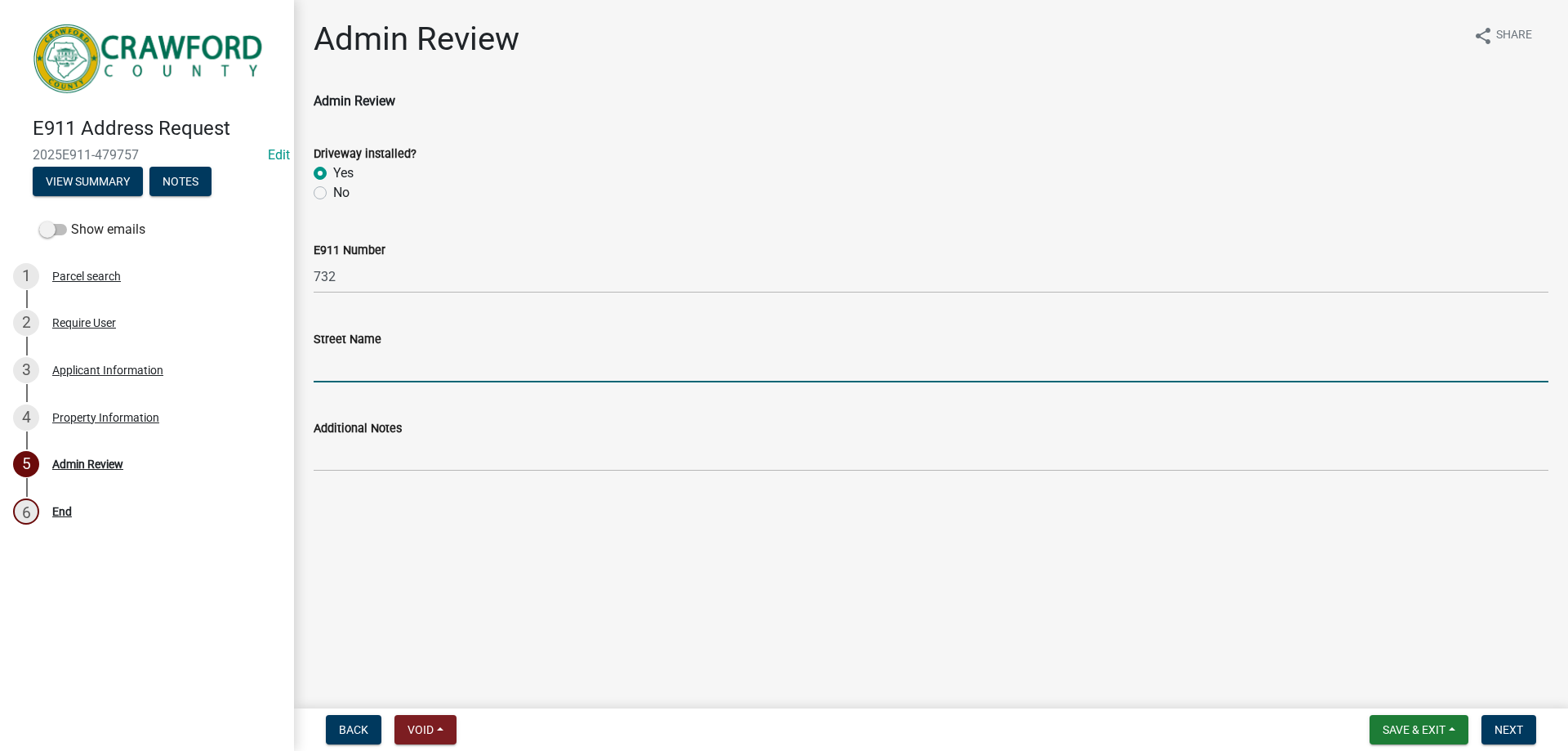
click at [377, 362] on input "Street Name" at bounding box center [931, 366] width 1235 height 33
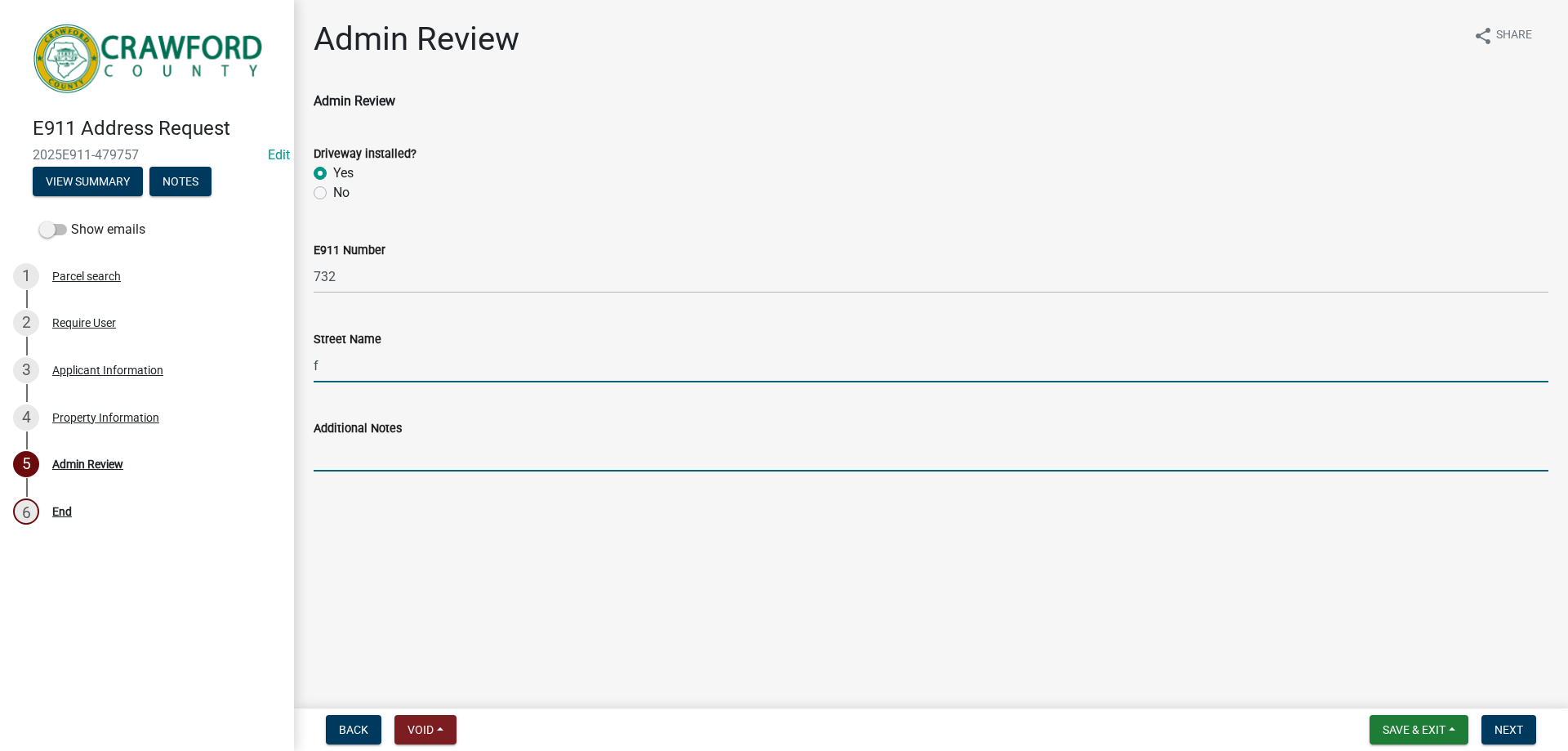
click at [360, 363] on input "f" at bounding box center [931, 366] width 1235 height 33
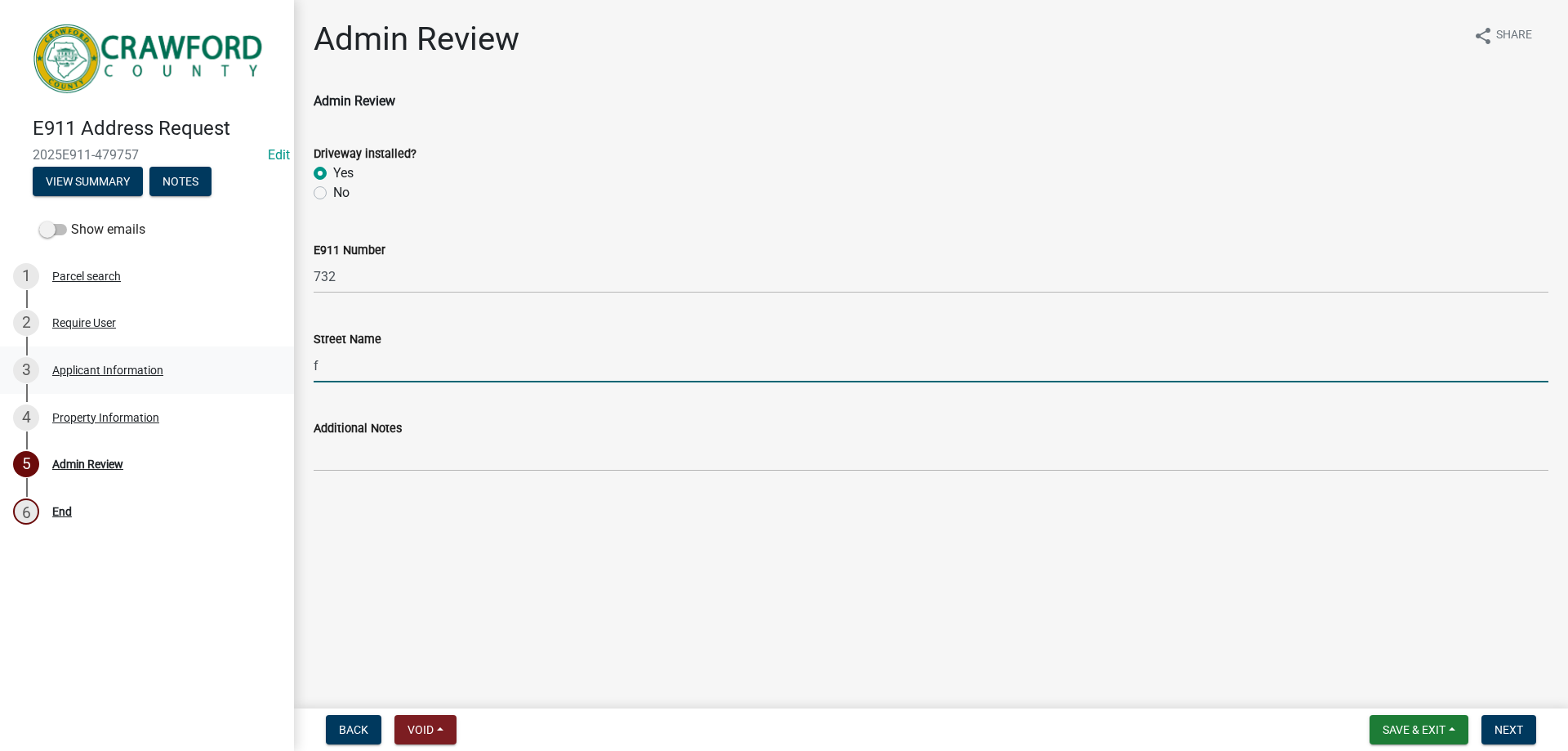
drag, startPoint x: 355, startPoint y: 369, endPoint x: 258, endPoint y: 365, distance: 97.1
click at [260, 365] on div "E911 Address Request 2025E911-479757 Edit View Summary Notes Show emails 1 Parc…" at bounding box center [784, 376] width 1568 height 751
type input "Flint River Estates RD"
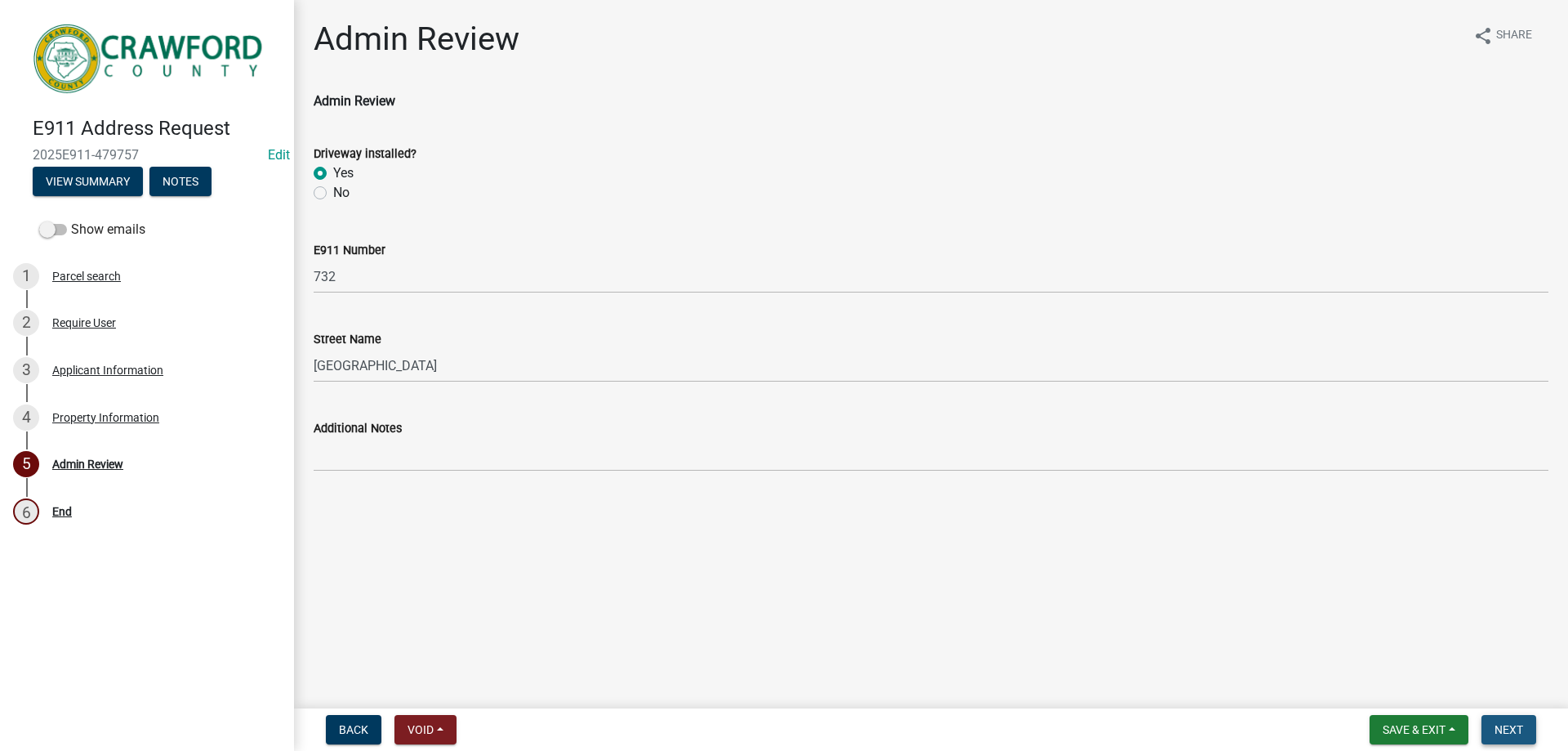
click at [1516, 731] on span "Next" at bounding box center [1509, 729] width 28 height 13
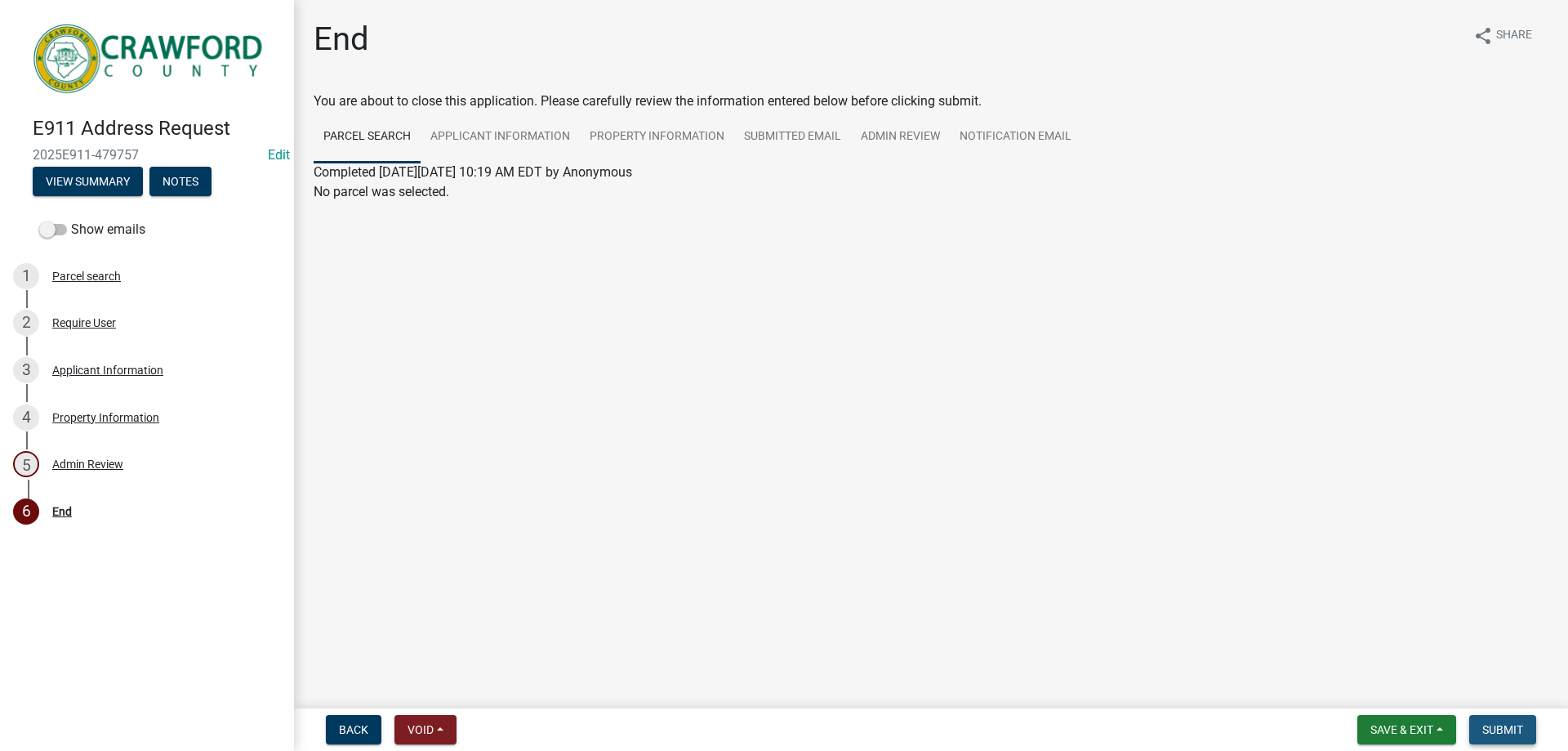
click at [1516, 731] on span "Submit" at bounding box center [1503, 729] width 41 height 13
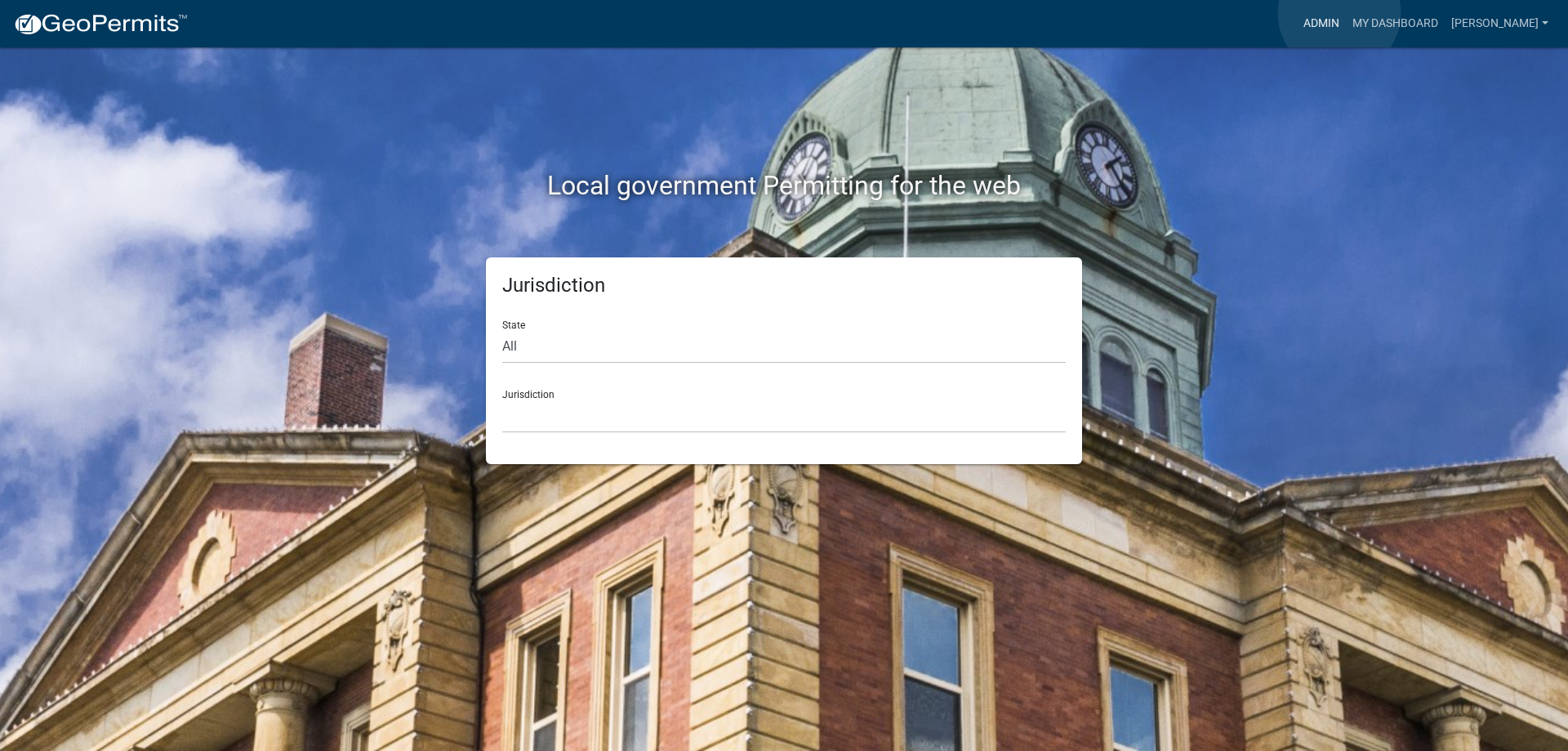
click at [1338, 13] on link "Admin" at bounding box center [1322, 23] width 49 height 31
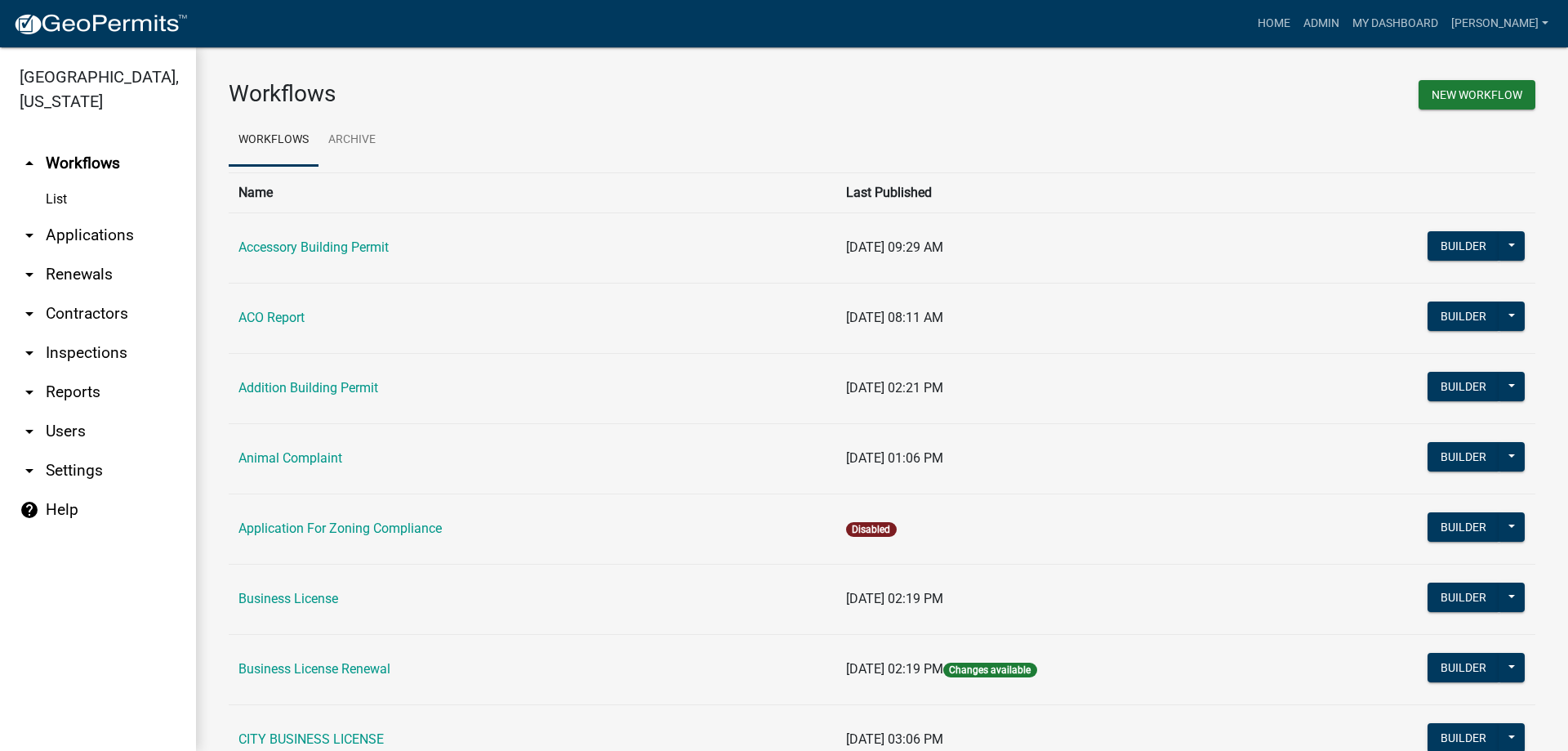
click at [92, 237] on link "arrow_drop_down Applications" at bounding box center [98, 235] width 196 height 39
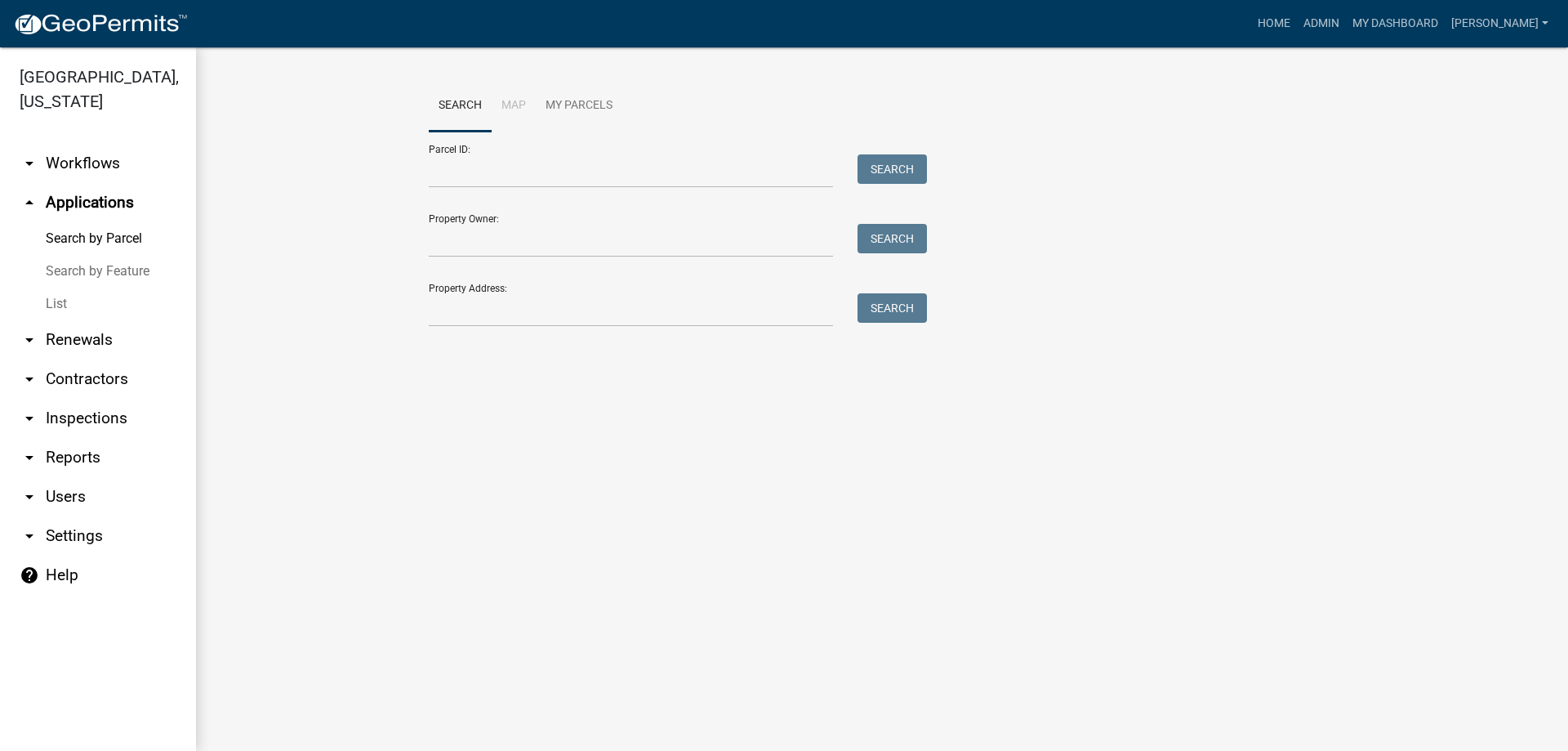
click at [71, 304] on link "List" at bounding box center [98, 304] width 196 height 33
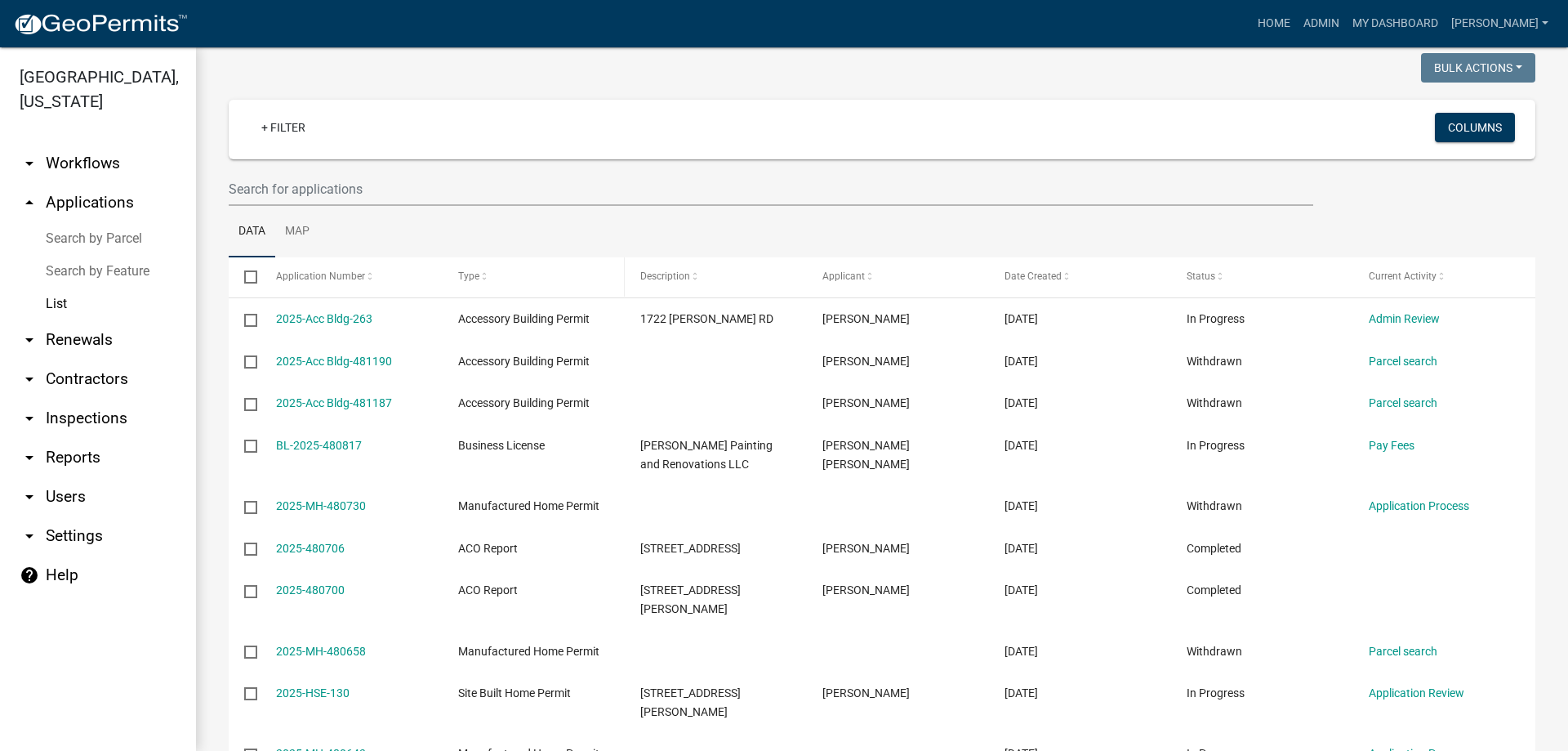
scroll to position [163, 0]
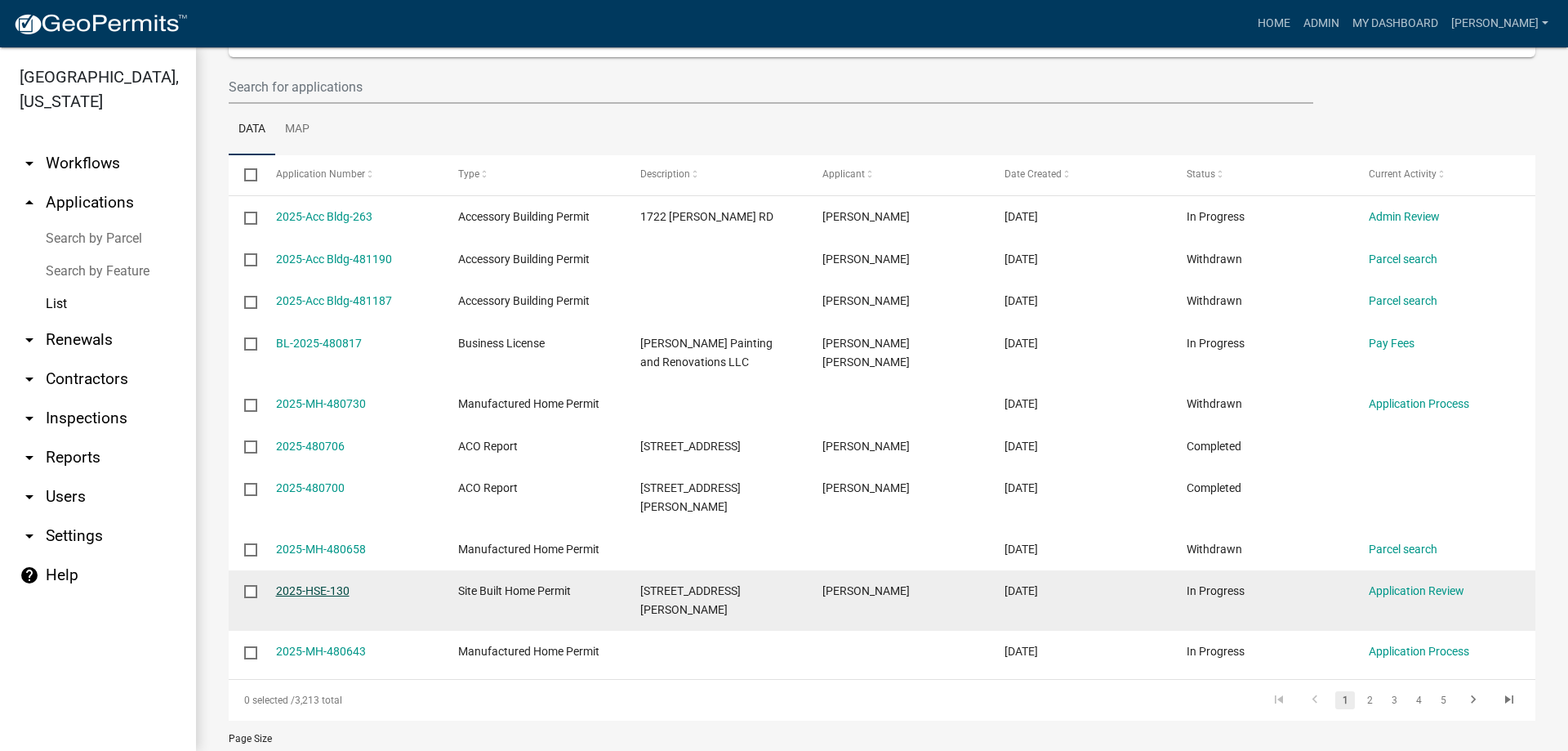
click at [326, 584] on link "2025-HSE-130" at bounding box center [313, 590] width 74 height 13
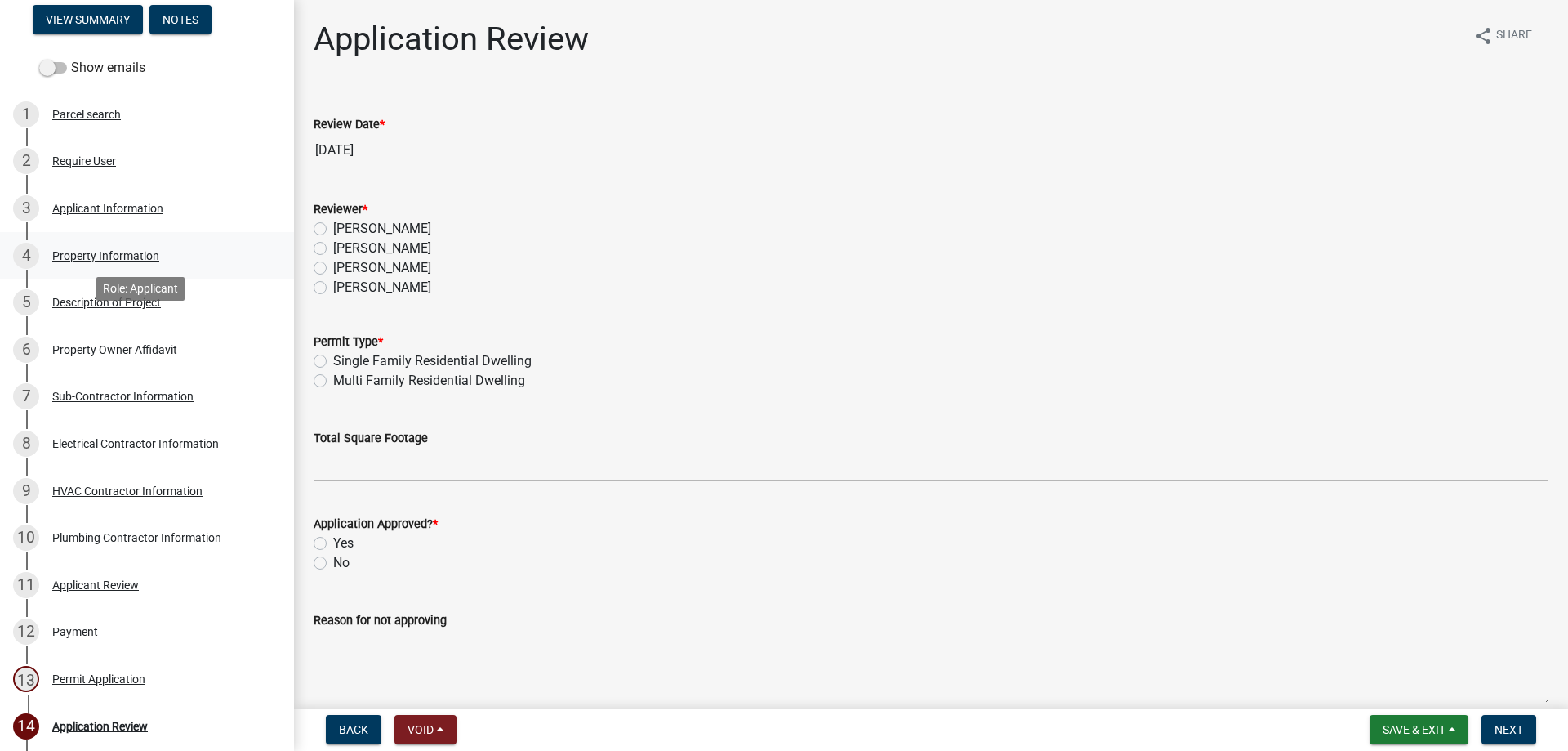
scroll to position [163, 0]
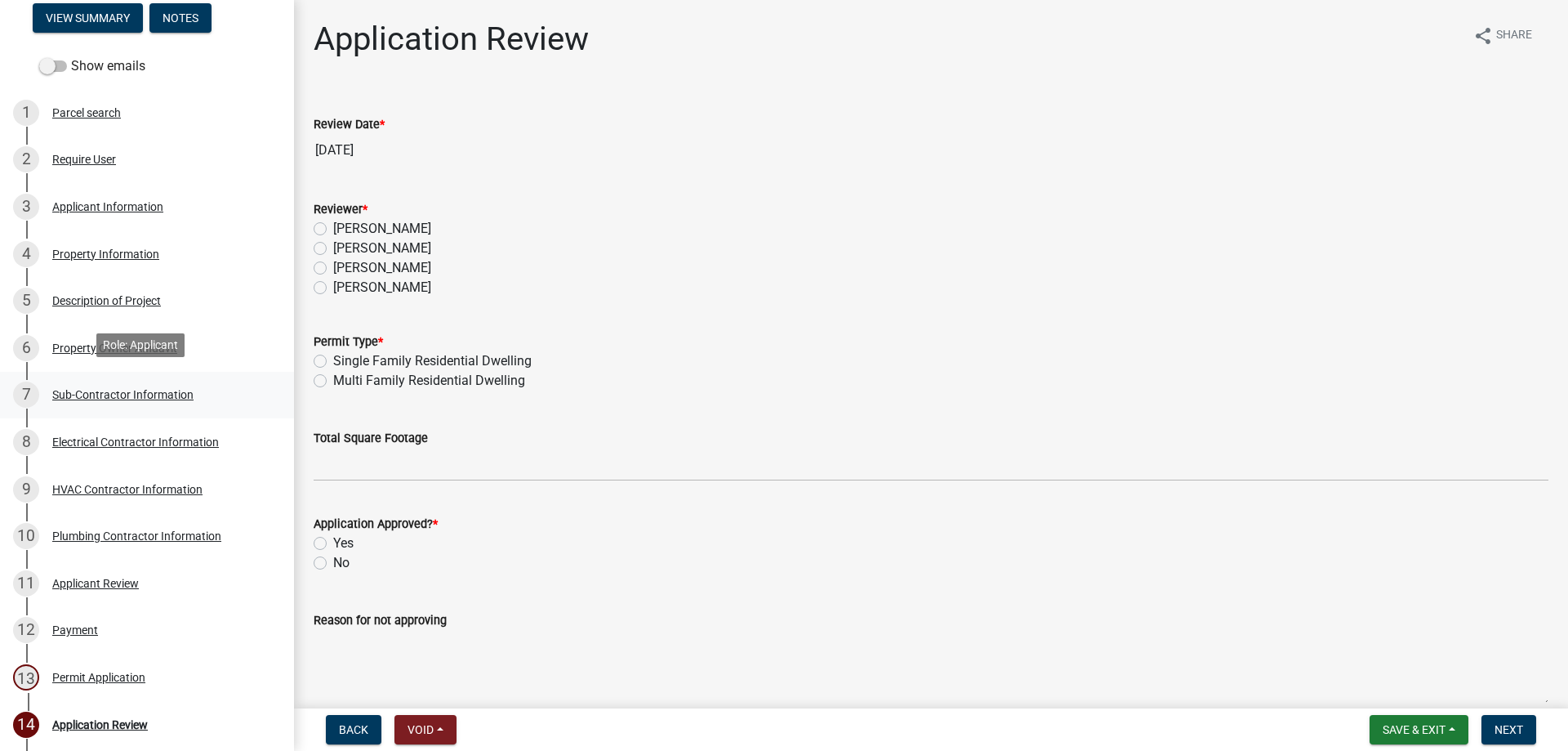
click at [91, 395] on div "Sub-Contractor Information" at bounding box center [123, 395] width 141 height 12
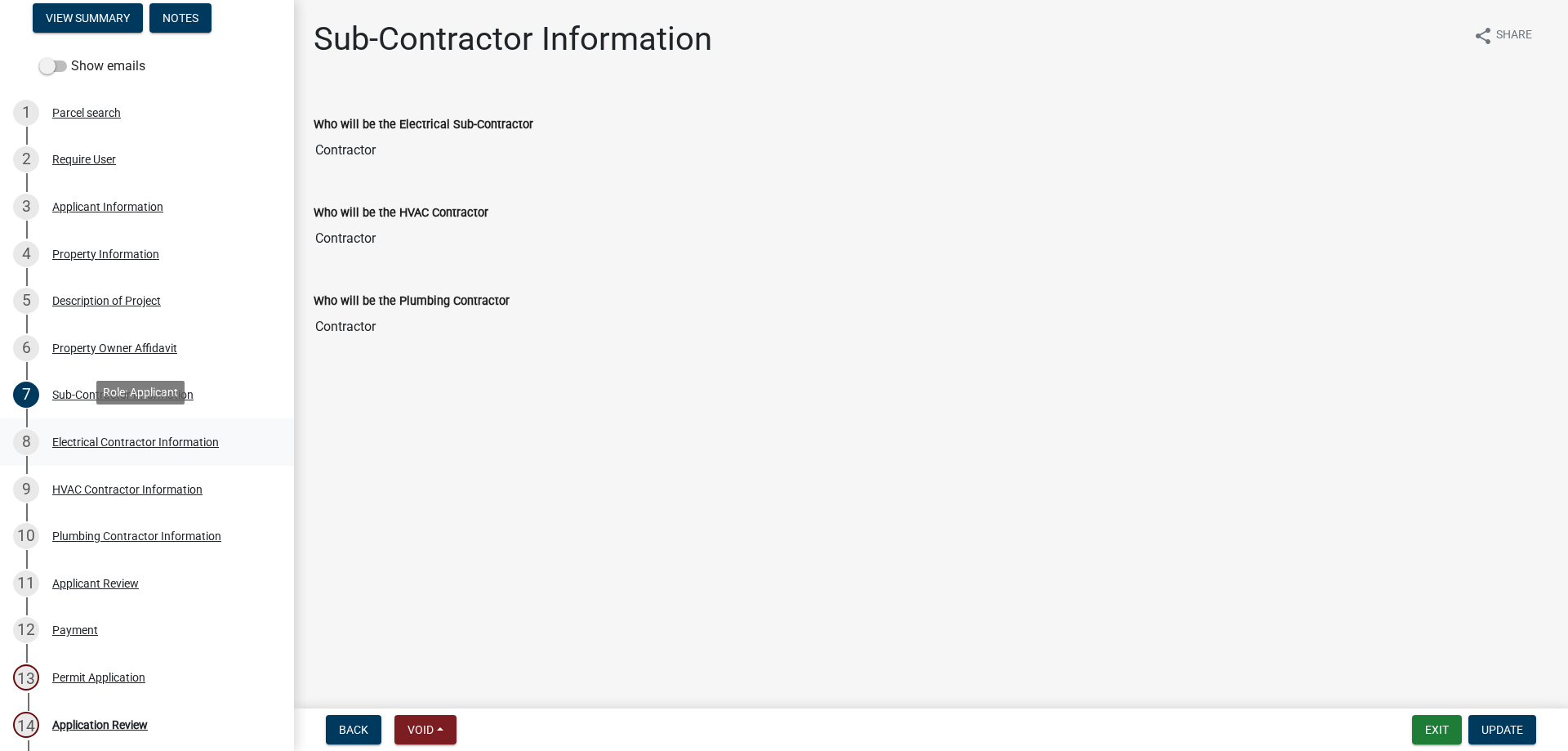
click at [90, 436] on div "Electrical Contractor Information" at bounding box center [135, 442] width 166 height 12
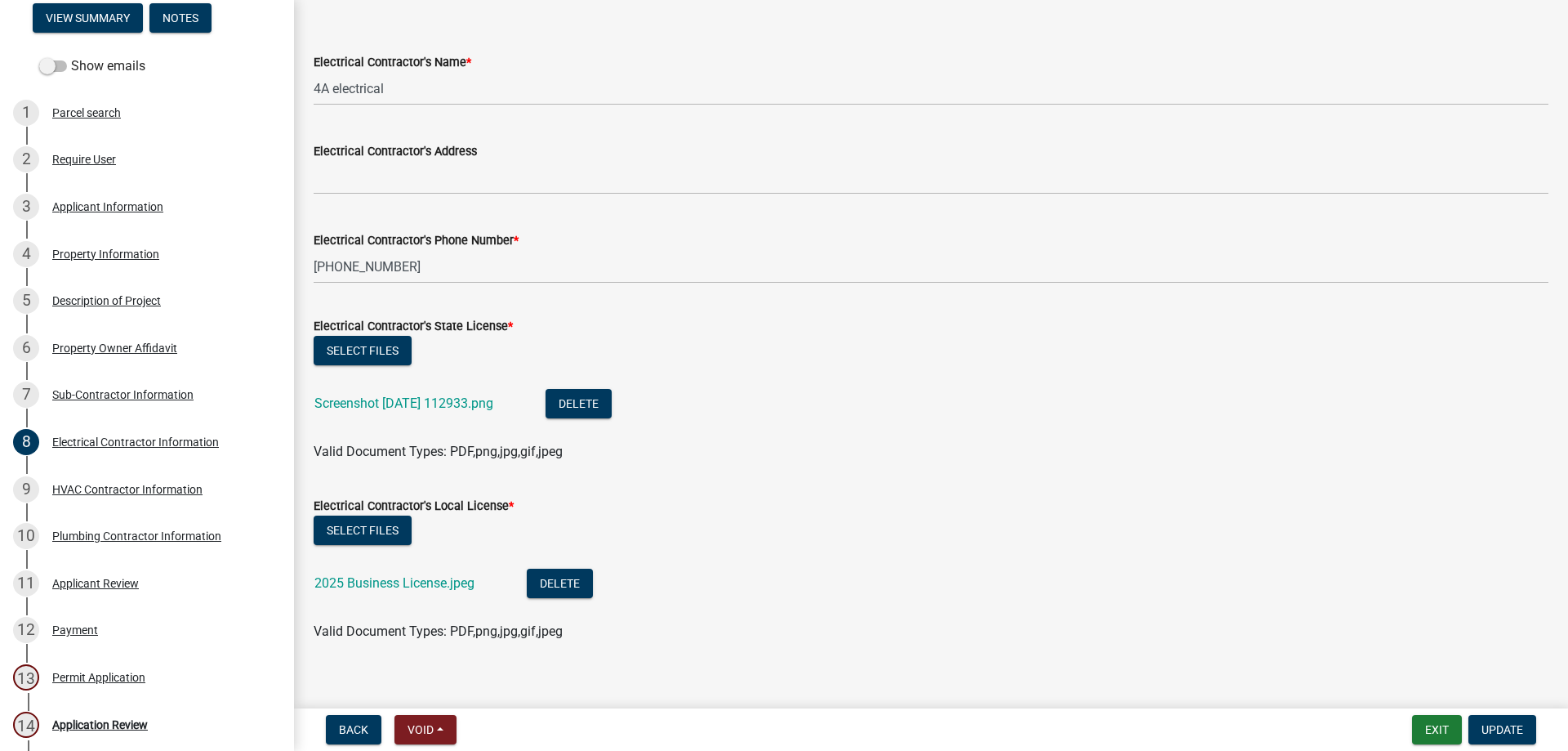
scroll to position [80, 0]
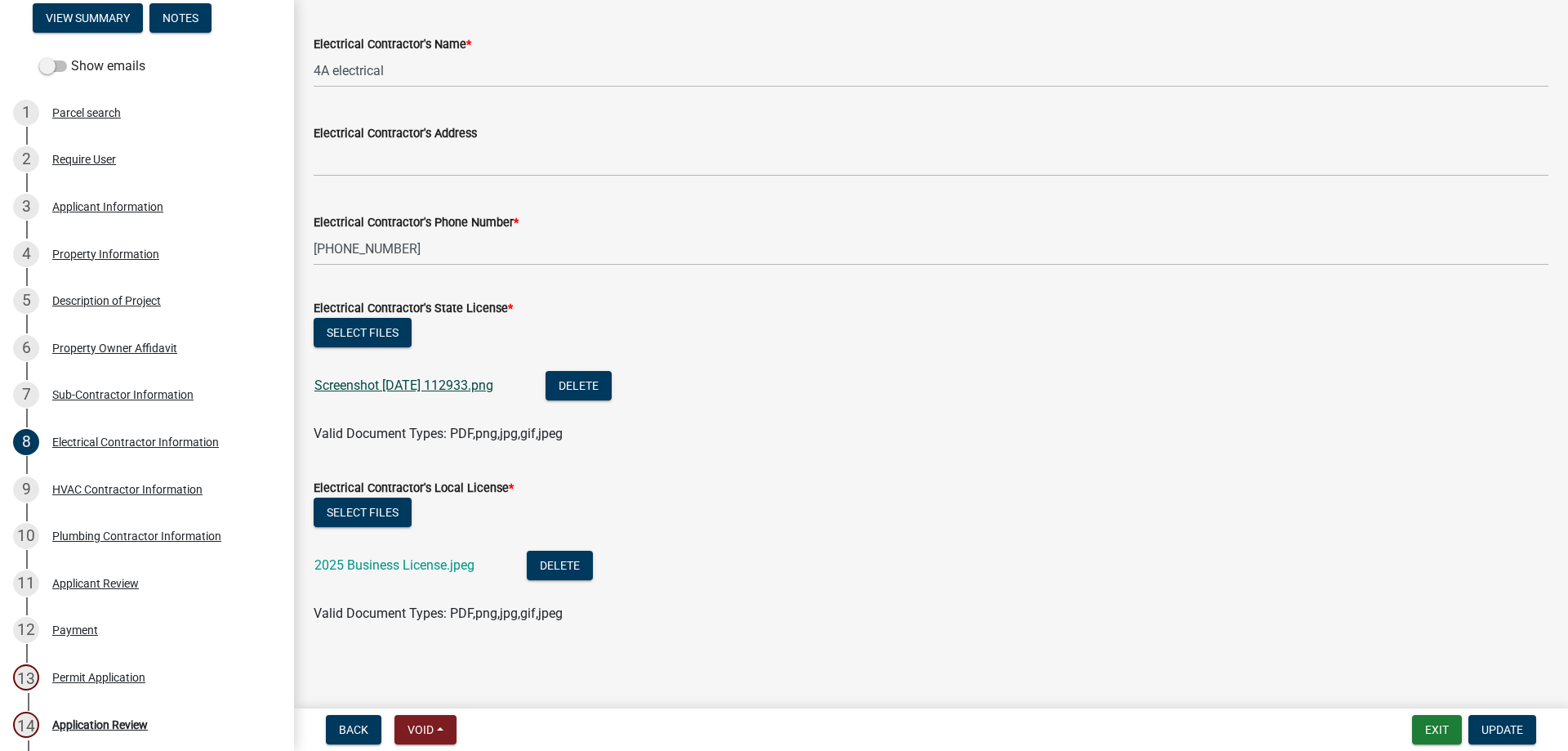
click at [344, 383] on link "Screenshot 2025-09-11 112933.png" at bounding box center [404, 385] width 179 height 16
click at [151, 544] on div "10 Plumbing Contractor Information" at bounding box center [140, 535] width 255 height 26
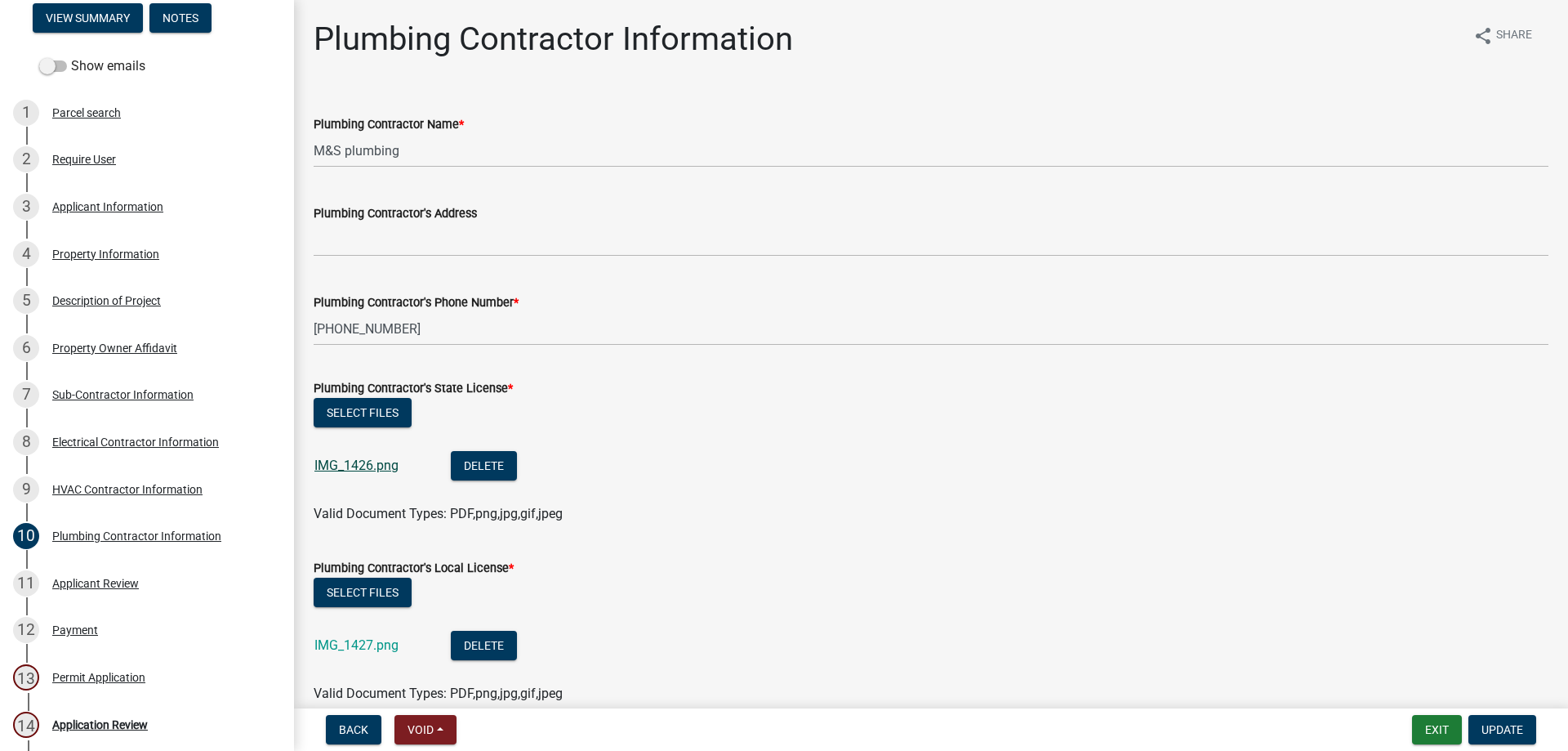
click at [366, 461] on link "IMG_1426.png" at bounding box center [356, 465] width 84 height 16
click at [115, 389] on div "Sub-Contractor Information" at bounding box center [123, 395] width 141 height 12
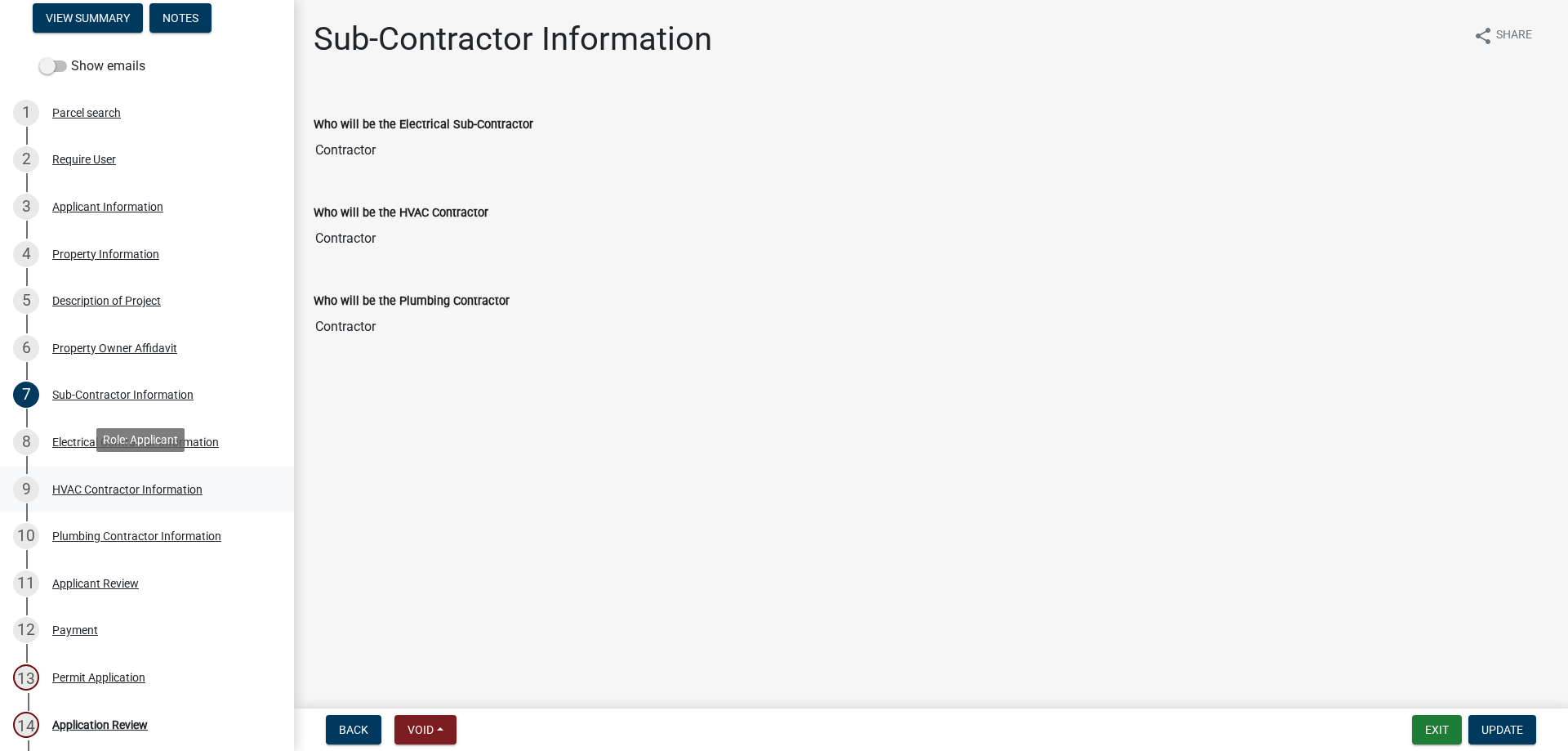
click at [93, 484] on div "HVAC Contractor Information" at bounding box center [127, 489] width 151 height 12
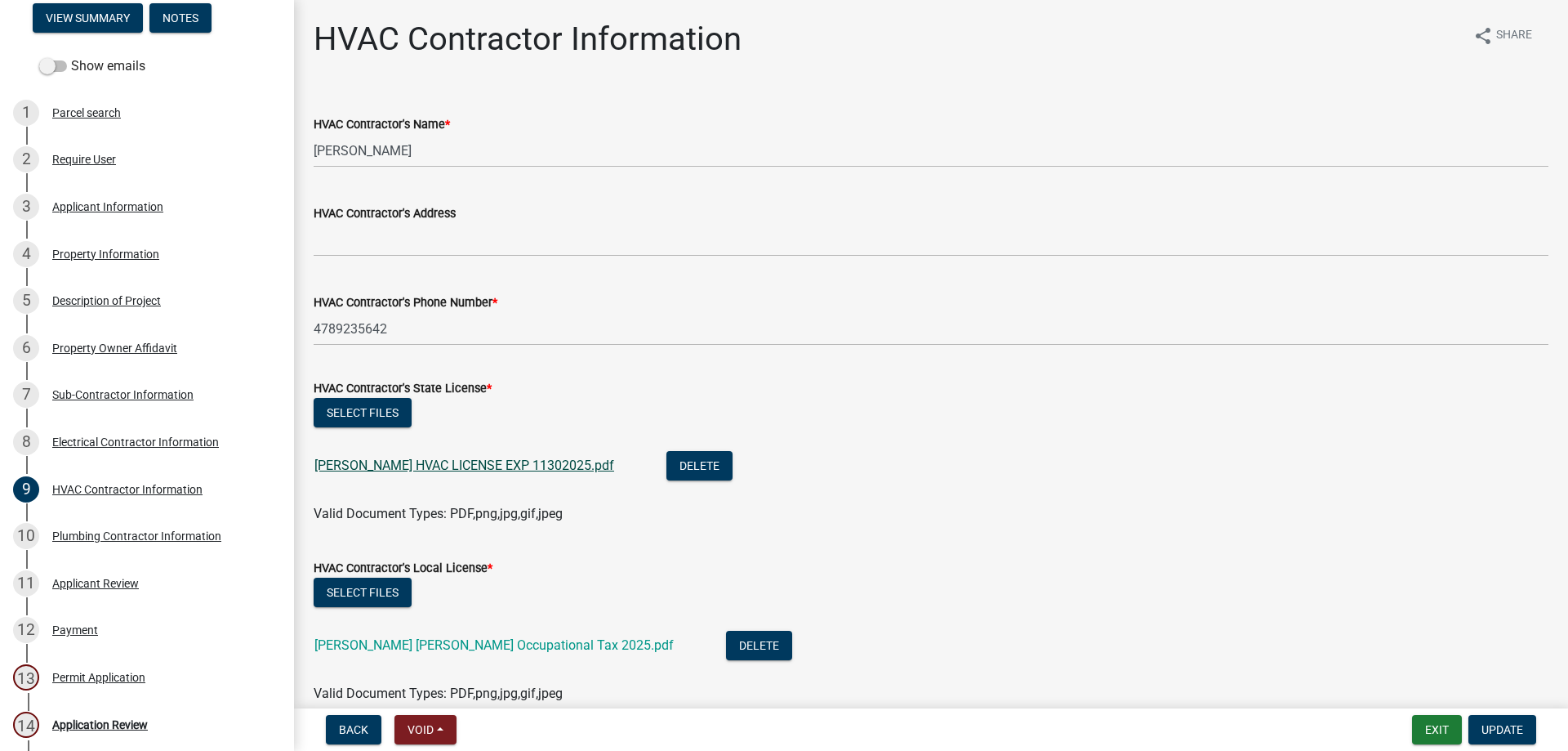
click at [361, 470] on link "BUZZELL HVAC LICENSE EXP 11302025.pdf" at bounding box center [464, 465] width 300 height 16
click at [110, 295] on div "Description of Project" at bounding box center [107, 301] width 109 height 12
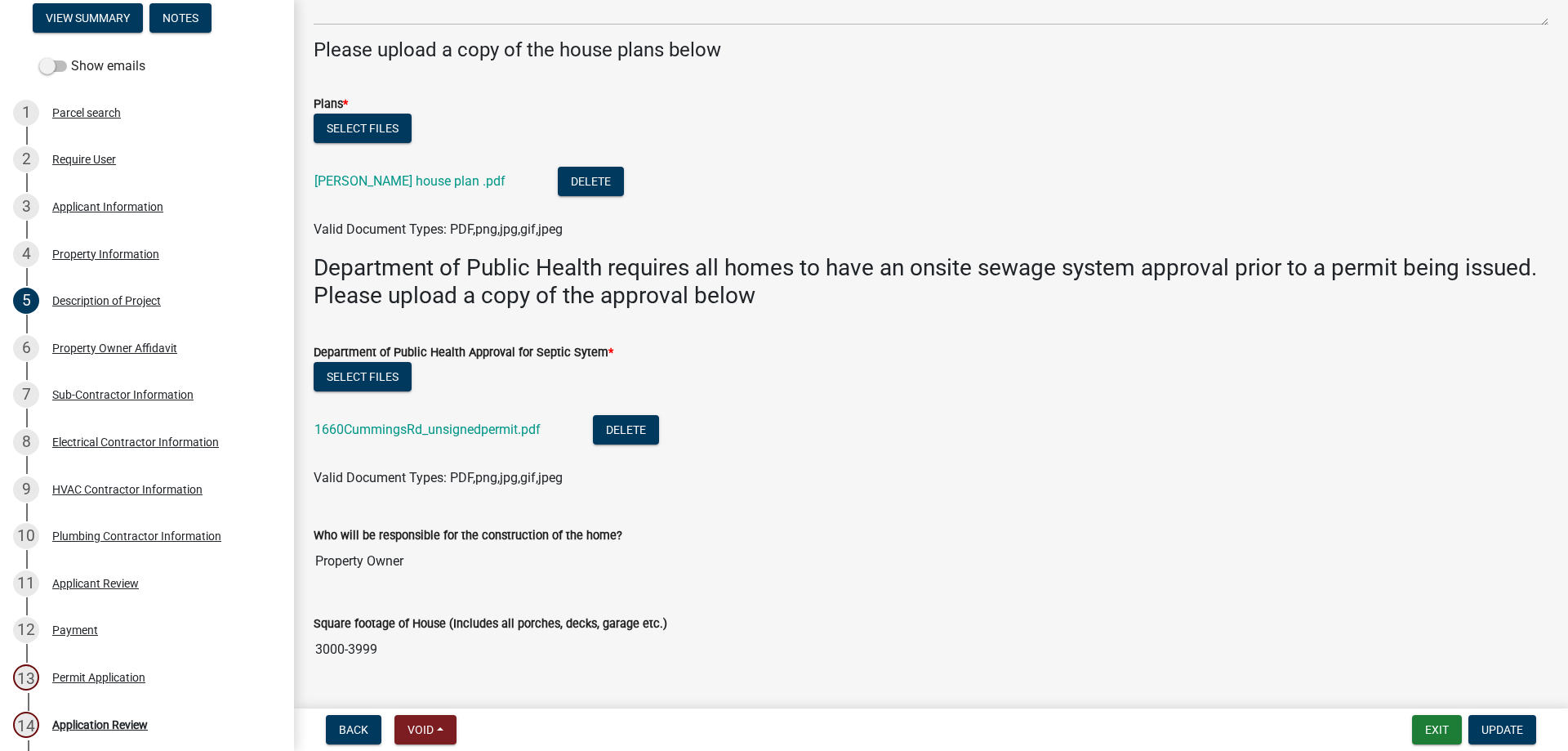
scroll to position [251, 0]
click at [89, 201] on div "Applicant Information" at bounding box center [108, 207] width 111 height 12
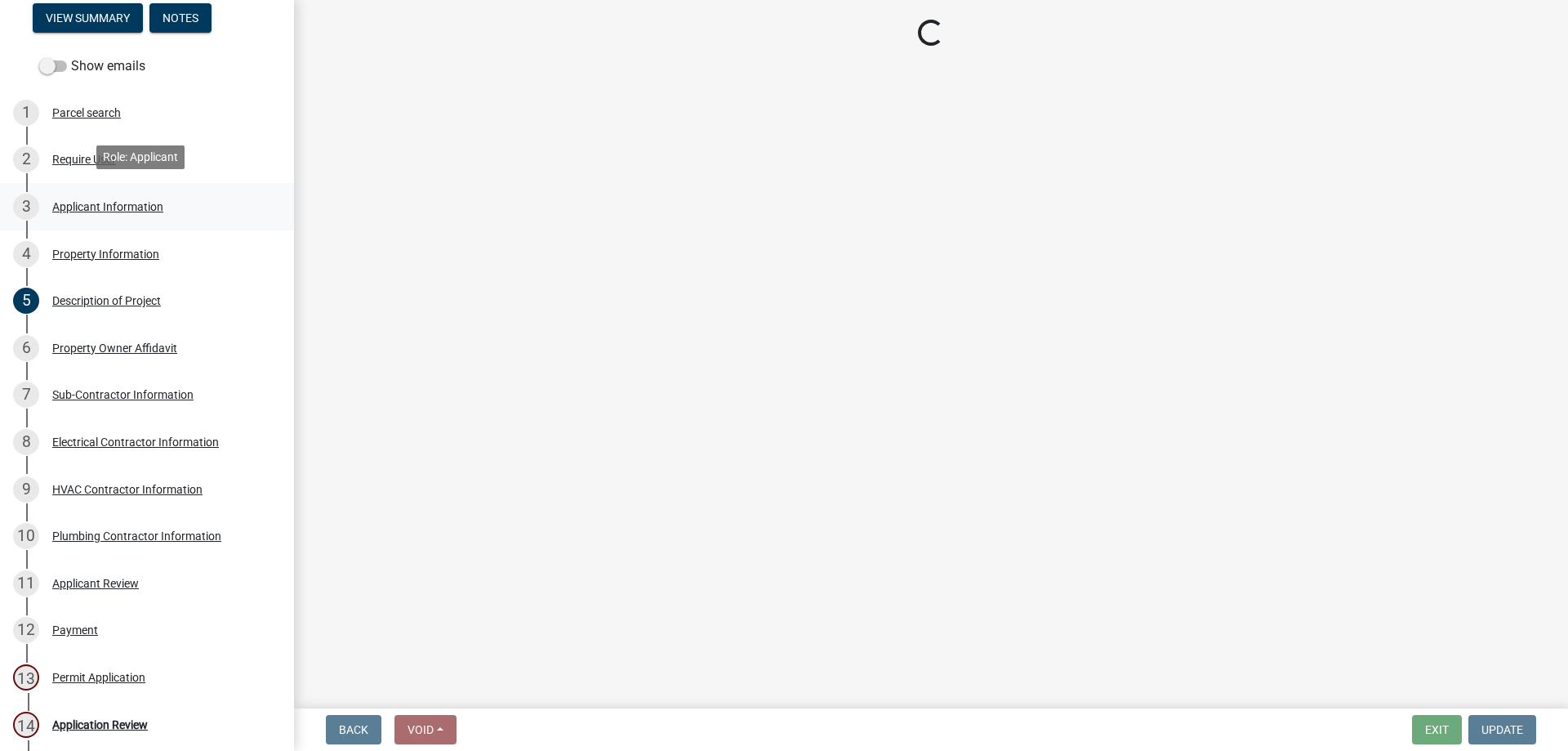
scroll to position [0, 0]
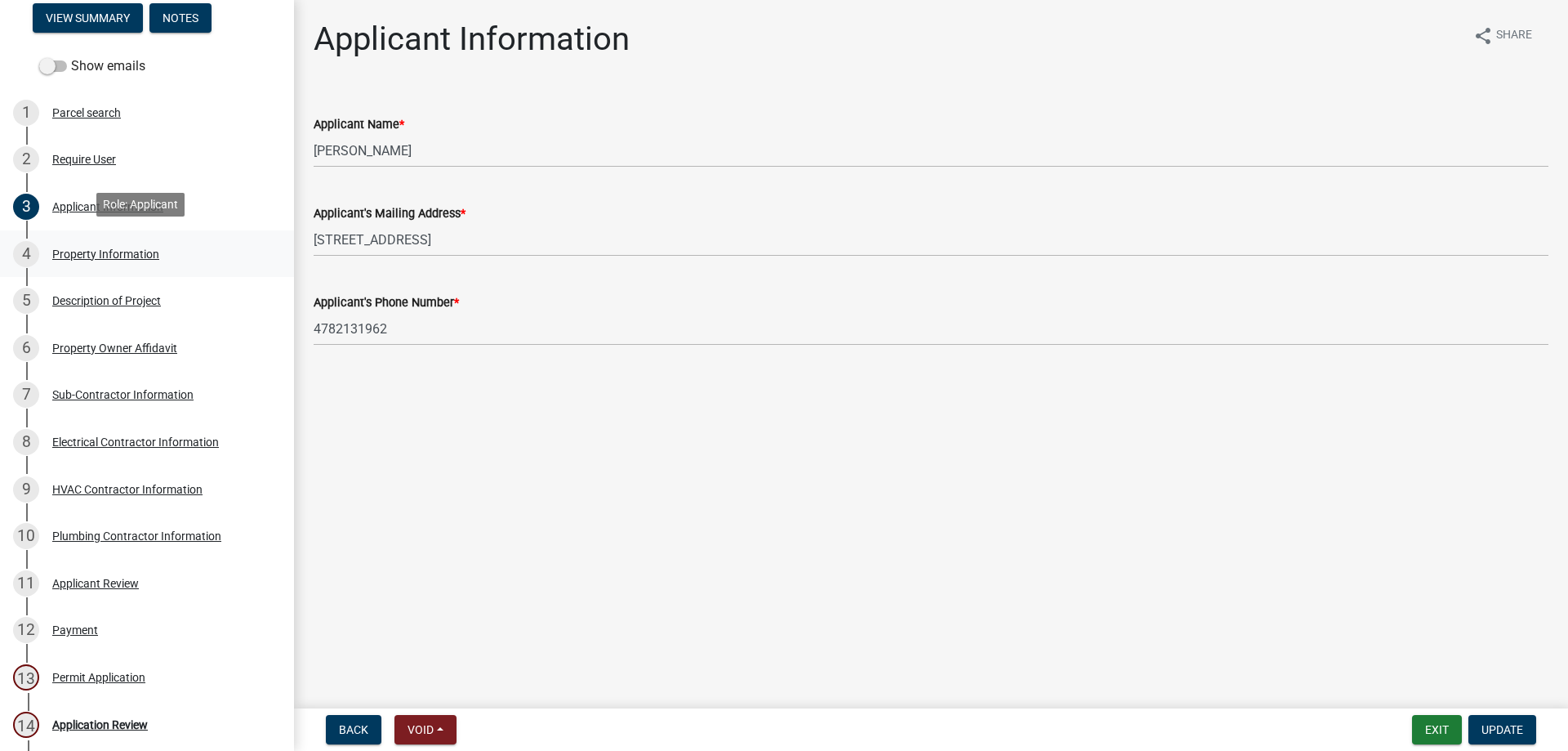
click at [79, 250] on div "Property Information" at bounding box center [106, 254] width 107 height 12
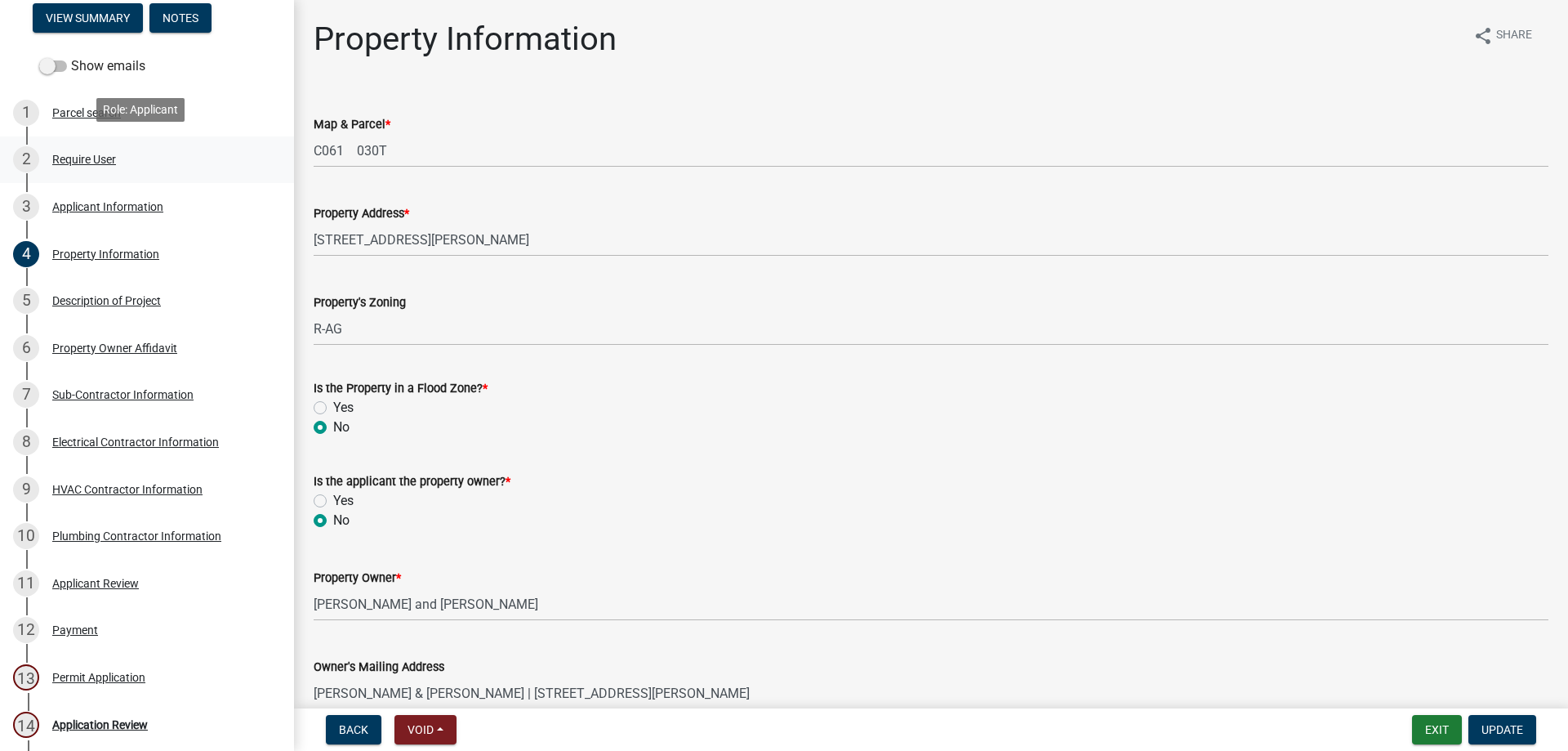
click at [69, 156] on div "Require User" at bounding box center [84, 160] width 63 height 12
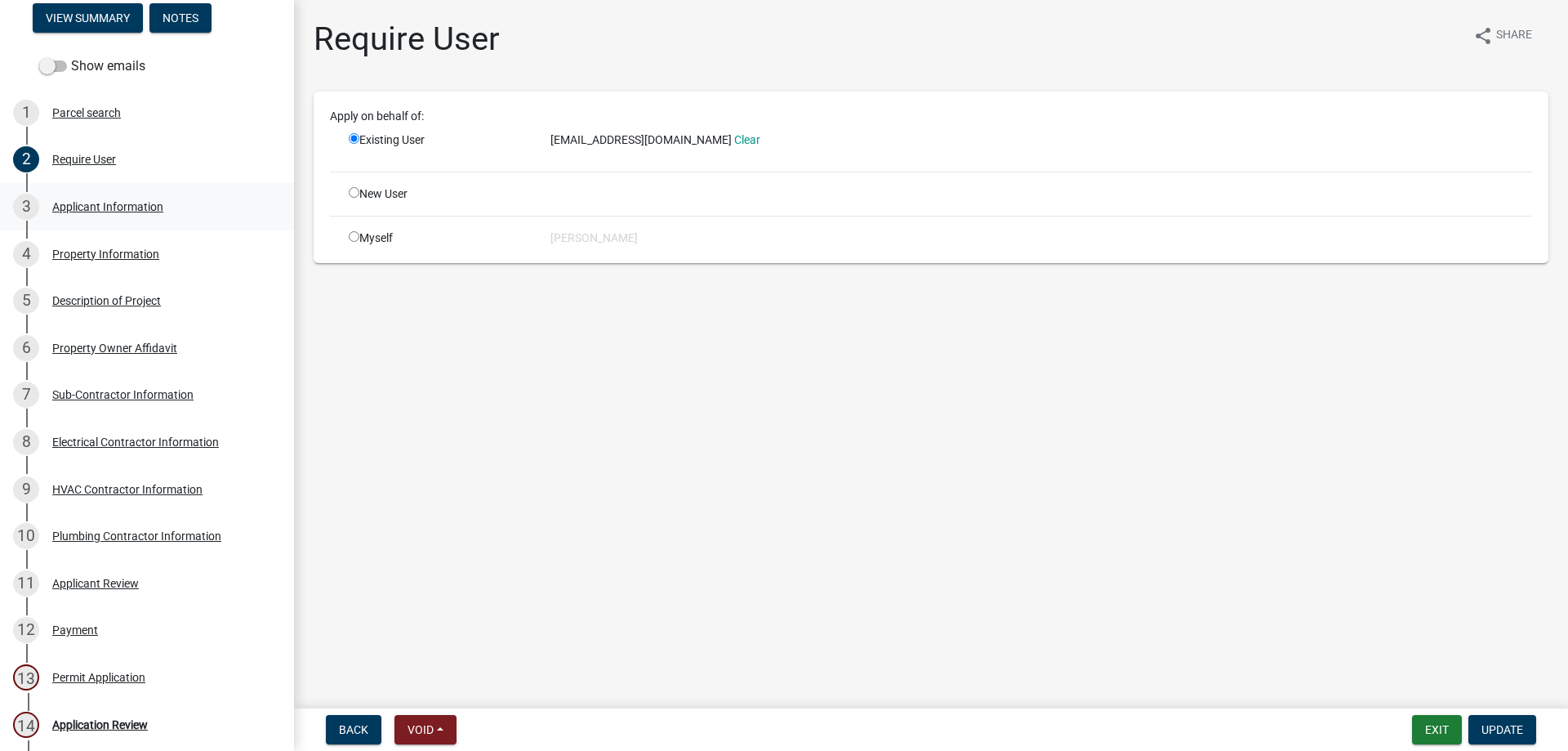
click at [118, 205] on div "Applicant Information" at bounding box center [108, 207] width 111 height 12
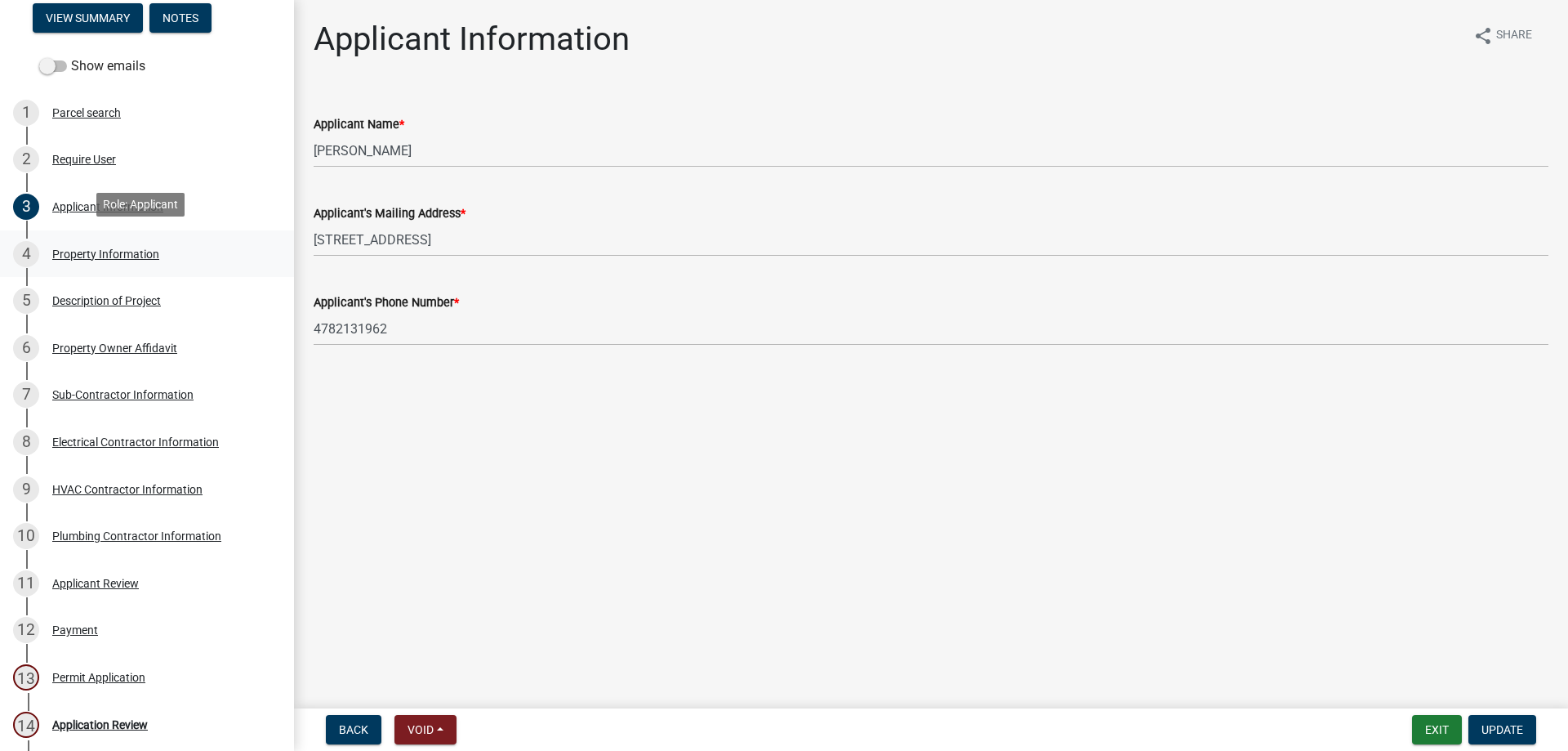
click at [110, 248] on div "Property Information" at bounding box center [106, 254] width 107 height 12
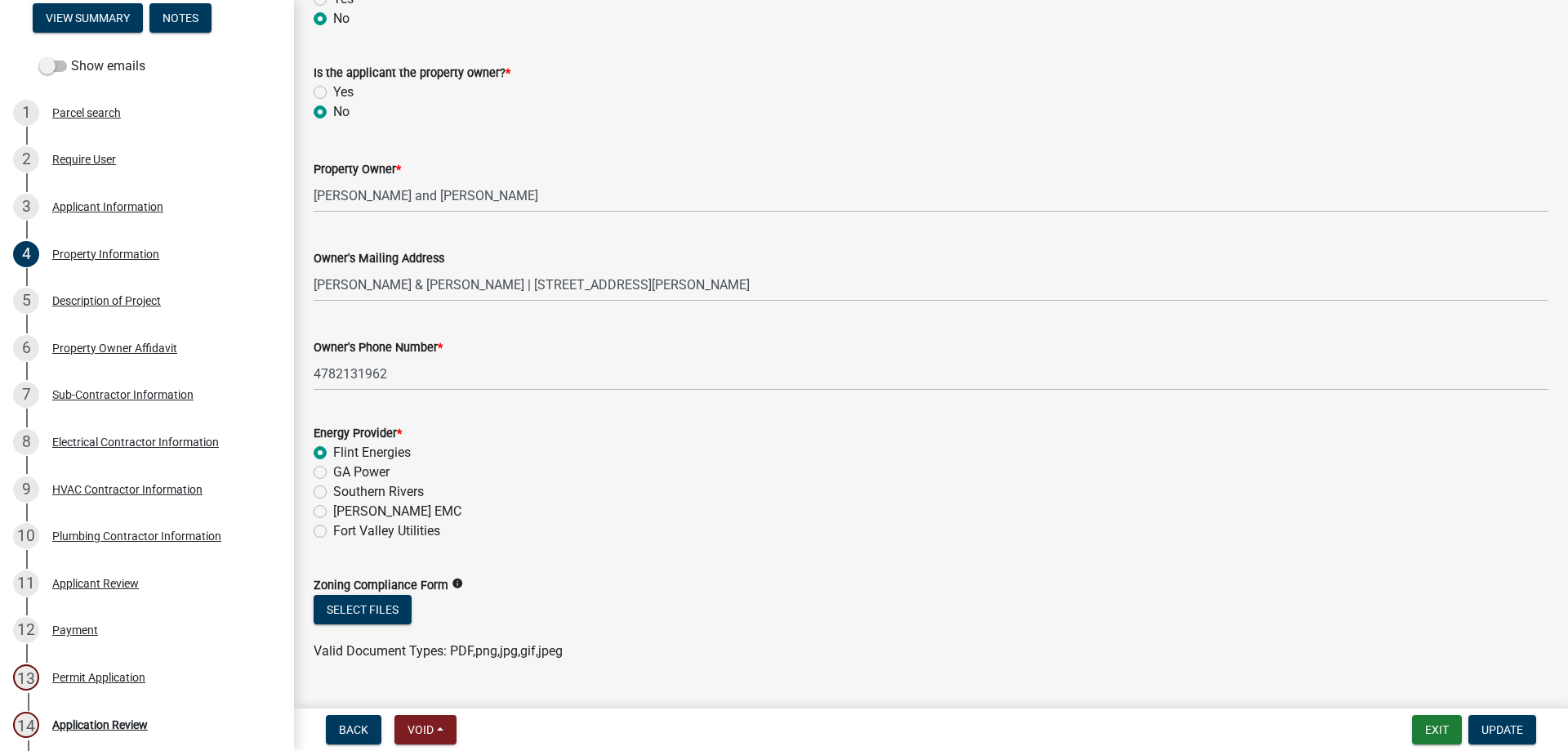
scroll to position [446, 0]
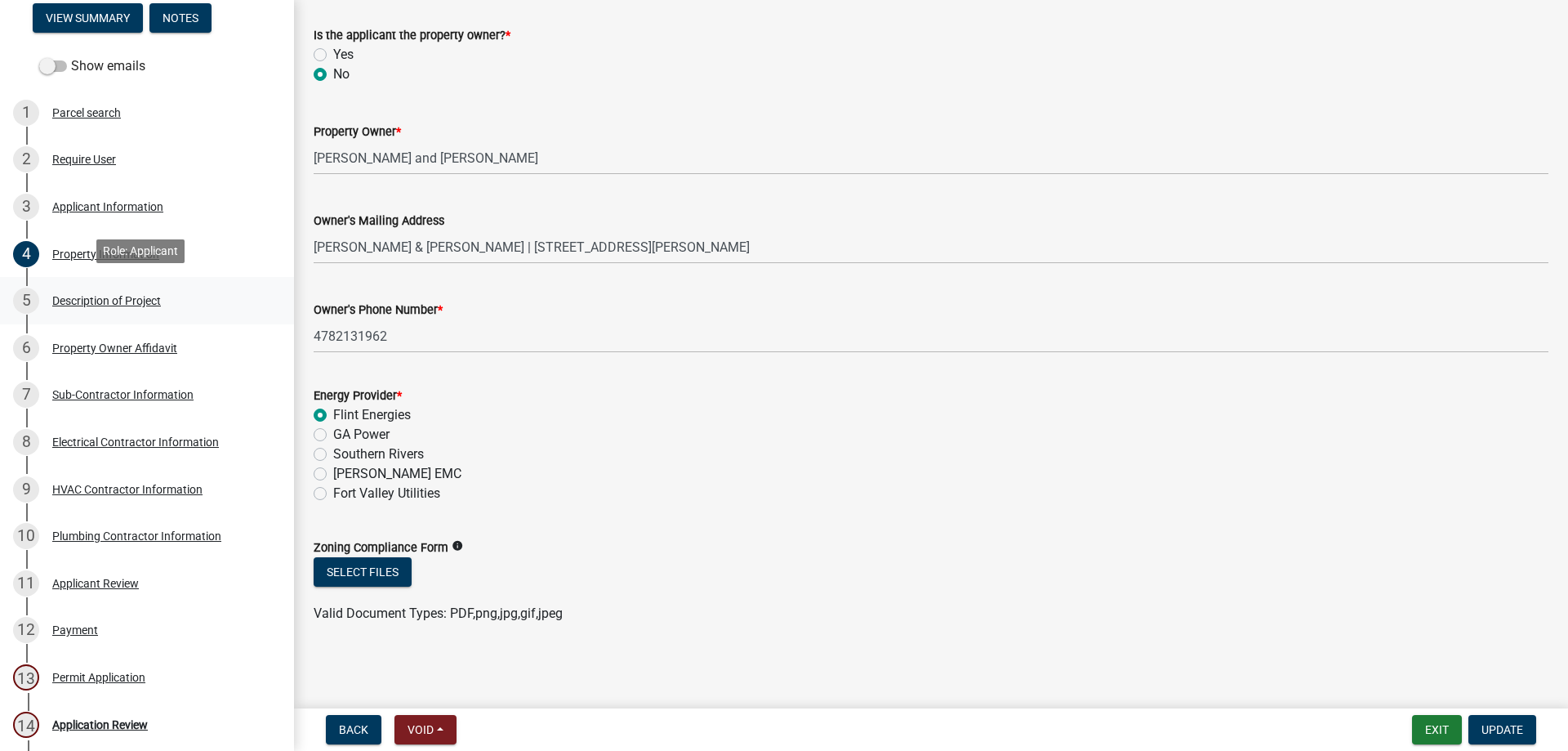
click at [50, 296] on div "5 Description of Project" at bounding box center [140, 301] width 255 height 26
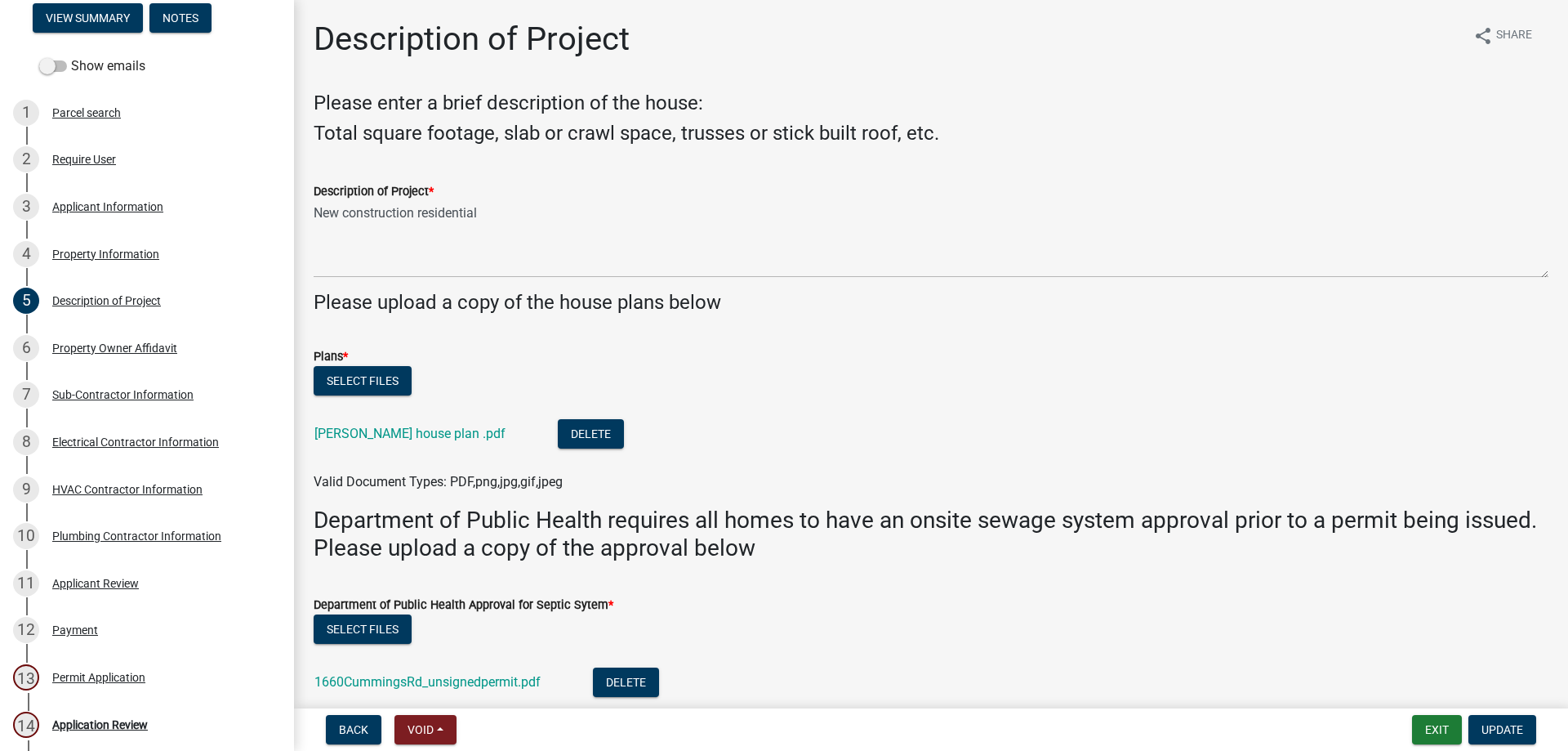
scroll to position [163, 0]
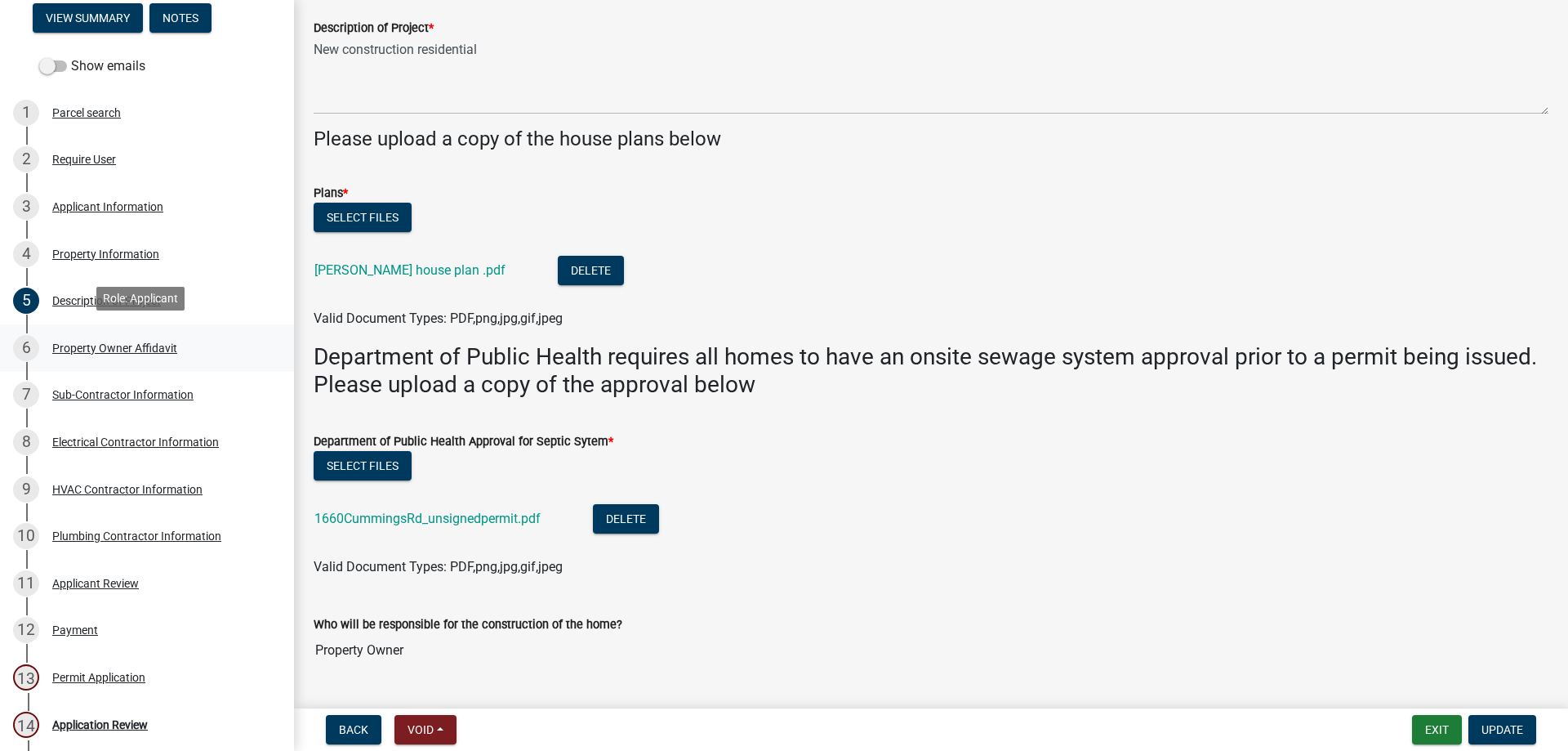
click at [100, 342] on div "Property Owner Affidavit" at bounding box center [115, 348] width 125 height 12
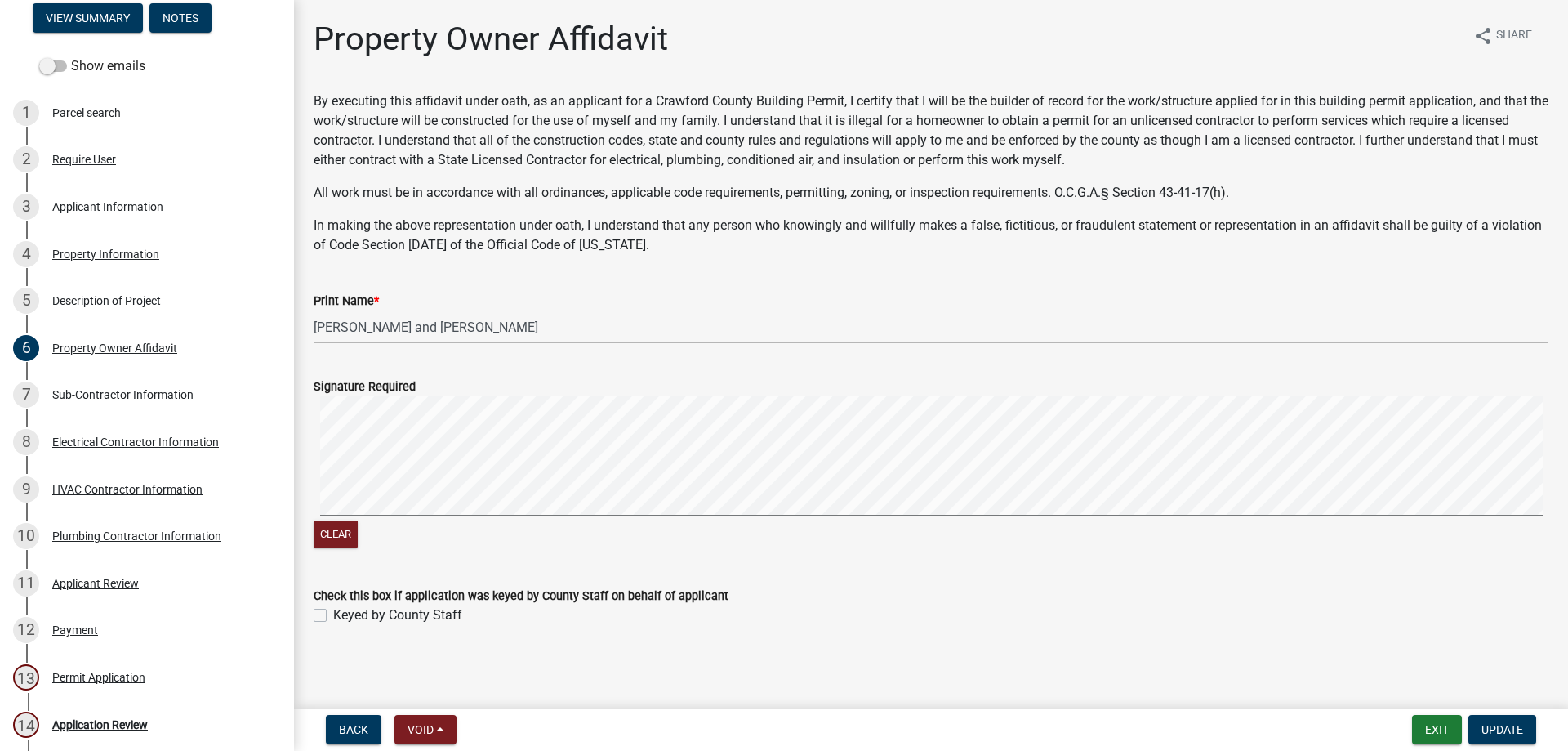
scroll to position [2, 0]
click at [85, 393] on div "Sub-Contractor Information" at bounding box center [123, 395] width 141 height 12
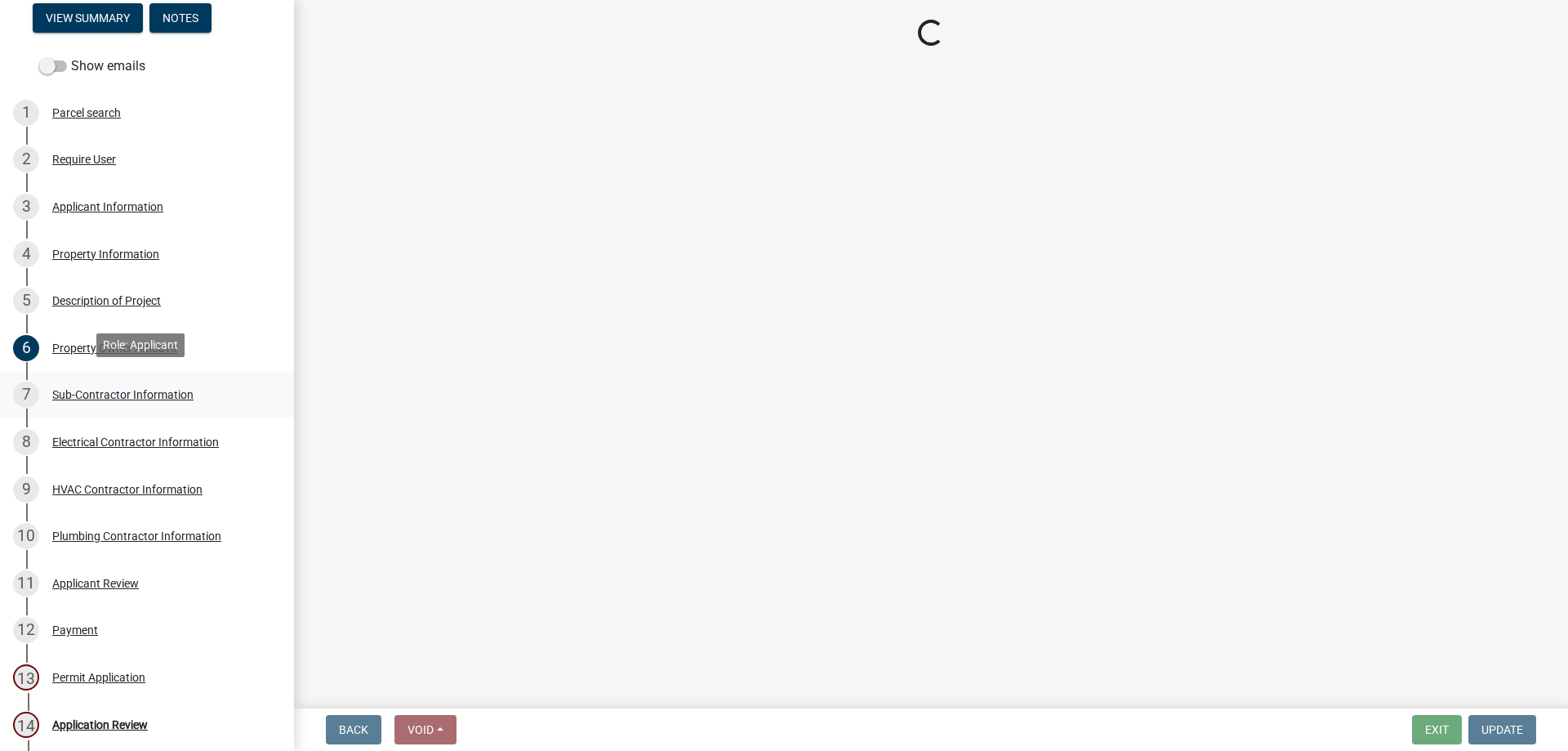
scroll to position [0, 0]
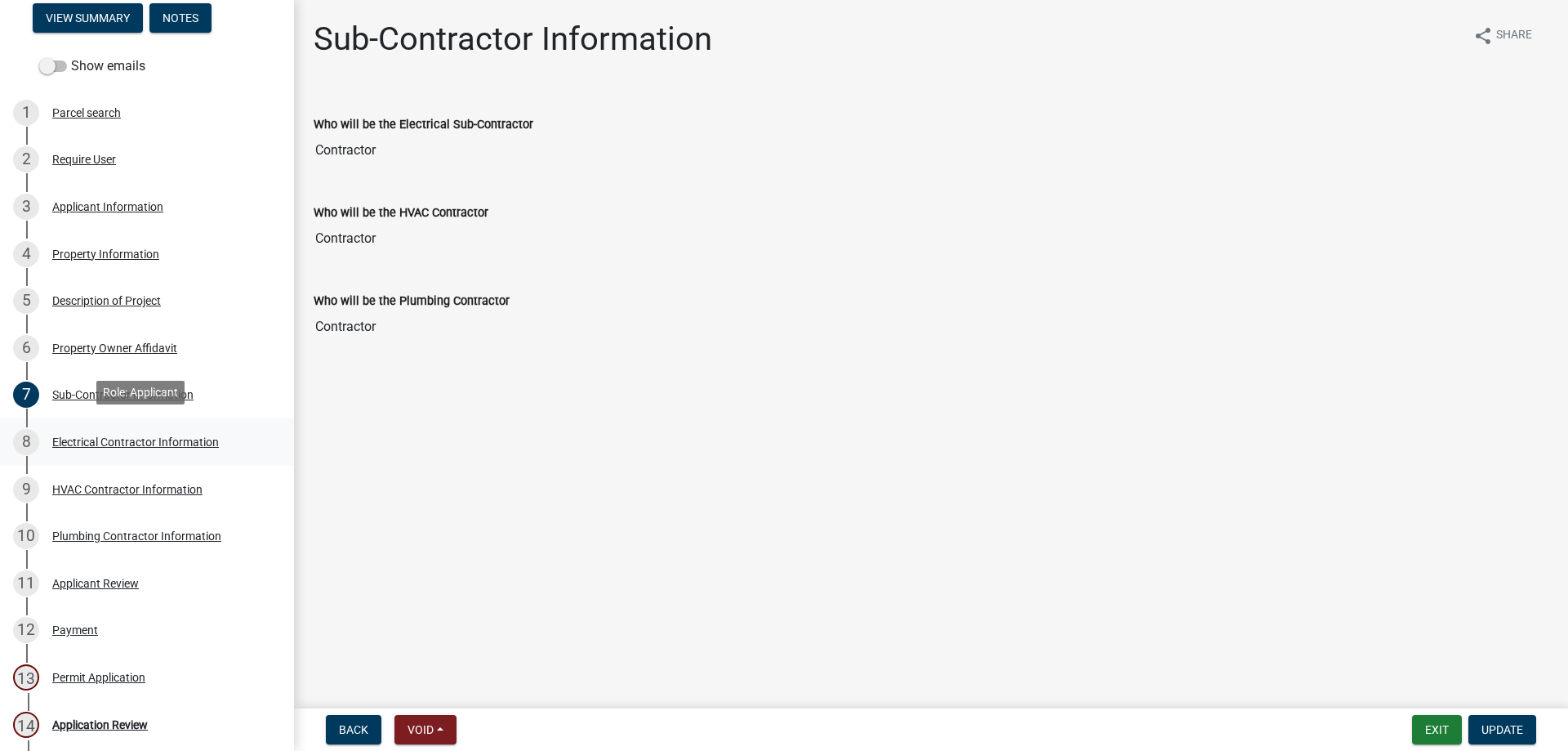
click at [142, 436] on div "Electrical Contractor Information" at bounding box center [135, 442] width 166 height 12
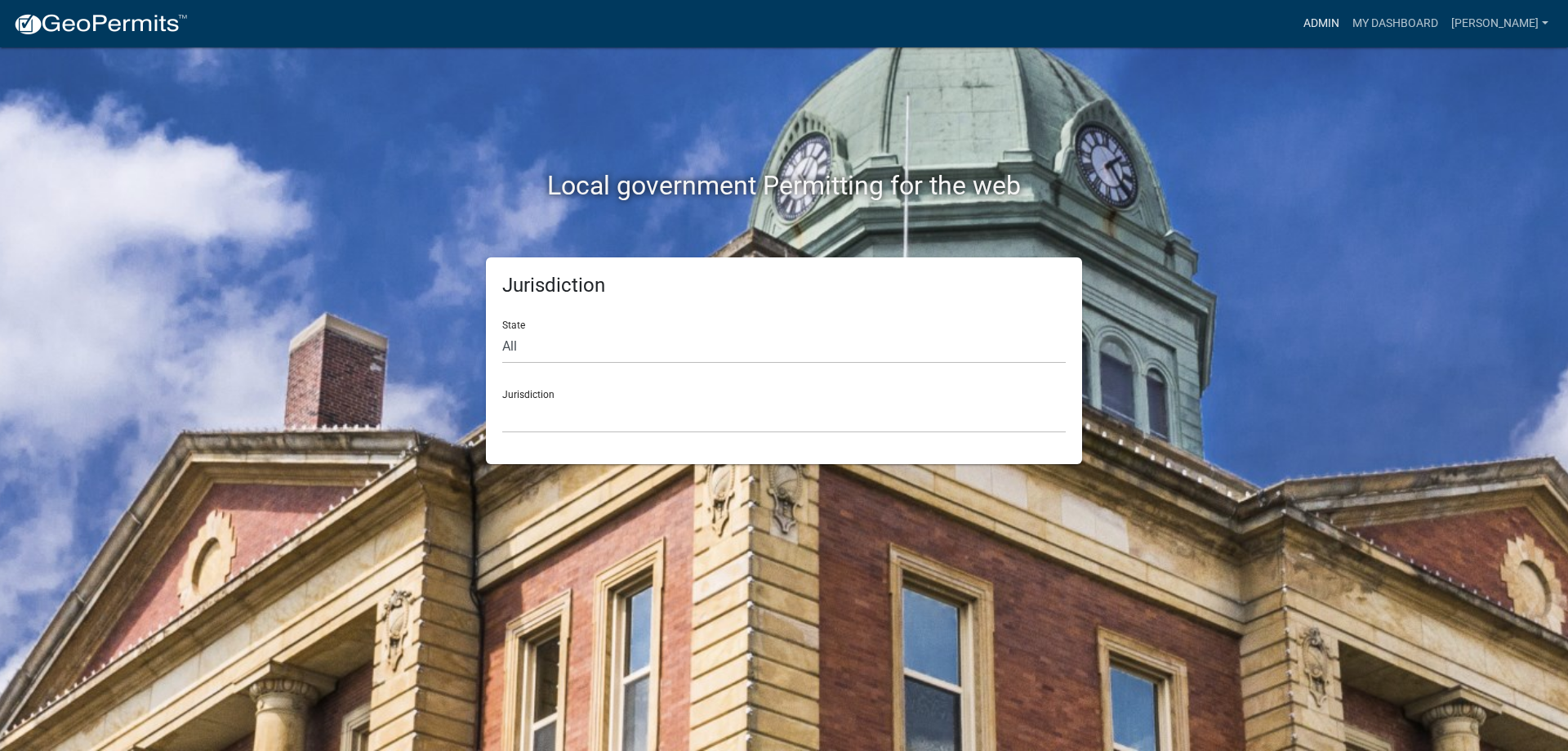
click at [1344, 33] on link "Admin" at bounding box center [1322, 23] width 49 height 31
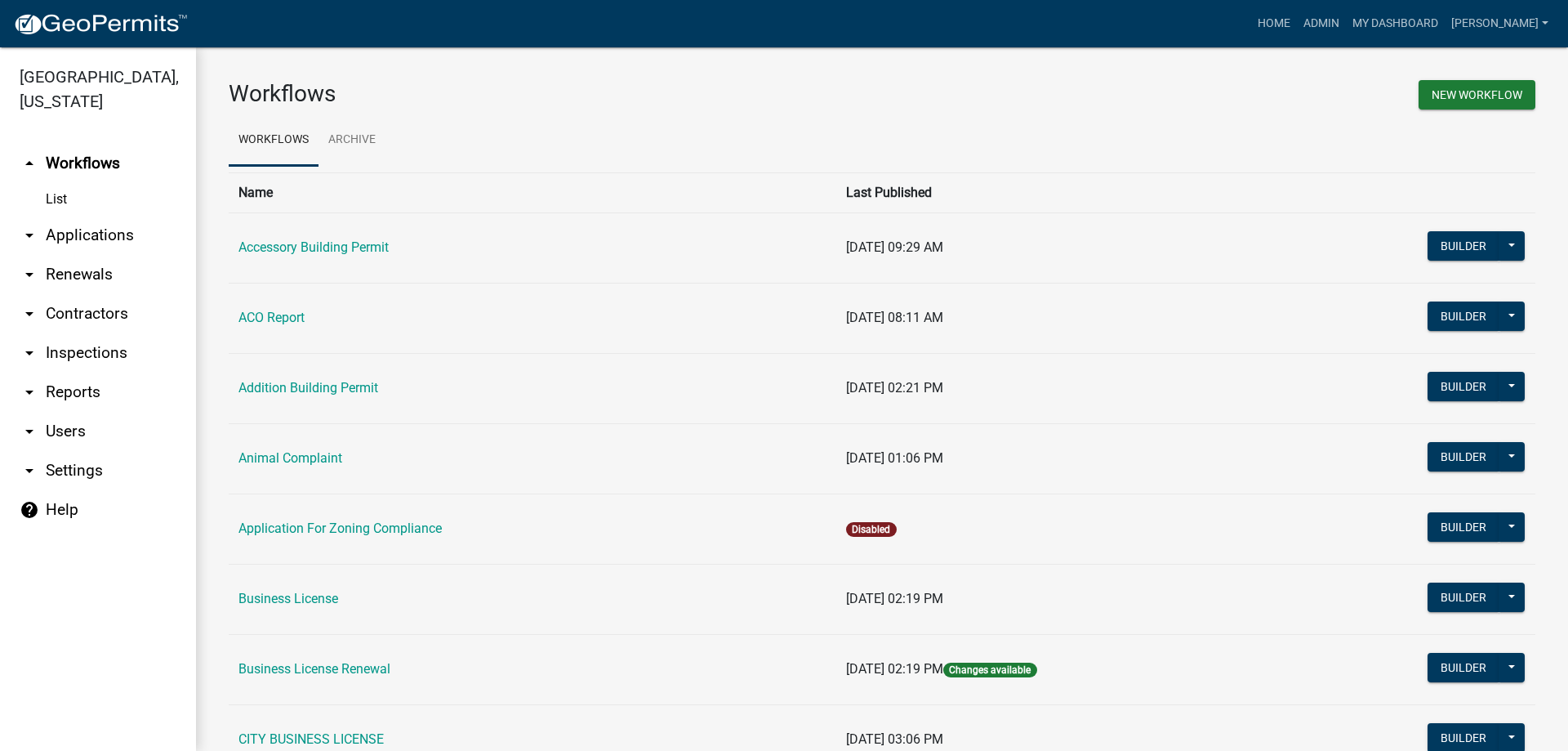
click at [128, 232] on link "arrow_drop_down Applications" at bounding box center [98, 235] width 196 height 39
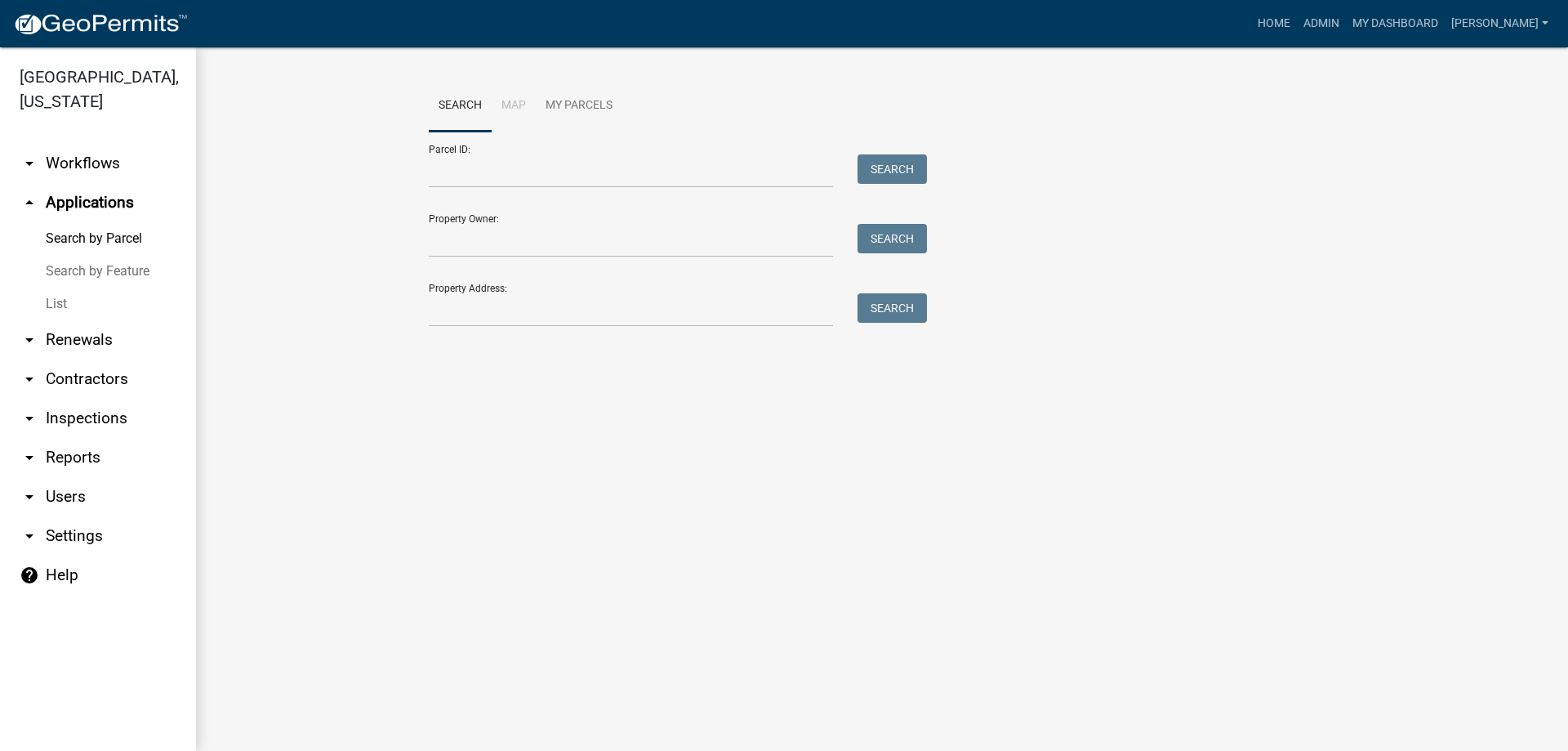
click at [73, 300] on link "List" at bounding box center [98, 304] width 196 height 33
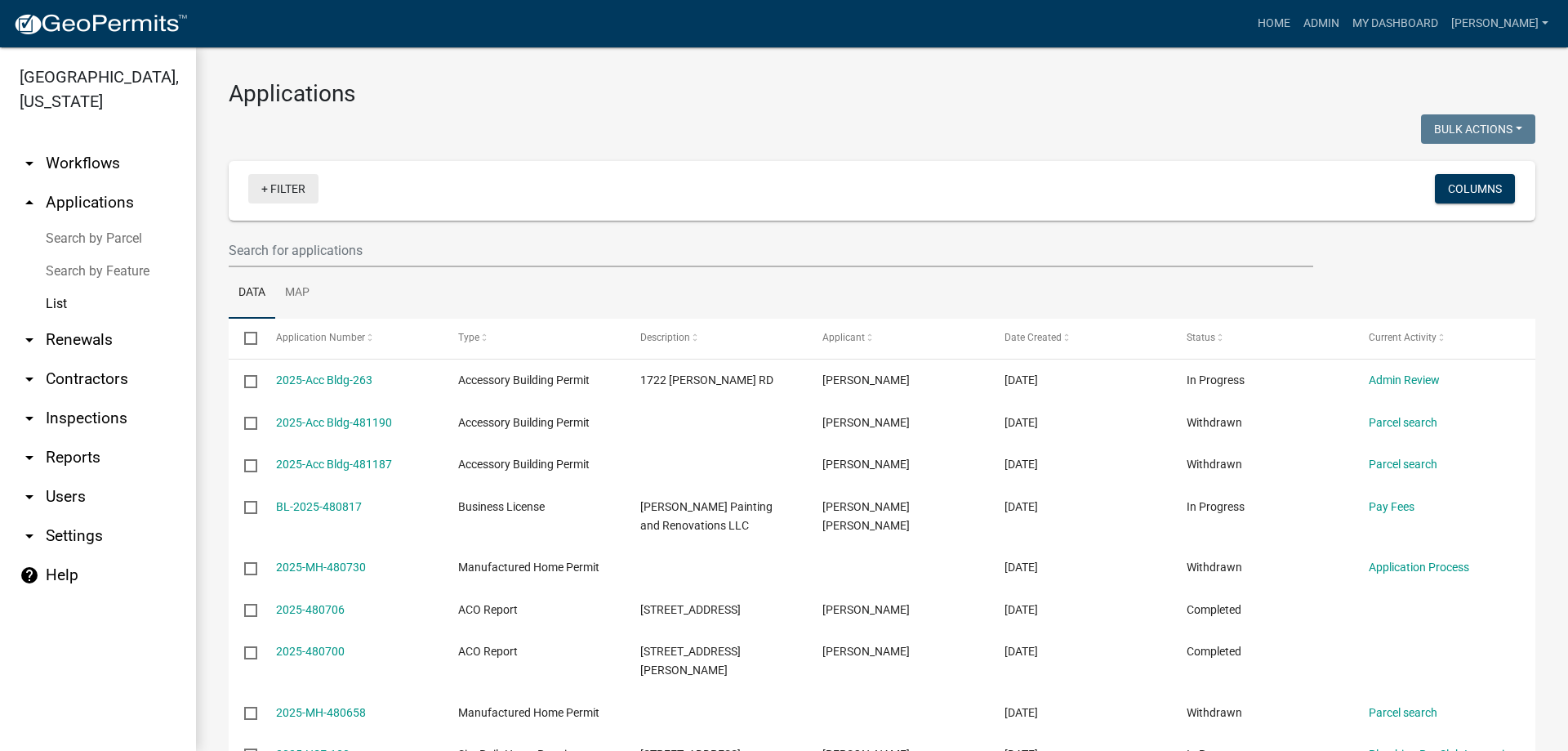
click at [282, 195] on link "+ Filter" at bounding box center [283, 189] width 70 height 29
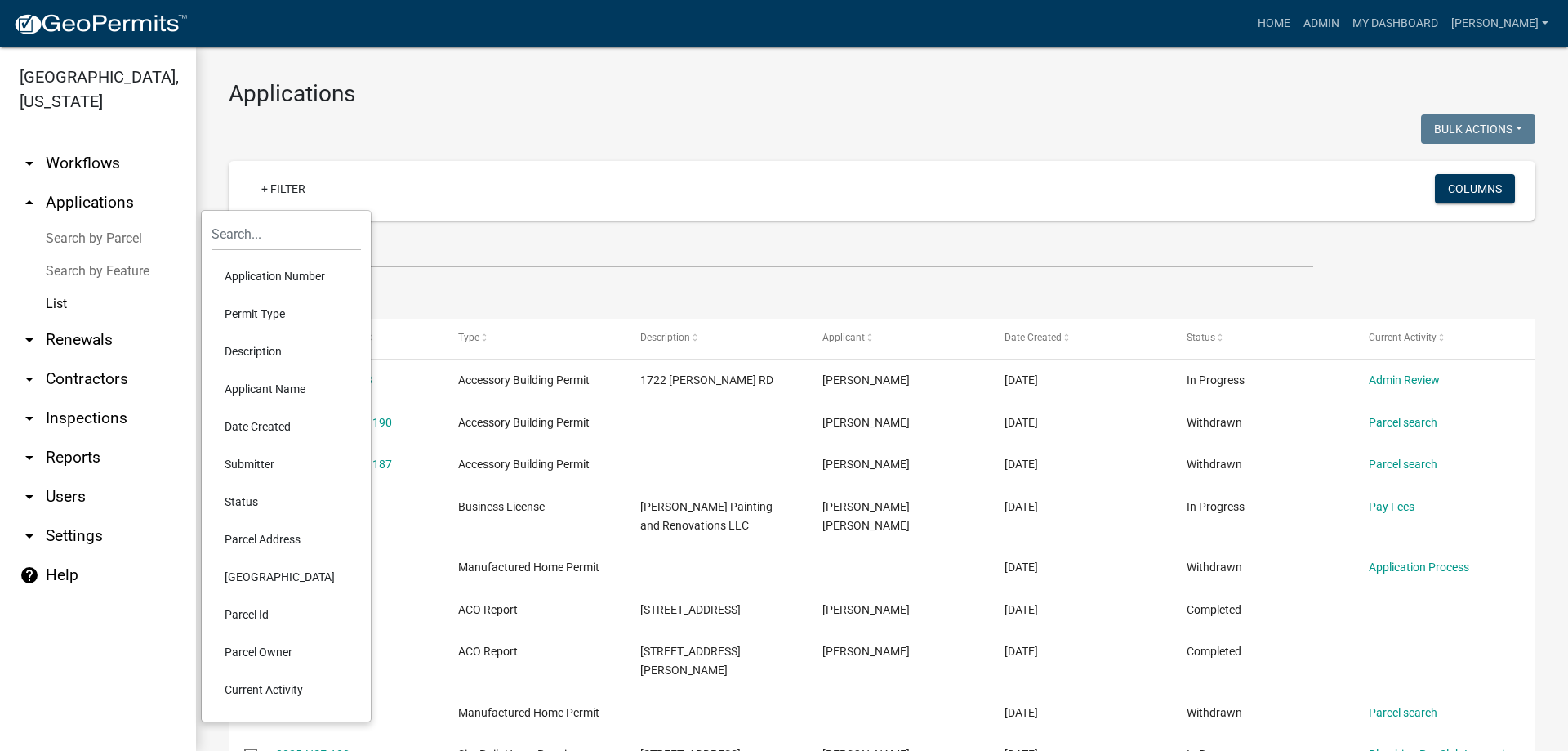
click at [248, 502] on li "Status" at bounding box center [286, 501] width 150 height 38
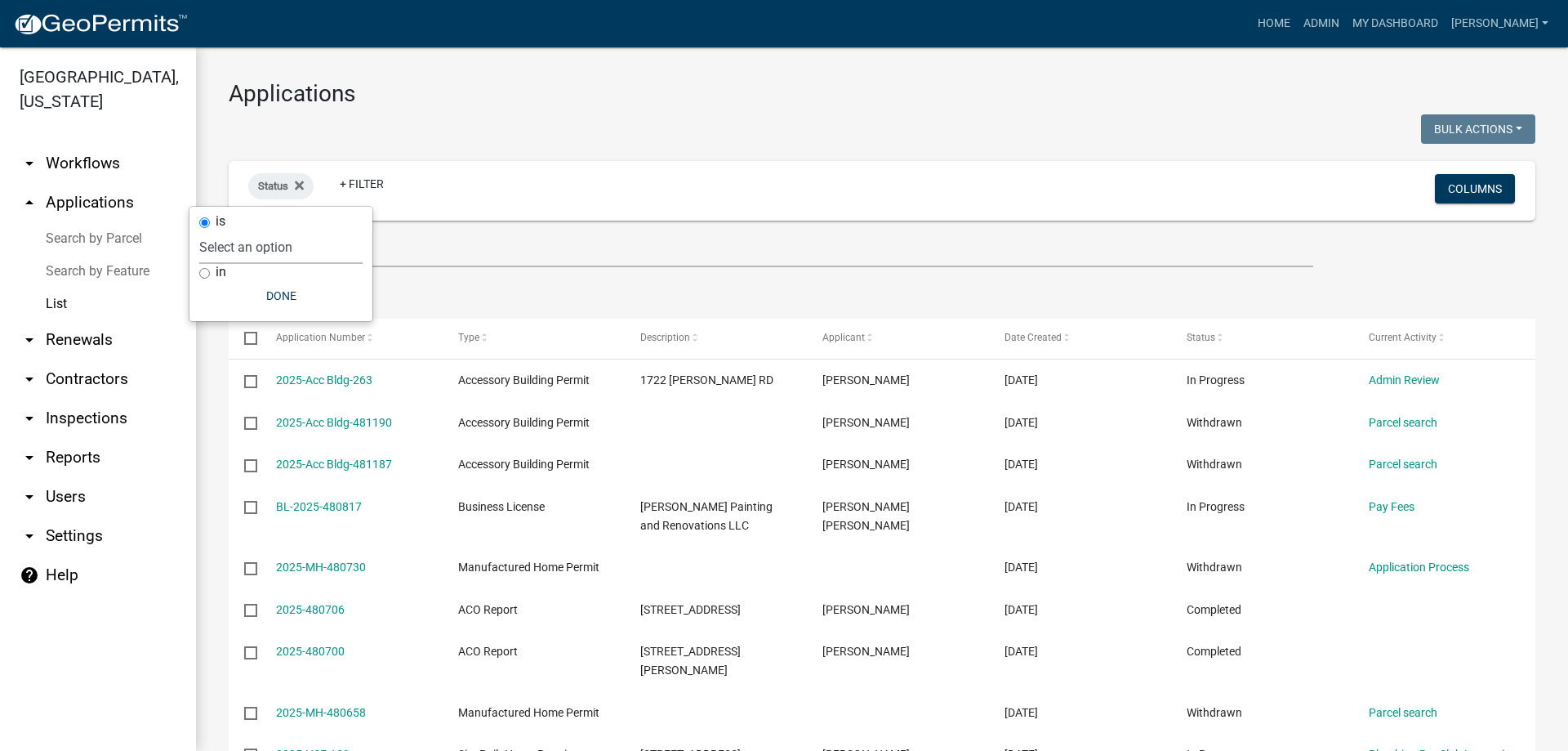
click at [267, 247] on select "Select an option Not Started In Progress Completed Expired Locked Withdrawn Voi…" at bounding box center [281, 247] width 163 height 33
select select "1"
click at [232, 231] on select "Select an option Not Started In Progress Completed Expired Locked Withdrawn Voi…" at bounding box center [281, 247] width 163 height 33
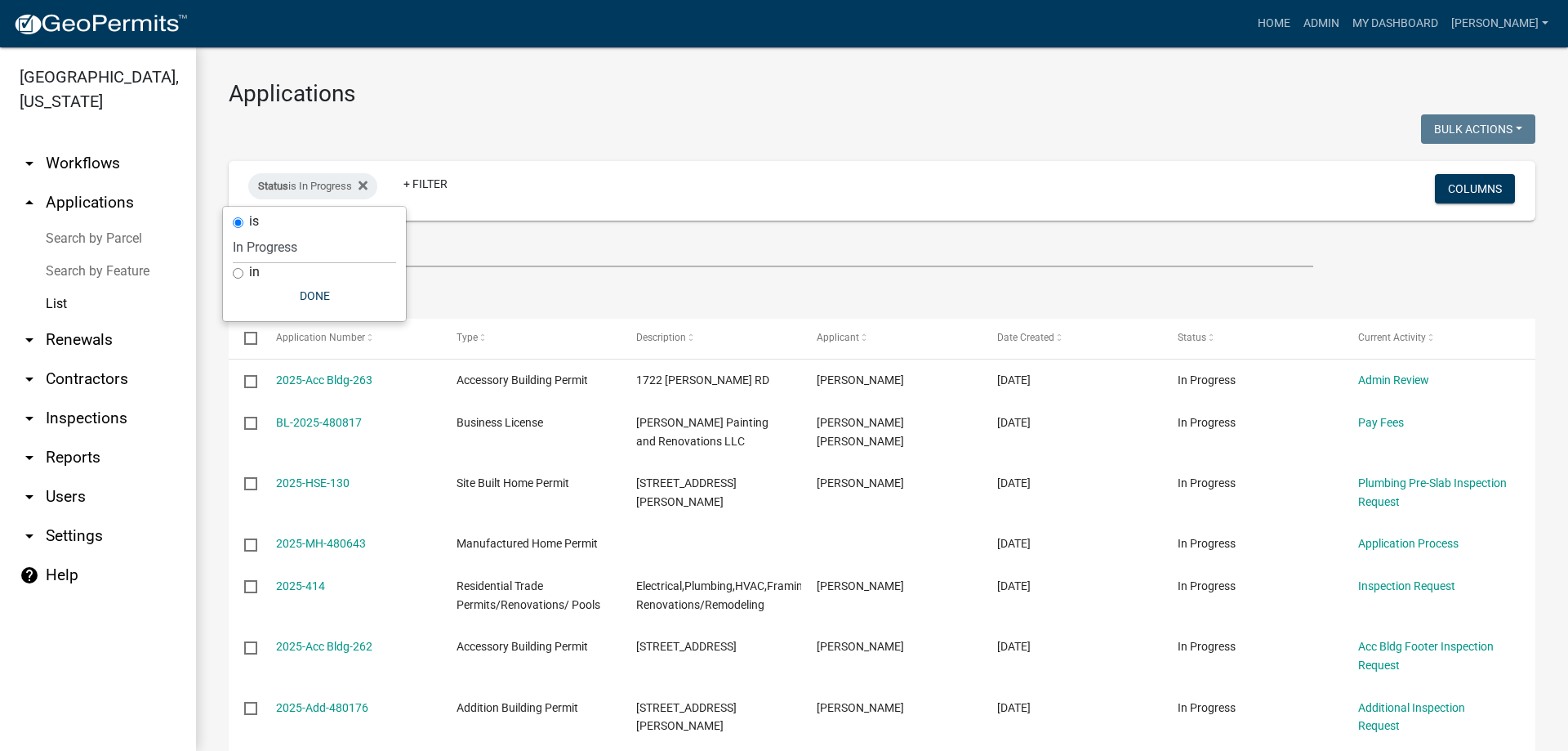
click at [593, 98] on h3 "Applications" at bounding box center [882, 93] width 1307 height 28
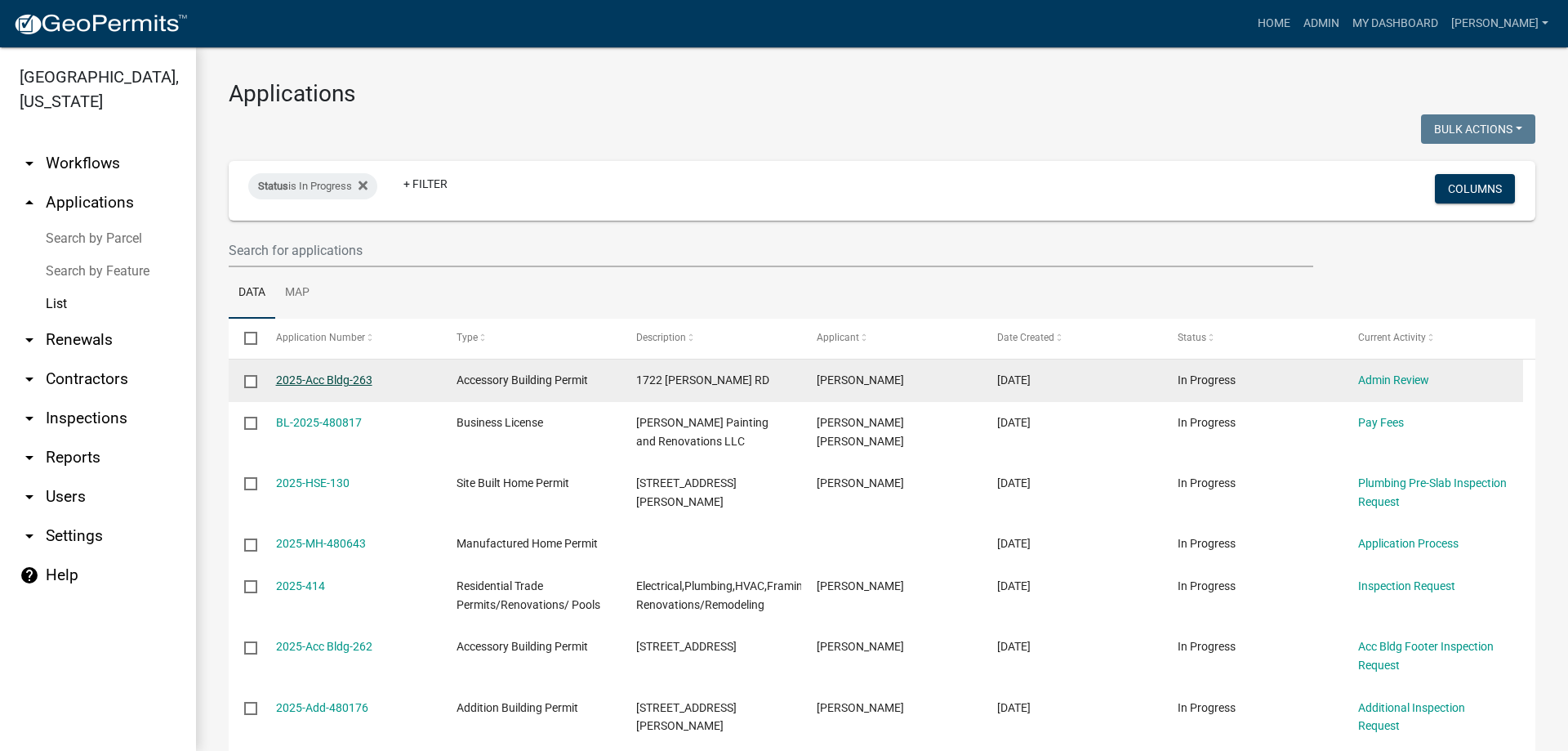
click at [360, 385] on link "2025-Acc Bldg-263" at bounding box center [324, 379] width 96 height 13
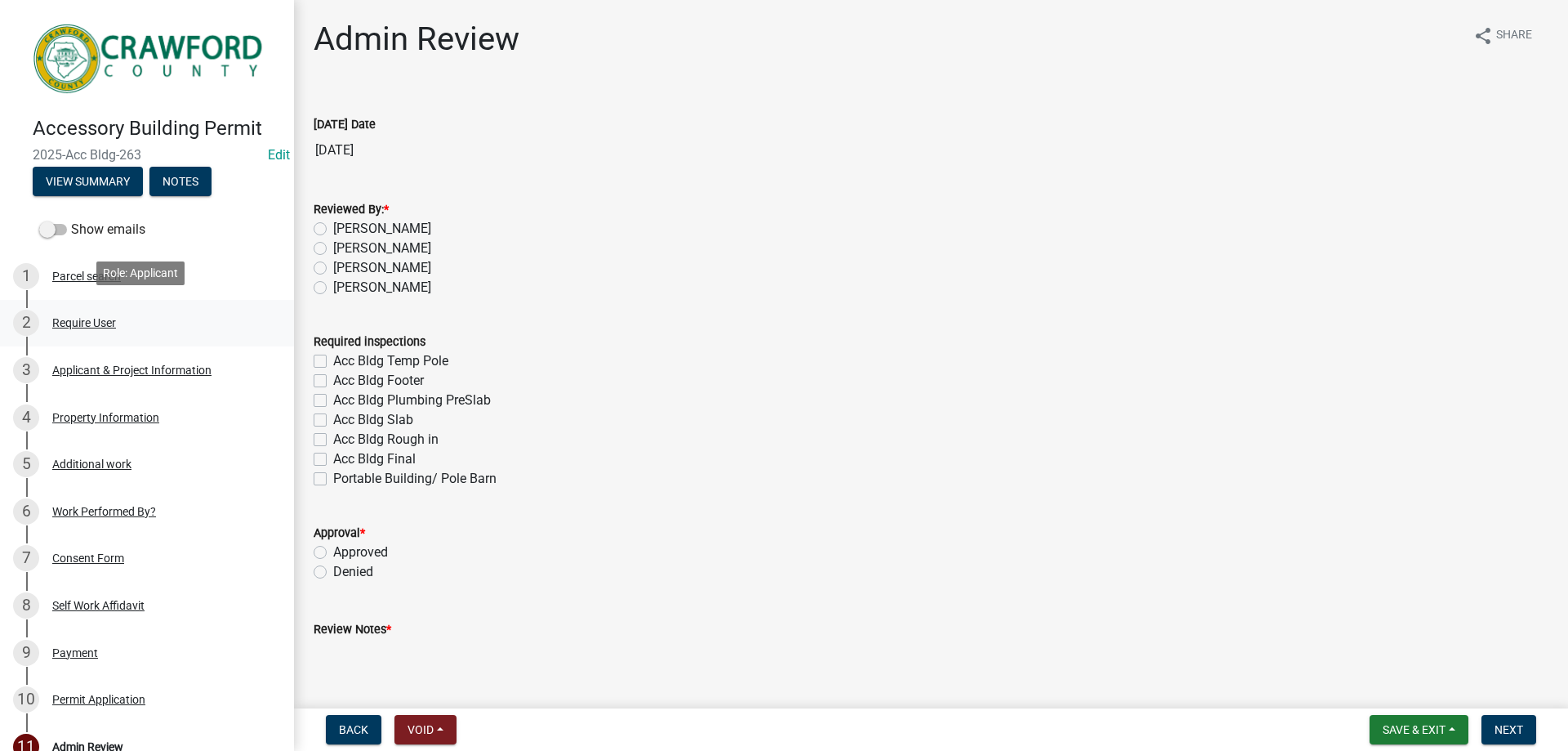
click at [102, 321] on div "Require User" at bounding box center [84, 323] width 63 height 12
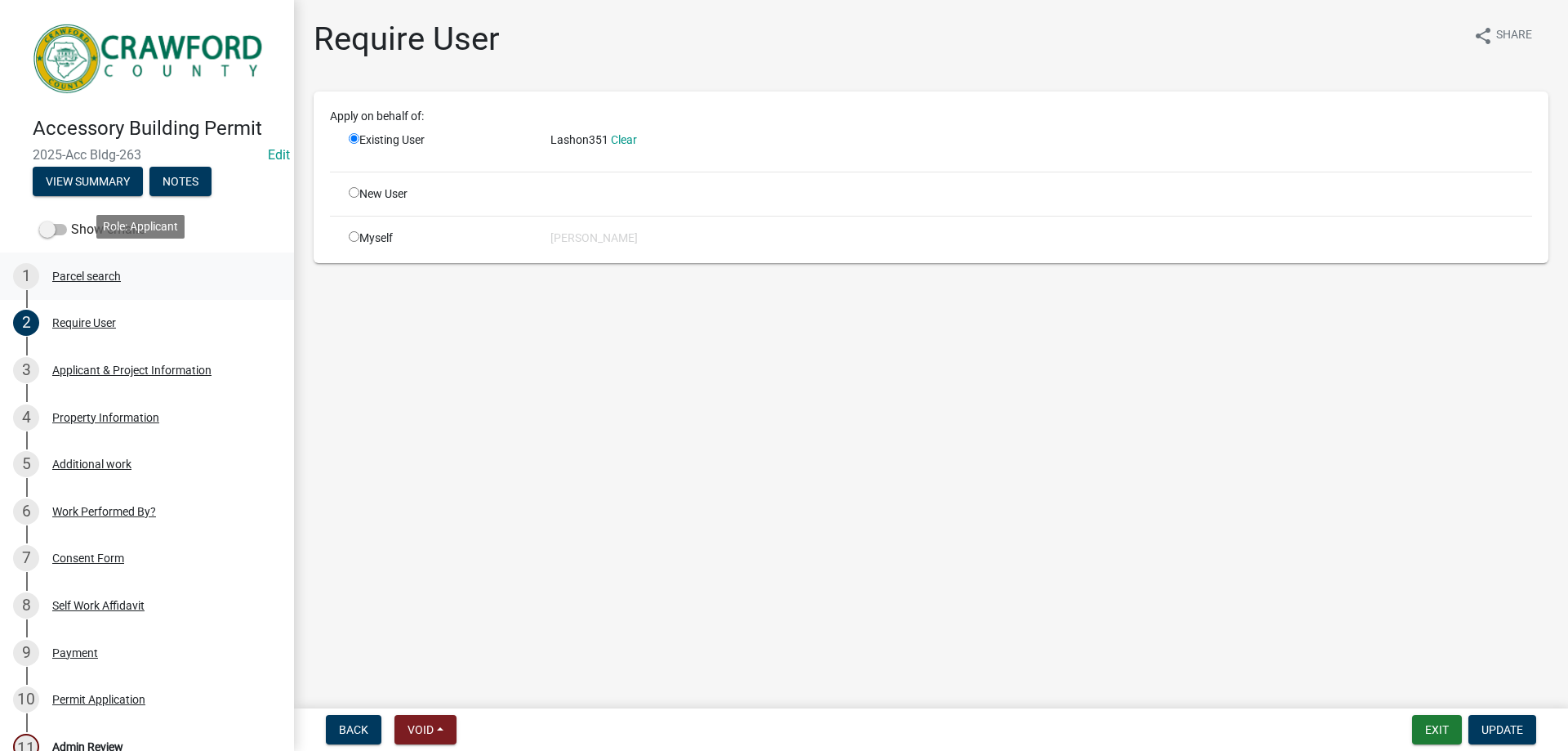
click at [93, 270] on div "Parcel search" at bounding box center [87, 276] width 69 height 12
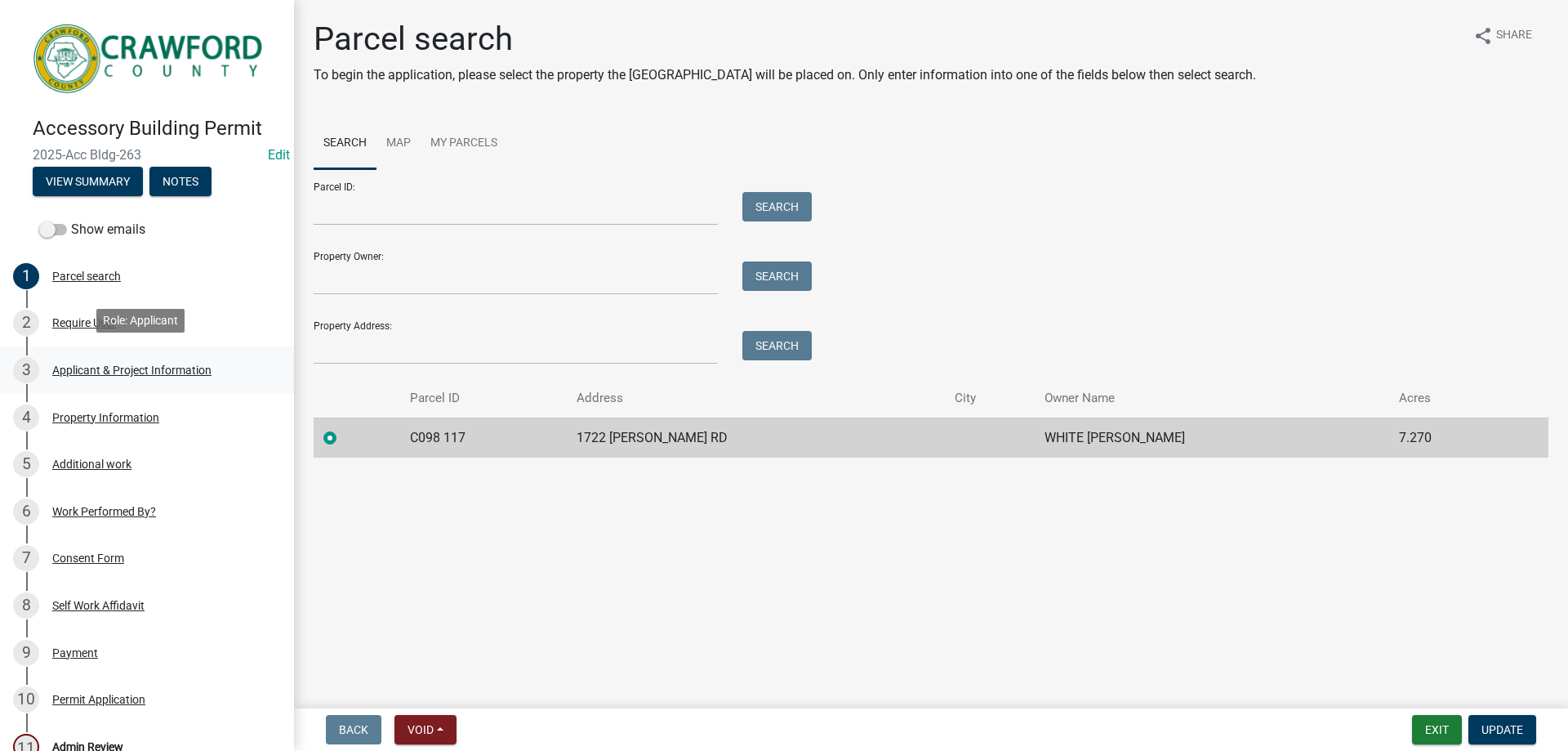
click at [79, 365] on div "Applicant & Project Information" at bounding box center [132, 371] width 160 height 12
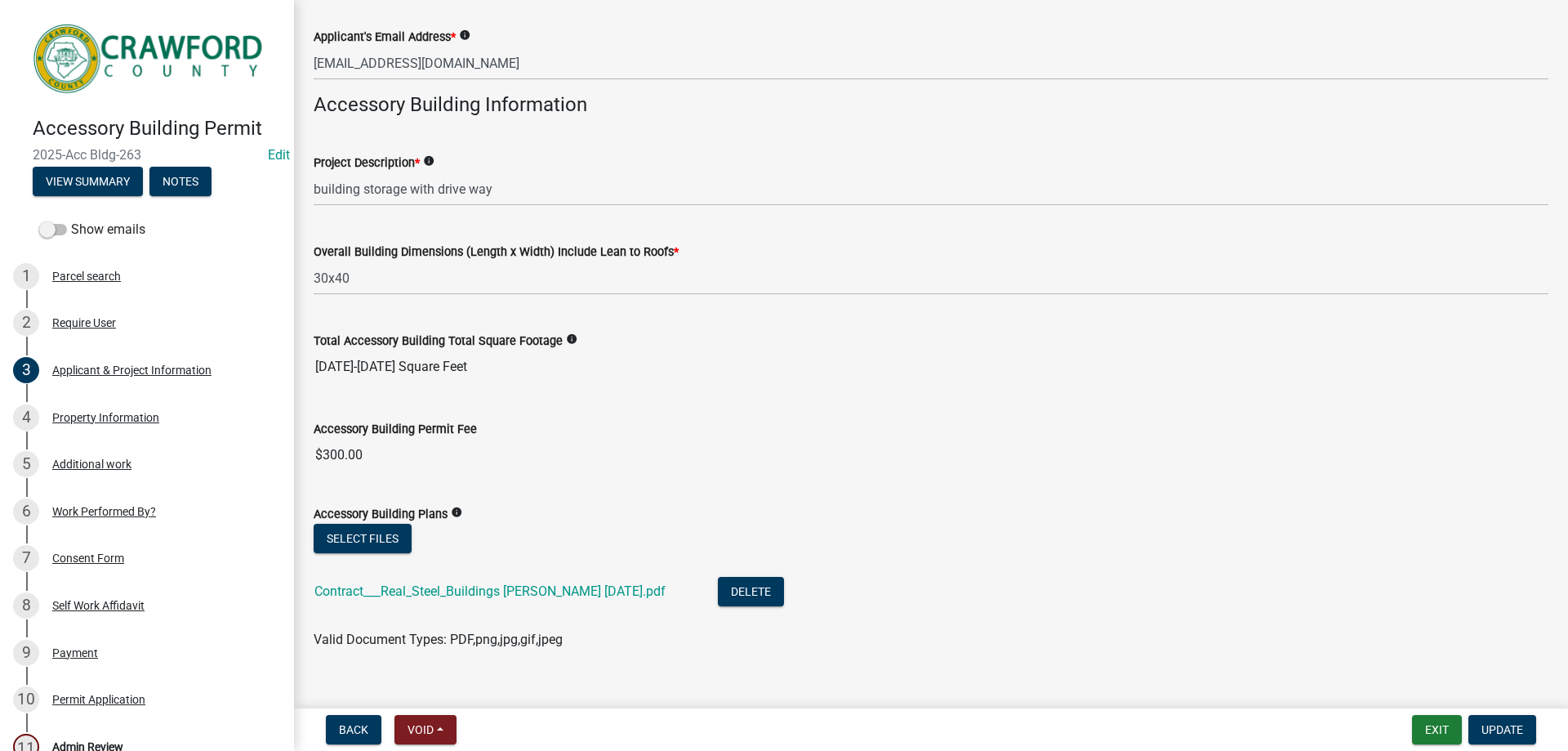
scroll to position [483, 0]
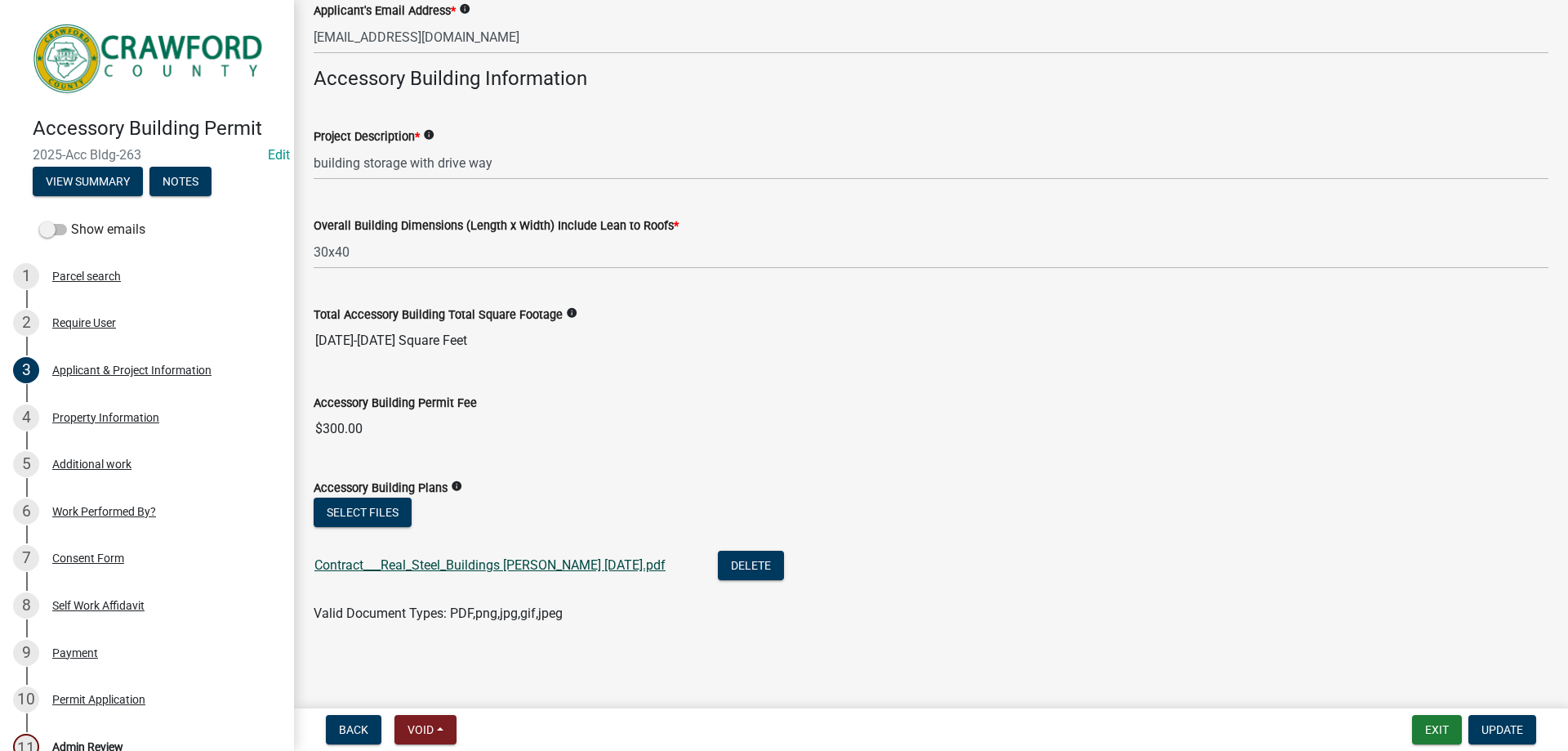
click at [552, 563] on link "Contract___Real_Steel_Buildings [PERSON_NAME] [DATE].pdf" at bounding box center [489, 565] width 351 height 16
click at [135, 416] on div "Property Information" at bounding box center [106, 417] width 107 height 12
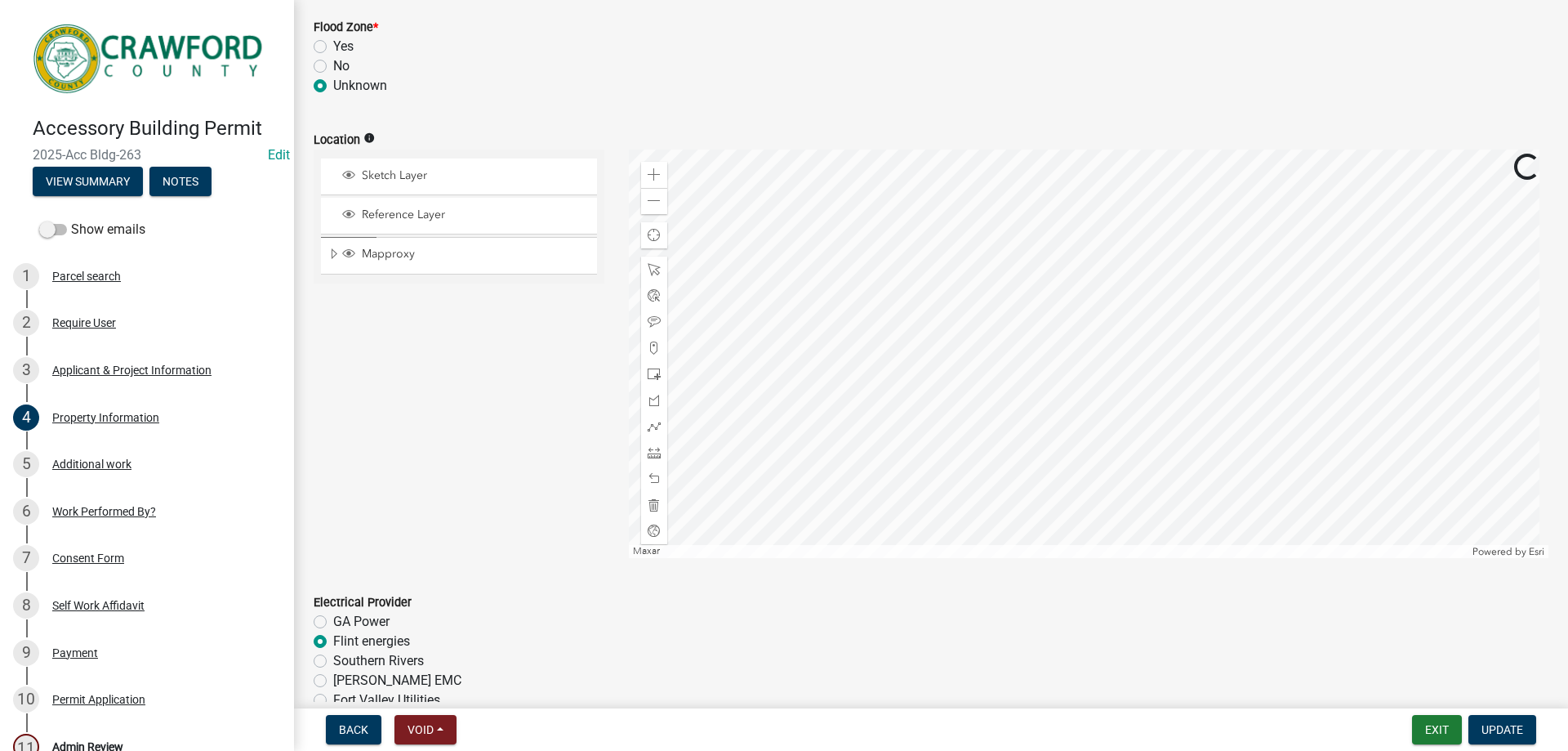
scroll to position [697, 0]
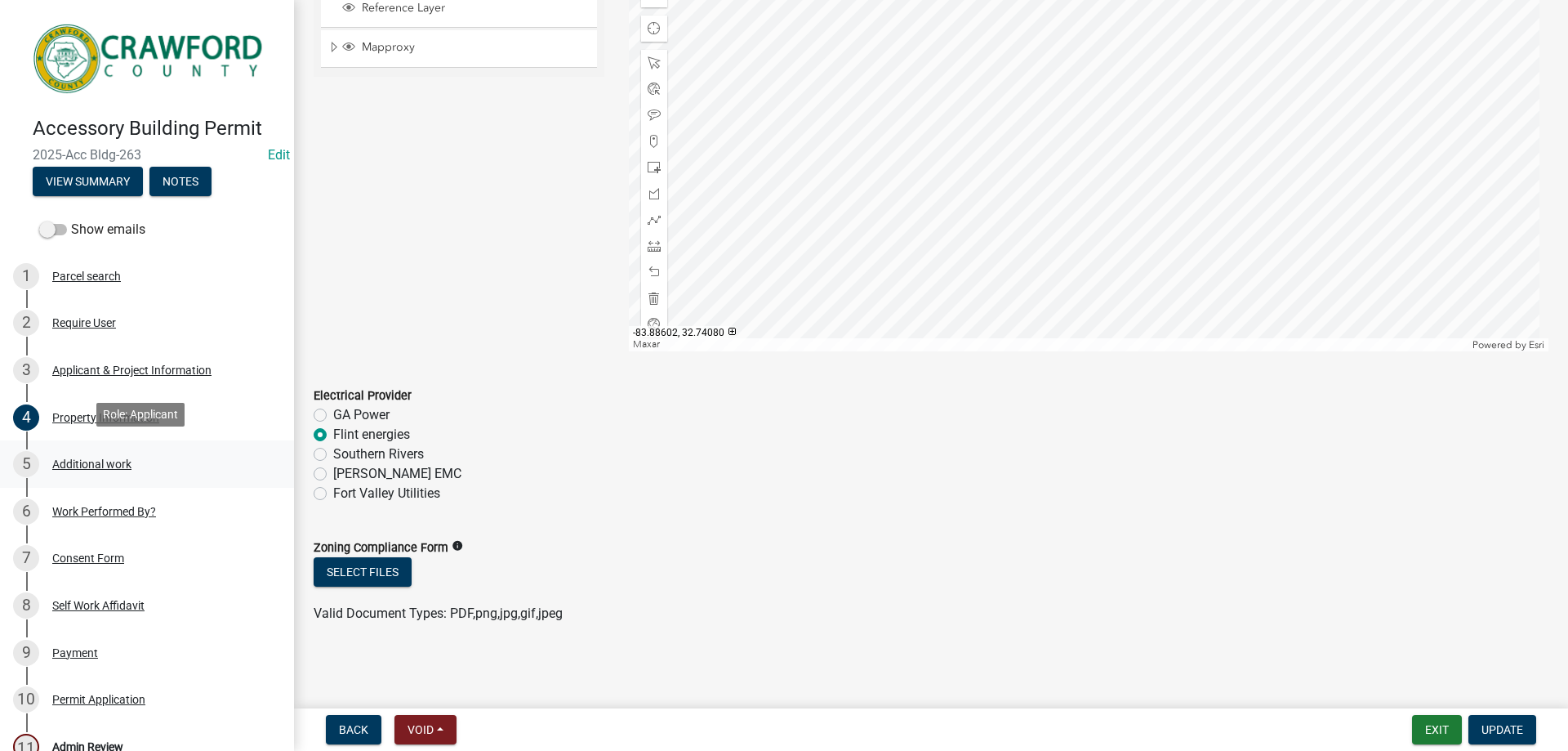
click at [108, 458] on div "Additional work" at bounding box center [91, 464] width 79 height 12
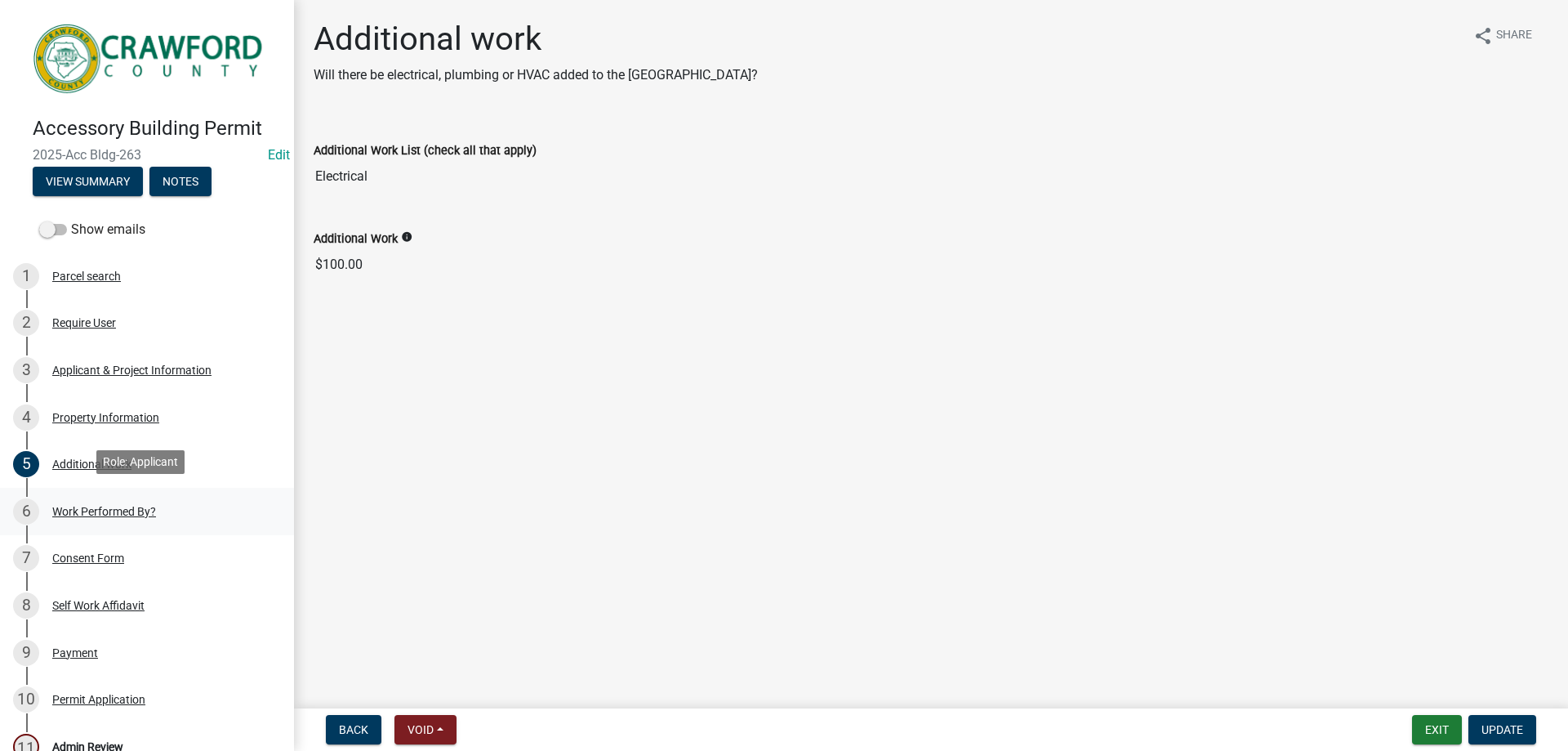
click at [105, 517] on div "6 Work Performed By?" at bounding box center [140, 511] width 255 height 26
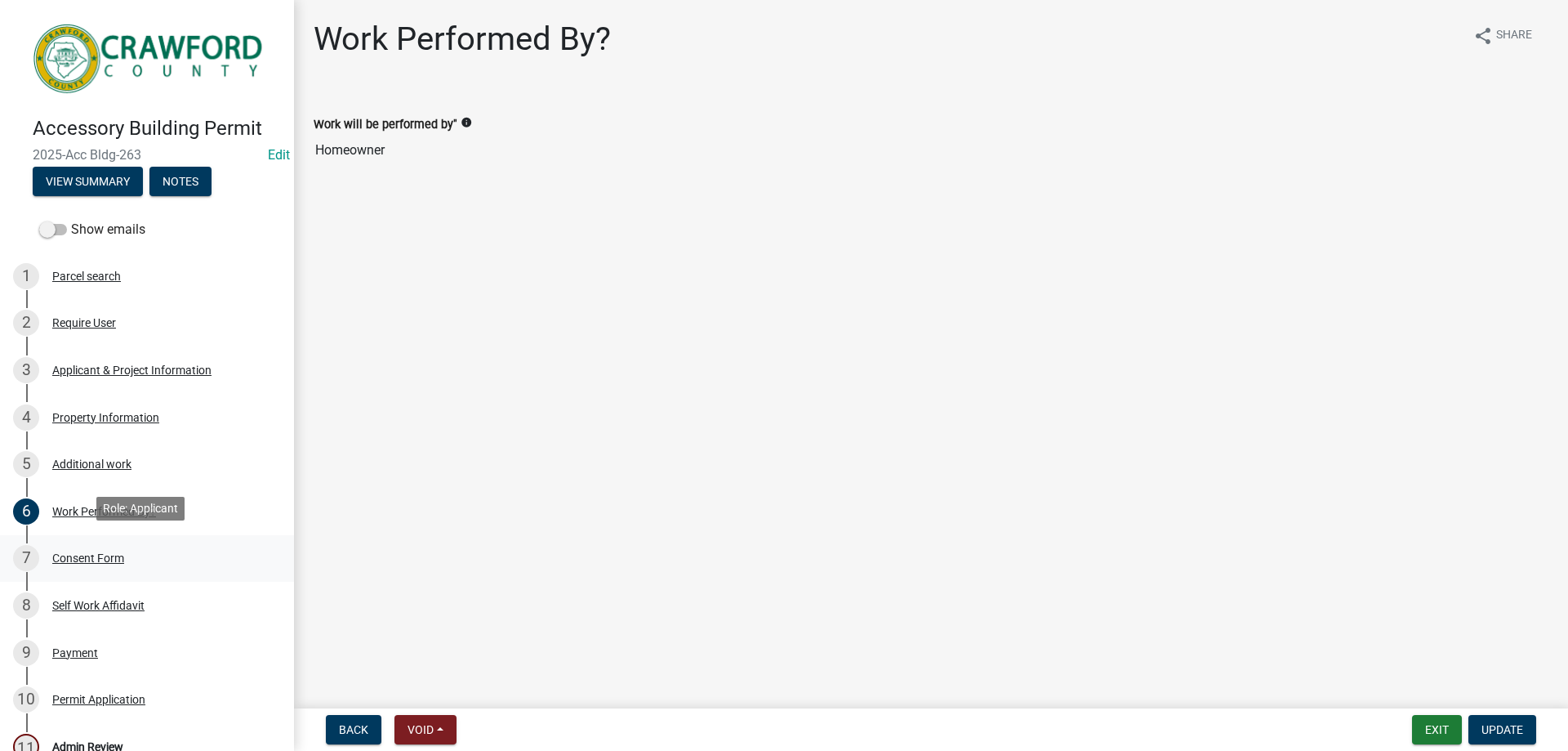
click at [101, 554] on div "Consent Form" at bounding box center [89, 558] width 72 height 12
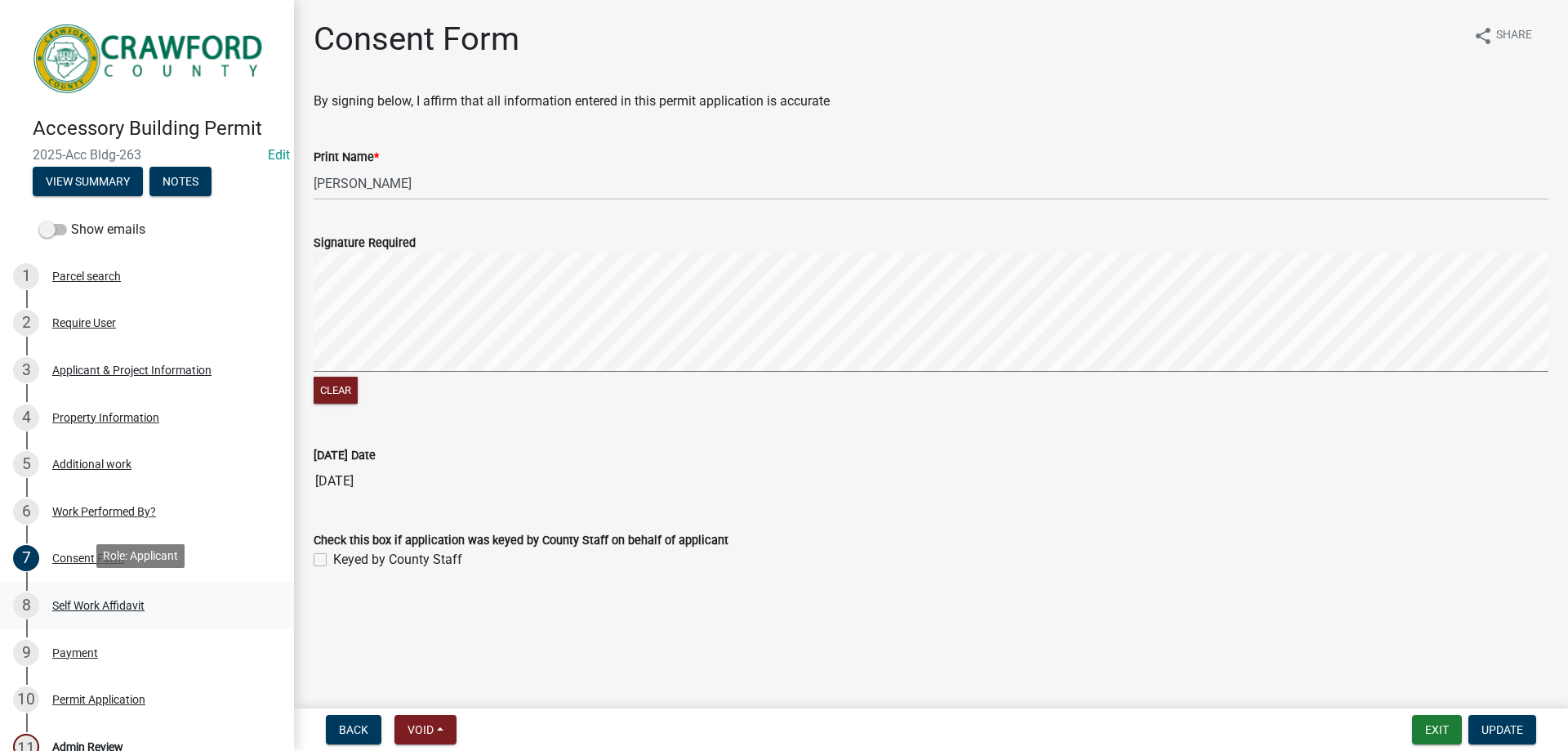
click at [115, 599] on div "Self Work Affidavit" at bounding box center [98, 605] width 92 height 12
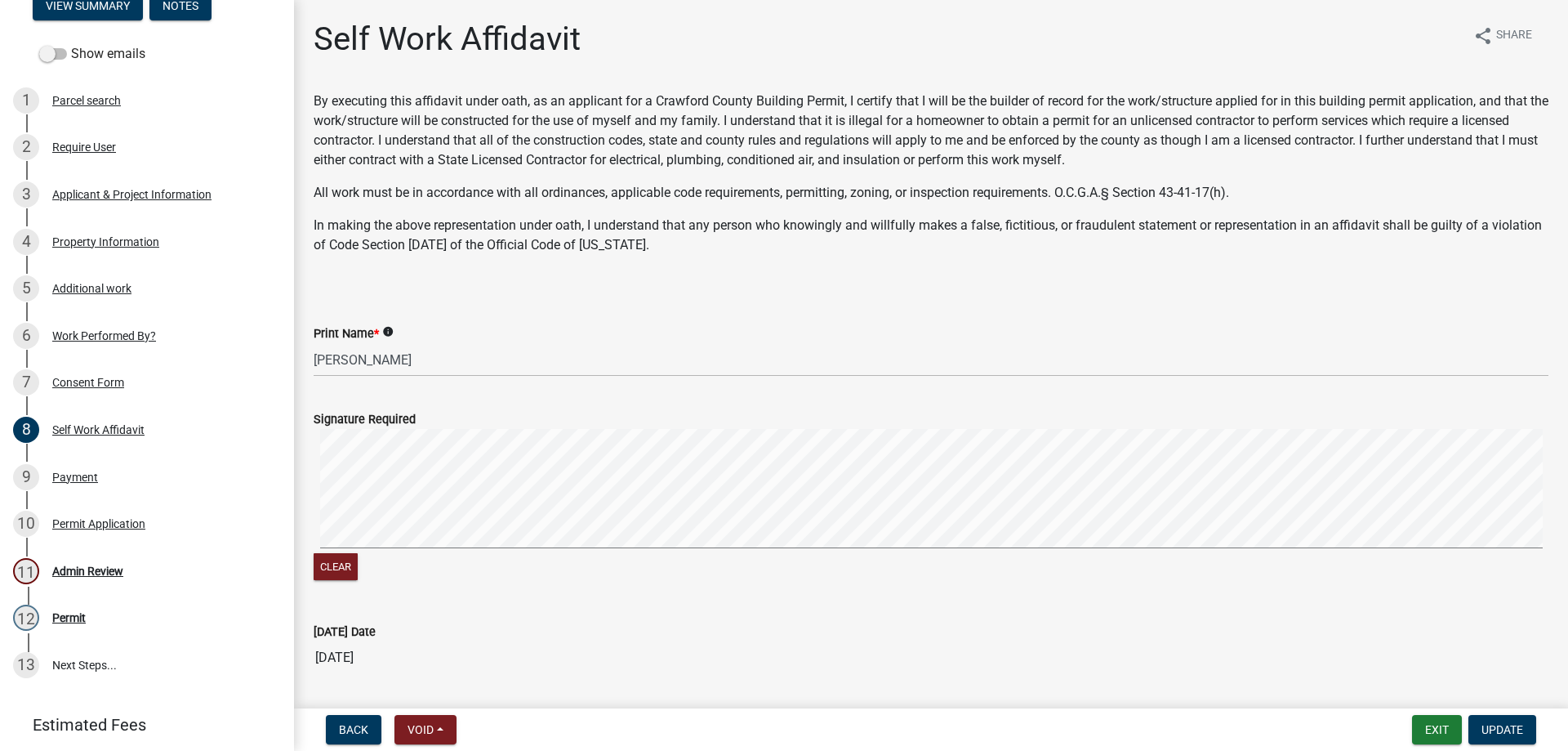
scroll to position [299, 0]
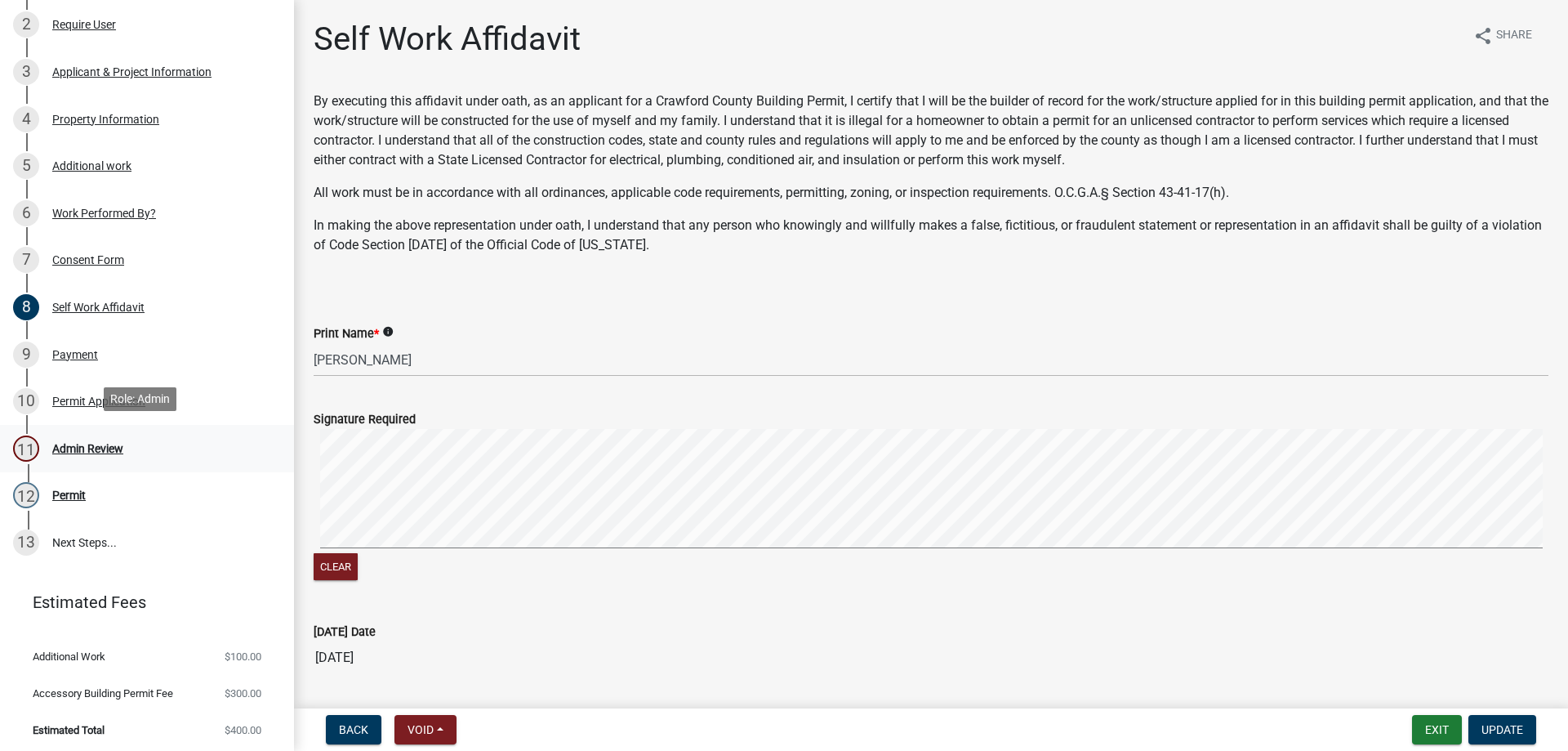
click at [100, 444] on div "Admin Review" at bounding box center [88, 448] width 71 height 12
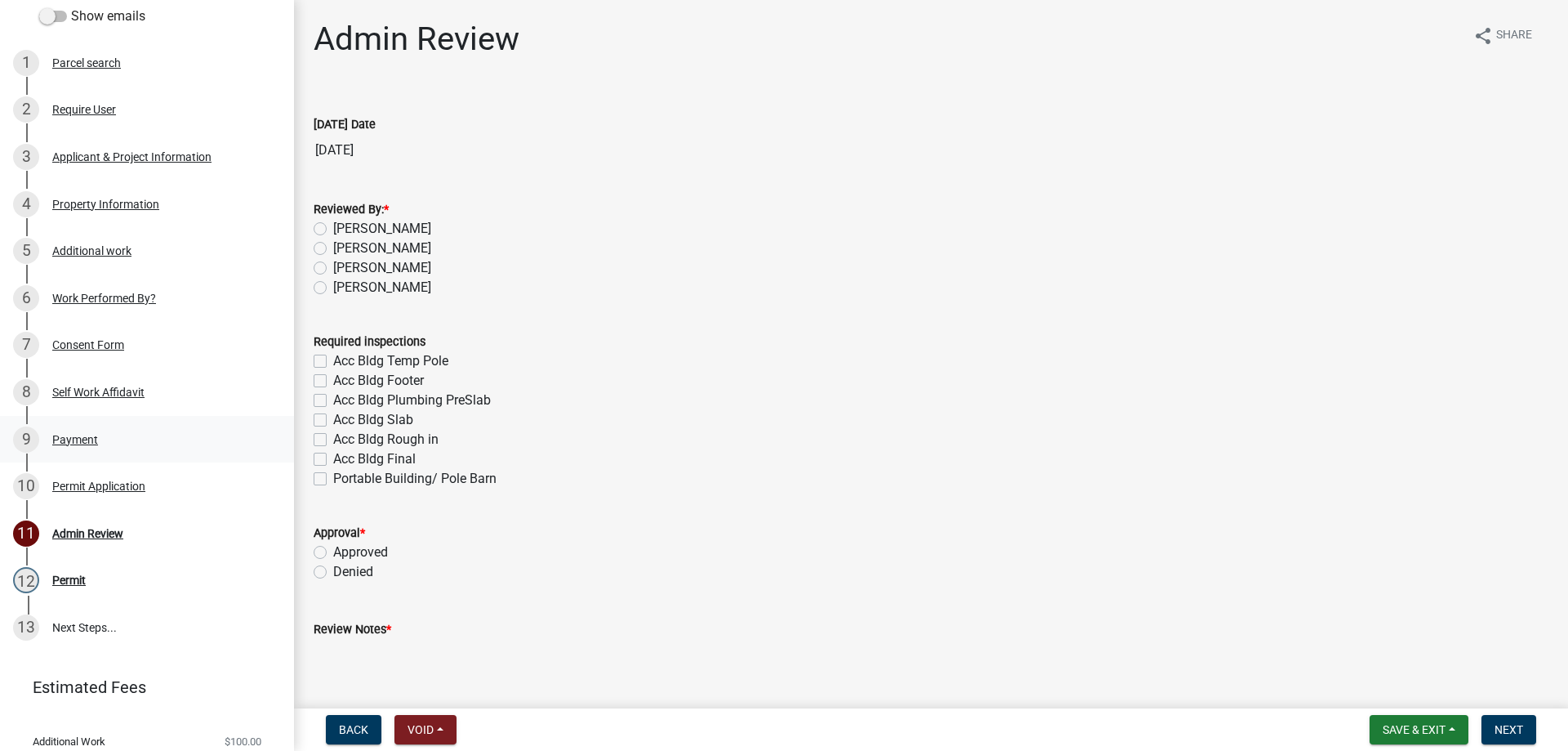
scroll to position [135, 0]
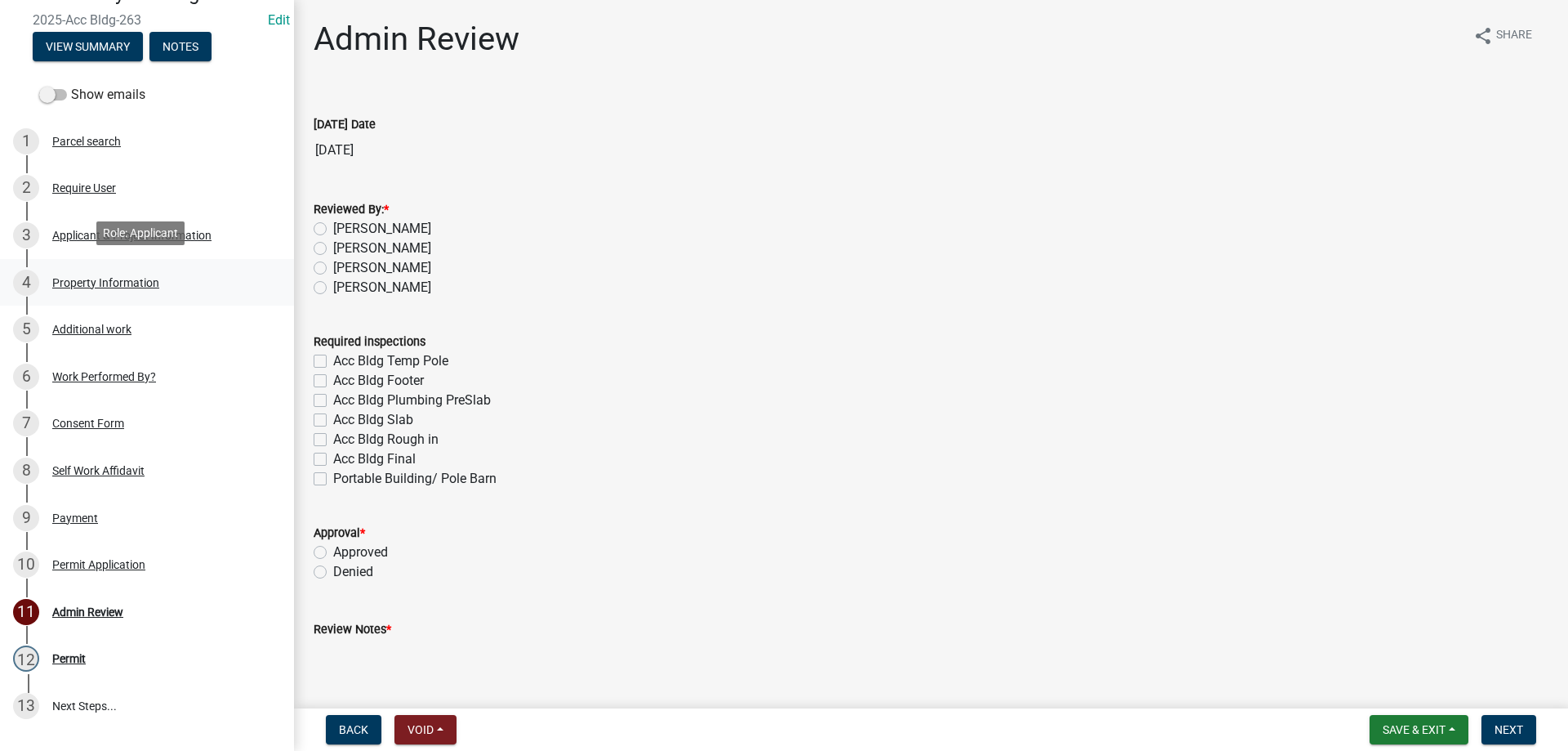
click at [95, 279] on div "Property Information" at bounding box center [106, 283] width 107 height 12
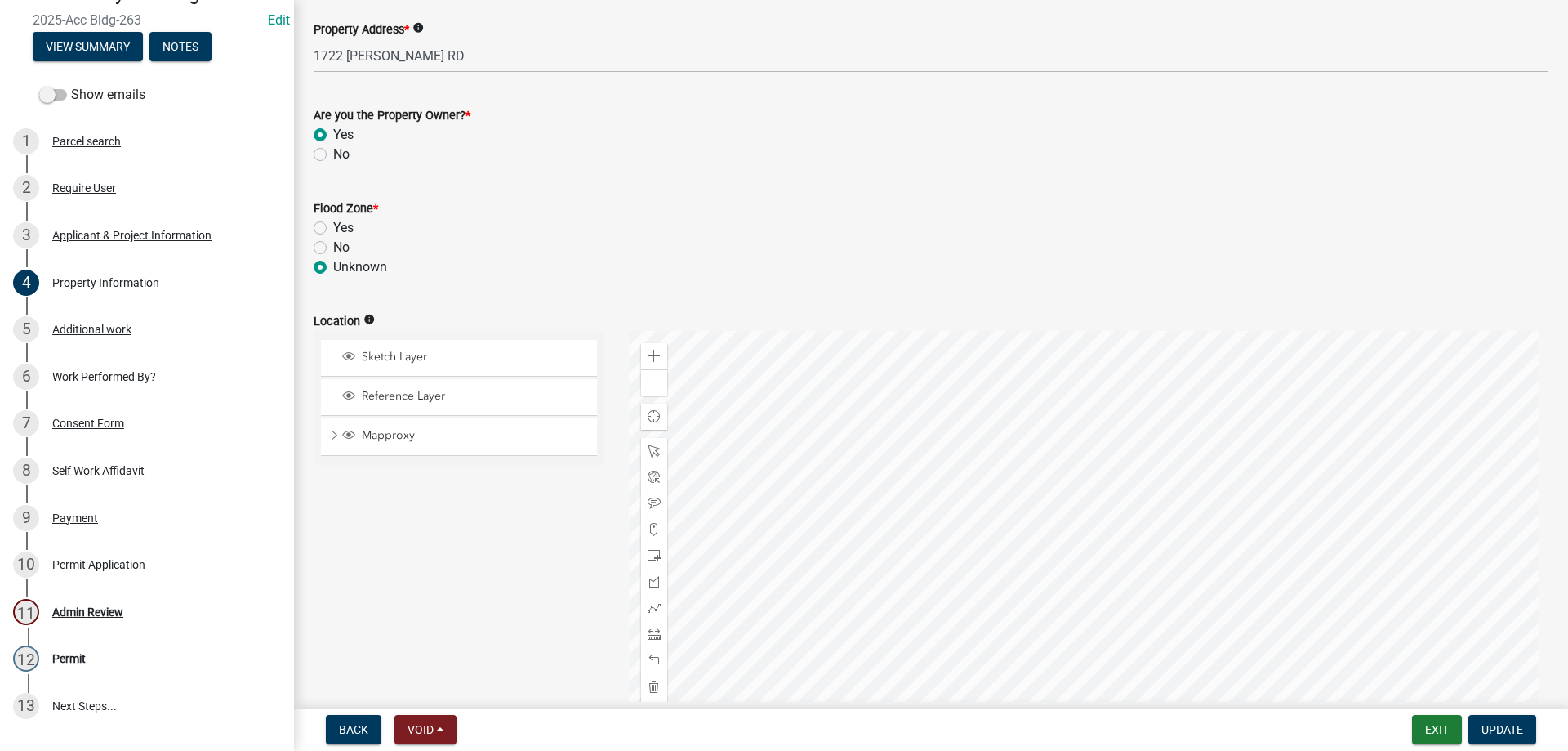
scroll to position [409, 0]
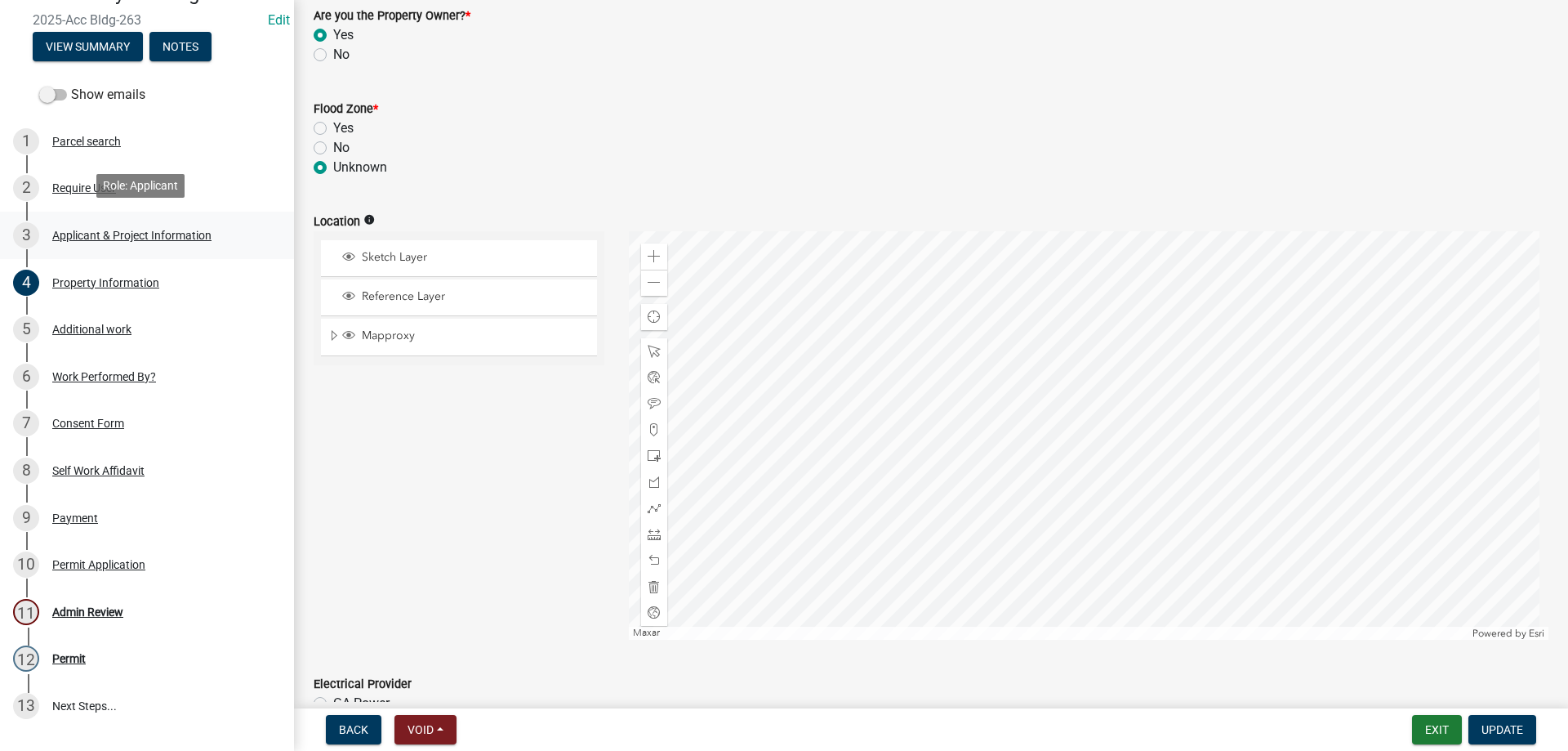
click at [145, 237] on div "3 Applicant & Project Information" at bounding box center [140, 234] width 255 height 26
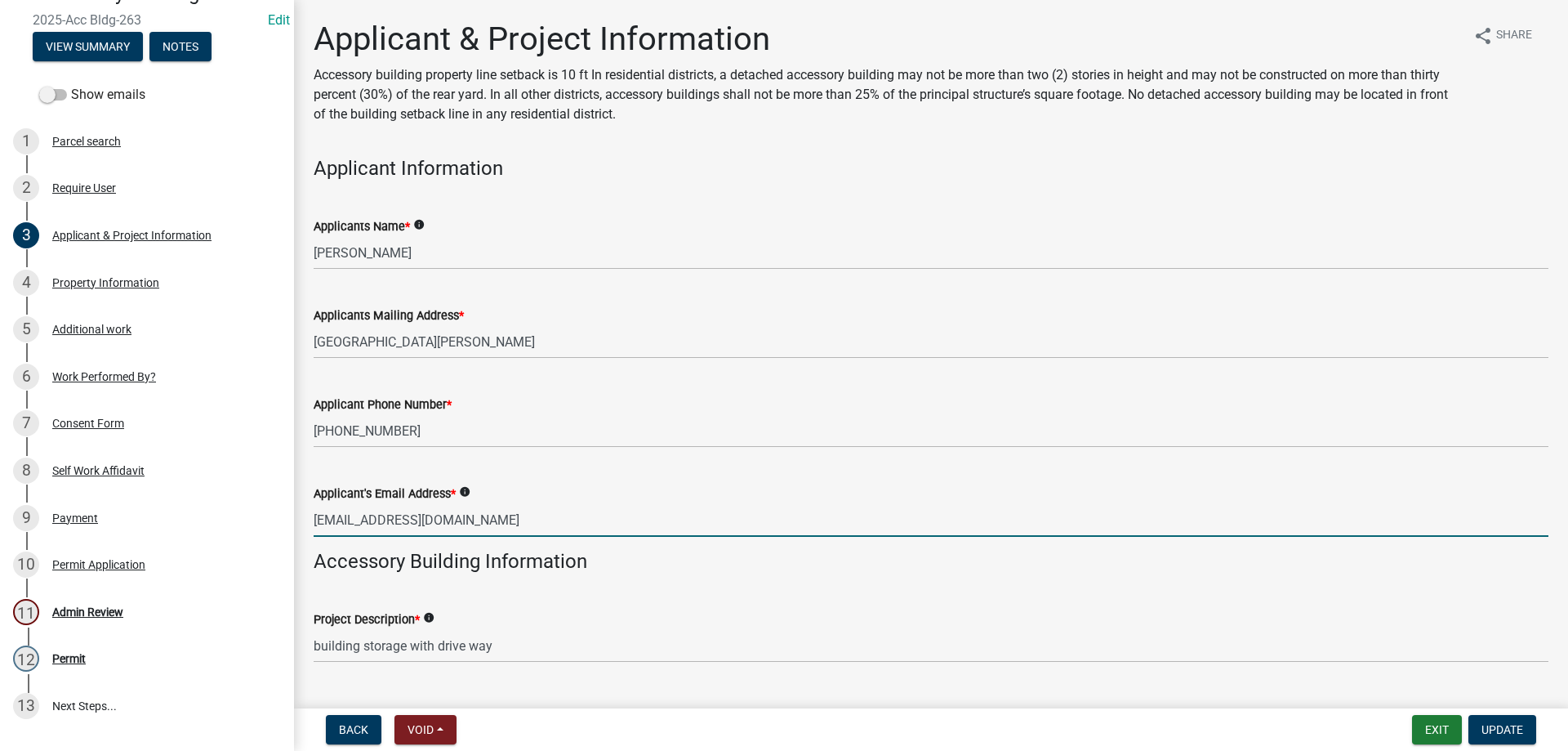
drag, startPoint x: 316, startPoint y: 521, endPoint x: 498, endPoint y: 512, distance: 182.2
click at [498, 512] on input "[EMAIL_ADDRESS][DOMAIN_NAME]" at bounding box center [931, 519] width 1235 height 33
click at [94, 182] on div "Require User" at bounding box center [84, 188] width 63 height 12
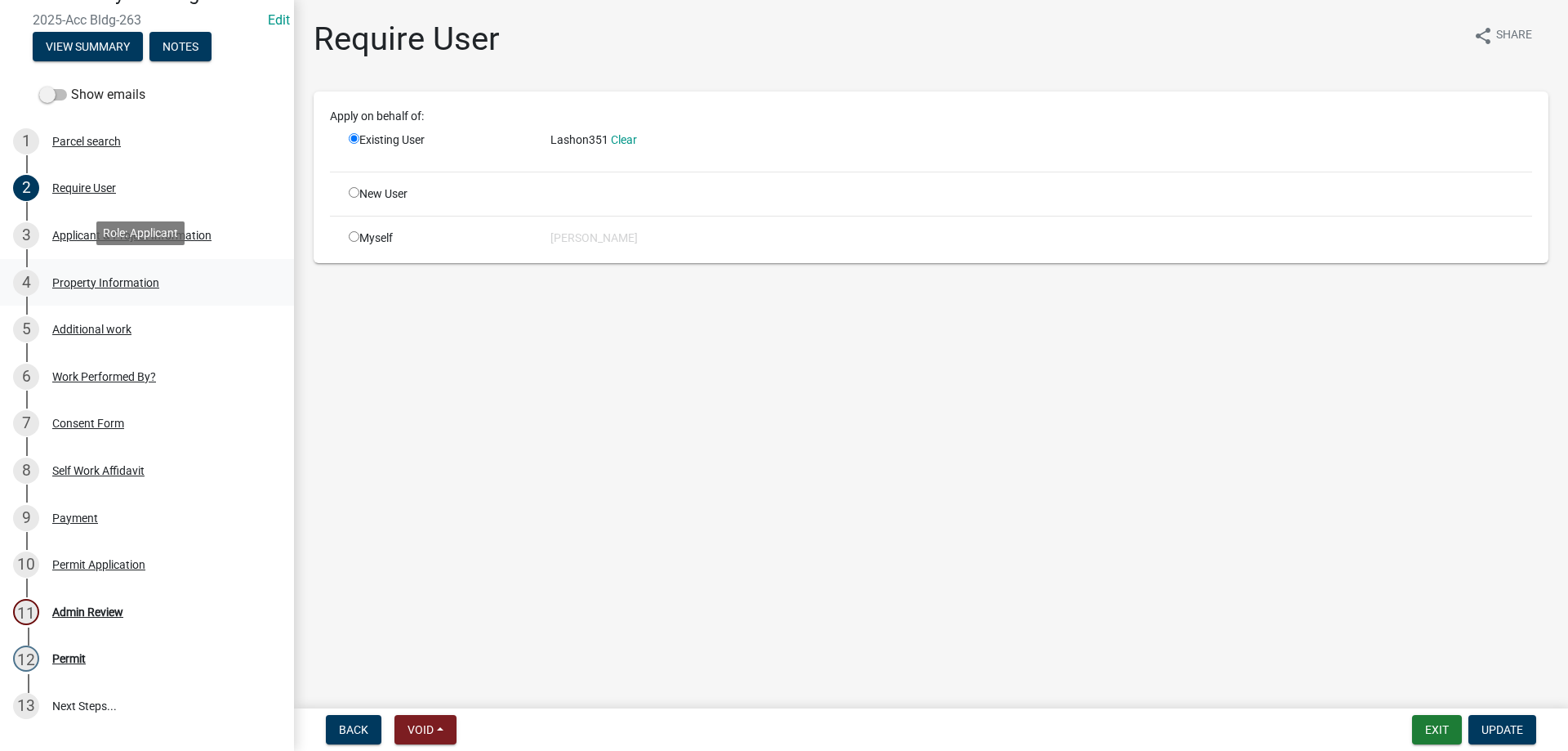
click at [108, 278] on div "Property Information" at bounding box center [106, 283] width 107 height 12
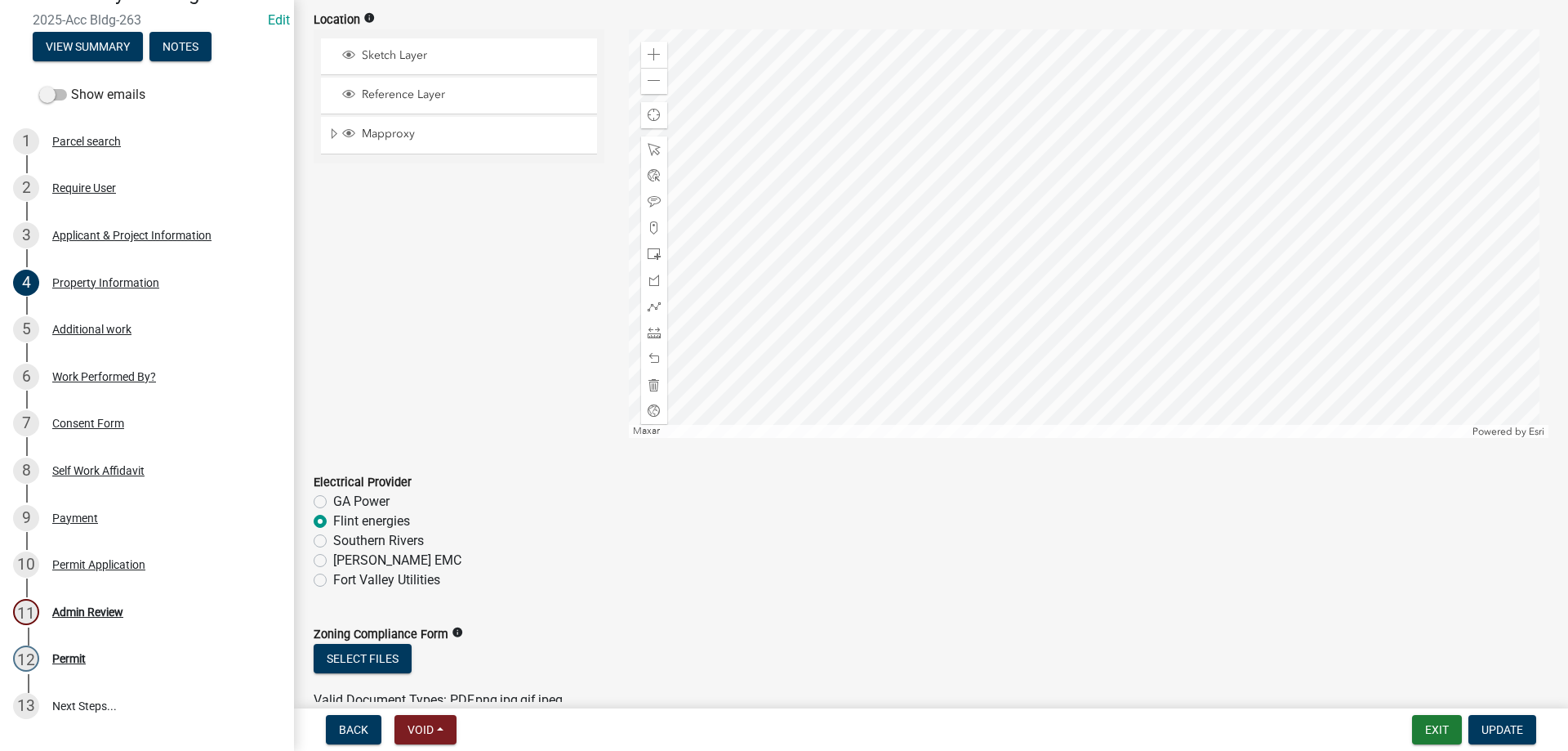
scroll to position [697, 0]
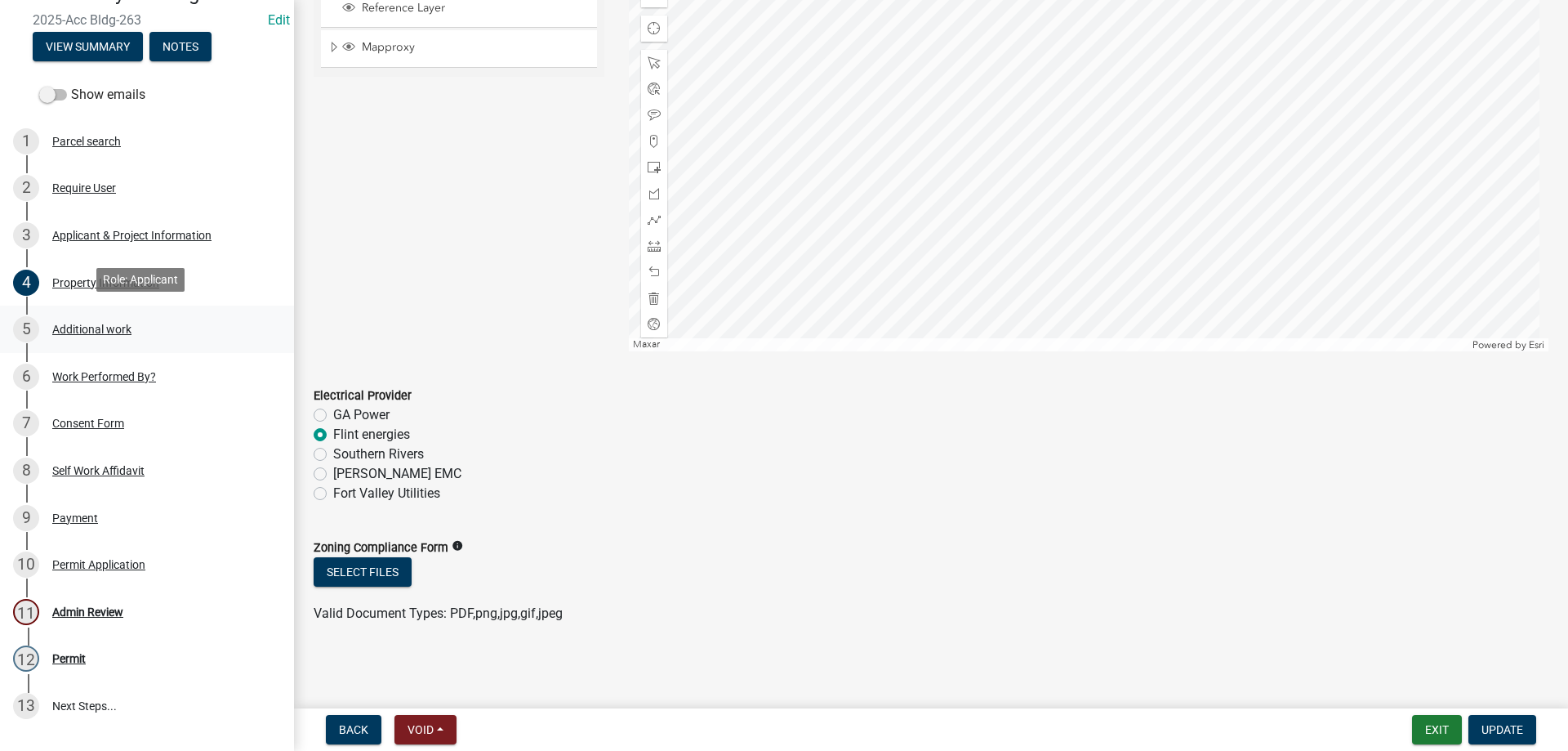
click at [120, 324] on div "Additional work" at bounding box center [91, 330] width 79 height 12
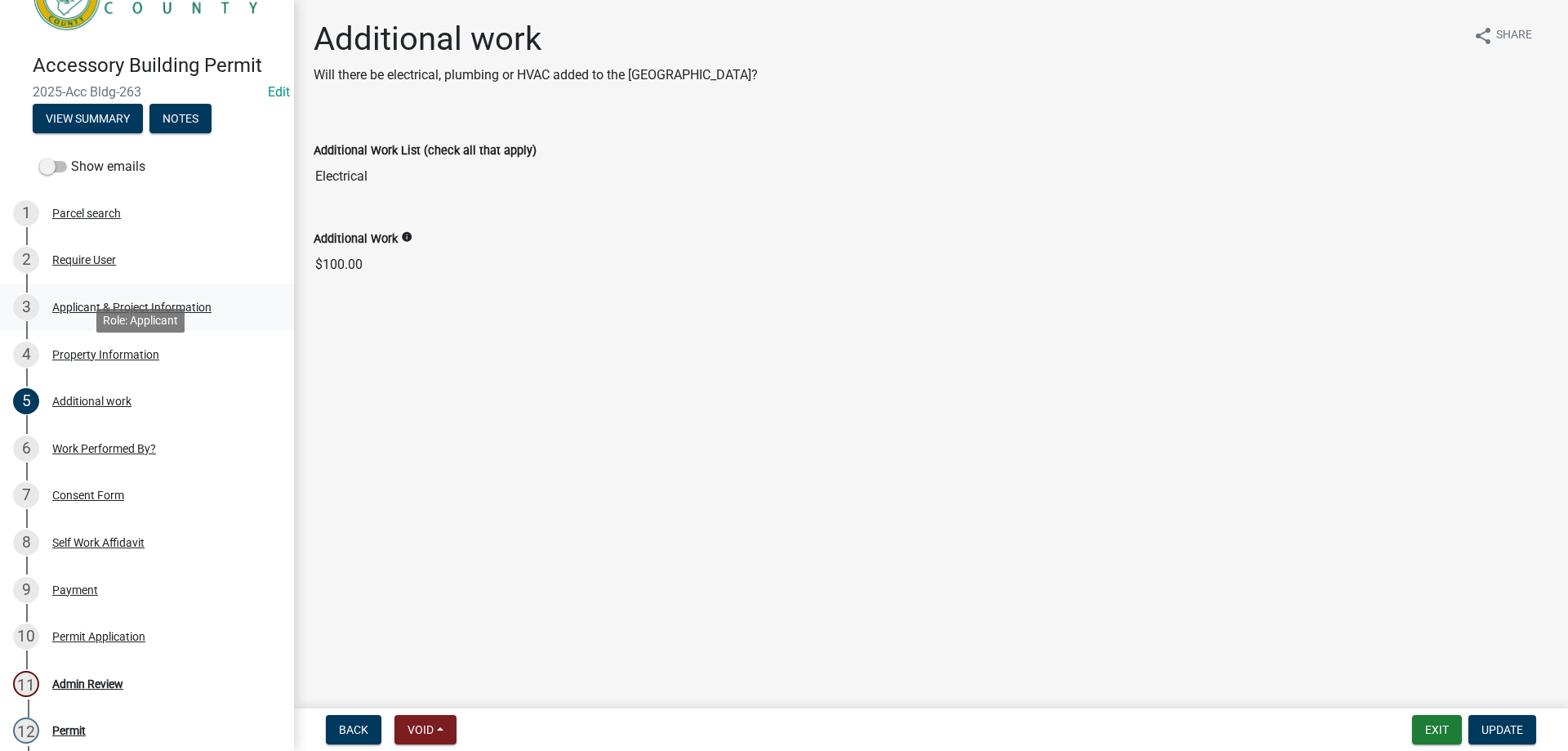
scroll to position [0, 0]
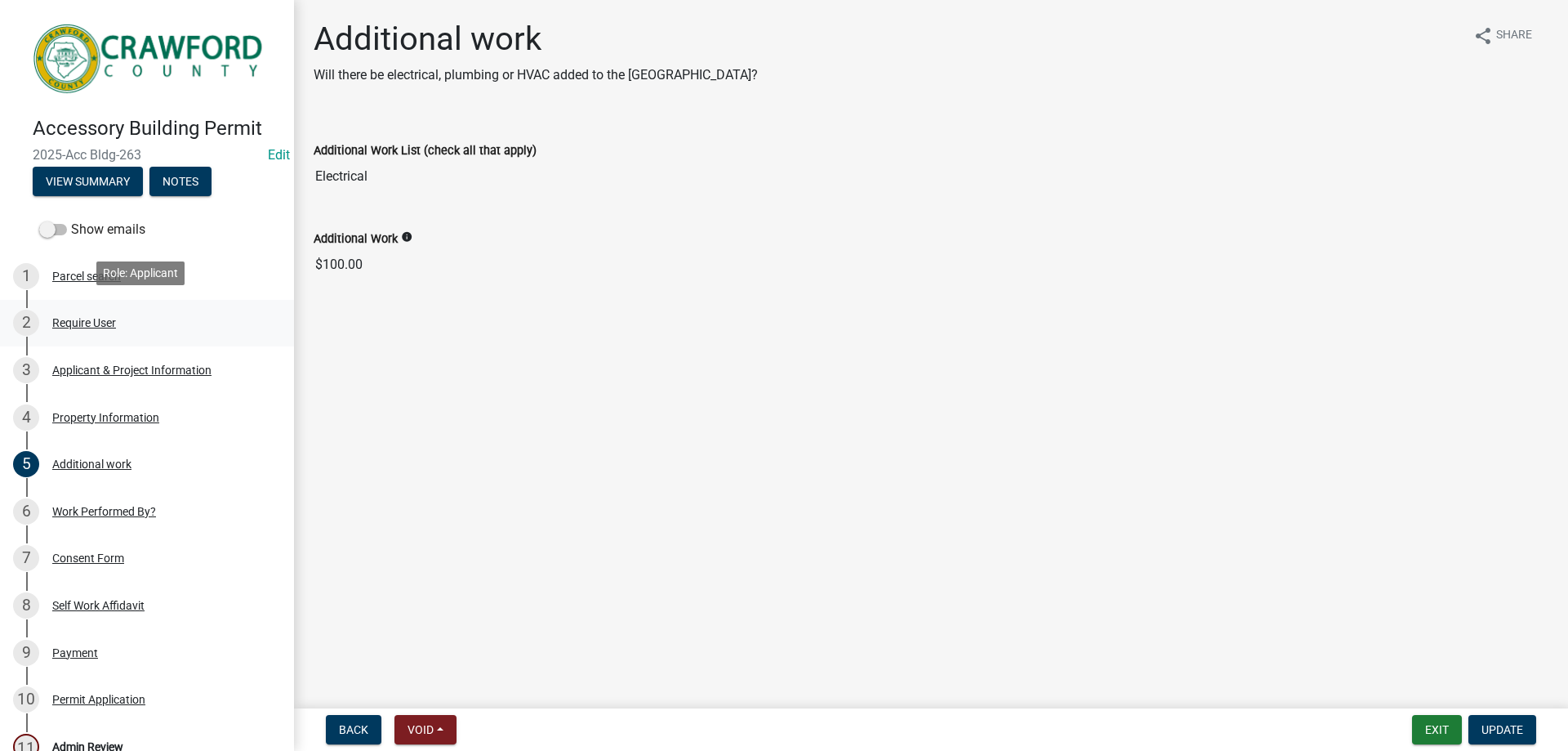
click at [84, 318] on div "Require User" at bounding box center [84, 323] width 63 height 12
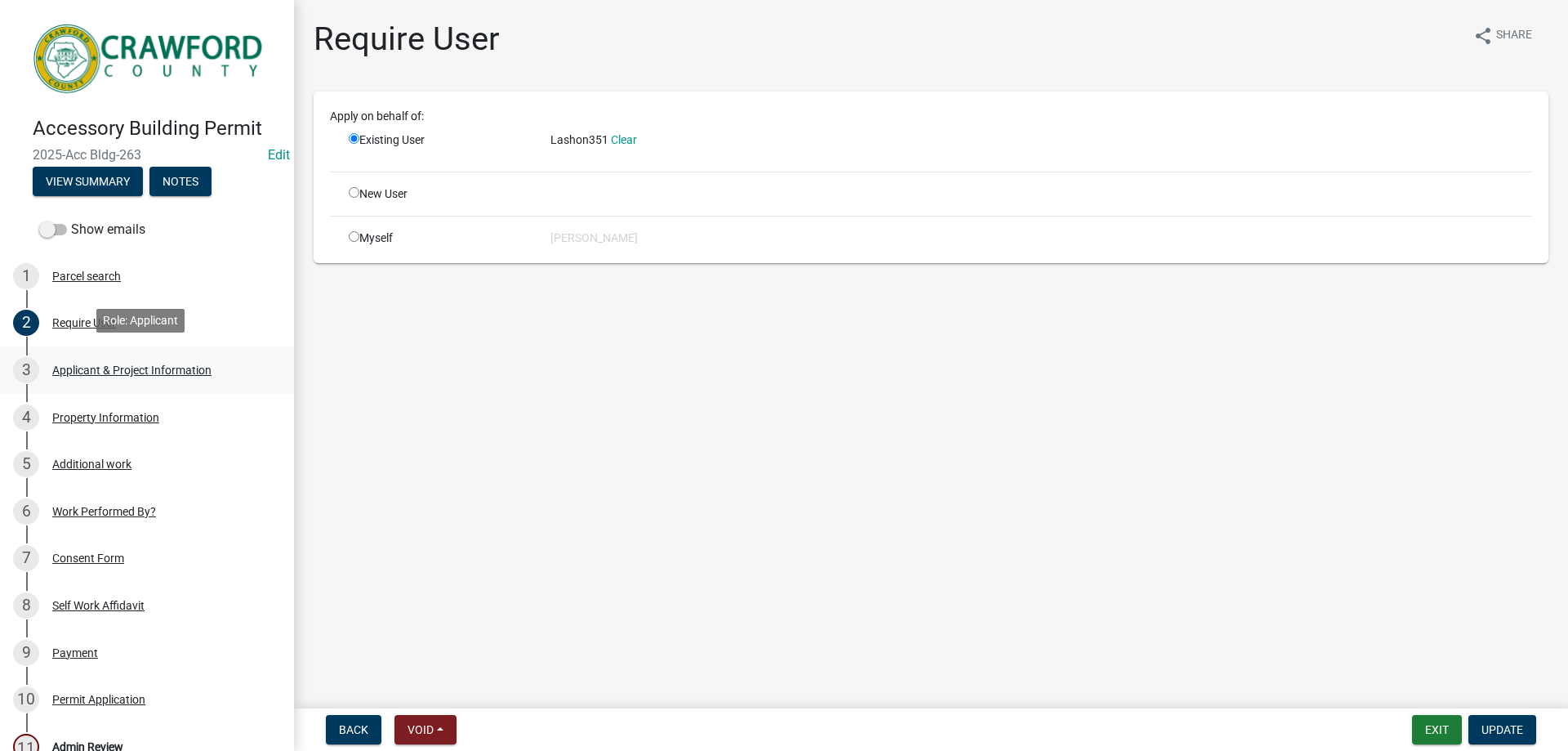
click at [89, 365] on div "Applicant & Project Information" at bounding box center [132, 371] width 160 height 12
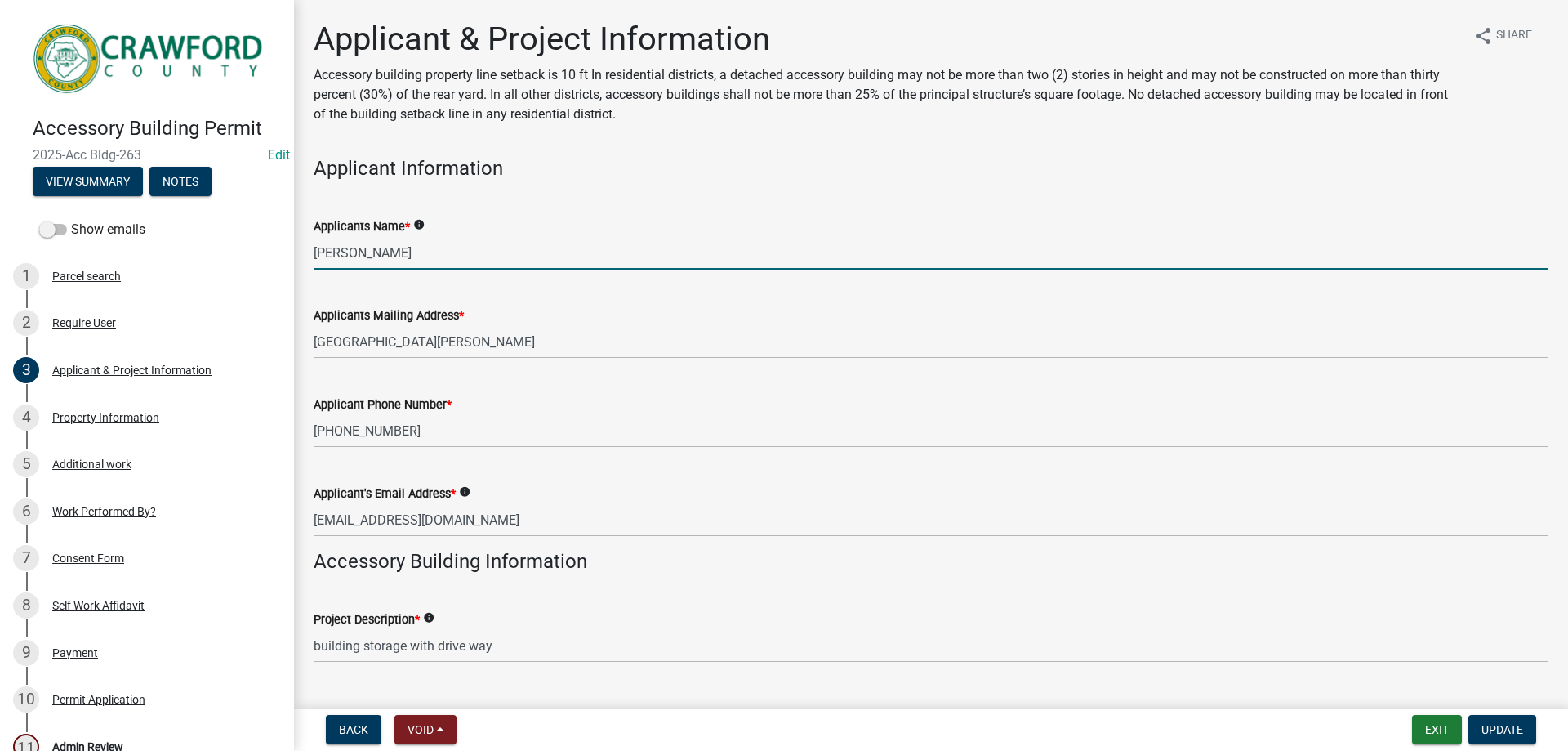
drag, startPoint x: 362, startPoint y: 252, endPoint x: 451, endPoint y: 248, distance: 89.1
click at [451, 248] on input "[PERSON_NAME]" at bounding box center [931, 253] width 1235 height 33
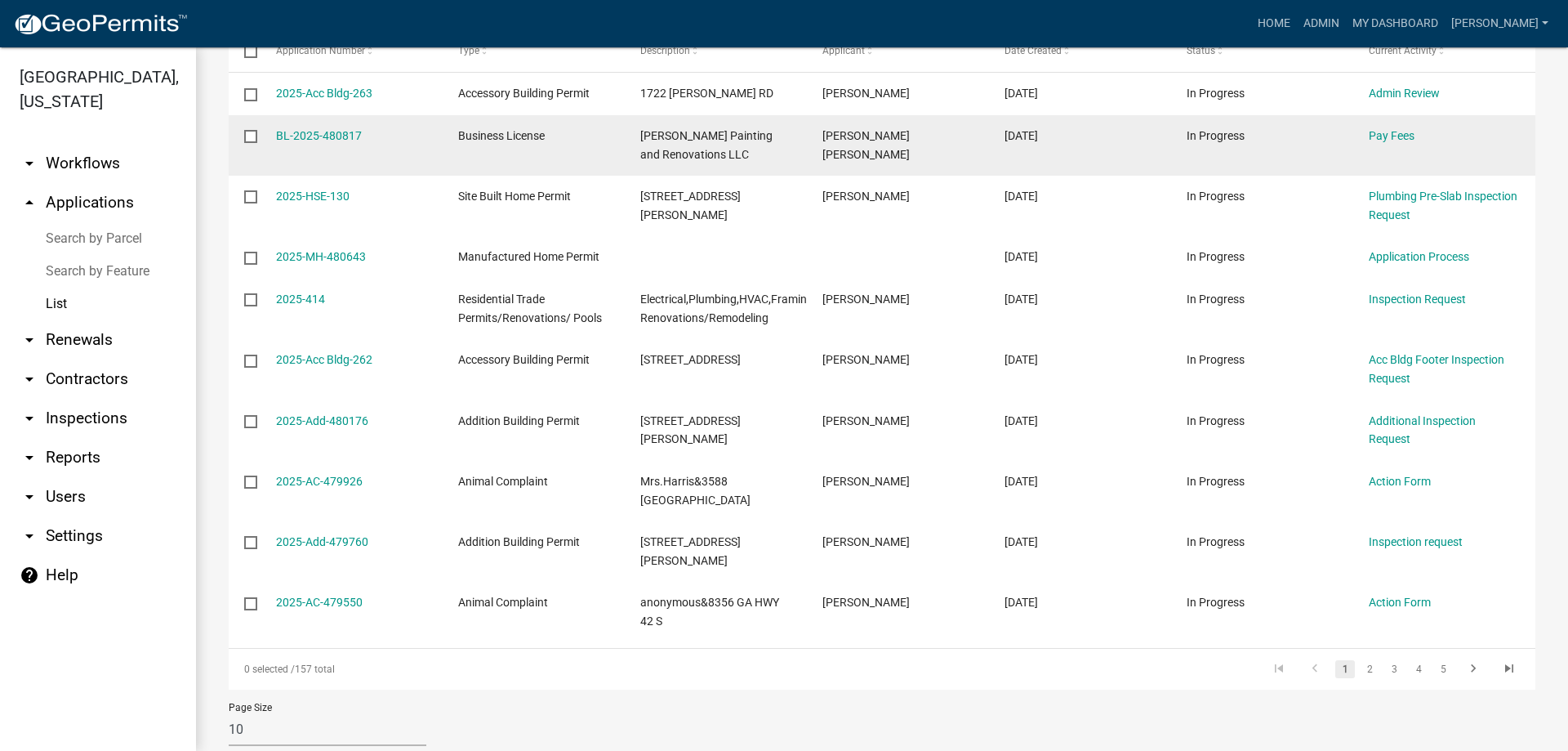
scroll to position [308, 0]
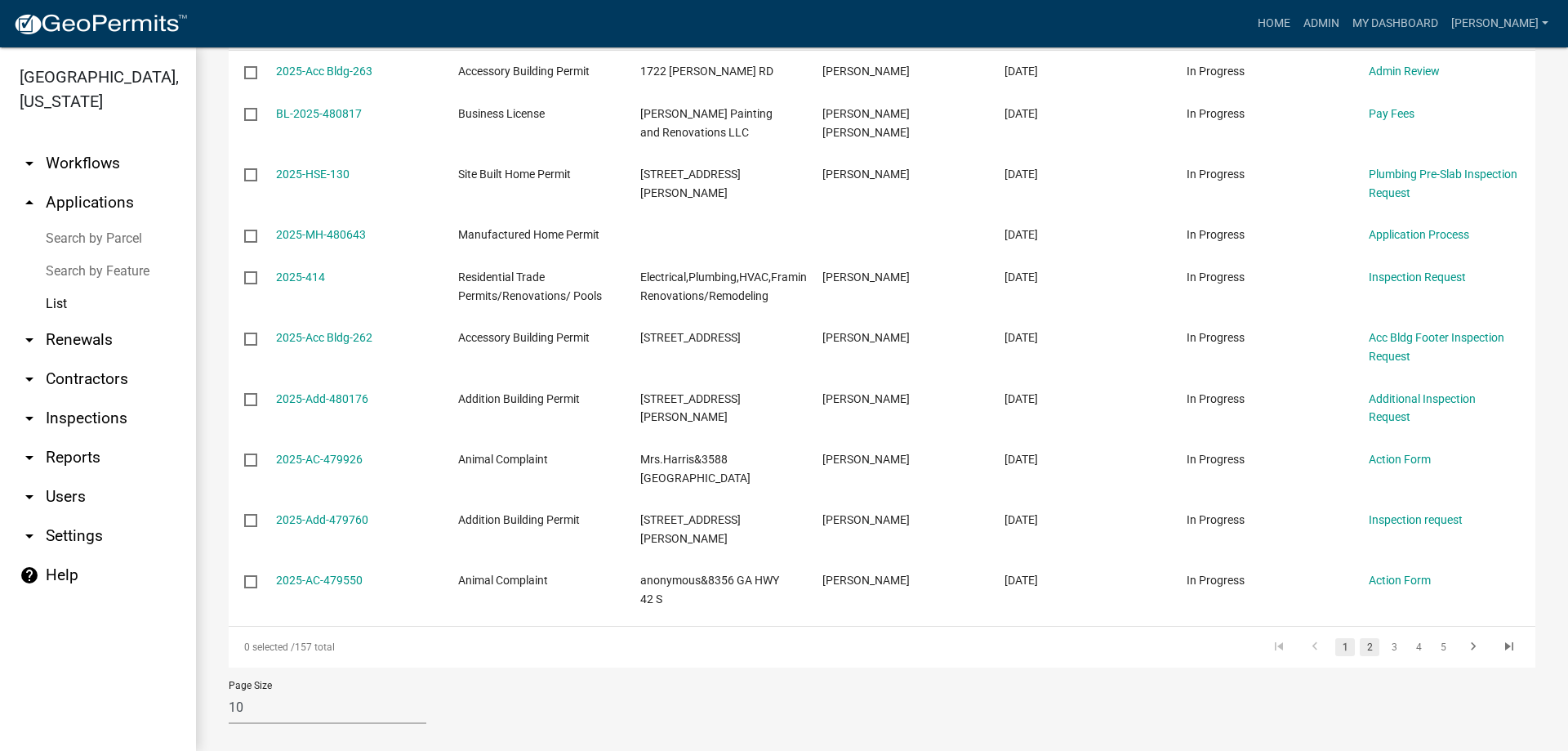
click at [1360, 638] on link "2" at bounding box center [1370, 647] width 19 height 18
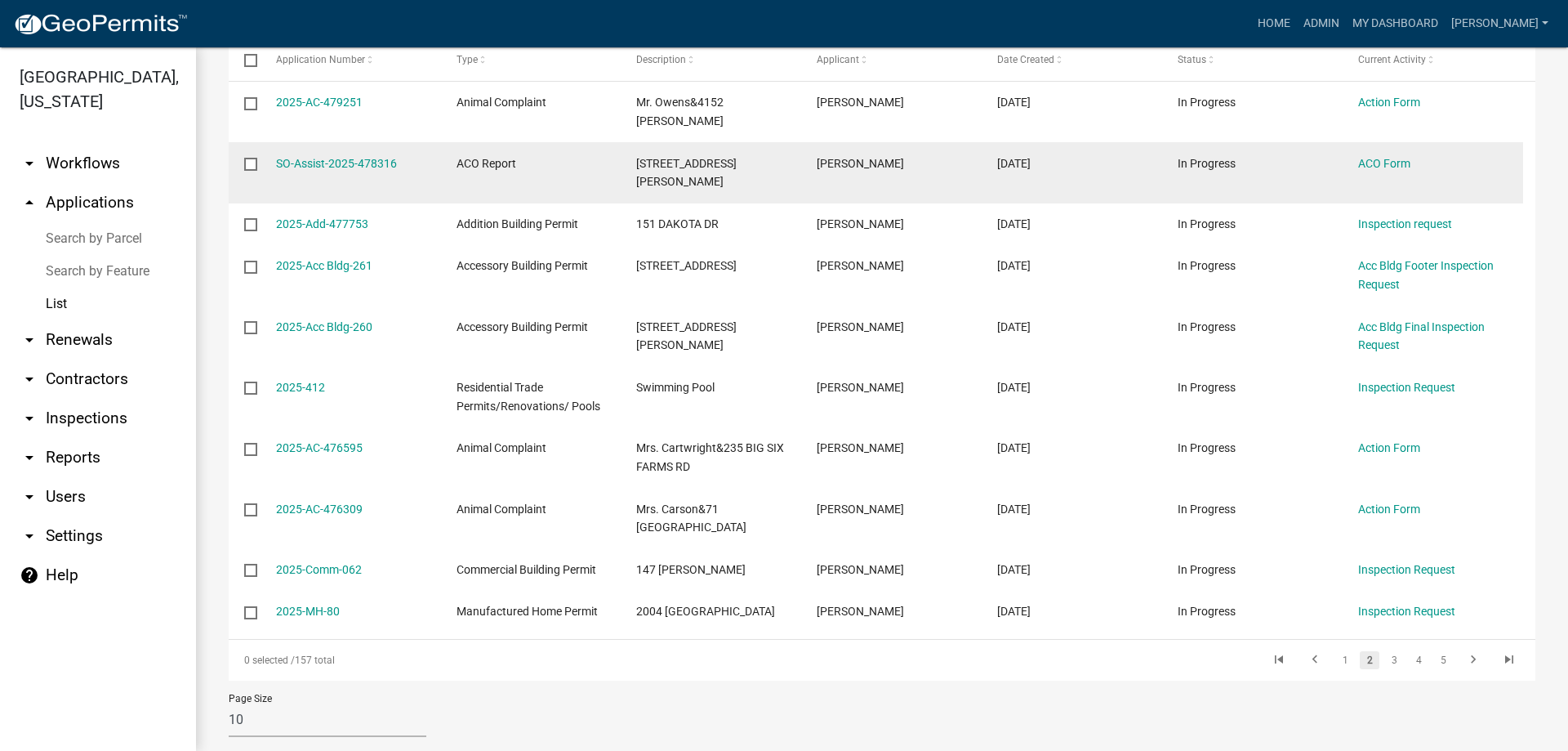
scroll to position [290, 0]
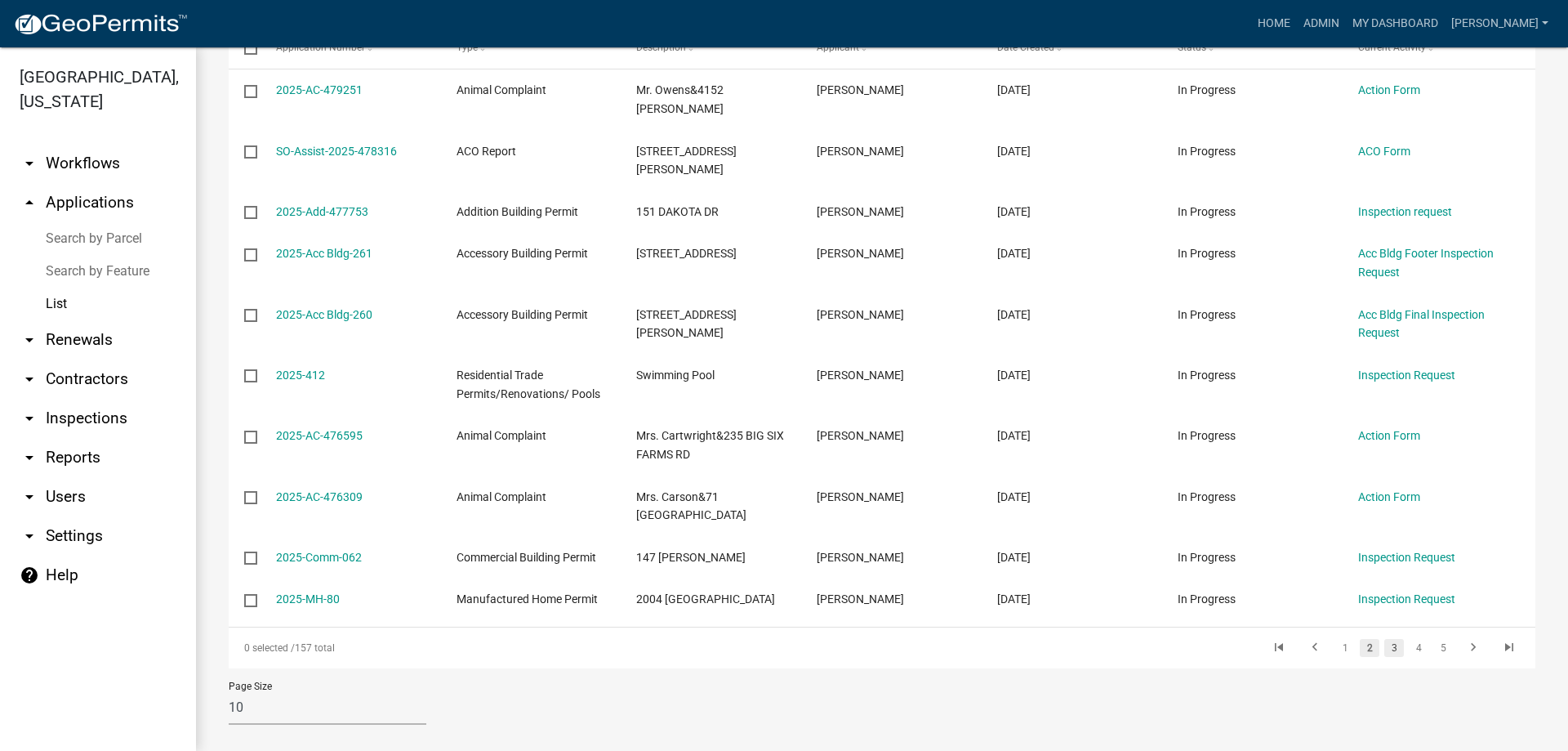
click at [1384, 639] on link "3" at bounding box center [1394, 648] width 19 height 18
